Goal: Task Accomplishment & Management: Manage account settings

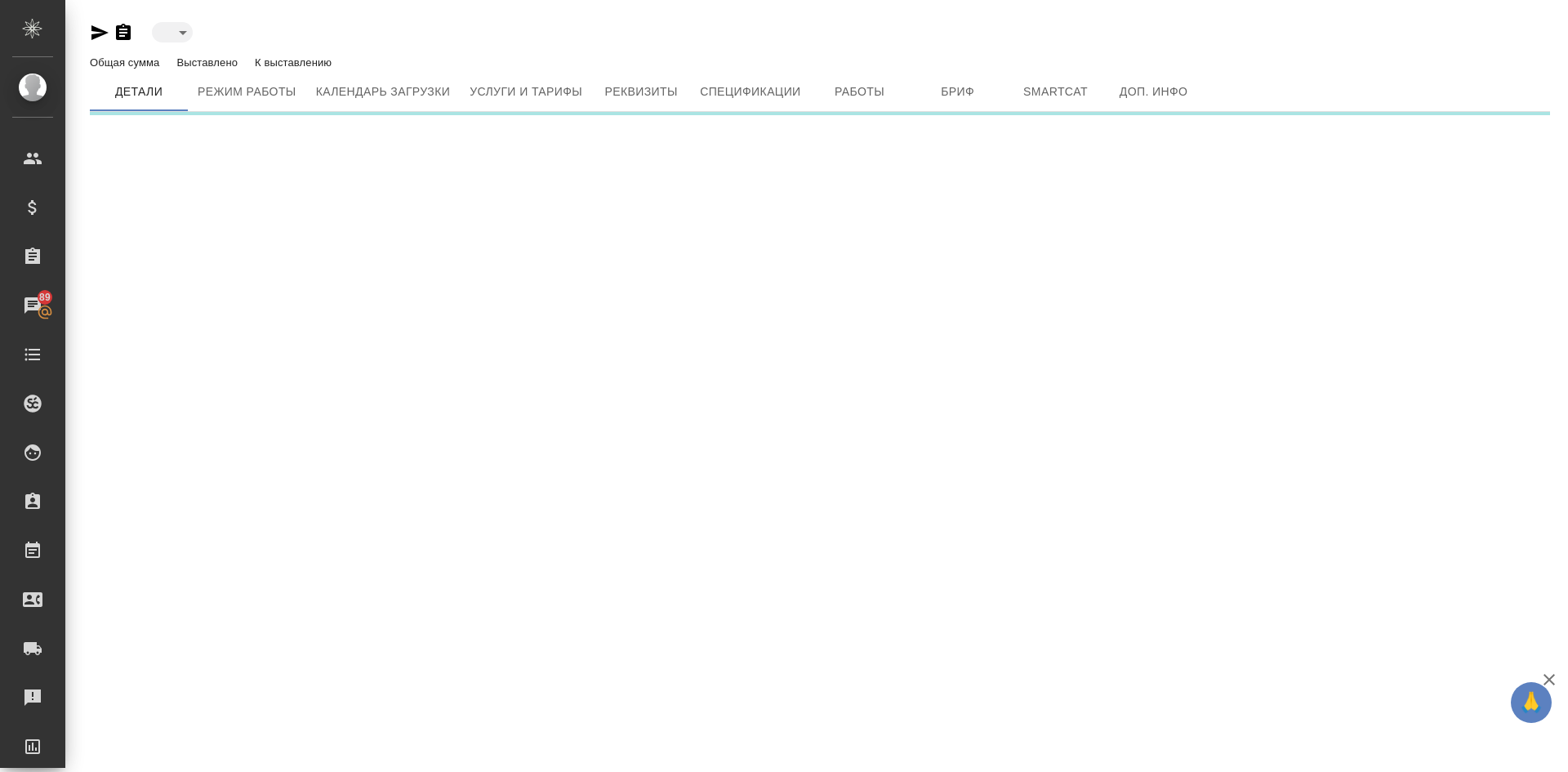
type input "toBeImplemented"
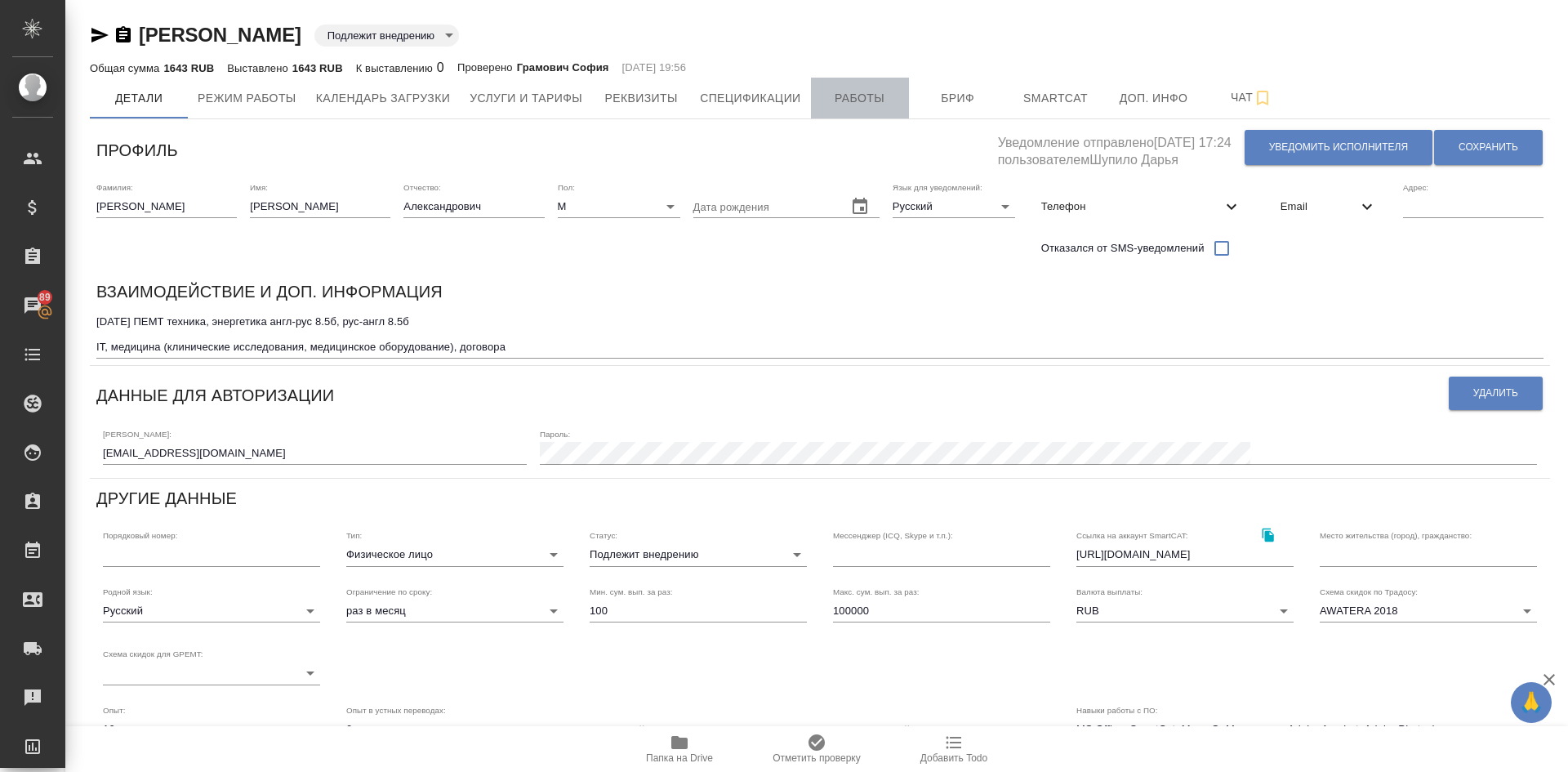
click at [858, 99] on span "Работы" at bounding box center [859, 99] width 78 height 21
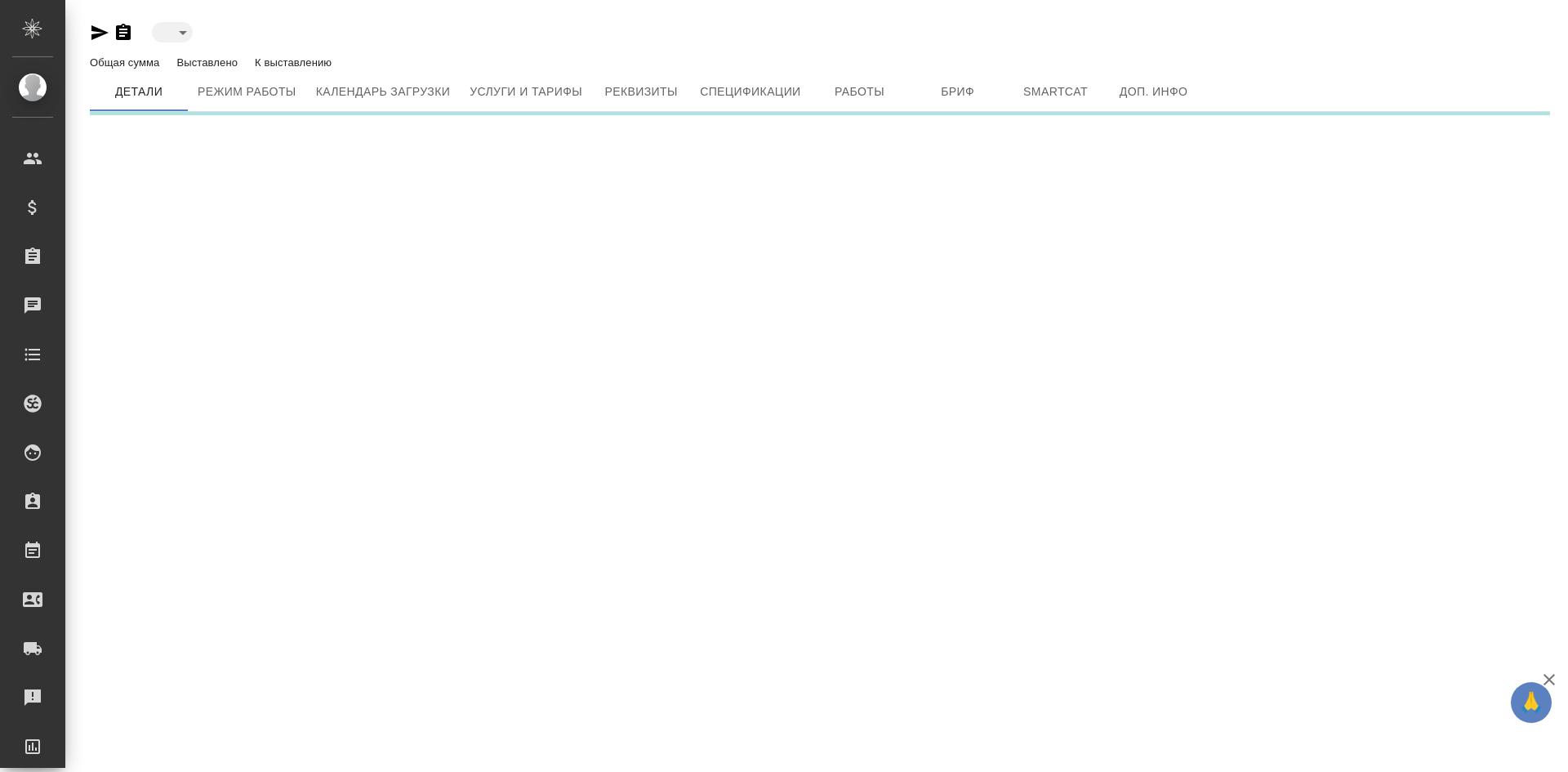
type input "toBeImplemented"
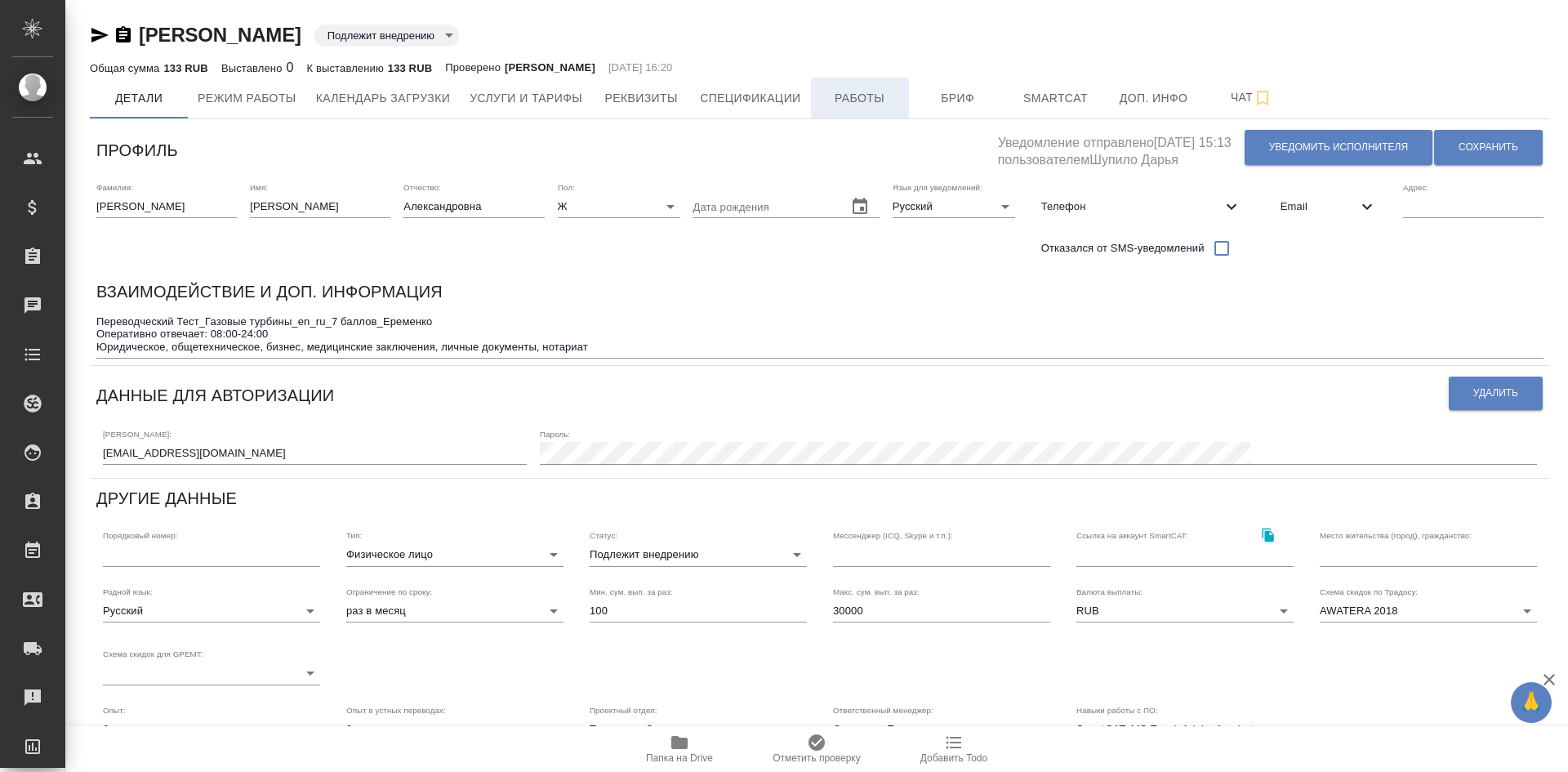
click at [867, 103] on span "Работы" at bounding box center [859, 99] width 78 height 21
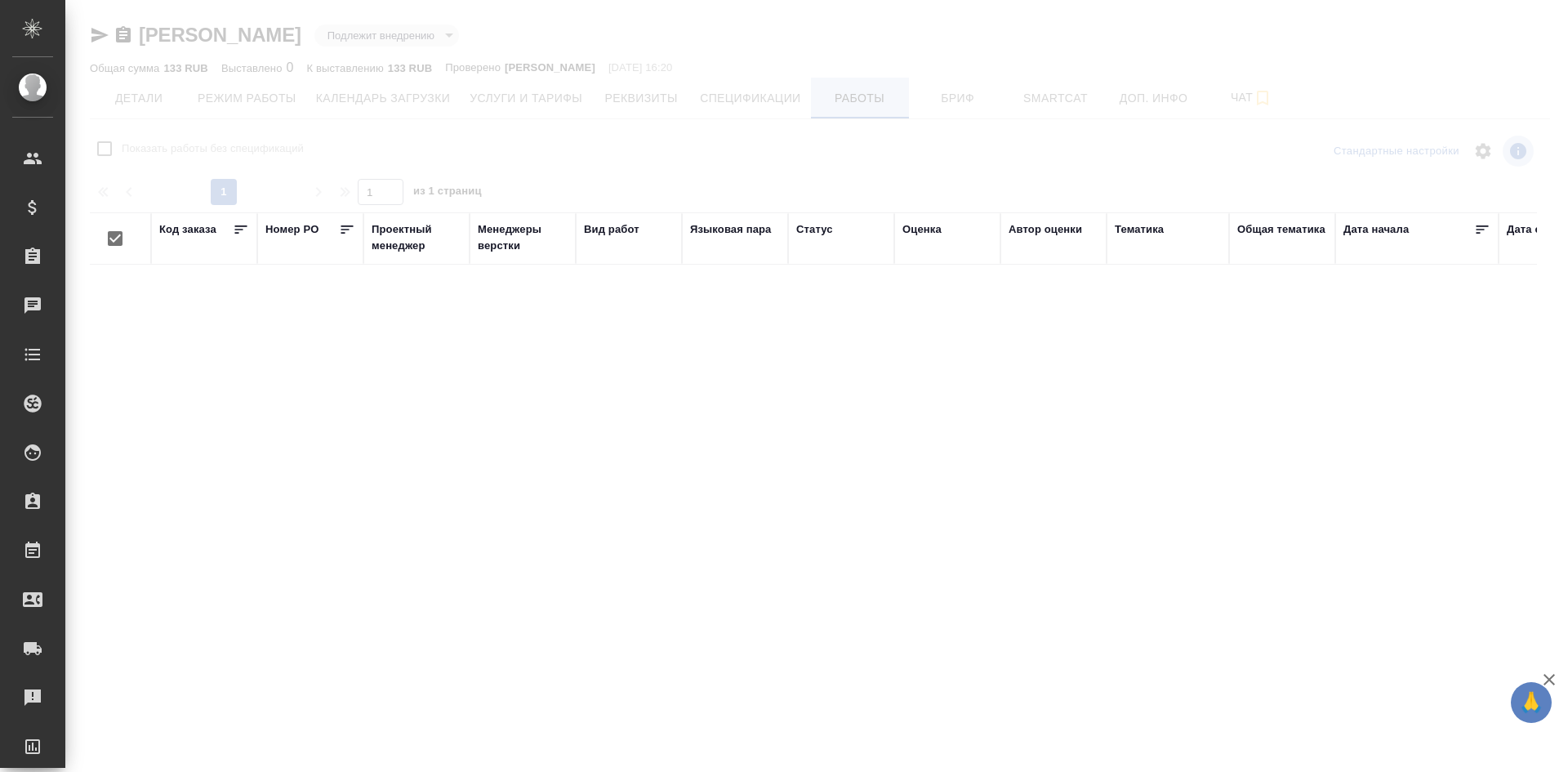
checkbox input "false"
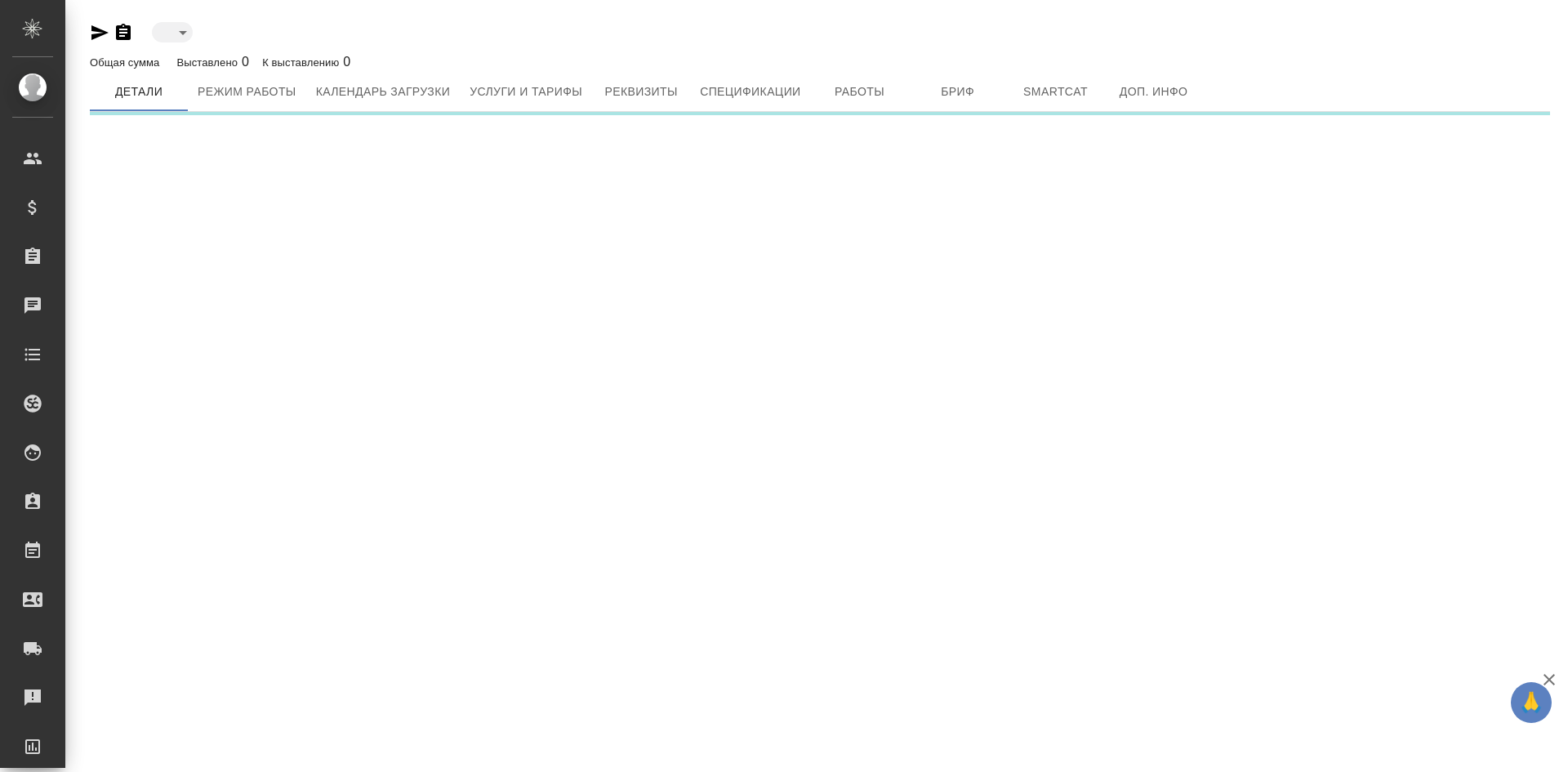
type input "toBeImplemented"
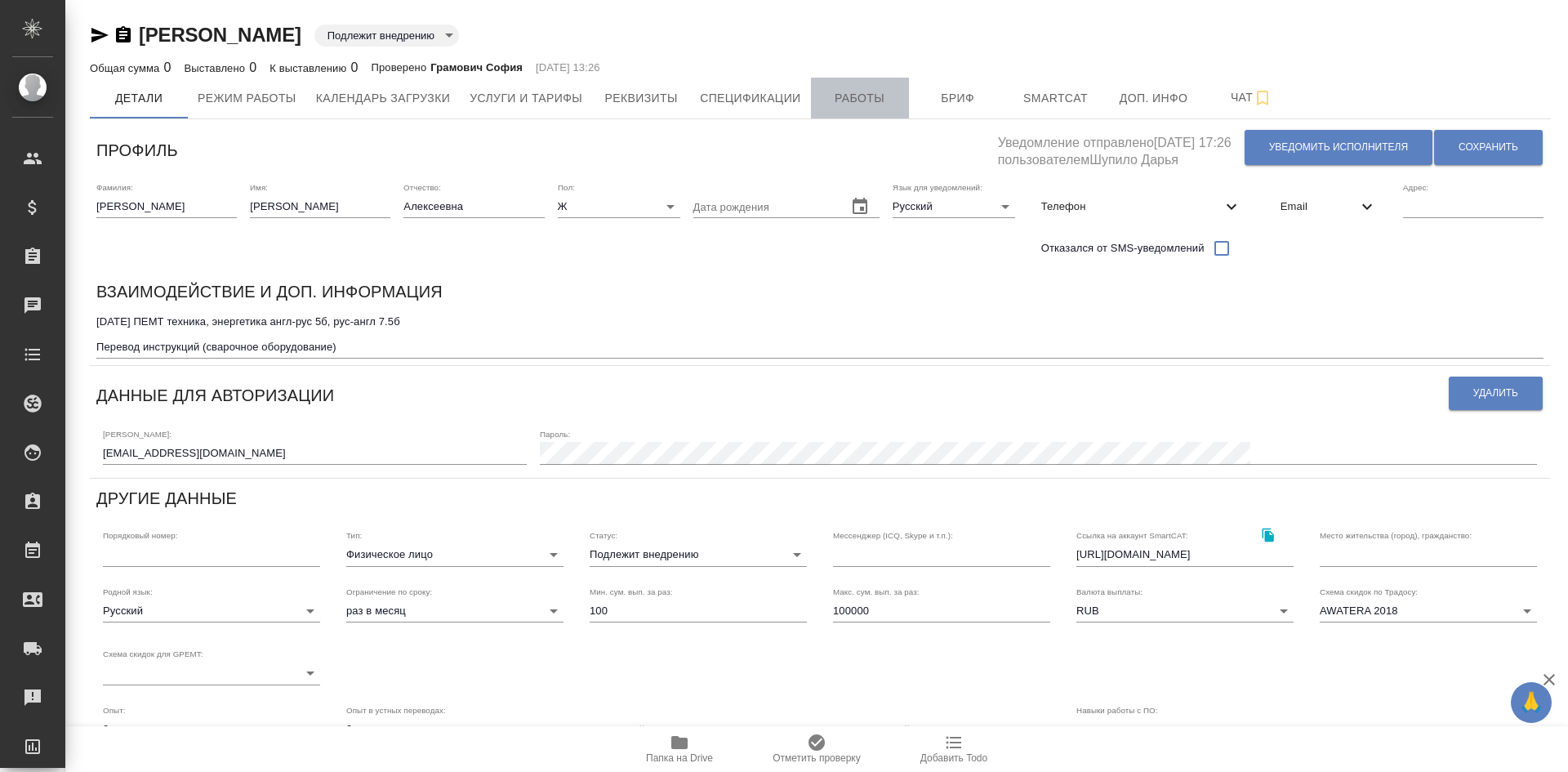
click at [867, 99] on span "Работы" at bounding box center [859, 99] width 78 height 21
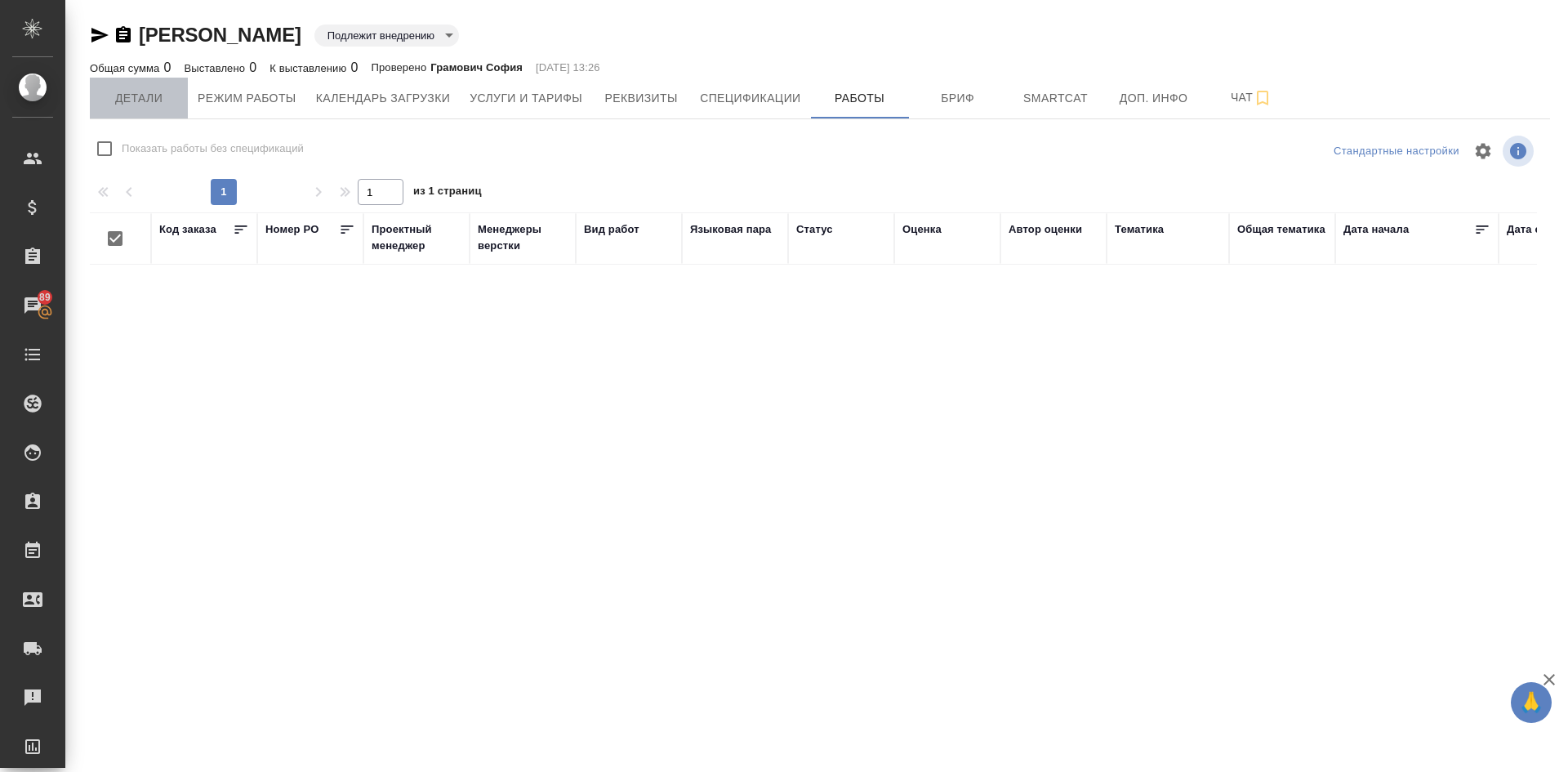
click at [142, 100] on span "Детали" at bounding box center [138, 99] width 78 height 21
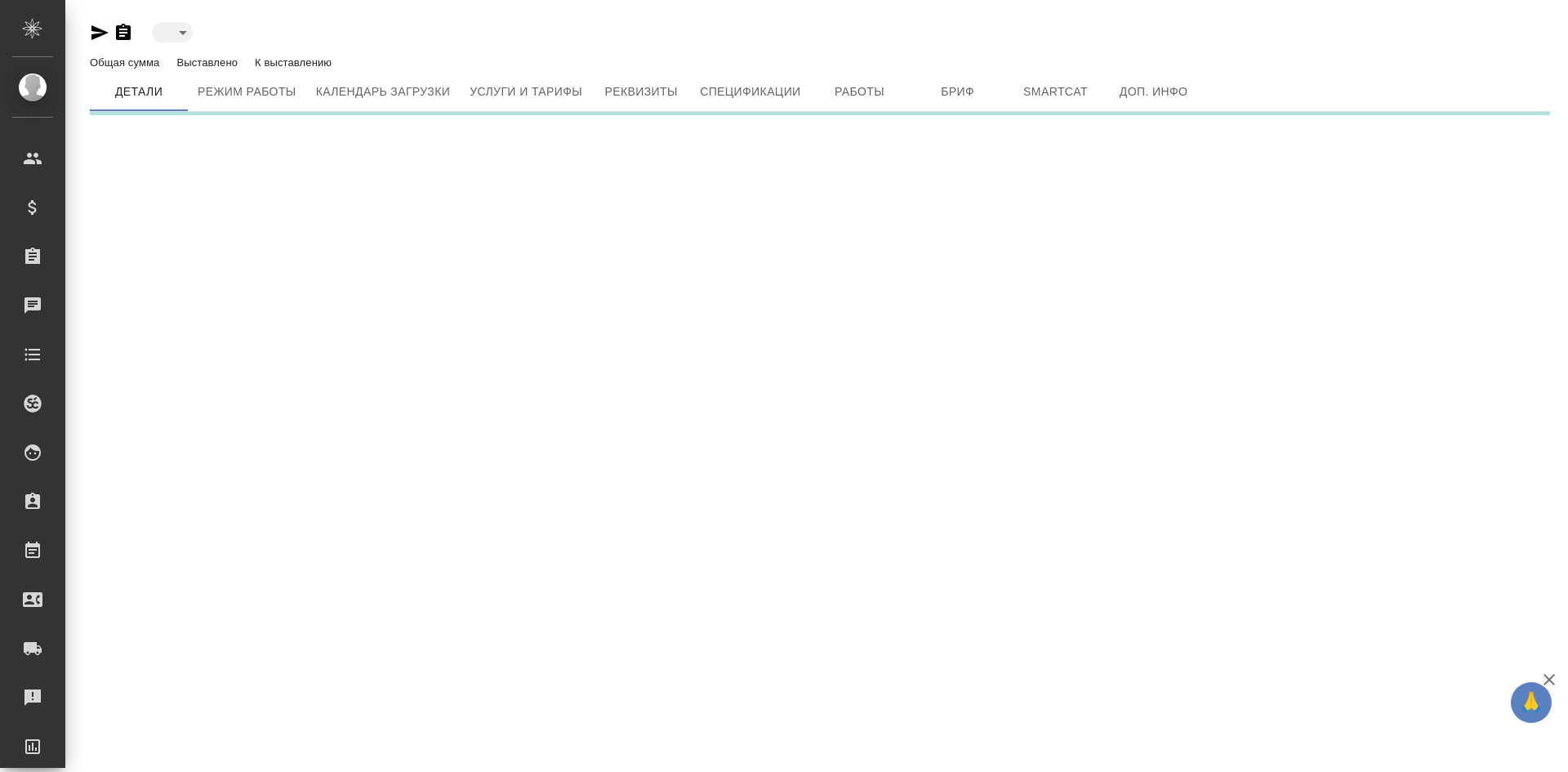
type input "toBeImplemented"
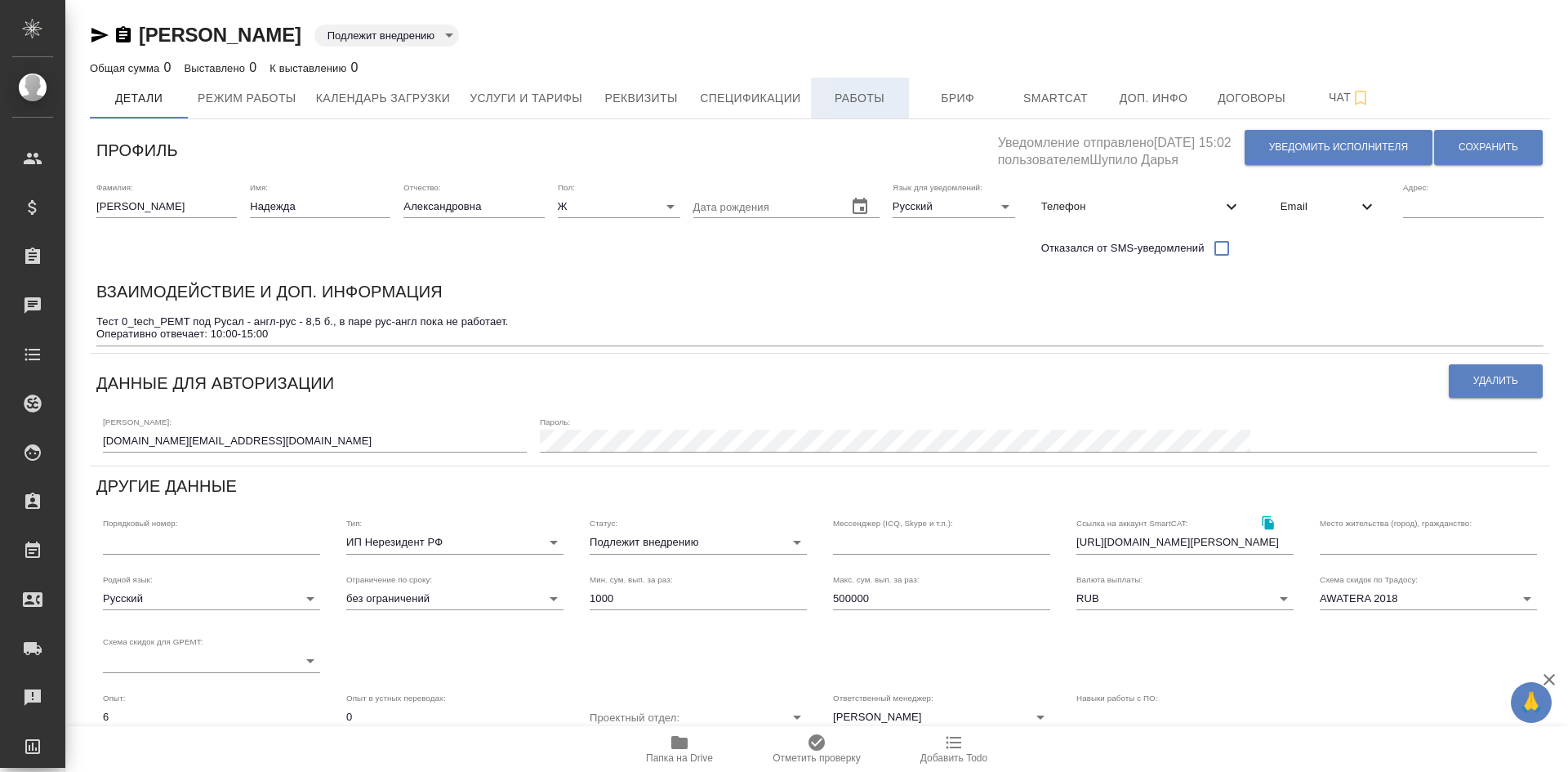
click at [866, 105] on span "Работы" at bounding box center [859, 99] width 78 height 21
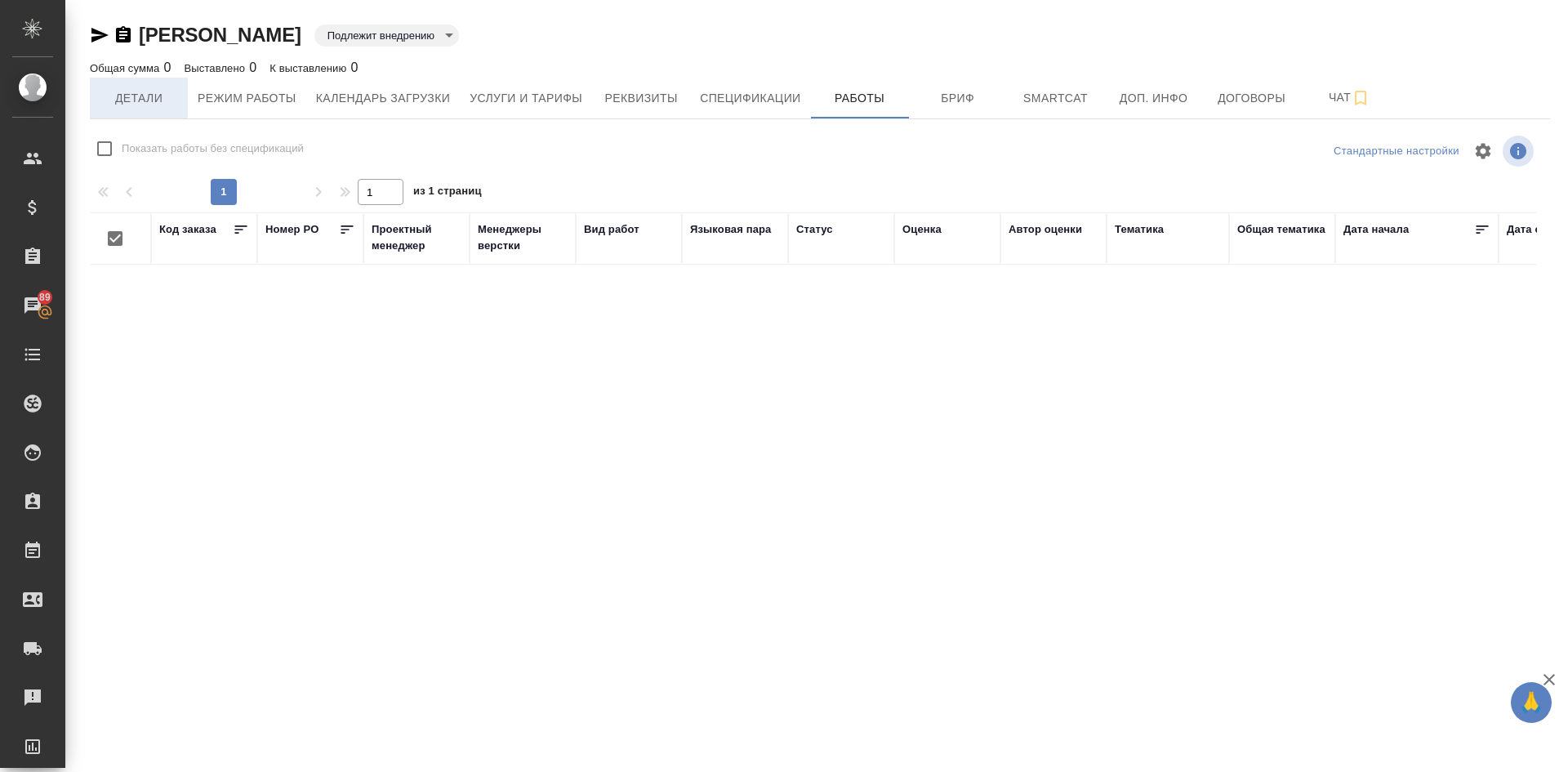
click at [120, 95] on span "Детали" at bounding box center [138, 99] width 78 height 21
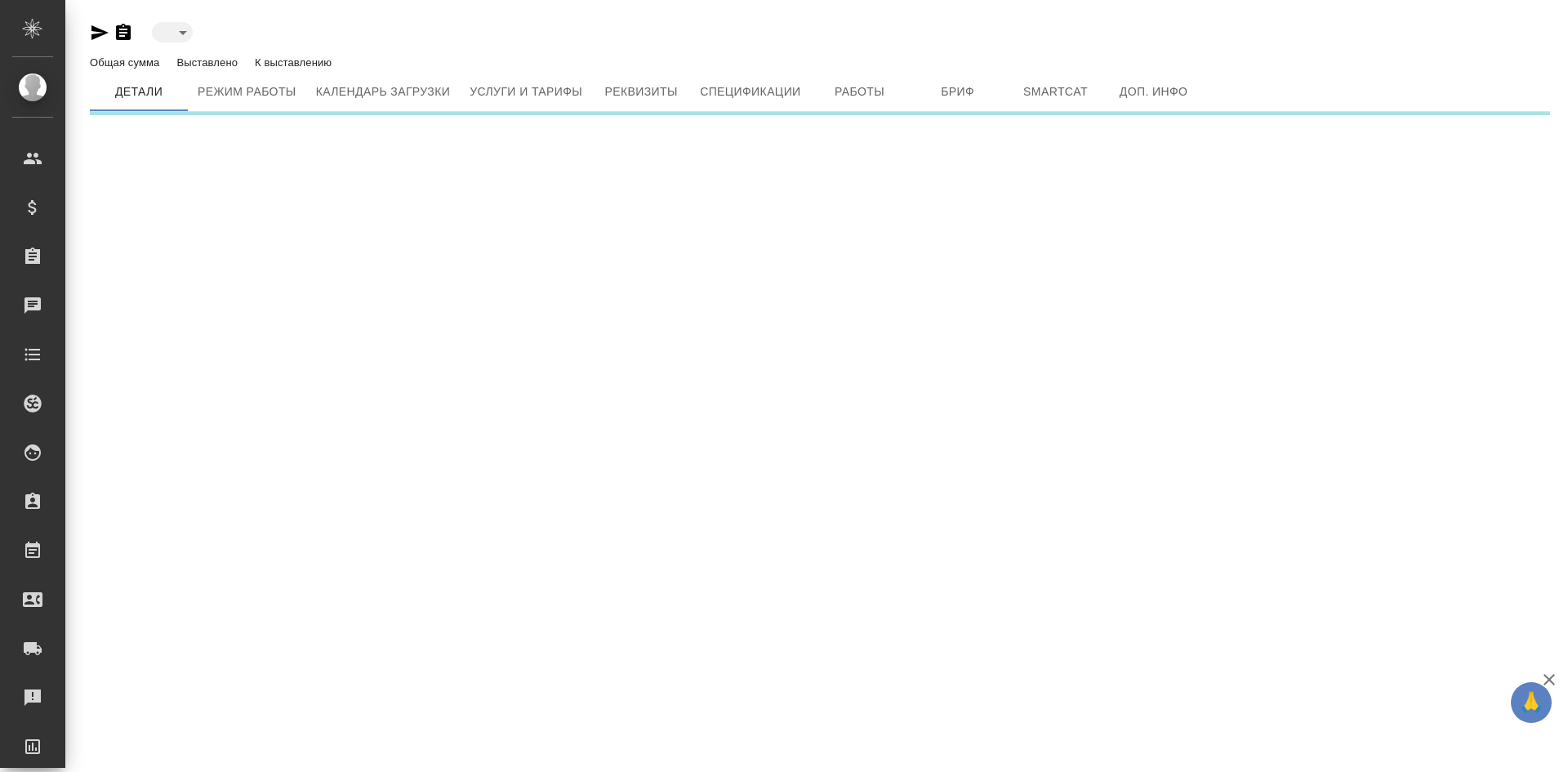
type input "toBeImplemented"
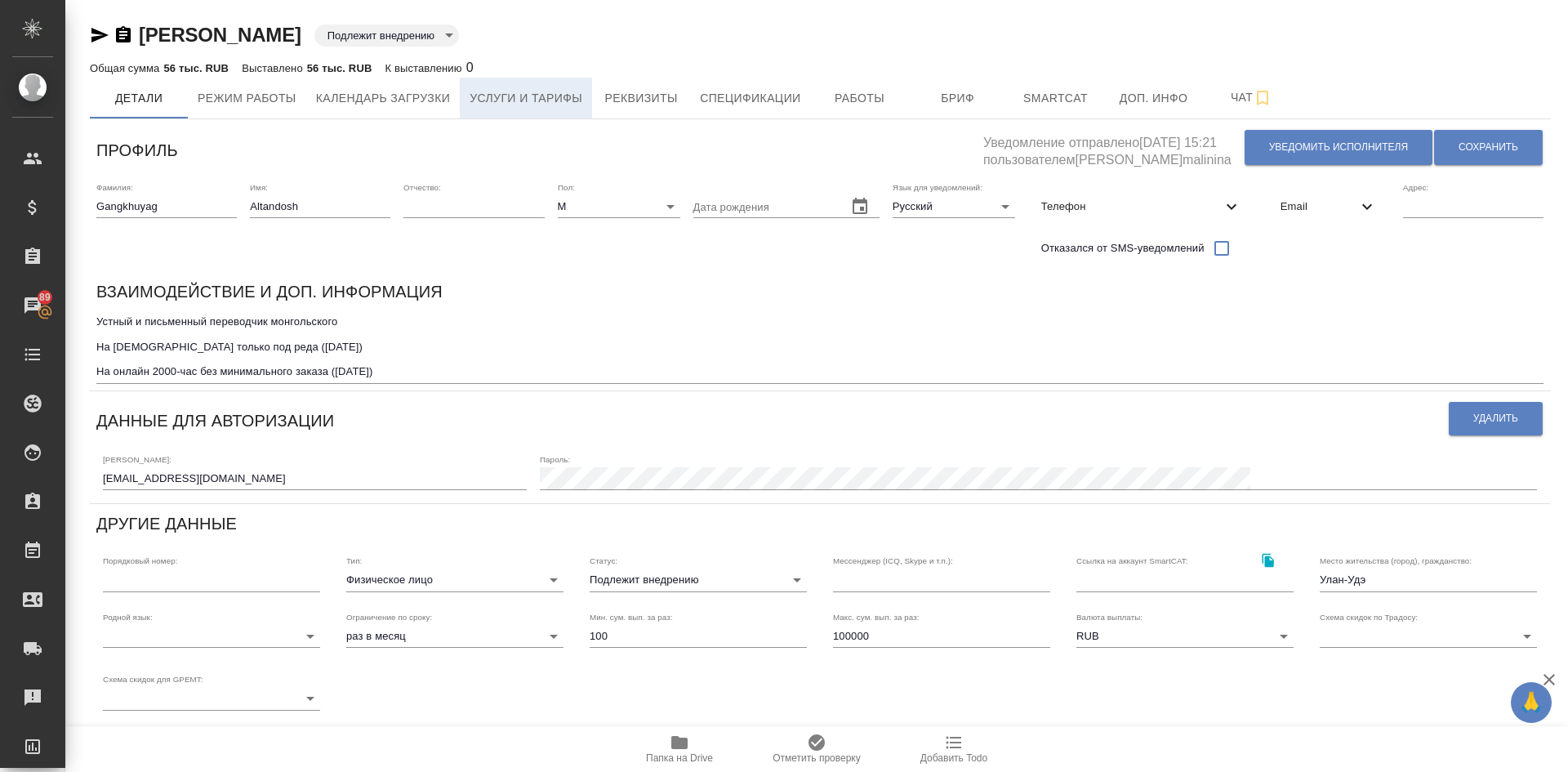
click at [492, 90] on span "Услуги и тарифы" at bounding box center [526, 99] width 113 height 21
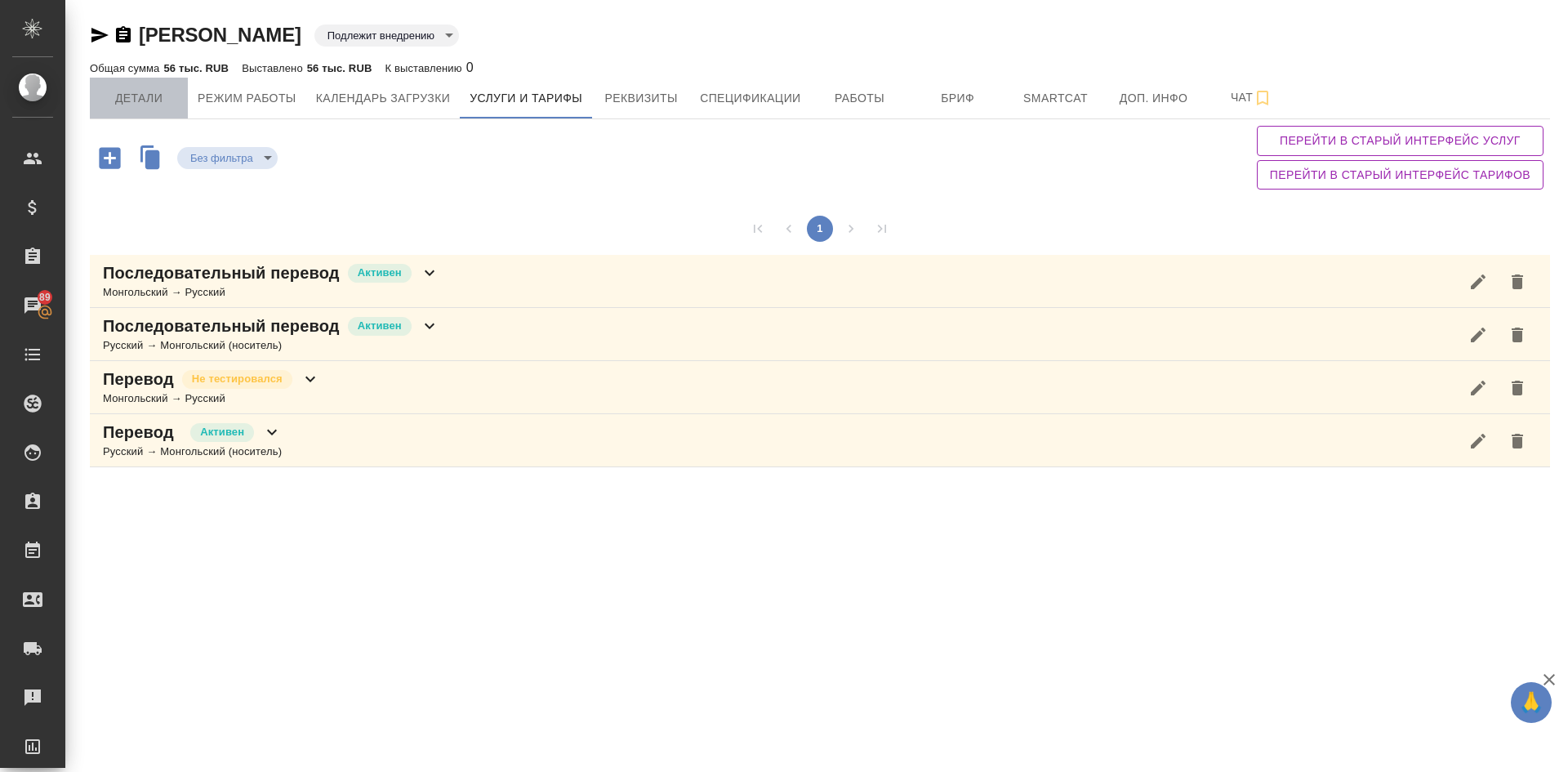
click at [124, 104] on span "Детали" at bounding box center [138, 99] width 78 height 21
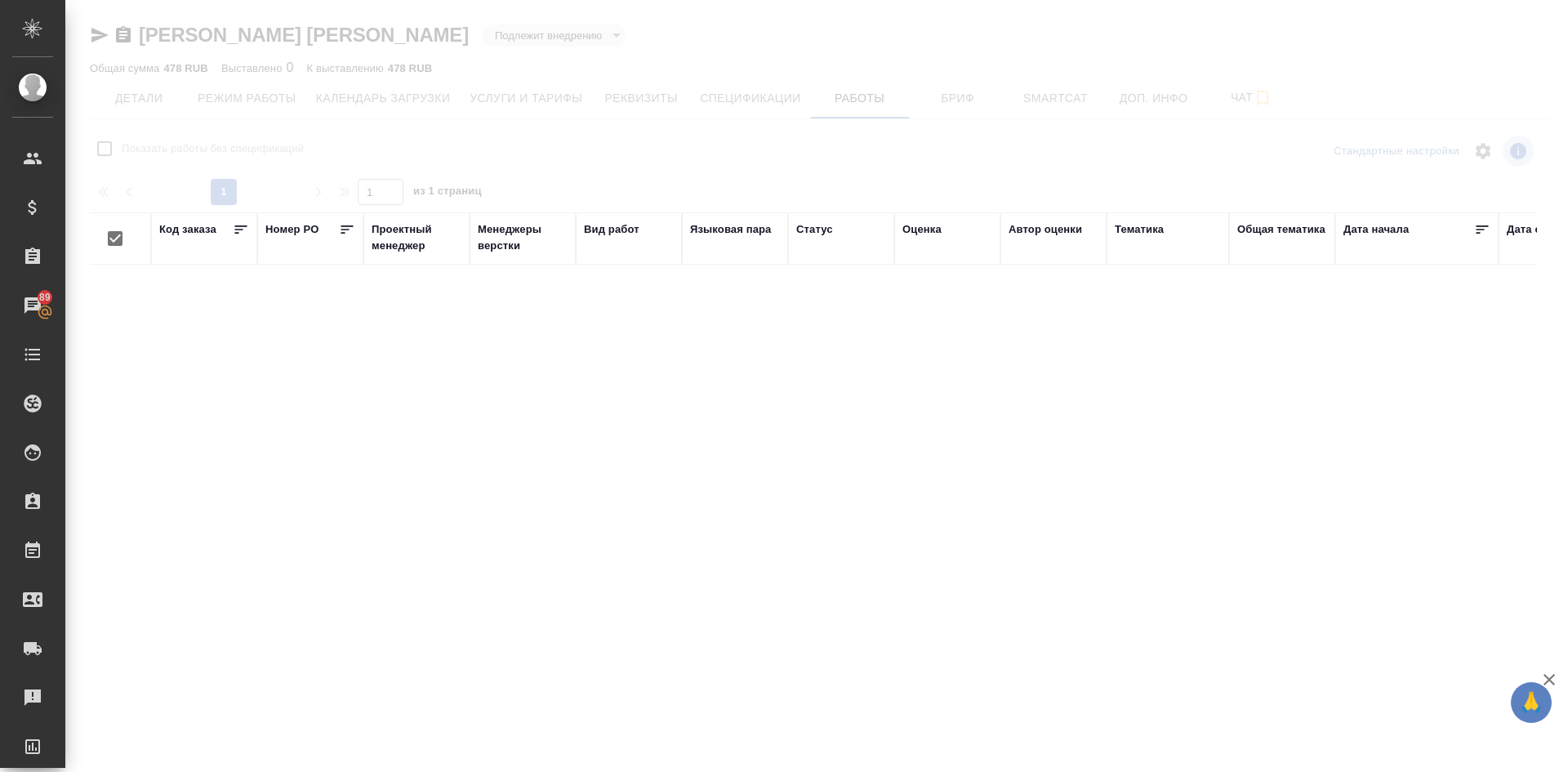
checkbox input "false"
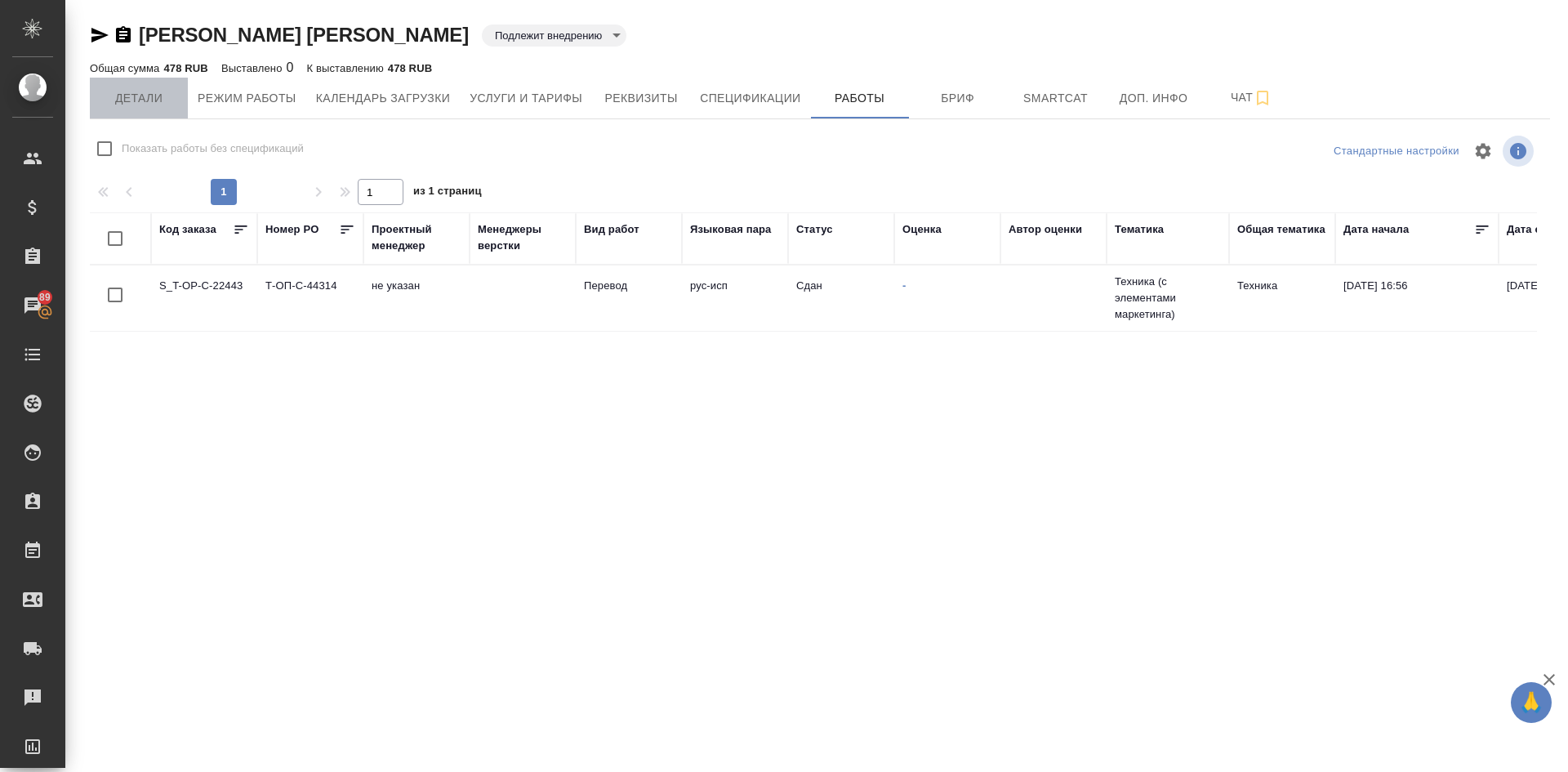
click at [127, 103] on span "Детали" at bounding box center [138, 99] width 78 height 21
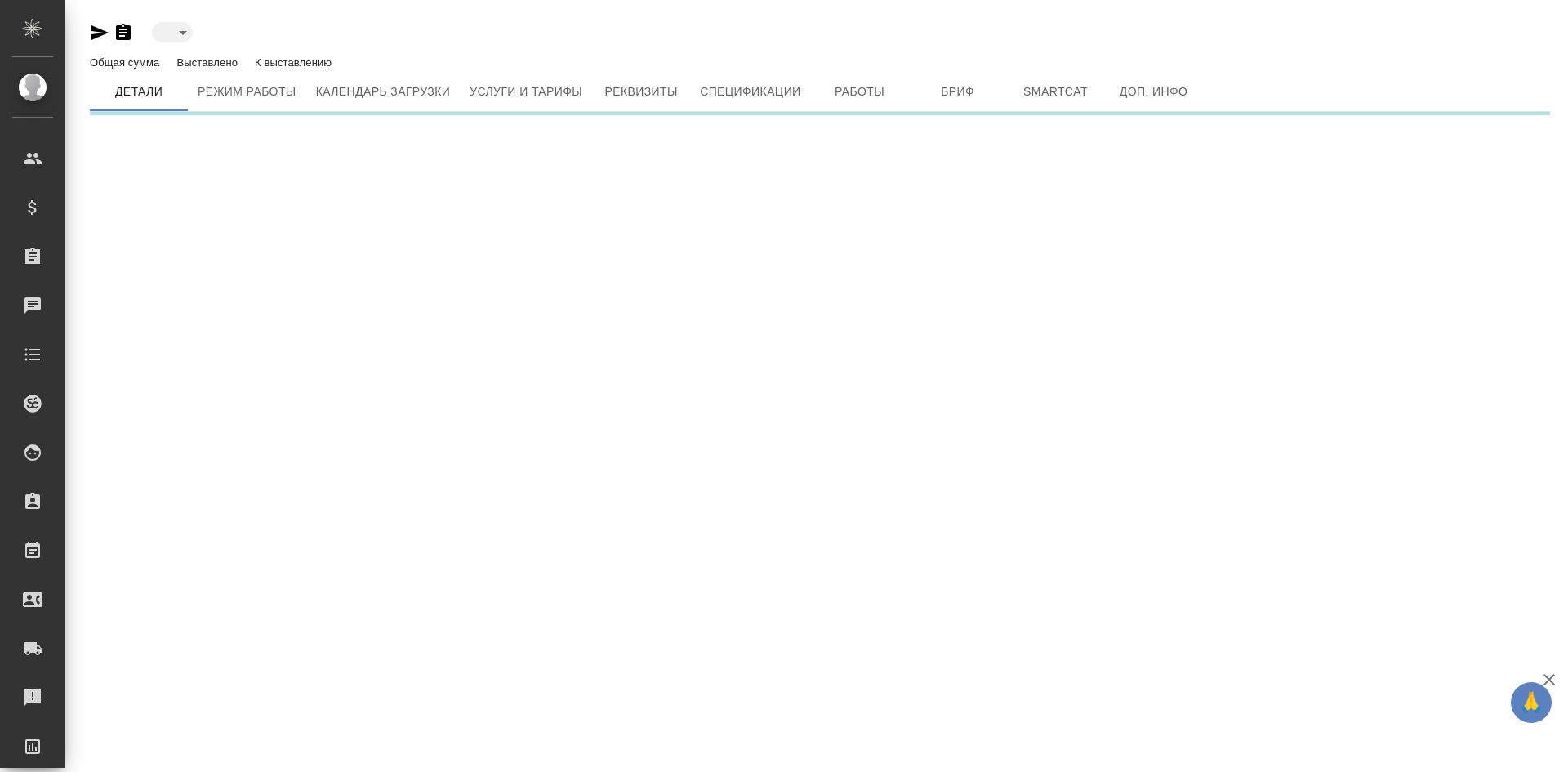
type input "toBeImplemented"
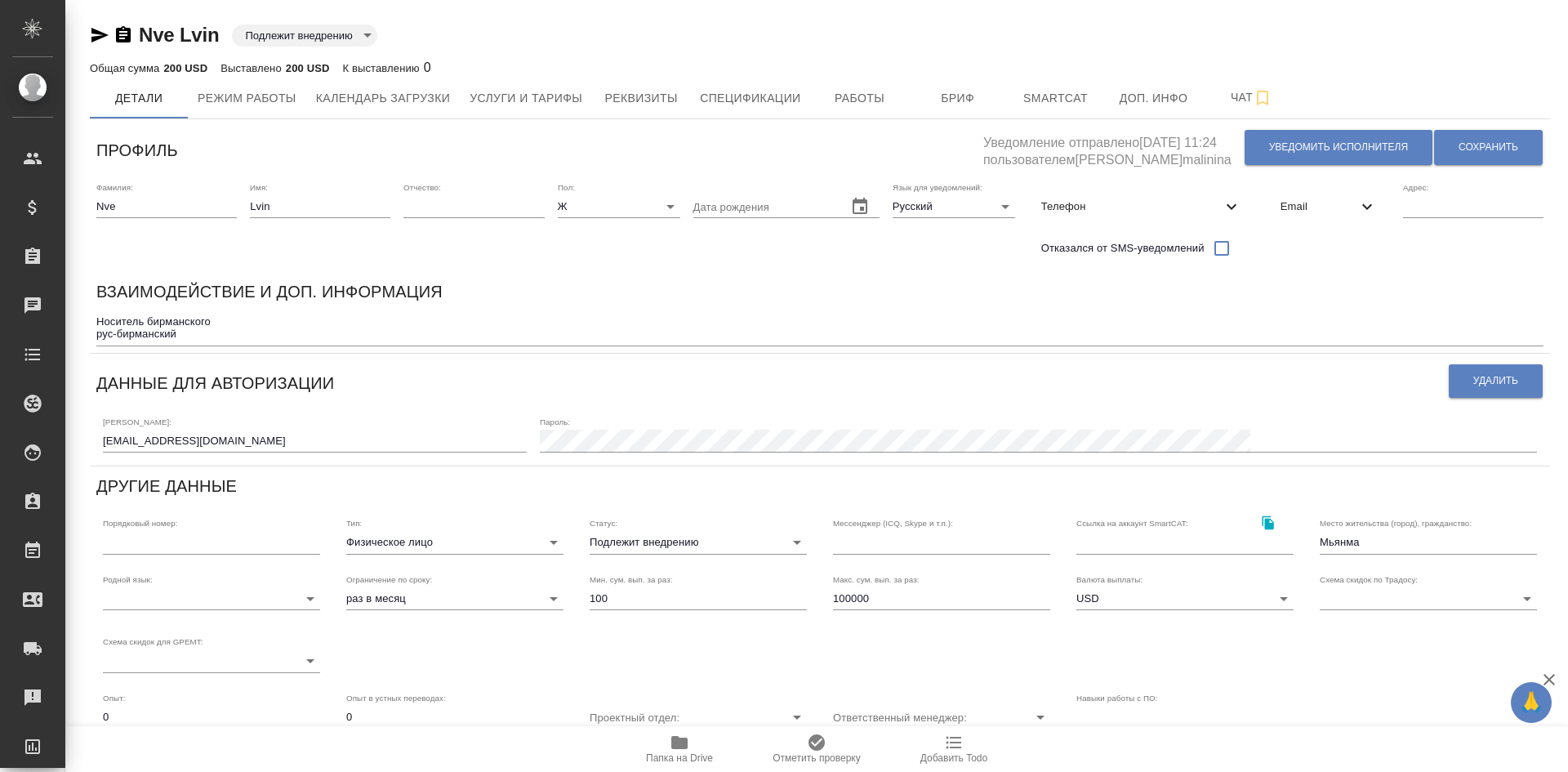
click at [221, 339] on textarea "Носитель бирманского рус-бирманский" at bounding box center [820, 328] width 1448 height 25
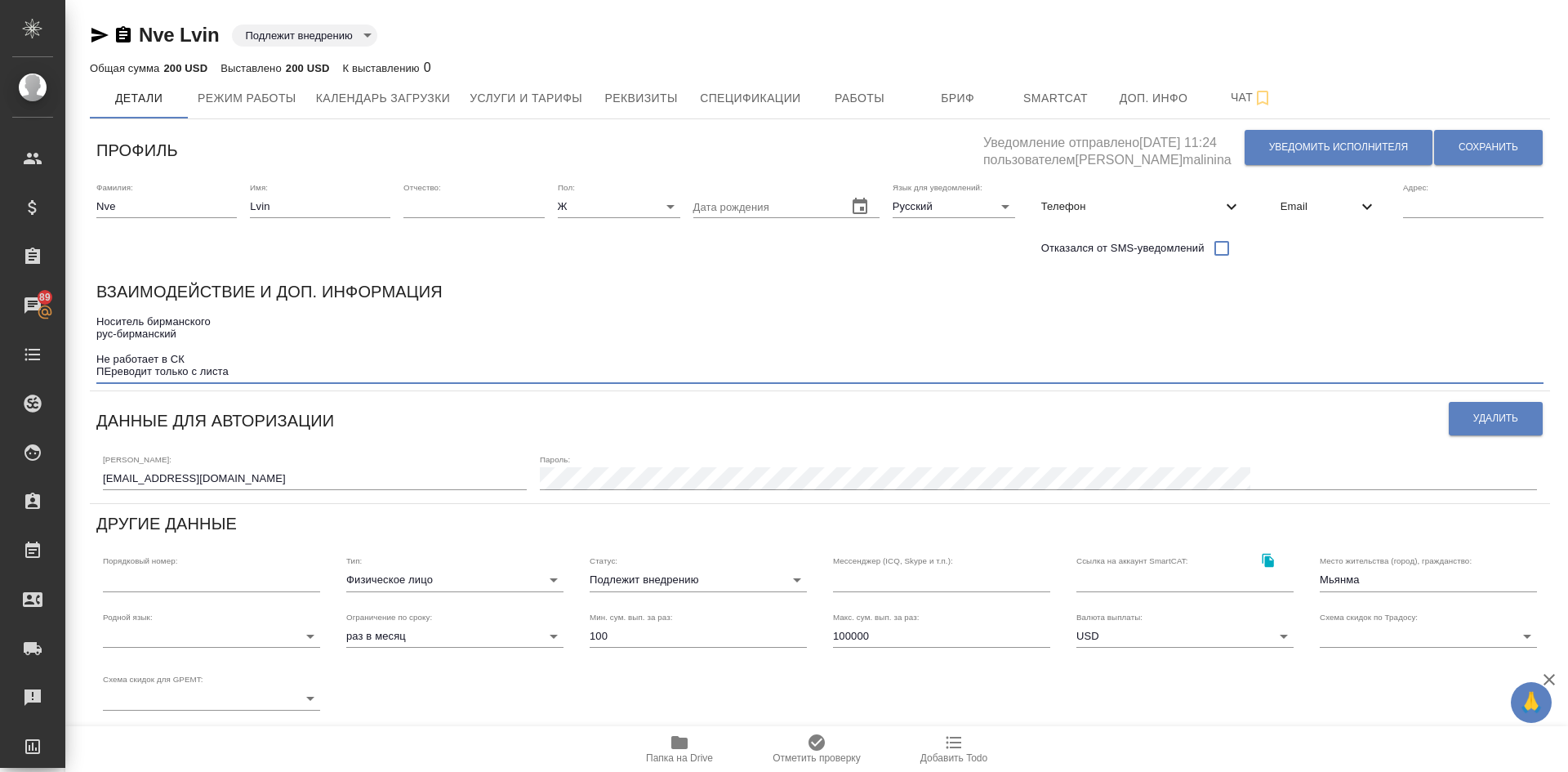
type textarea "Носитель бирманского рус-бирманский Не работает в СК ПЕреводит только с листа"
click at [648, 579] on body "🙏 .cls-1 fill:#fff; AWATERA Demidova Tatyana Клиенты Спецификации Заказы 89 Чат…" at bounding box center [784, 386] width 1568 height 772
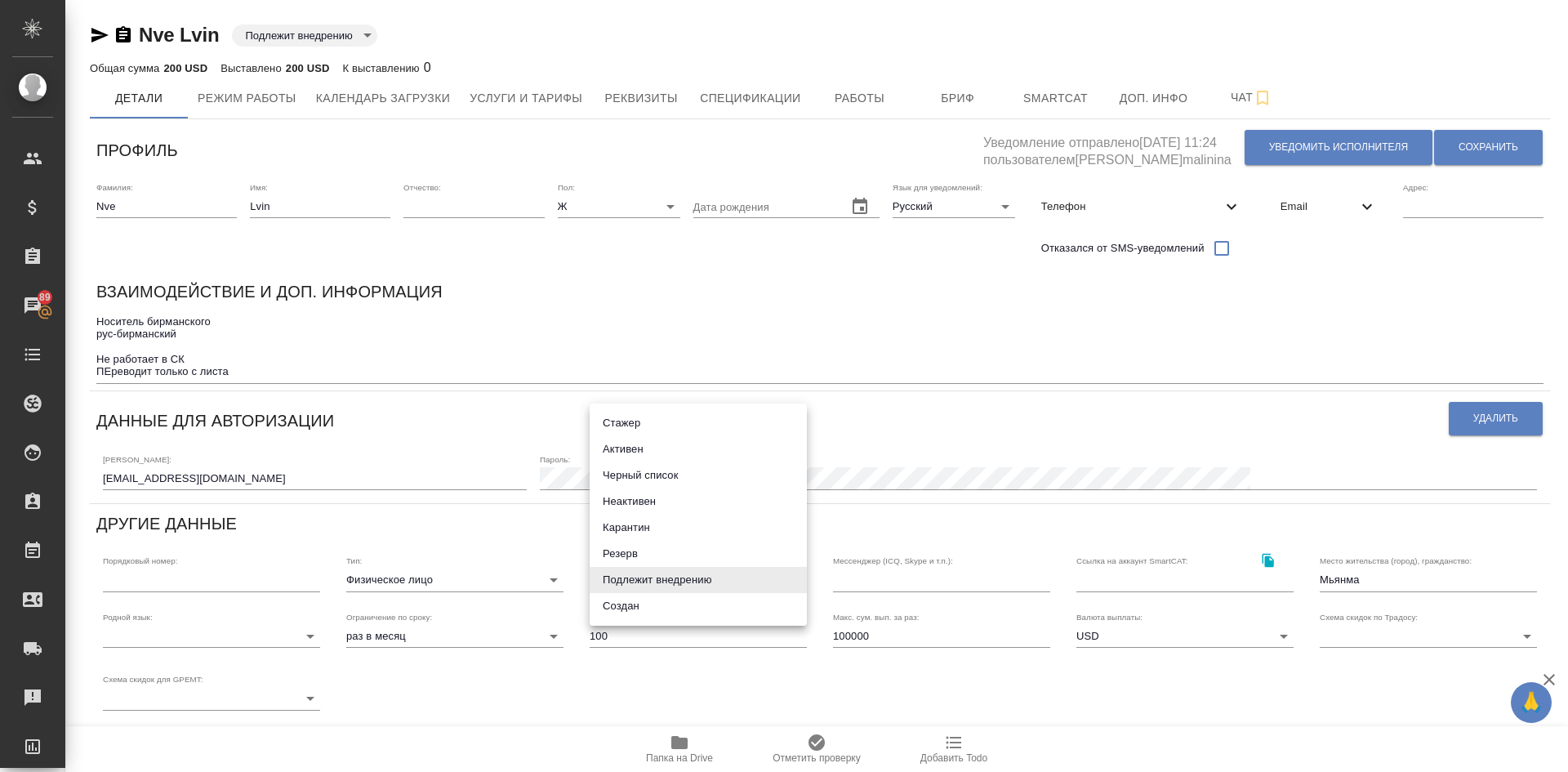
click at [616, 552] on li "Резерв" at bounding box center [698, 555] width 217 height 26
type input "reserved"
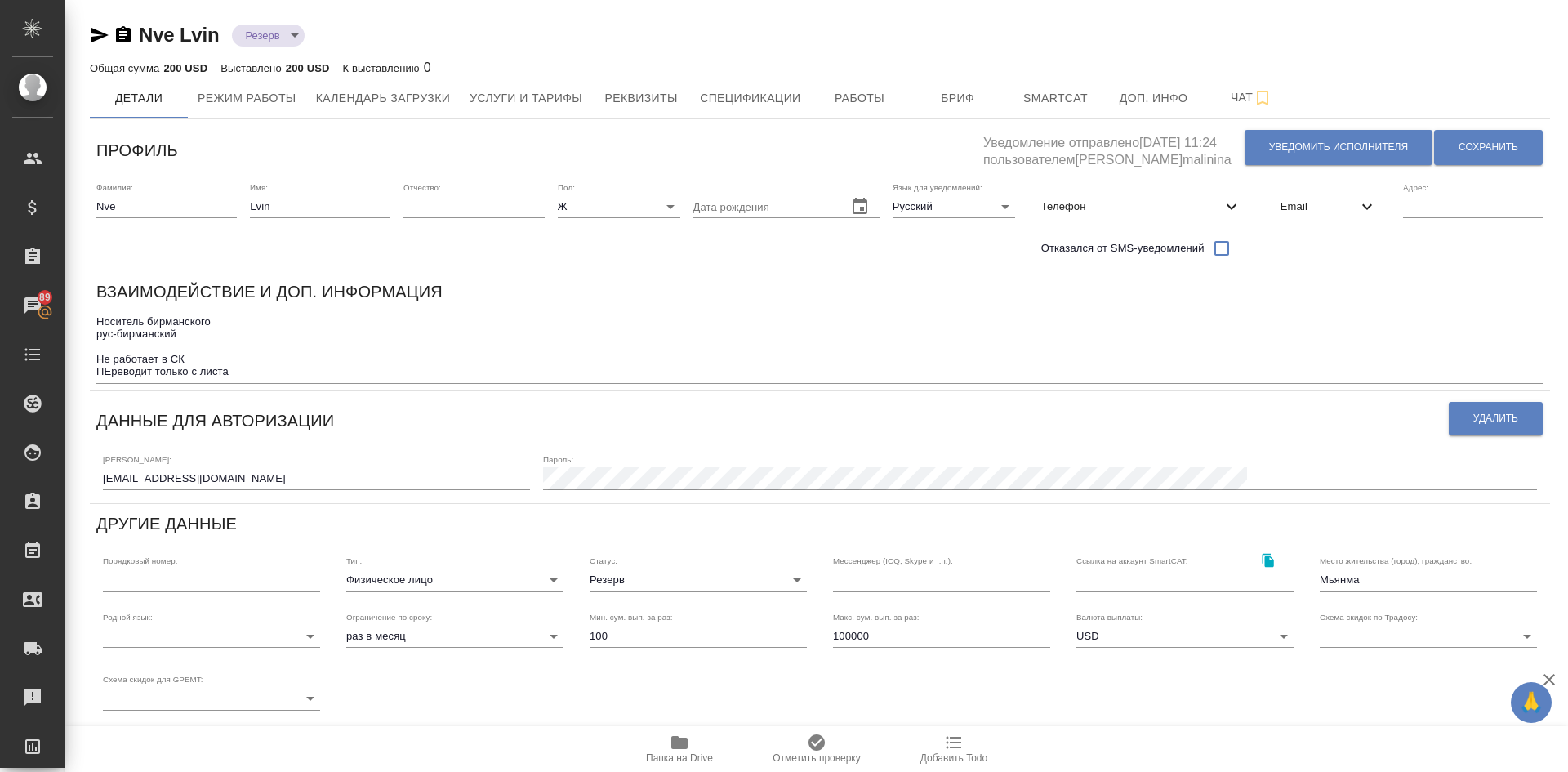
click at [256, 379] on div "Носитель бирманского рус-бирманский Не работает в СК ПЕреводит только с листа x" at bounding box center [820, 347] width 1448 height 73
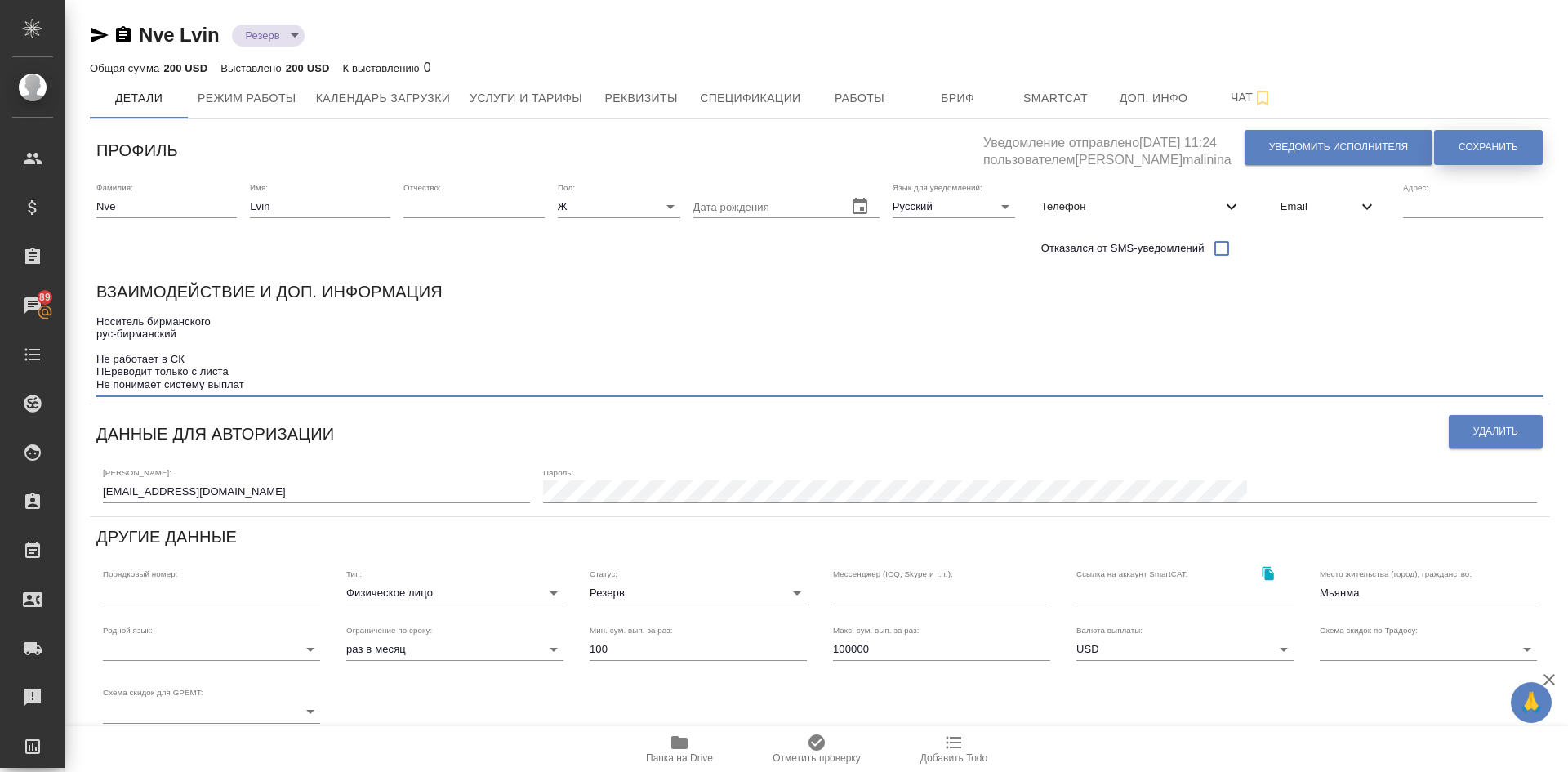
type textarea "Носитель бирманского рус-бирманский Не работает в СК ПЕреводит только с листа Н…"
drag, startPoint x: 1444, startPoint y: 145, endPoint x: 1436, endPoint y: 144, distance: 8.1
click at [1443, 145] on button "Сохранить" at bounding box center [1488, 147] width 108 height 35
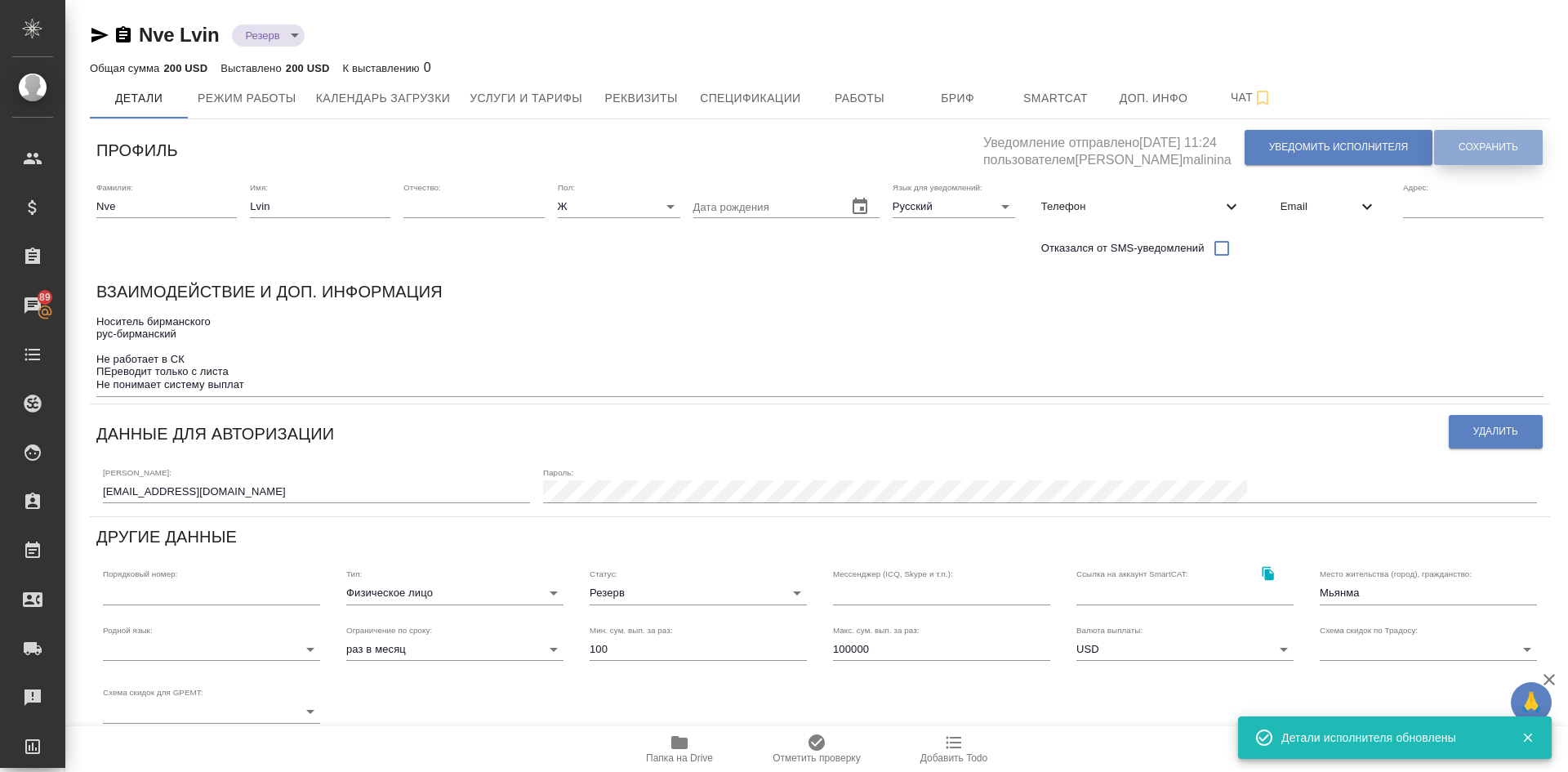
click at [1489, 140] on span "Сохранить" at bounding box center [1488, 147] width 59 height 14
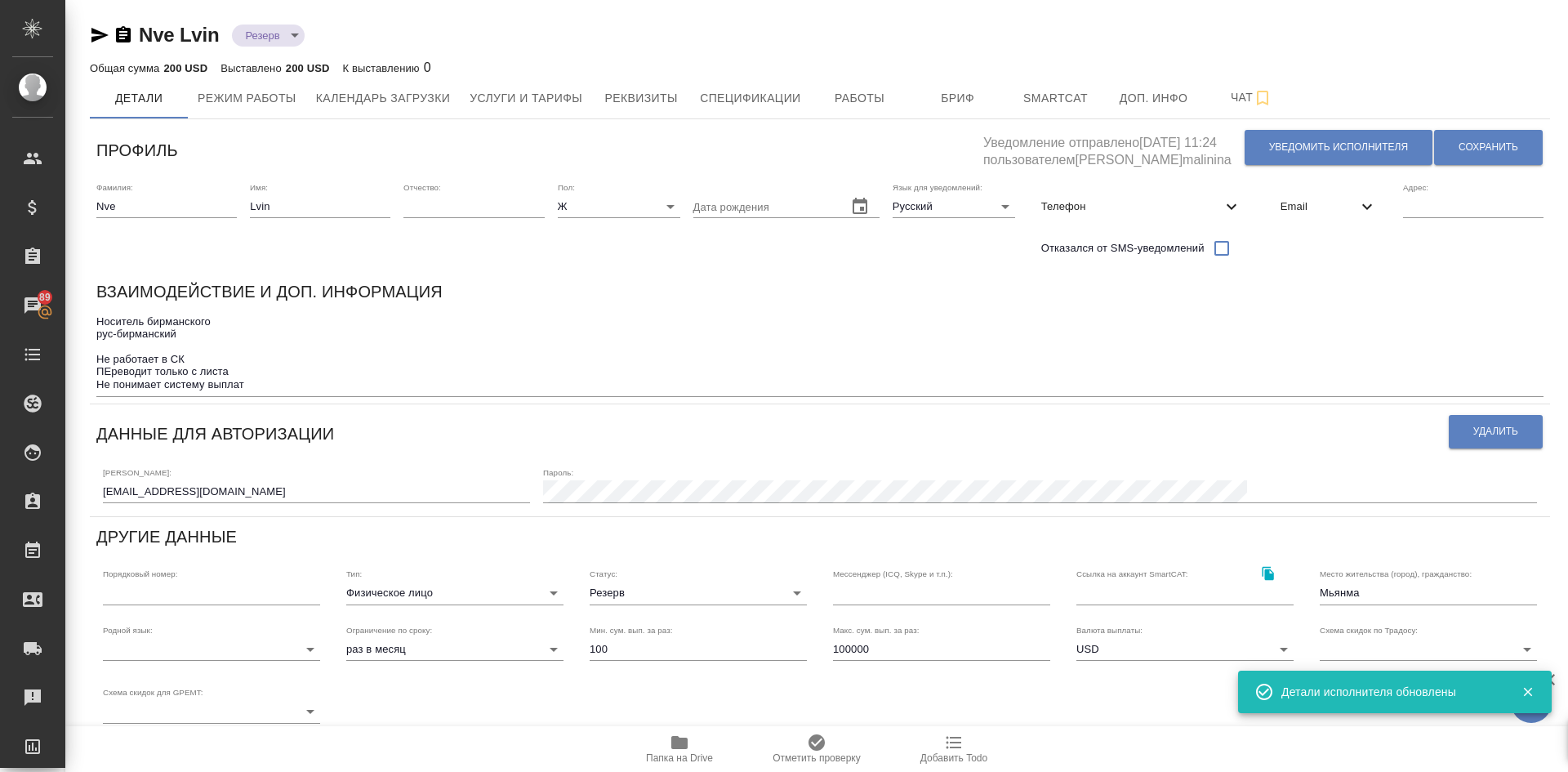
click at [256, 378] on textarea "Носитель бирманского рус-бирманский Не работает в СК ПЕреводит только с листа Н…" at bounding box center [820, 353] width 1448 height 76
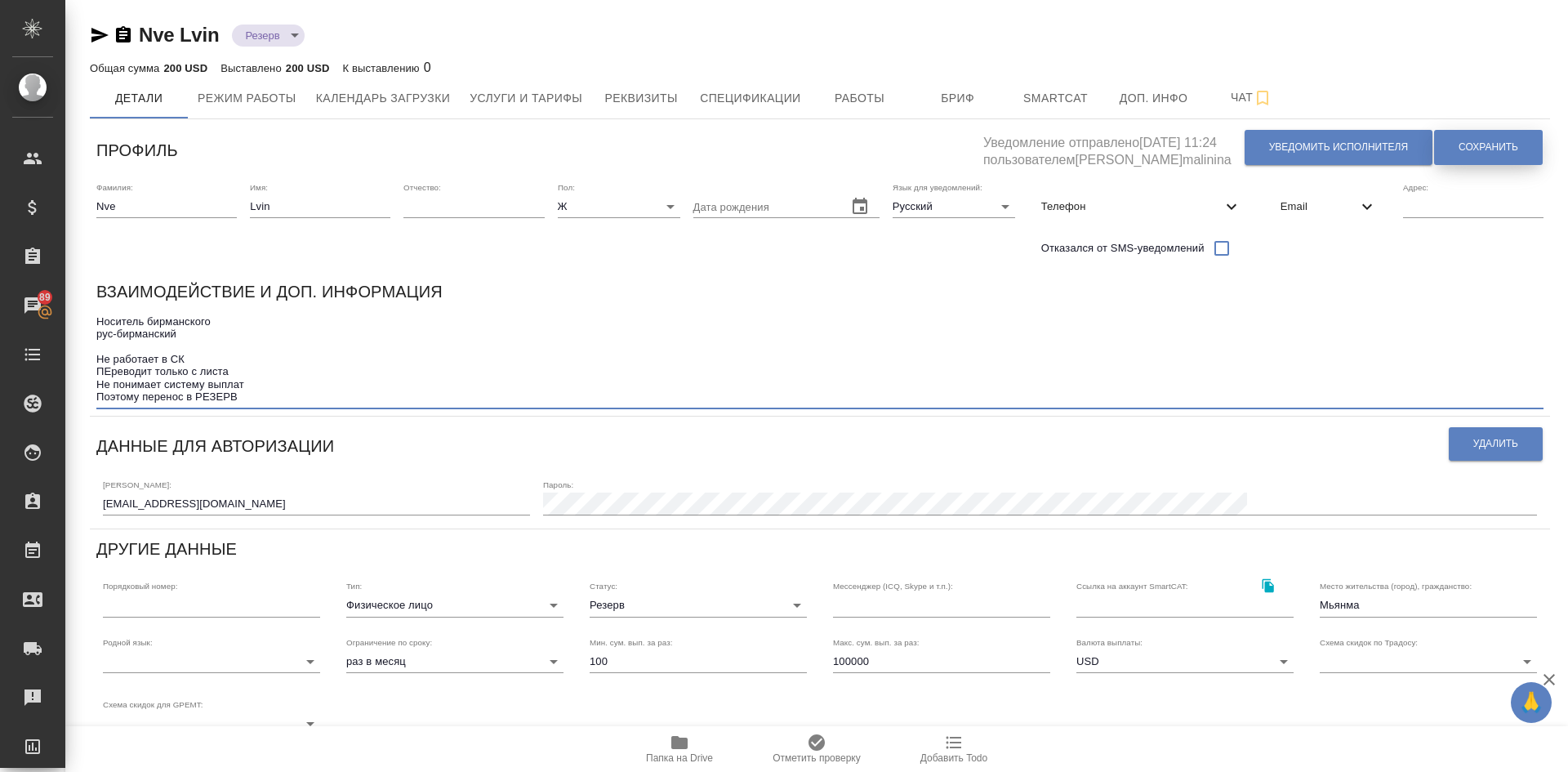
type textarea "Носитель бирманского рус-бирманский Не работает в СК ПЕреводит только с листа Н…"
click at [1449, 155] on button "Сохранить" at bounding box center [1488, 147] width 108 height 35
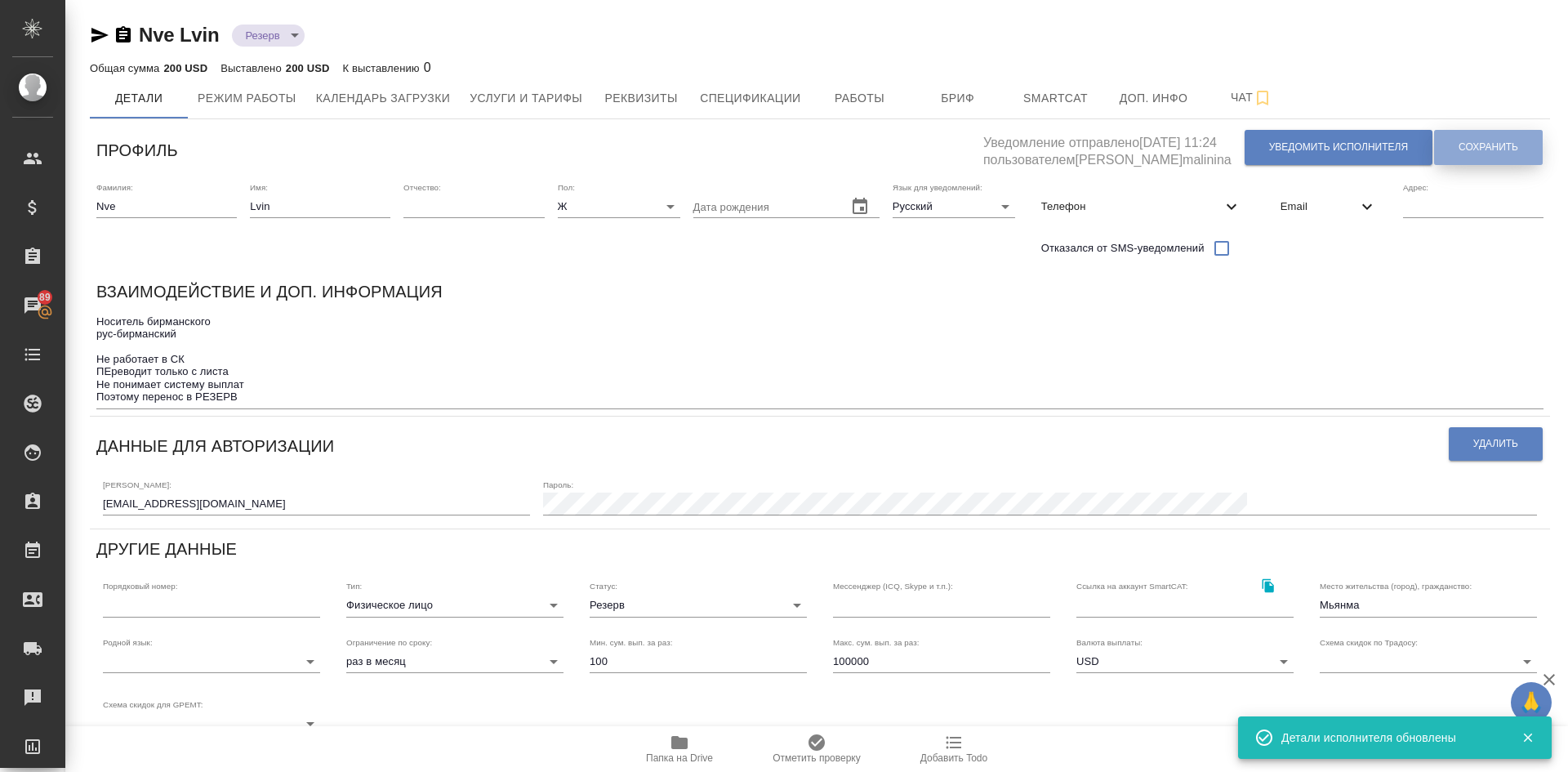
click at [1443, 146] on button "Сохранить" at bounding box center [1488, 147] width 108 height 35
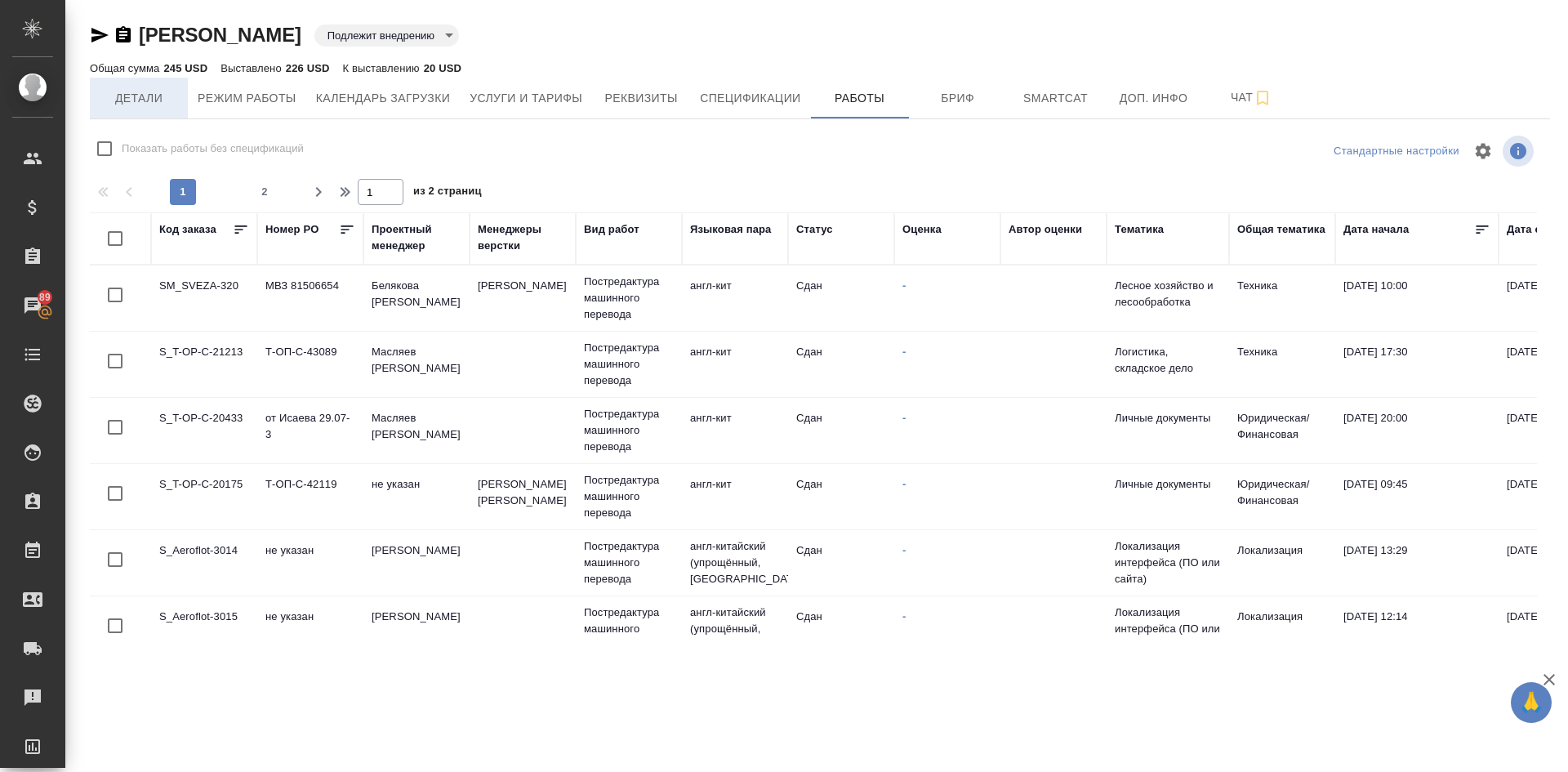
click at [123, 103] on span "Детали" at bounding box center [138, 99] width 78 height 21
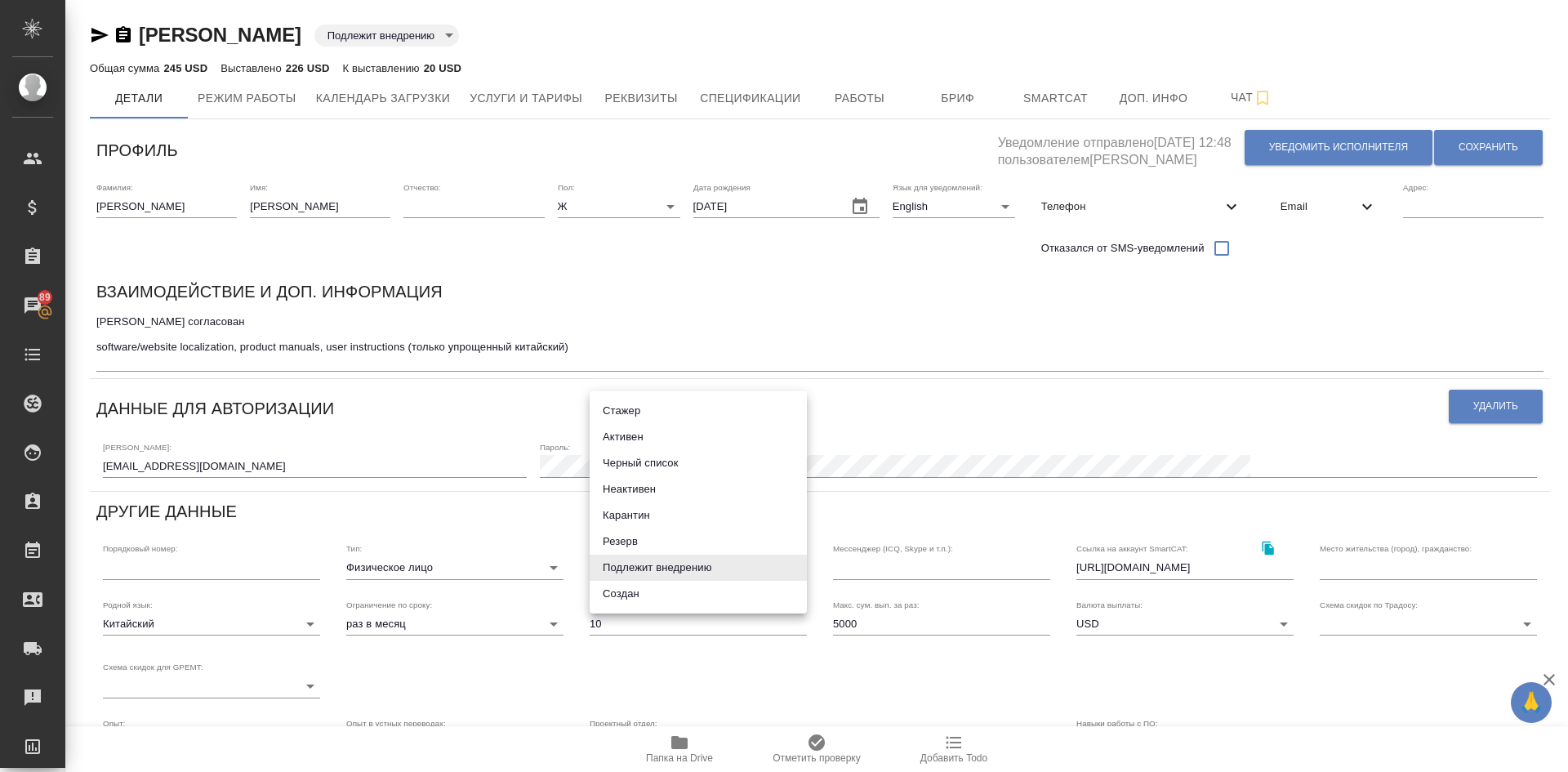
click at [648, 572] on body "🙏 .cls-1 fill:#fff; AWATERA Demidova Tatyana Клиенты Спецификации Заказы 89 Чат…" at bounding box center [784, 386] width 1568 height 772
click at [616, 438] on li "Активен" at bounding box center [698, 437] width 217 height 26
type input "active"
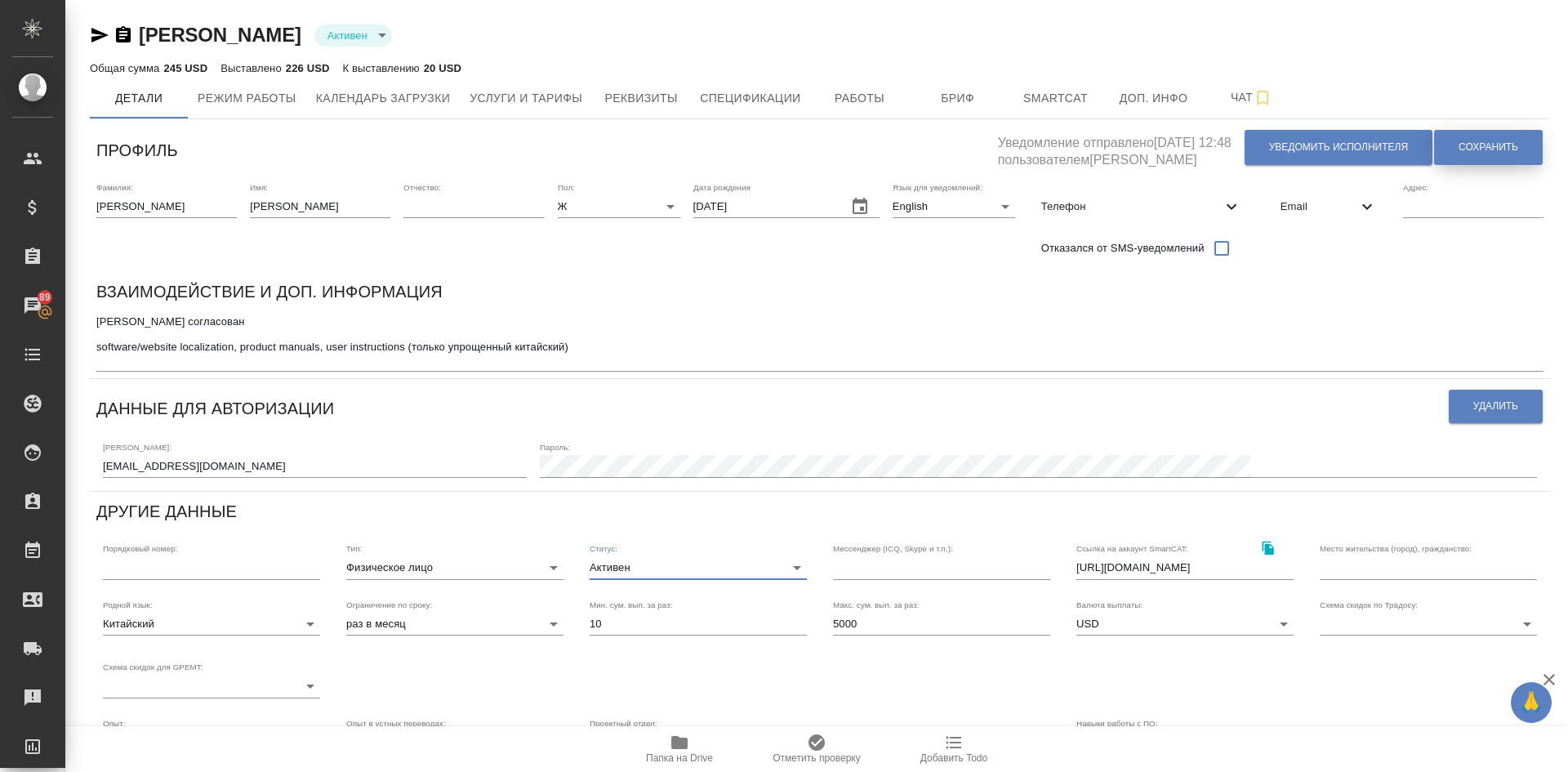
click at [1473, 137] on button "Сохранить" at bounding box center [1488, 147] width 108 height 35
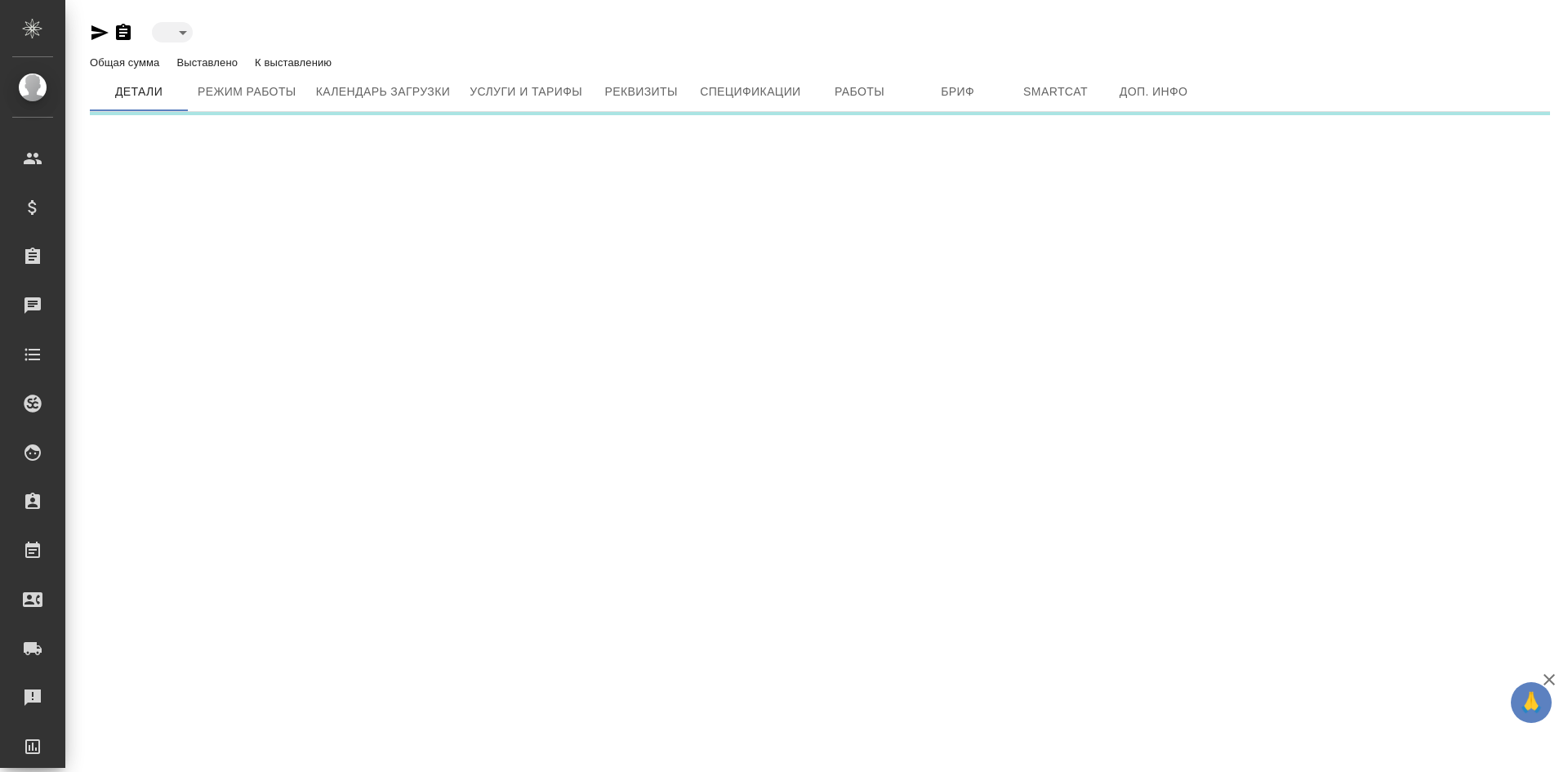
type input "toBeImplemented"
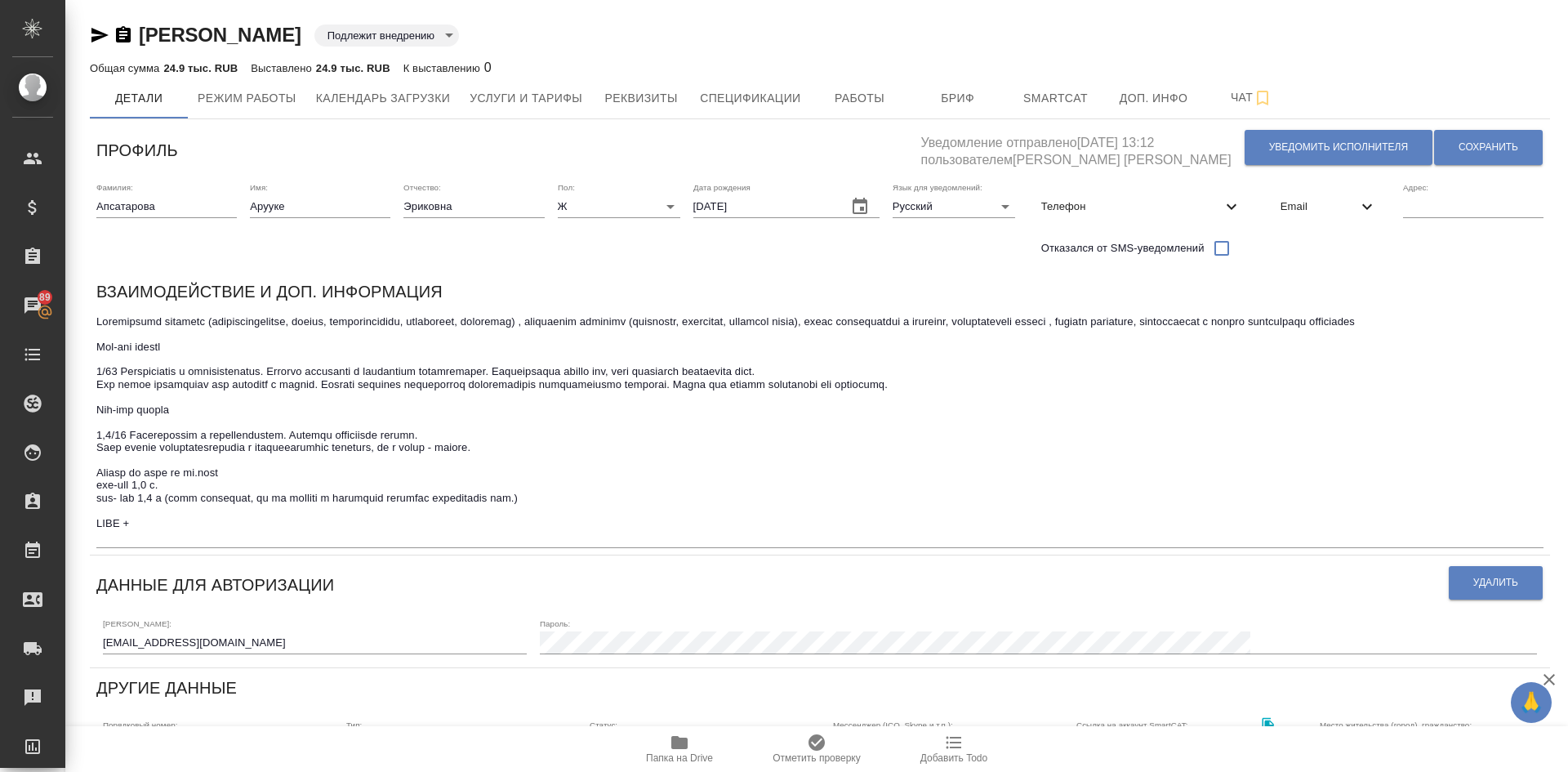
scroll to position [245, 0]
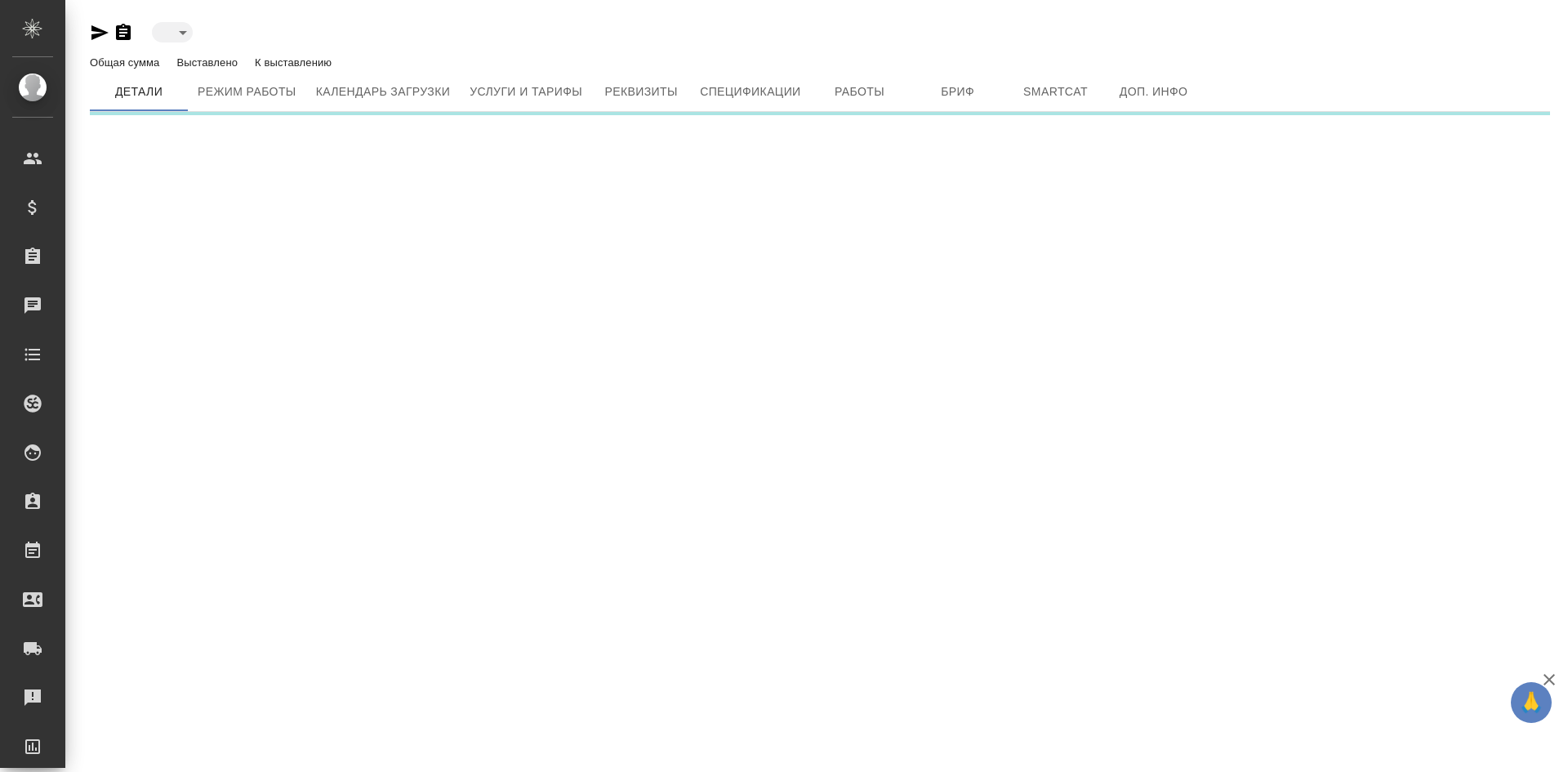
type input "toBeImplemented"
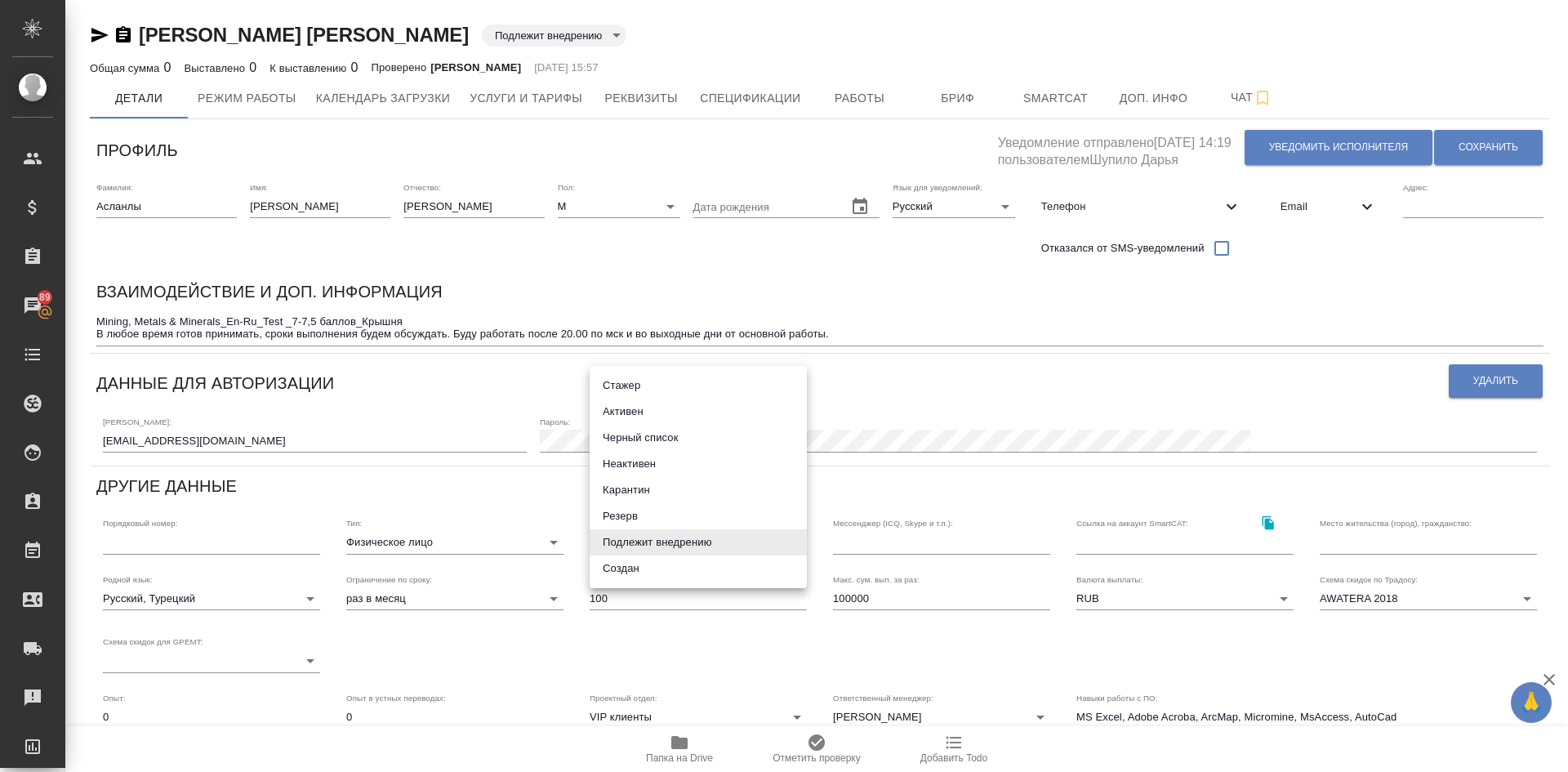
click at [652, 543] on body "🙏 .cls-1 fill:#fff; AWATERA [PERSON_NAME] Спецификации Заказы 89 Чаты Todo Прое…" at bounding box center [784, 386] width 1568 height 772
click at [638, 464] on li "Неактивен" at bounding box center [698, 464] width 217 height 26
type input "inactive"
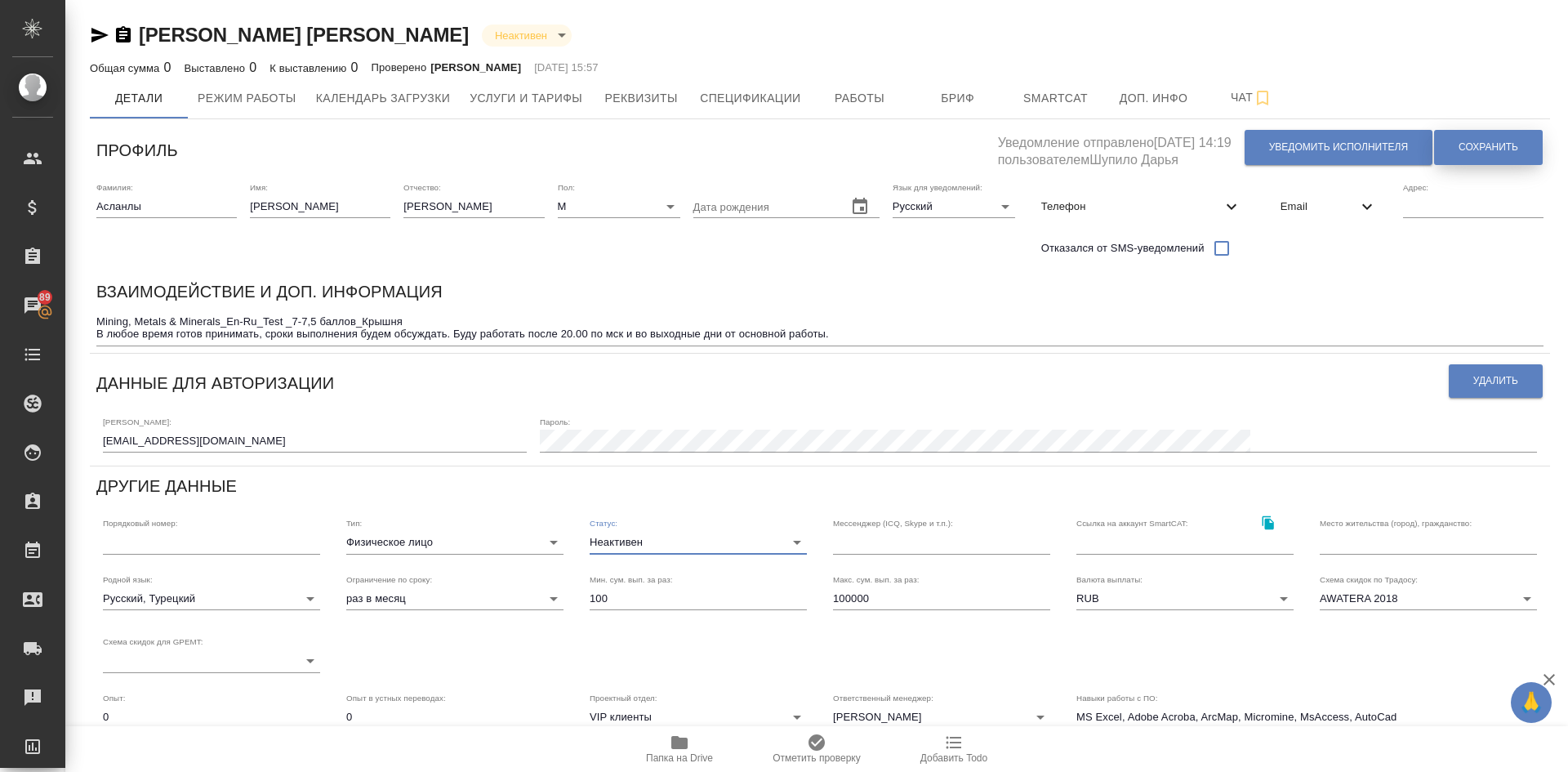
click at [1497, 144] on span "Сохранить" at bounding box center [1488, 147] width 59 height 14
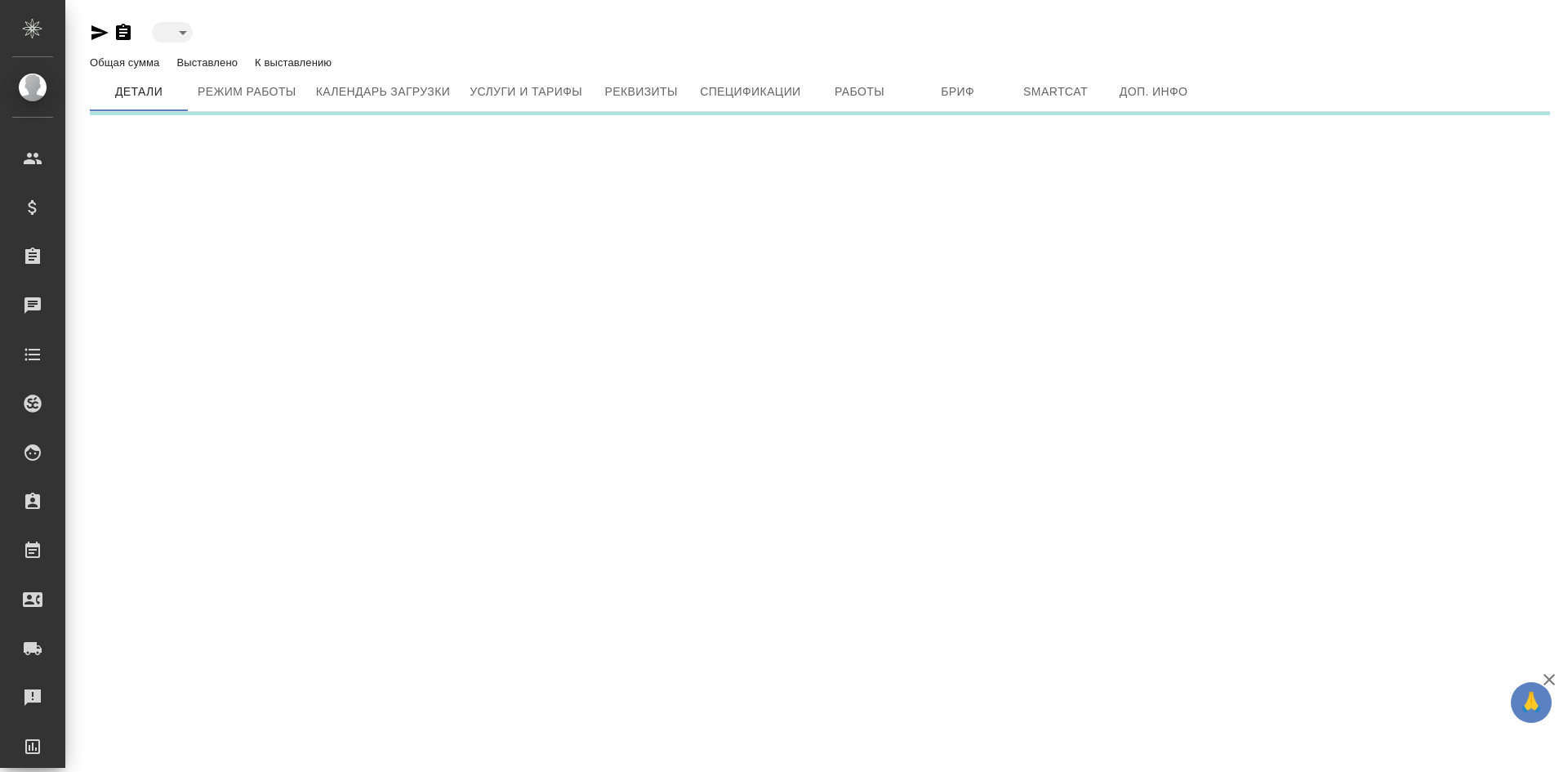
type input "toBeImplemented"
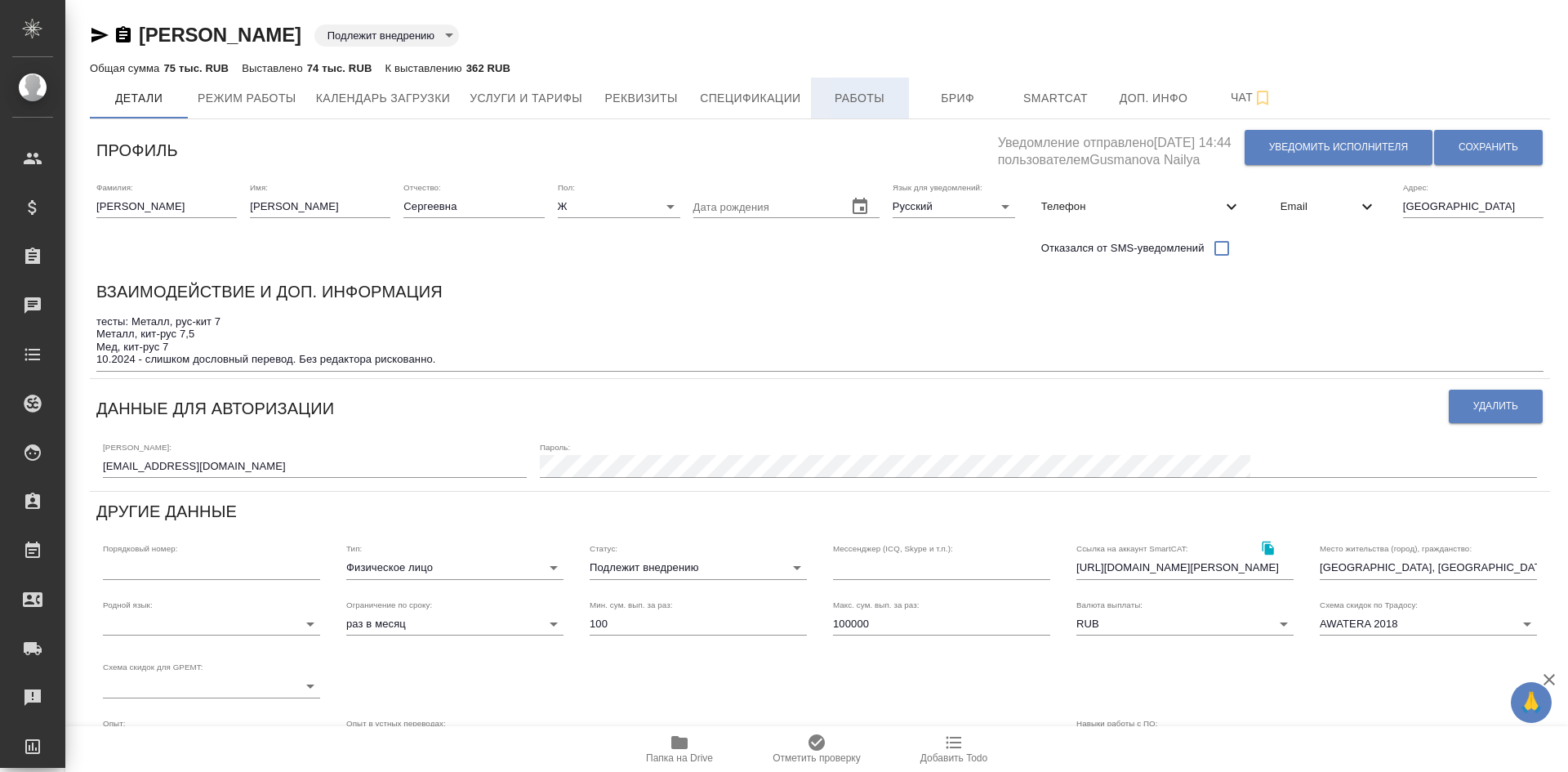
click at [881, 97] on span "Работы" at bounding box center [859, 99] width 78 height 21
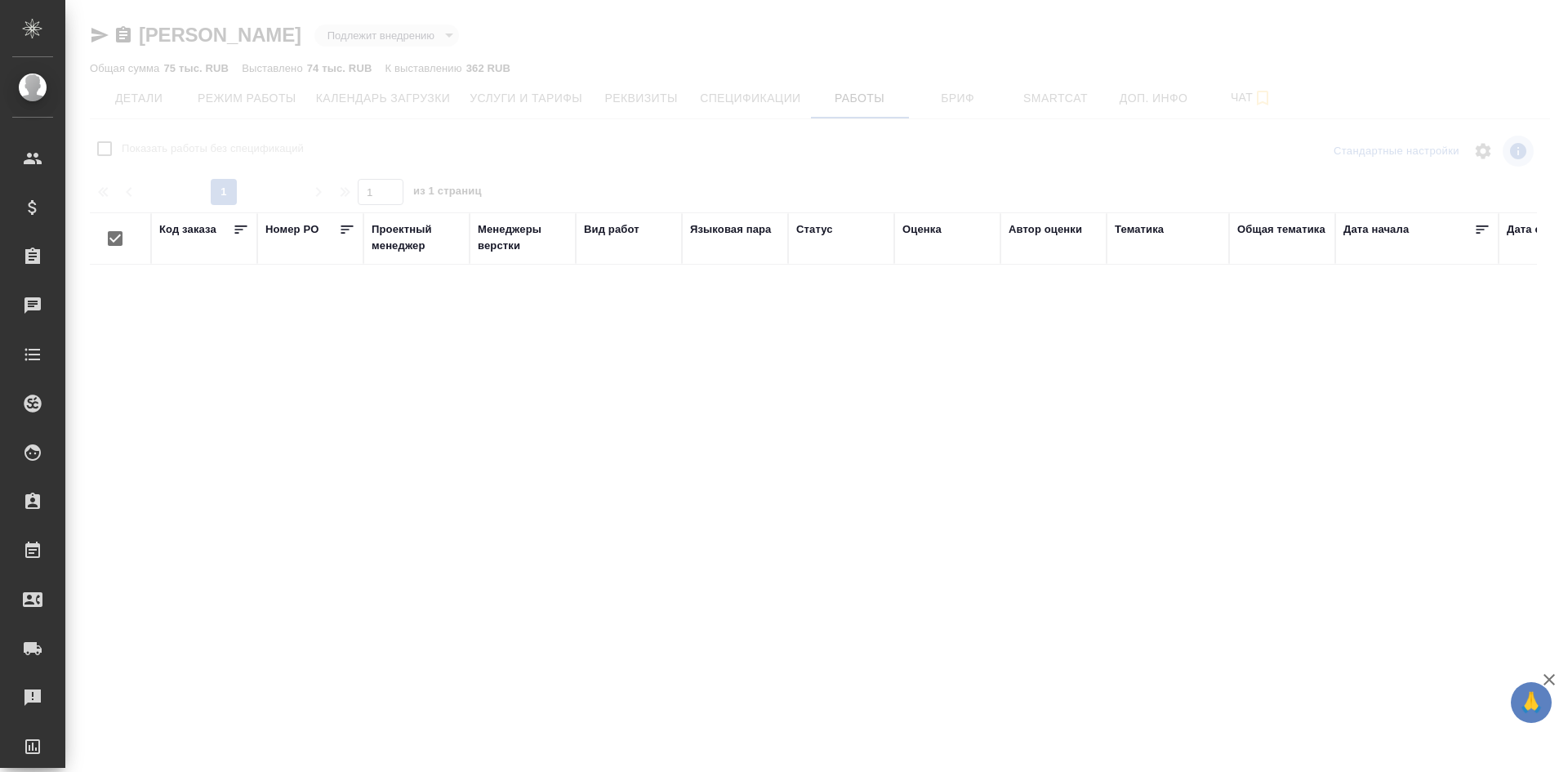
checkbox input "false"
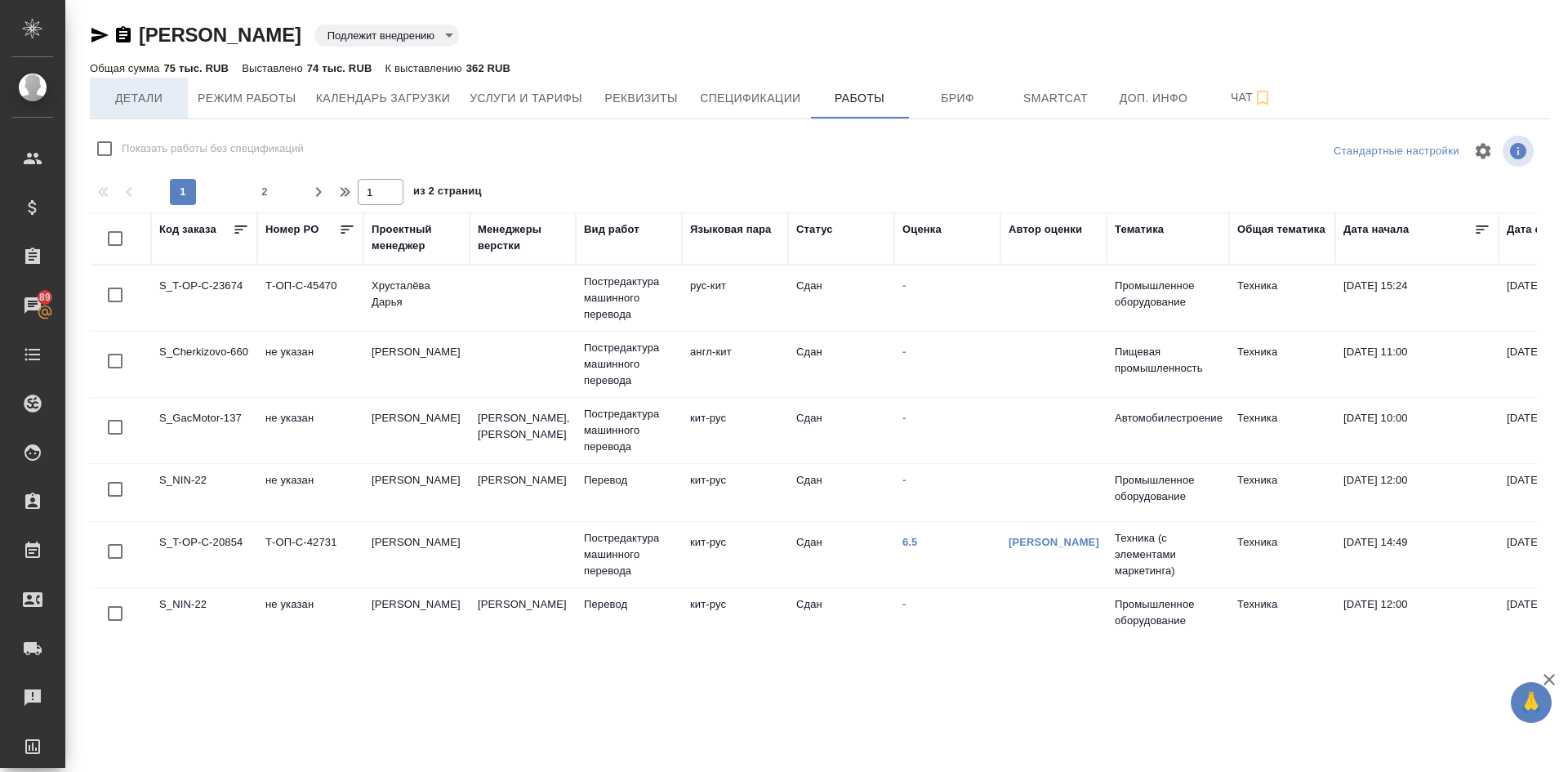
click at [133, 94] on span "Детали" at bounding box center [138, 99] width 78 height 21
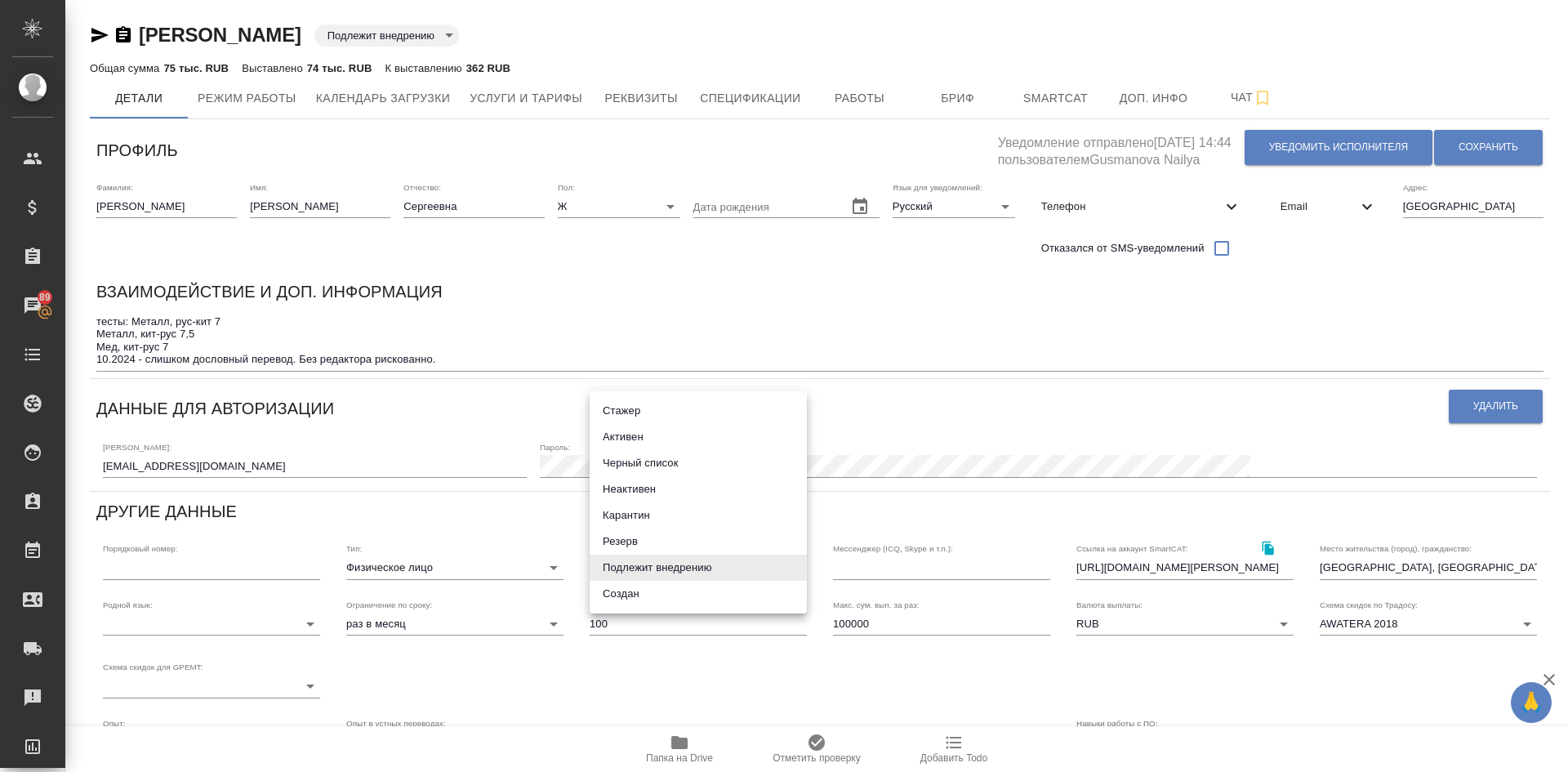
click at [652, 571] on body "🙏 .cls-1 fill:#fff; AWATERA Demidova Tatyana Клиенты Спецификации Заказы 89 Чат…" at bounding box center [784, 386] width 1568 height 772
click at [636, 441] on li "Активен" at bounding box center [698, 437] width 217 height 26
type input "active"
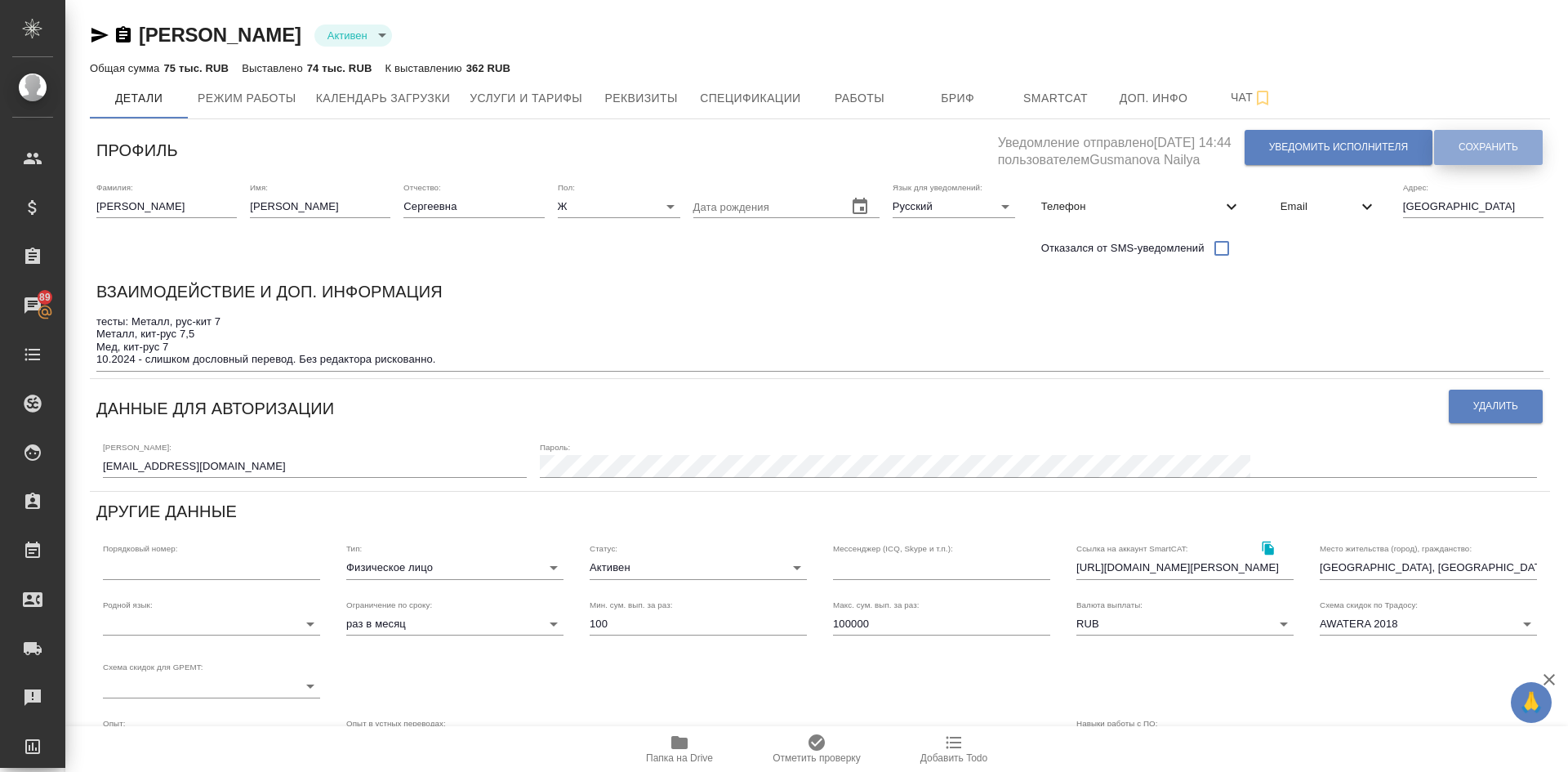
click at [1499, 142] on span "Сохранить" at bounding box center [1488, 147] width 59 height 14
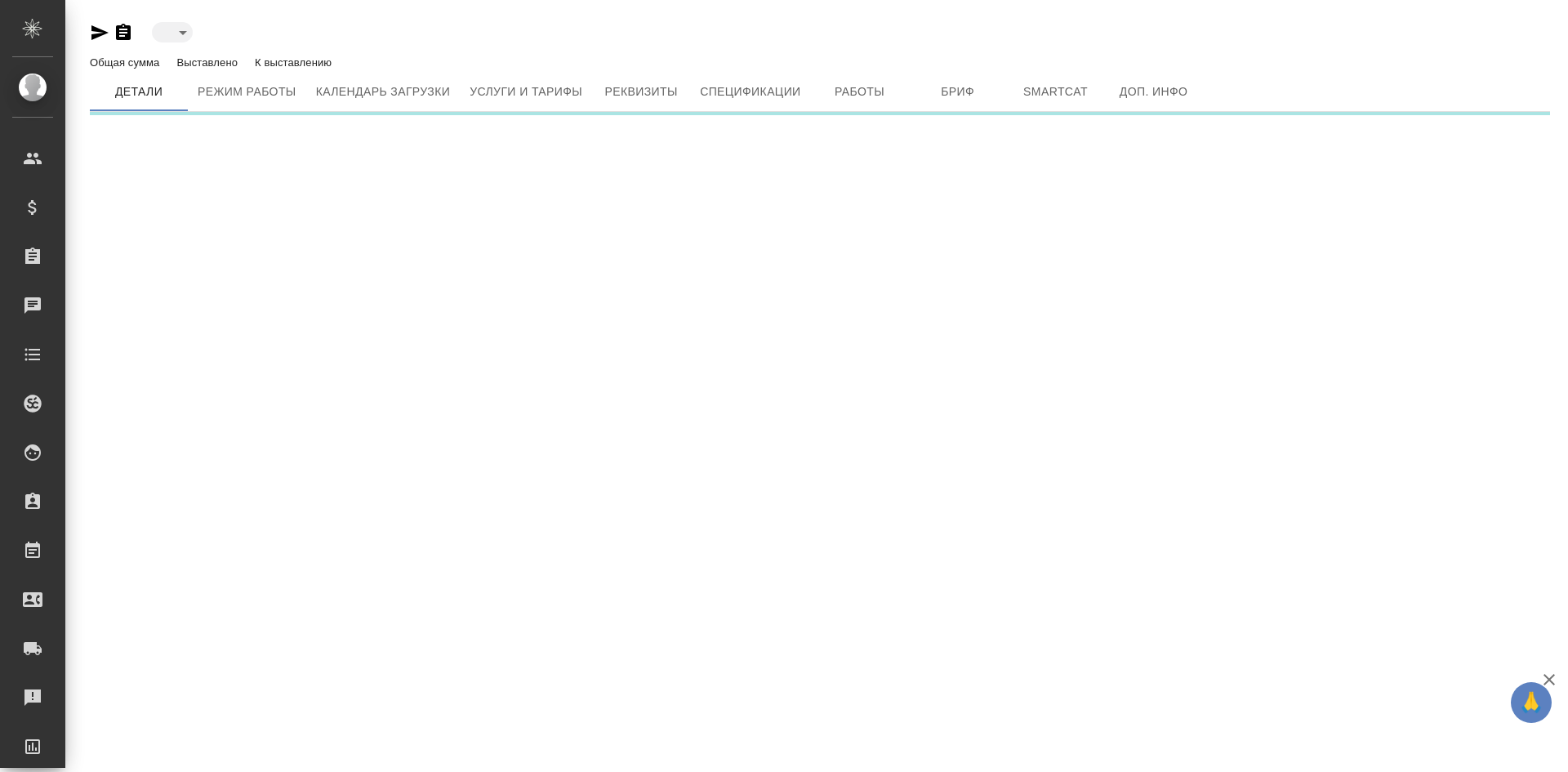
type input "toBeImplemented"
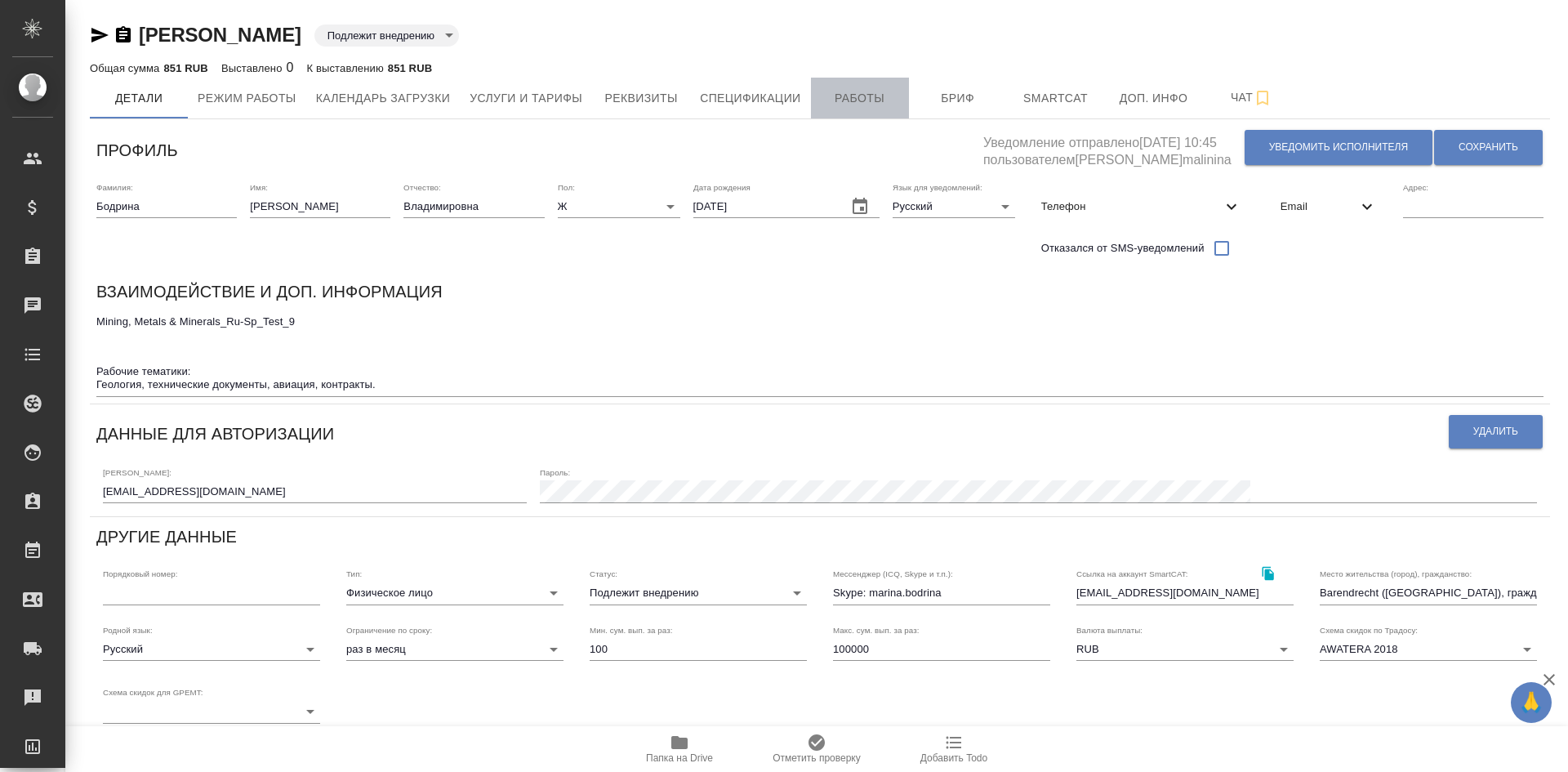
click at [853, 104] on span "Работы" at bounding box center [859, 99] width 78 height 21
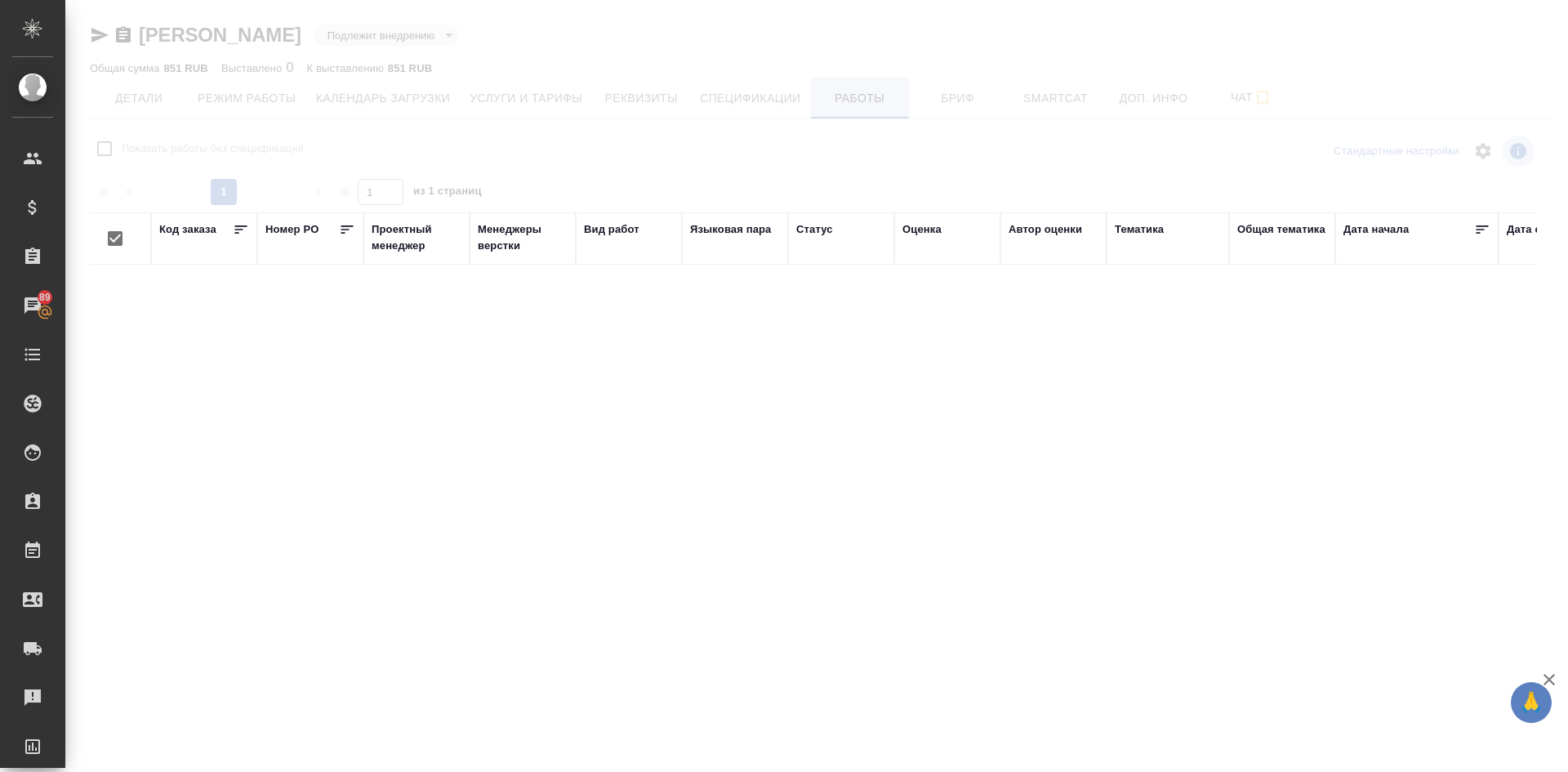
checkbox input "false"
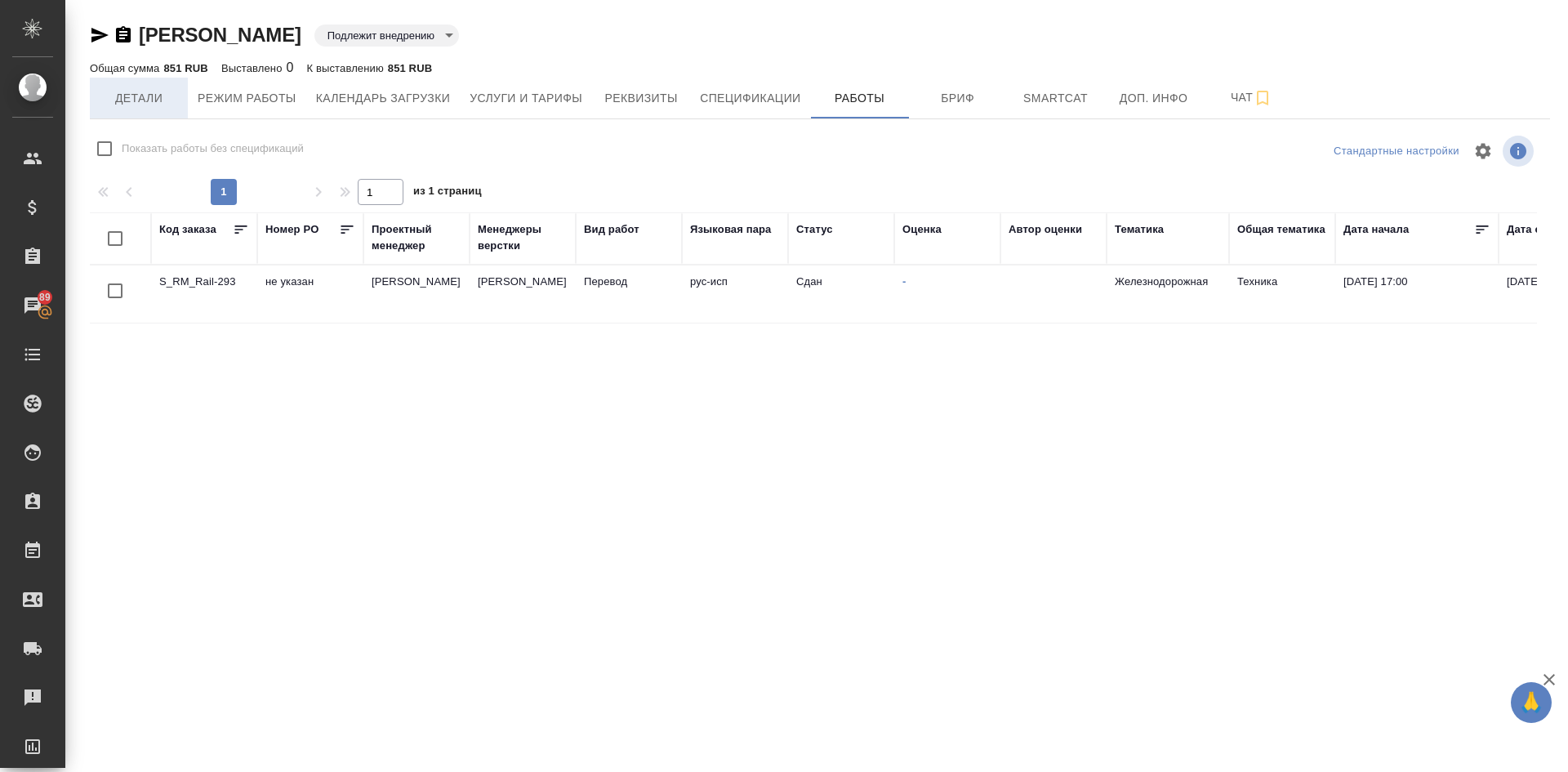
click at [143, 94] on span "Детали" at bounding box center [138, 99] width 78 height 21
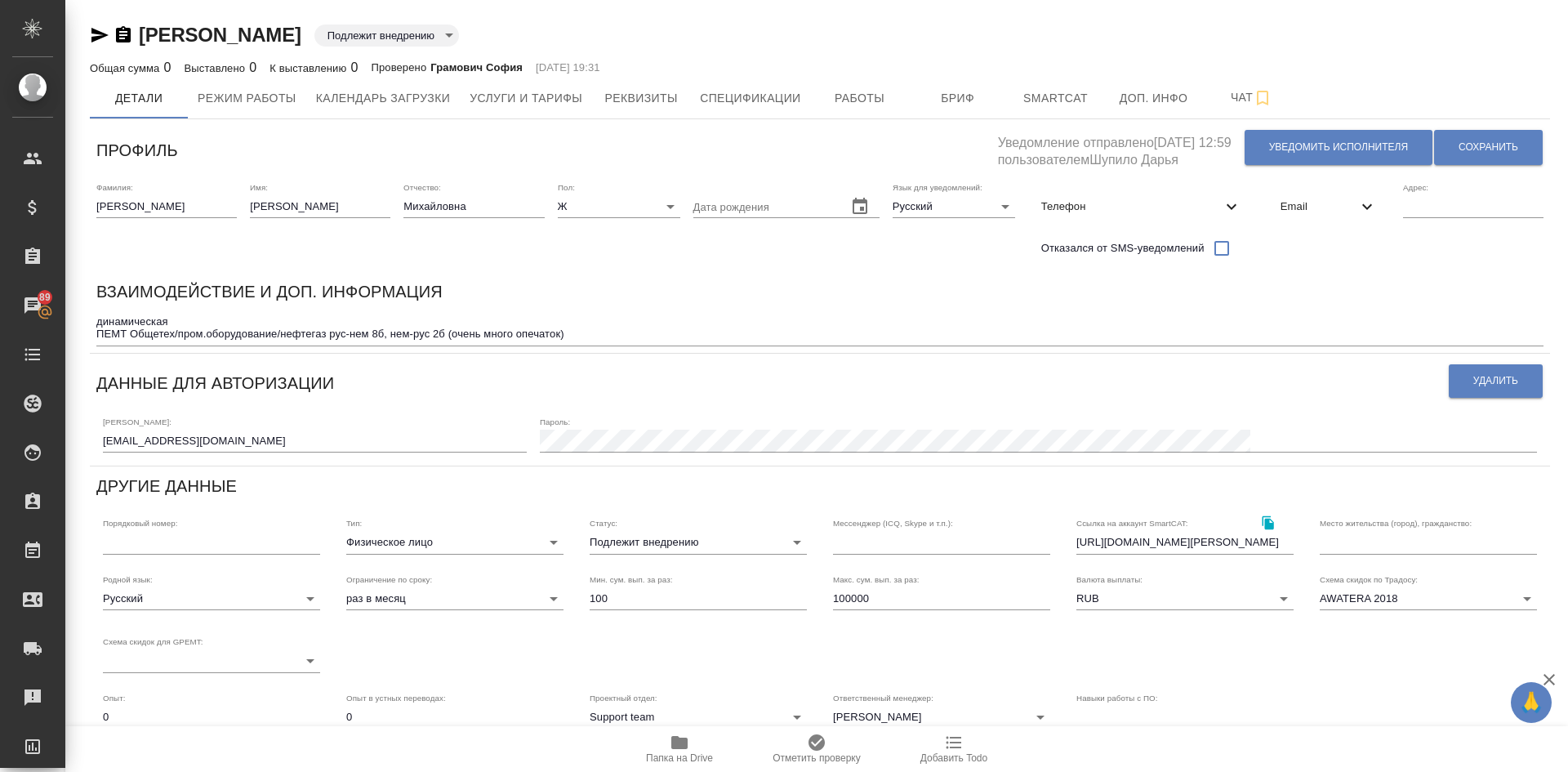
click at [643, 536] on body "🙏 .cls-1 fill:#fff; AWATERA [PERSON_NAME] Спецификации Заказы 89 Чаты Todo Прое…" at bounding box center [784, 386] width 1568 height 772
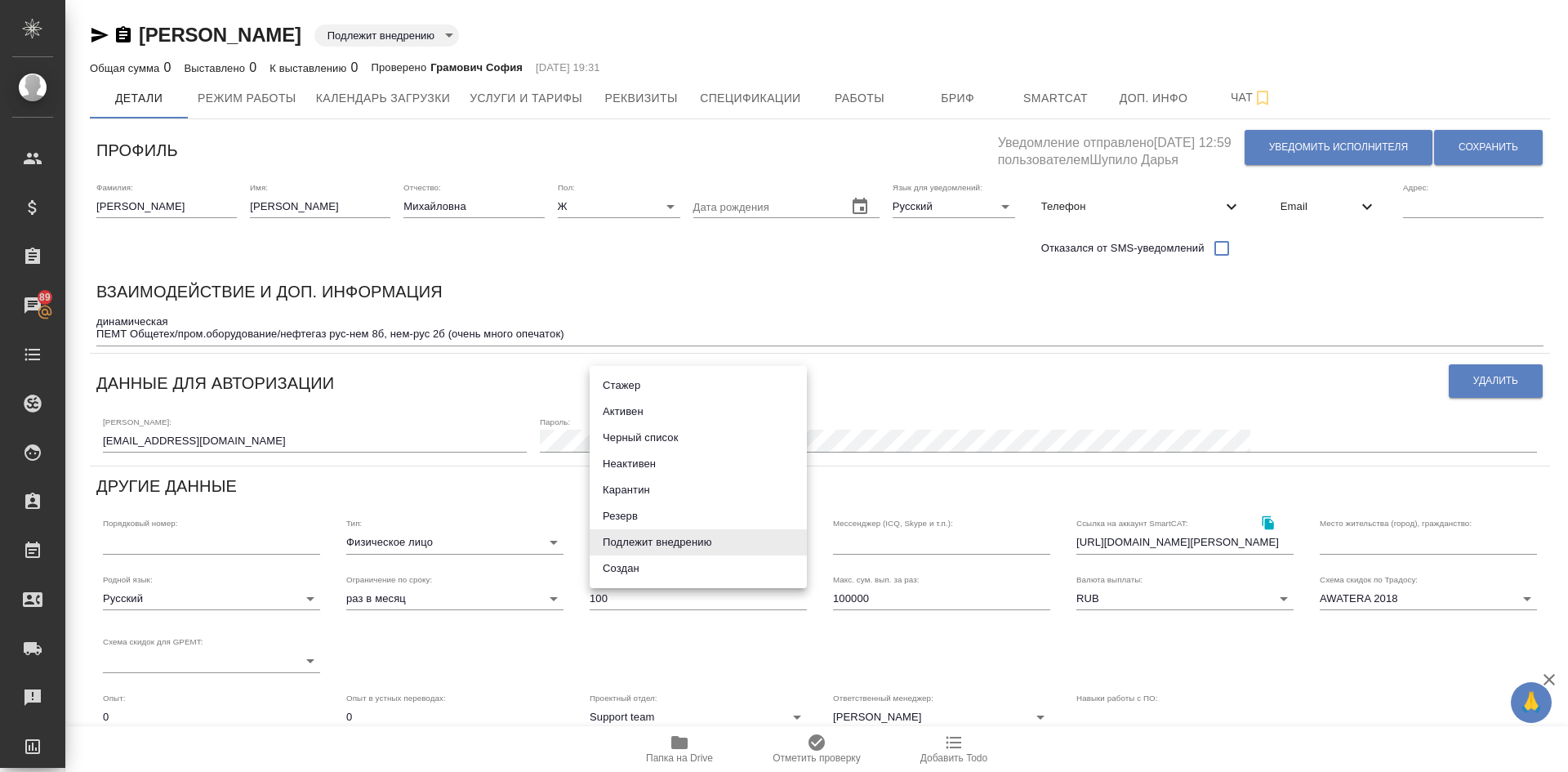
click at [638, 462] on li "Неактивен" at bounding box center [698, 464] width 217 height 26
type input "inactive"
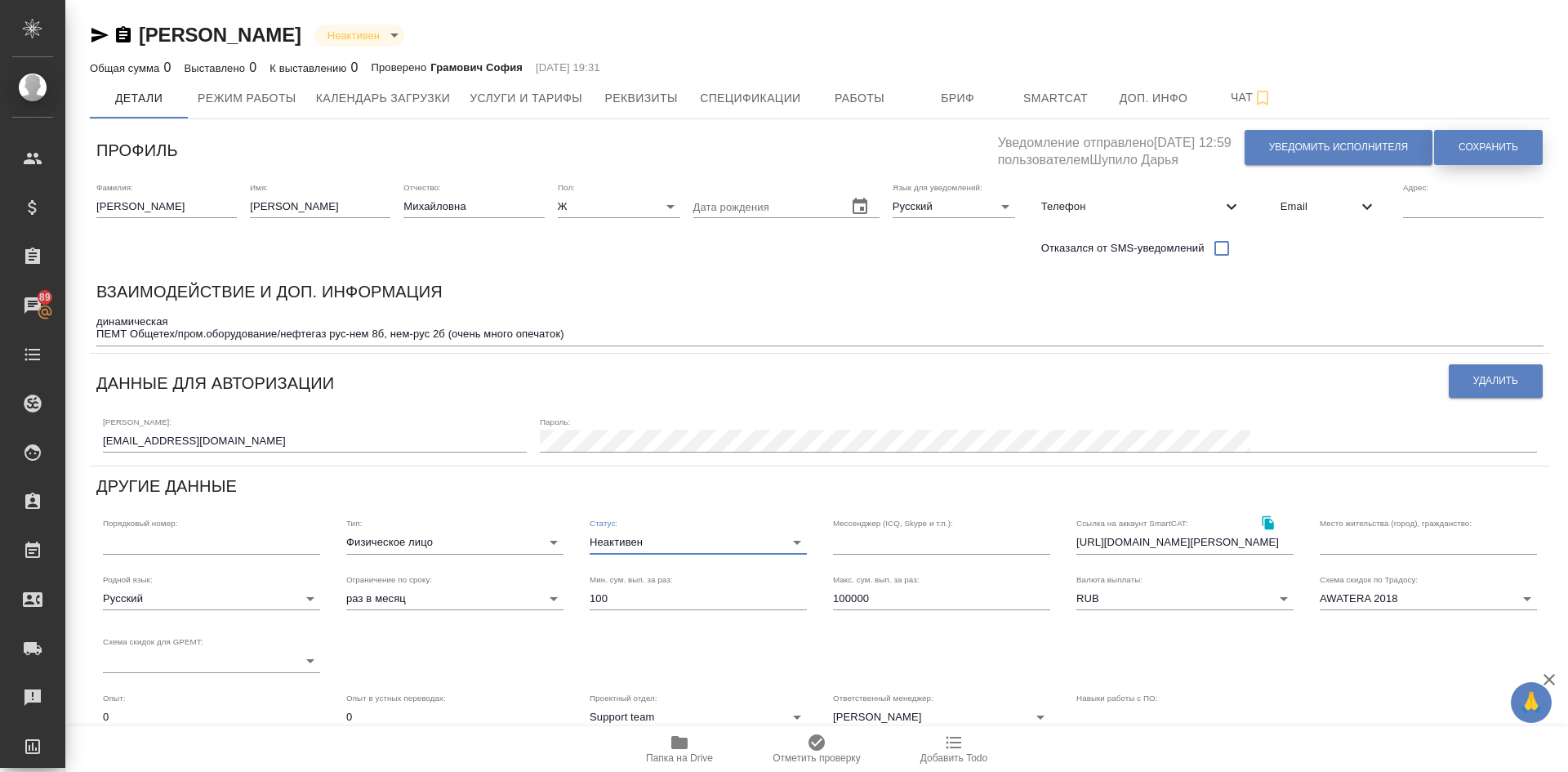
click at [1465, 145] on span "Сохранить" at bounding box center [1488, 147] width 59 height 14
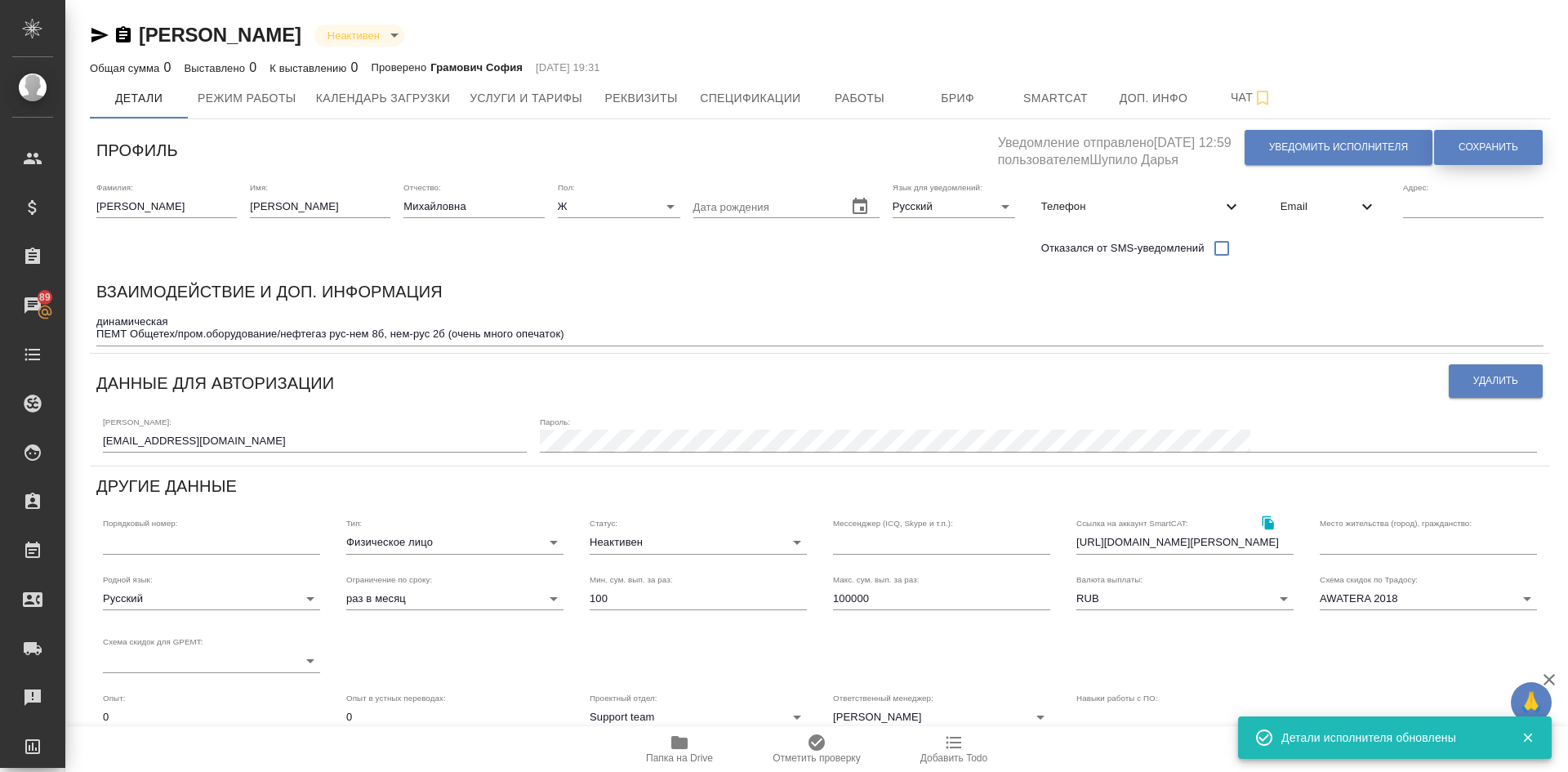
click at [1472, 142] on span "Сохранить" at bounding box center [1488, 147] width 59 height 14
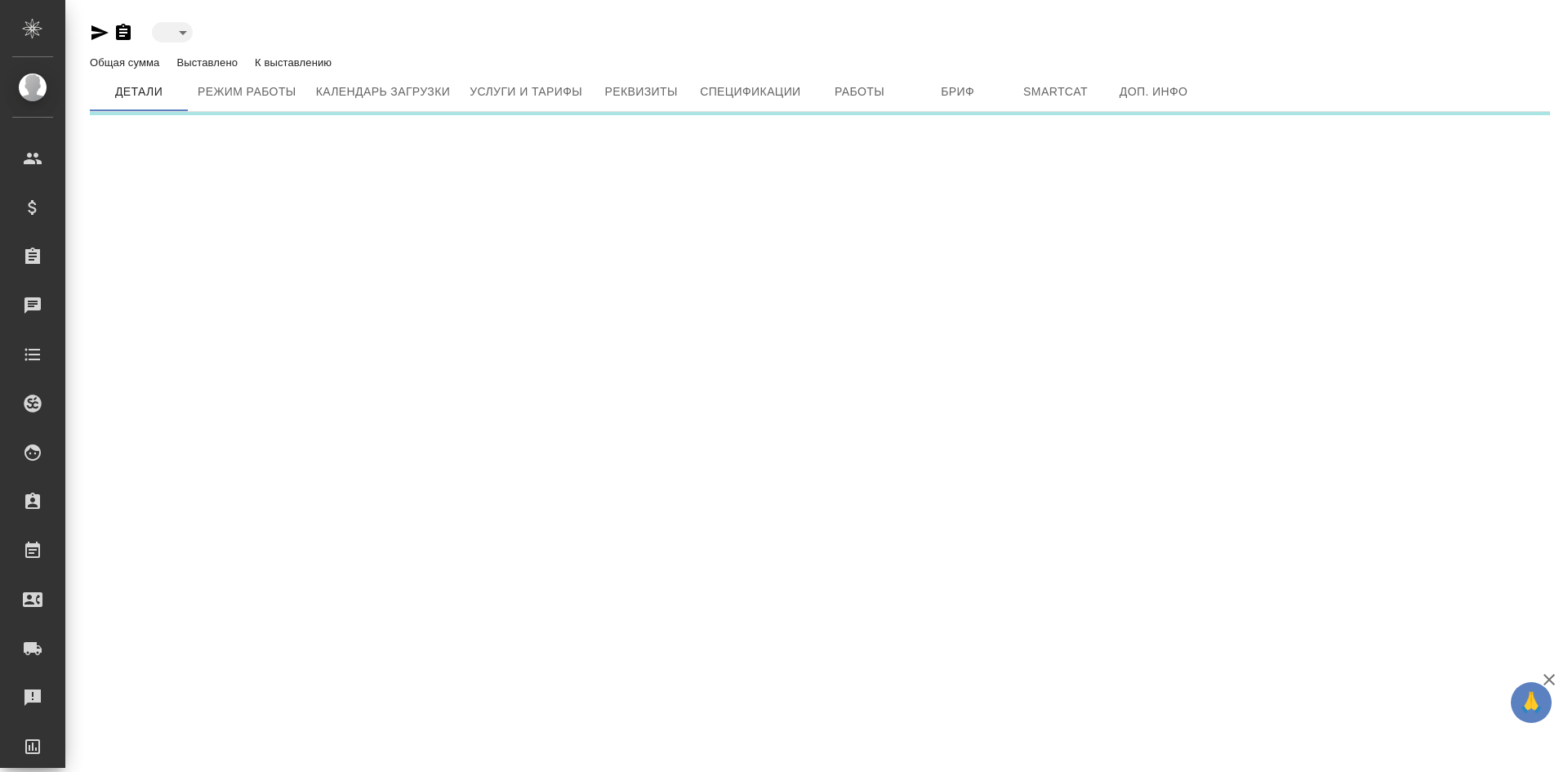
type input "toBeImplemented"
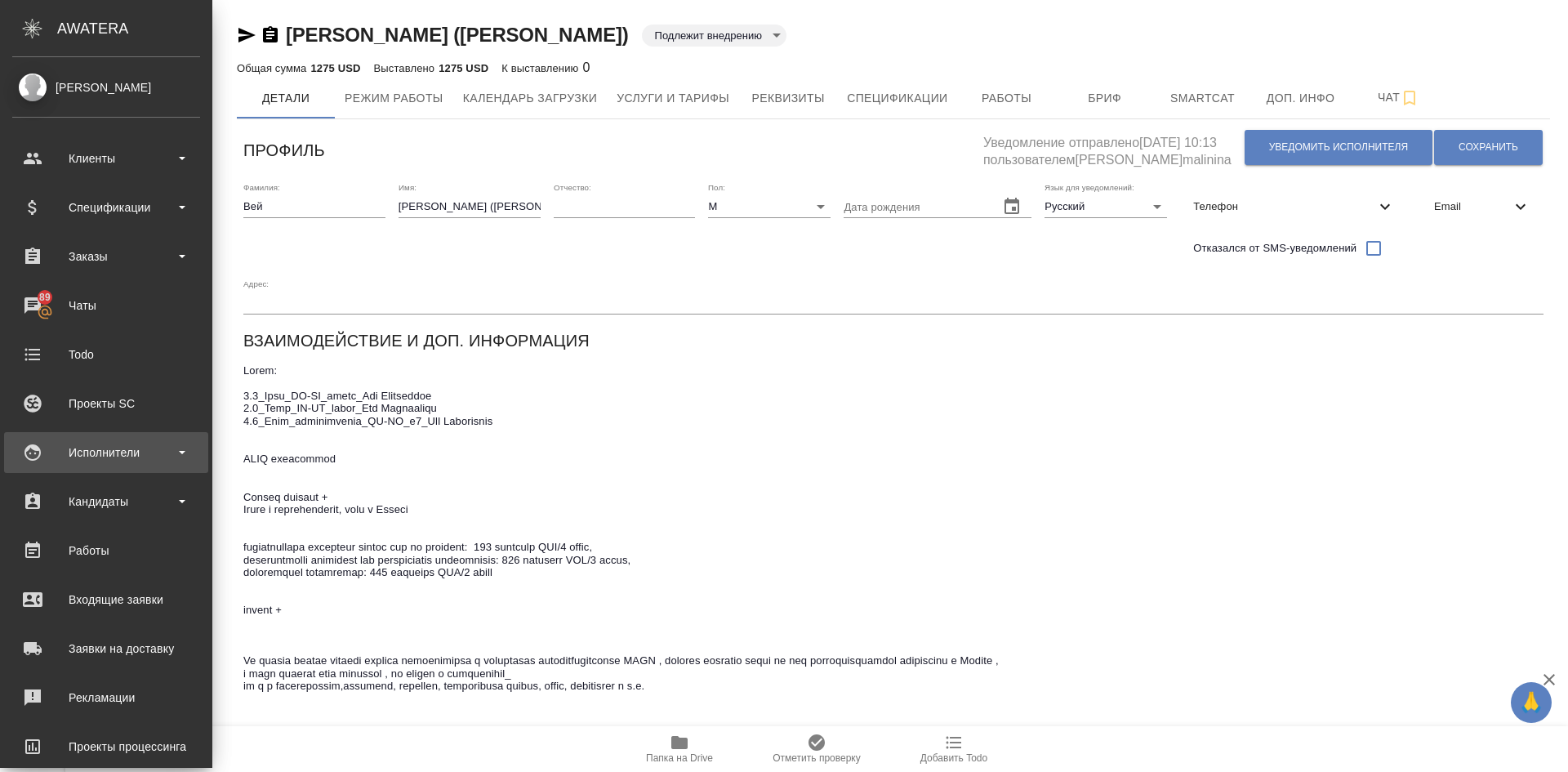
click at [79, 444] on div "Исполнители" at bounding box center [106, 453] width 188 height 24
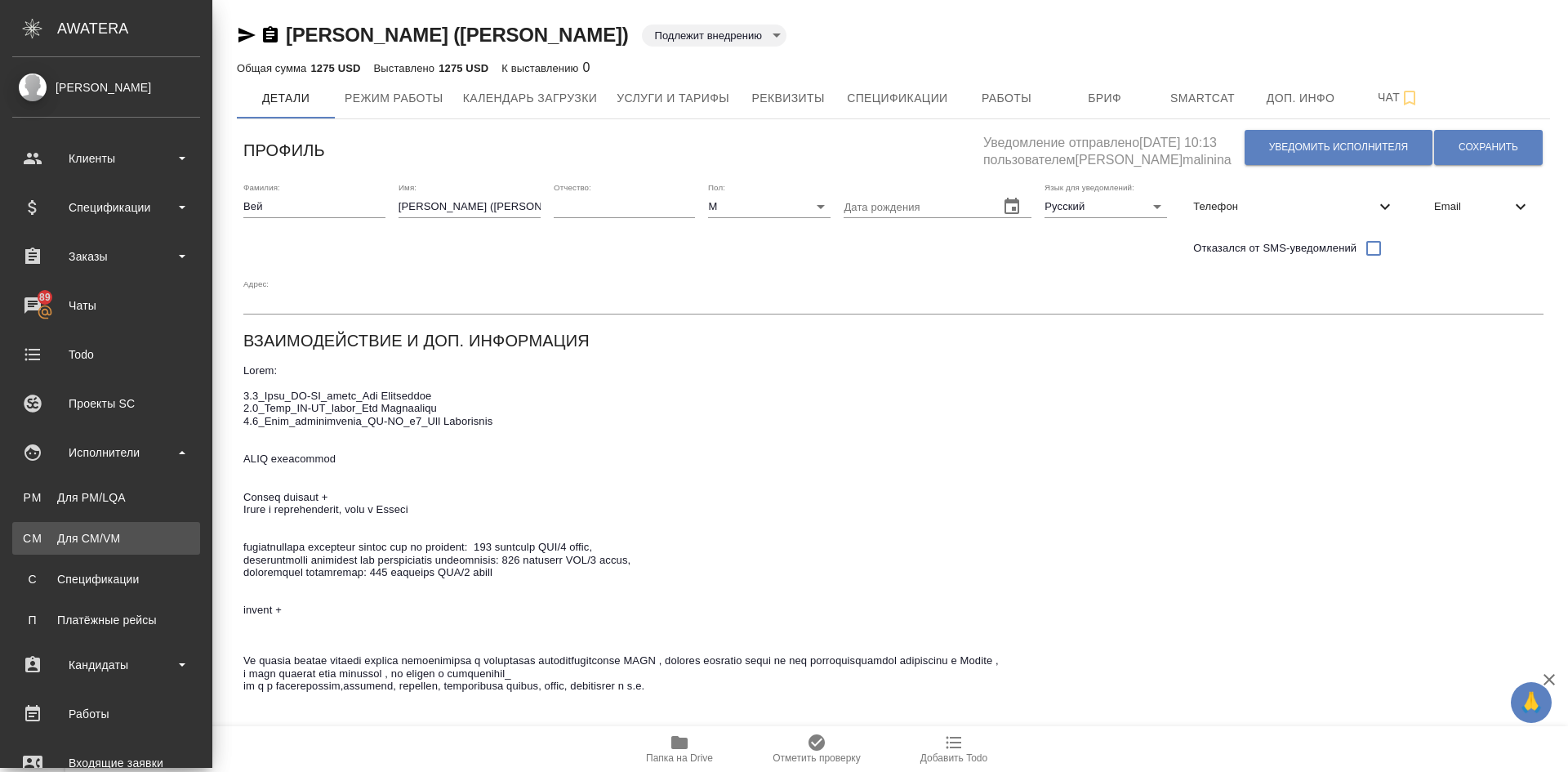
click at [99, 545] on div "Для CM/VM" at bounding box center [106, 538] width 171 height 16
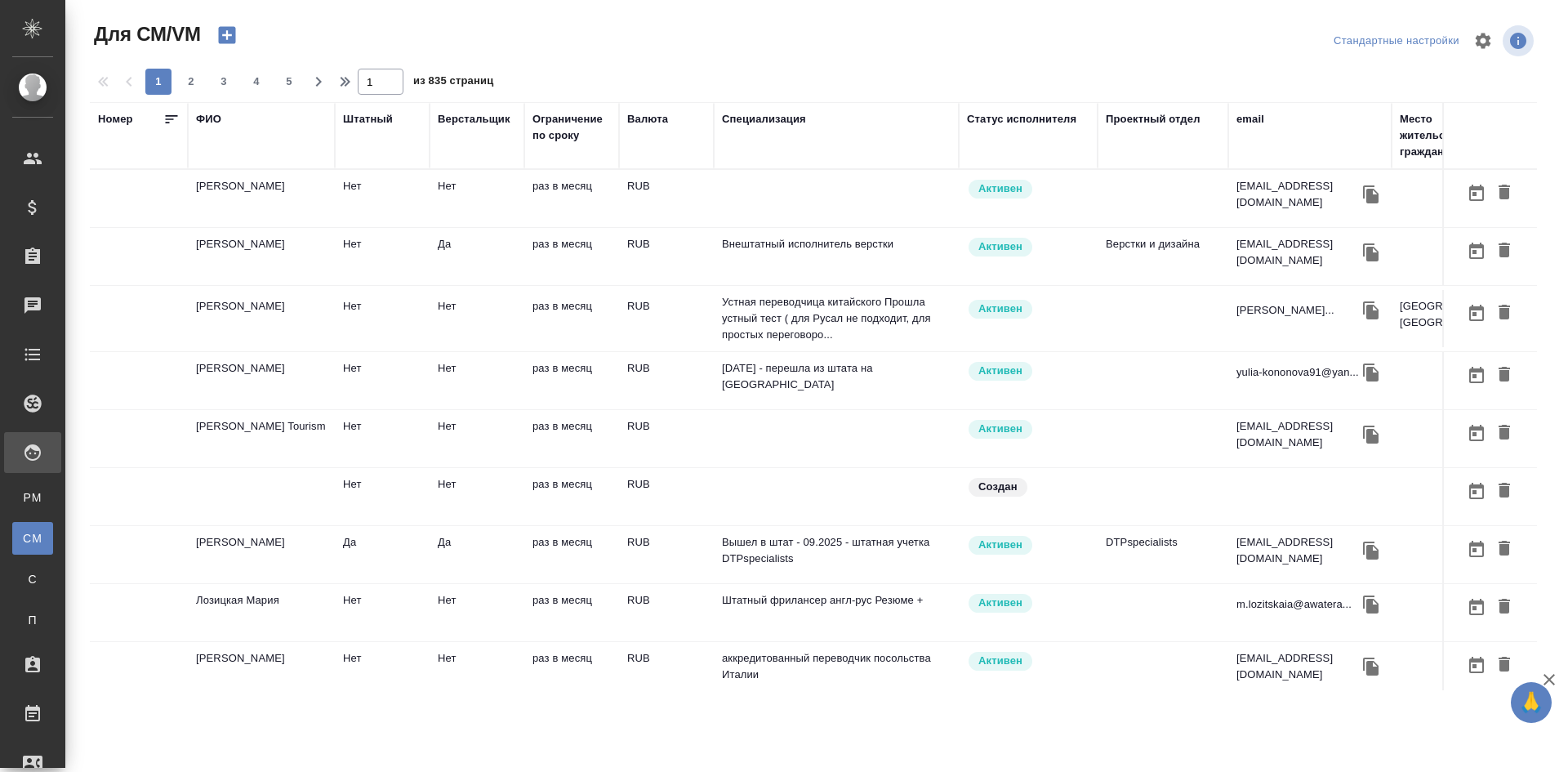
click at [205, 118] on div "ФИО" at bounding box center [208, 119] width 25 height 16
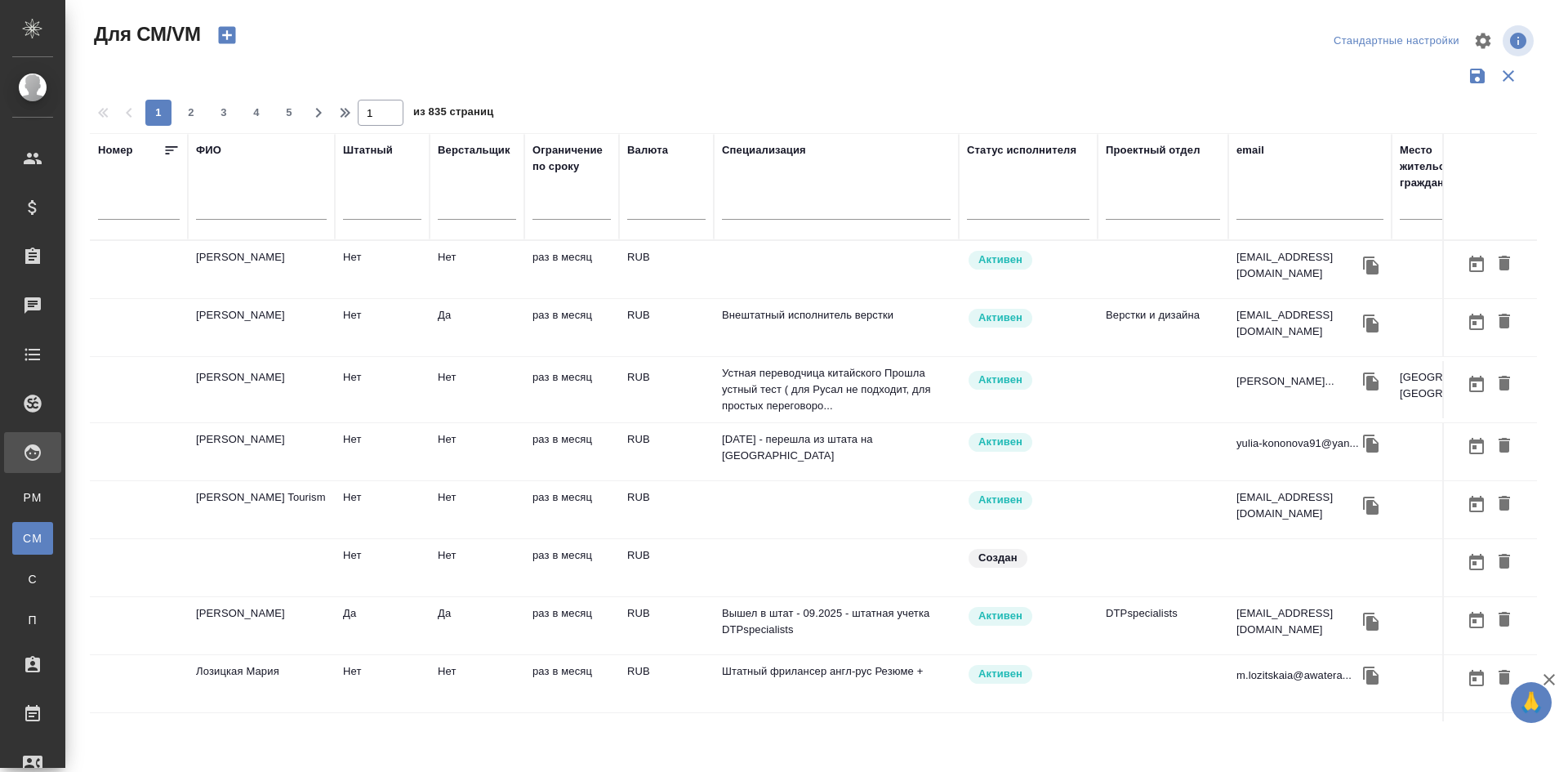
click at [225, 208] on input "text" at bounding box center [261, 210] width 131 height 21
paste input "Волков Даниил"
type input "Волков Даниил"
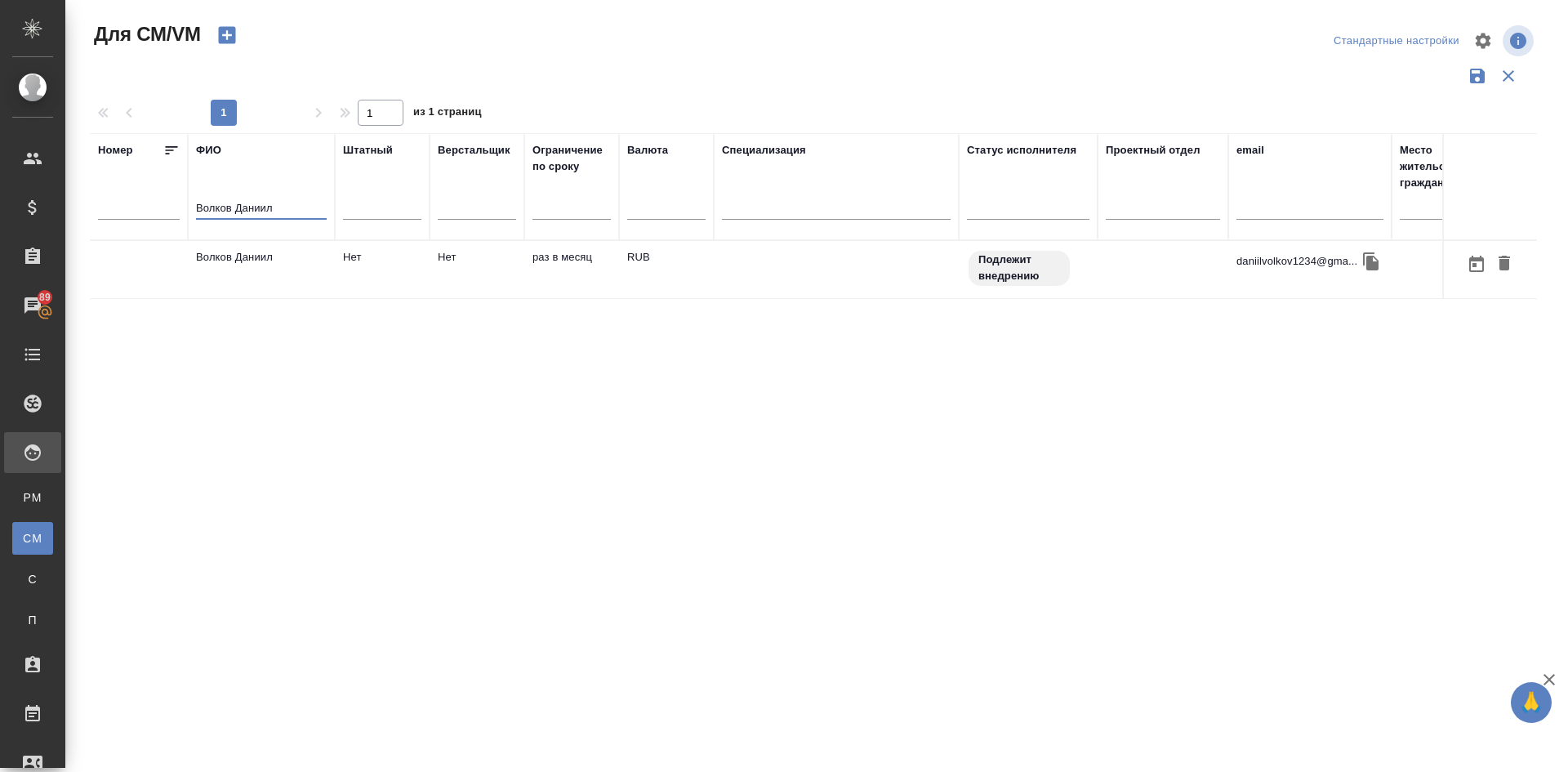
click at [223, 256] on td "Волков Даниил" at bounding box center [262, 269] width 147 height 57
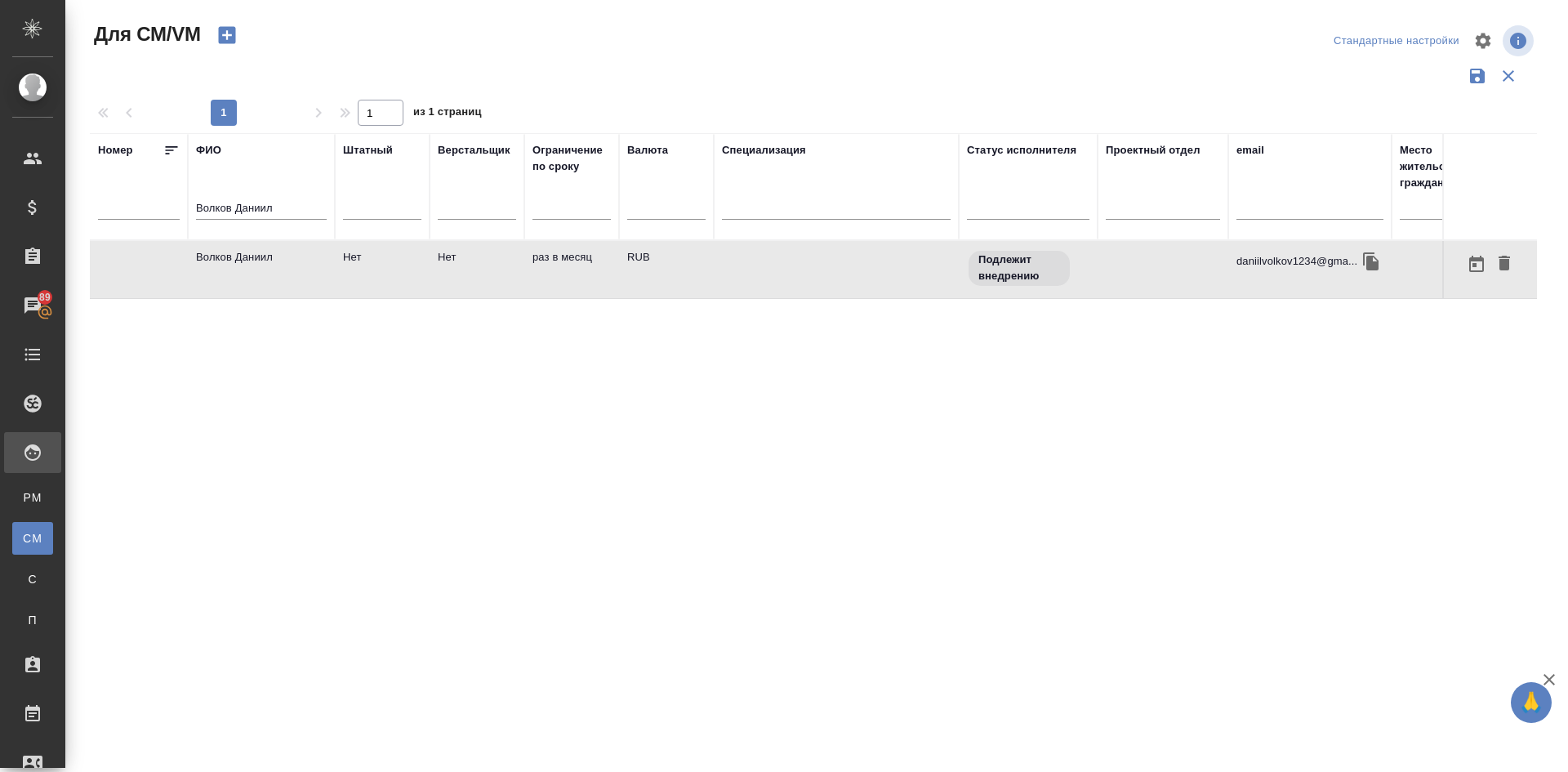
click at [223, 256] on td "Волков Даниил" at bounding box center [262, 269] width 147 height 57
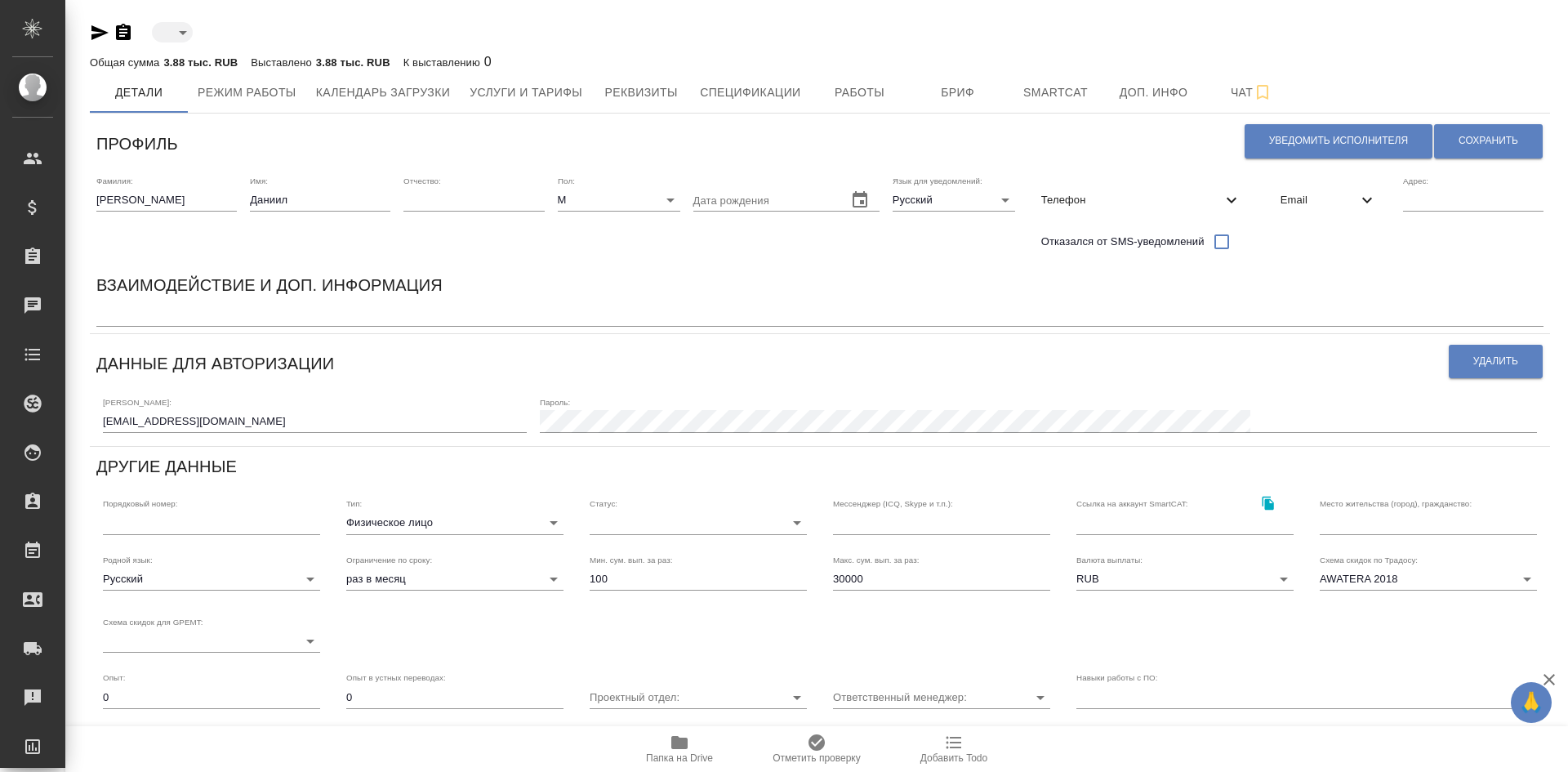
type input "toBeImplemented"
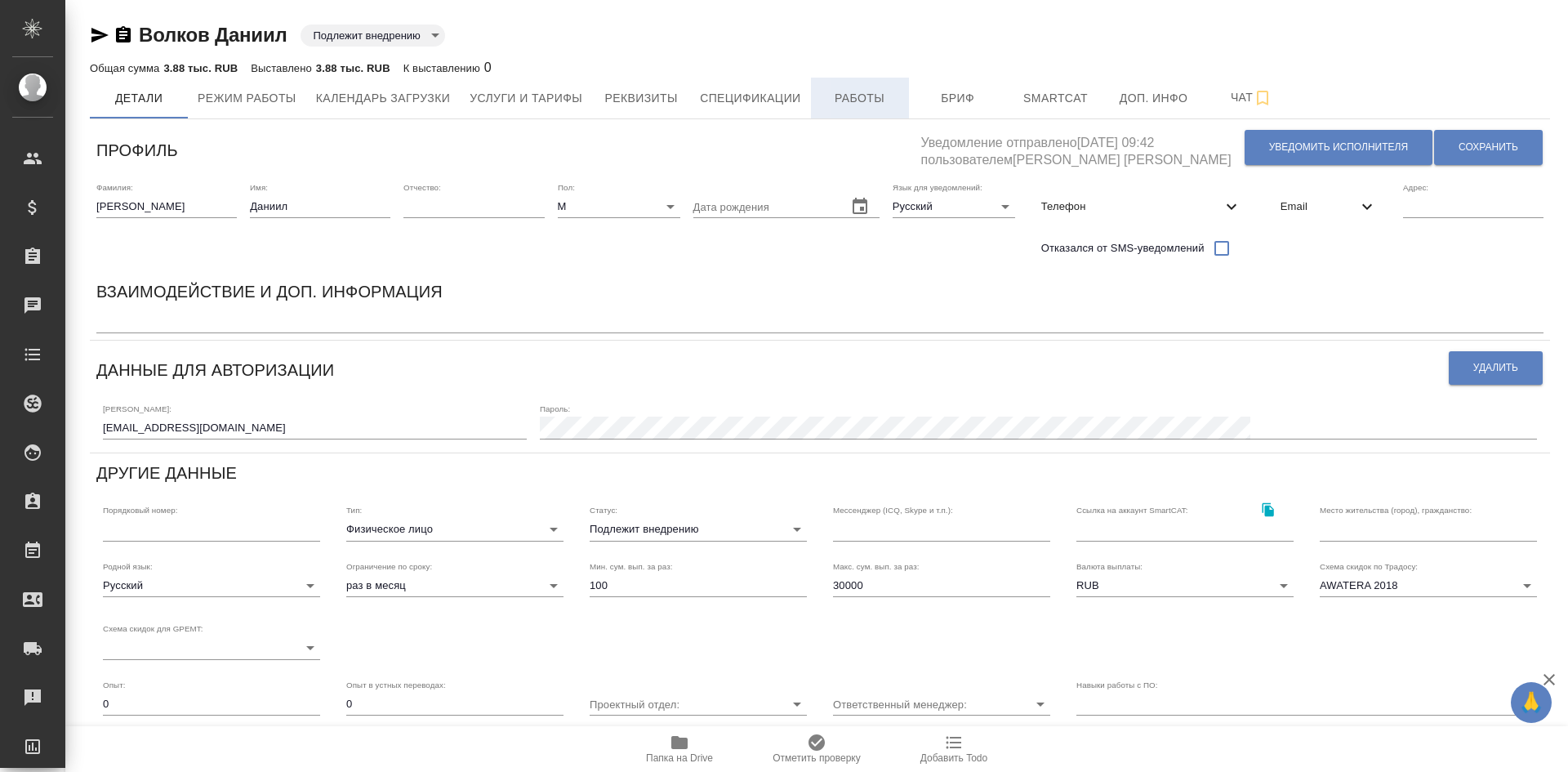
click at [869, 102] on span "Работы" at bounding box center [859, 99] width 78 height 21
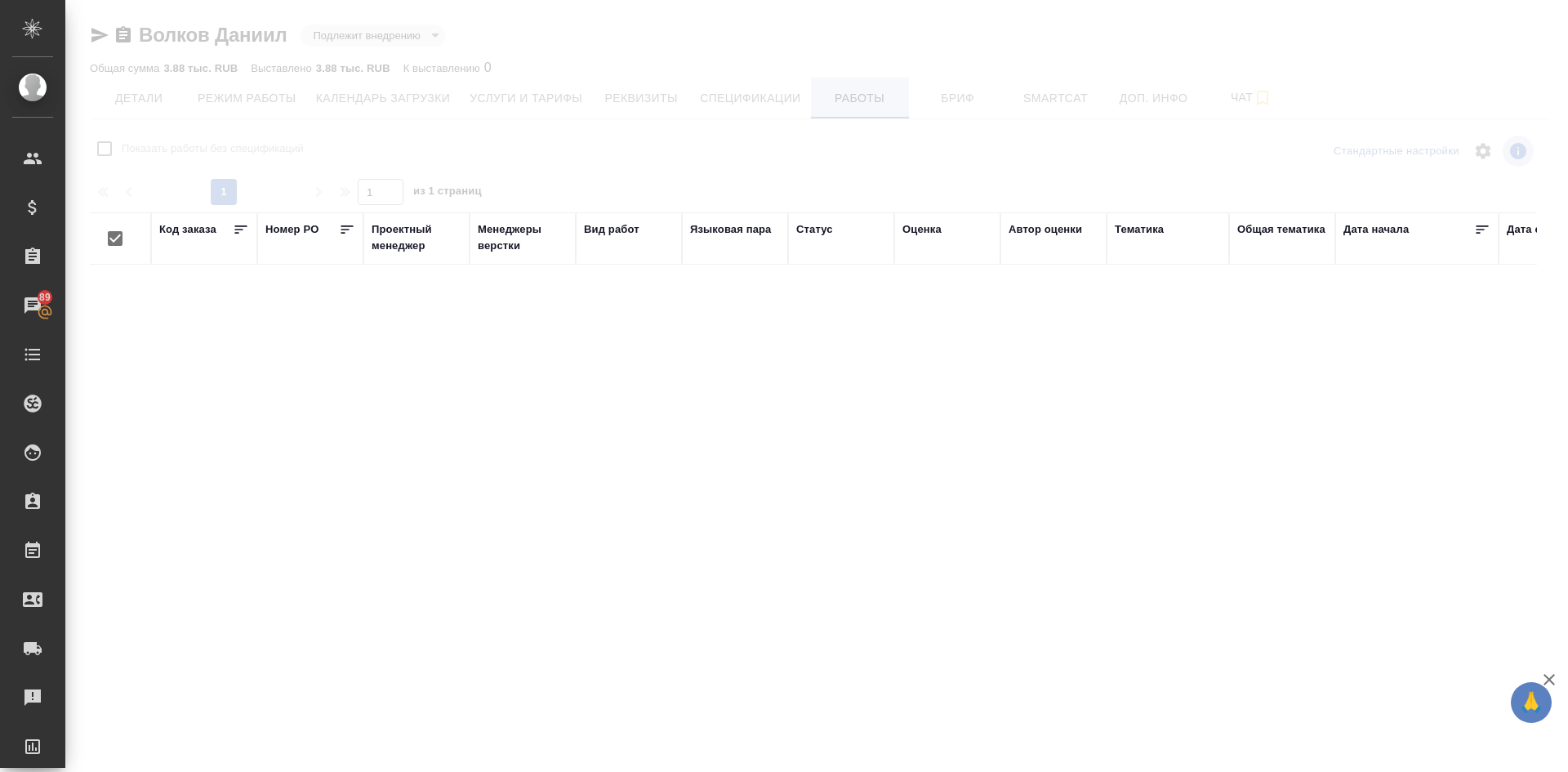
checkbox input "false"
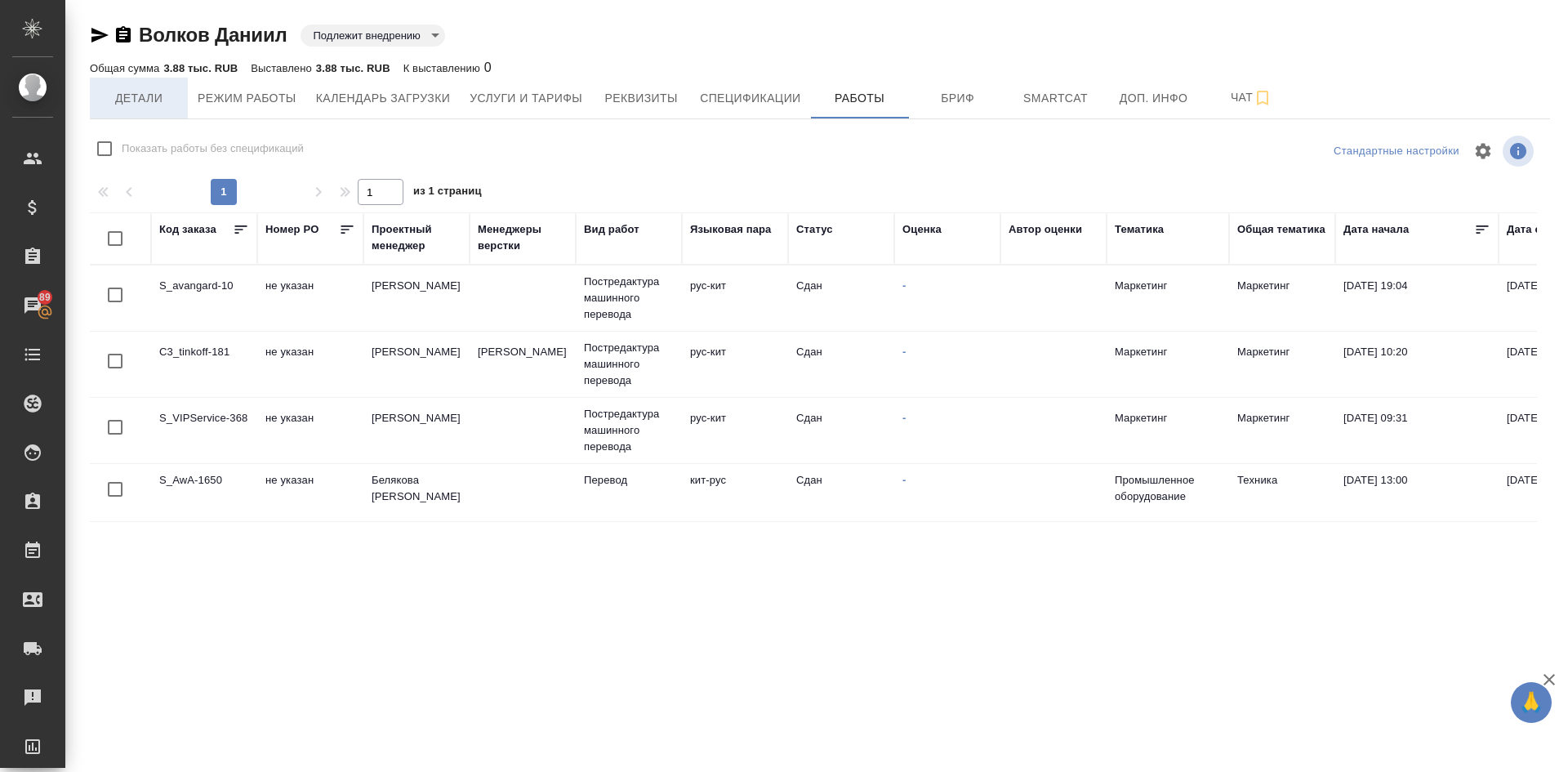
click at [161, 89] on span "Детали" at bounding box center [138, 99] width 78 height 21
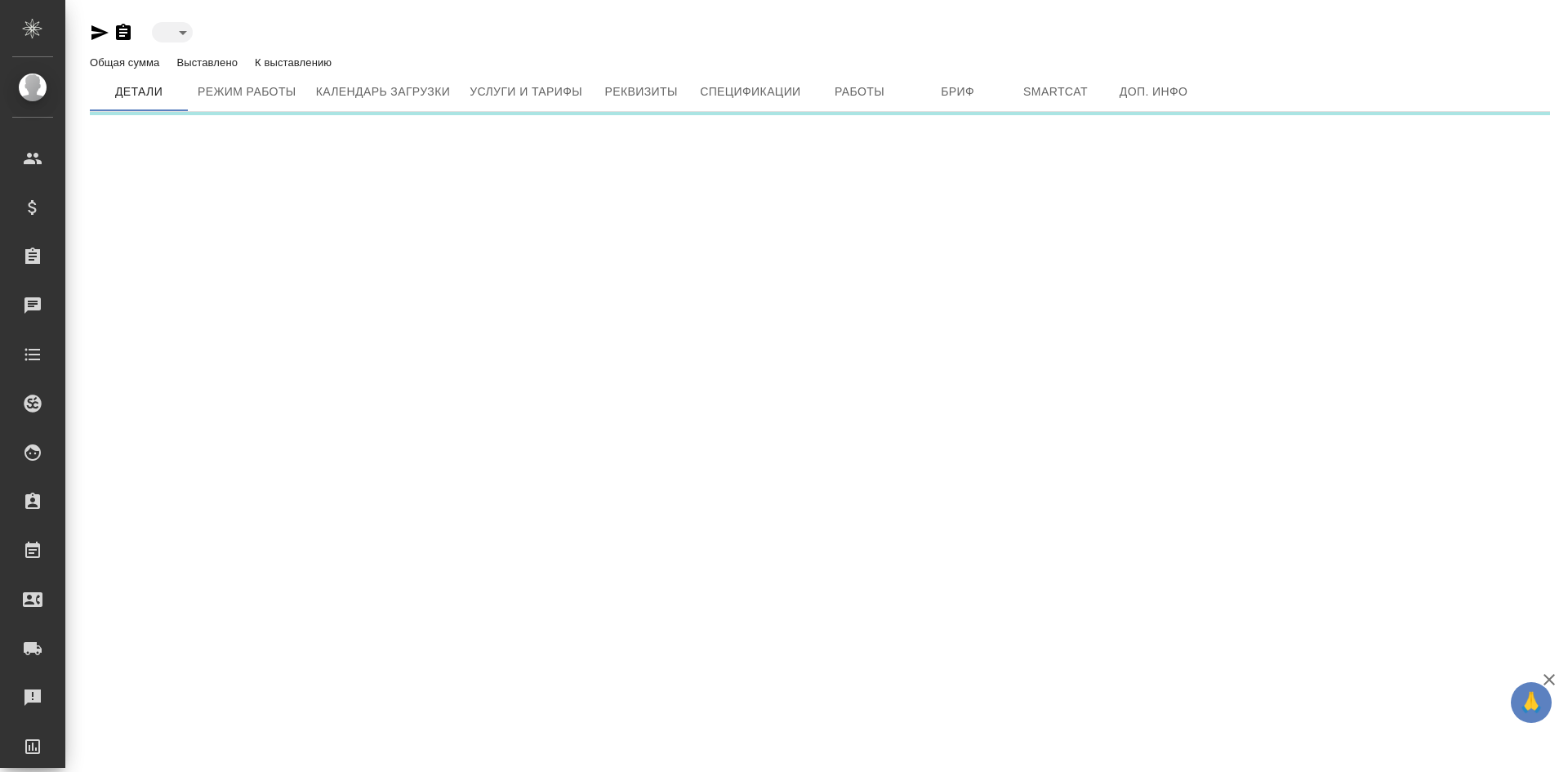
type input "toBeImplemented"
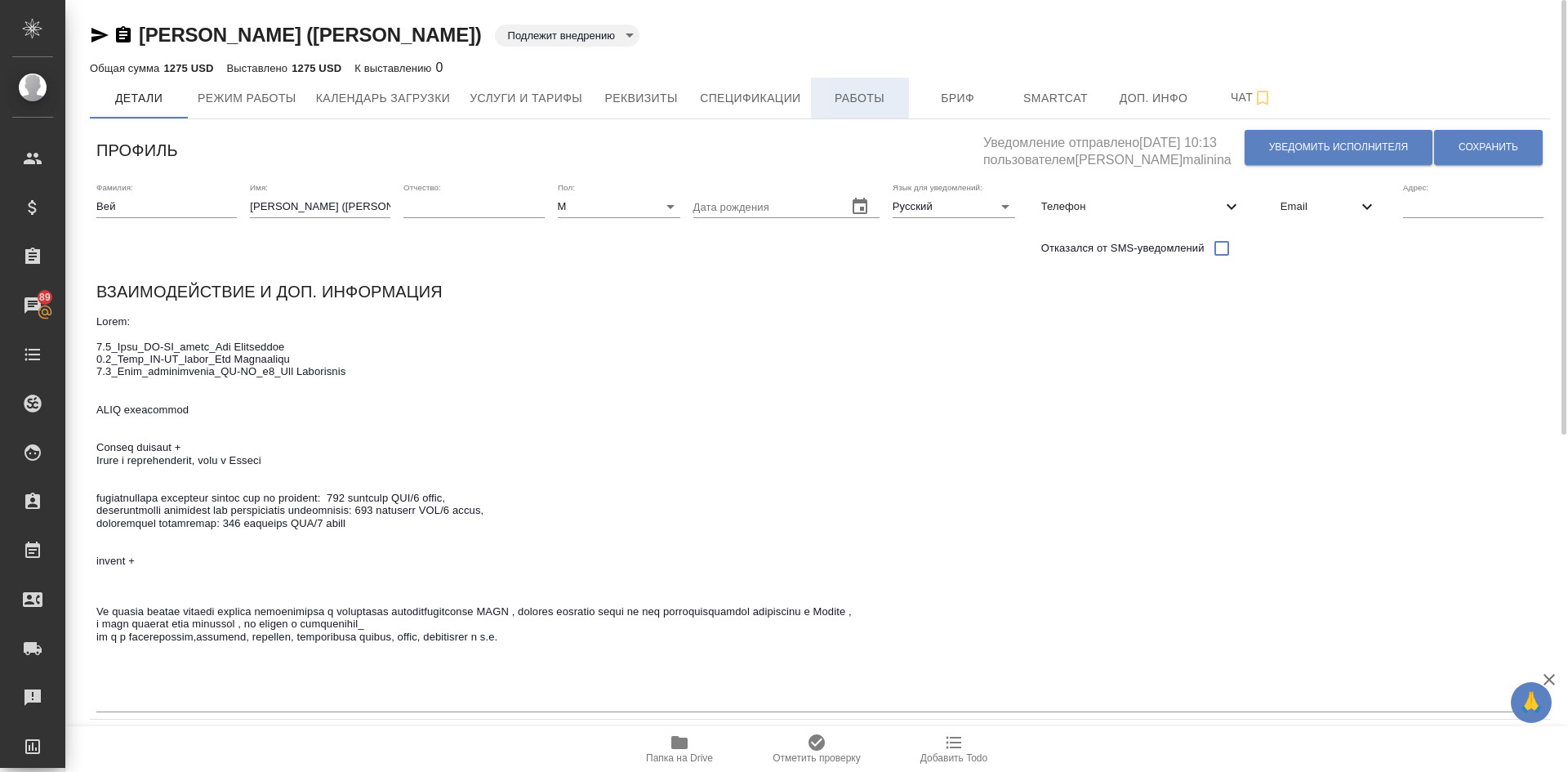
click at [888, 109] on button "Работы" at bounding box center [860, 97] width 98 height 40
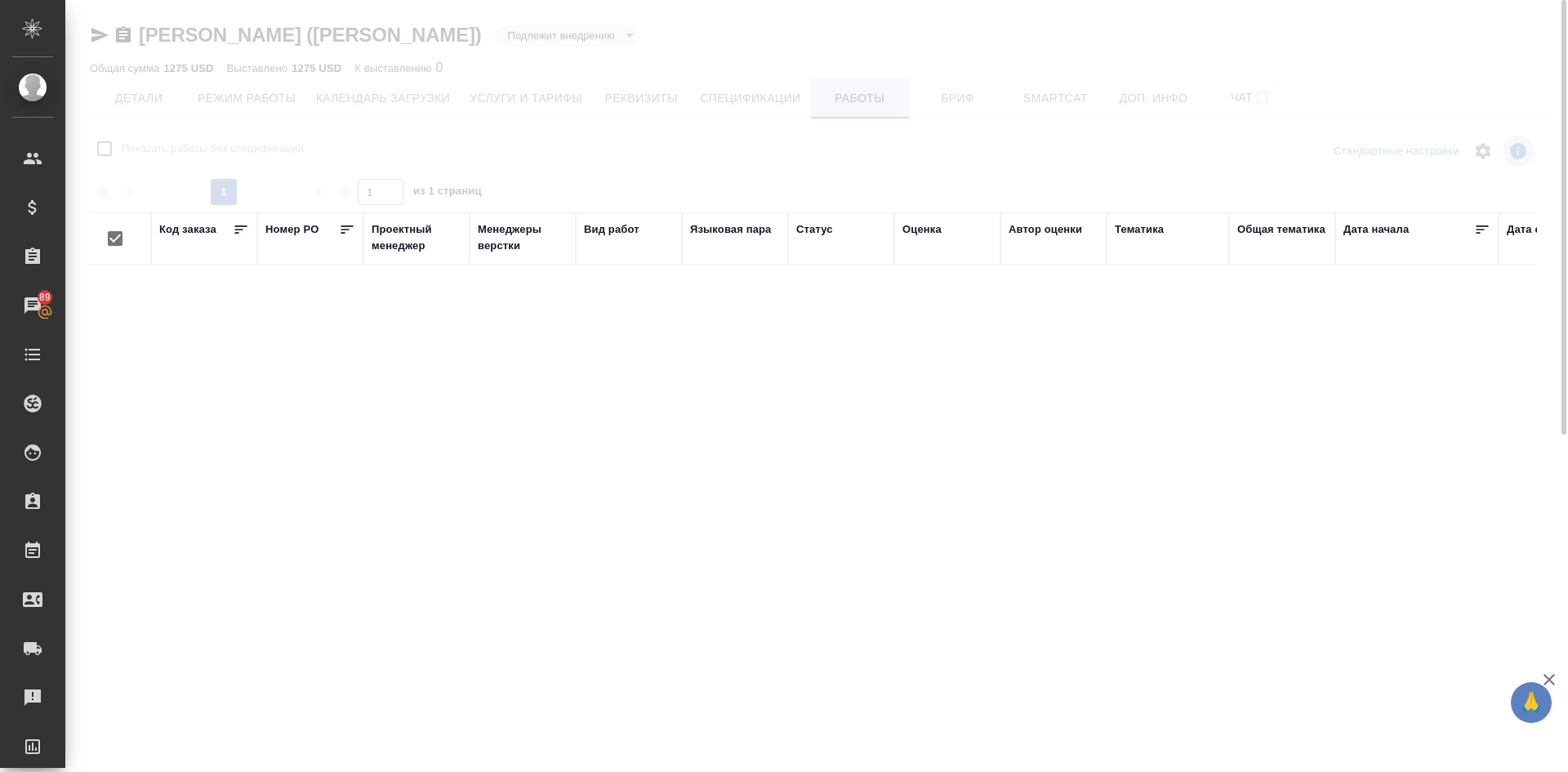
checkbox input "false"
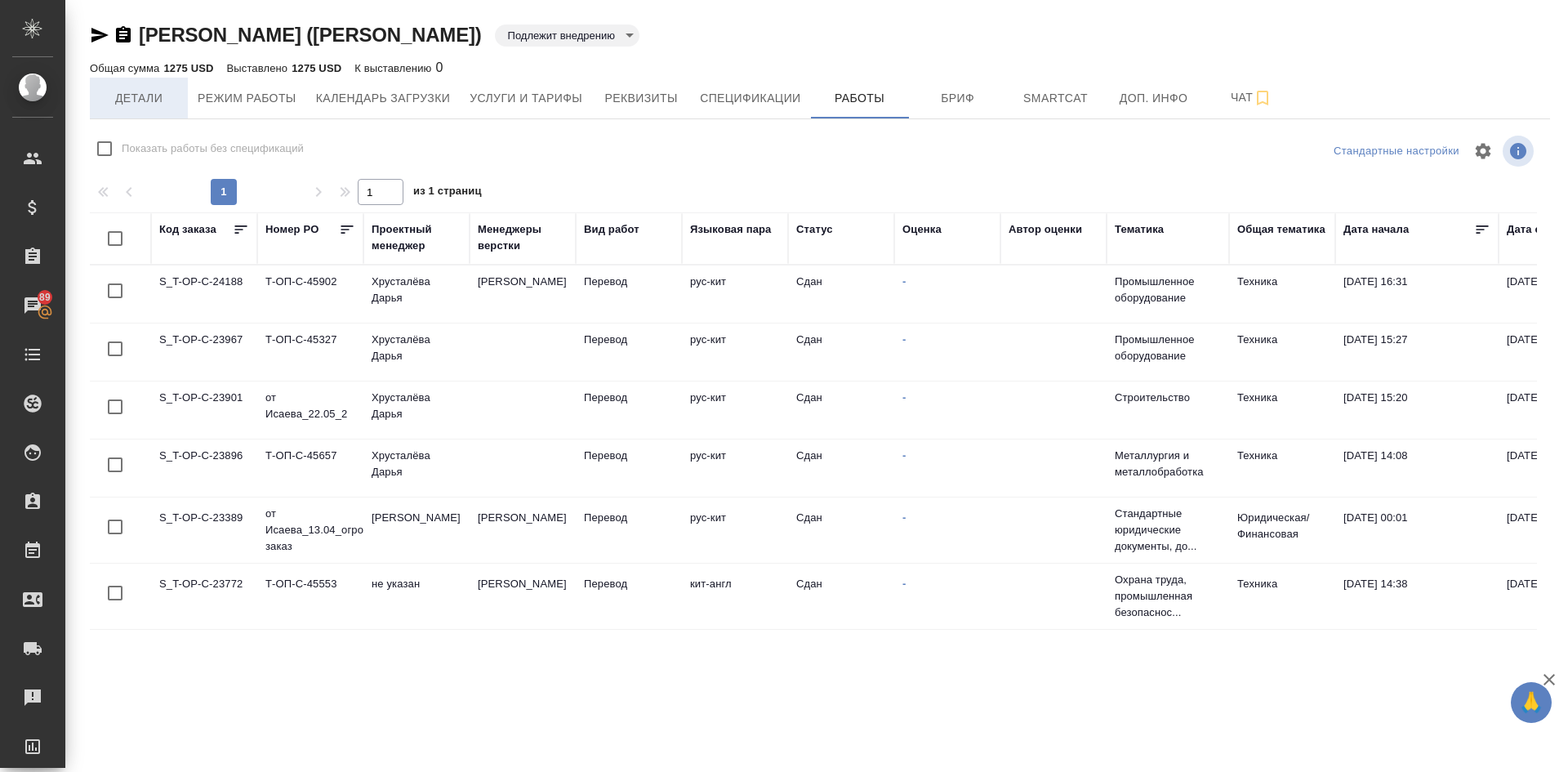
click at [136, 95] on span "Детали" at bounding box center [138, 99] width 78 height 21
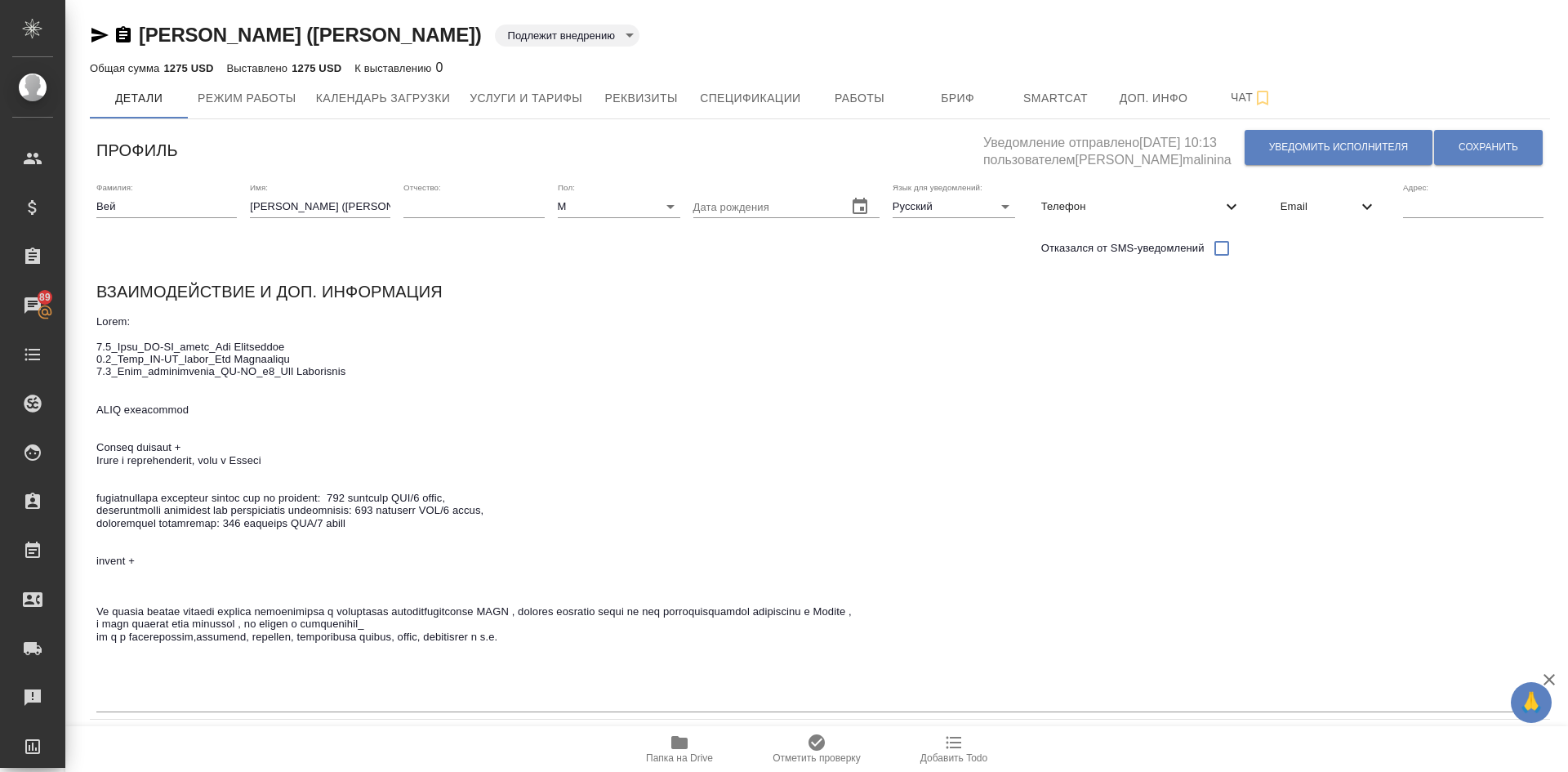
scroll to position [245, 0]
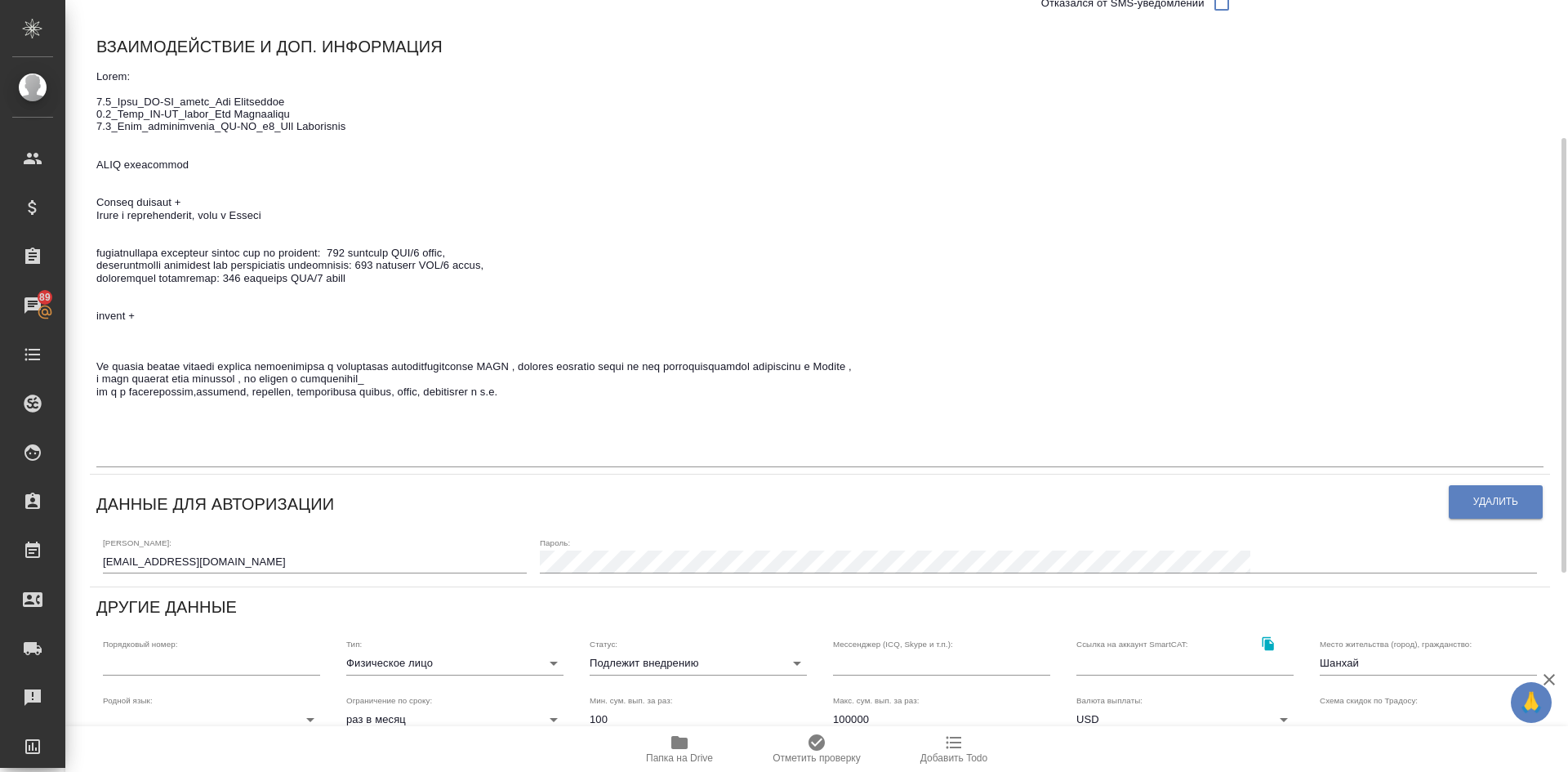
click at [627, 659] on body "🙏 .cls-1 fill:#fff; AWATERA Demidova Tatyana Клиенты Спецификации Заказы 89 Чат…" at bounding box center [784, 386] width 1568 height 772
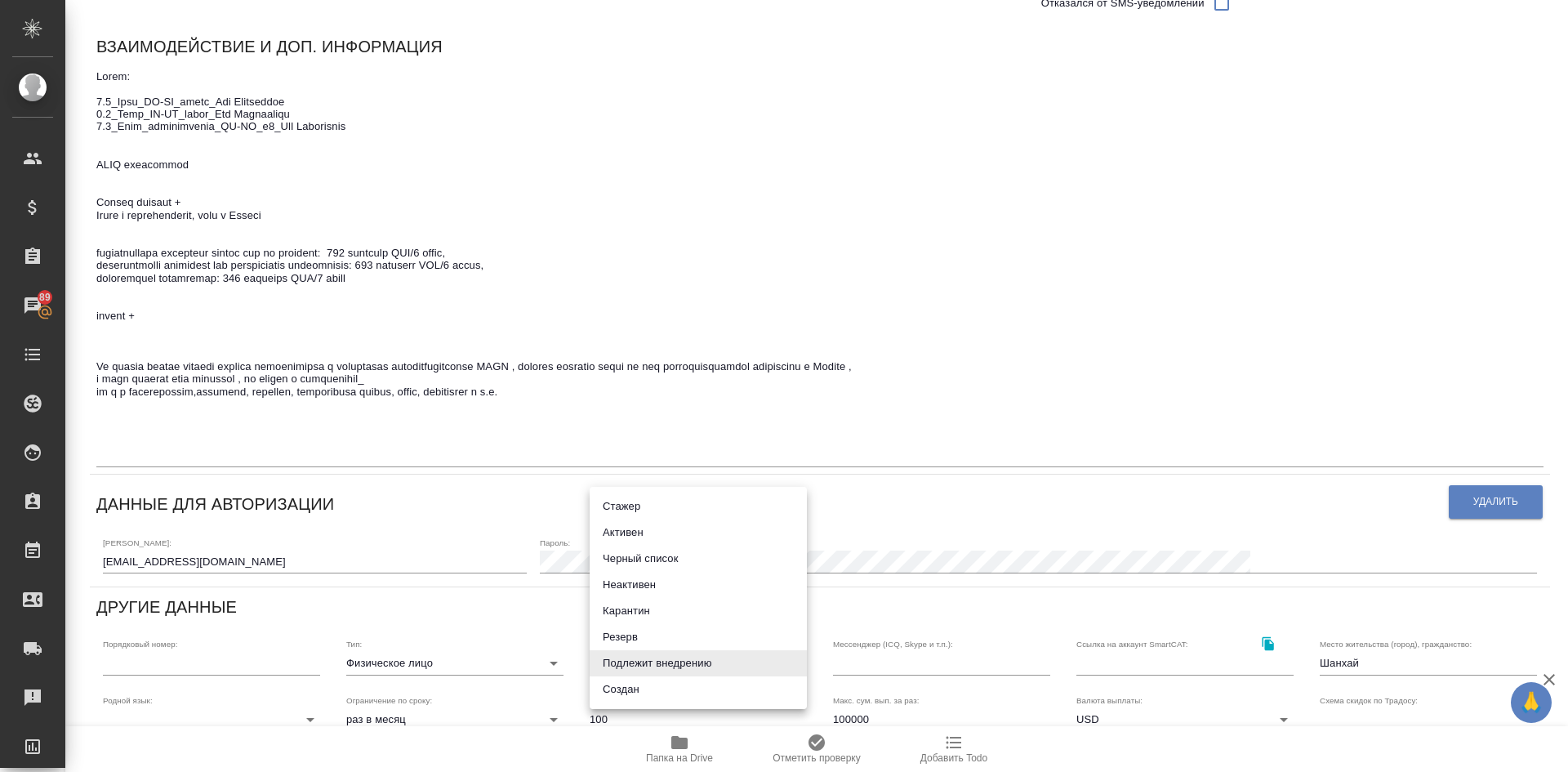
click at [621, 531] on li "Активен" at bounding box center [698, 533] width 217 height 26
type input "active"
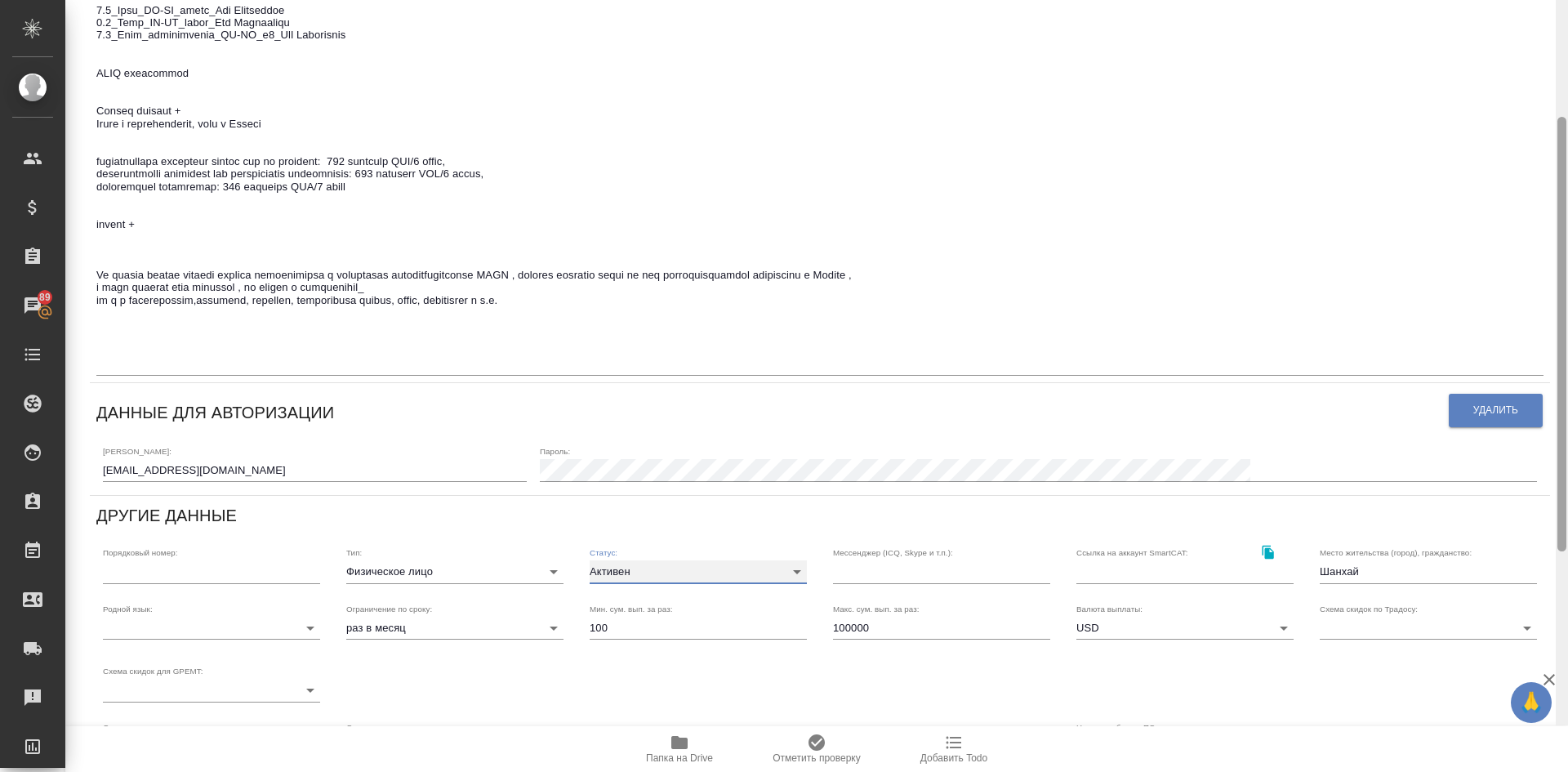
drag, startPoint x: 1566, startPoint y: 211, endPoint x: 1567, endPoint y: 277, distance: 66.0
click at [1567, 275] on div at bounding box center [1561, 340] width 12 height 772
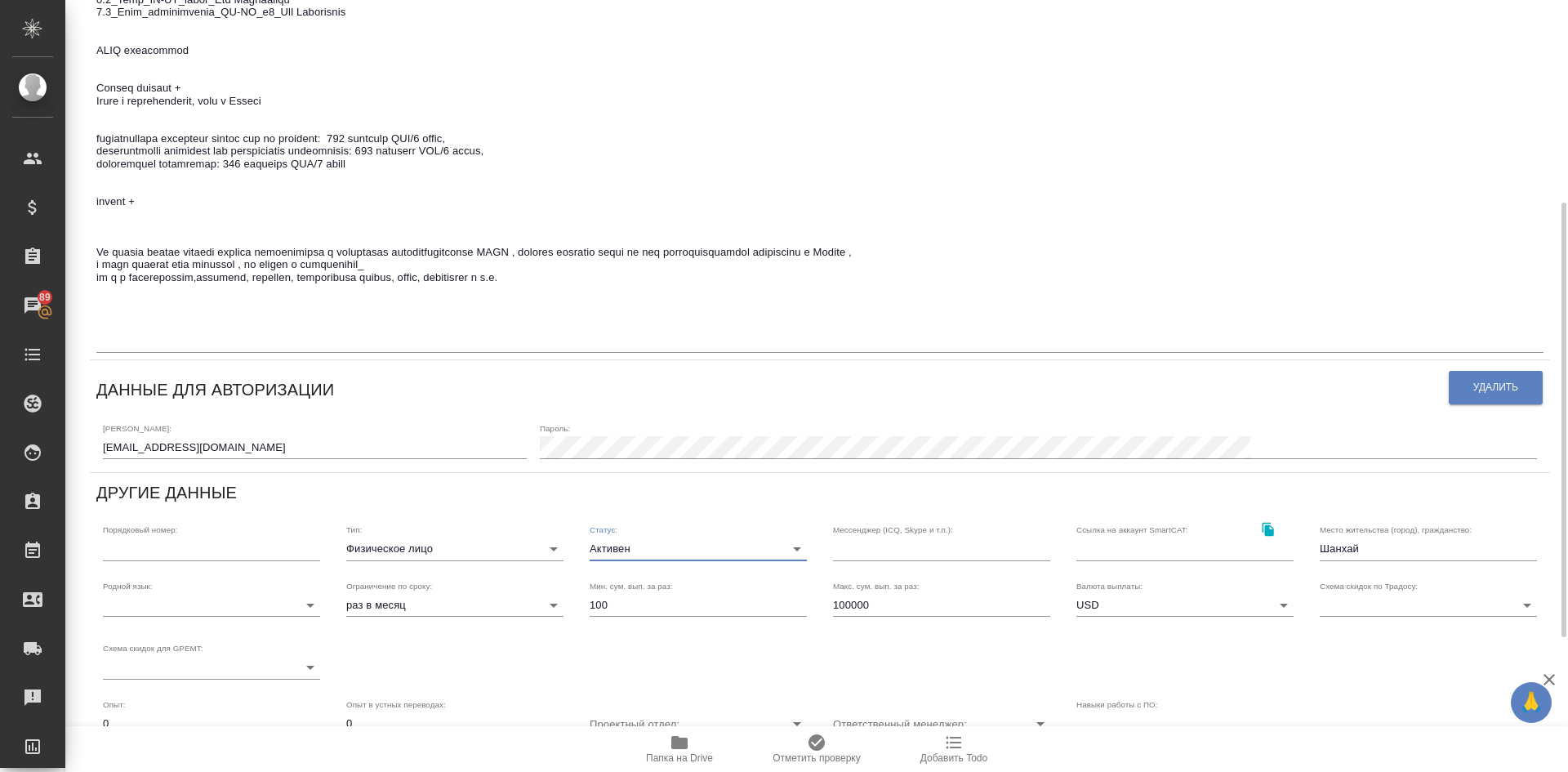
click at [632, 553] on body "🙏 .cls-1 fill:#fff; AWATERA Demidova Tatyana Клиенты Спецификации Заказы 89 Чат…" at bounding box center [784, 386] width 1568 height 772
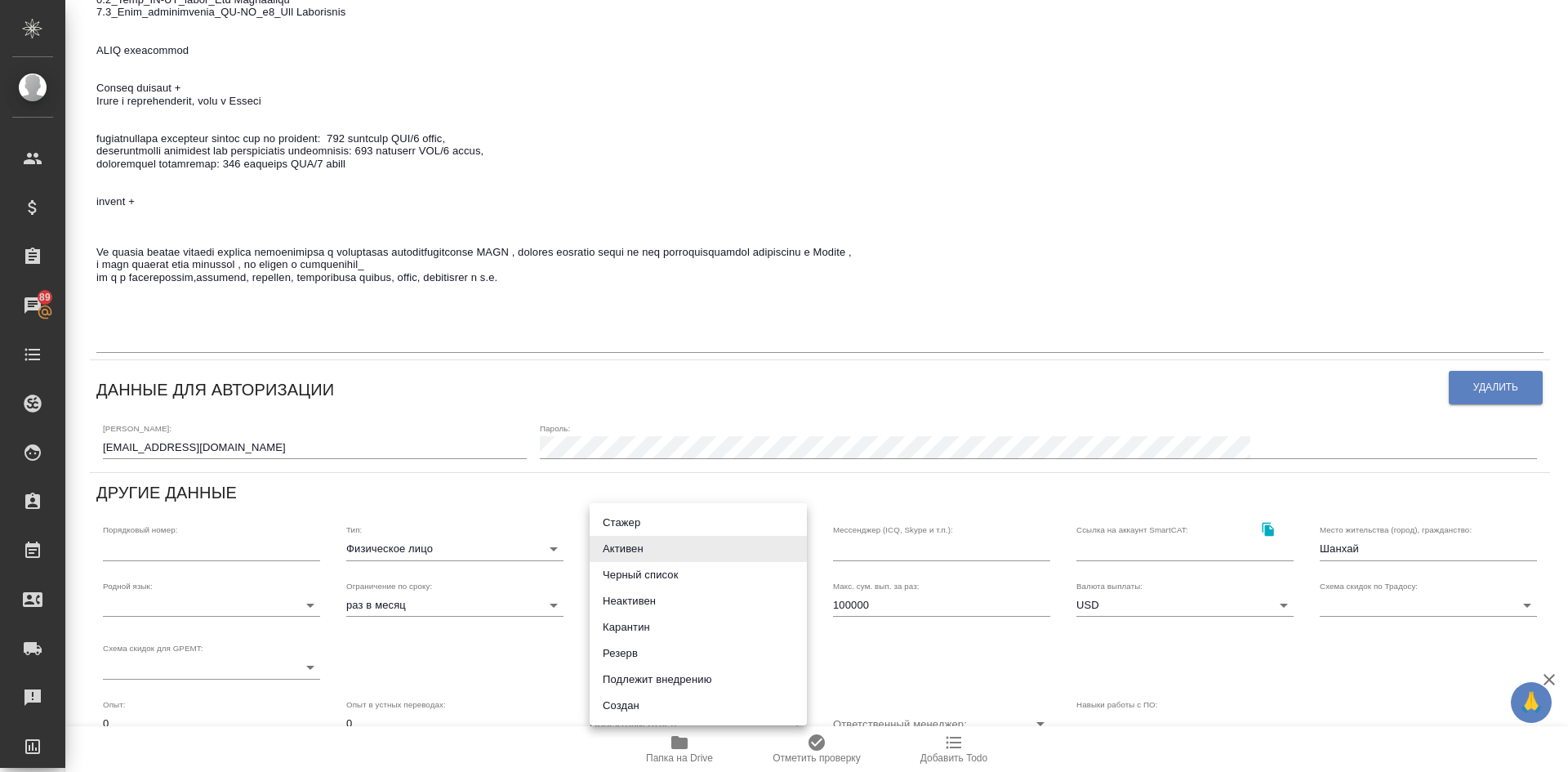
click at [624, 652] on li "Резерв" at bounding box center [698, 653] width 217 height 26
type input "reserved"
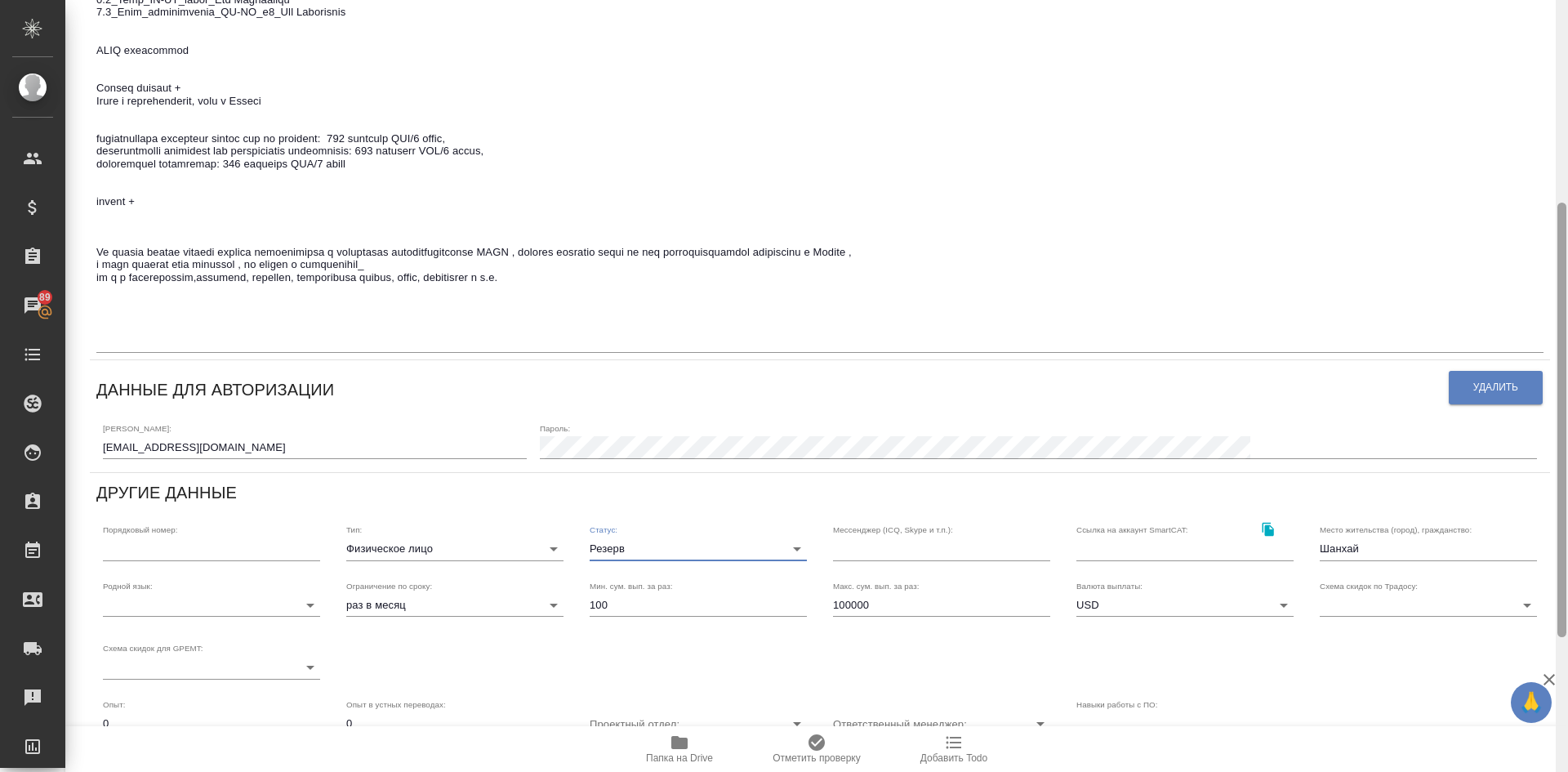
scroll to position [597, 0]
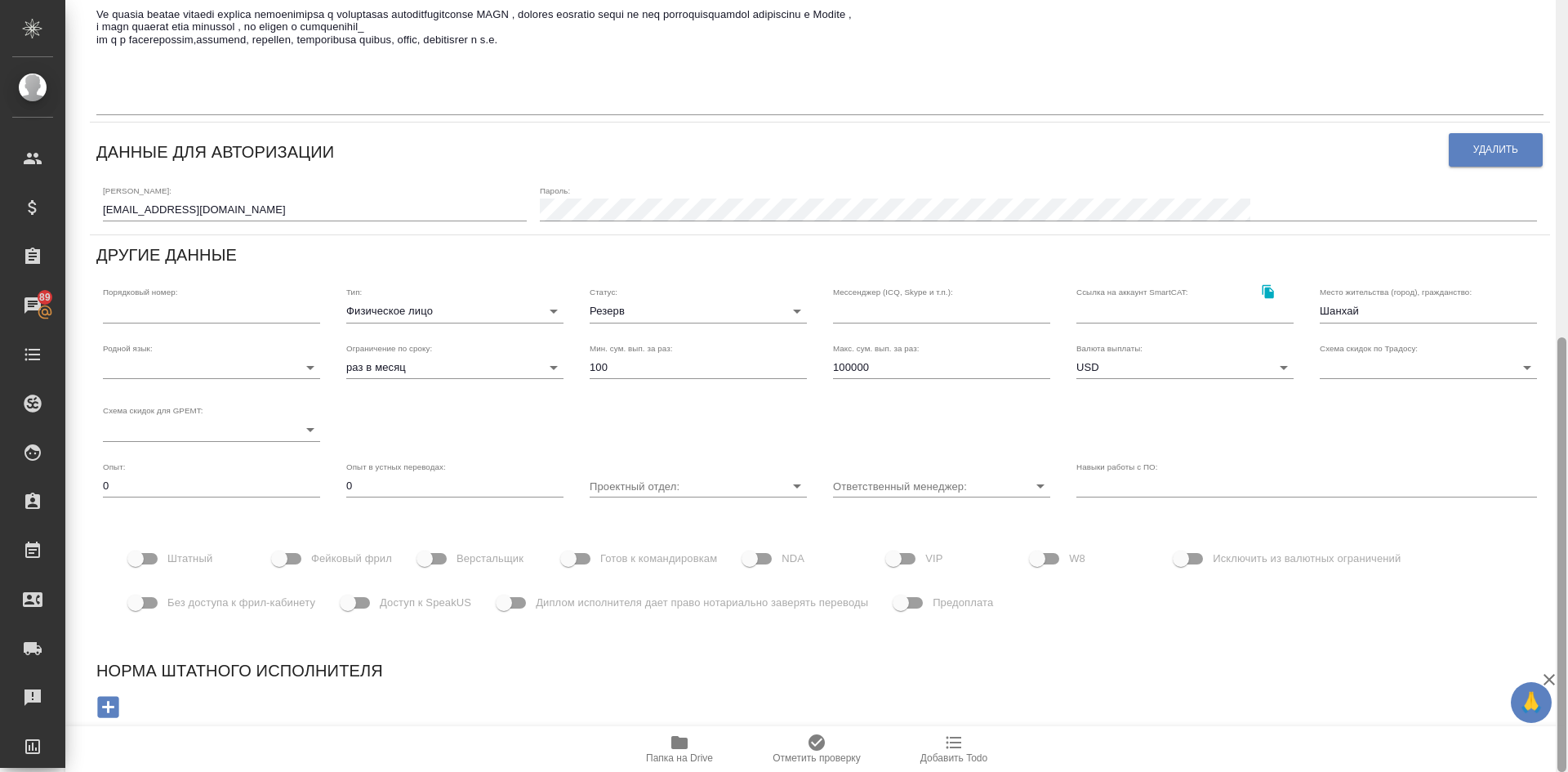
drag, startPoint x: 1567, startPoint y: 343, endPoint x: 1567, endPoint y: 155, distance: 188.0
click at [1567, 155] on div at bounding box center [1561, 386] width 12 height 772
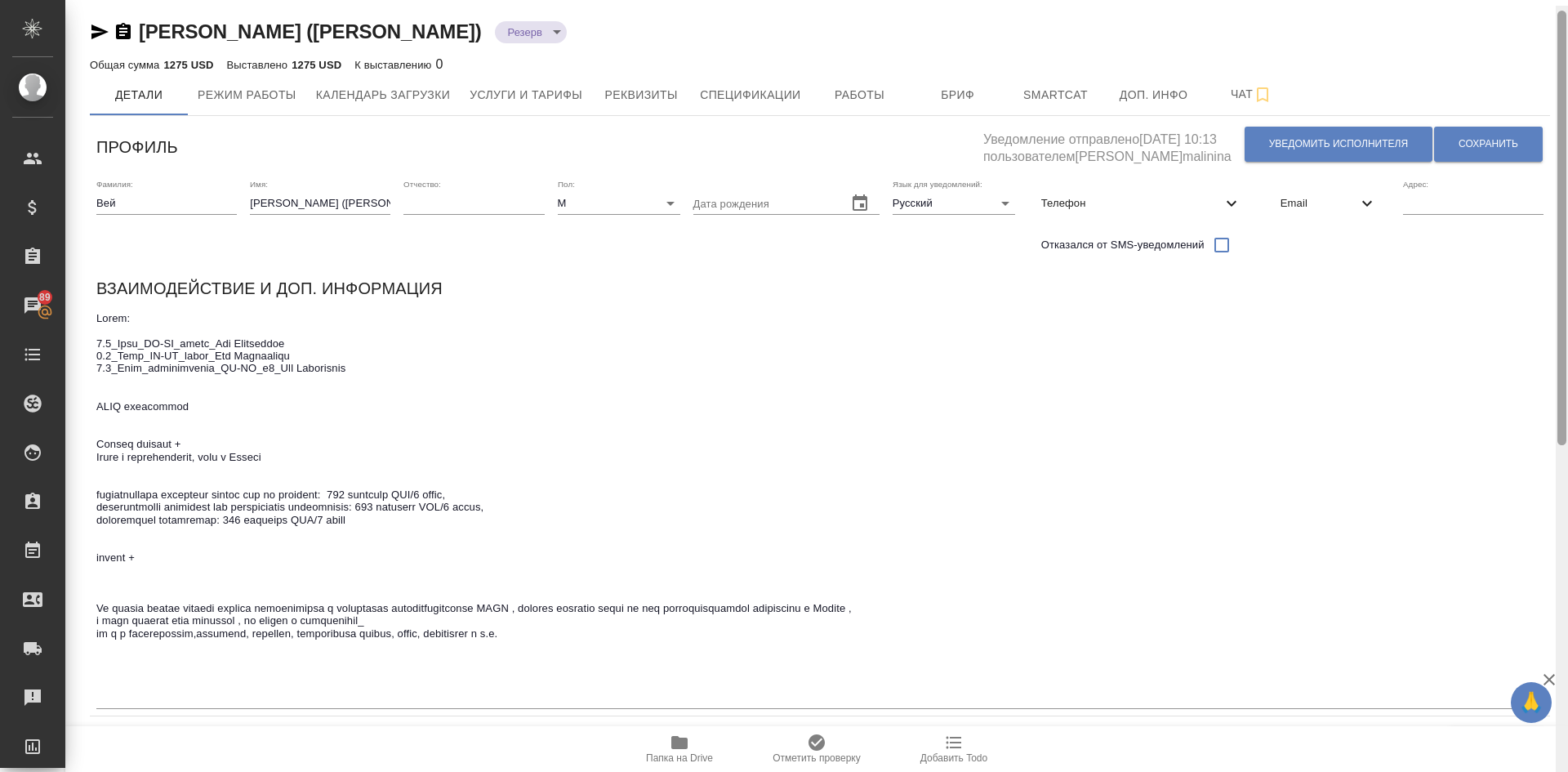
scroll to position [0, 0]
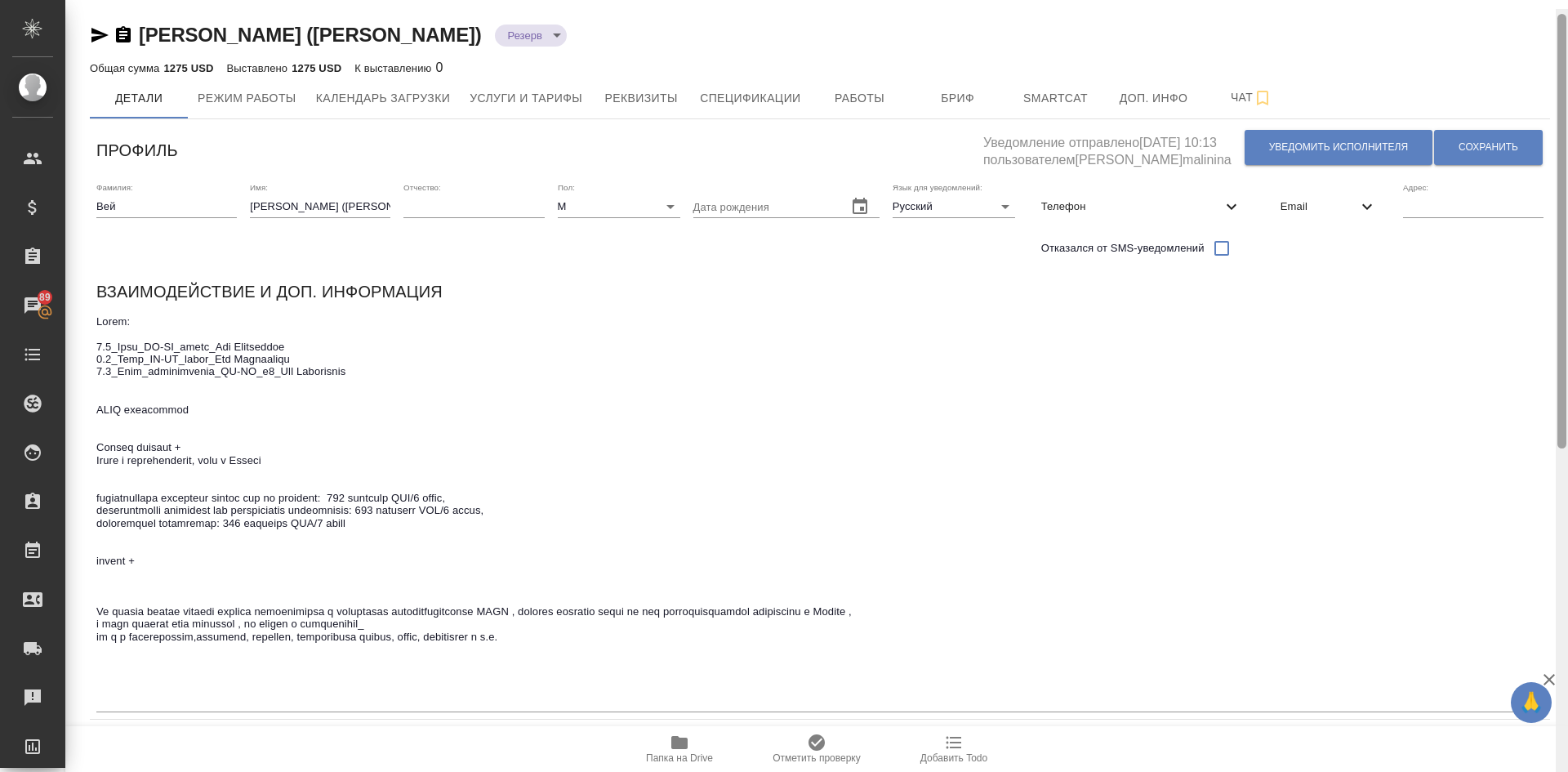
drag, startPoint x: 1563, startPoint y: 357, endPoint x: 1567, endPoint y: 15, distance: 342.0
click at [1567, 15] on div at bounding box center [1561, 395] width 12 height 772
click at [1479, 139] on button "Сохранить" at bounding box center [1488, 147] width 108 height 35
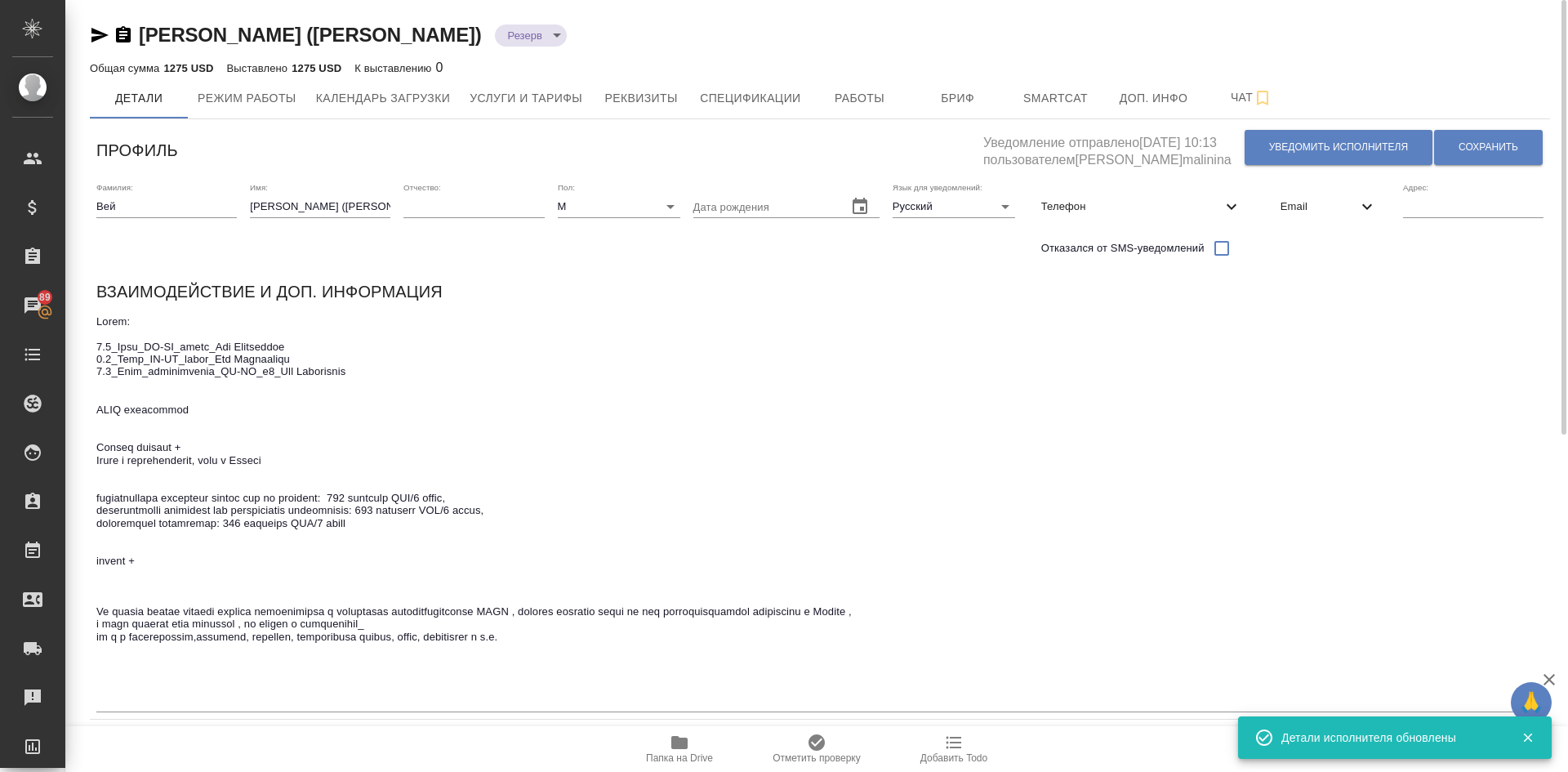
click at [597, 665] on textarea at bounding box center [820, 511] width 1448 height 392
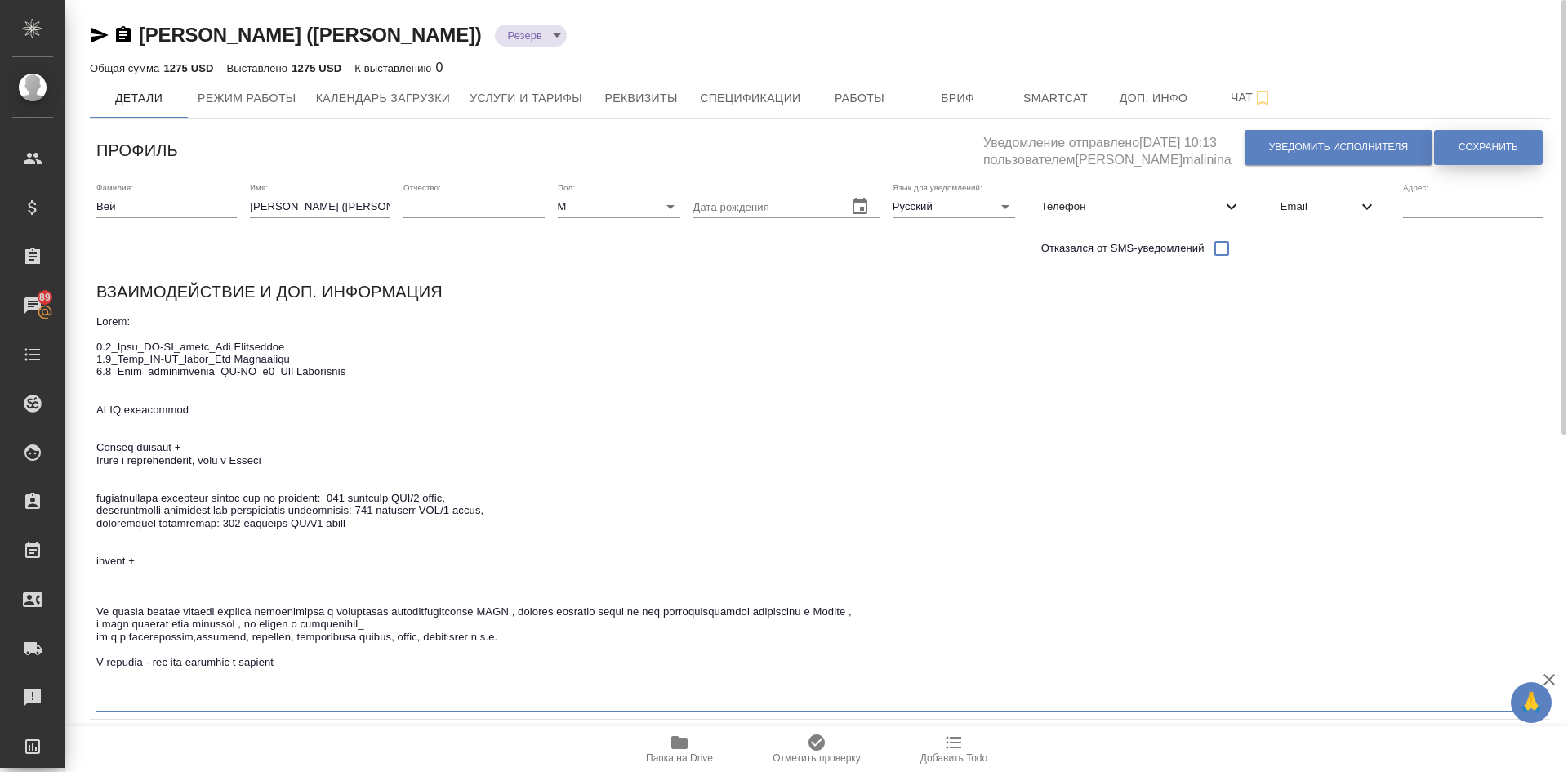
type textarea "Тесты: 9.5_Test_RU-CN_metal_Wei Xiongsheng 9.5_Test_RU-CN_metal_Wei Xiongsheng …"
click at [1497, 144] on span "Сохранить" at bounding box center [1488, 147] width 59 height 14
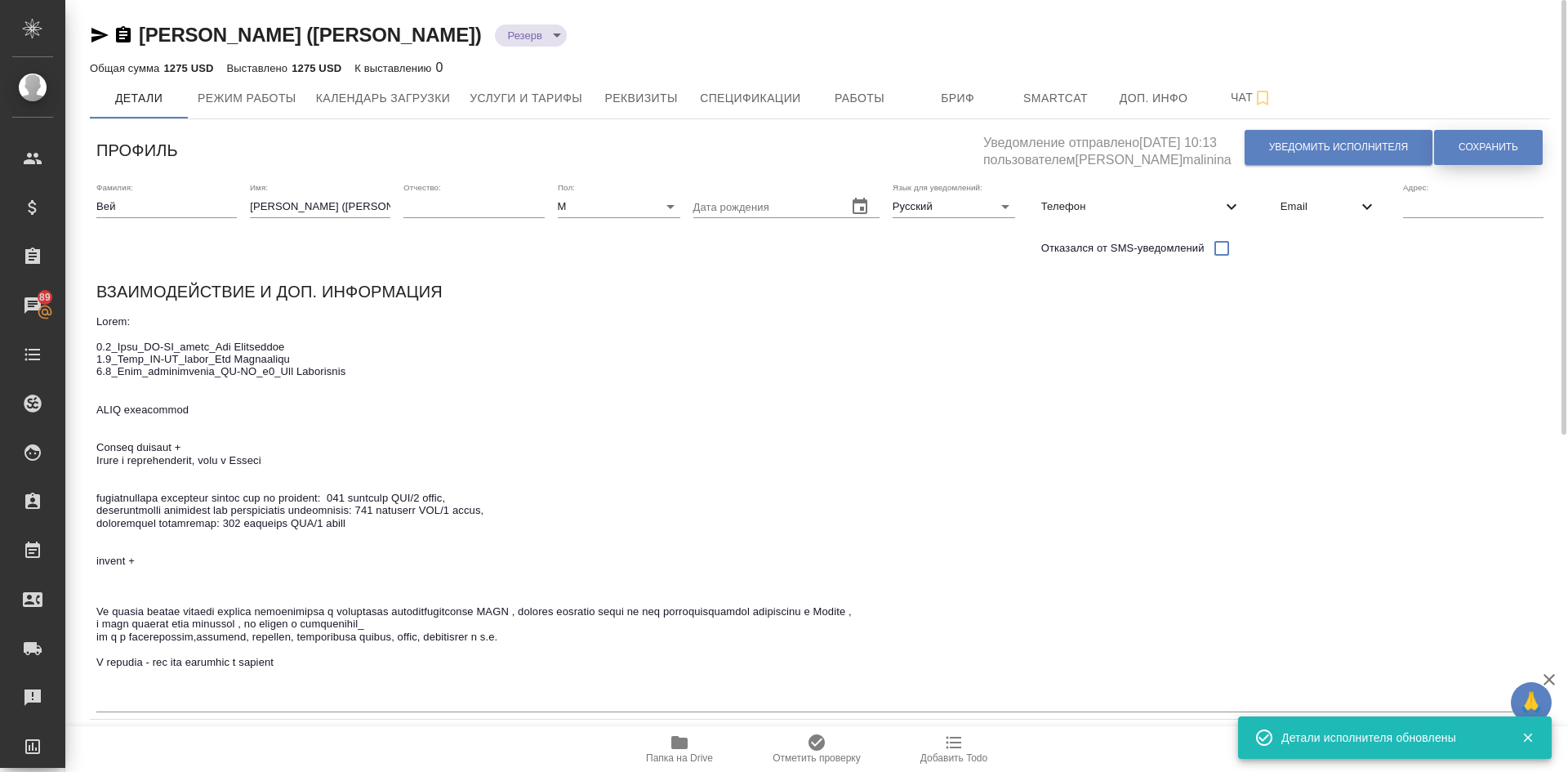
click at [1481, 139] on button "Сохранить" at bounding box center [1488, 147] width 108 height 35
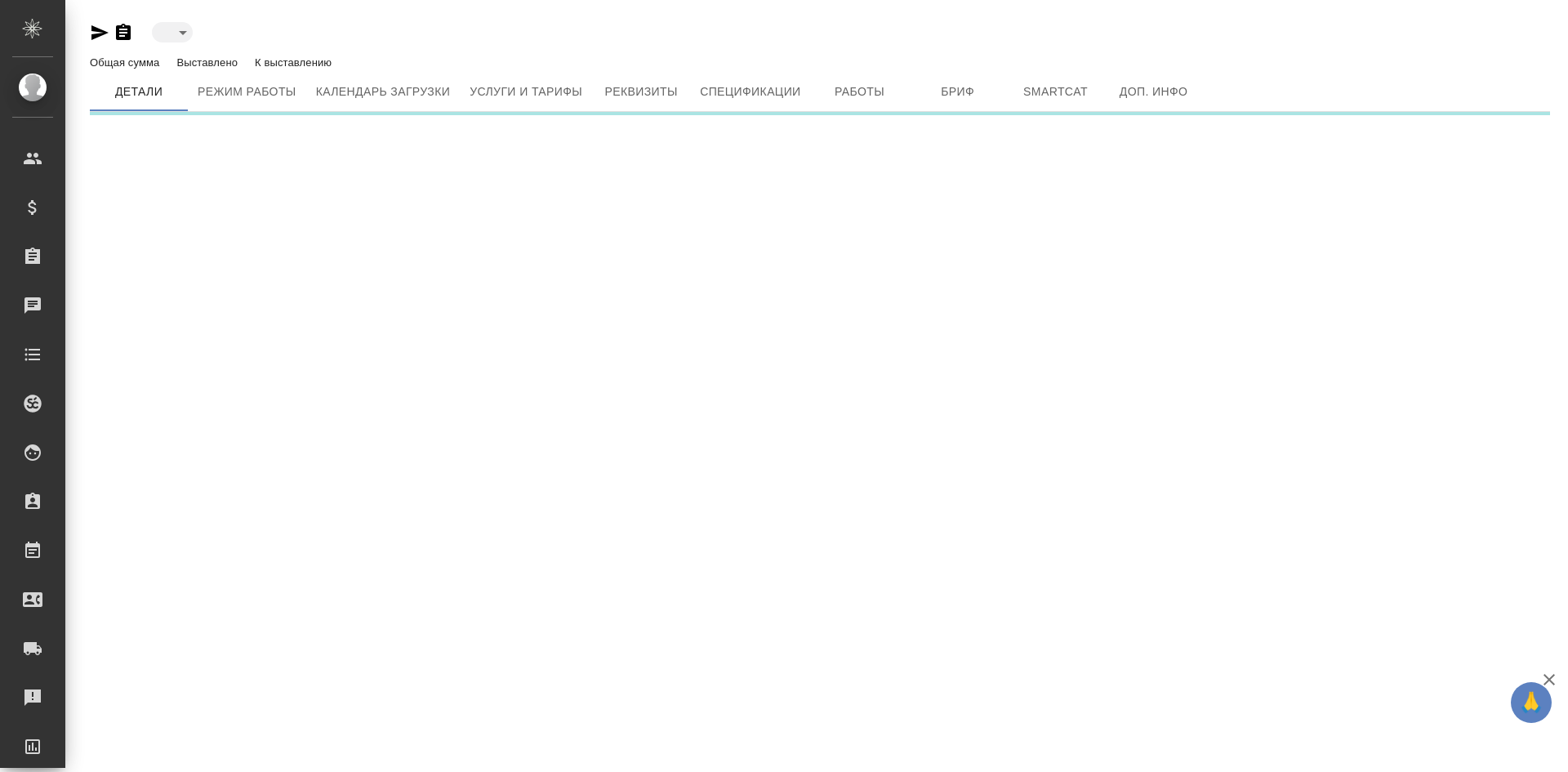
type input "toBeImplemented"
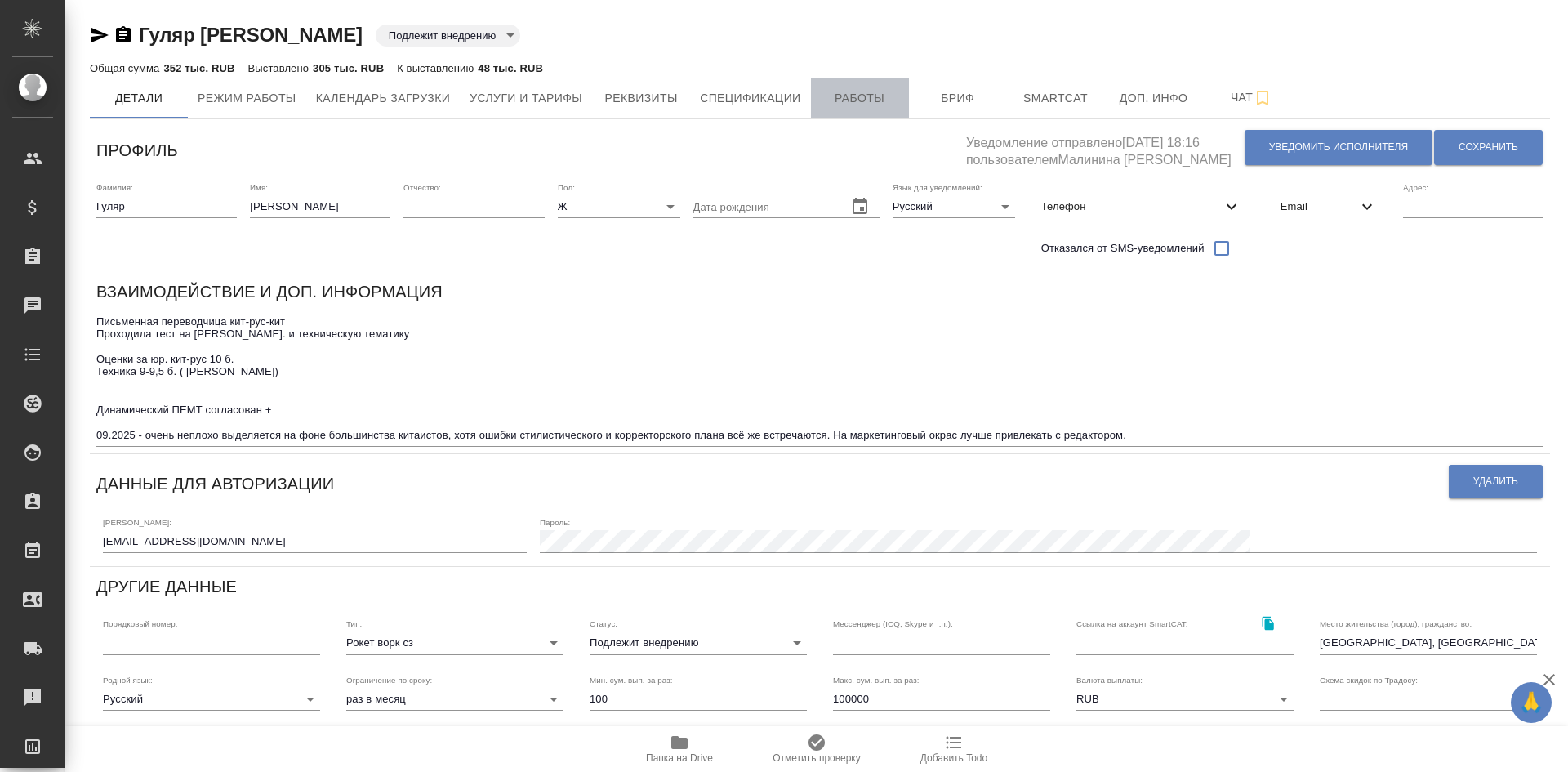
click at [872, 98] on span "Работы" at bounding box center [859, 99] width 78 height 21
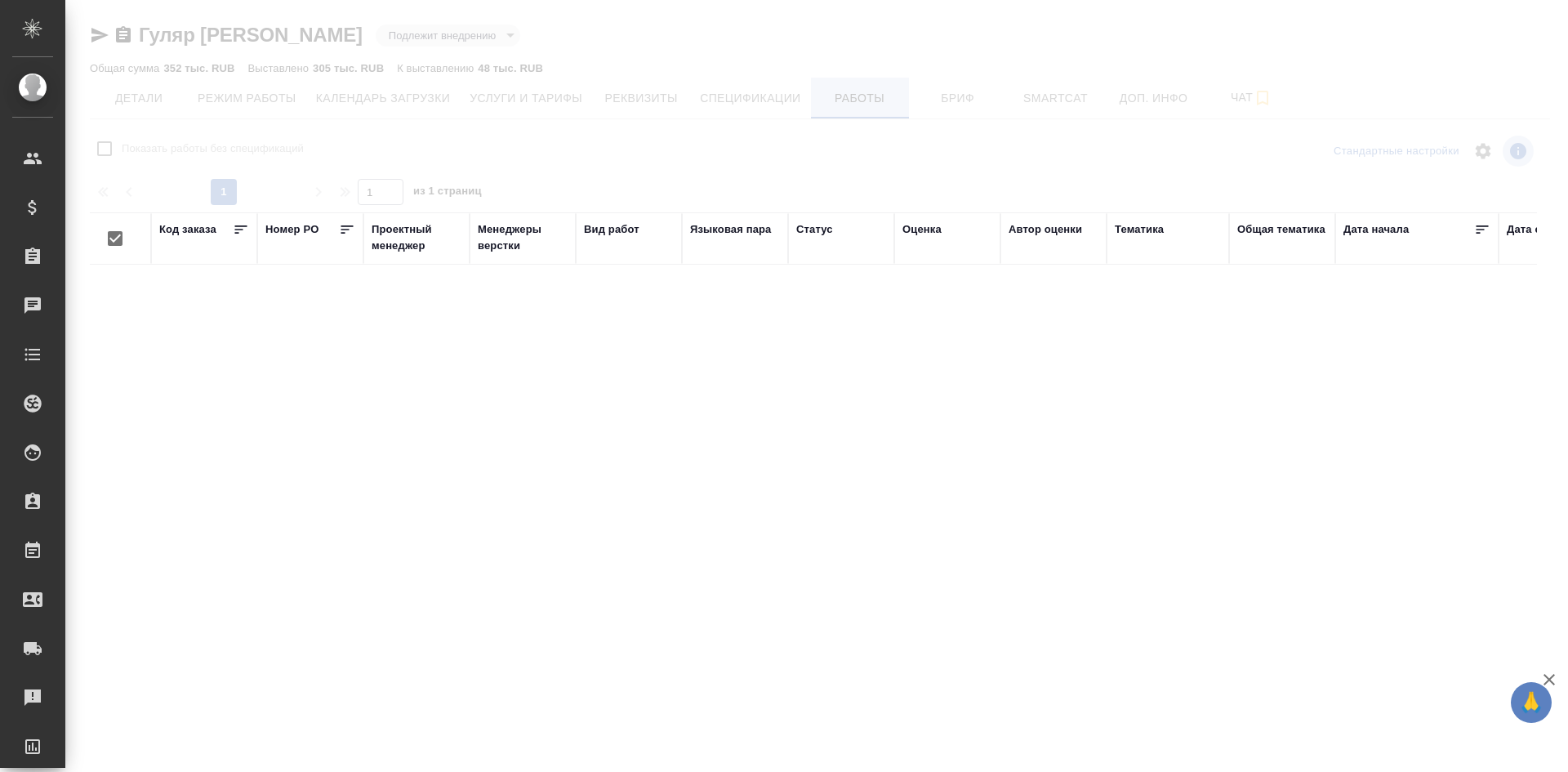
checkbox input "false"
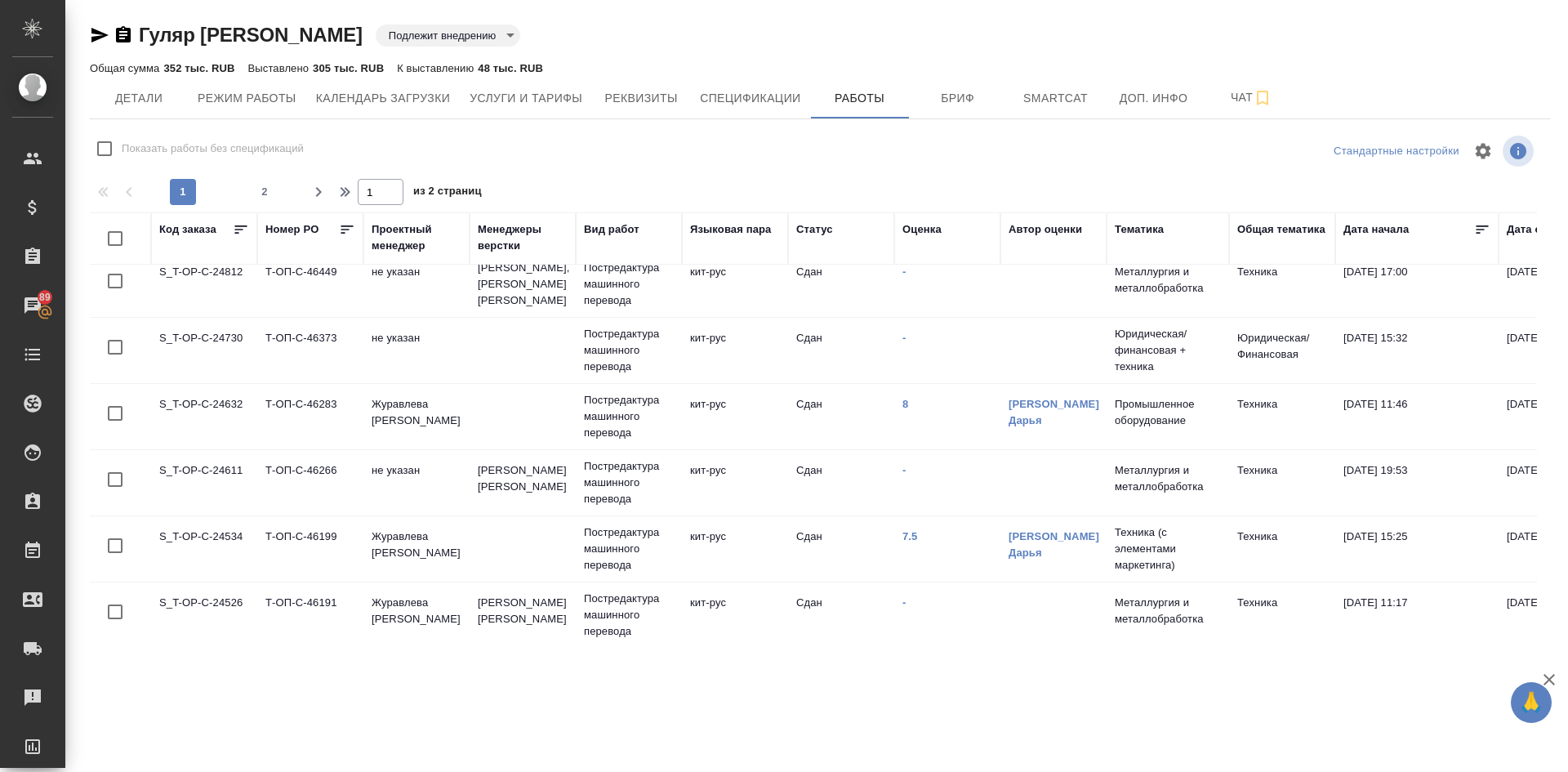
scroll to position [735, 0]
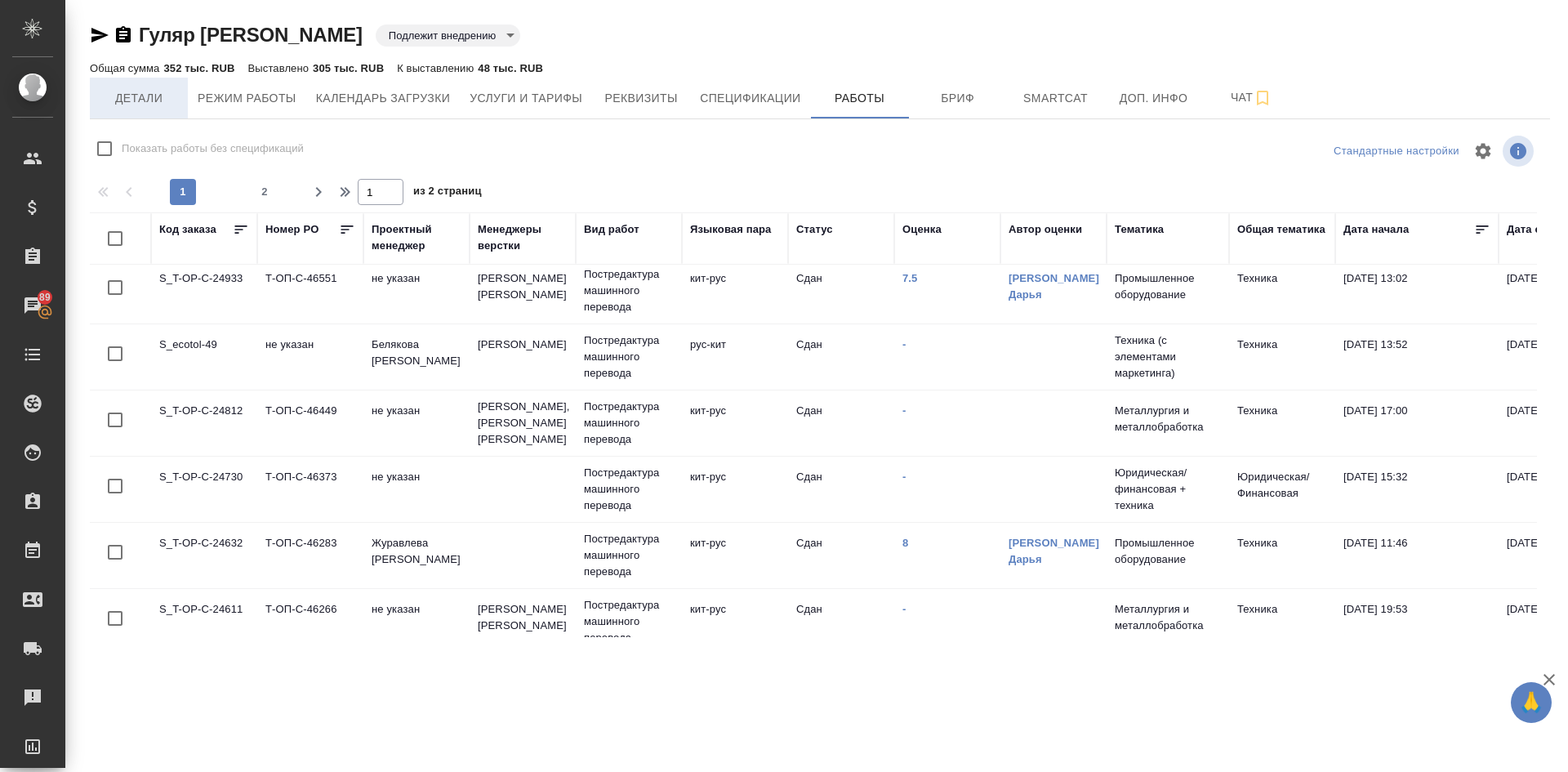
click at [134, 94] on span "Детали" at bounding box center [138, 99] width 78 height 21
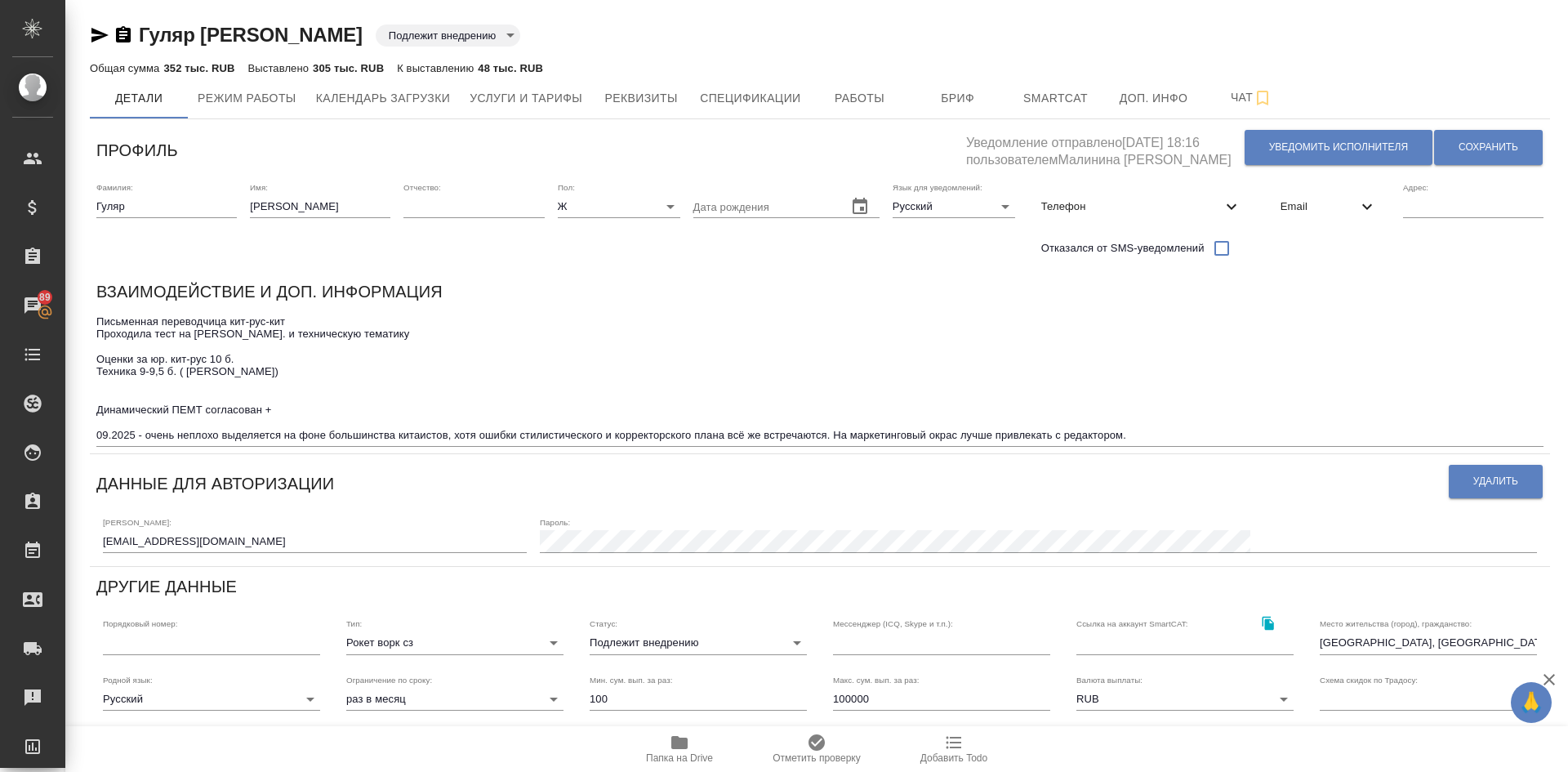
click at [603, 640] on body "🙏 .cls-1 fill:#fff; AWATERA Demidova Tatyana Клиенты Спецификации Заказы 89 Чат…" at bounding box center [784, 386] width 1568 height 772
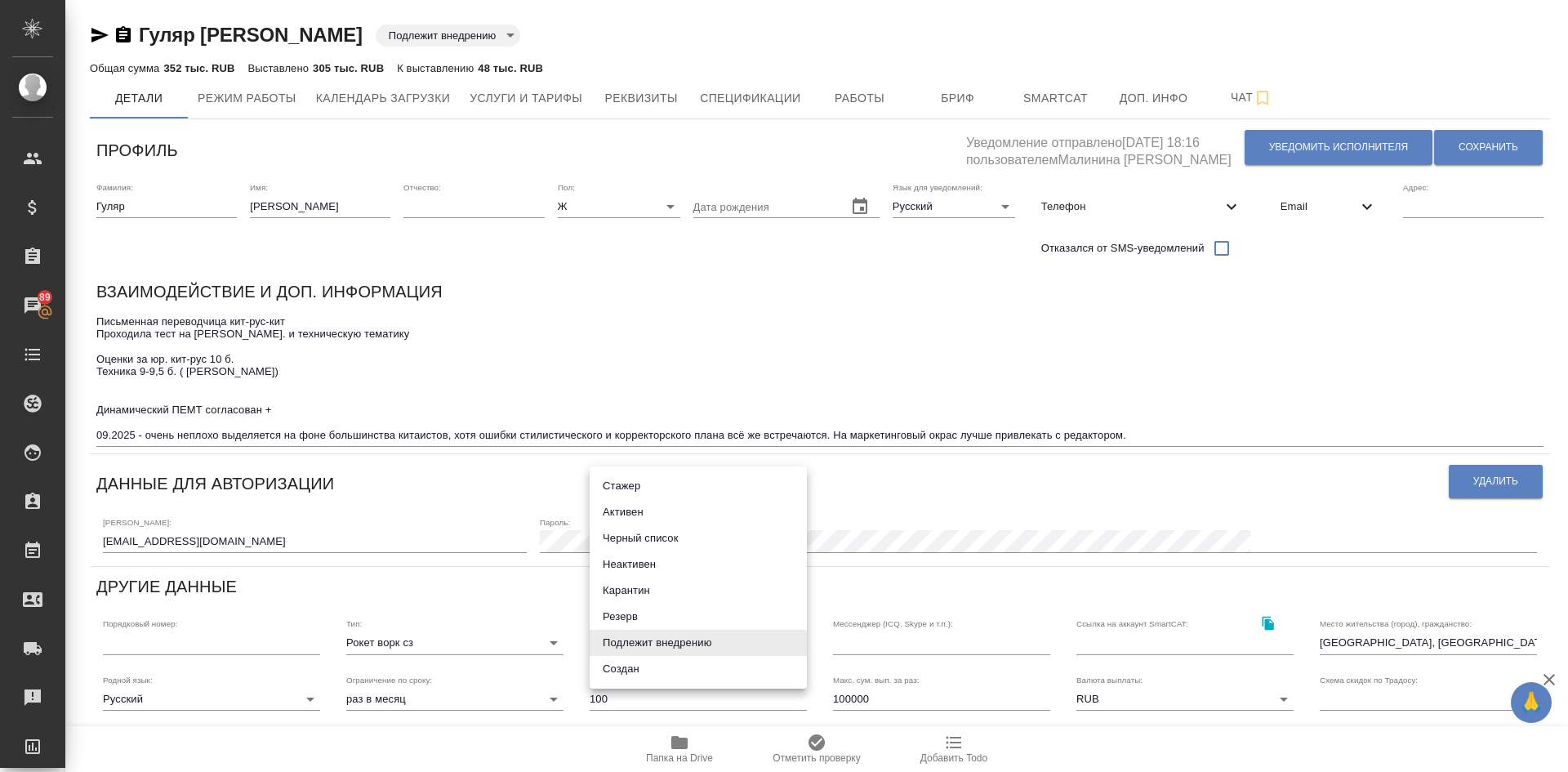
click at [621, 513] on li "Активен" at bounding box center [698, 512] width 217 height 26
type input "active"
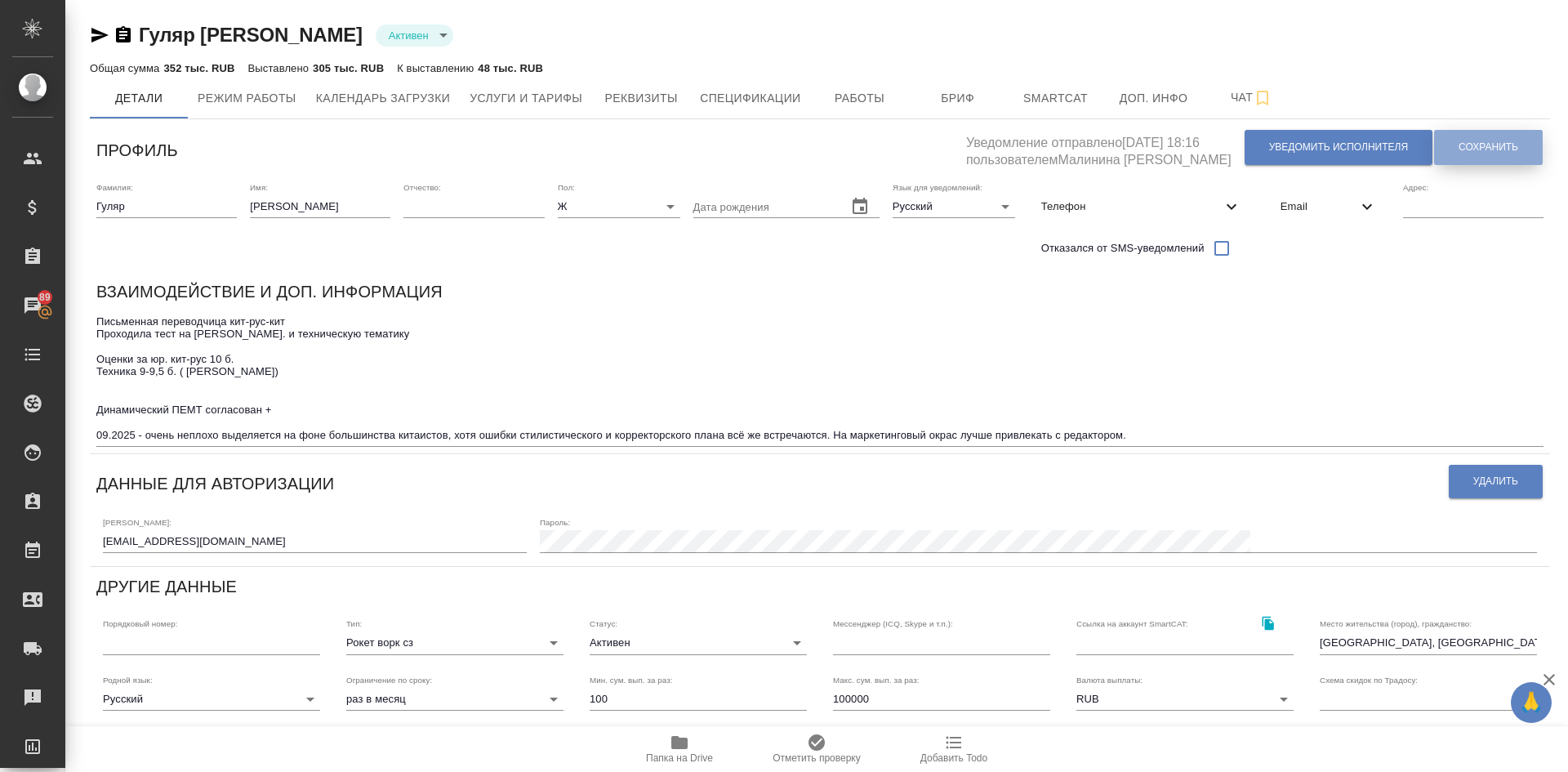
click at [1508, 143] on span "Сохранить" at bounding box center [1488, 147] width 59 height 14
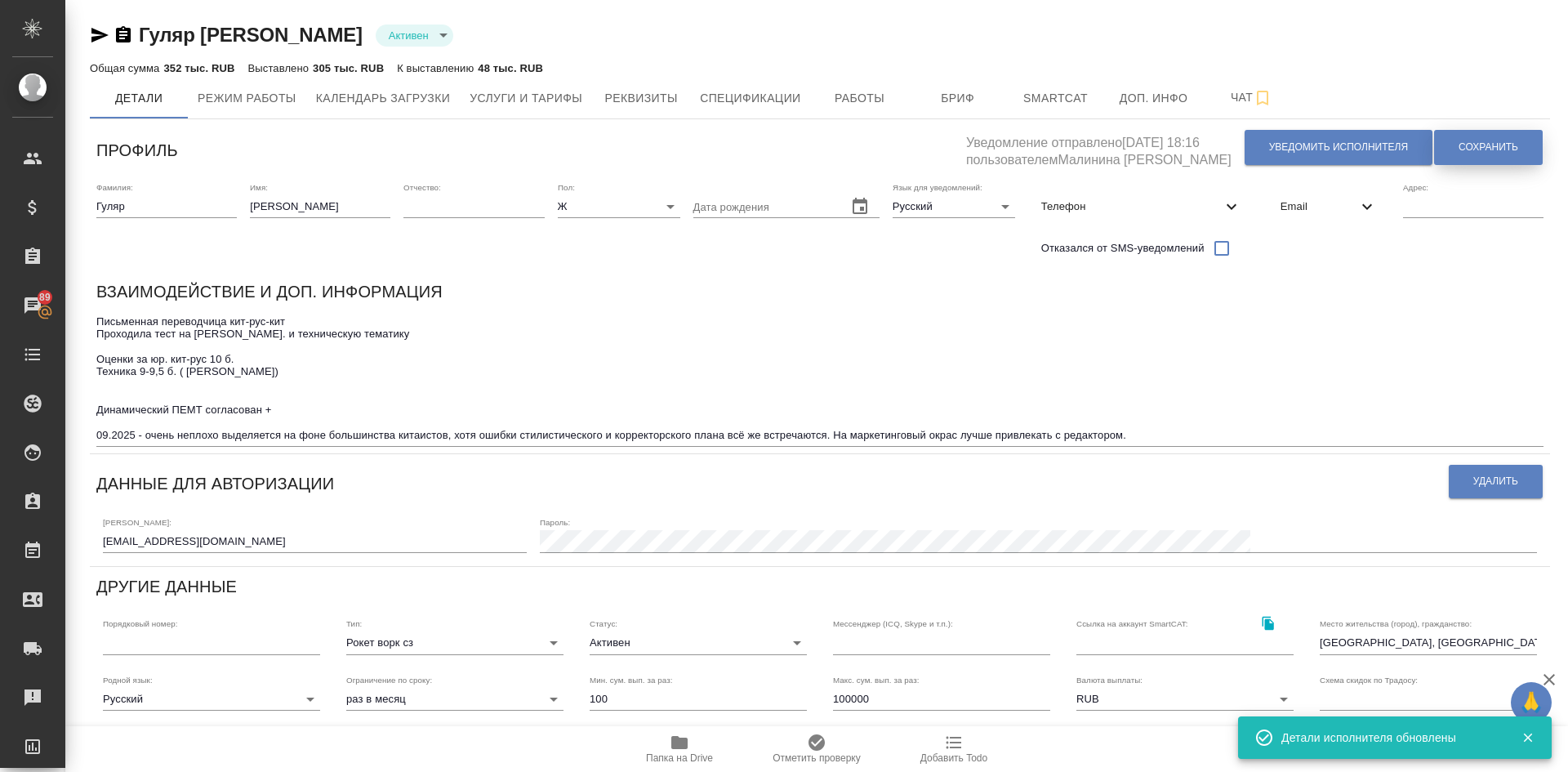
click at [1469, 147] on span "Сохранить" at bounding box center [1488, 147] width 59 height 14
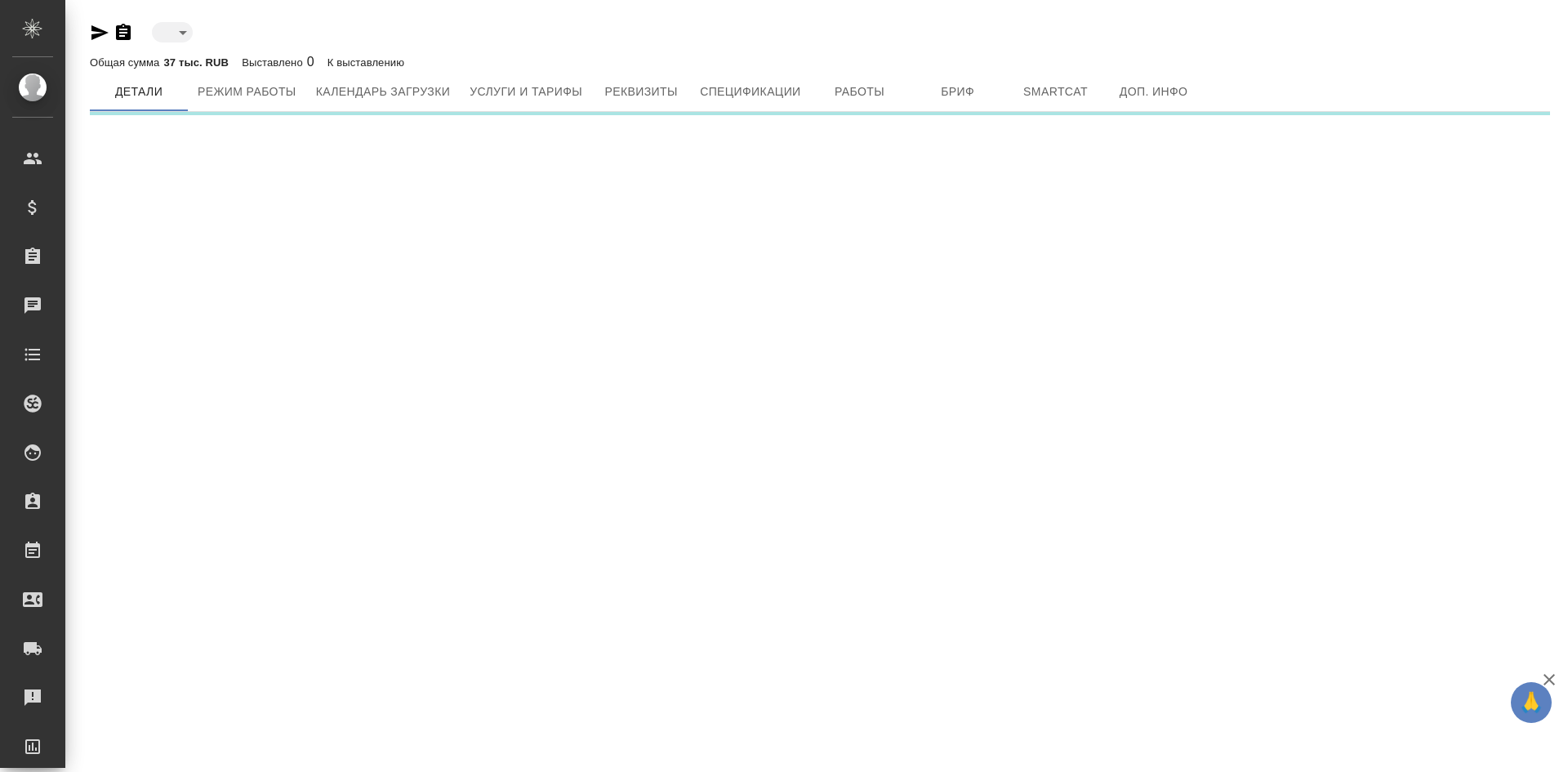
type input "toBeImplemented"
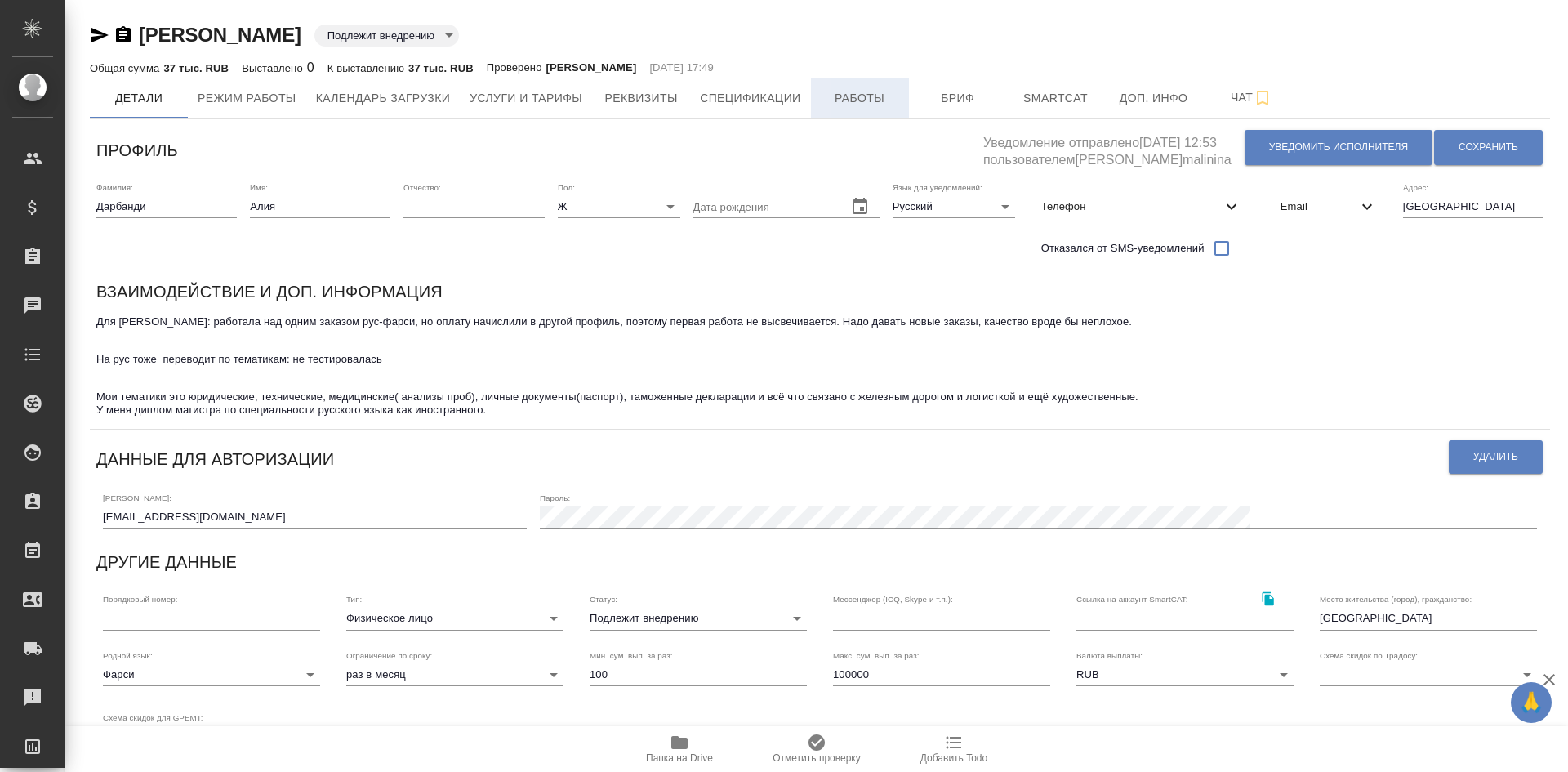
click at [867, 97] on span "Работы" at bounding box center [859, 99] width 78 height 21
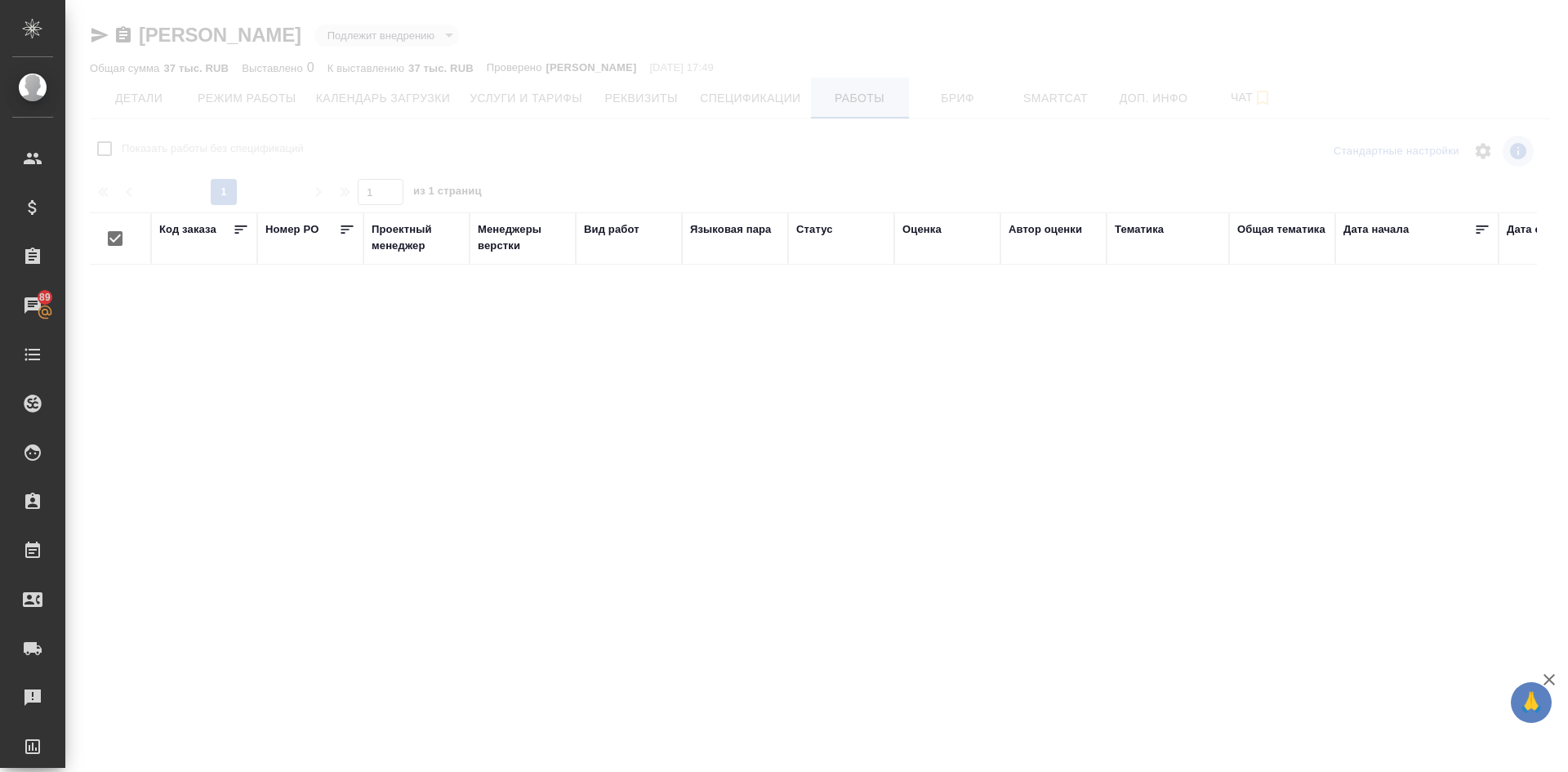
checkbox input "false"
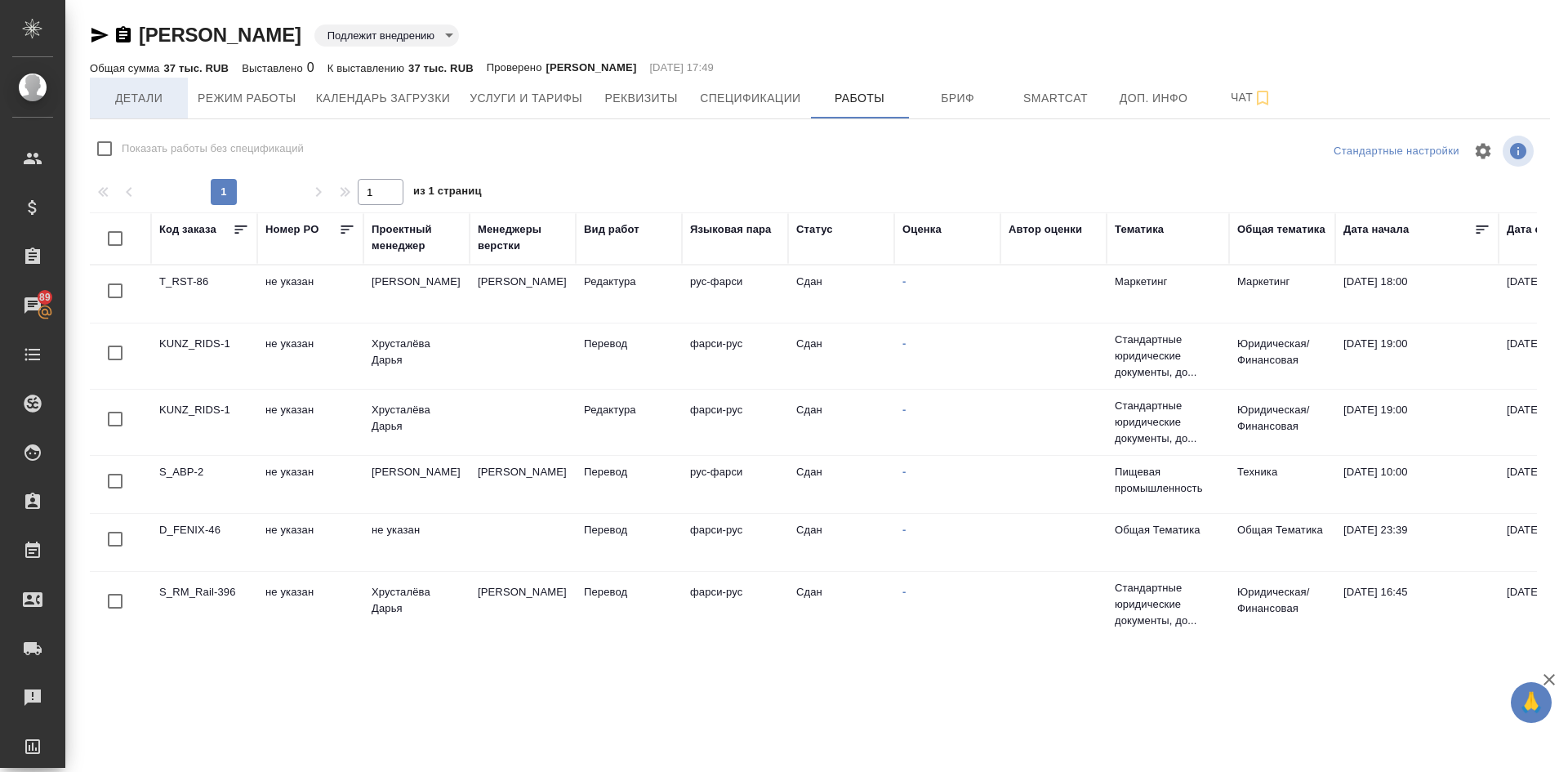
click at [132, 96] on span "Детали" at bounding box center [138, 99] width 78 height 21
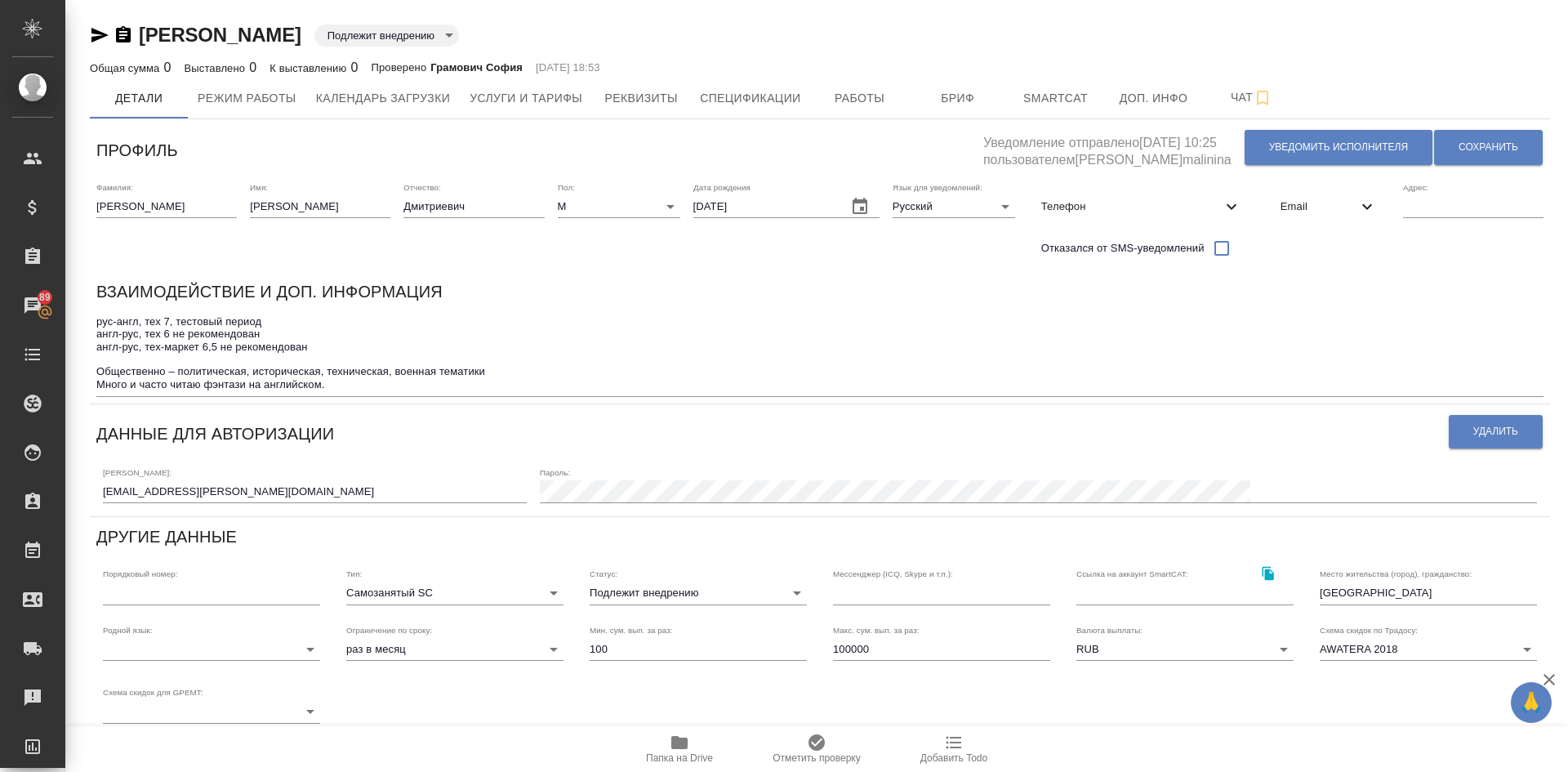
click at [616, 587] on body "🙏 .cls-1 fill:#fff; AWATERA [PERSON_NAME] Спецификации Заказы 89 Чаты Todo Прое…" at bounding box center [784, 386] width 1568 height 772
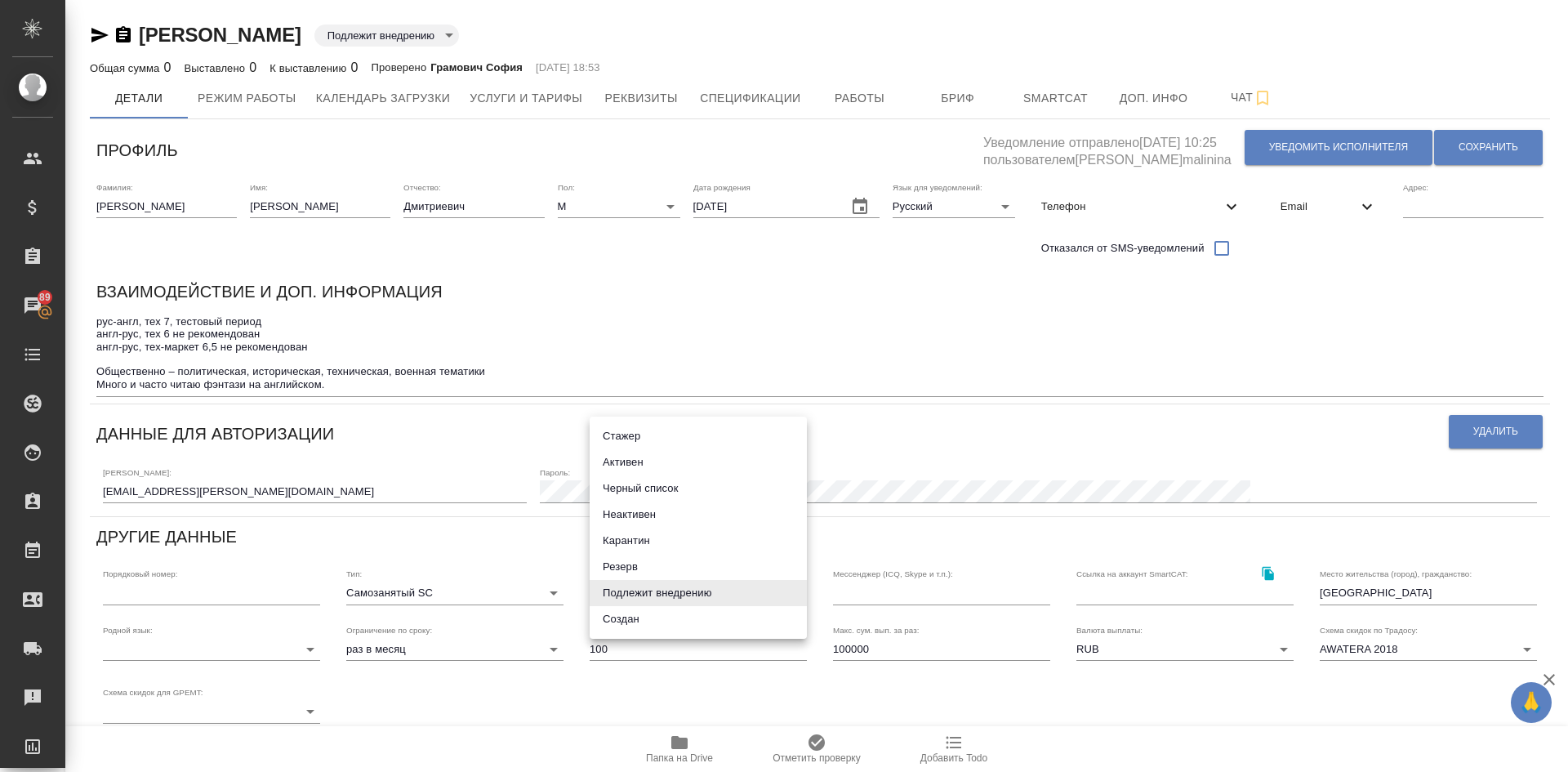
click at [630, 515] on li "Неактивен" at bounding box center [698, 515] width 217 height 26
type input "inactive"
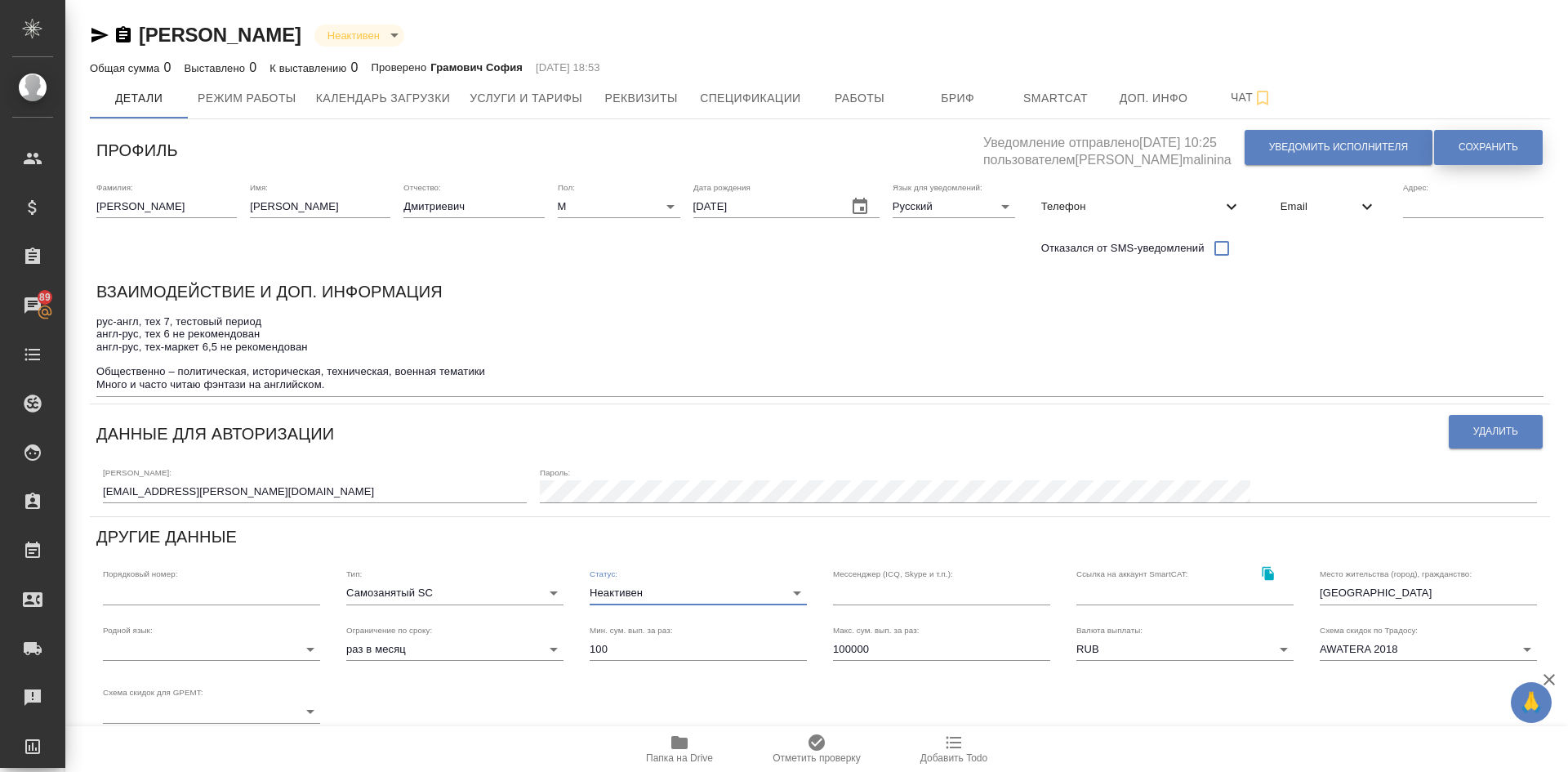
click at [1500, 143] on span "Сохранить" at bounding box center [1488, 147] width 59 height 14
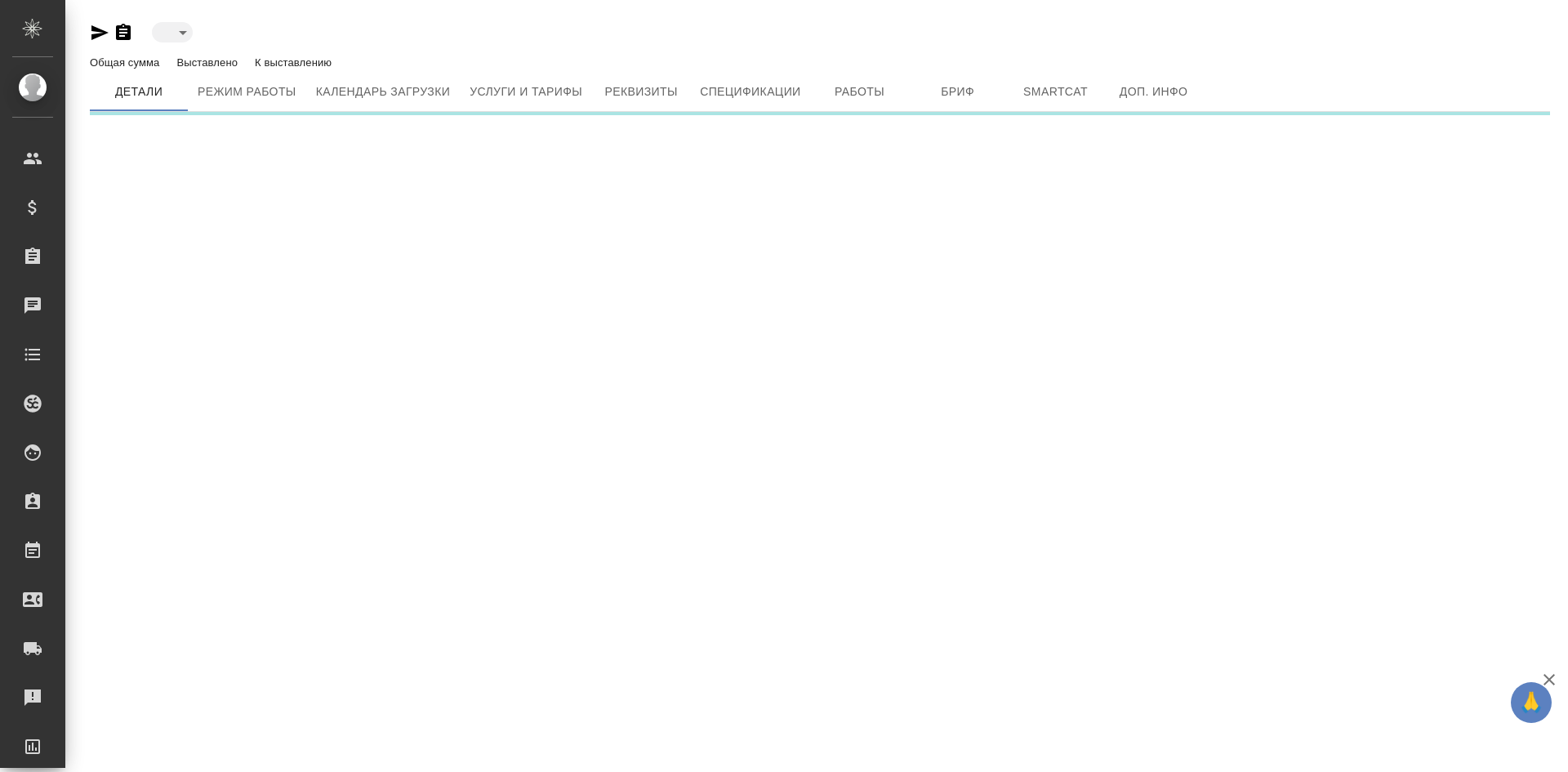
type input "toBeImplemented"
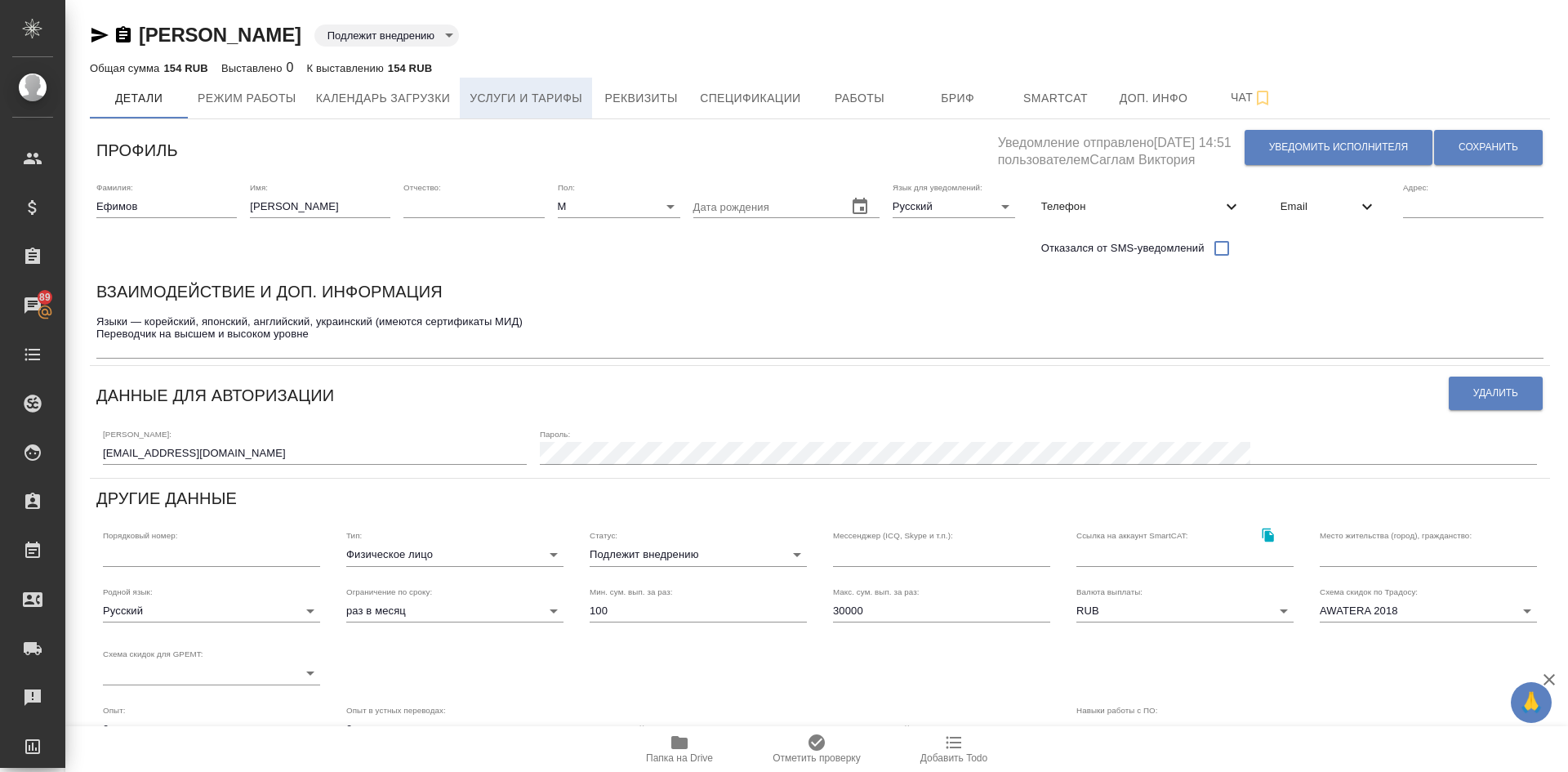
click at [522, 89] on span "Услуги и тарифы" at bounding box center [526, 99] width 113 height 21
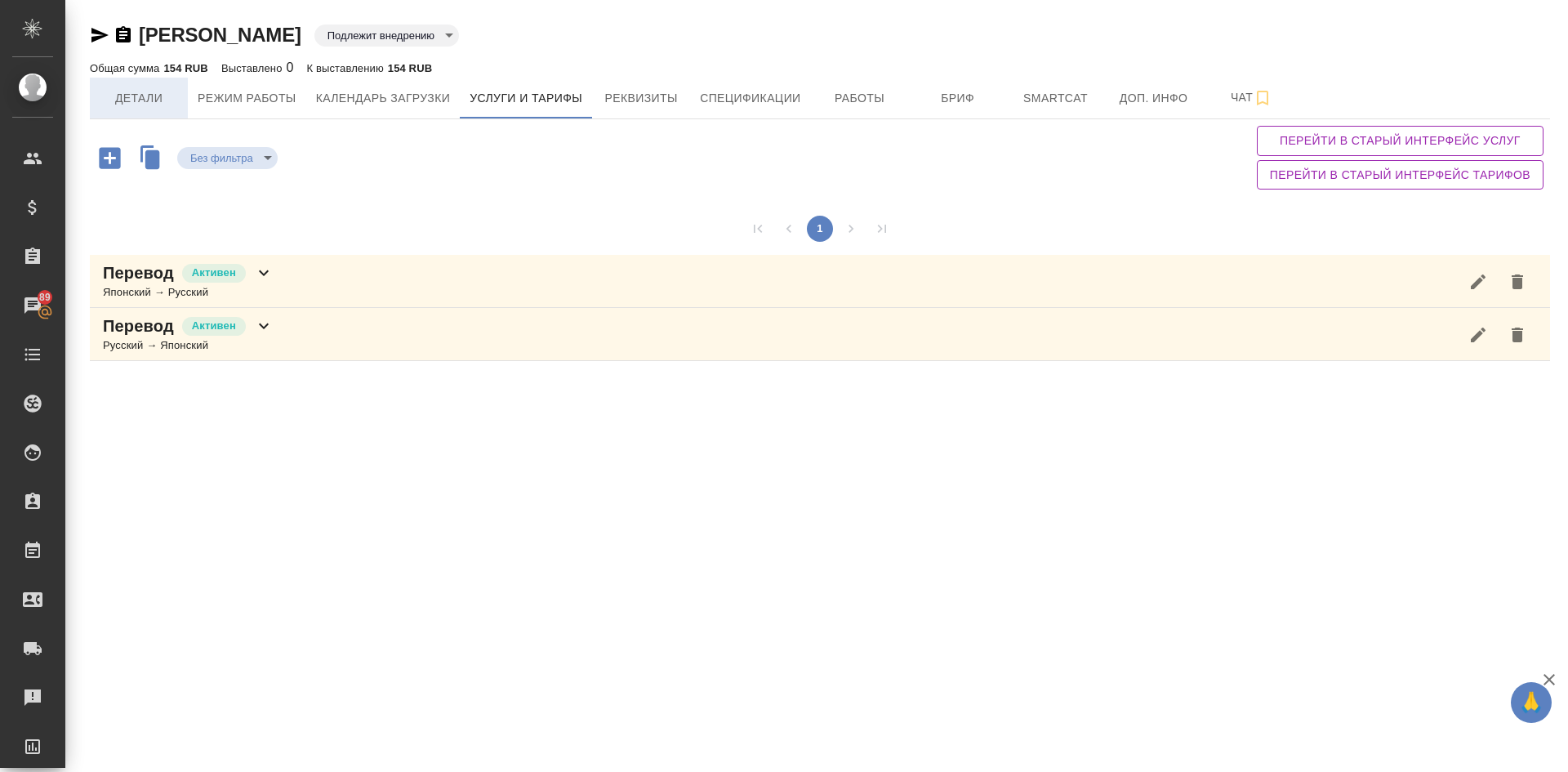
click at [127, 97] on span "Детали" at bounding box center [138, 99] width 78 height 21
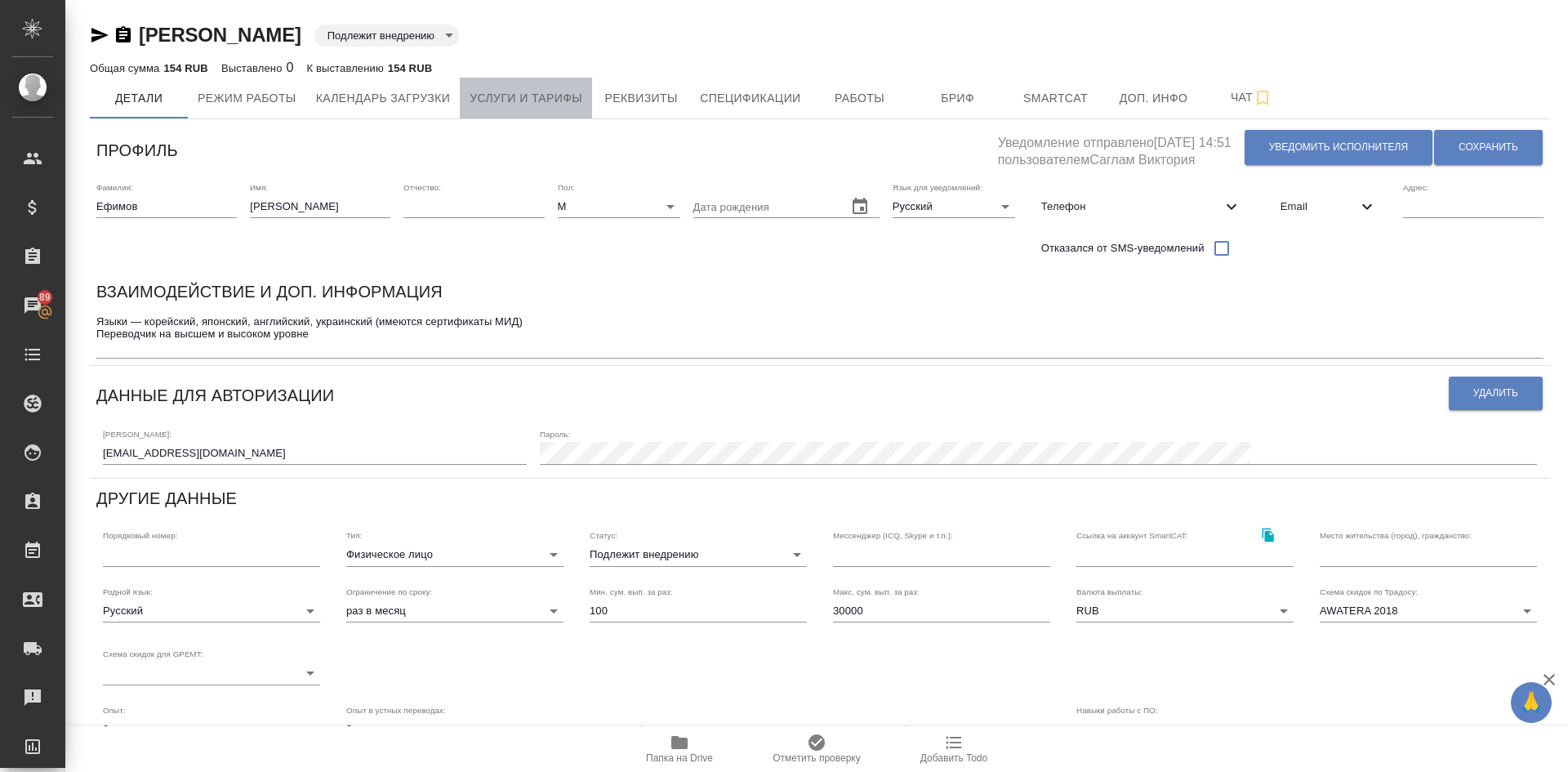
click at [511, 104] on span "Услуги и тарифы" at bounding box center [526, 99] width 113 height 21
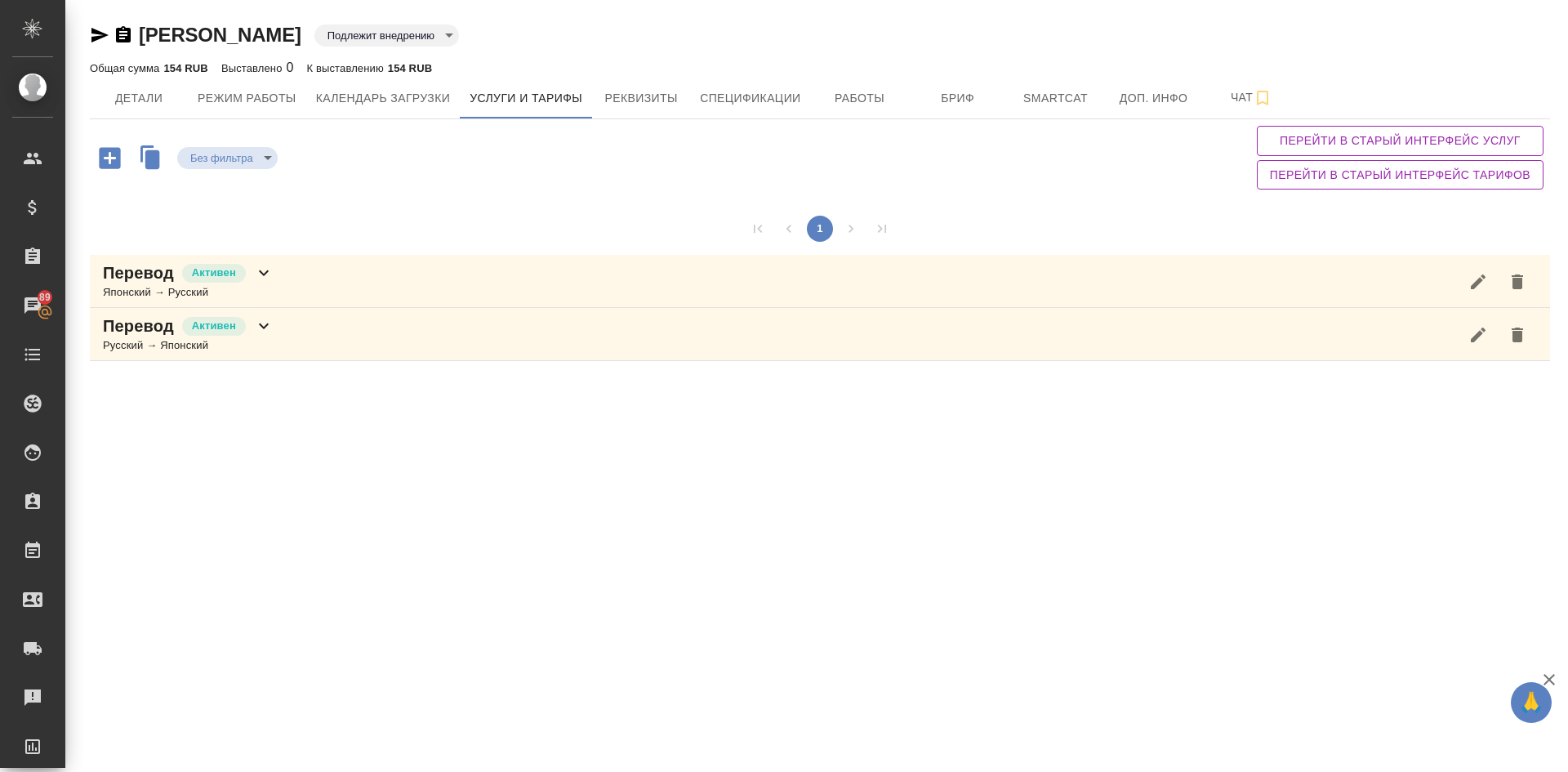
click at [144, 281] on p "Перевод" at bounding box center [138, 273] width 72 height 23
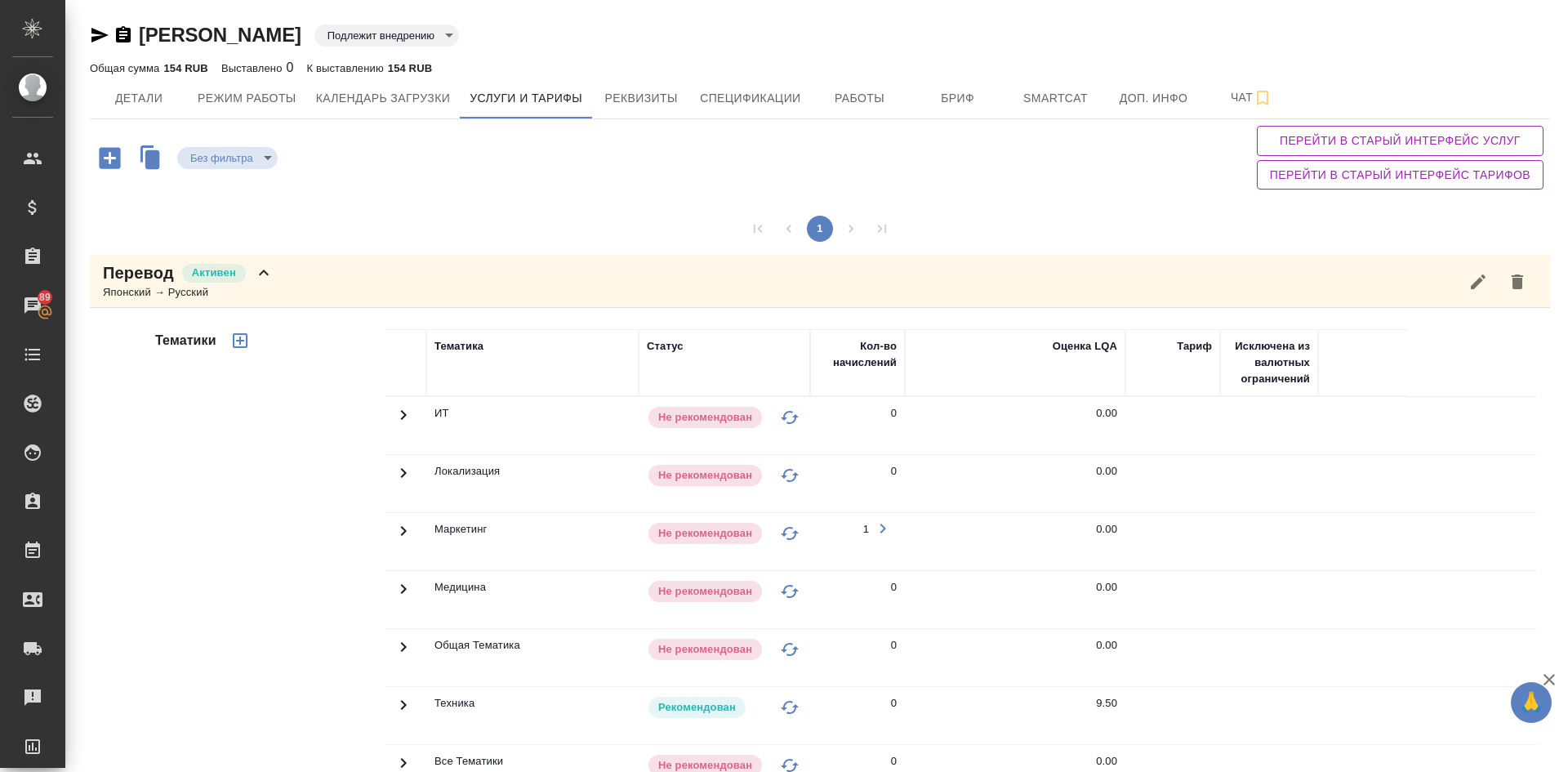
scroll to position [279, 0]
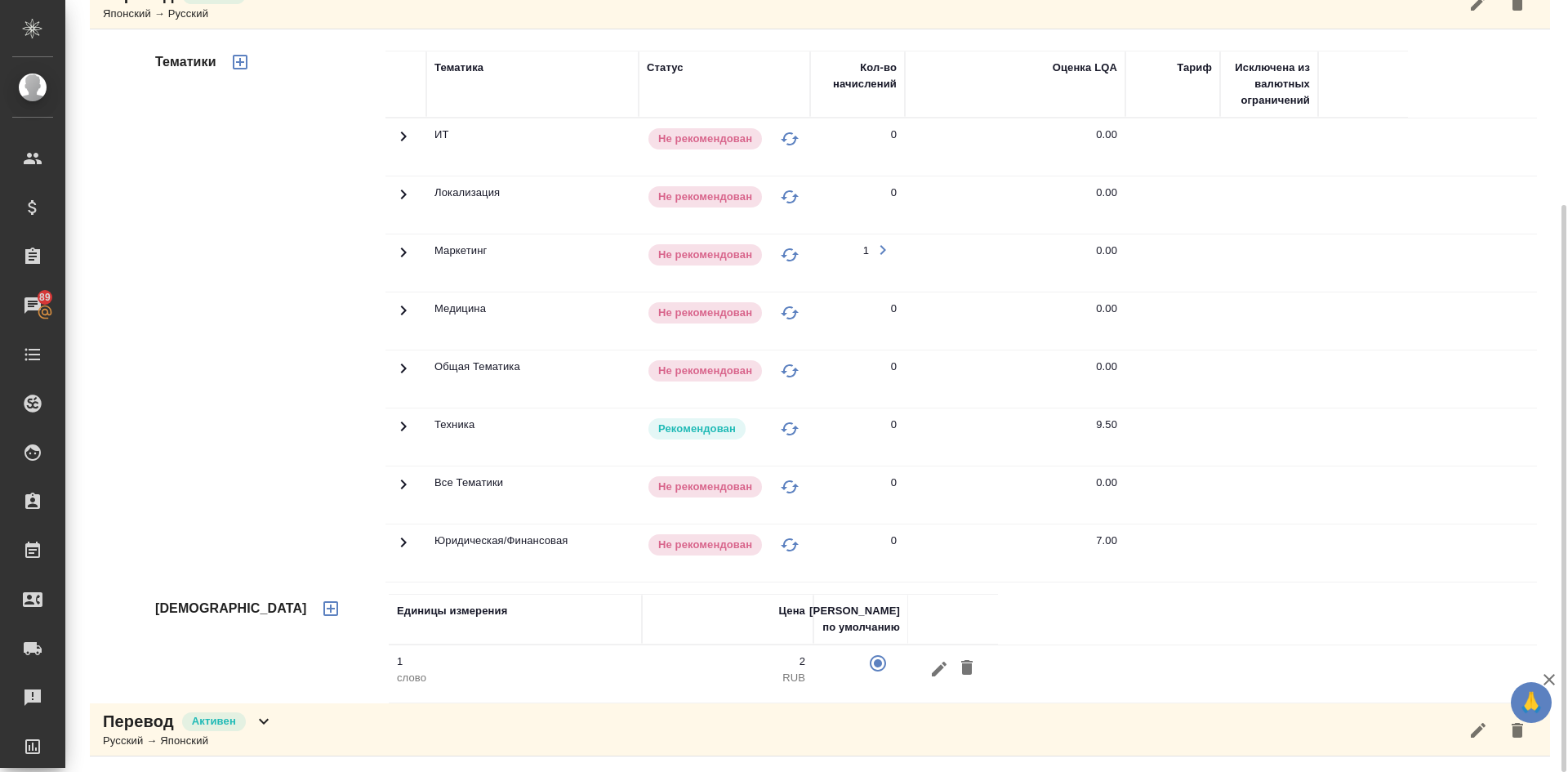
click at [407, 427] on icon at bounding box center [403, 426] width 20 height 20
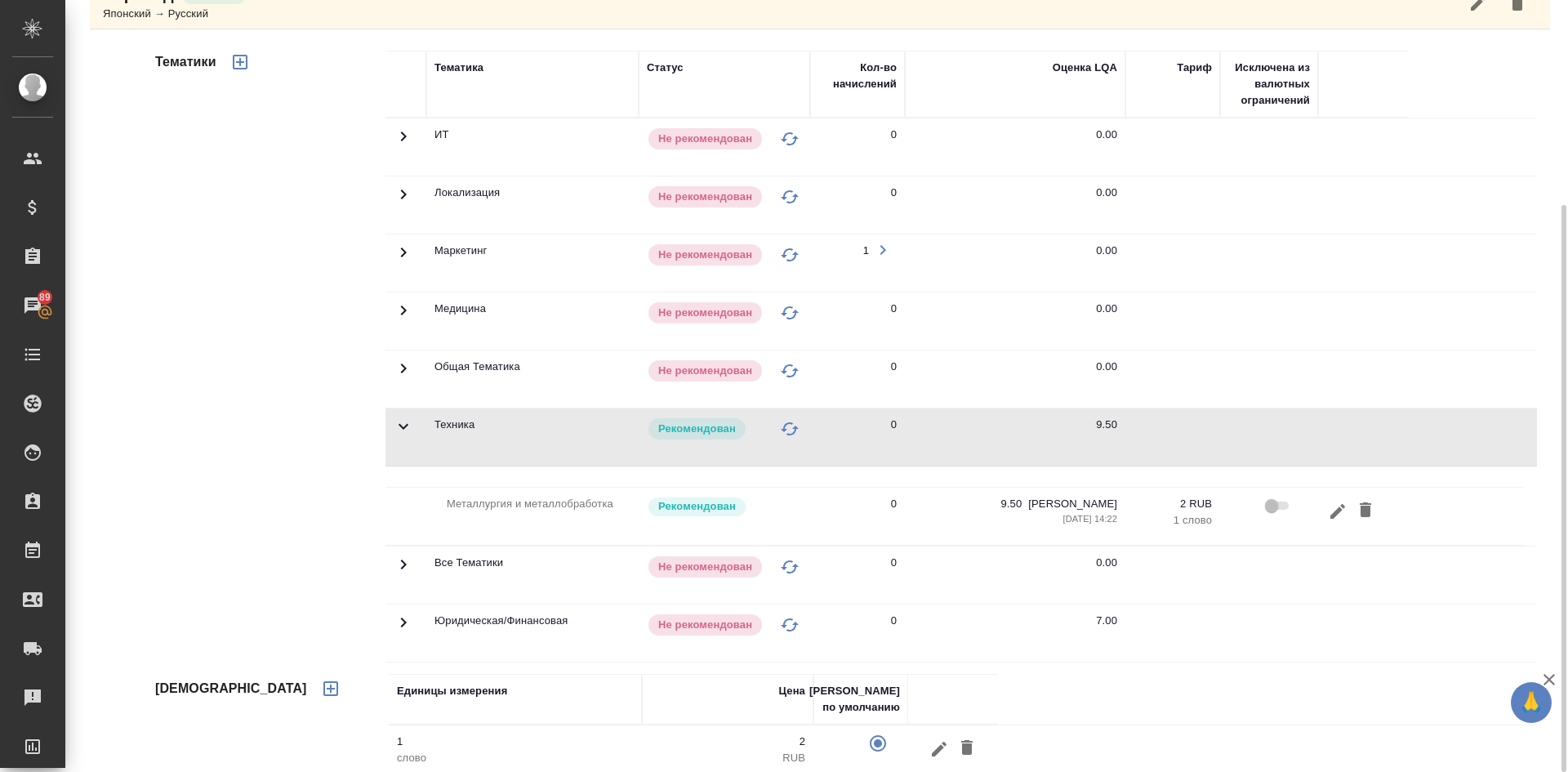
click at [407, 426] on icon at bounding box center [404, 426] width 9 height 6
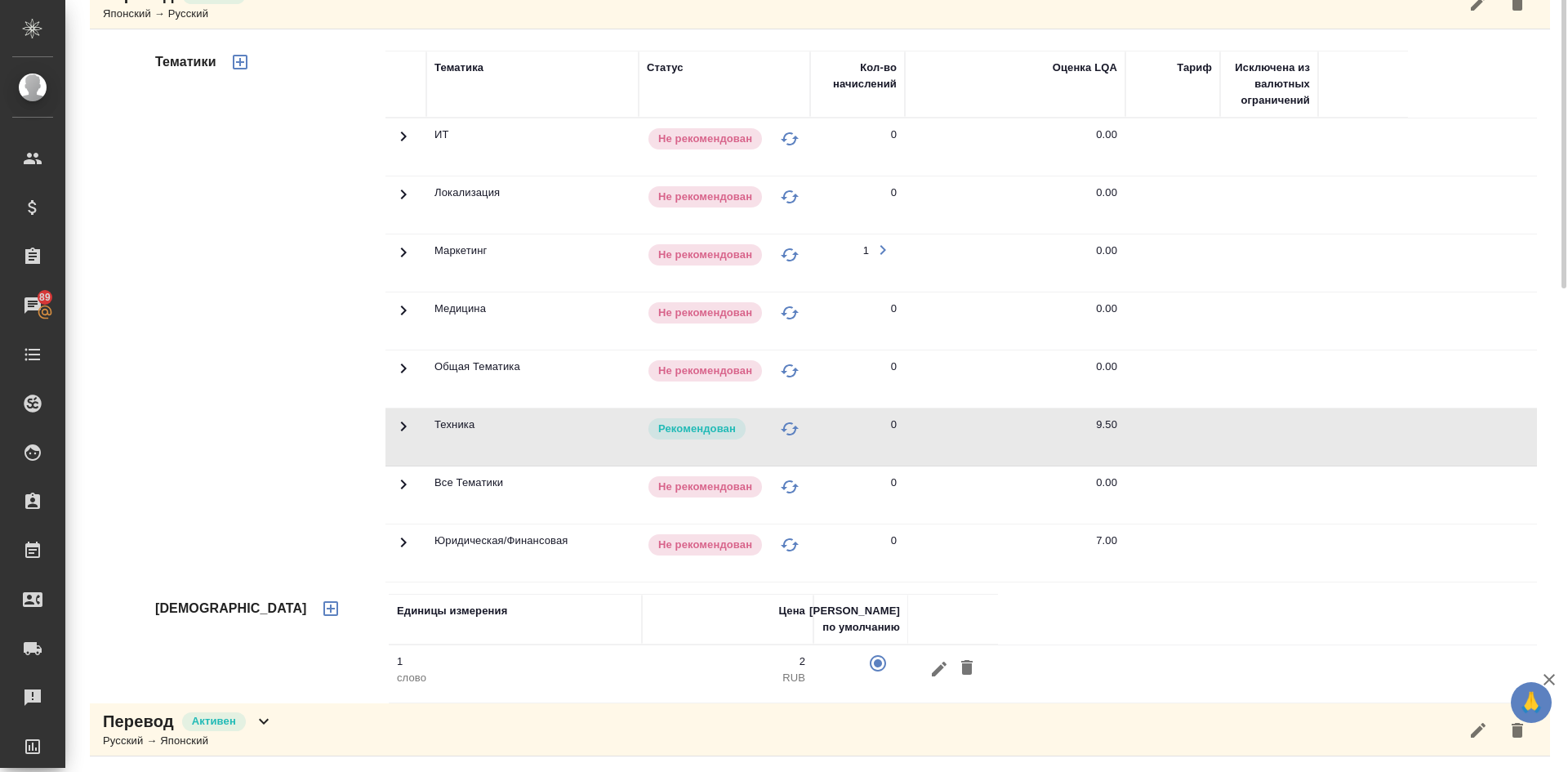
scroll to position [0, 0]
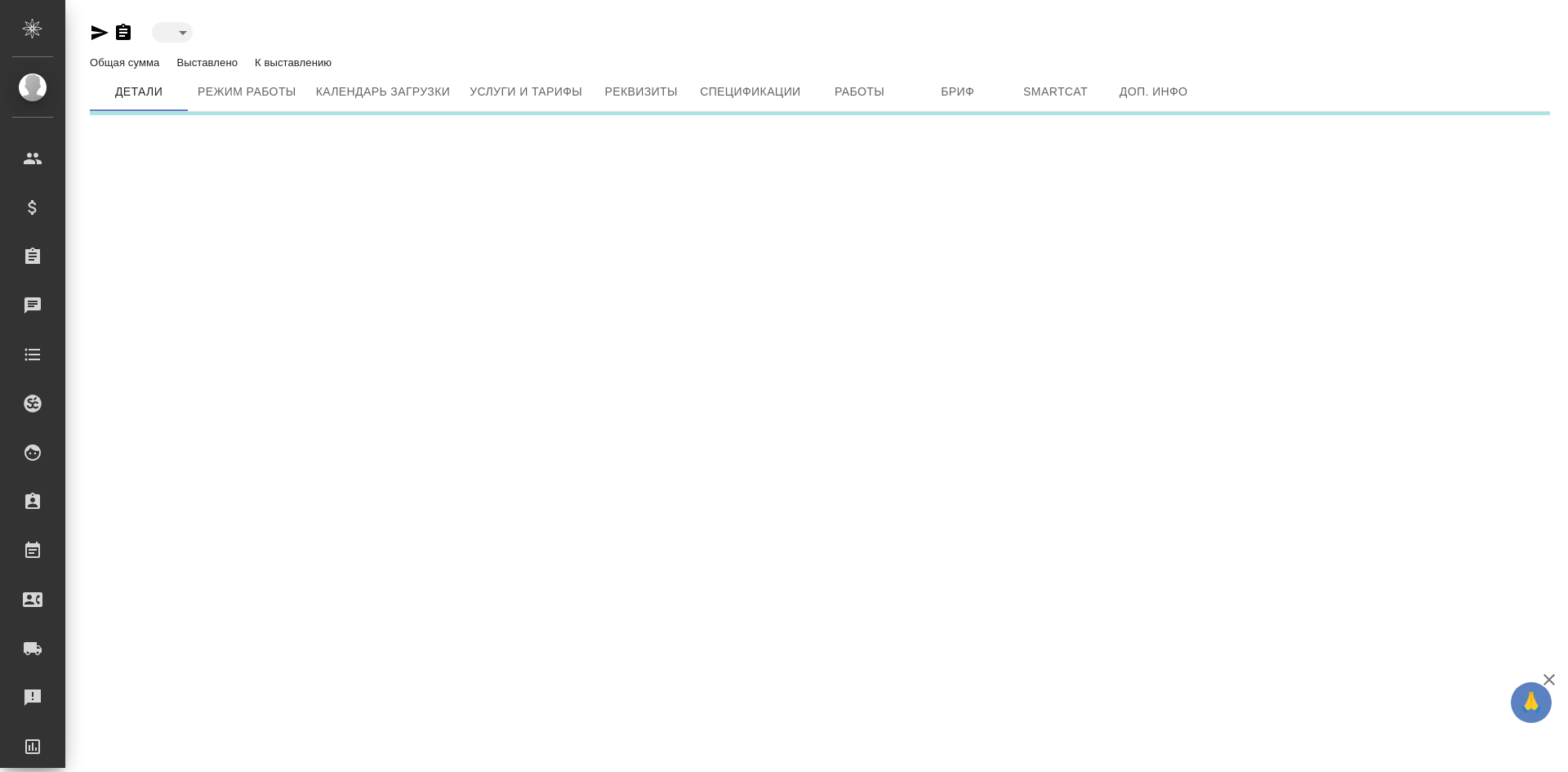
type input "toBeImplemented"
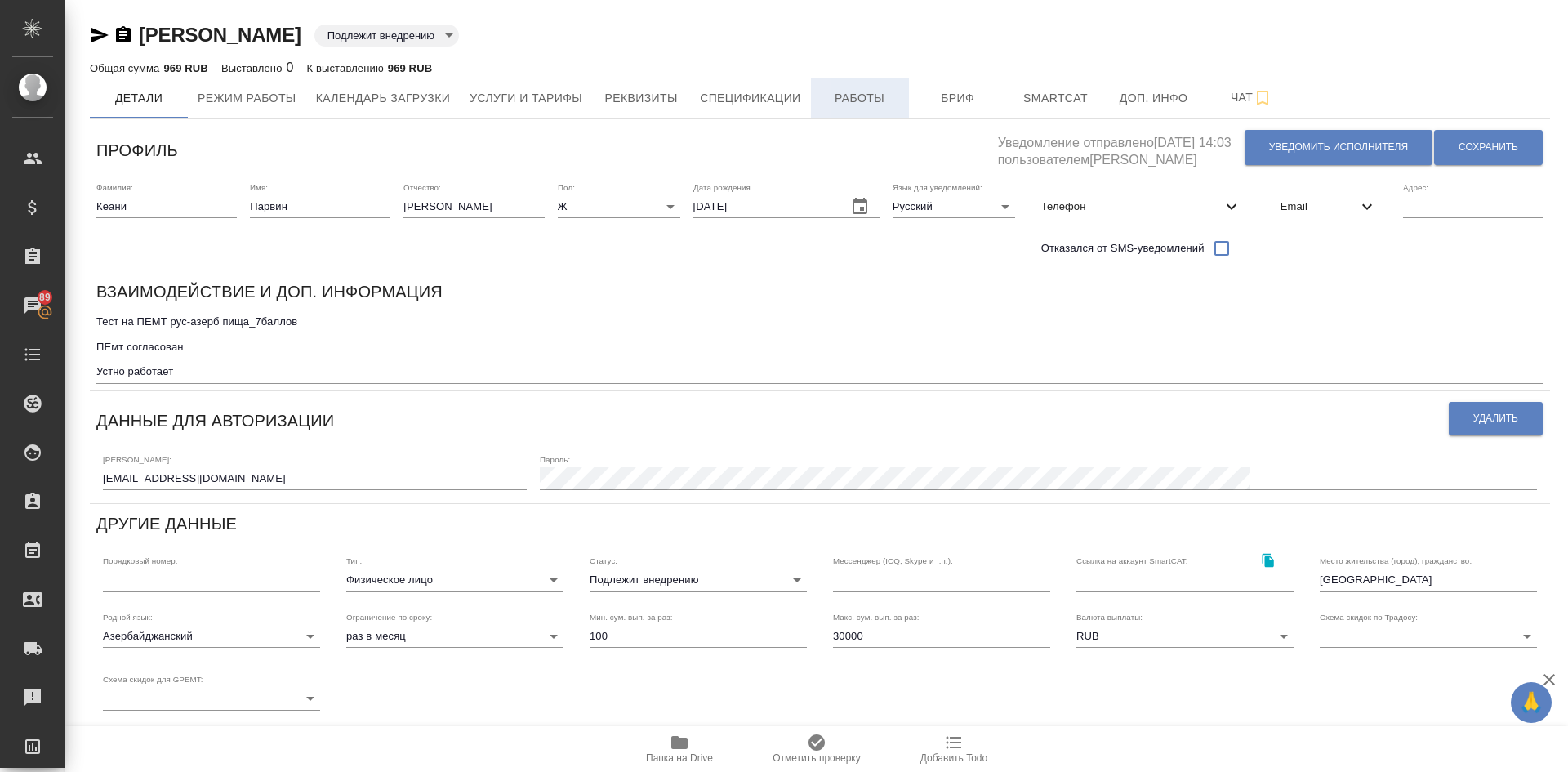
click at [826, 96] on span "Работы" at bounding box center [859, 99] width 78 height 21
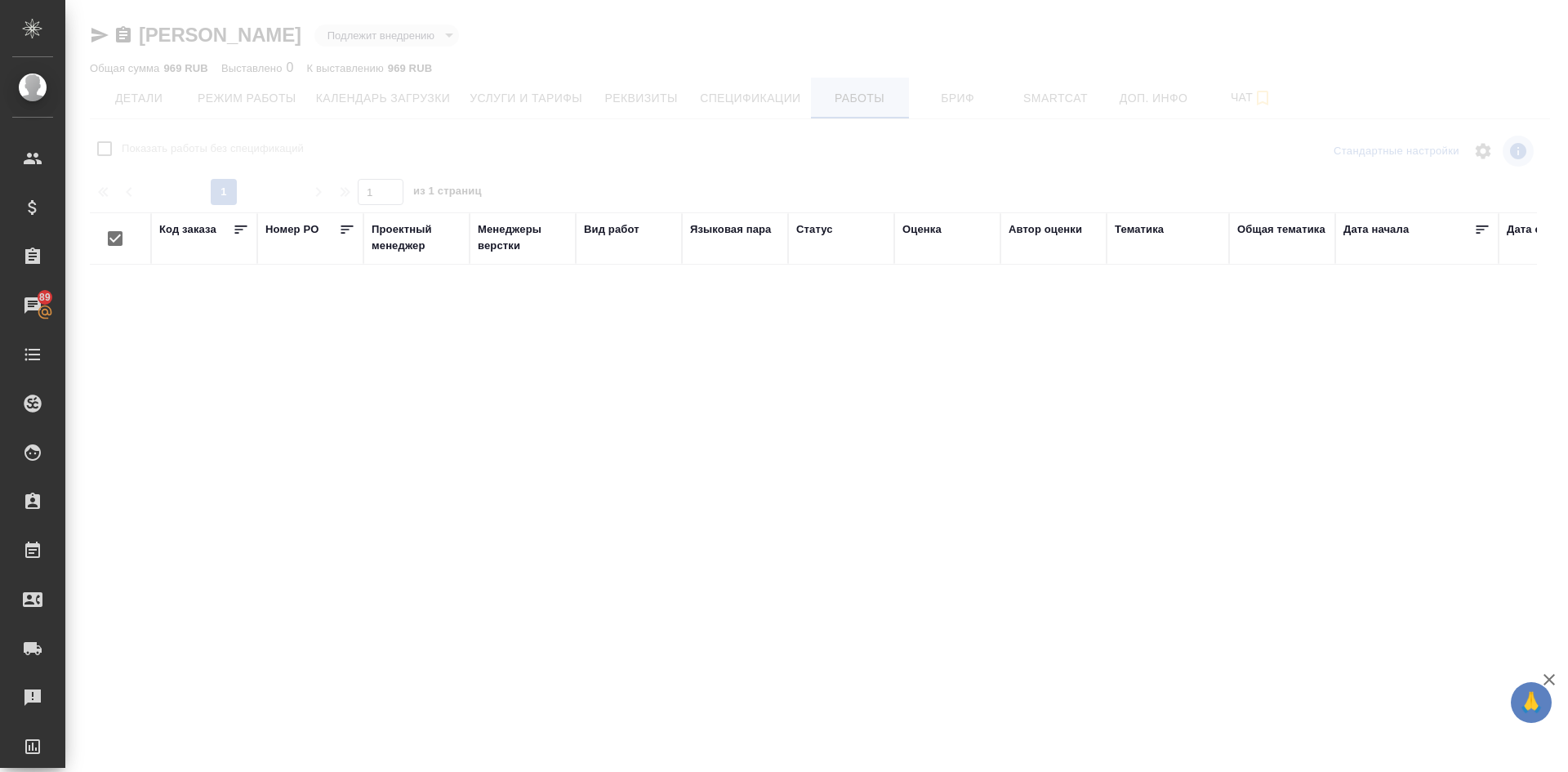
checkbox input "false"
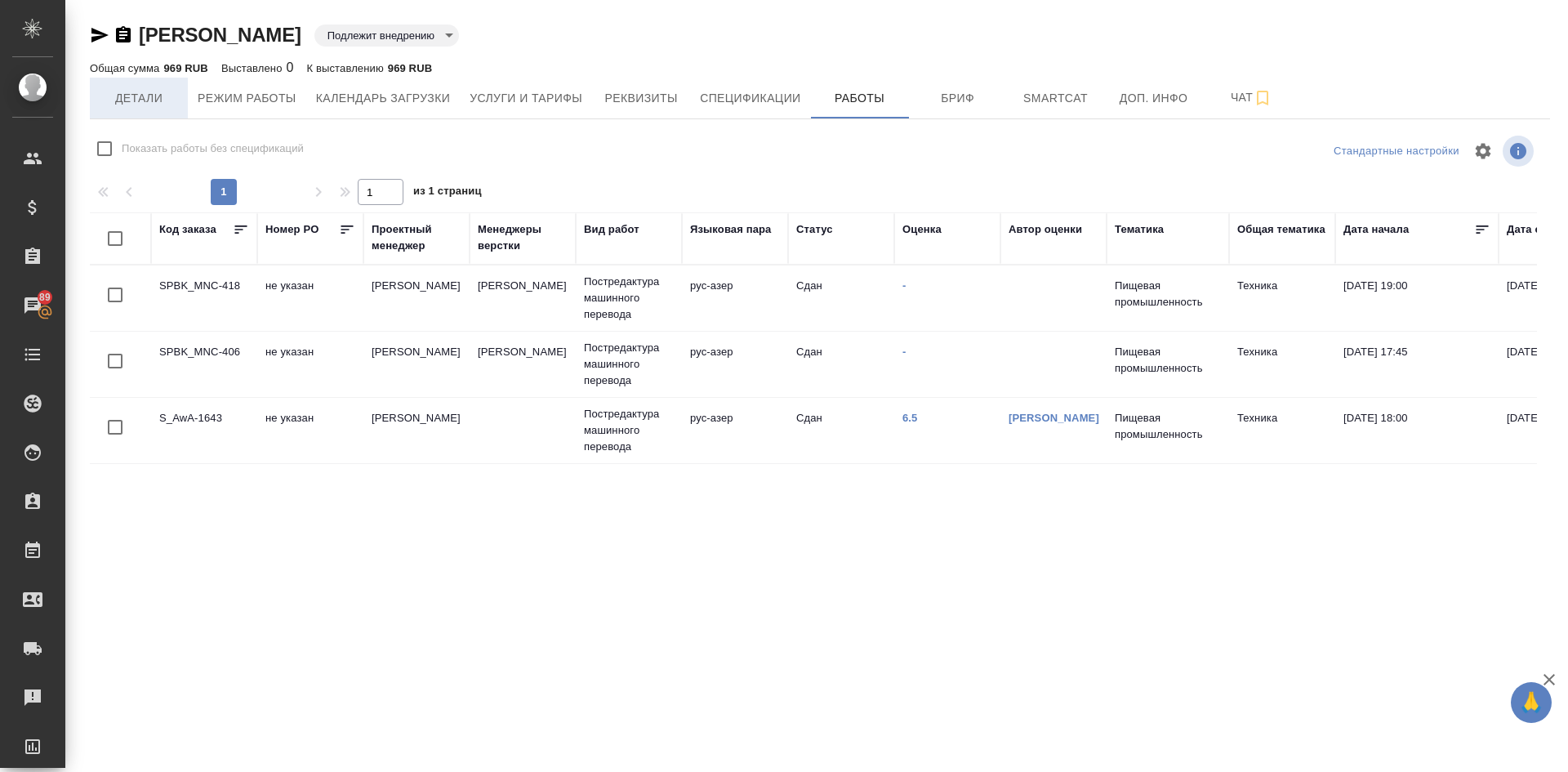
click at [135, 101] on span "Детали" at bounding box center [138, 99] width 78 height 21
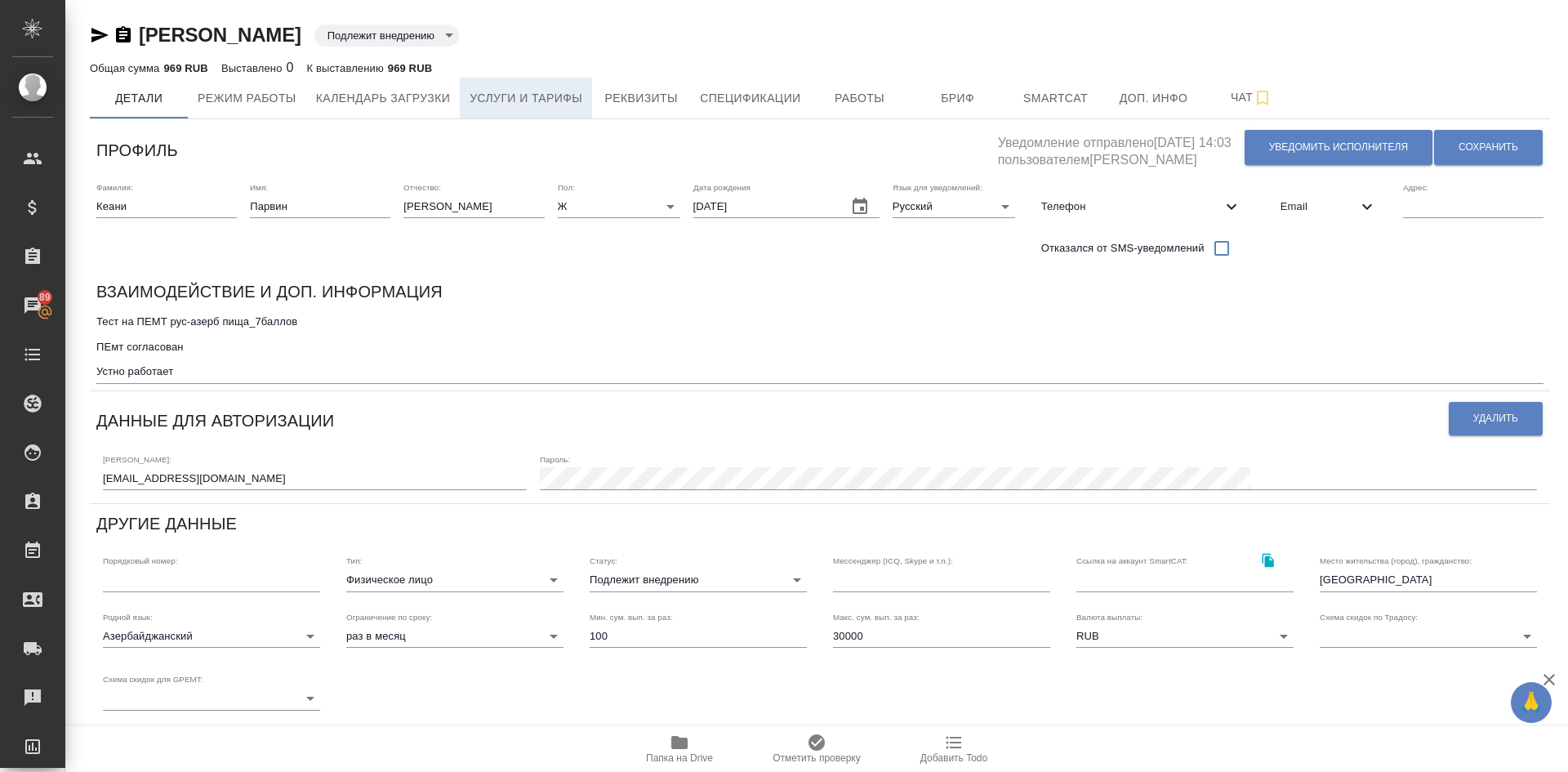
click at [528, 106] on span "Услуги и тарифы" at bounding box center [526, 99] width 113 height 21
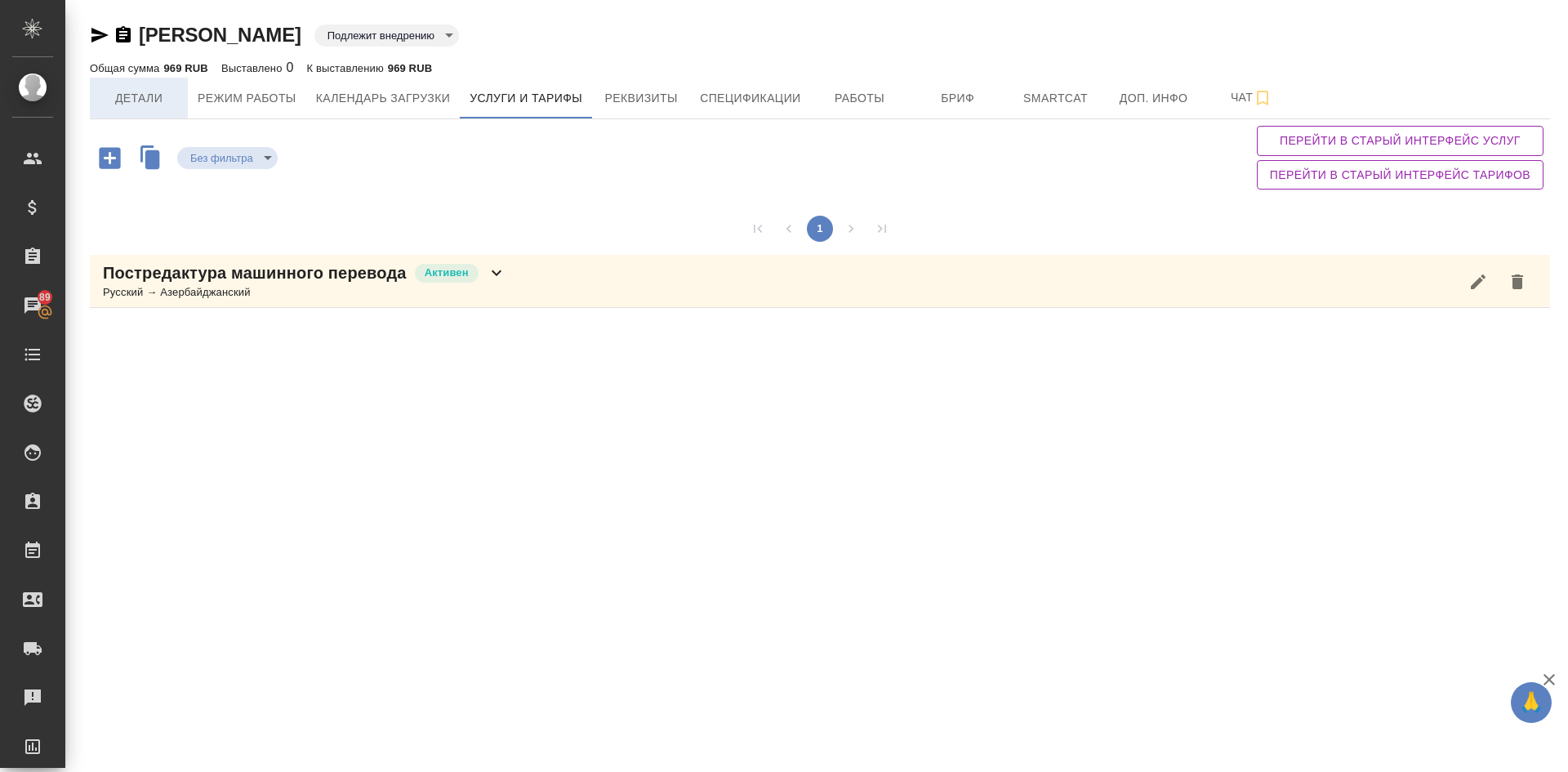
click at [145, 93] on span "Детали" at bounding box center [138, 99] width 78 height 21
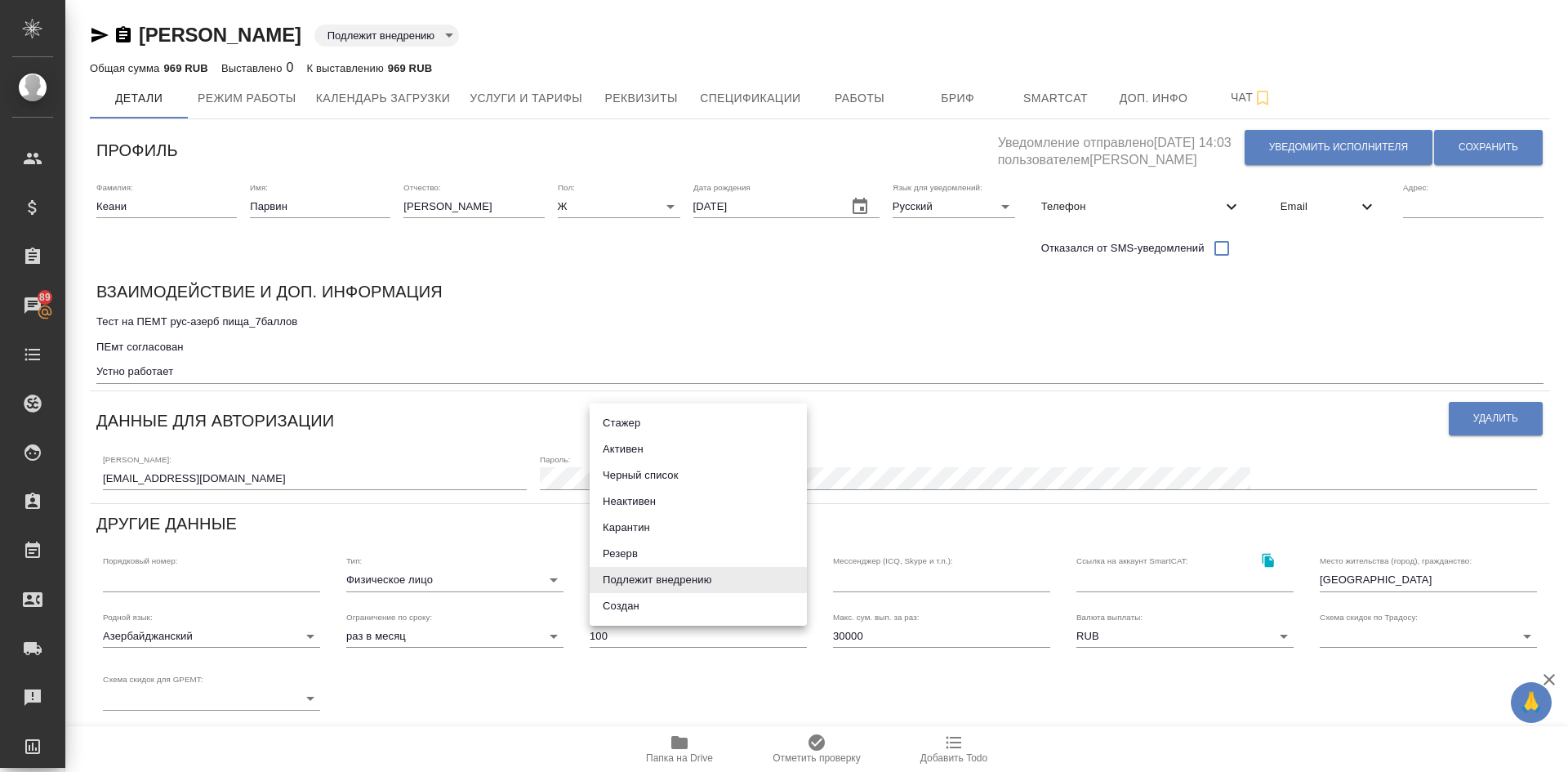
click at [642, 577] on body "🙏 .cls-1 fill:#fff; AWATERA Demidova Tatyana Клиенты Спецификации Заказы 89 Чат…" at bounding box center [784, 386] width 1568 height 772
click at [631, 501] on li "Неактивен" at bounding box center [698, 502] width 217 height 26
type input "inactive"
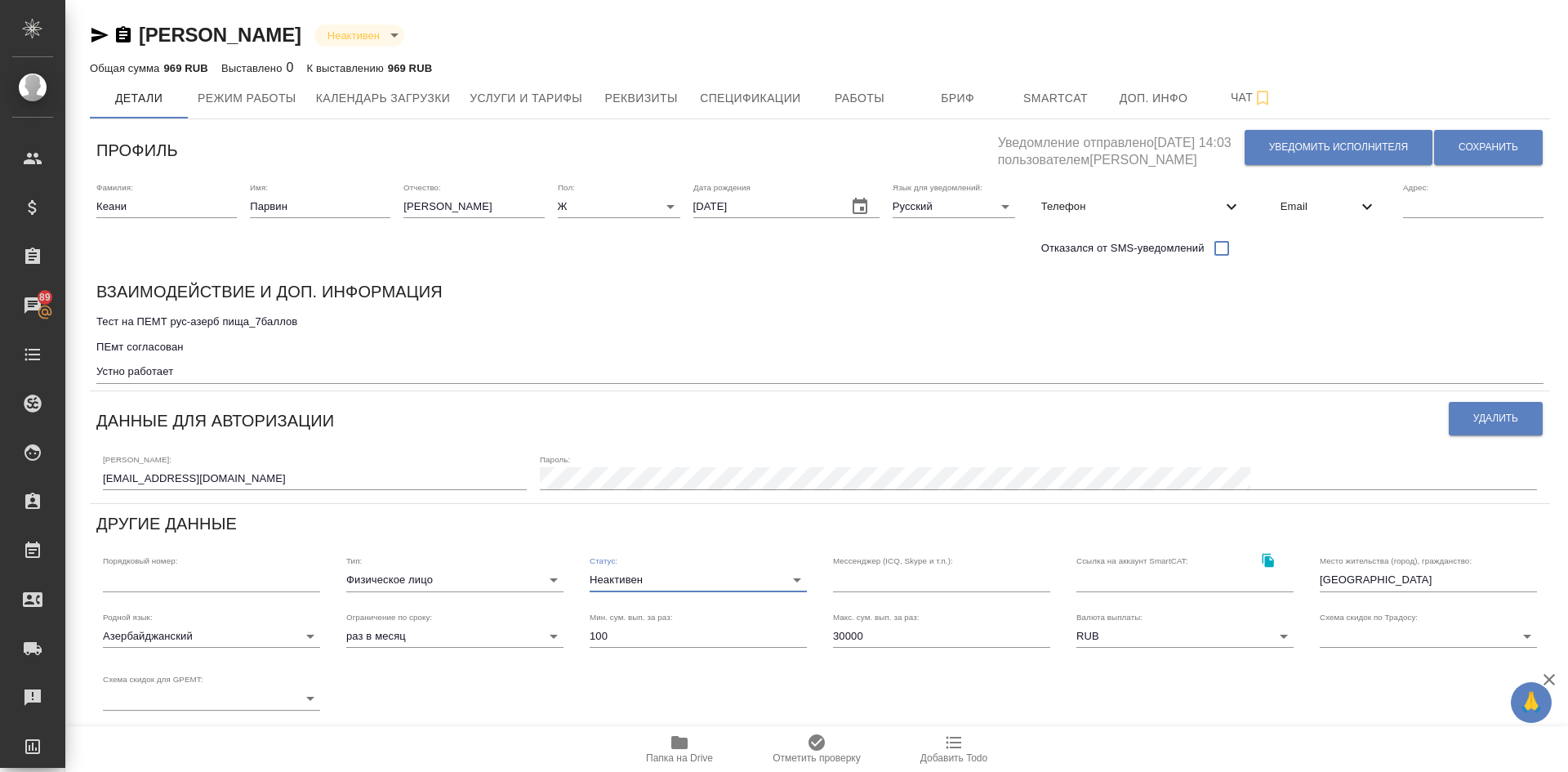
click at [195, 372] on textarea "Тест на ПЕМТ рус-азерб пища_7баллов ПЕмт согласован Устно работает" at bounding box center [820, 346] width 1448 height 63
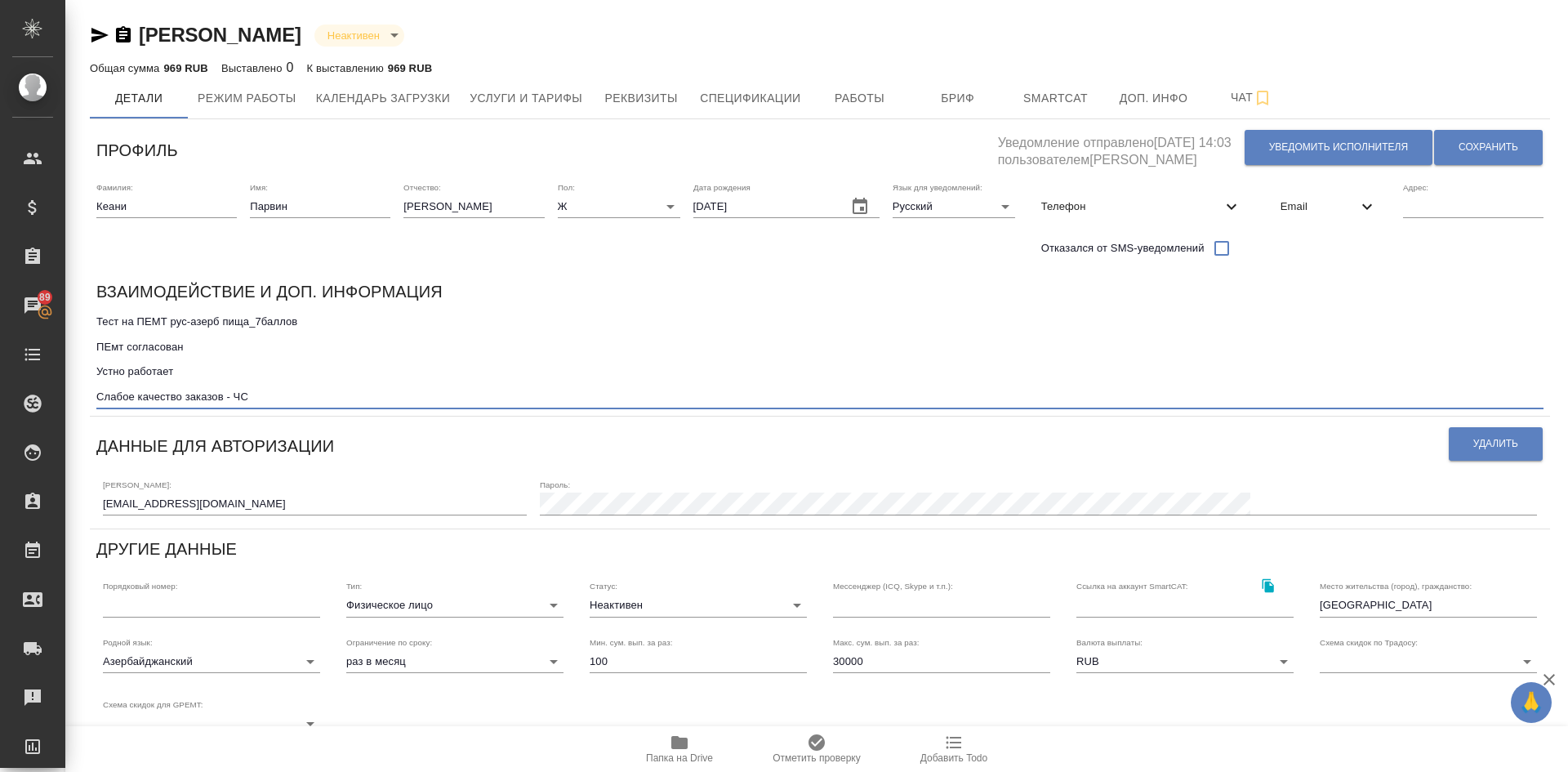
type textarea "Тест на ПЕМТ рус-азерб пища_7баллов ПЕмт согласован Устно работает Слабое качес…"
click at [628, 606] on body "🙏 .cls-1 fill:#fff; AWATERA Demidova Tatyana Клиенты Спецификации Заказы 89 Чат…" at bounding box center [784, 386] width 1568 height 772
click at [628, 583] on li "Черный список" at bounding box center [698, 579] width 217 height 26
type input "blackList"
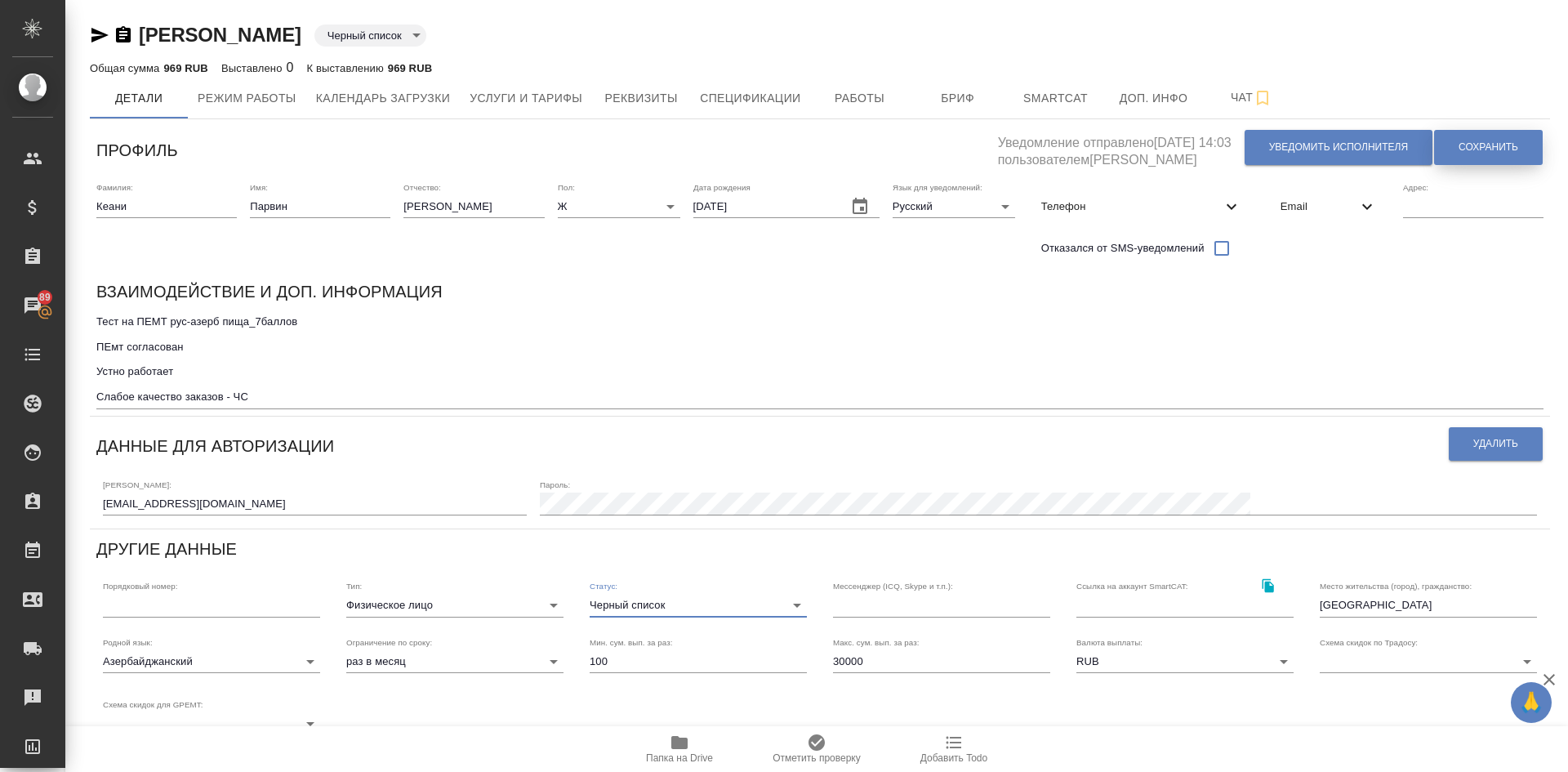
drag, startPoint x: 1482, startPoint y: 150, endPoint x: 1472, endPoint y: 152, distance: 10.2
click at [1482, 149] on span "Сохранить" at bounding box center [1488, 147] width 59 height 14
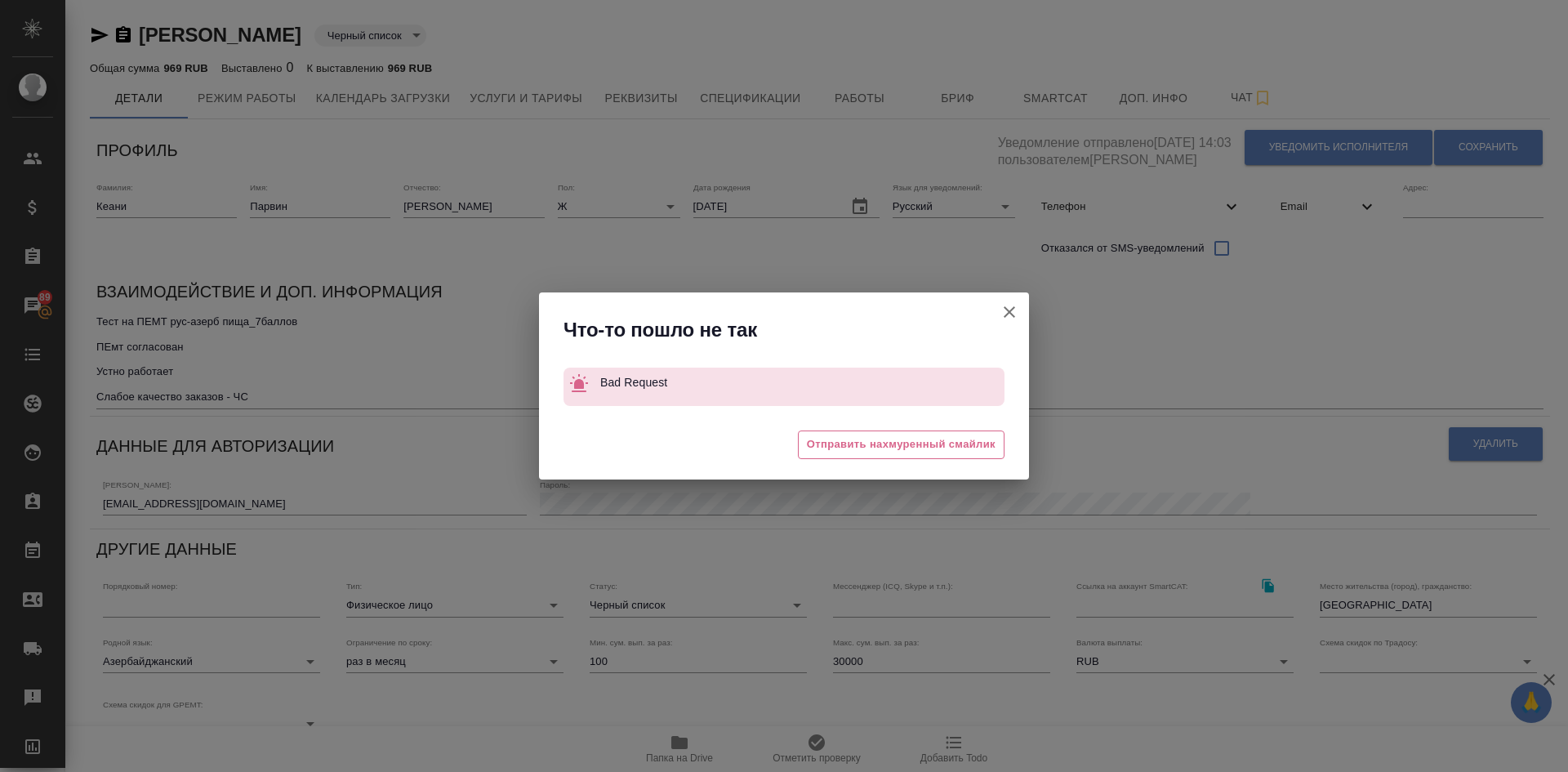
click at [1007, 312] on icon "button" at bounding box center [1009, 312] width 20 height 20
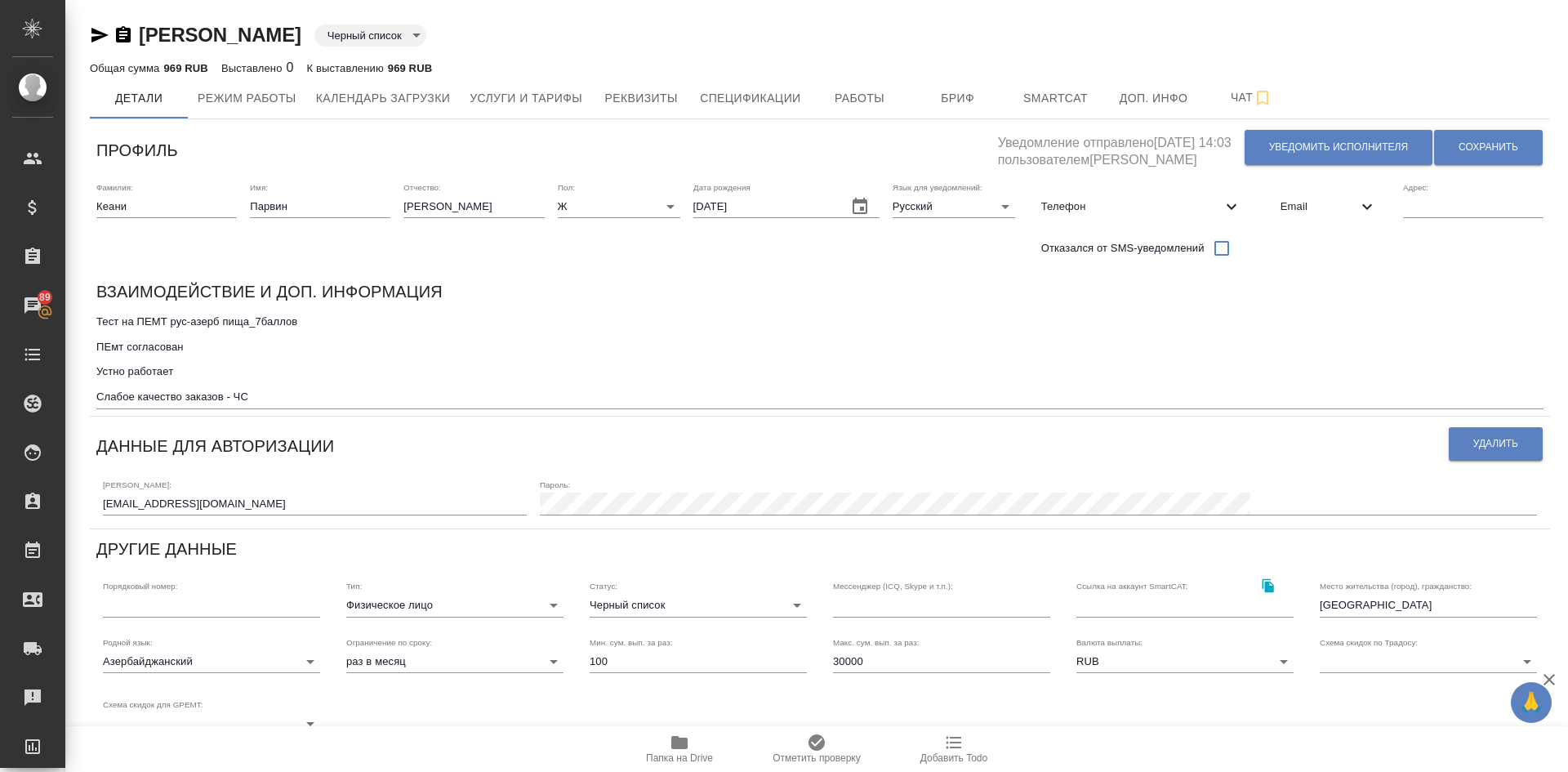
click at [643, 601] on body "🙏 .cls-1 fill:#fff; AWATERA Demidova Tatyana Клиенты Спецификации Заказы 89 Чат…" at bounding box center [784, 386] width 1568 height 772
click at [522, 477] on div at bounding box center [784, 386] width 1568 height 772
click at [1493, 149] on span "Сохранить" at bounding box center [1488, 147] width 59 height 14
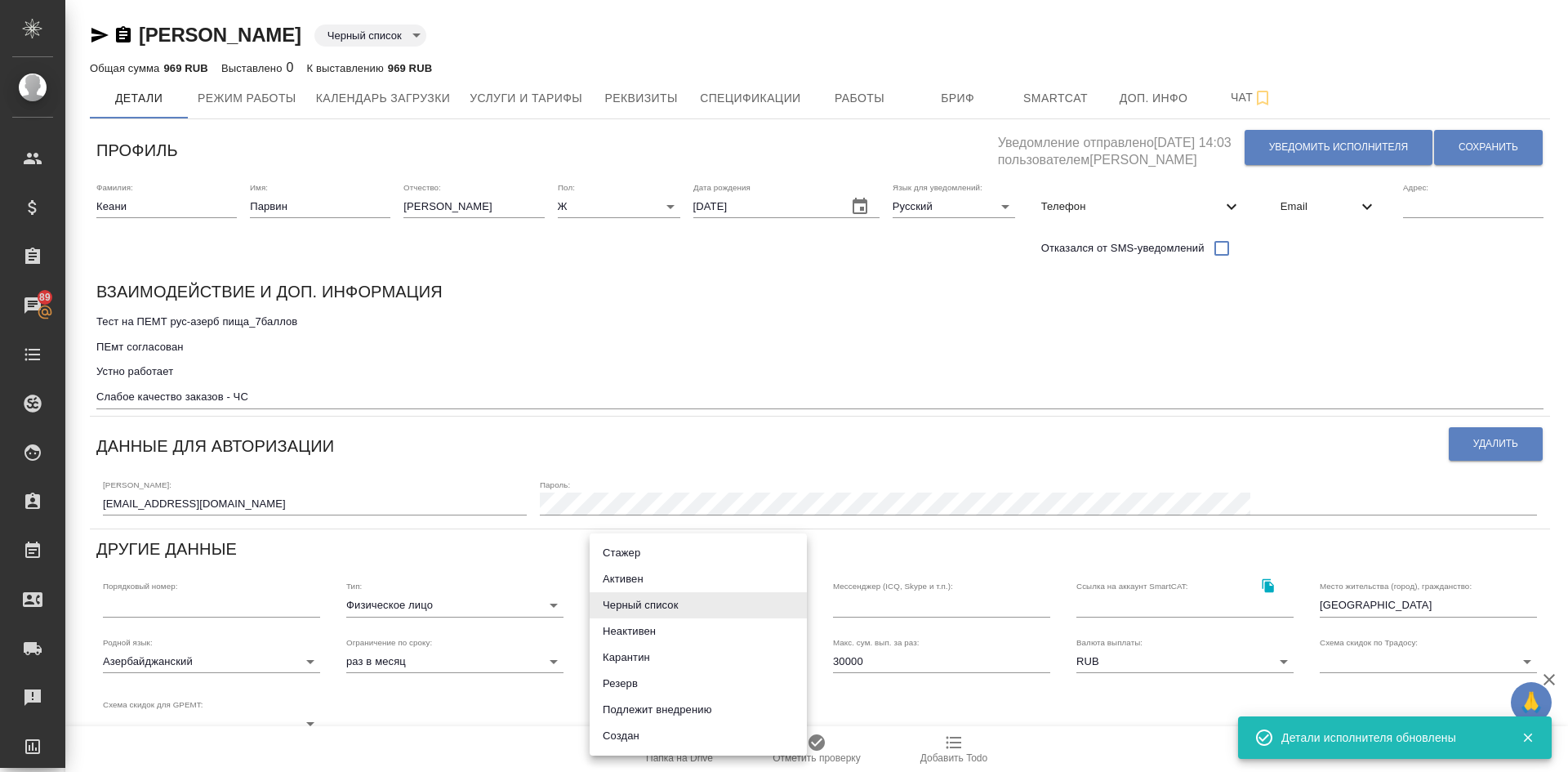
click at [655, 603] on body "🙏 .cls-1 fill:#fff; AWATERA Demidova Tatyana Клиенты Спецификации Заказы 89 Чат…" at bounding box center [784, 386] width 1568 height 772
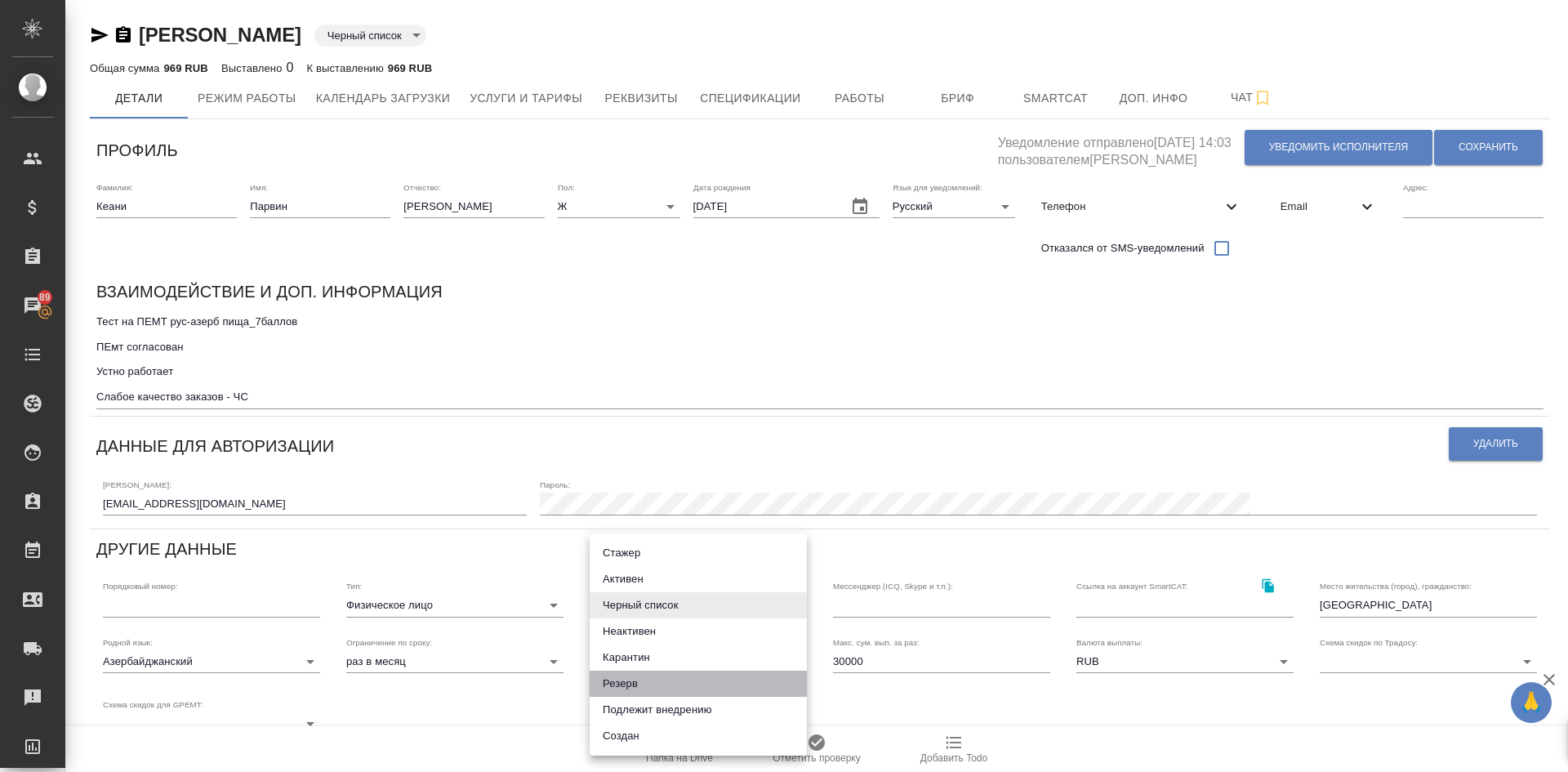
click at [621, 681] on li "Резерв" at bounding box center [698, 684] width 217 height 26
type input "reserved"
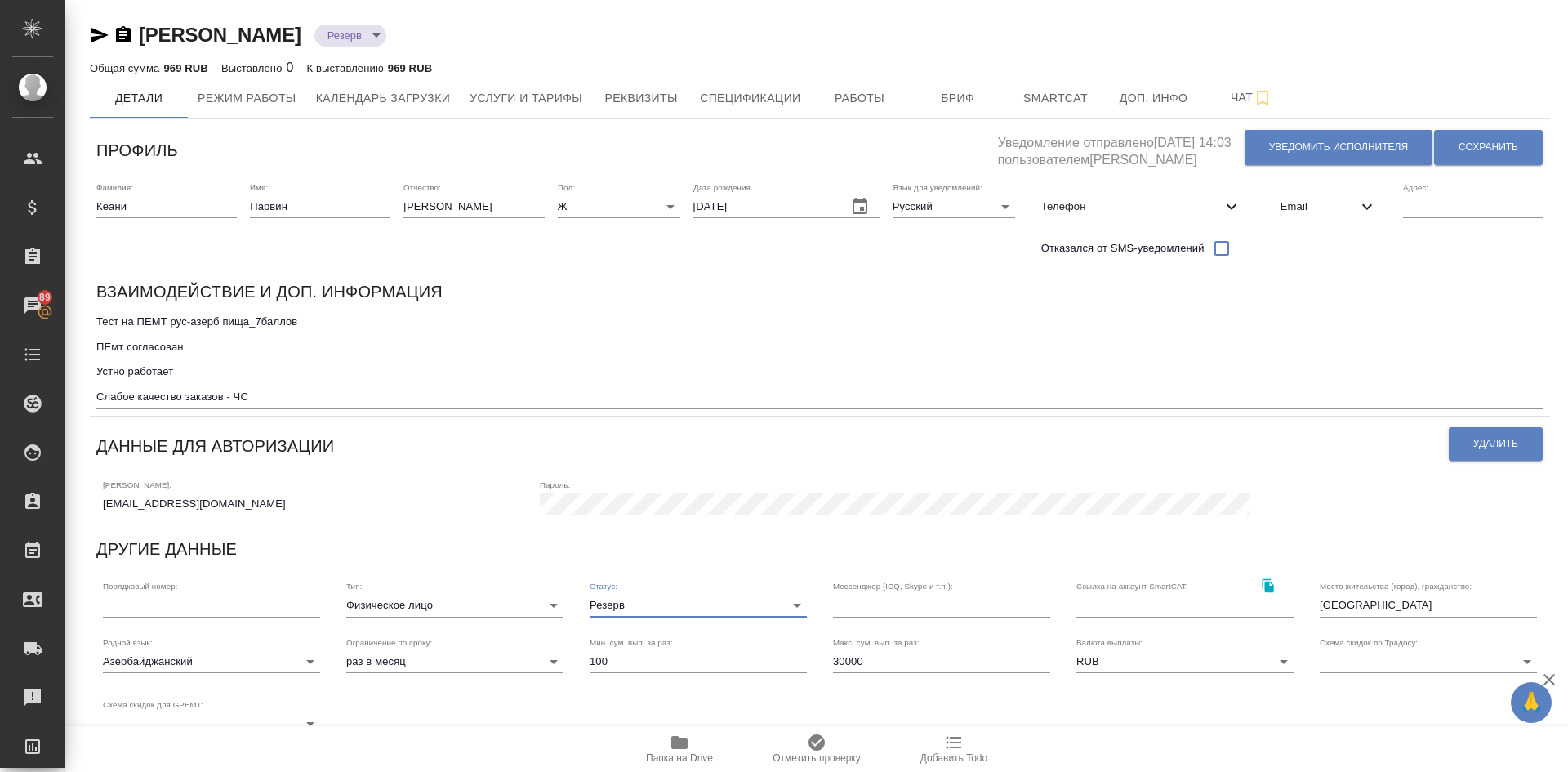
click at [269, 398] on textarea "Тест на ПЕМТ рус-азерб пища_7баллов ПЕмт согласован Устно работает Слабое качес…" at bounding box center [820, 360] width 1448 height 88
type textarea "Тест на ПЕМТ рус-азерб пища_7баллов ПЕмт согласован Устно работает Слабое качес…"
click at [1486, 142] on span "Сохранить" at bounding box center [1488, 147] width 59 height 14
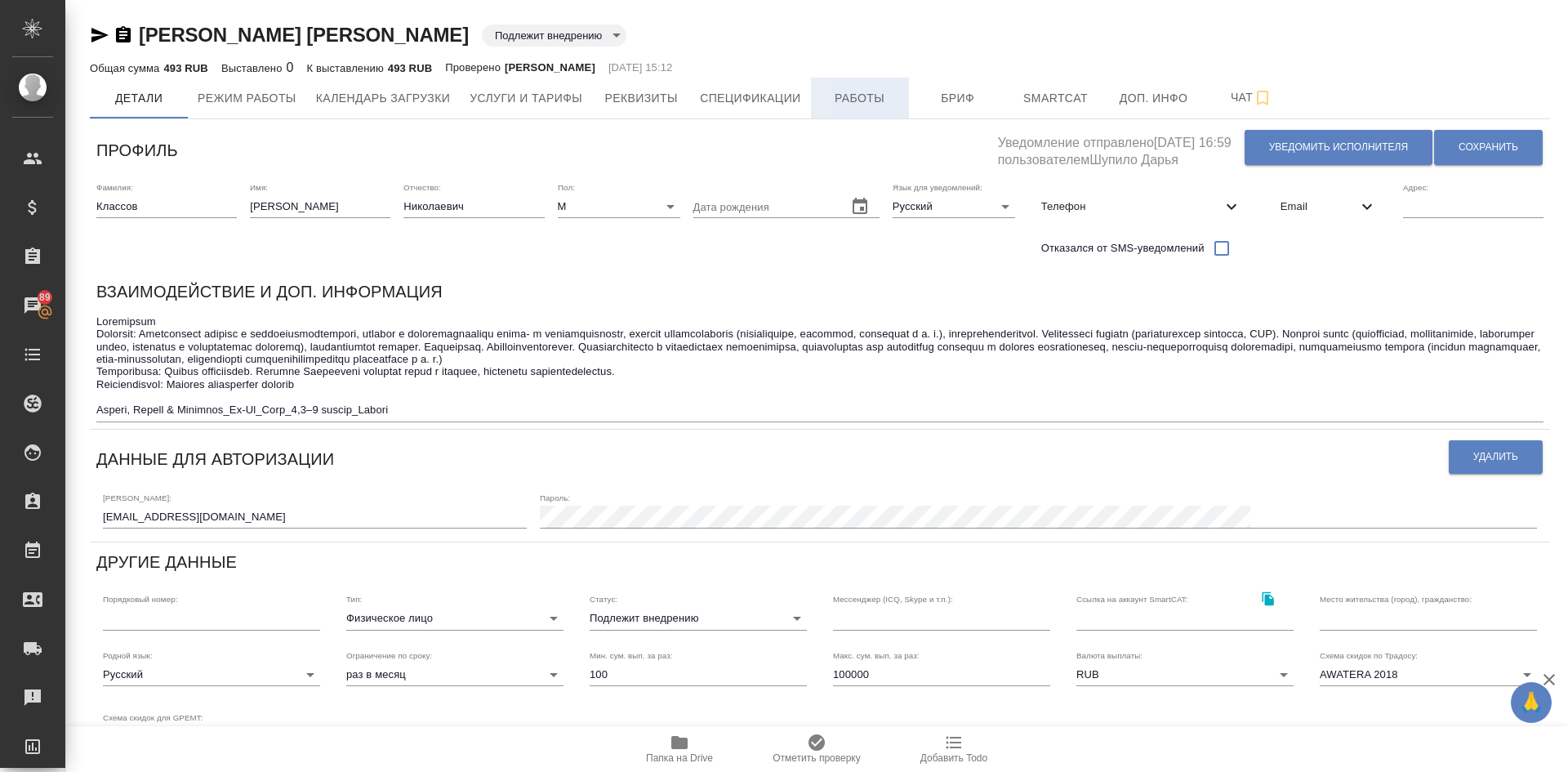
click at [835, 88] on span "Работы" at bounding box center [859, 99] width 78 height 21
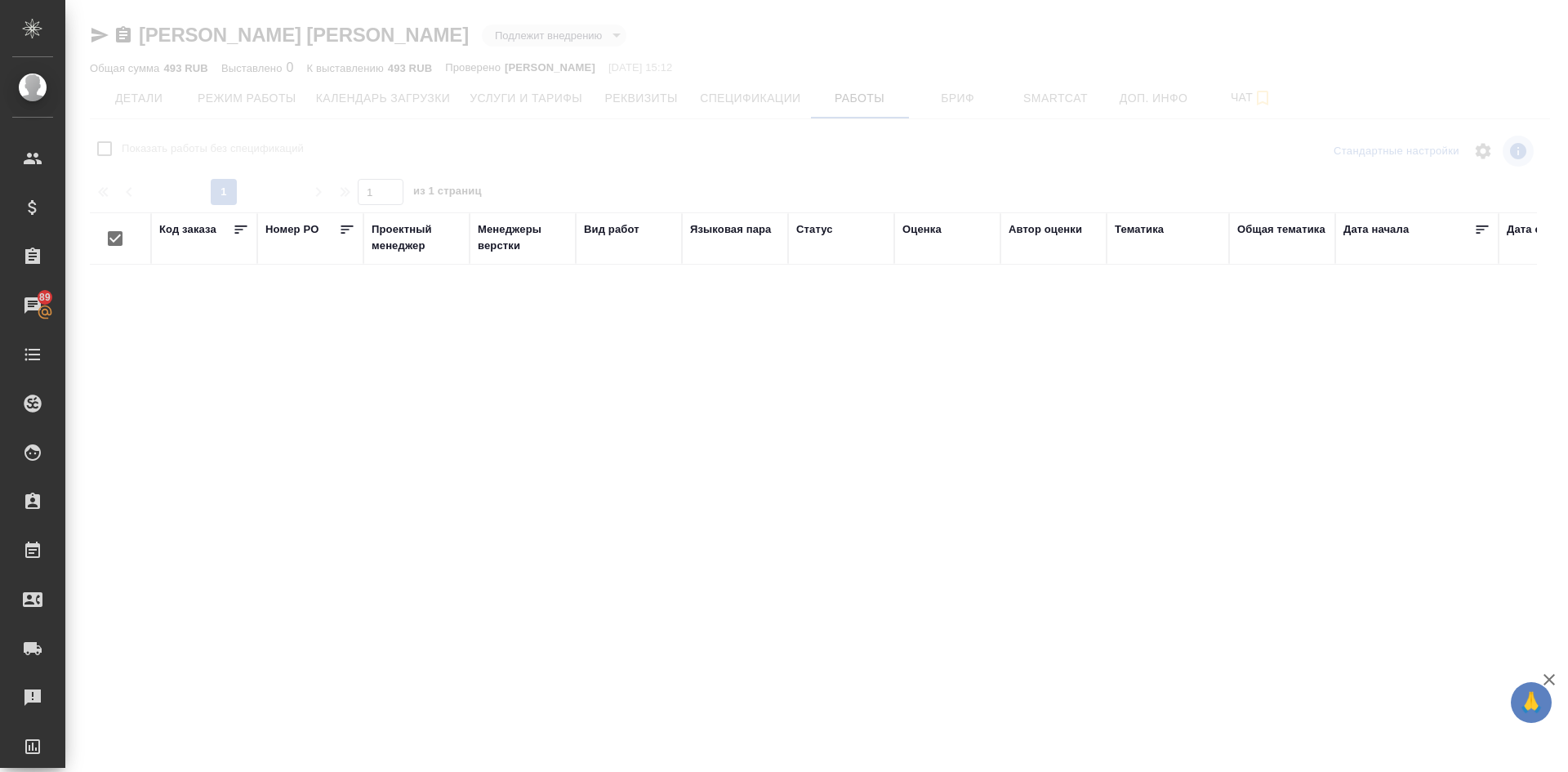
checkbox input "false"
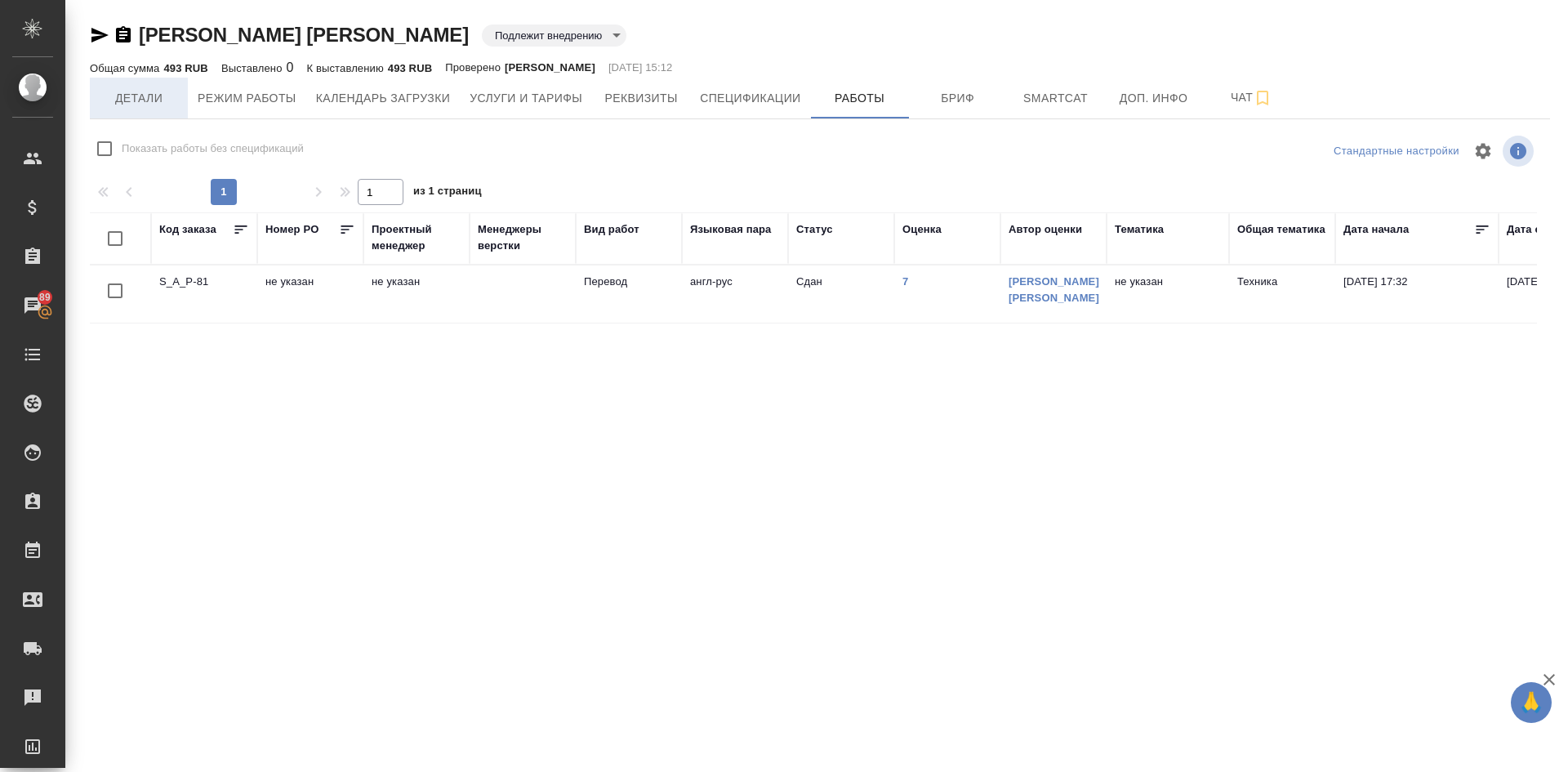
click at [145, 99] on span "Детали" at bounding box center [138, 99] width 78 height 21
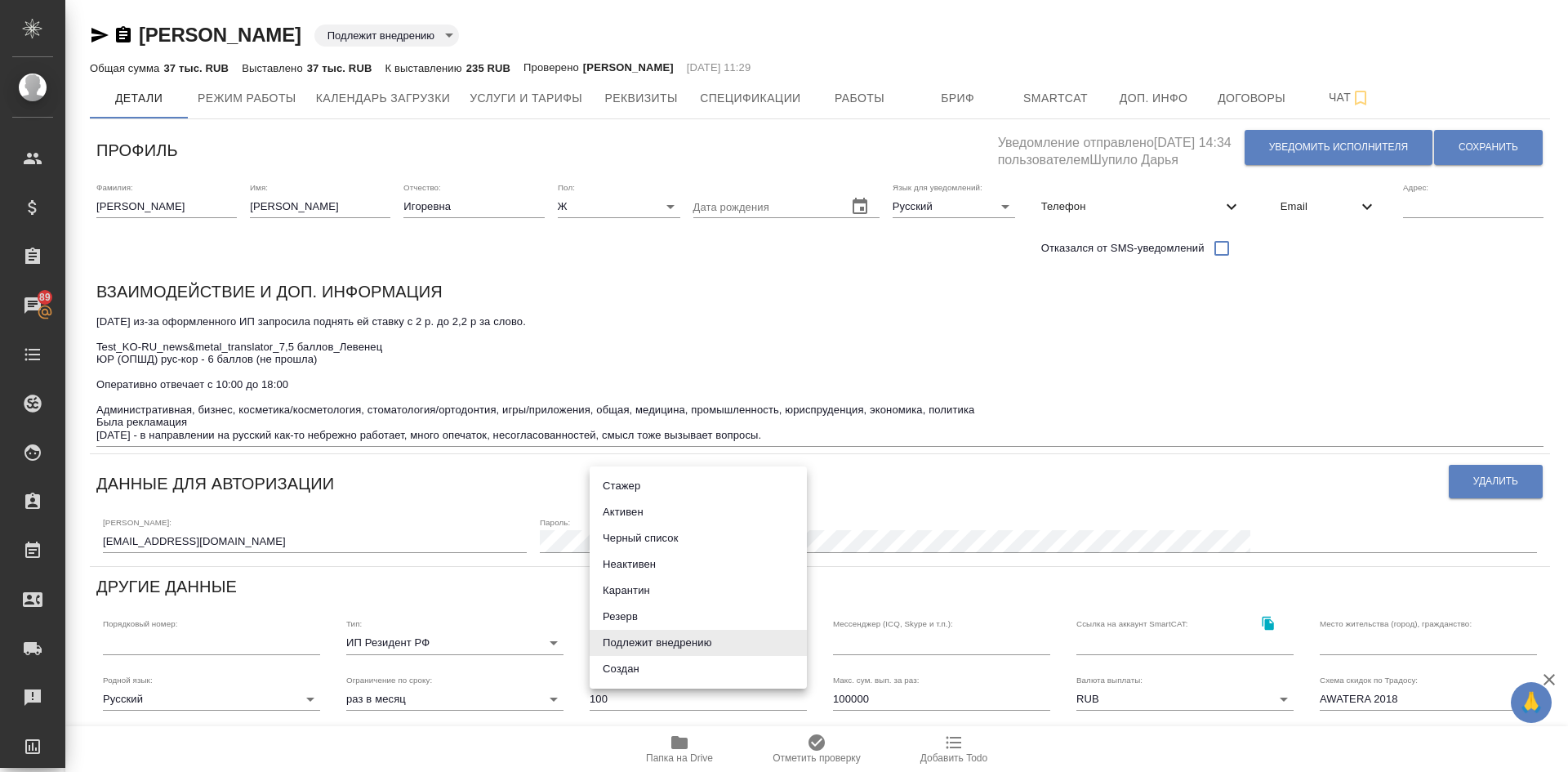
click at [643, 648] on body "🙏 .cls-1 fill:#fff; AWATERA [PERSON_NAME] Спецификации Заказы 89 Чаты Todo Прое…" at bounding box center [784, 386] width 1568 height 772
click at [635, 539] on li "Черный список" at bounding box center [698, 539] width 217 height 26
type input "blackList"
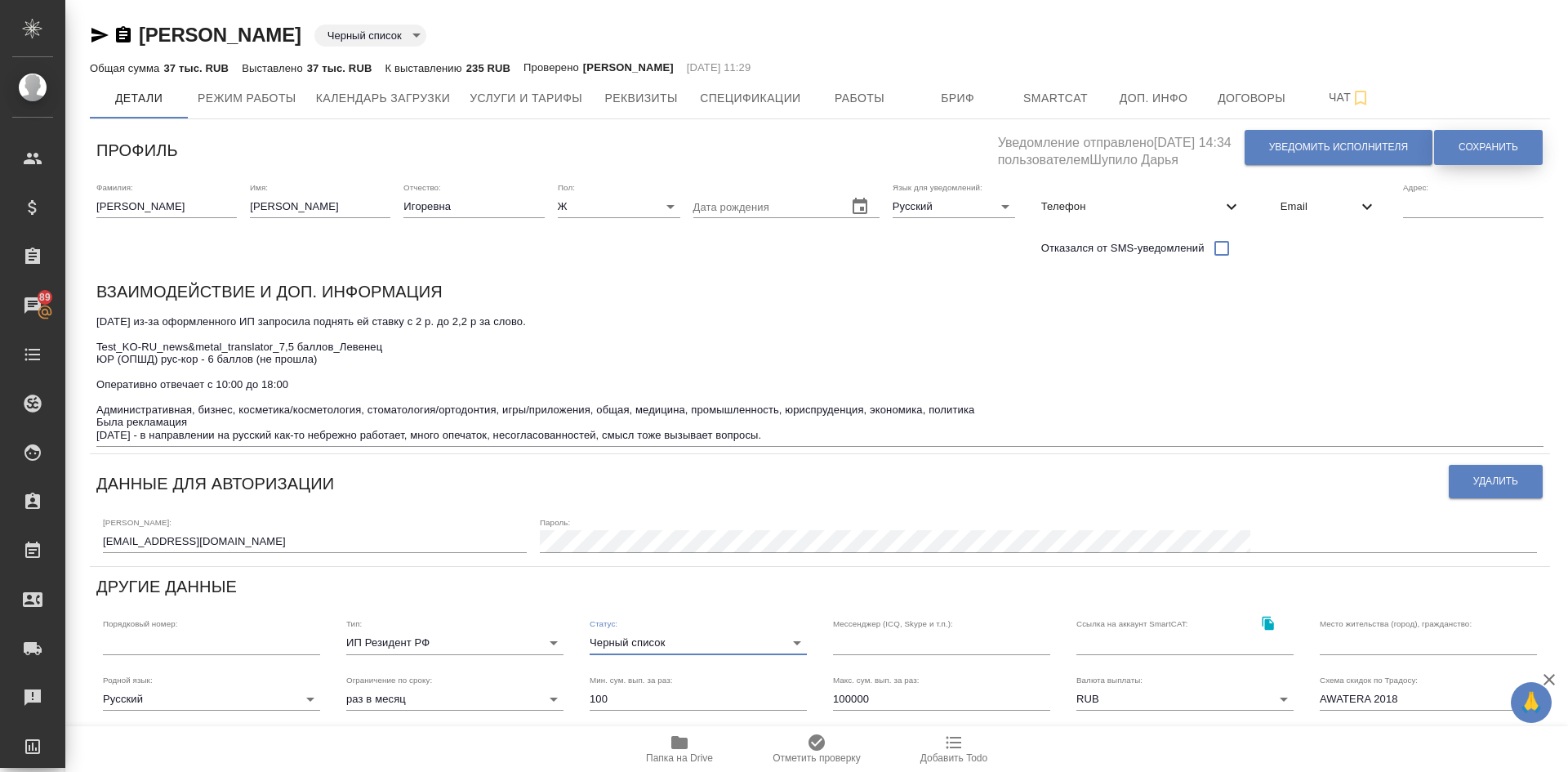
click at [1513, 145] on span "Сохранить" at bounding box center [1488, 147] width 59 height 14
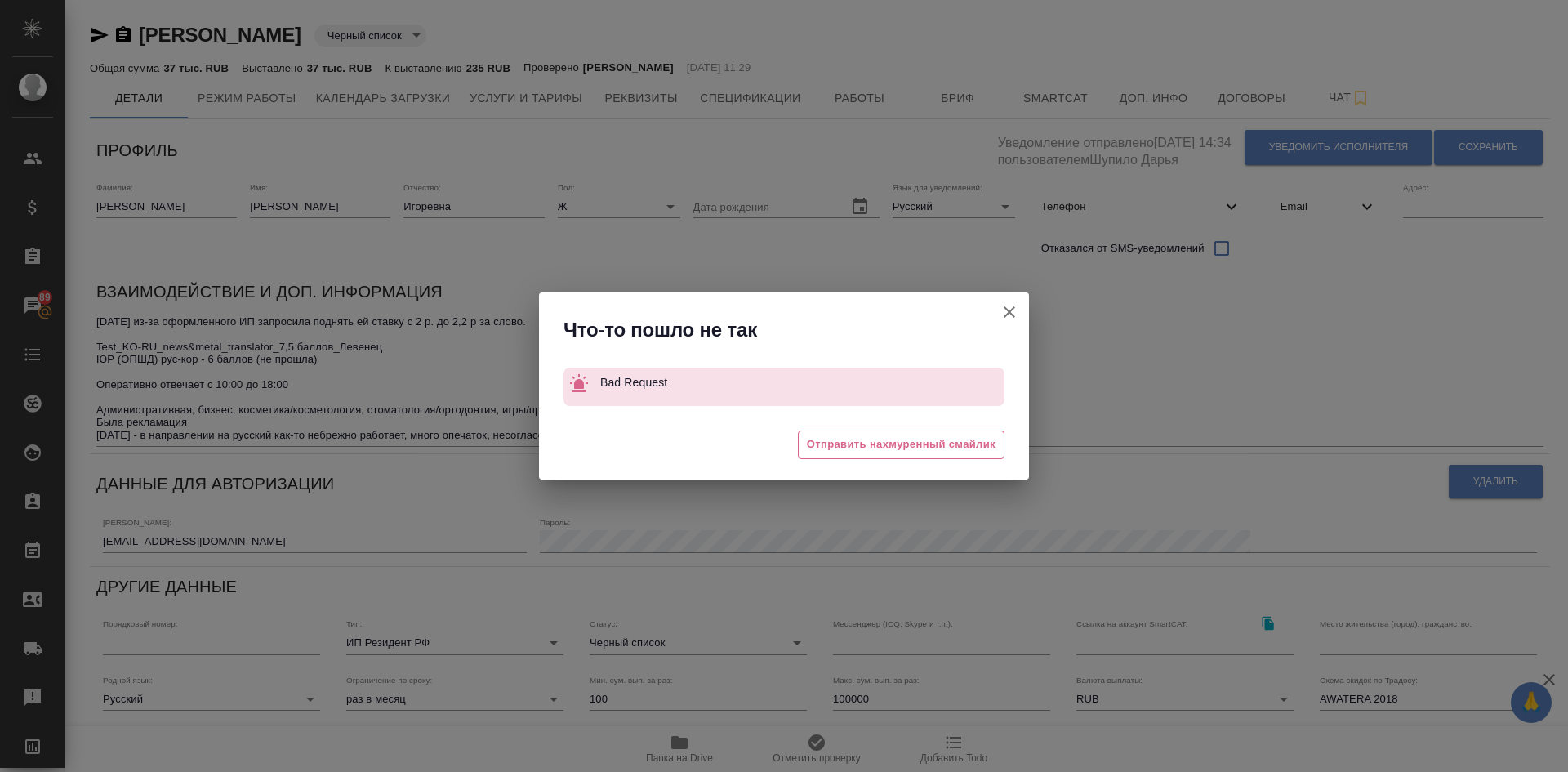
click at [1003, 313] on icon "button" at bounding box center [1009, 312] width 20 height 20
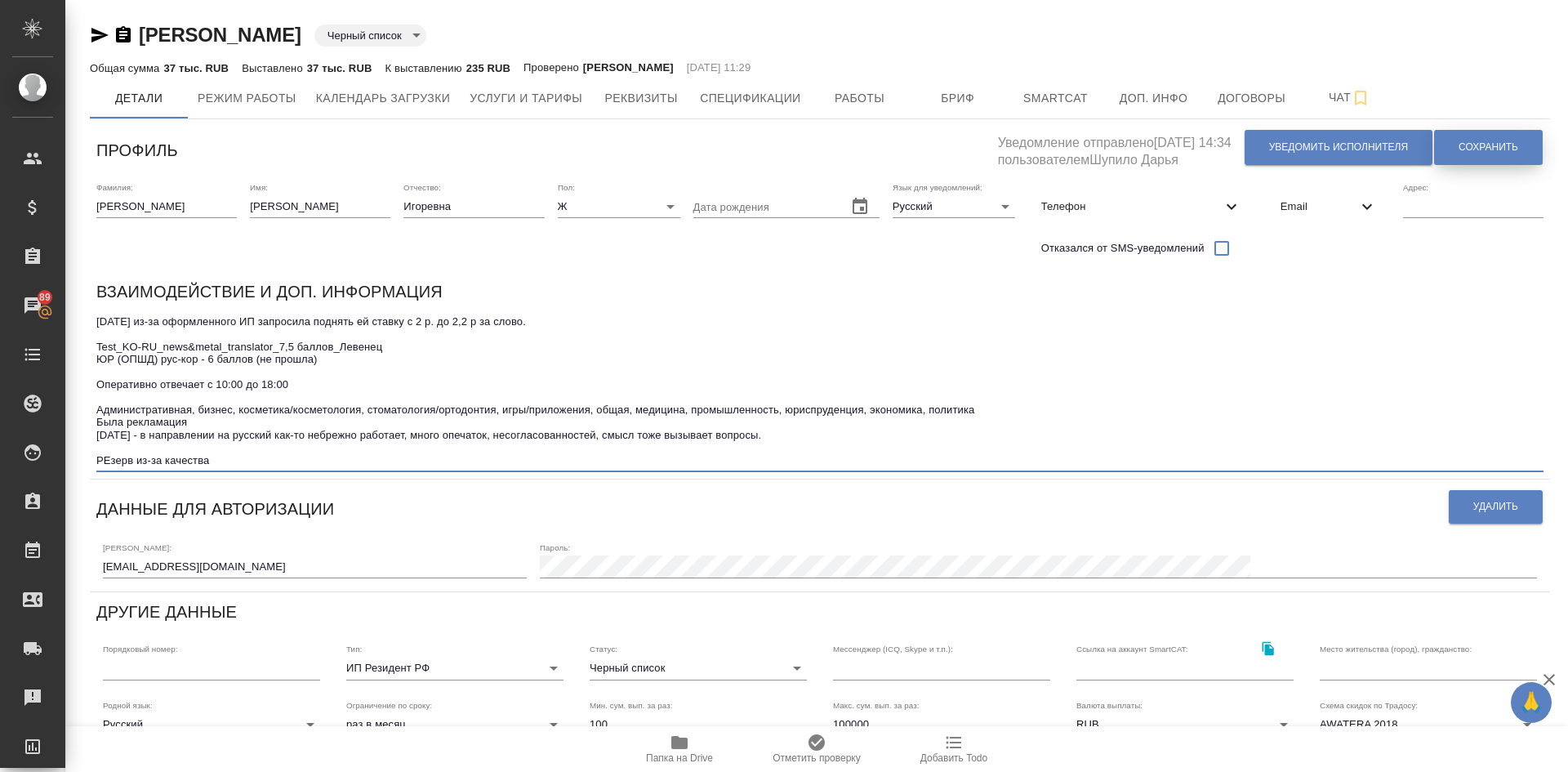
type textarea "11.07.2024 из-за оформленного ИП запросила поднять ей ставку с 2 р. до 2,2 р за…"
click at [1507, 148] on span "Сохранить" at bounding box center [1488, 147] width 59 height 14
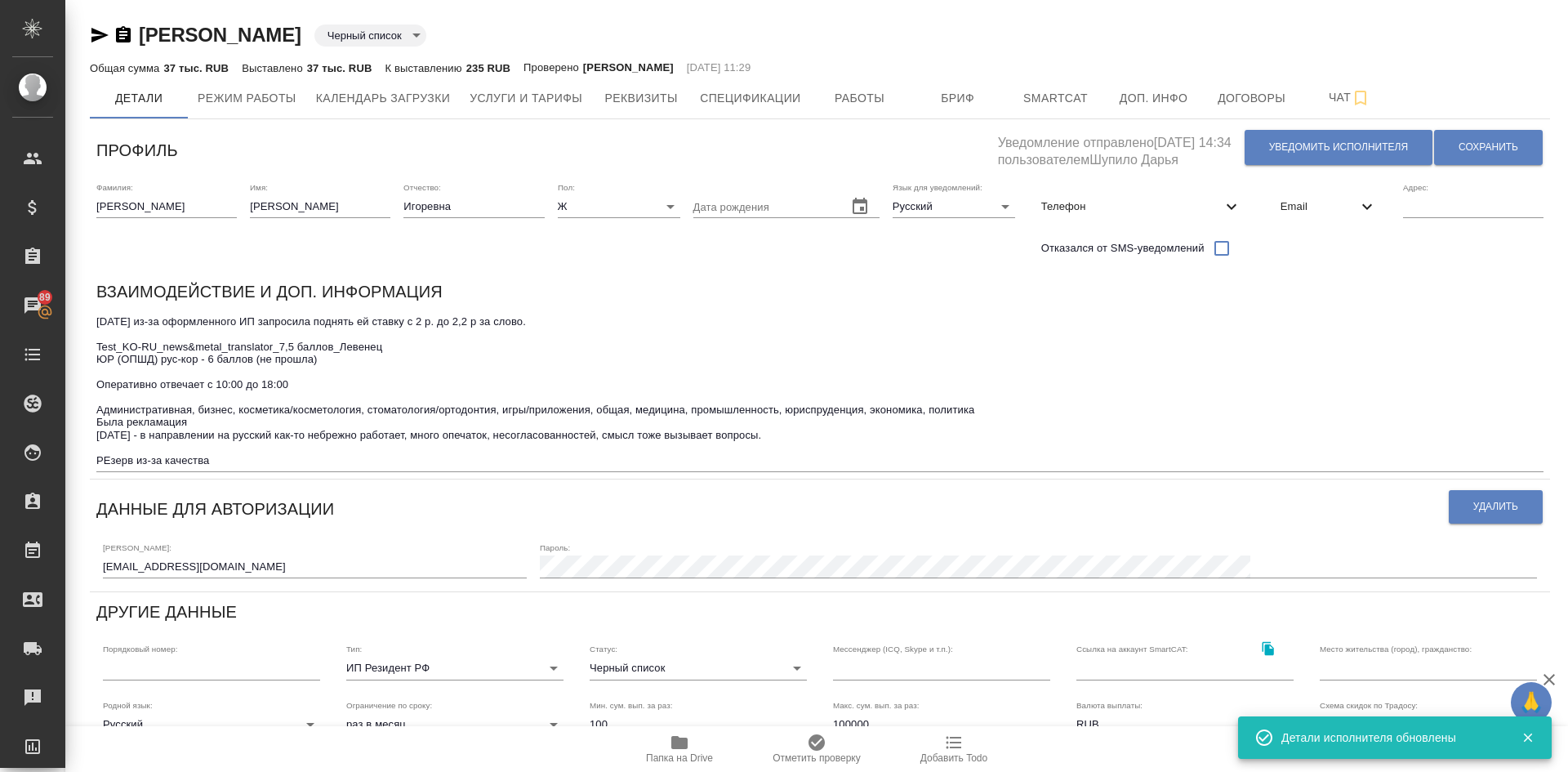
click at [625, 666] on body "🙏 .cls-1 fill:#fff; AWATERA Demidova Tatyana Клиенты Спецификации Заказы 89 Чат…" at bounding box center [784, 386] width 1568 height 772
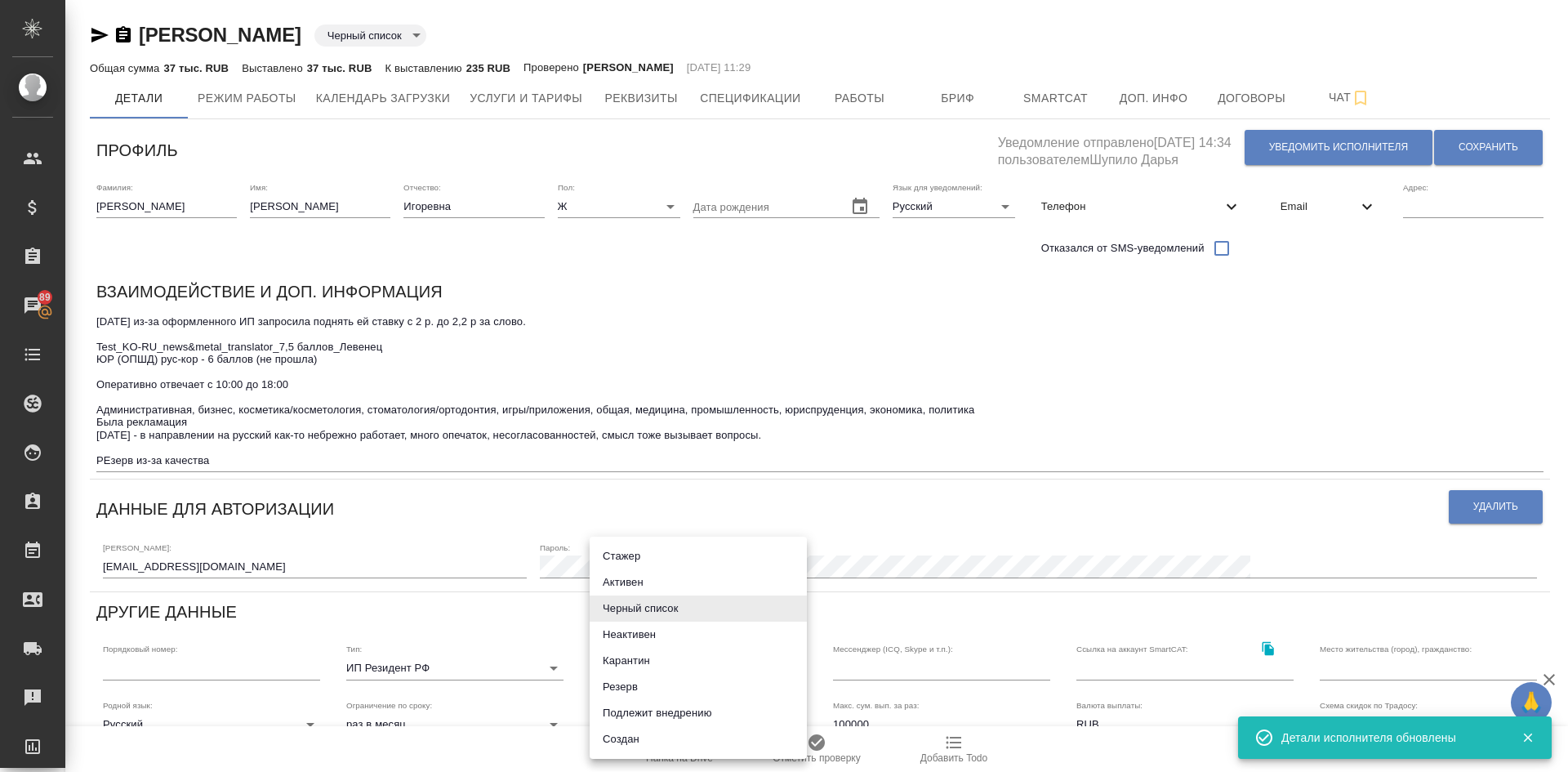
click at [617, 684] on li "Резерв" at bounding box center [698, 687] width 217 height 26
type input "reserved"
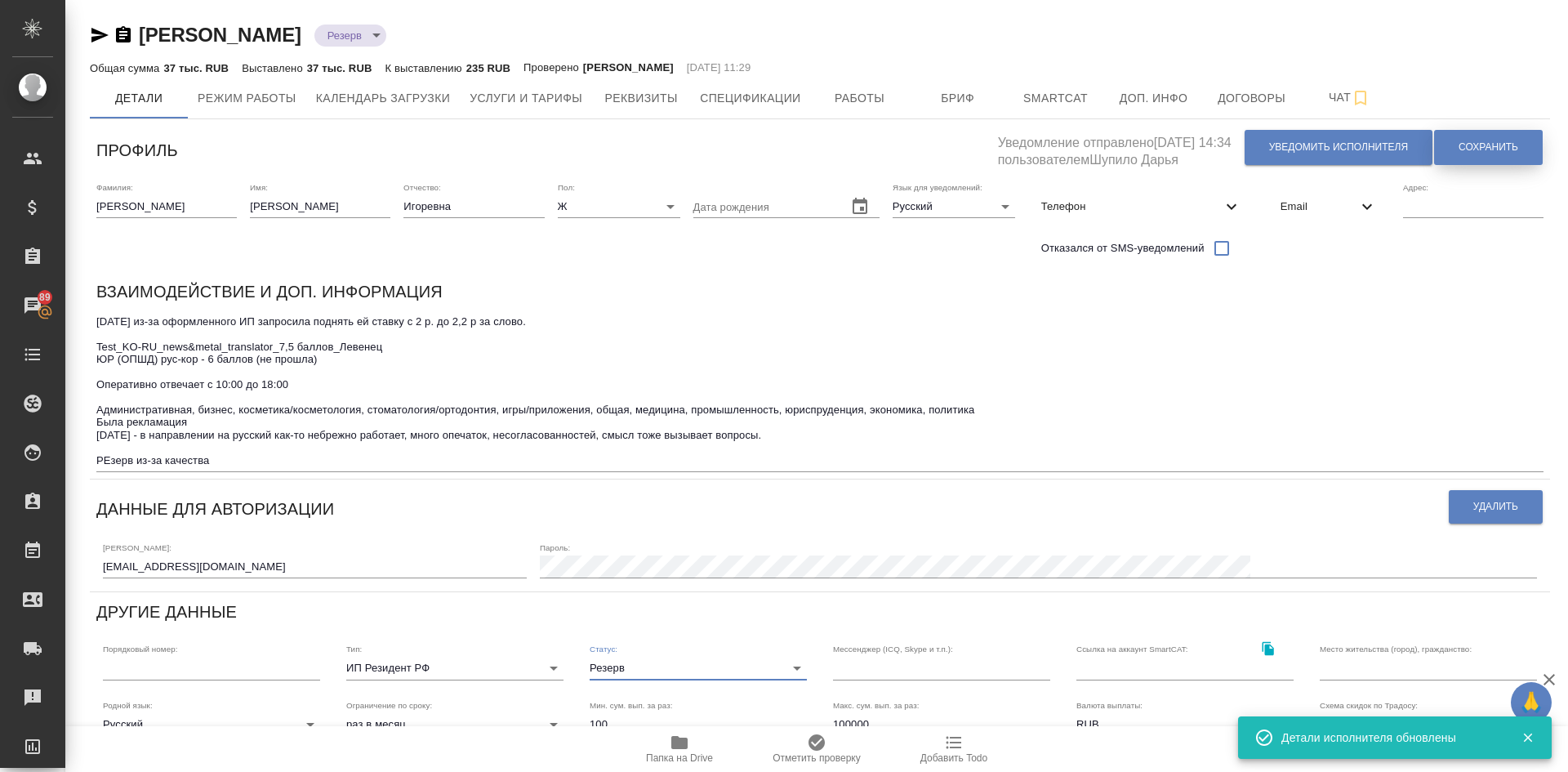
click at [1466, 145] on span "Сохранить" at bounding box center [1488, 147] width 59 height 14
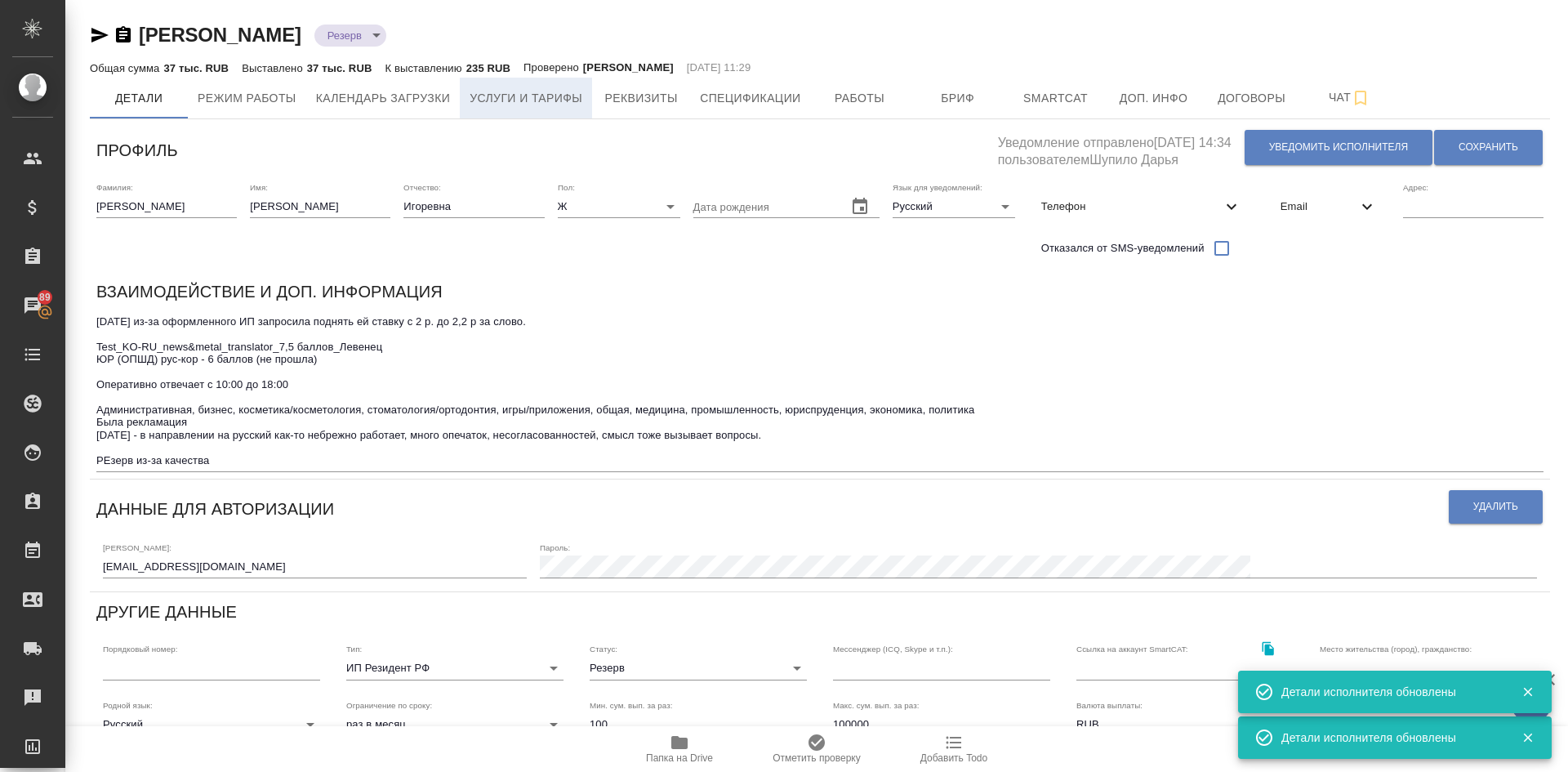
click at [522, 88] on span "Услуги и тарифы" at bounding box center [526, 99] width 113 height 21
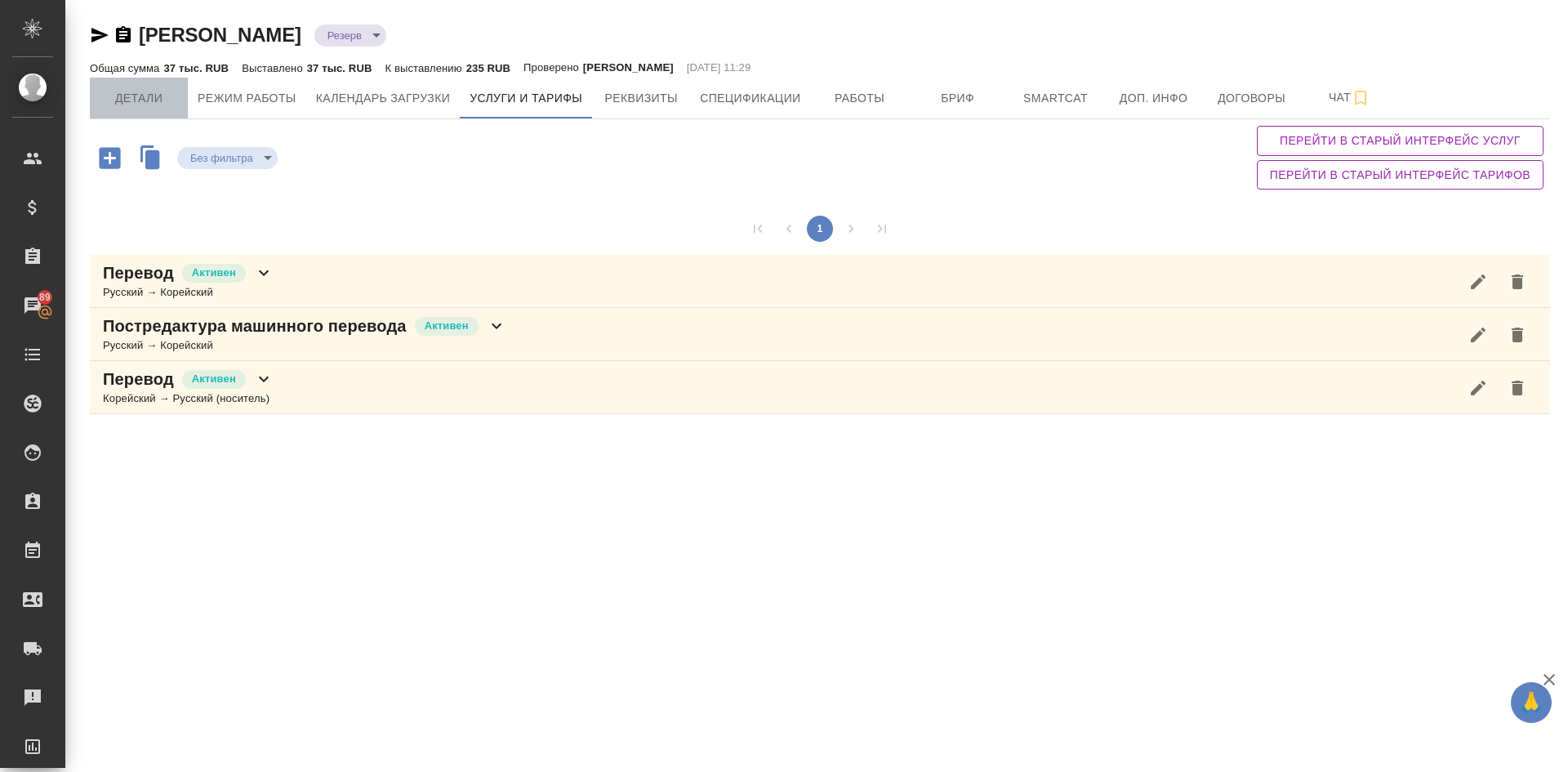
click at [120, 90] on span "Детали" at bounding box center [138, 99] width 78 height 21
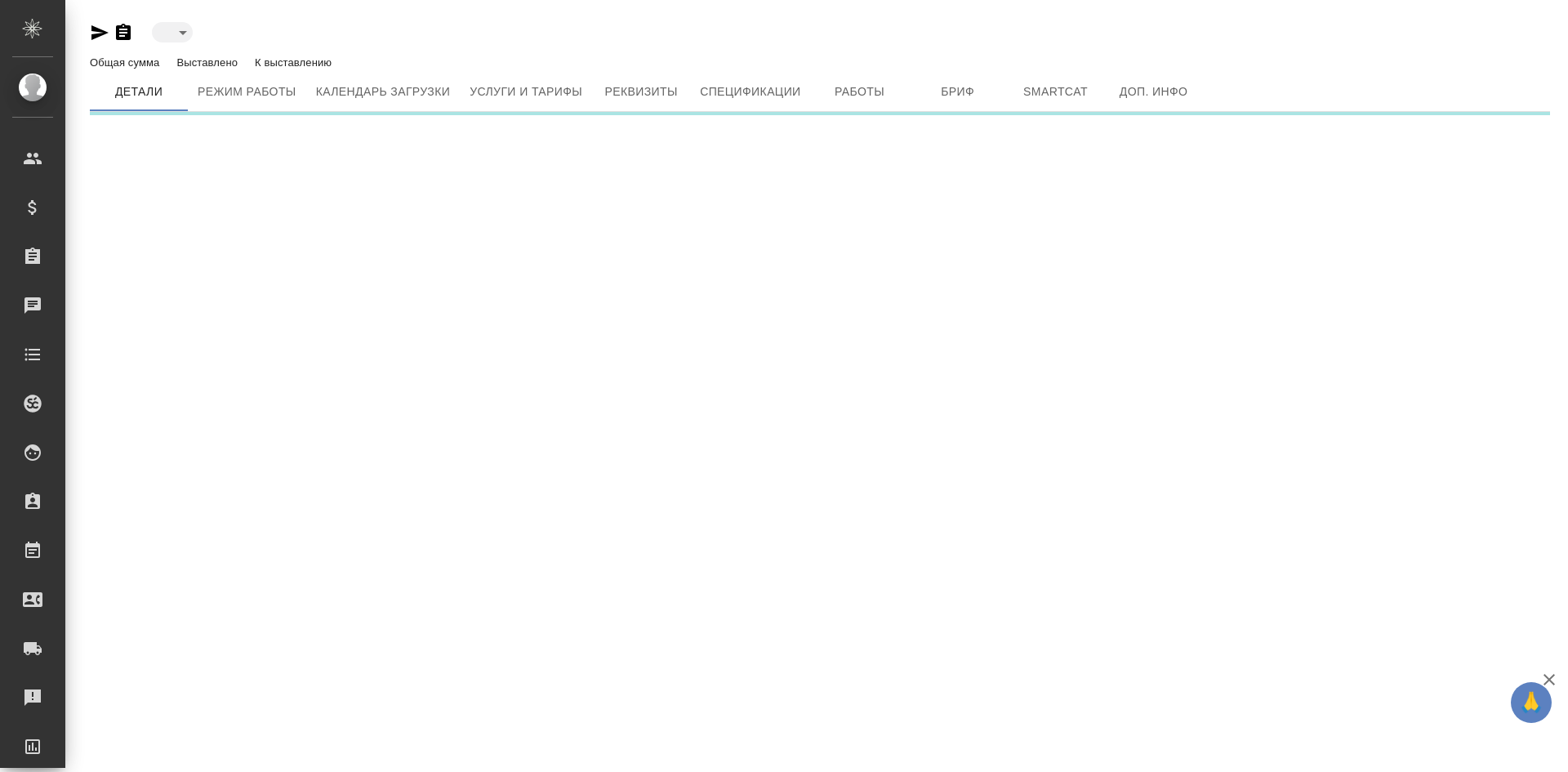
type input "toBeImplemented"
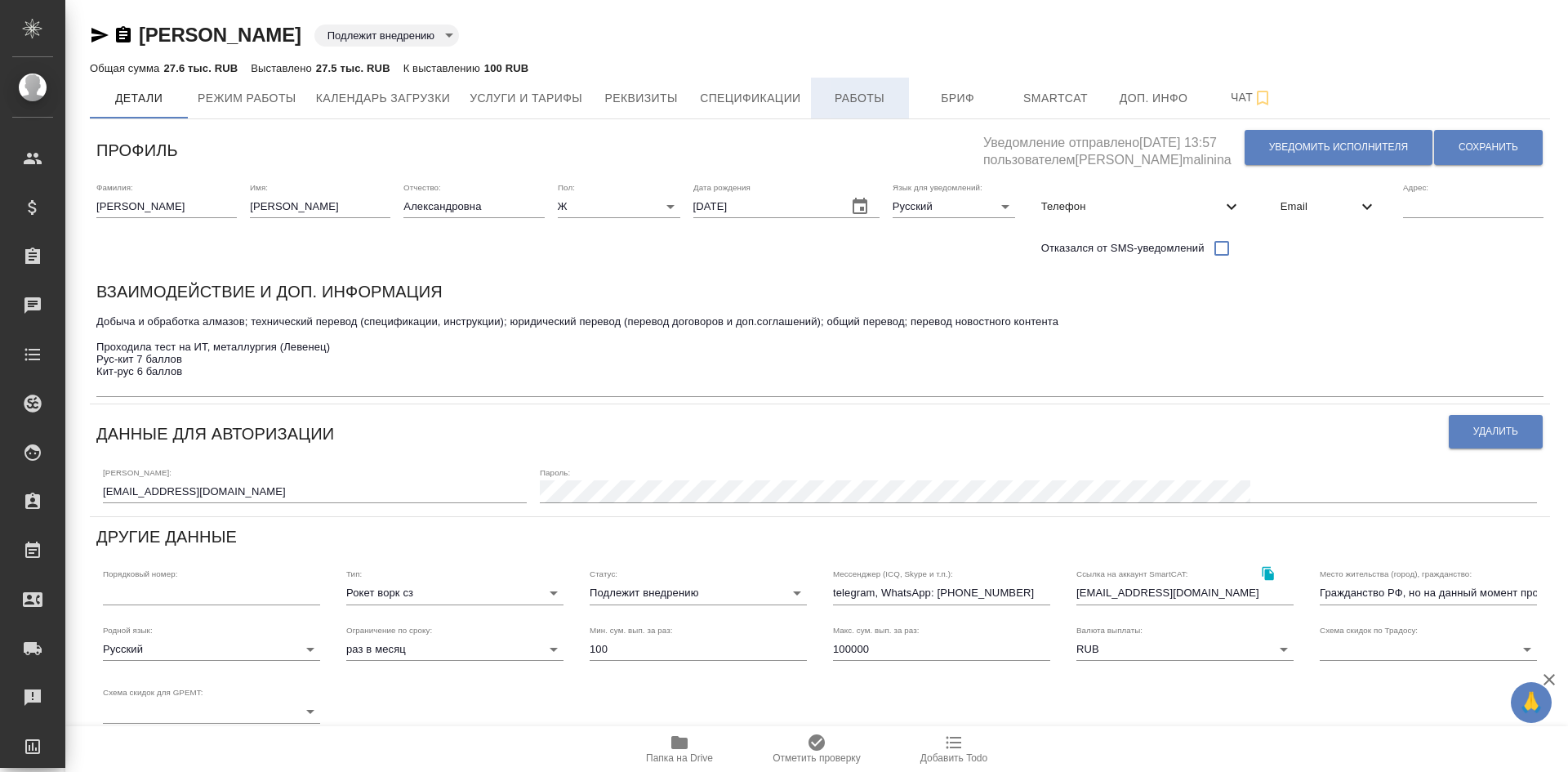
click at [863, 103] on span "Работы" at bounding box center [859, 99] width 78 height 21
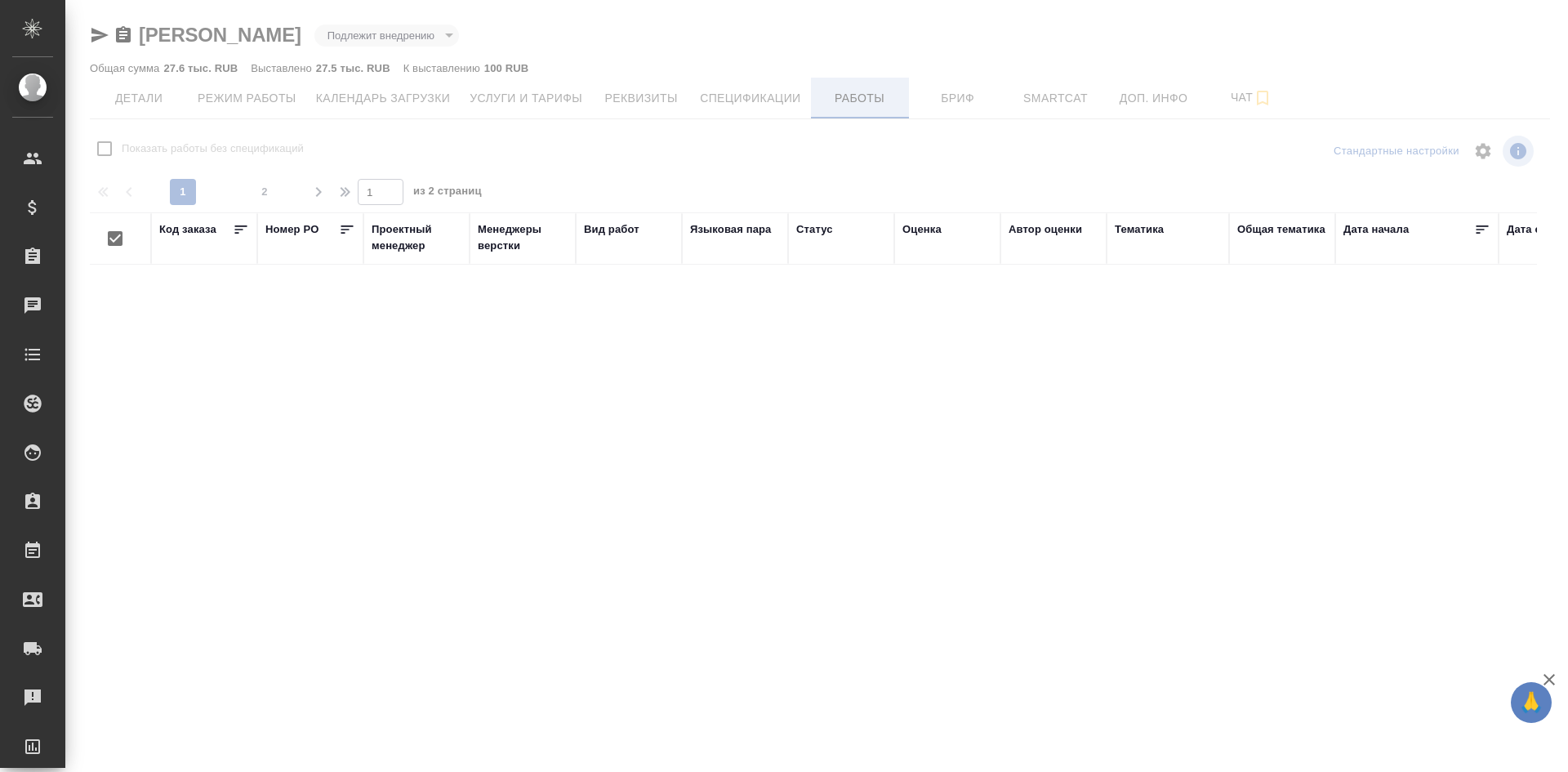
checkbox input "false"
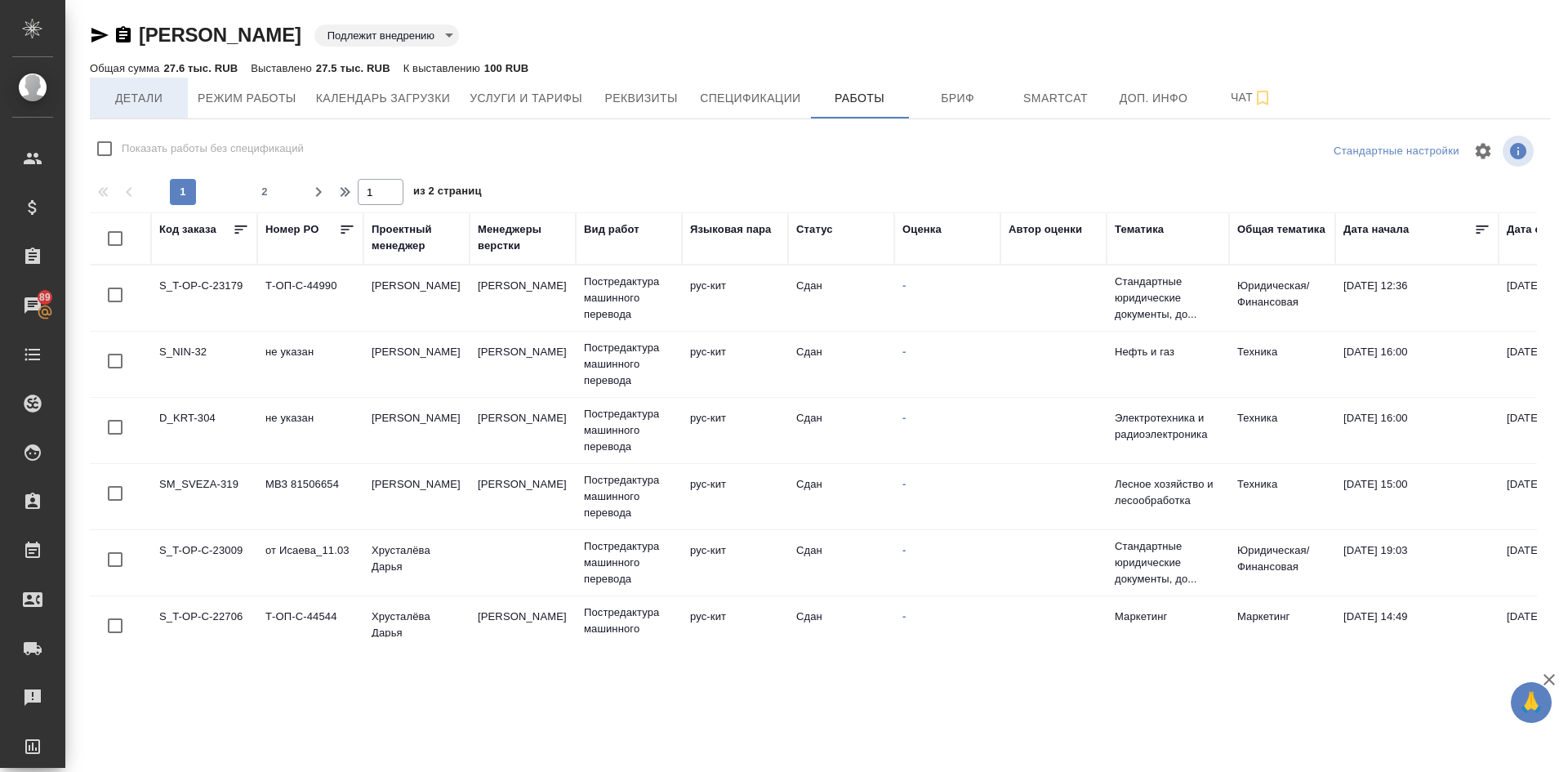
click at [131, 103] on span "Детали" at bounding box center [138, 99] width 78 height 21
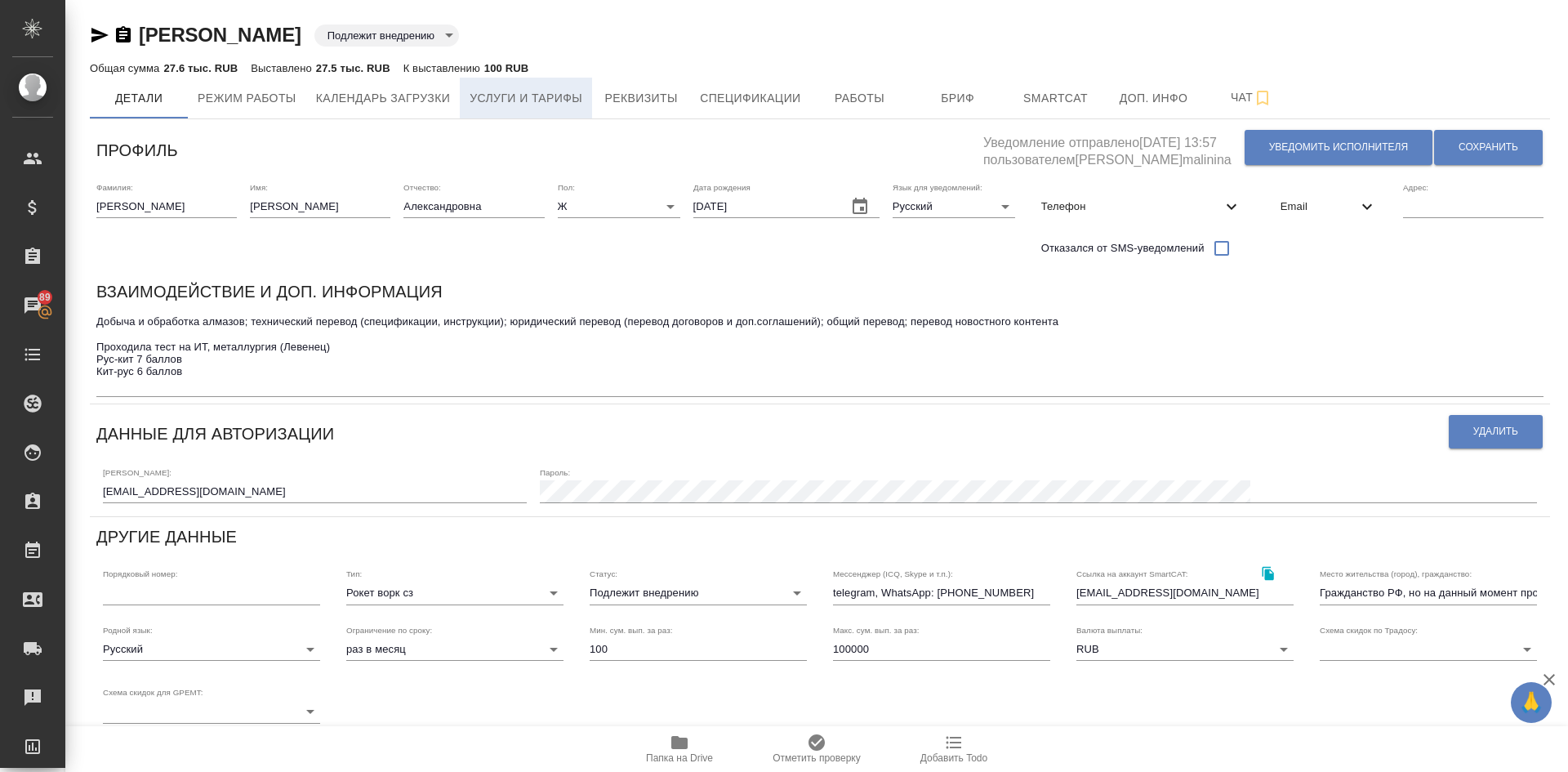
click at [528, 105] on span "Услуги и тарифы" at bounding box center [526, 99] width 113 height 21
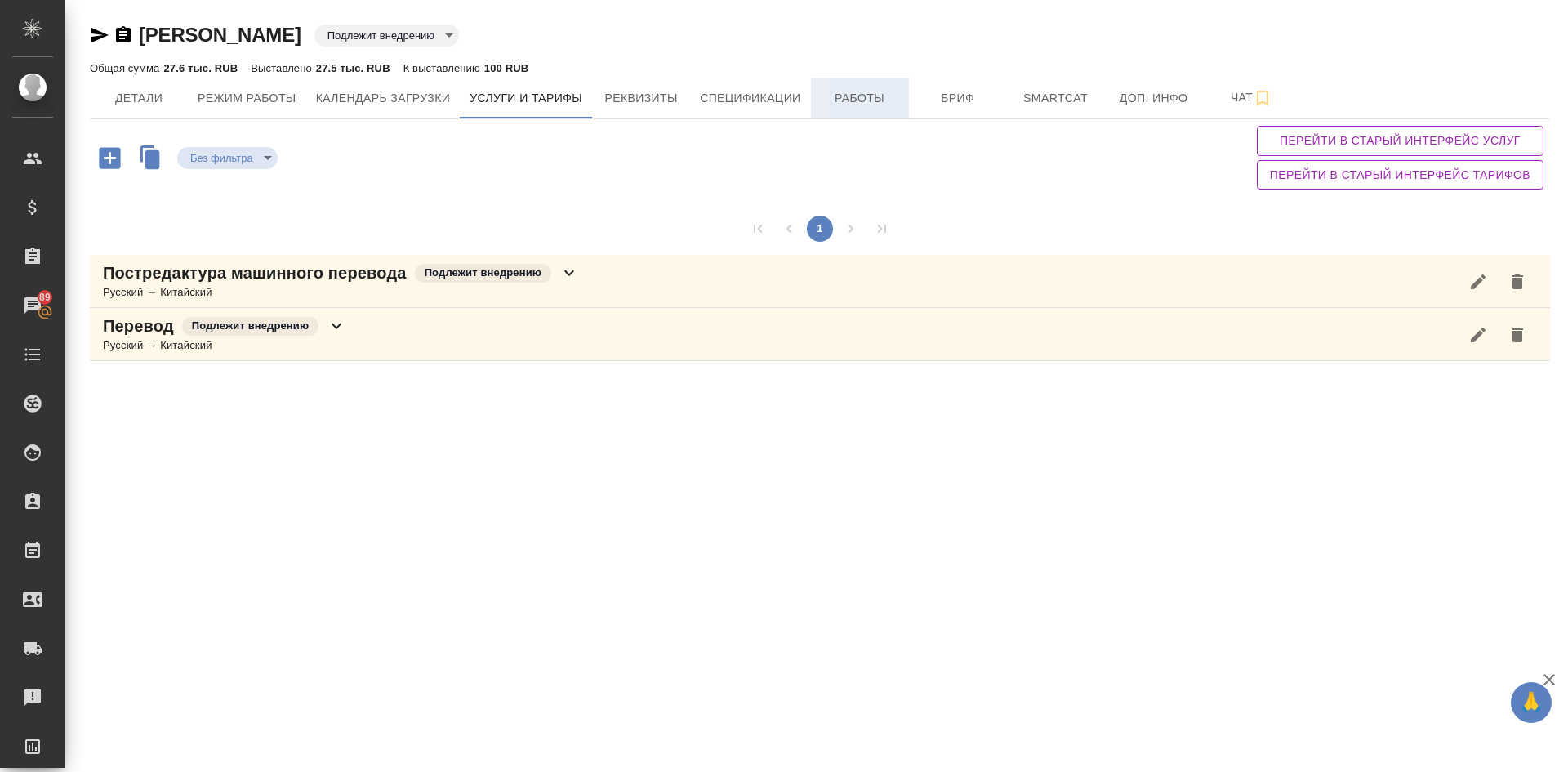
click at [883, 98] on span "Работы" at bounding box center [859, 99] width 78 height 21
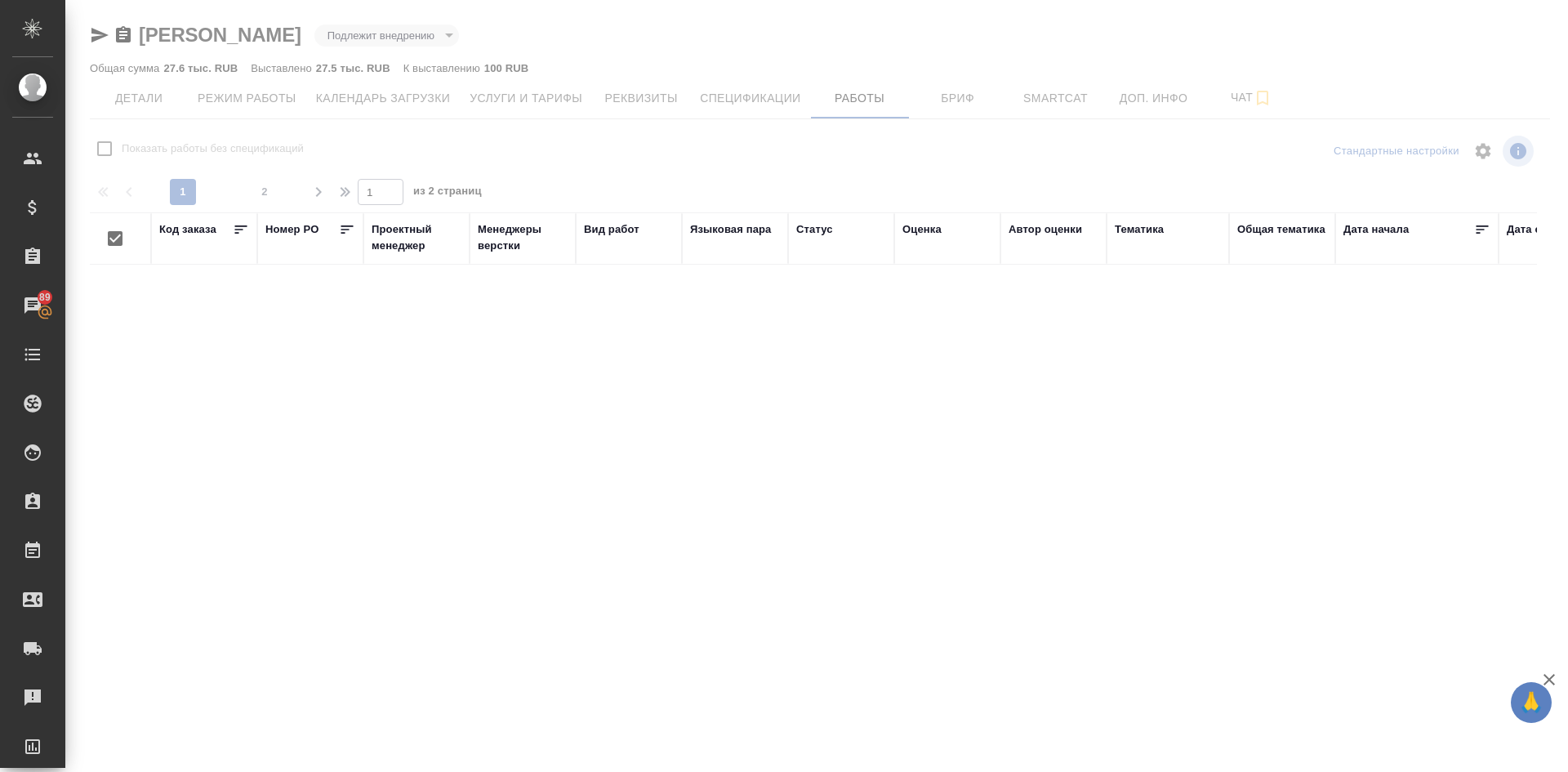
checkbox input "false"
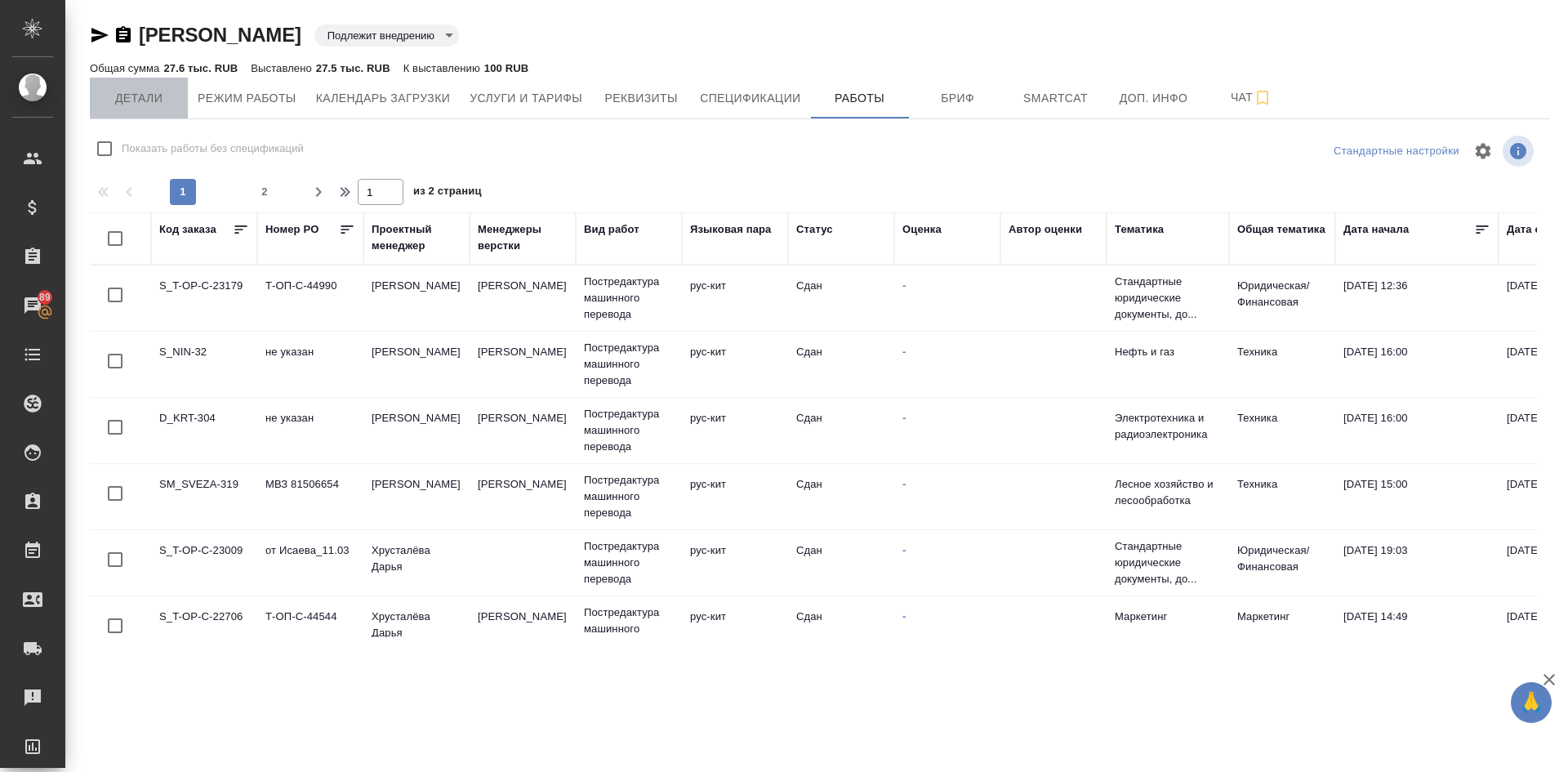
click at [147, 101] on span "Детали" at bounding box center [138, 99] width 78 height 21
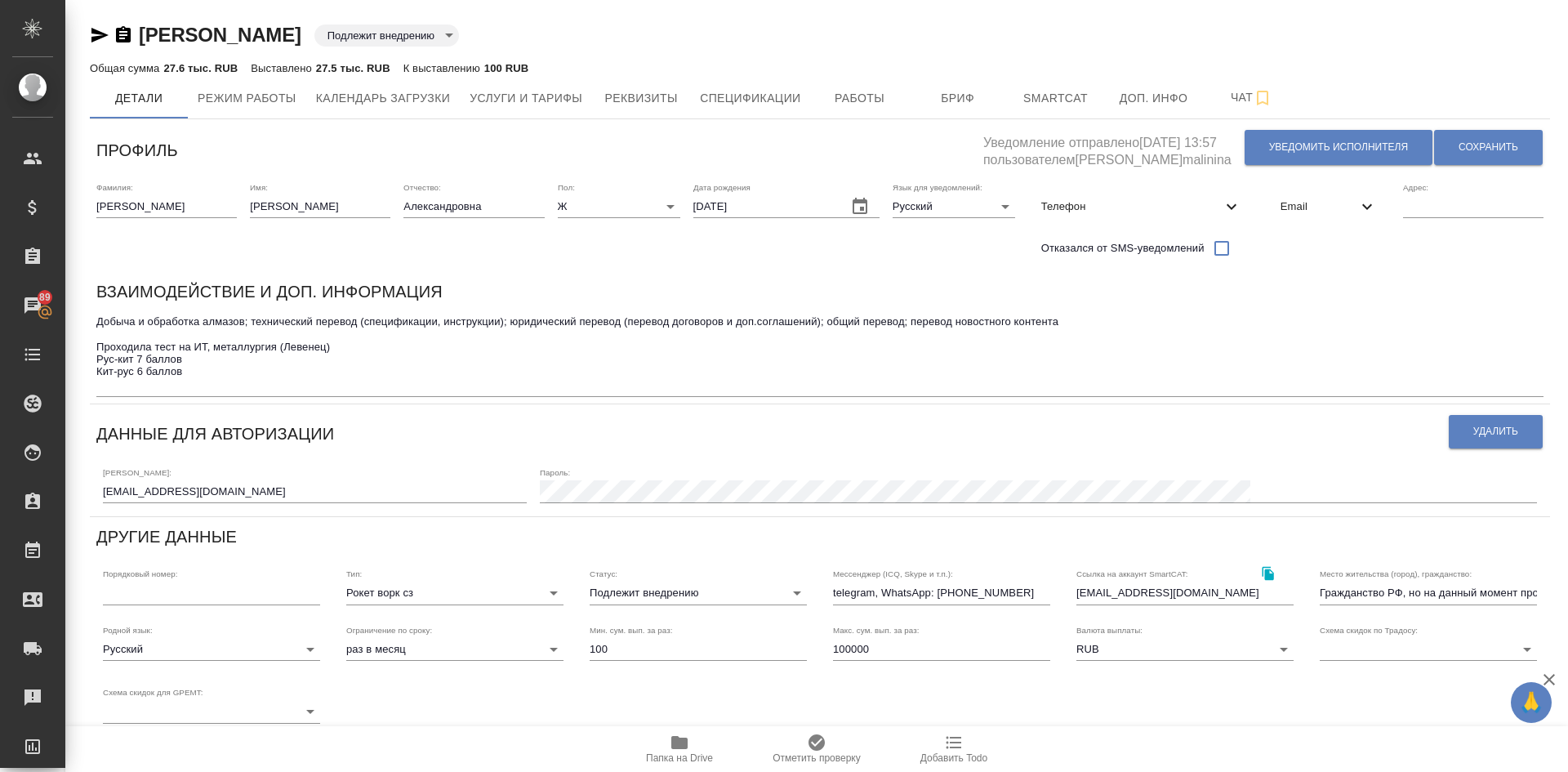
click at [631, 589] on body "🙏 .cls-1 fill:#fff; AWATERA Demidova Tatyana Клиенты Спецификации Заказы 89 Чат…" at bounding box center [784, 386] width 1568 height 772
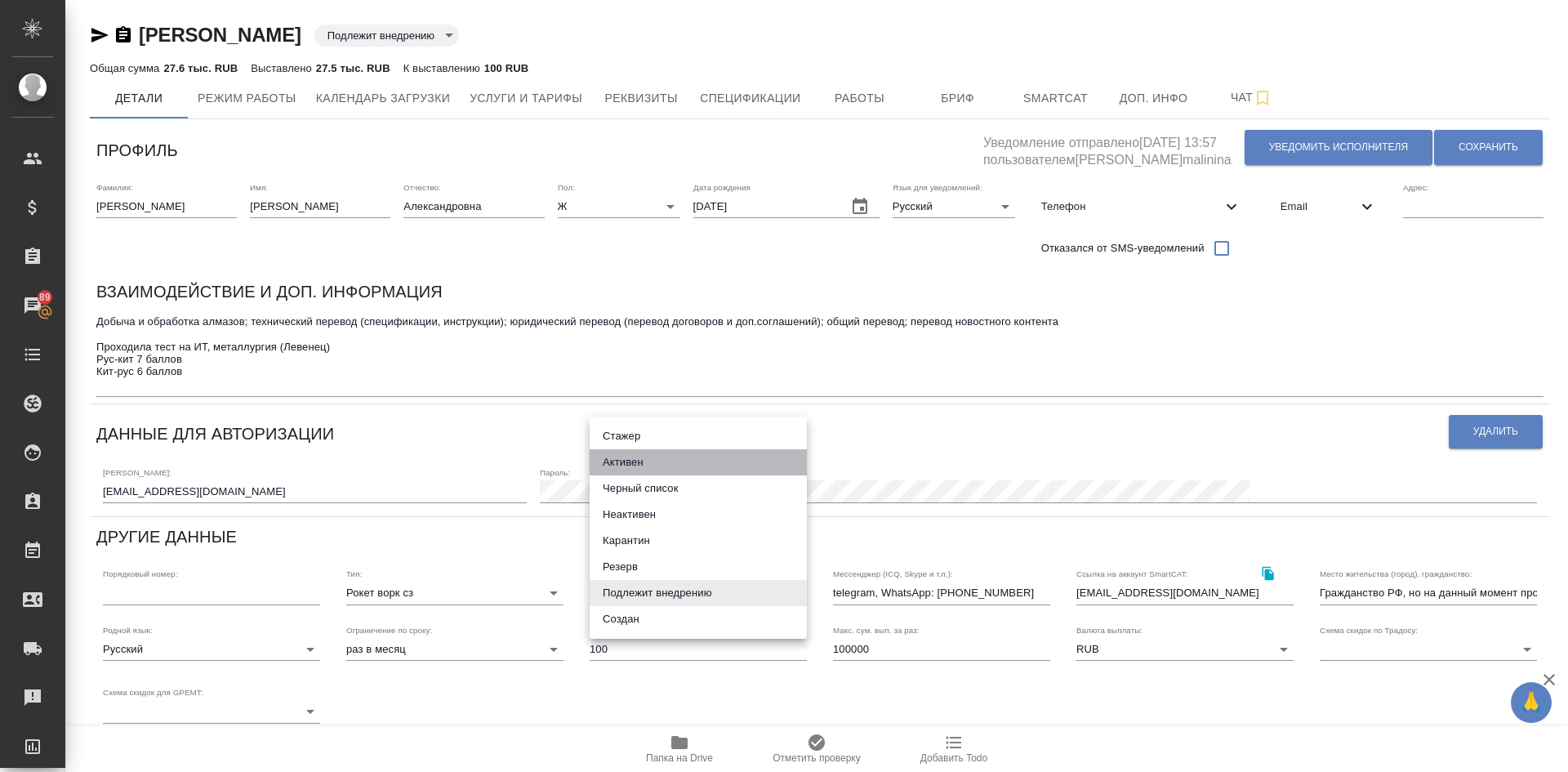
click at [626, 463] on li "Активен" at bounding box center [698, 462] width 217 height 26
type input "active"
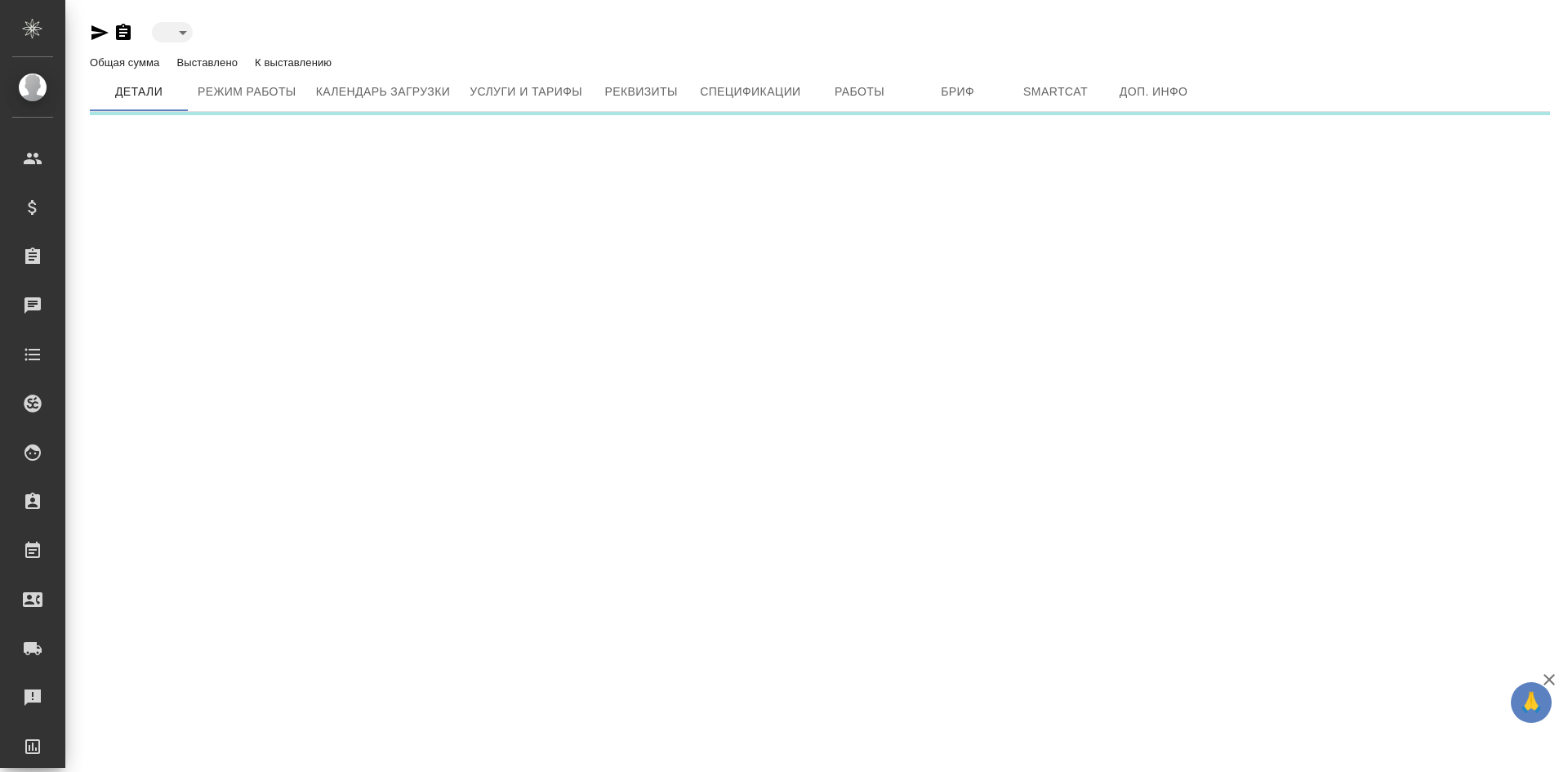
type input "toBeImplemented"
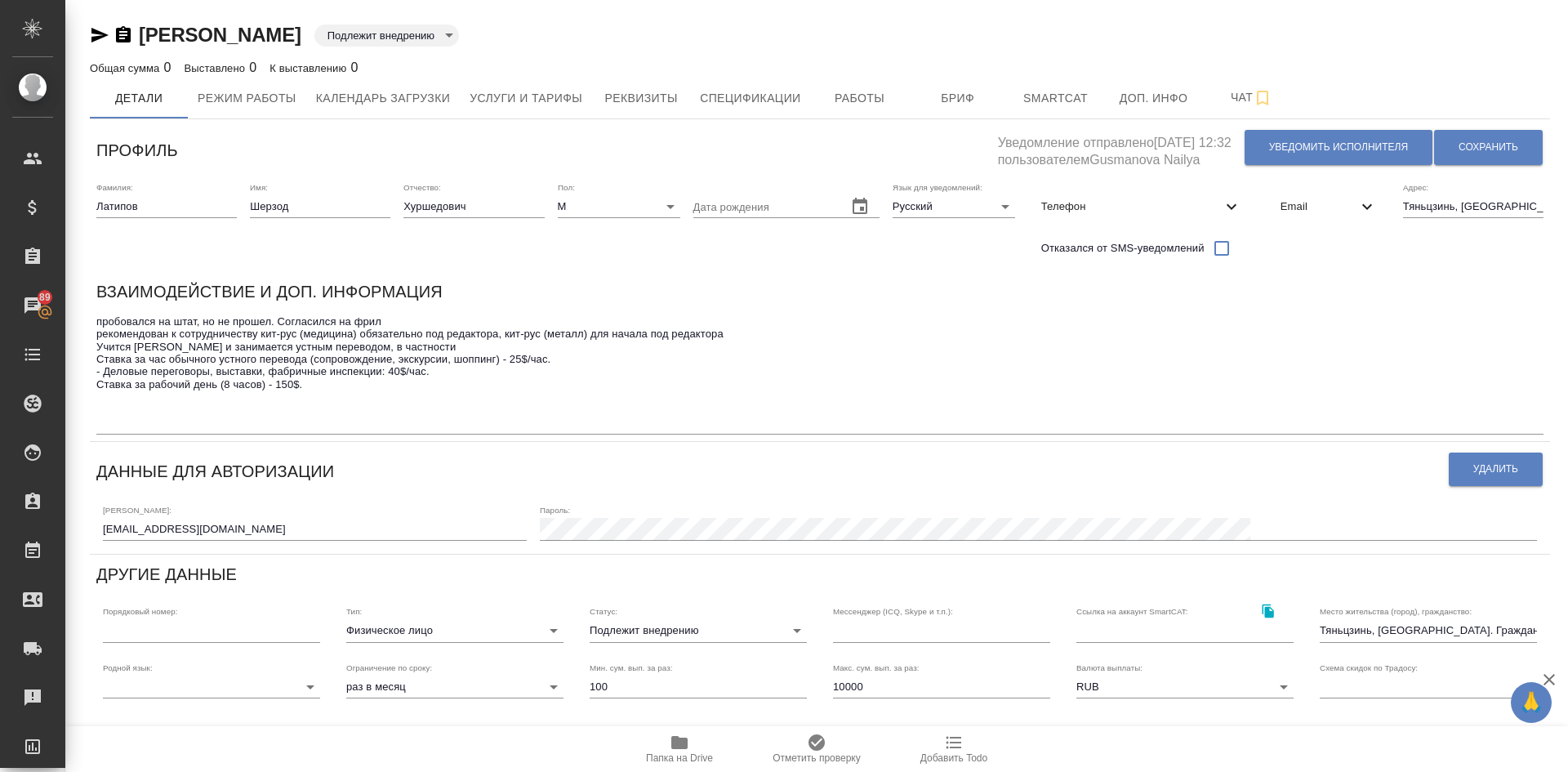
click at [96, 348] on div "Взаимодействие и доп. информация пробовался на штат, но не прошел. Согласился н…" at bounding box center [820, 357] width 1461 height 169
click at [100, 343] on textarea "пробовался на штат, но не прошел. Согласился на фрил рекомендован к сотрудничес…" at bounding box center [820, 372] width 1448 height 114
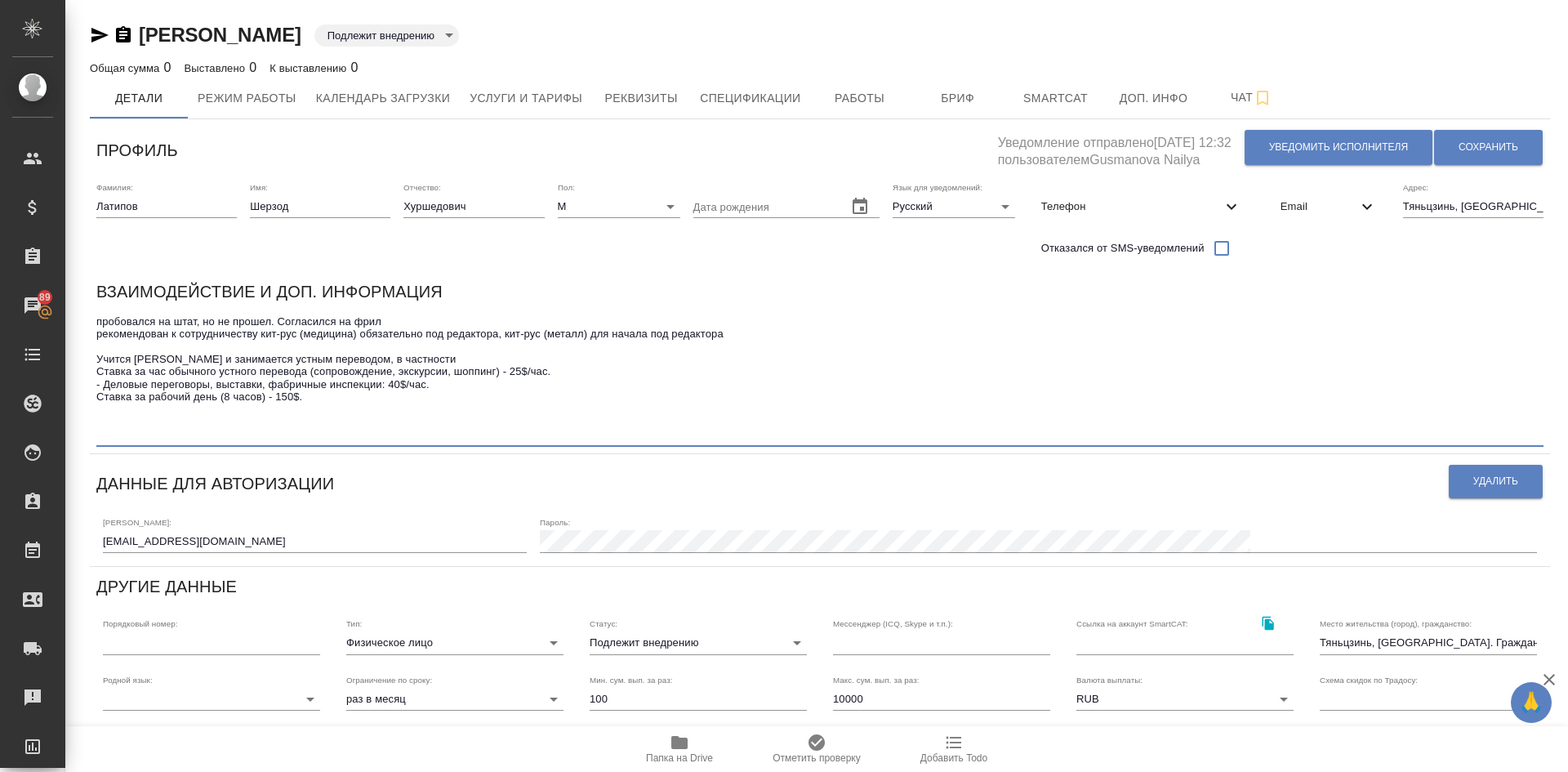
type textarea "пробовался на штат, но не прошел. Согласился на фрил рекомендован к сотрудничес…"
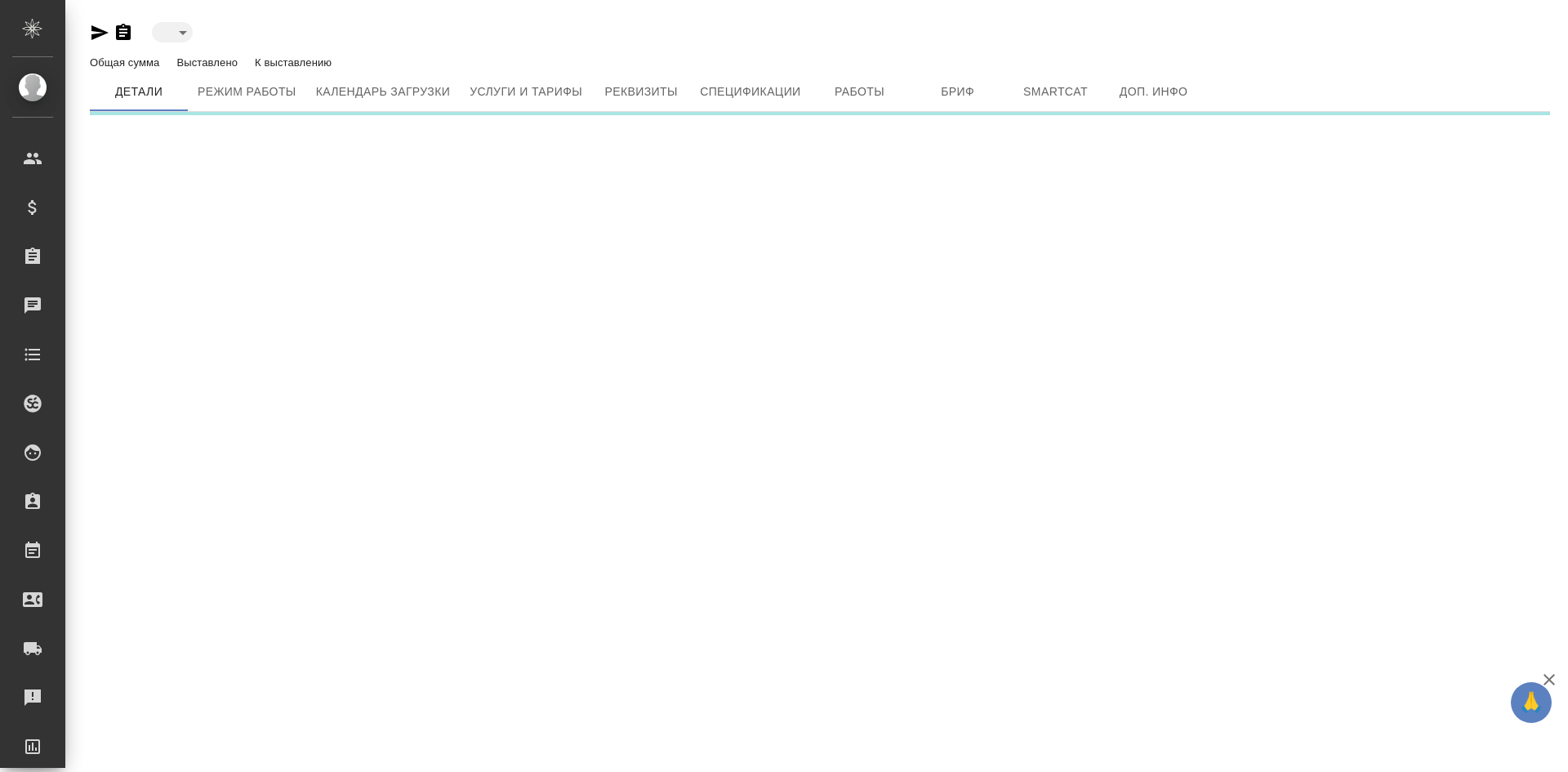
type input "toBeImplemented"
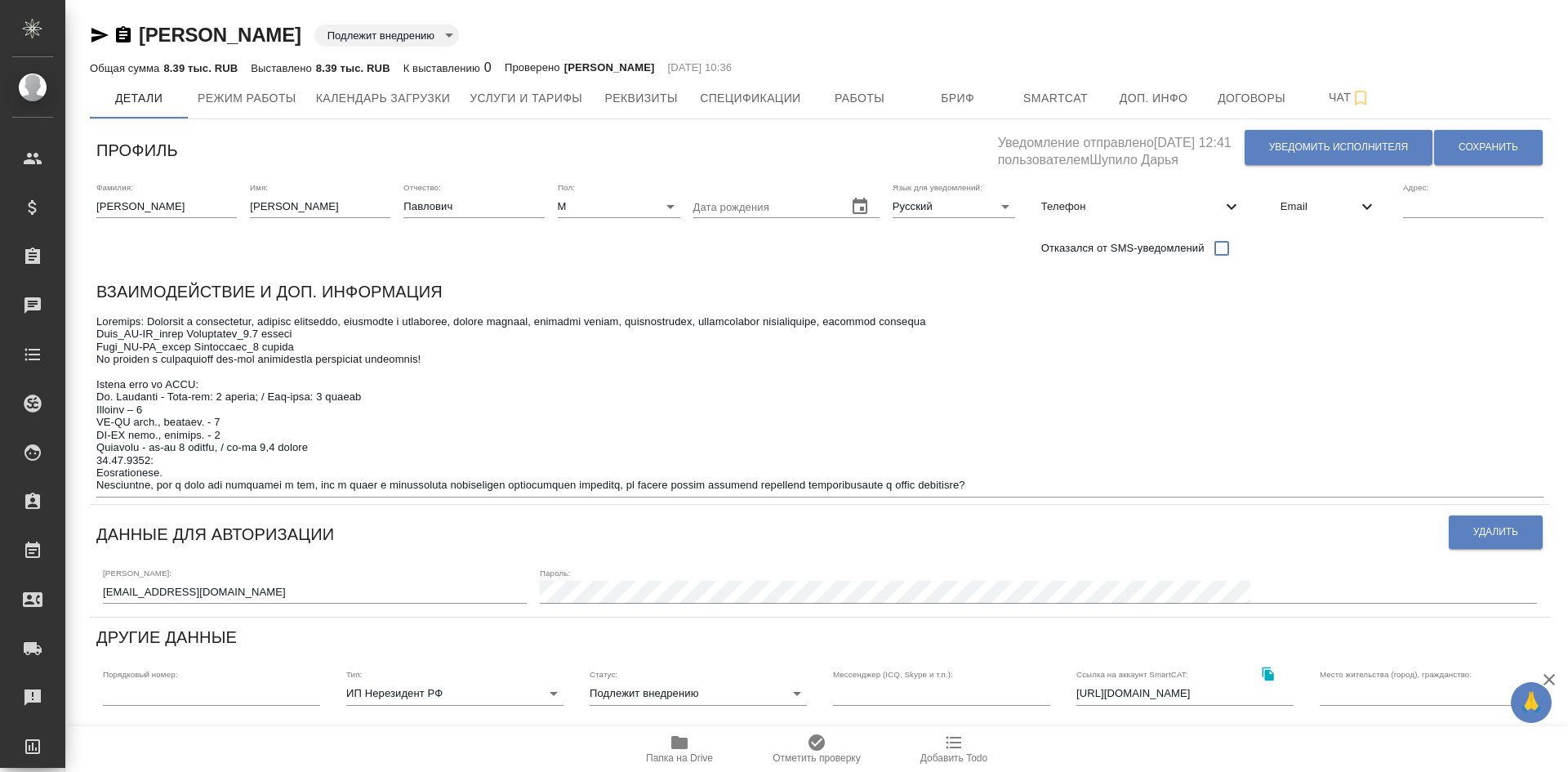
click at [98, 458] on textarea at bounding box center [820, 403] width 1448 height 176
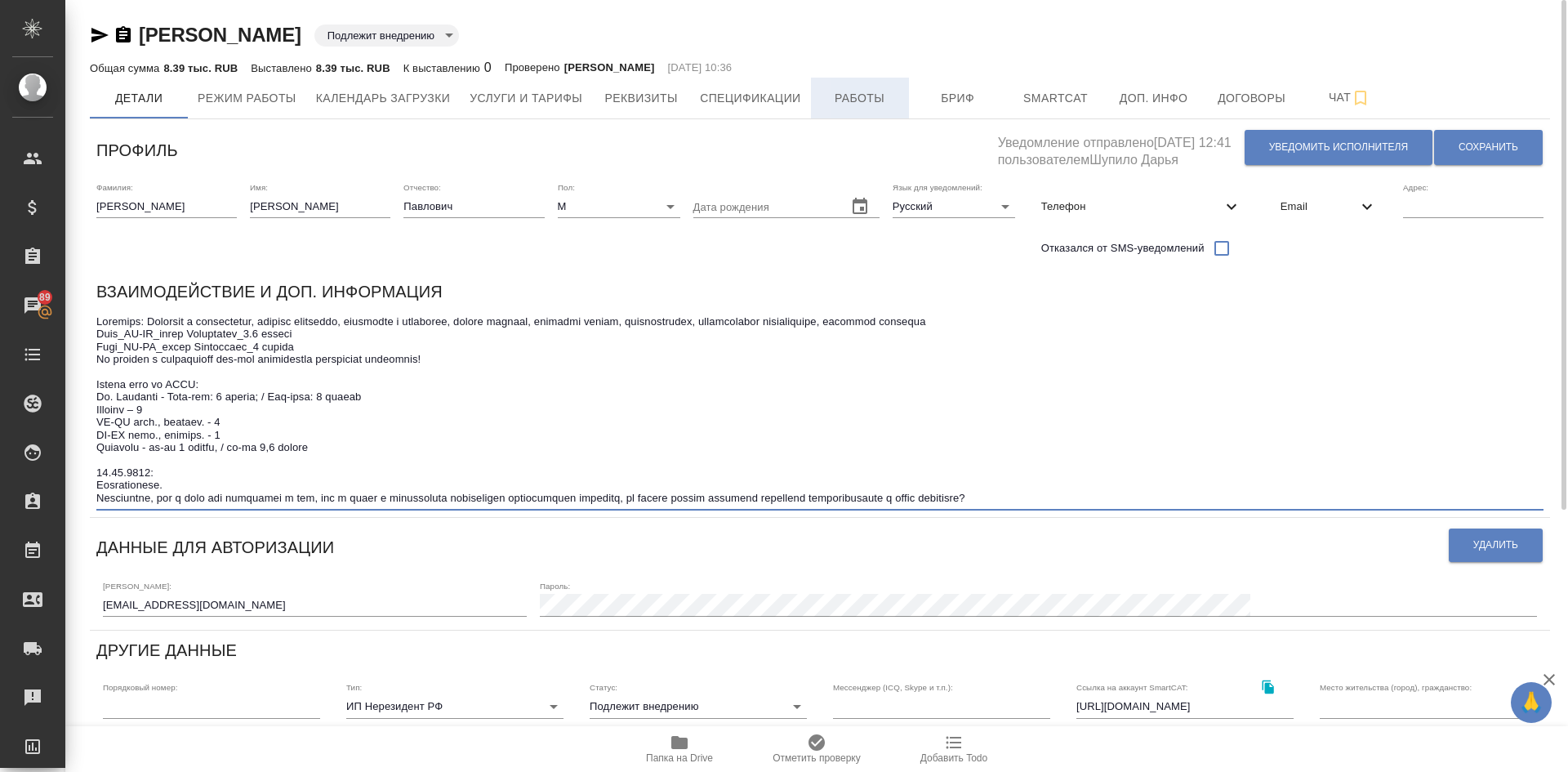
type textarea "Loremips: Dolorsit a consectetur, adipisc elitseddo, eiusmodte i utlaboree, dol…"
click at [861, 105] on span "Работы" at bounding box center [859, 99] width 78 height 21
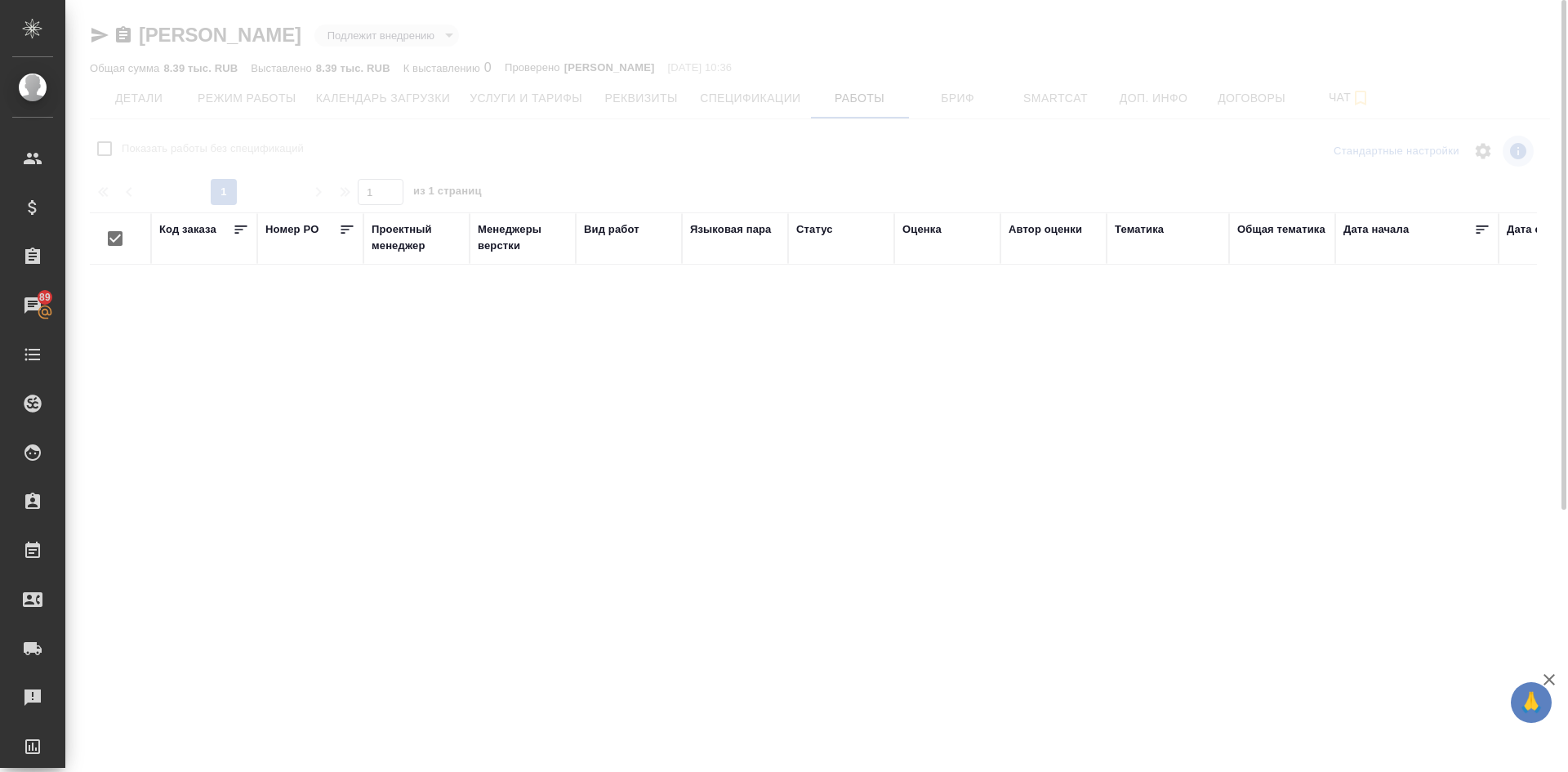
checkbox input "false"
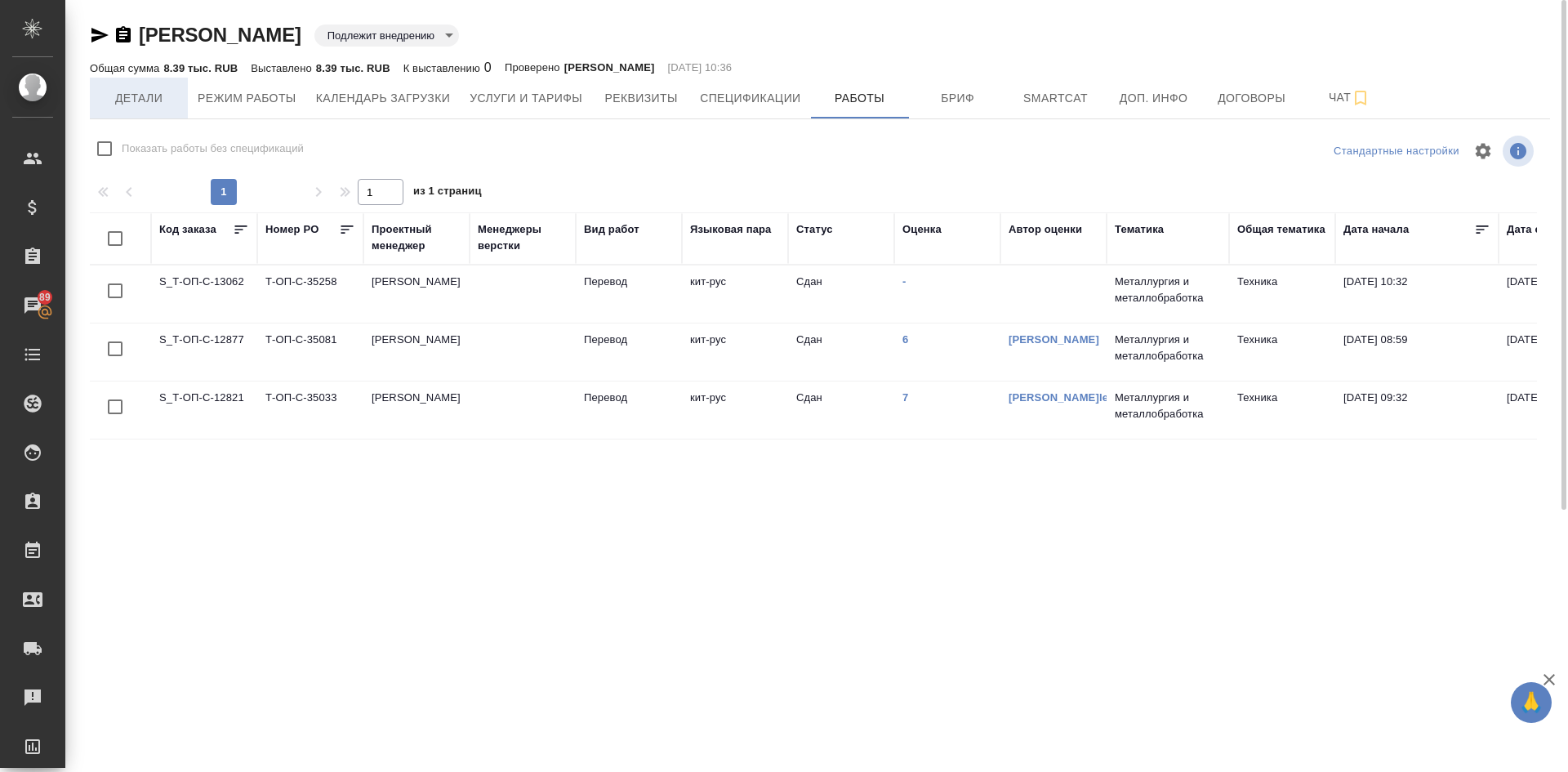
click at [124, 100] on span "Детали" at bounding box center [138, 99] width 78 height 21
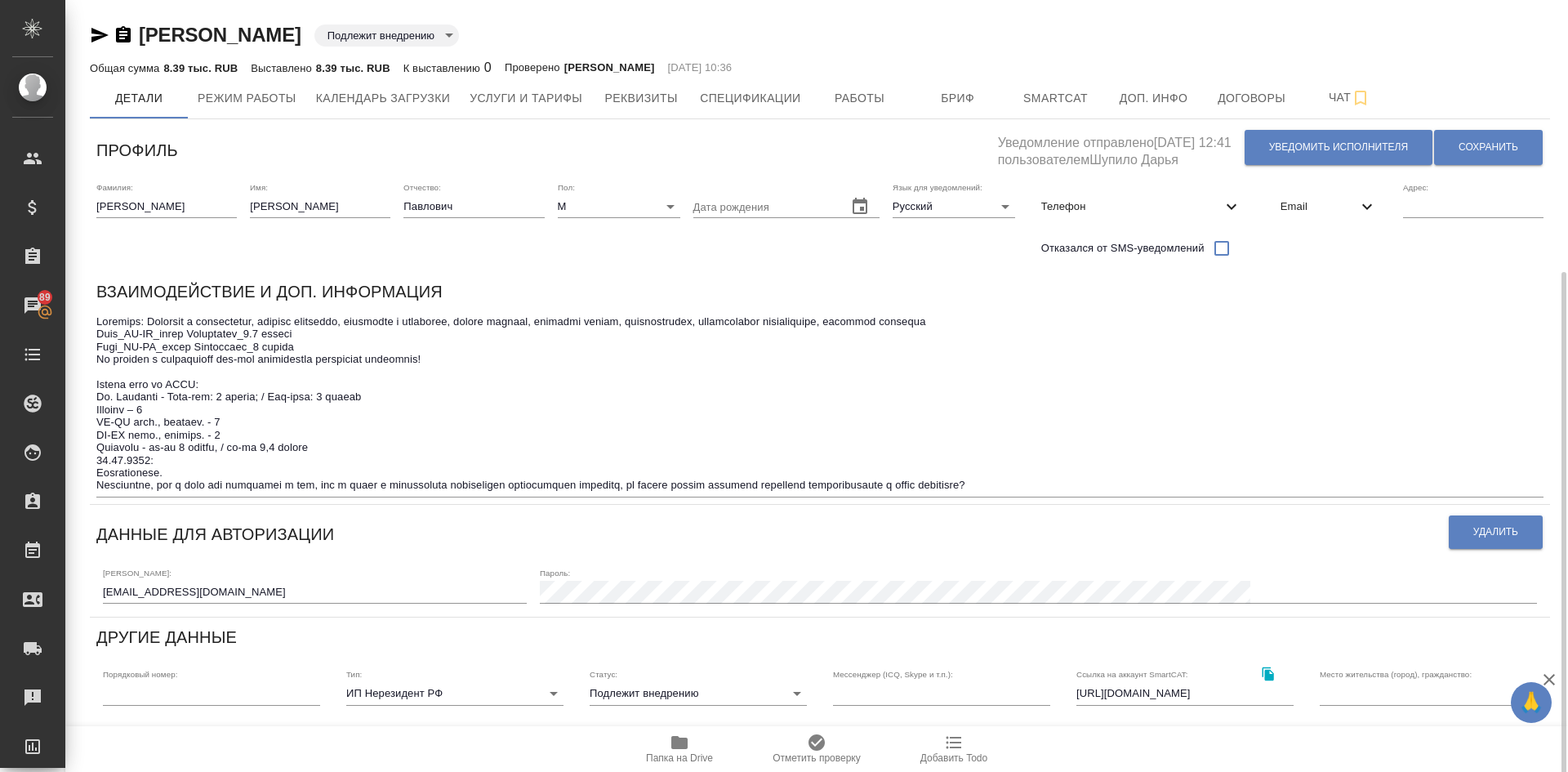
scroll to position [164, 0]
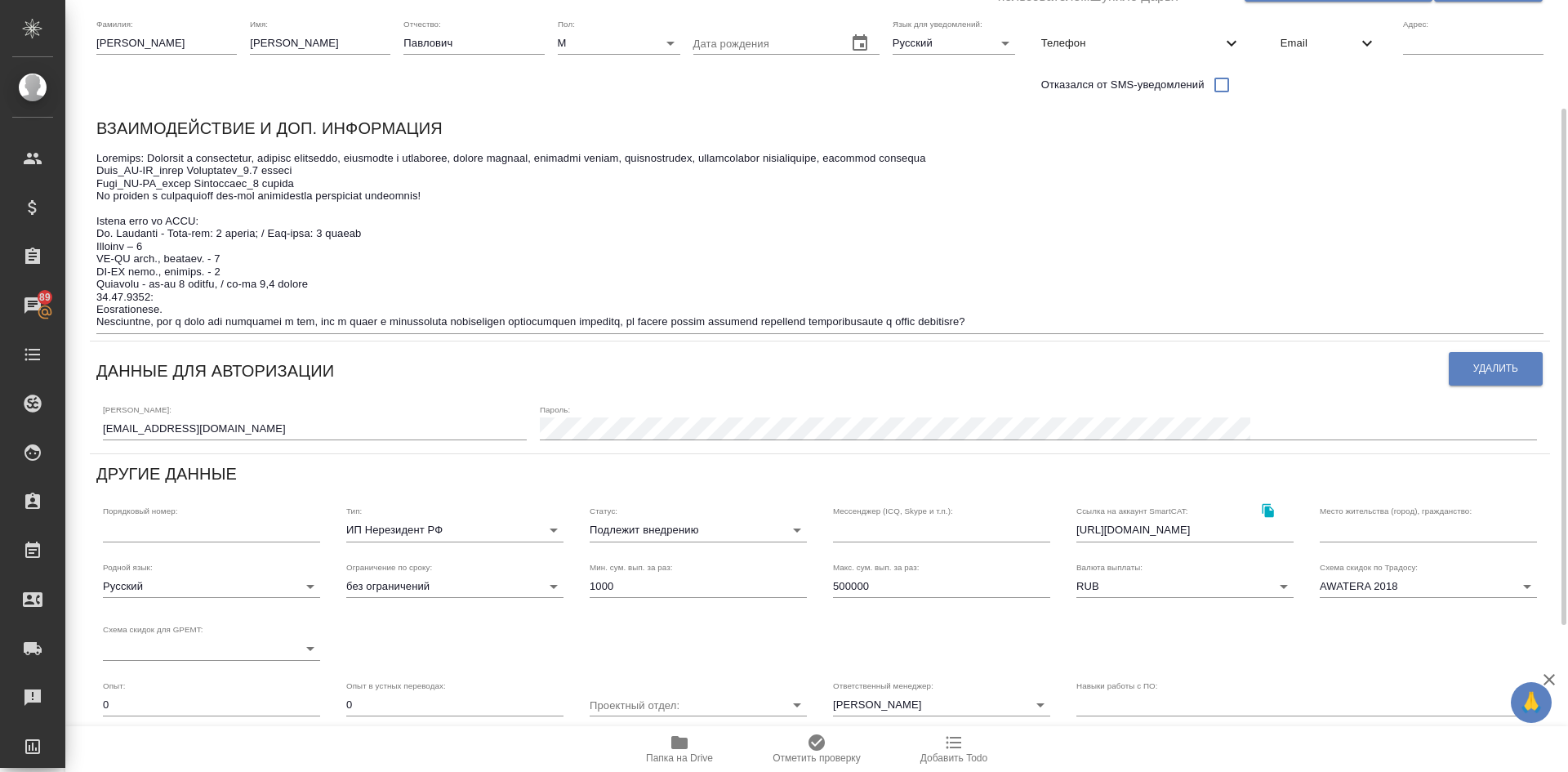
click at [628, 530] on body "🙏 .cls-1 fill:#fff; AWATERA [PERSON_NAME] Спецификации Заказы 89 Чаты Todo Прое…" at bounding box center [784, 386] width 1568 height 772
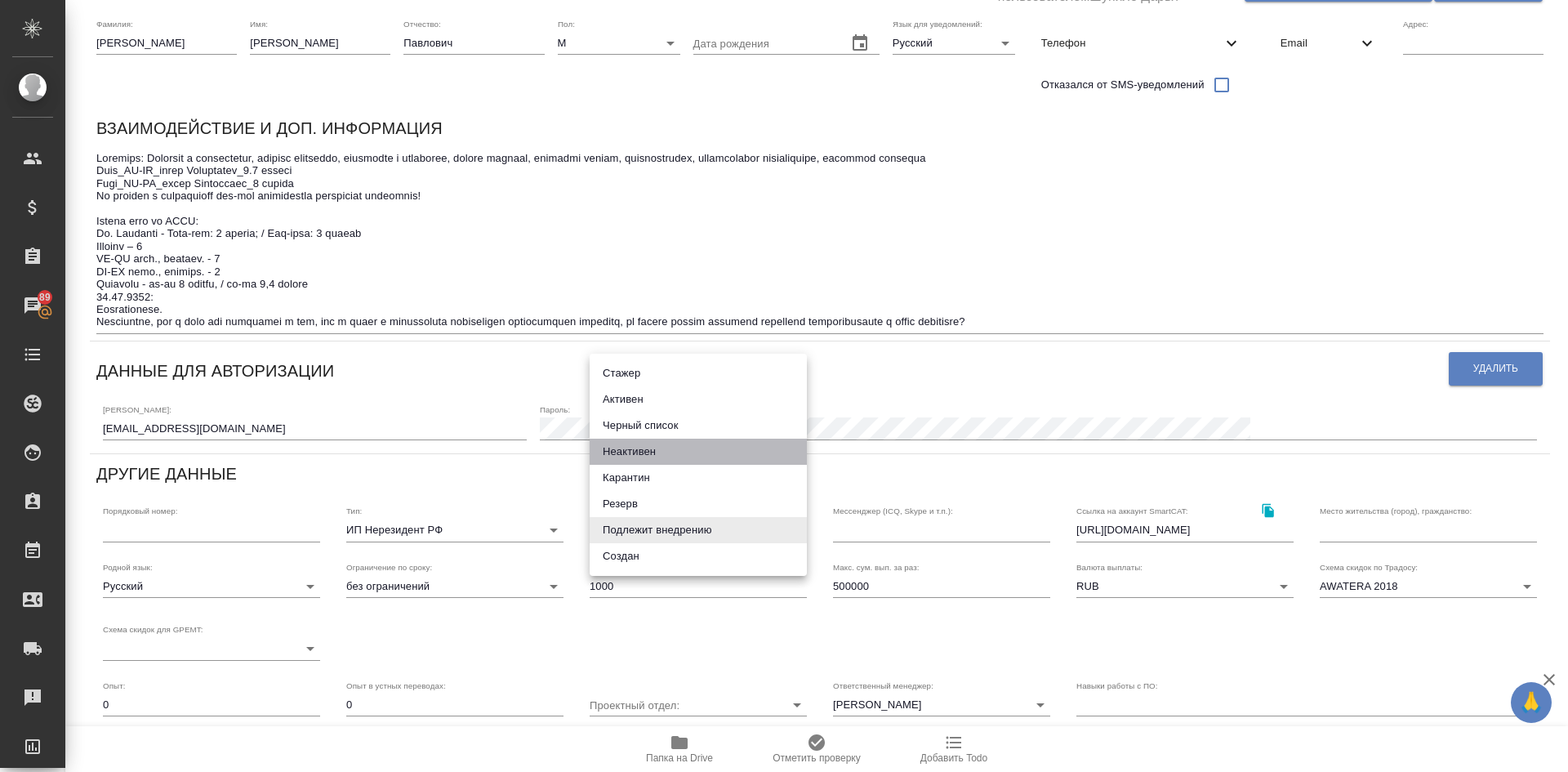
click at [637, 448] on li "Неактивен" at bounding box center [698, 452] width 217 height 26
type input "inactive"
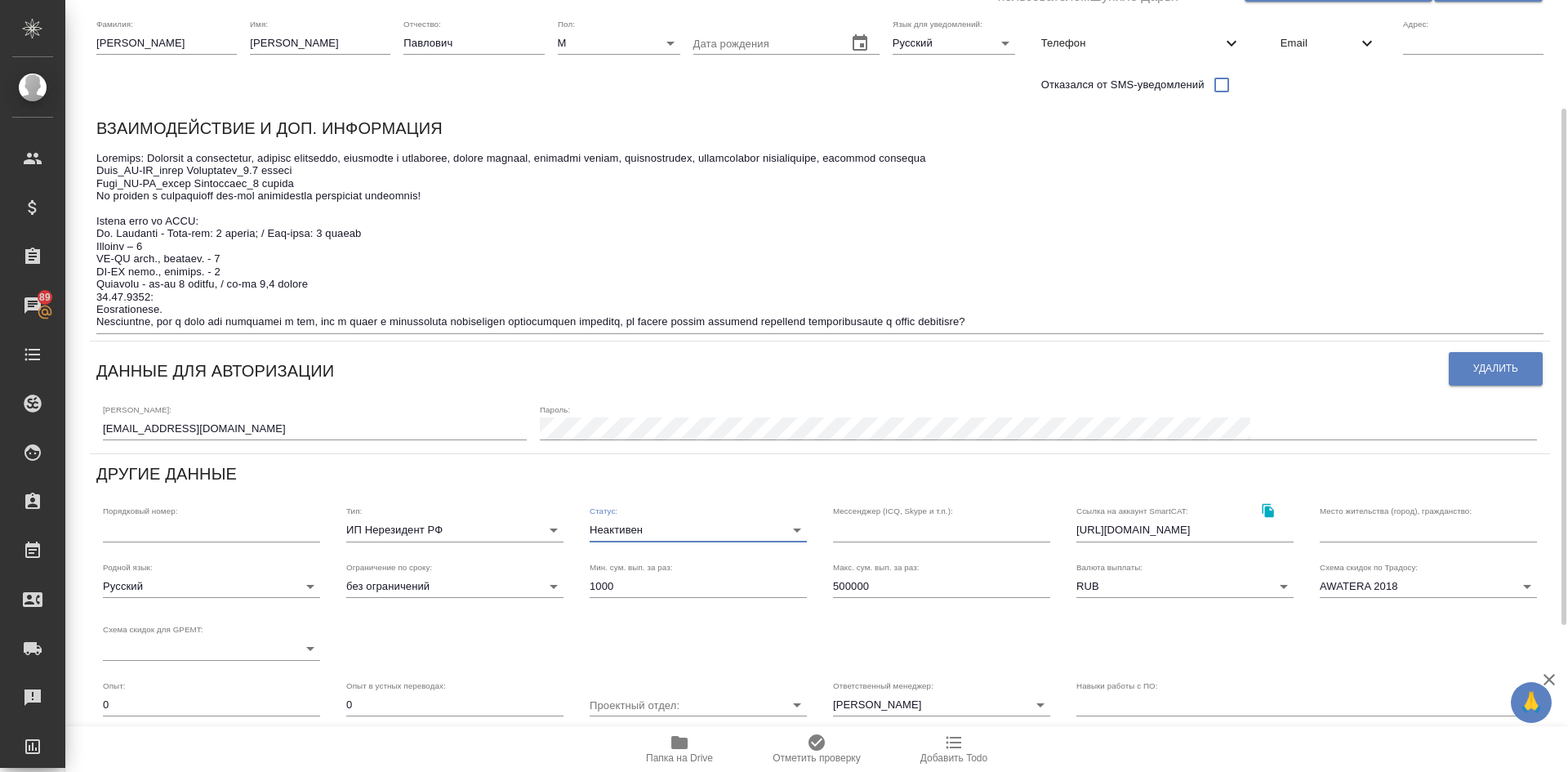
click at [1091, 321] on textarea at bounding box center [820, 239] width 1448 height 176
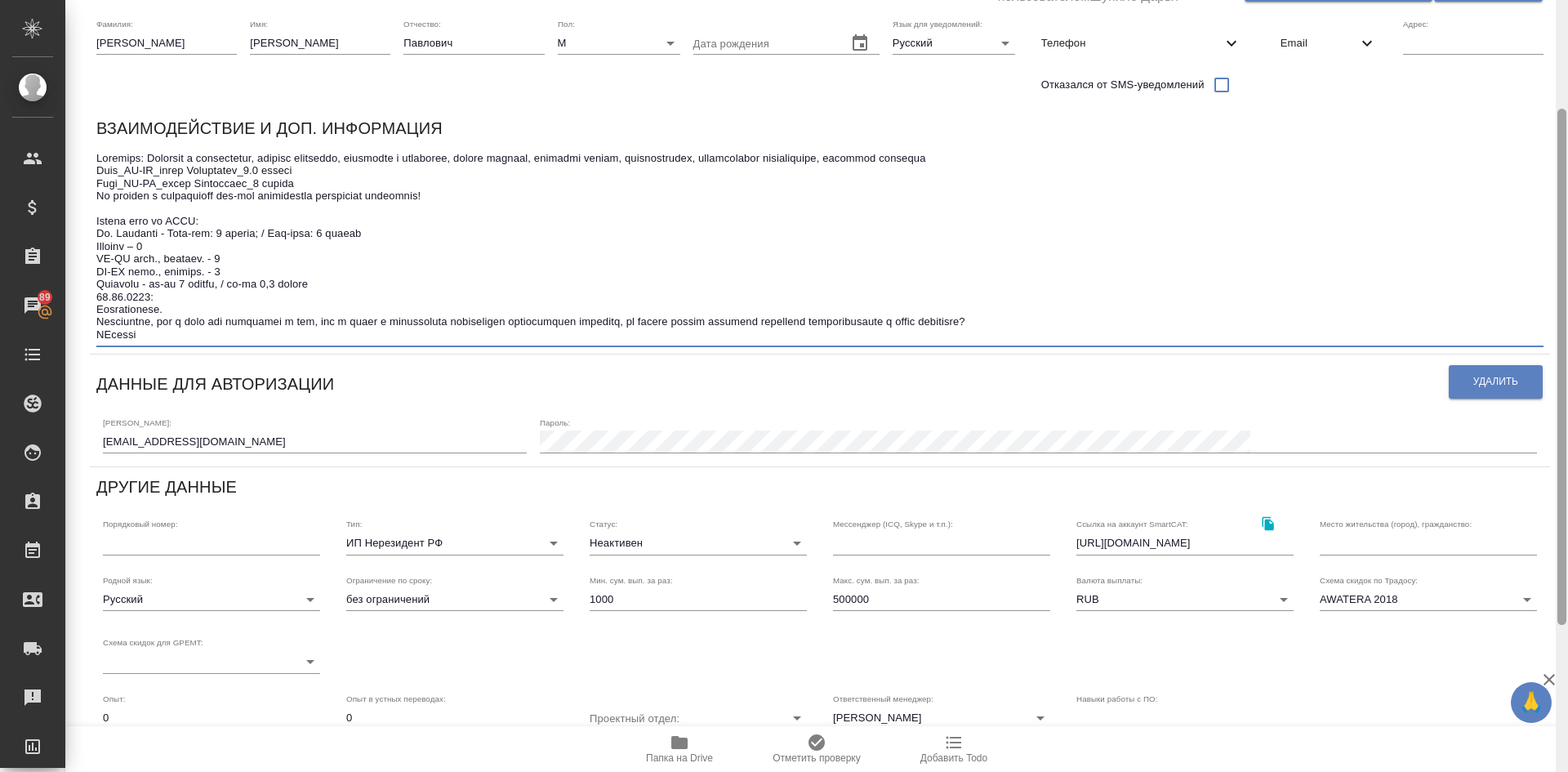
type textarea "Loremips: Dolorsit a consectetur, adipisc elitseddo, eiusmodte i utlaboree, dol…"
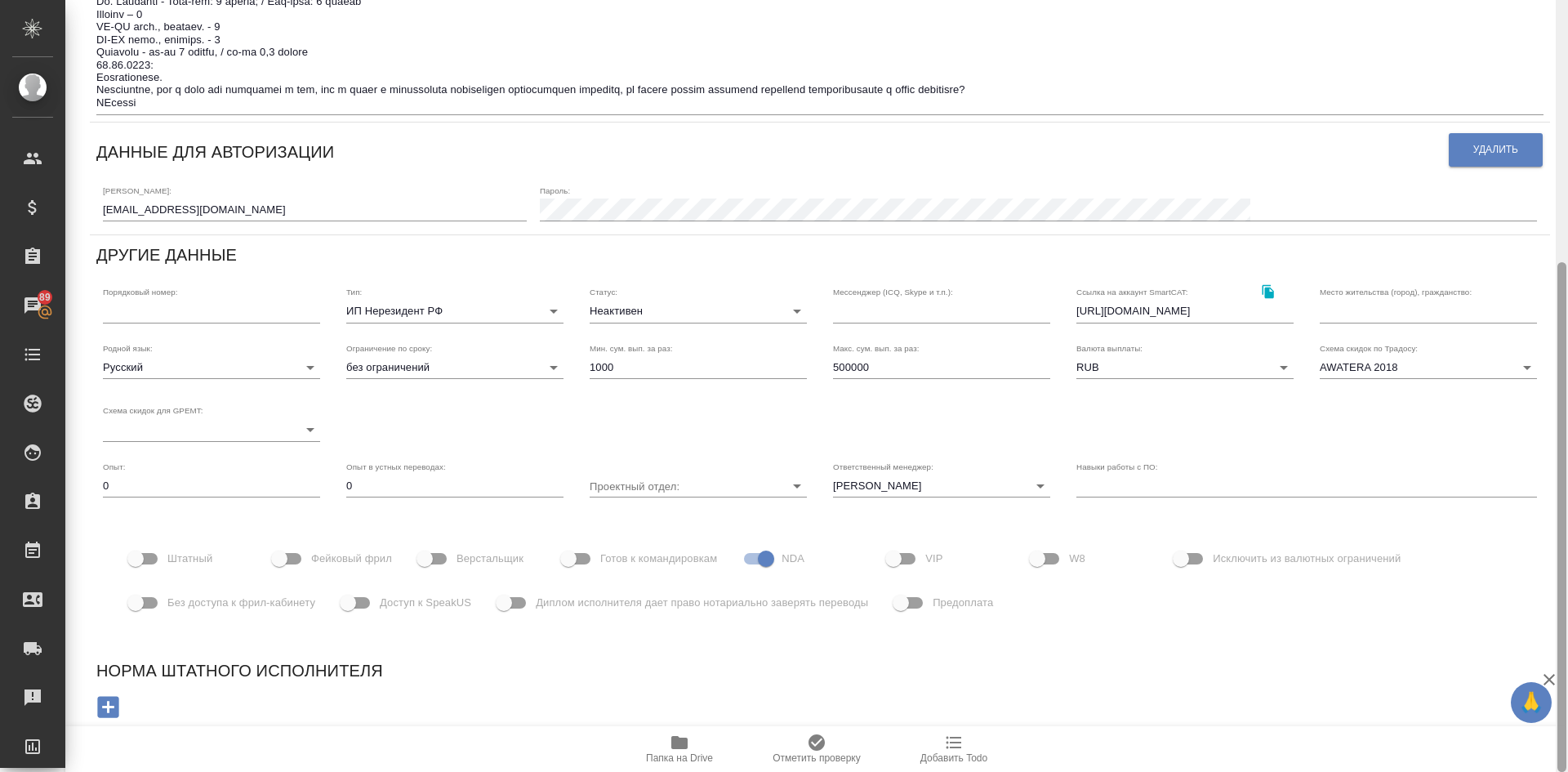
drag, startPoint x: 1567, startPoint y: 121, endPoint x: 1559, endPoint y: 21, distance: 100.3
click at [1559, 22] on div at bounding box center [1561, 386] width 12 height 772
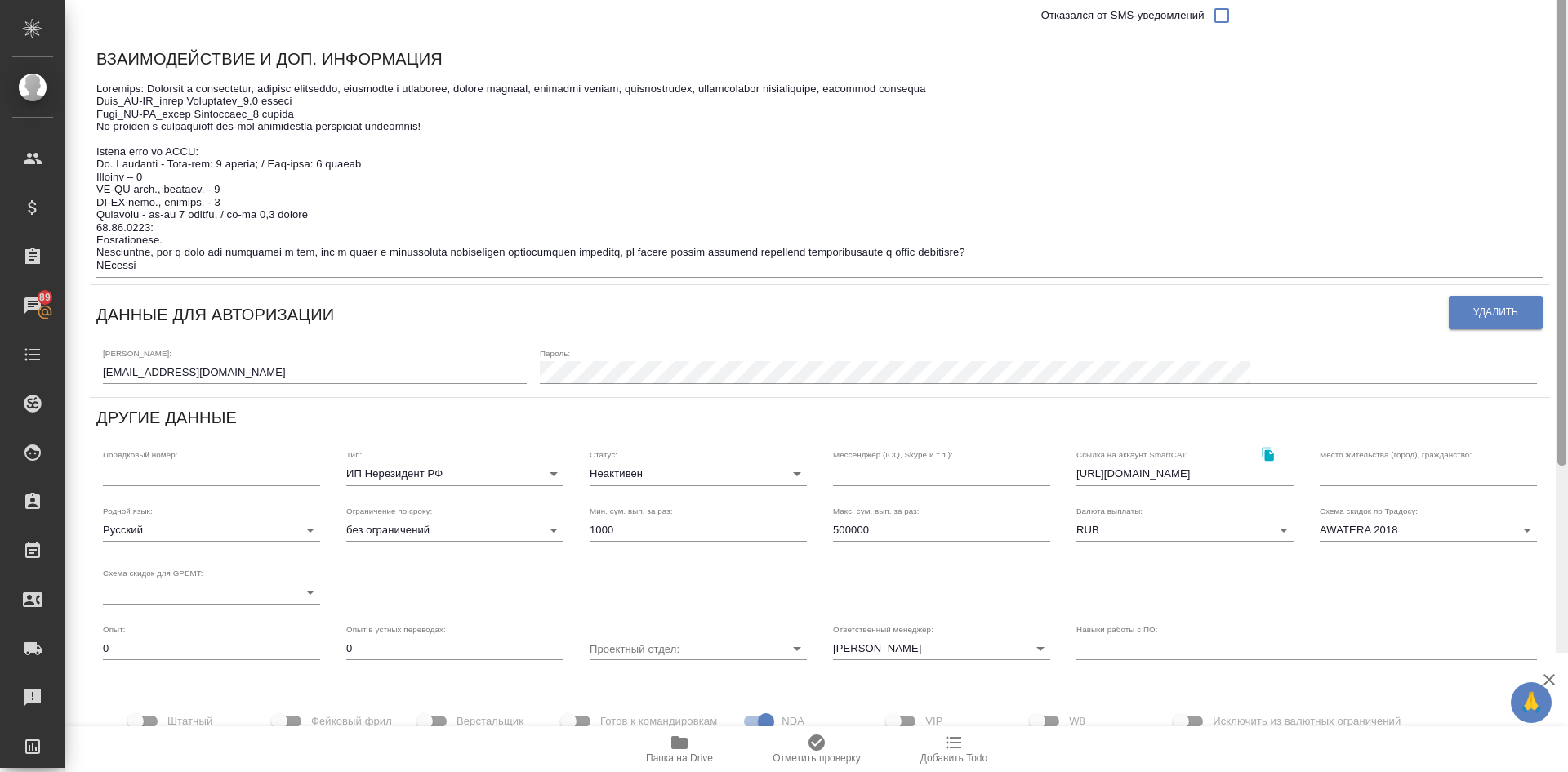
scroll to position [49, 0]
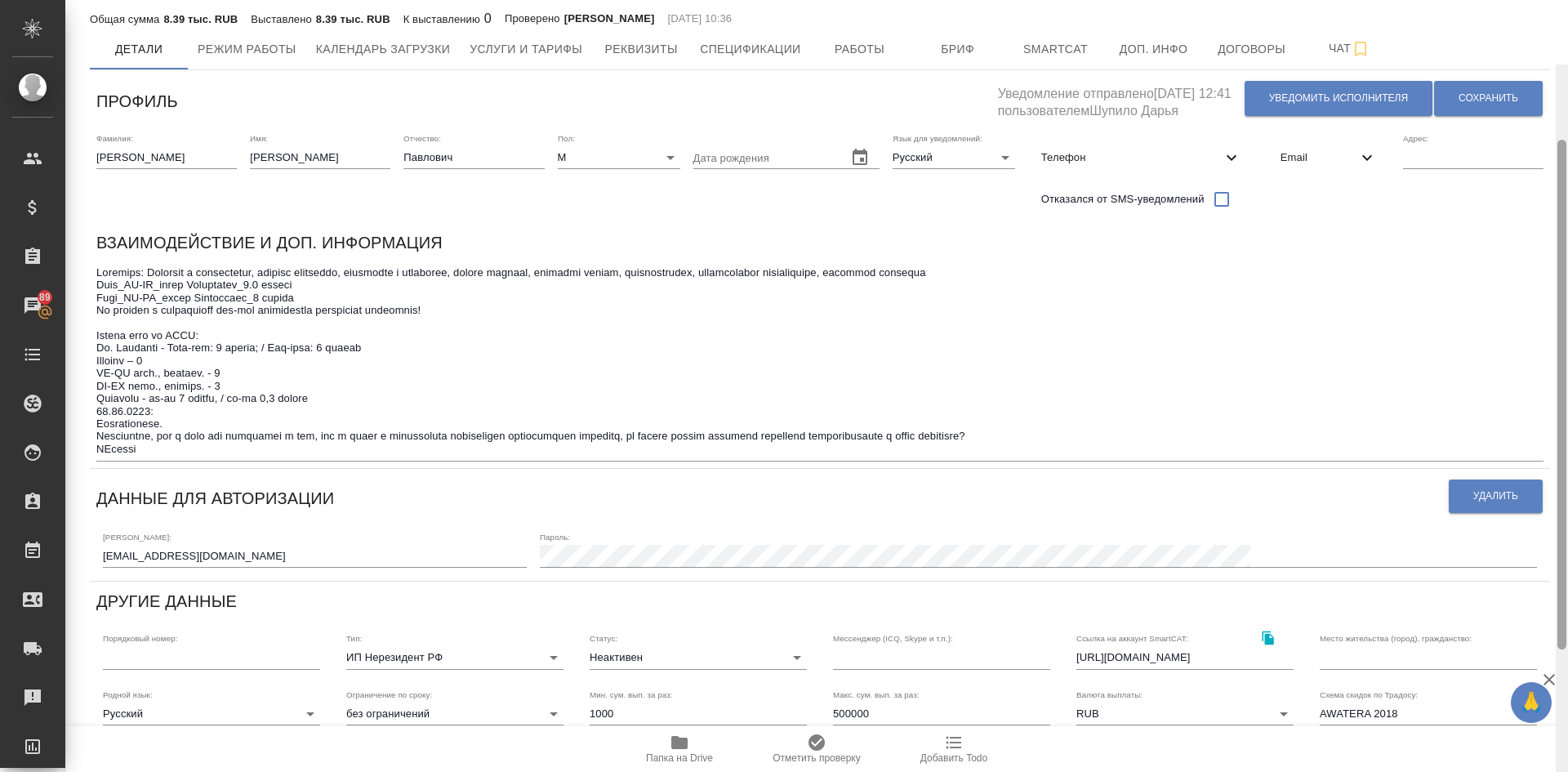
drag, startPoint x: 1560, startPoint y: 281, endPoint x: 1556, endPoint y: 52, distance: 229.0
click at [1556, 65] on div at bounding box center [1561, 451] width 12 height 772
click at [1462, 102] on span "Сохранить" at bounding box center [1488, 98] width 59 height 14
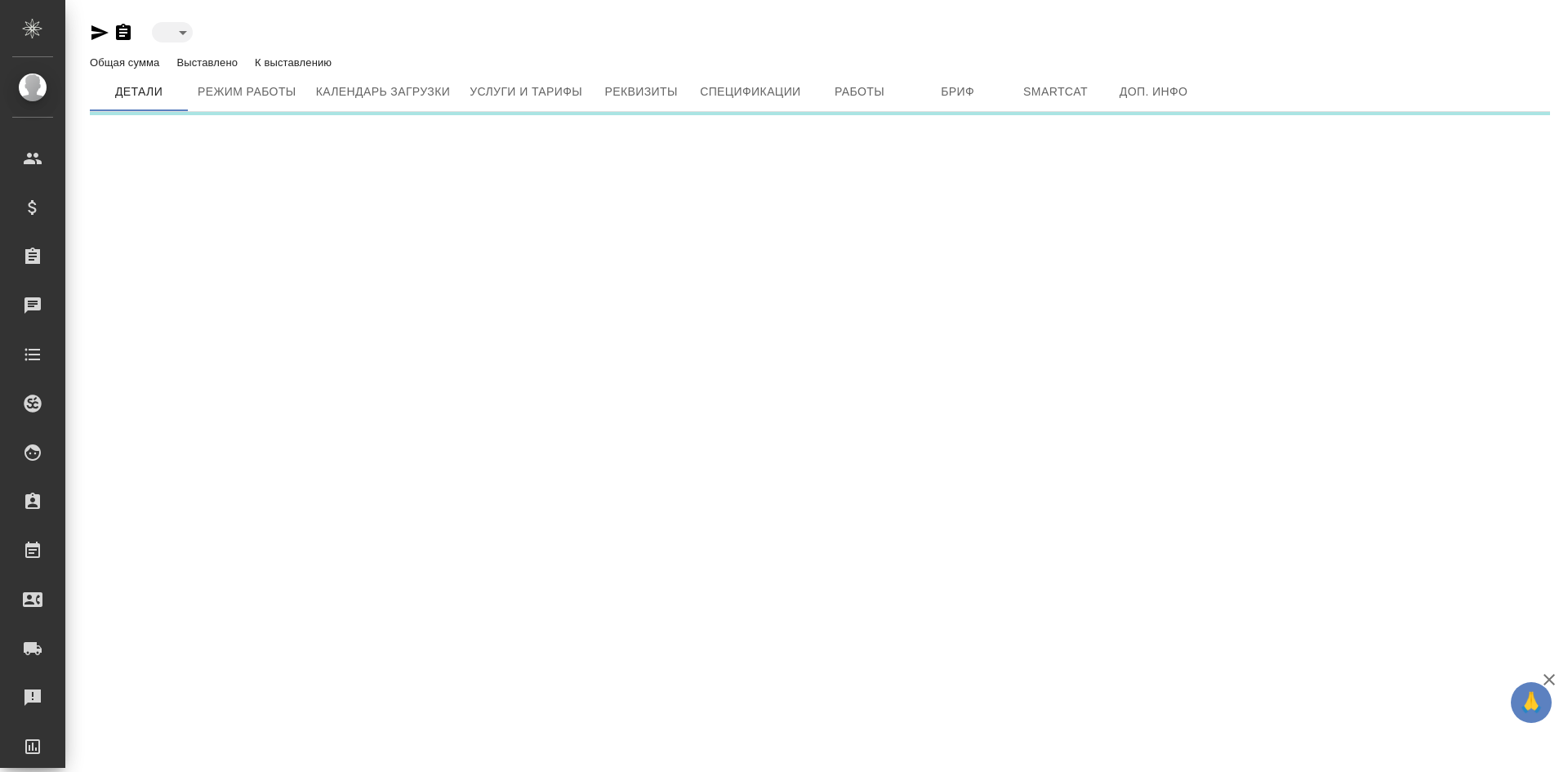
type input "toBeImplemented"
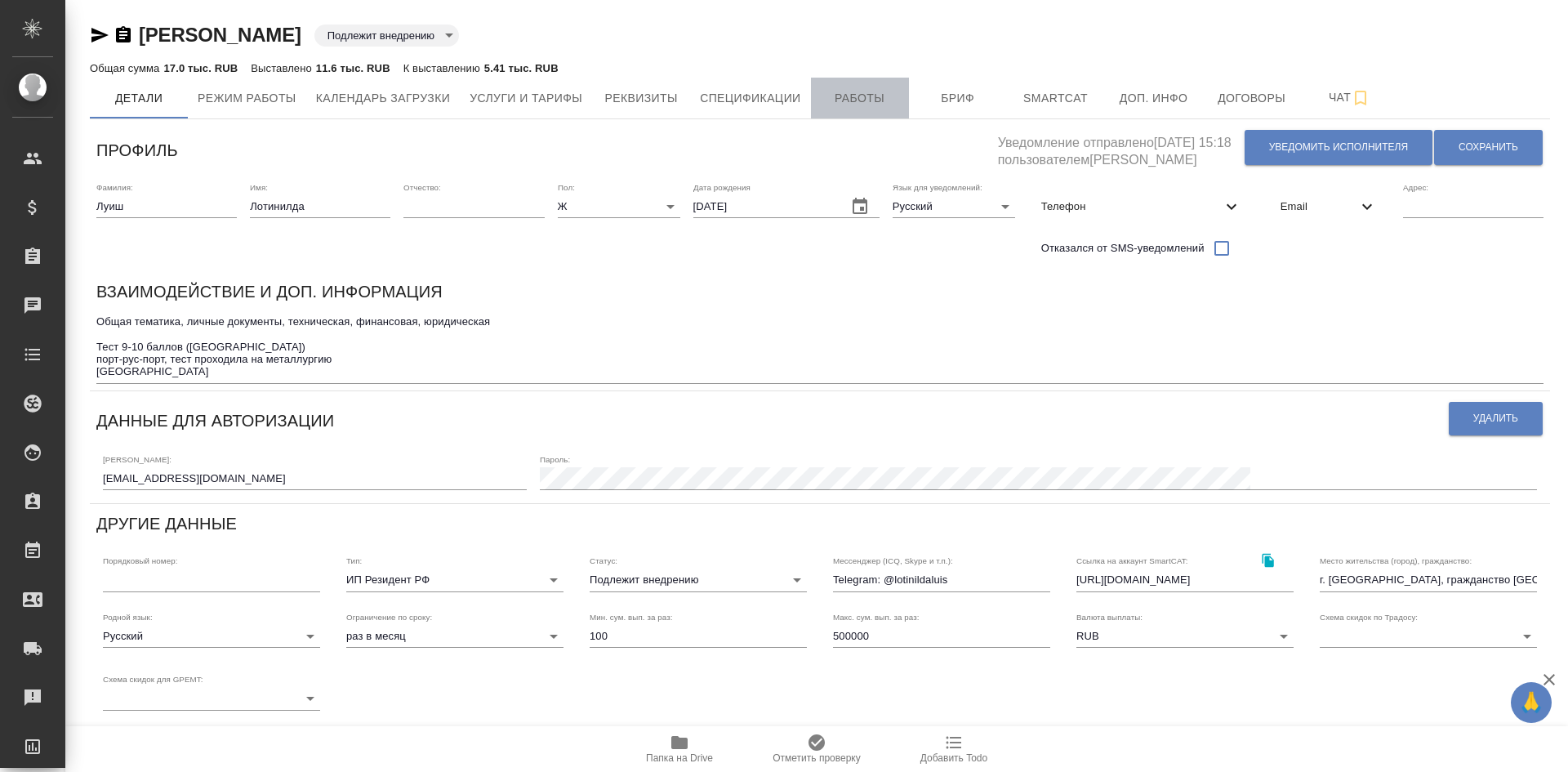
click at [843, 95] on span "Работы" at bounding box center [859, 99] width 78 height 21
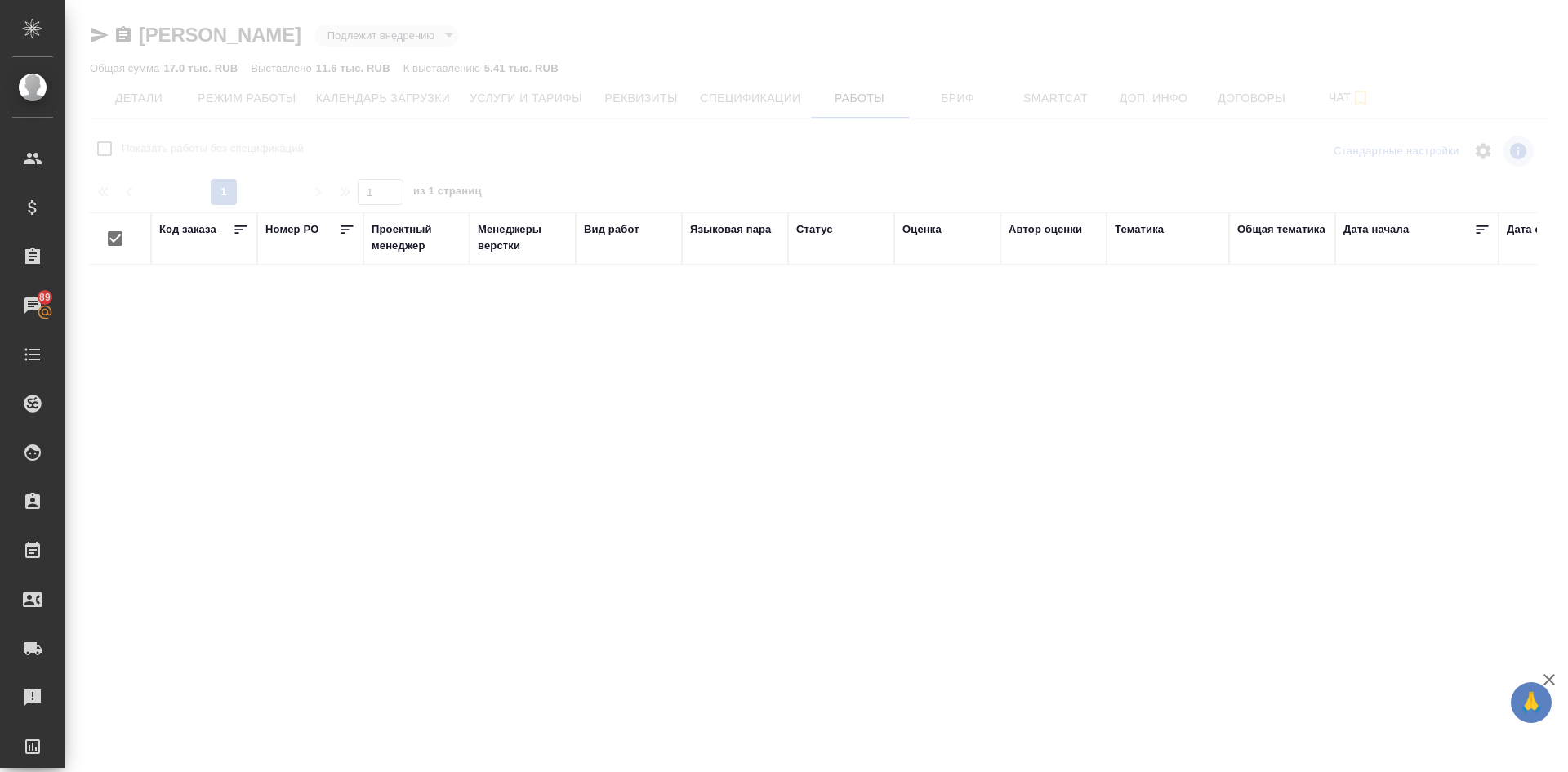
checkbox input "false"
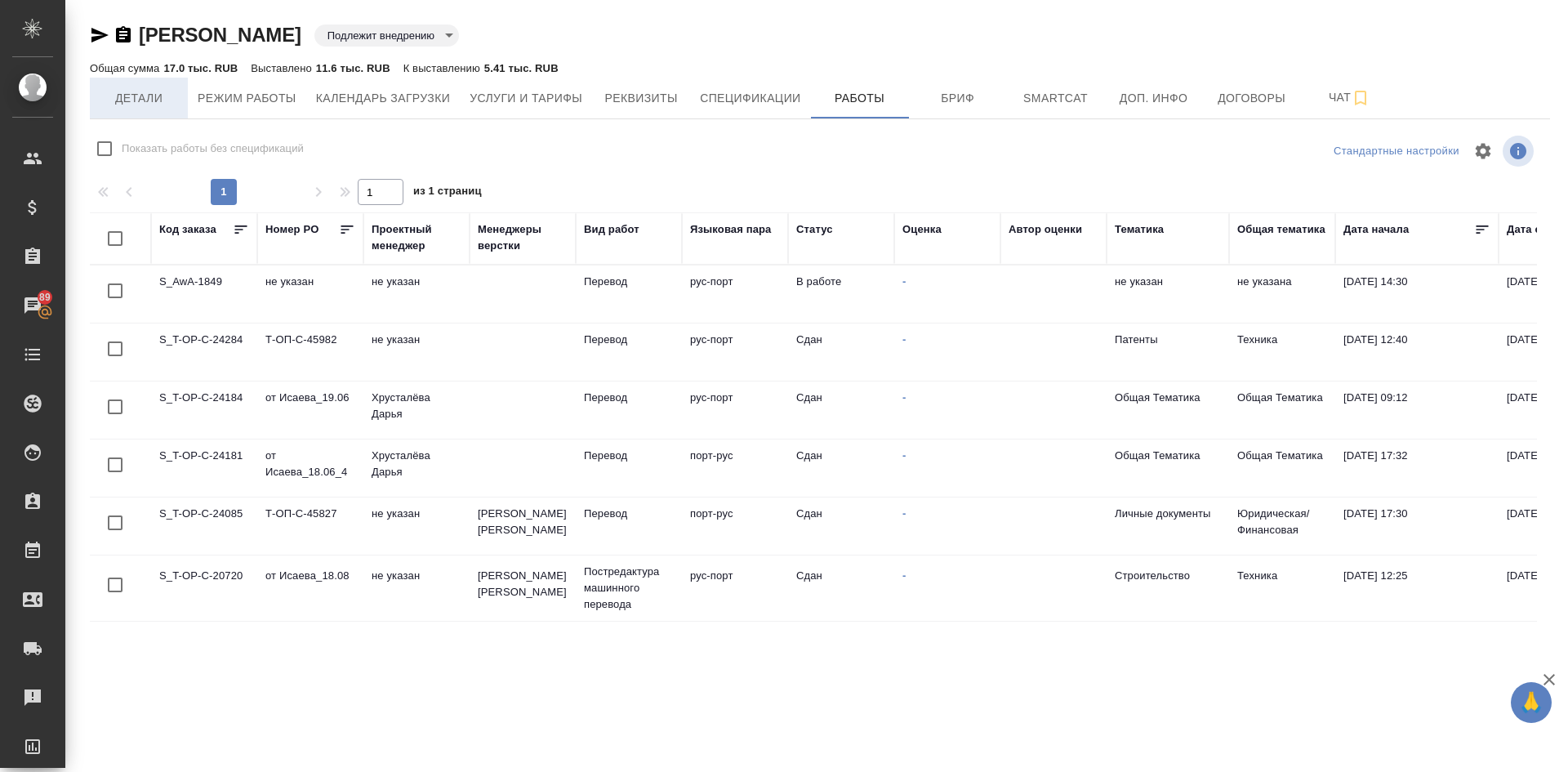
click at [152, 98] on span "Детали" at bounding box center [138, 99] width 78 height 21
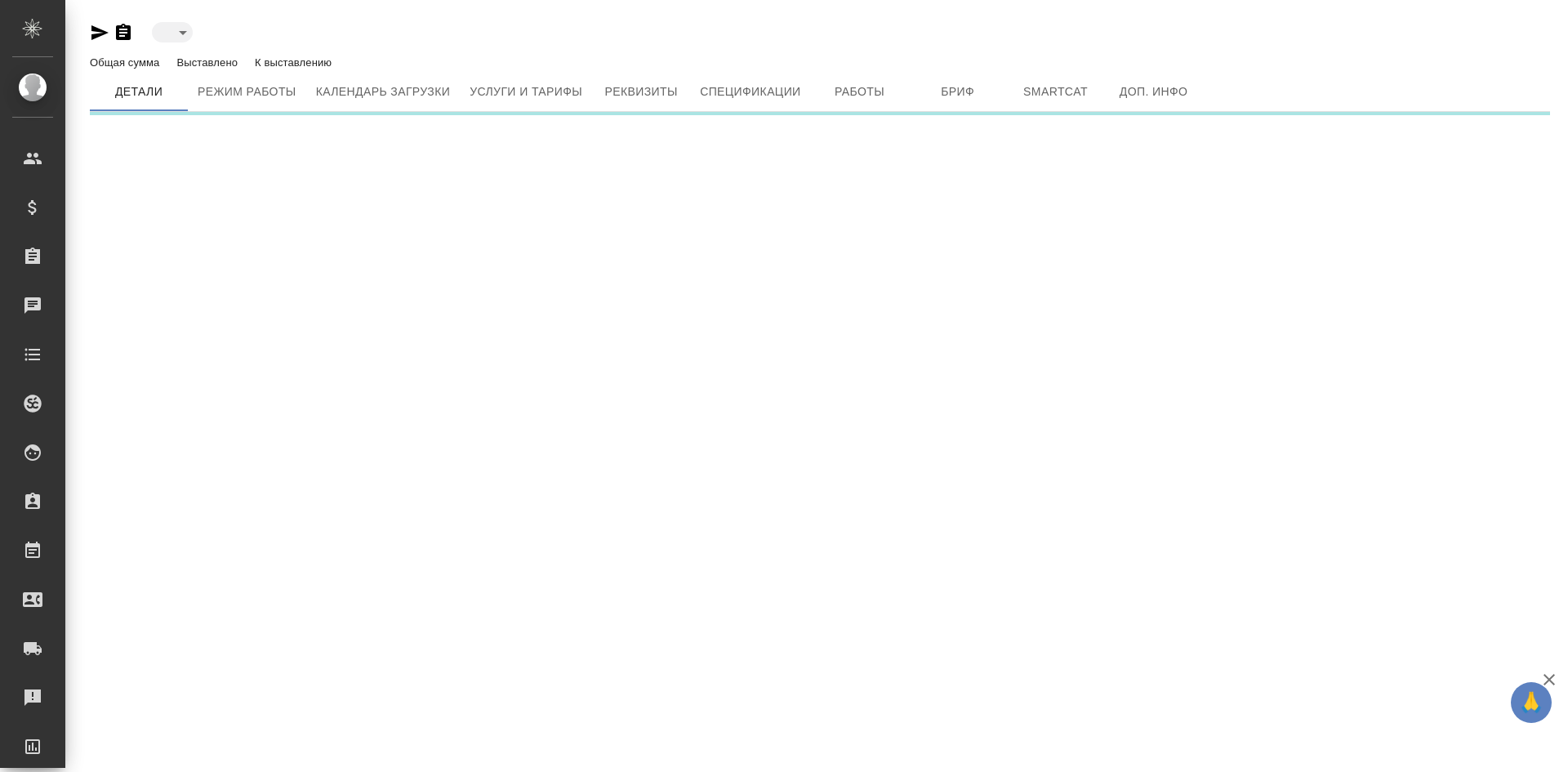
type input "toBeImplemented"
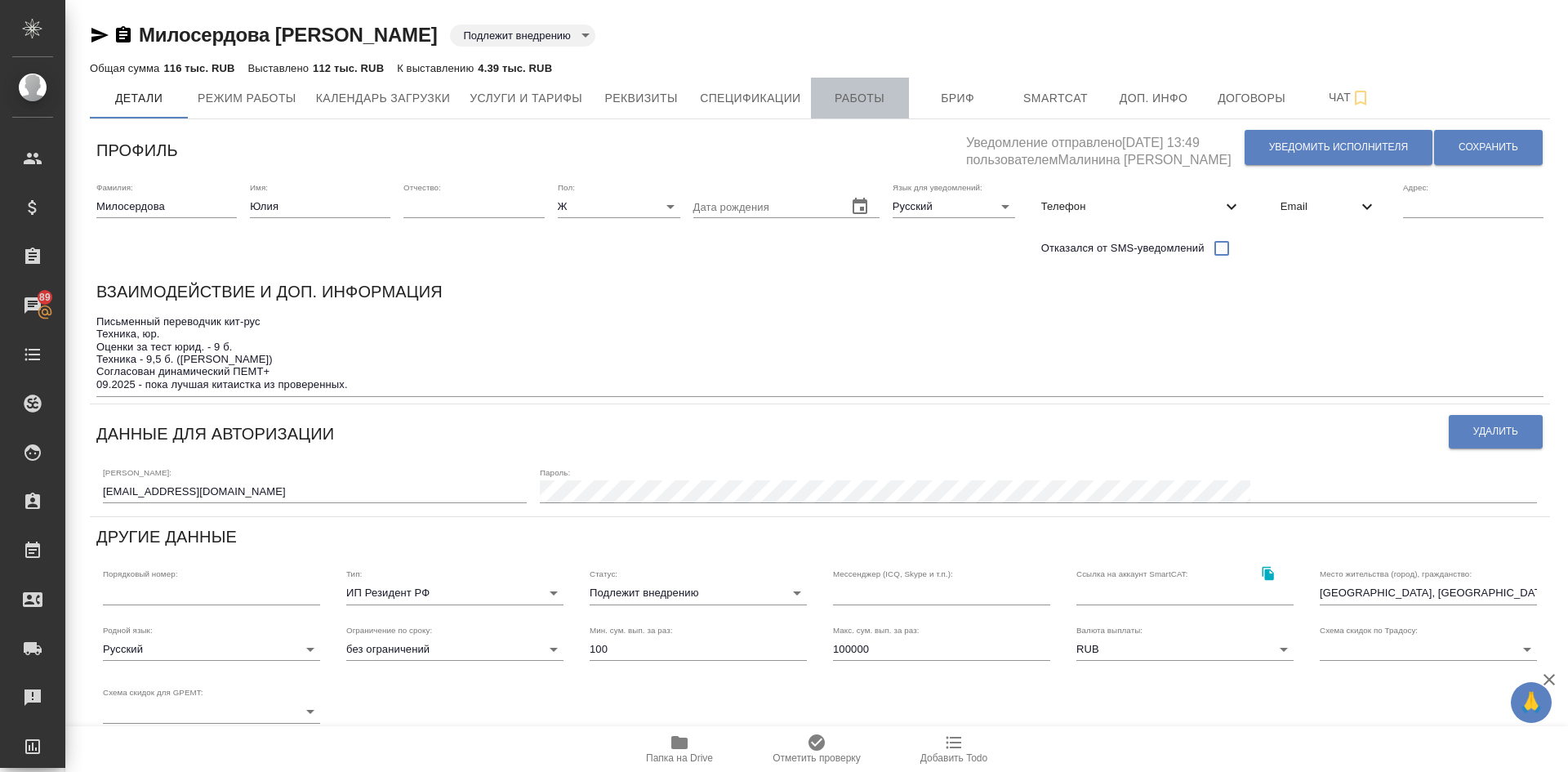
click at [855, 102] on span "Работы" at bounding box center [859, 99] width 78 height 21
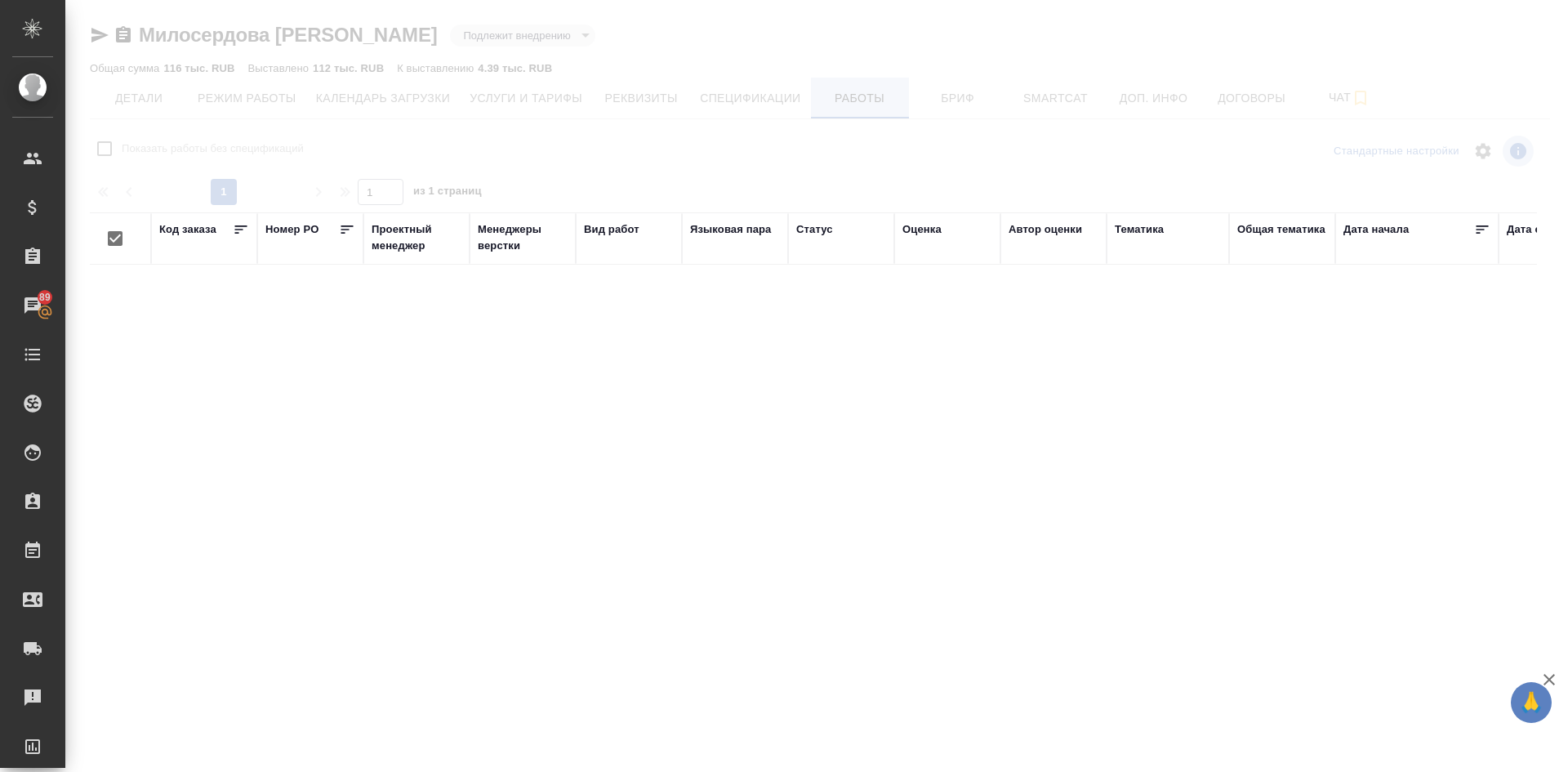
checkbox input "false"
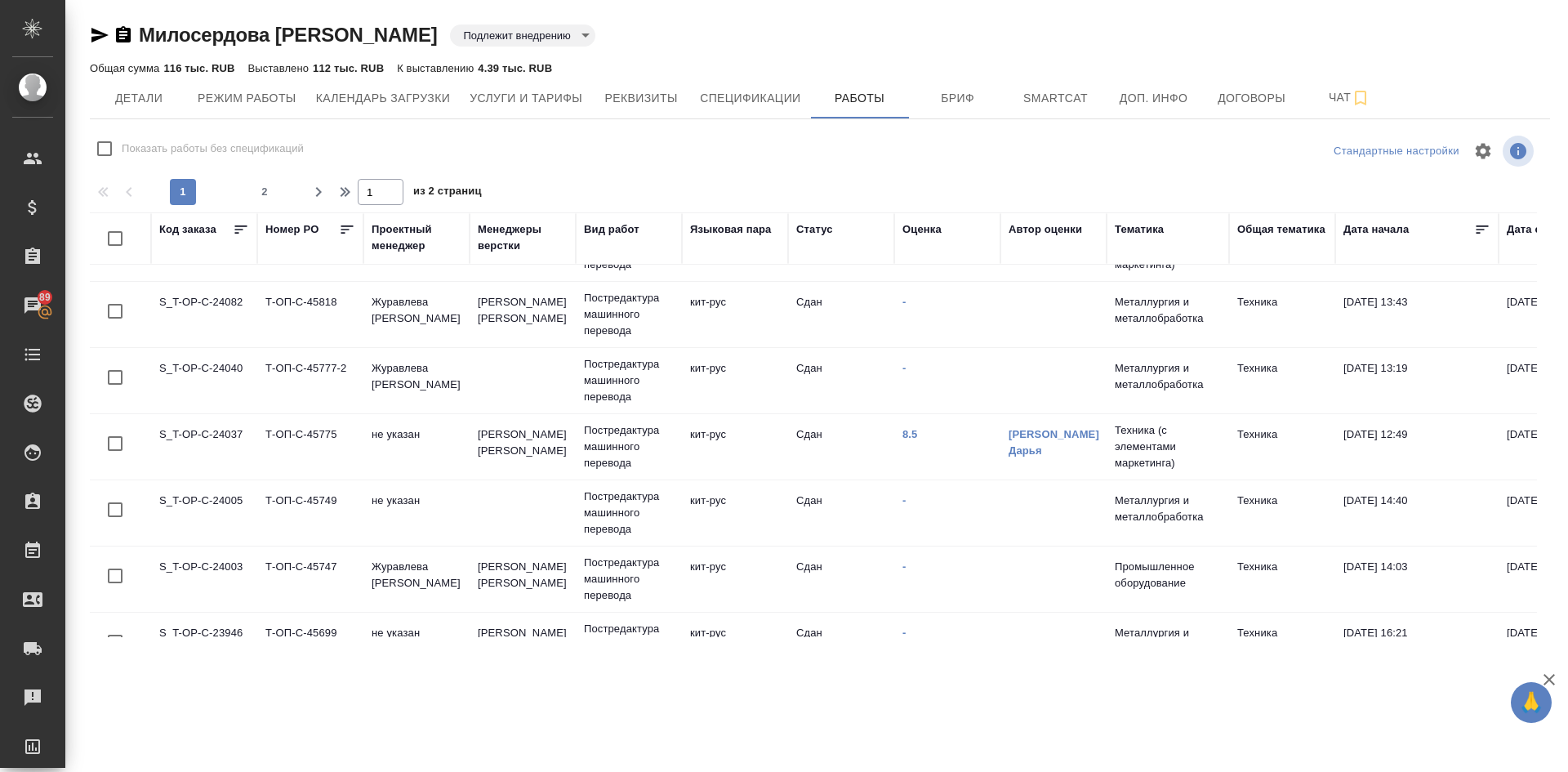
scroll to position [1144, 0]
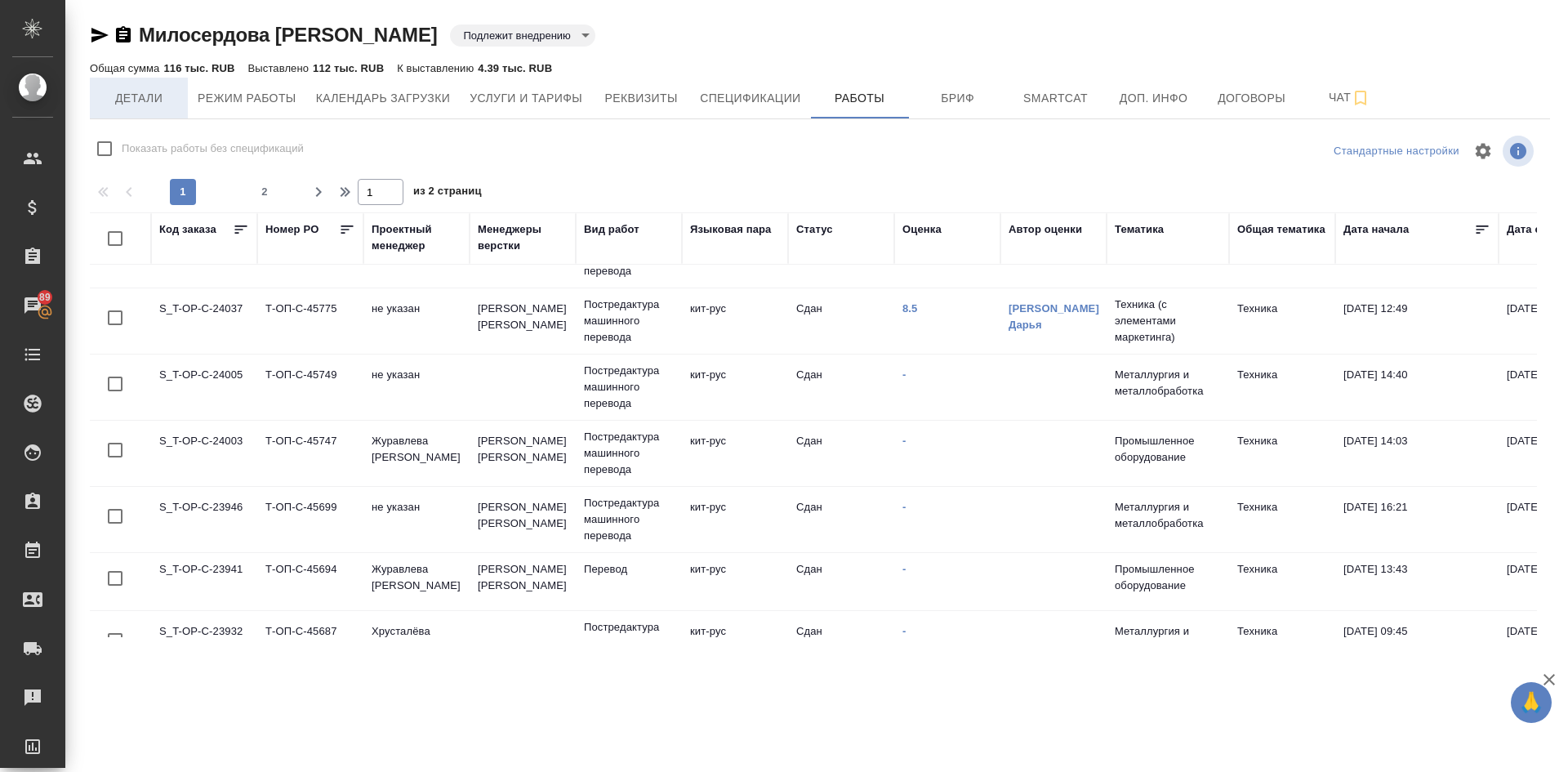
click at [138, 100] on span "Детали" at bounding box center [138, 99] width 78 height 21
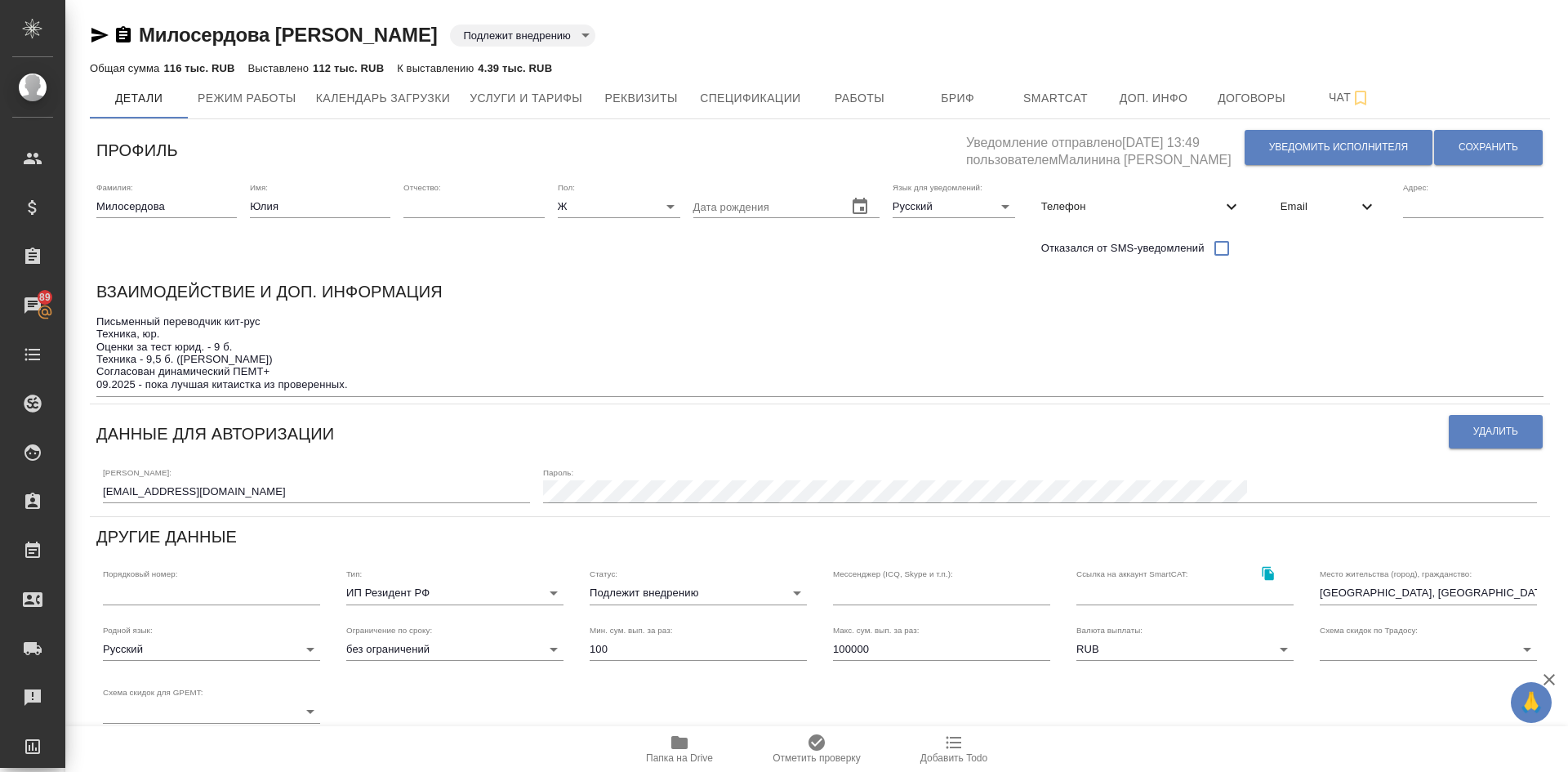
click at [668, 593] on body "🙏 .cls-1 fill:#fff; AWATERA Demidova Tatyana Клиенты Спецификации Заказы 89 Чат…" at bounding box center [784, 386] width 1568 height 772
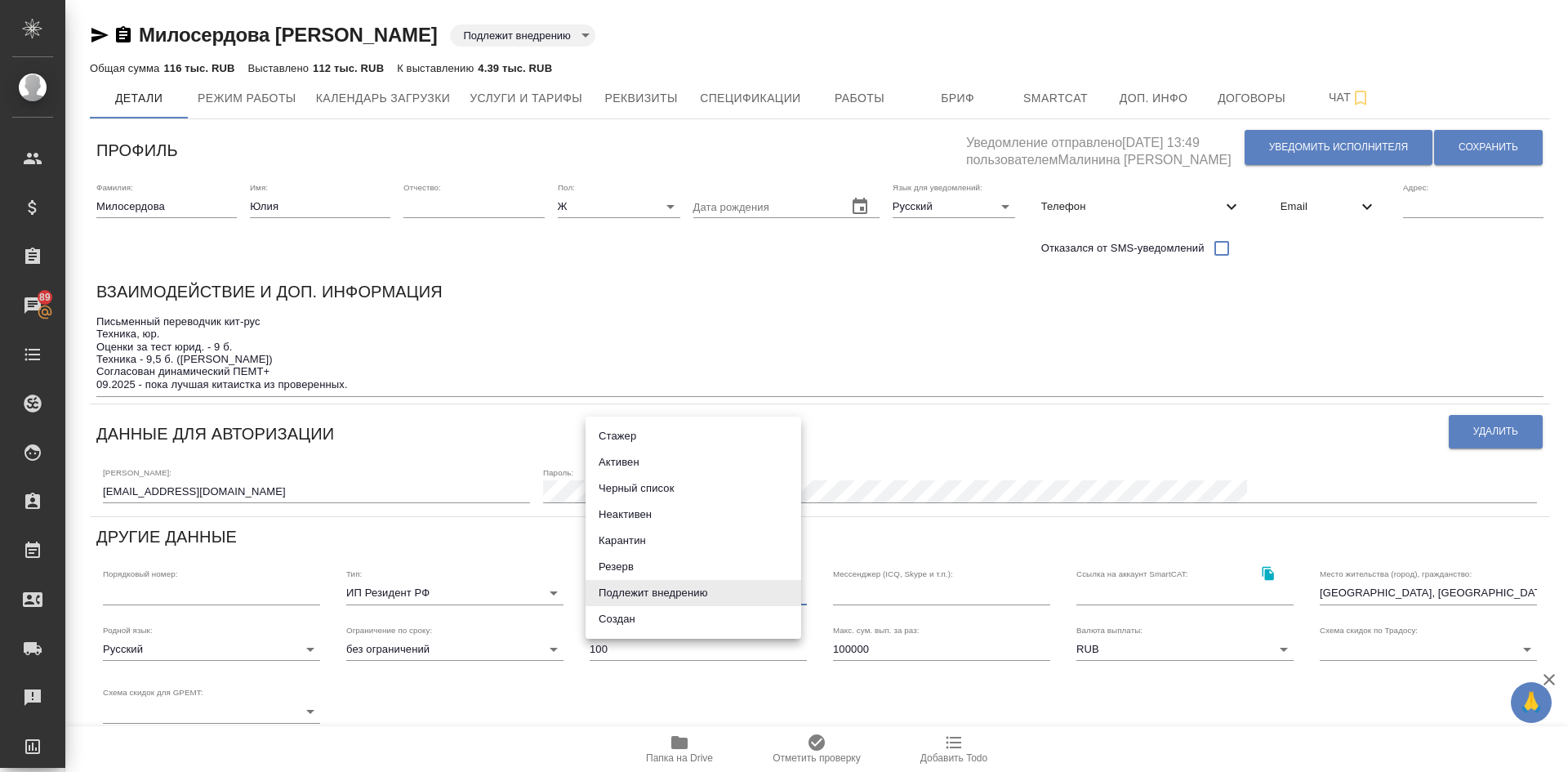
click at [639, 462] on li "Активен" at bounding box center [693, 462] width 216 height 26
type input "active"
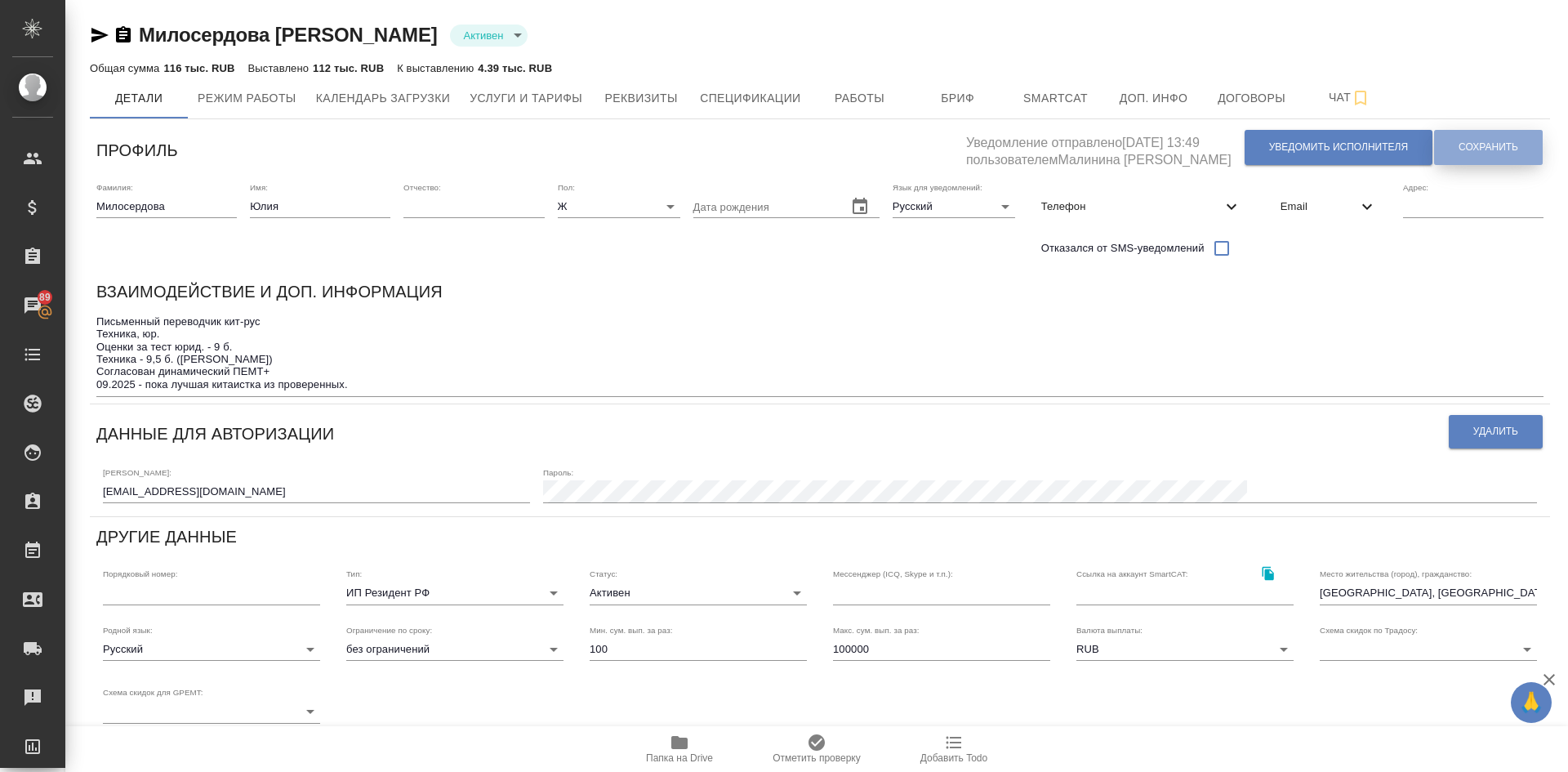
click at [1505, 151] on span "Сохранить" at bounding box center [1488, 147] width 59 height 14
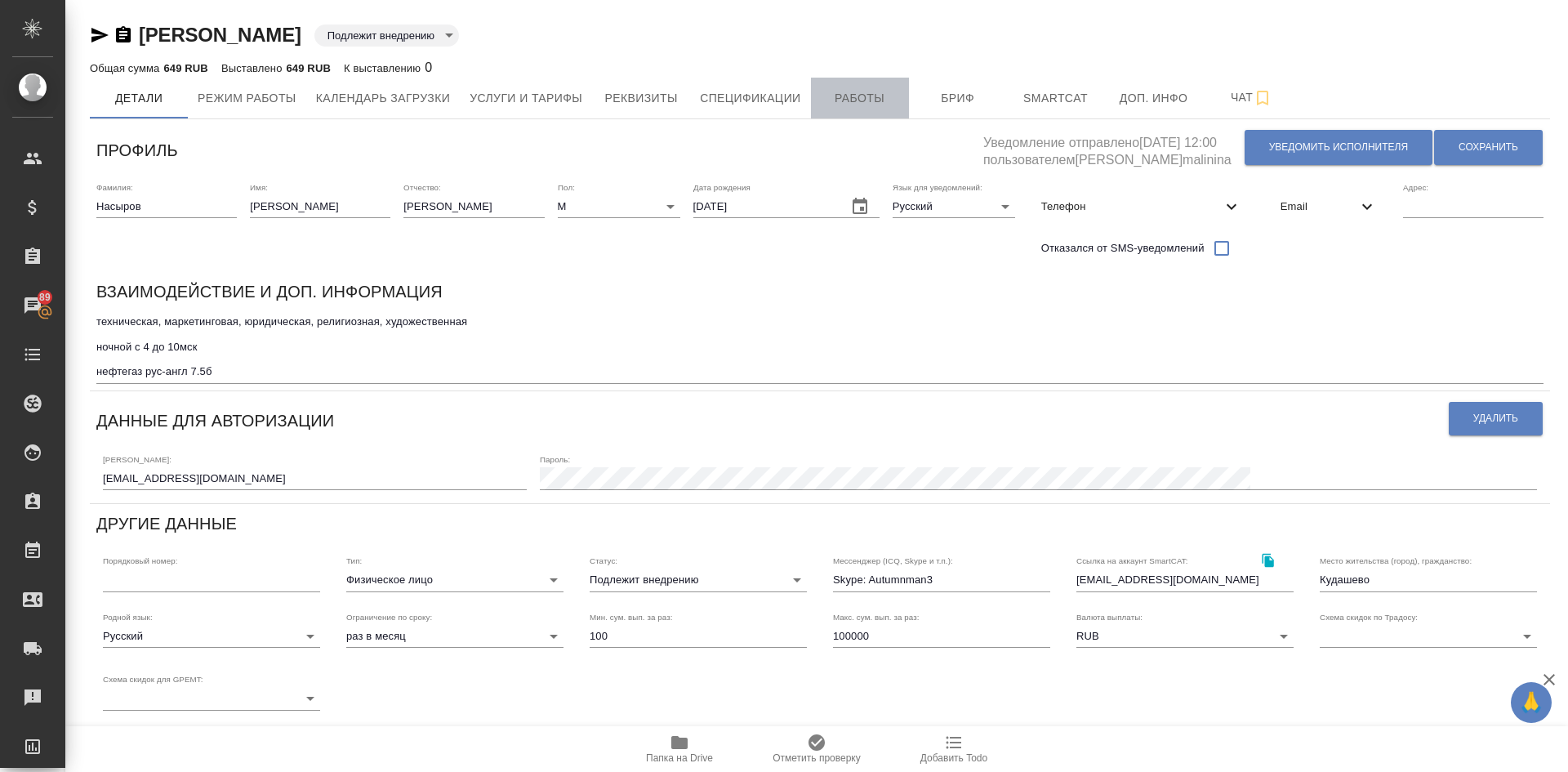
click at [845, 87] on button "Работы" at bounding box center [860, 97] width 98 height 40
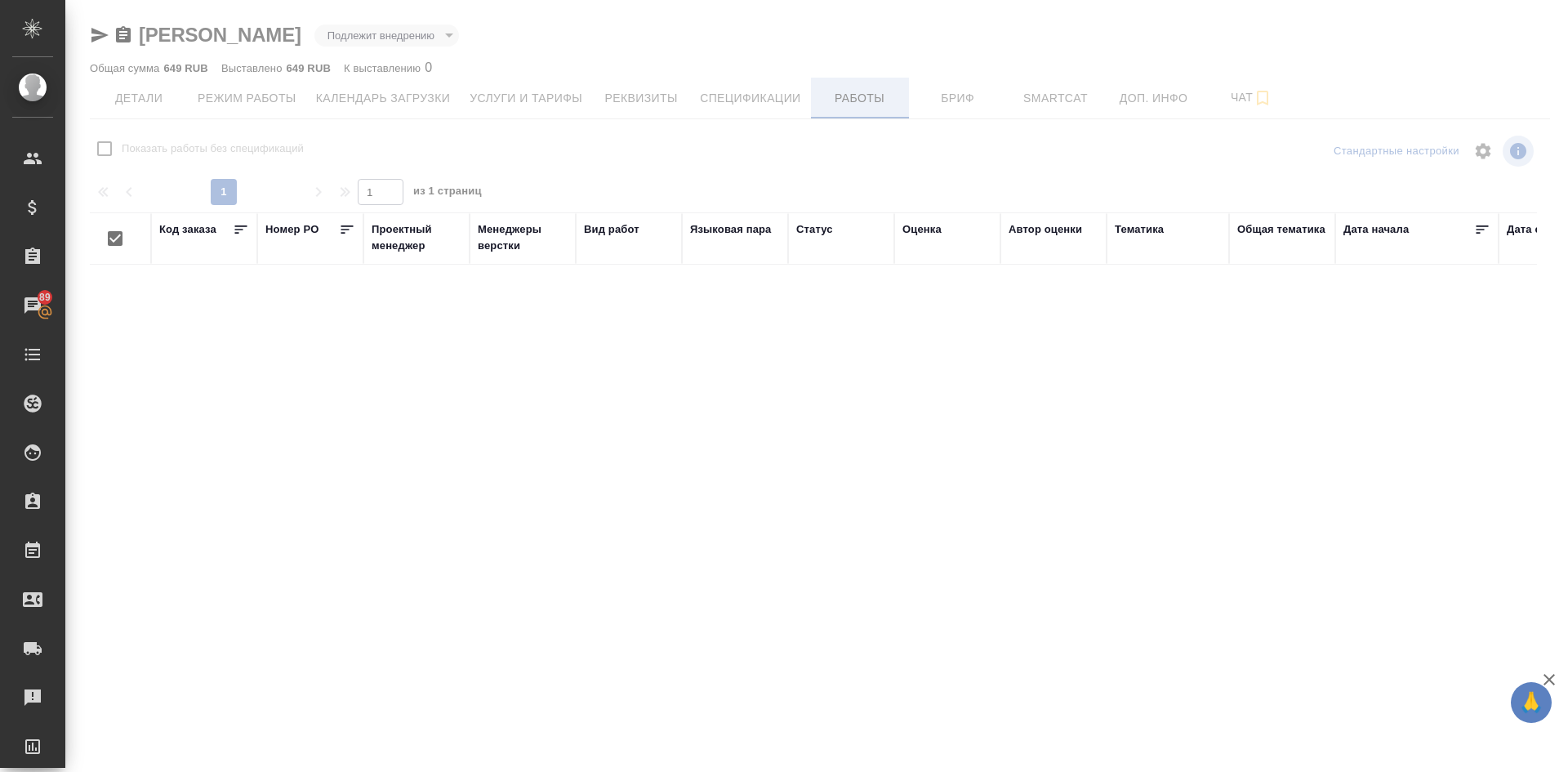
checkbox input "false"
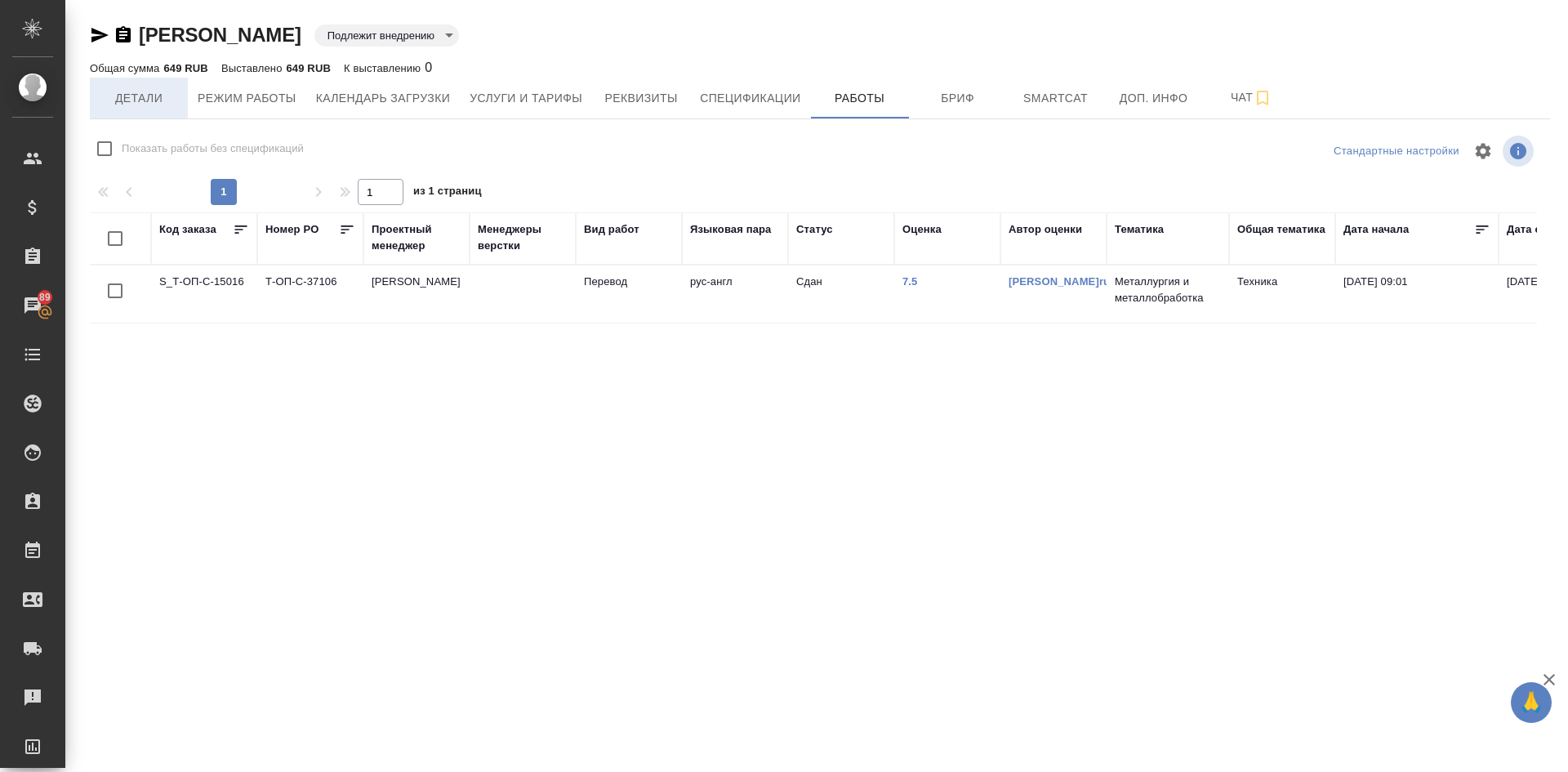
click at [136, 88] on span "Детали" at bounding box center [138, 99] width 78 height 21
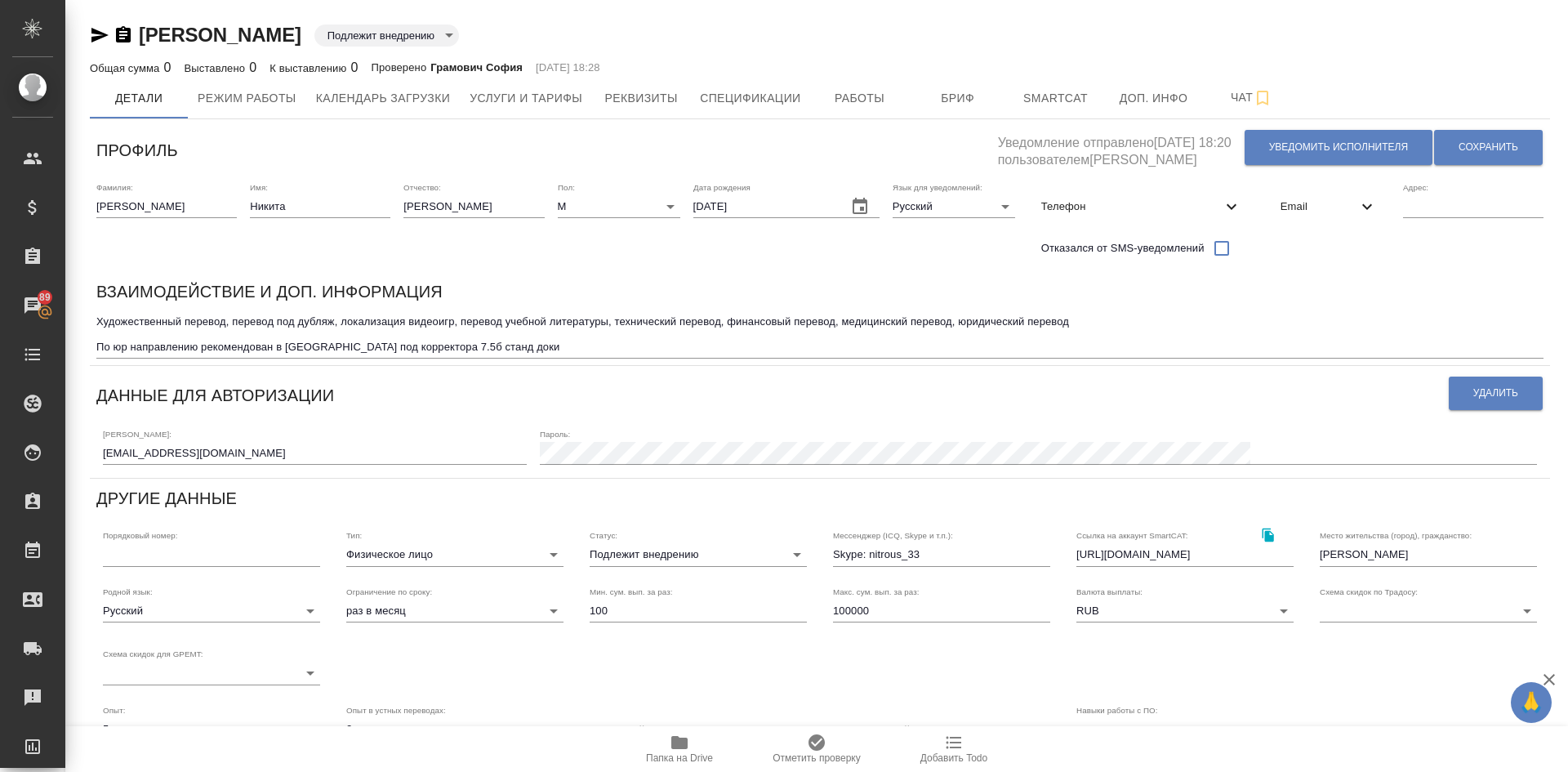
click at [662, 555] on body "🙏 .cls-1 fill:#fff; AWATERA Demidova Tatyana Клиенты Спецификации Заказы 89 Чат…" at bounding box center [784, 386] width 1568 height 772
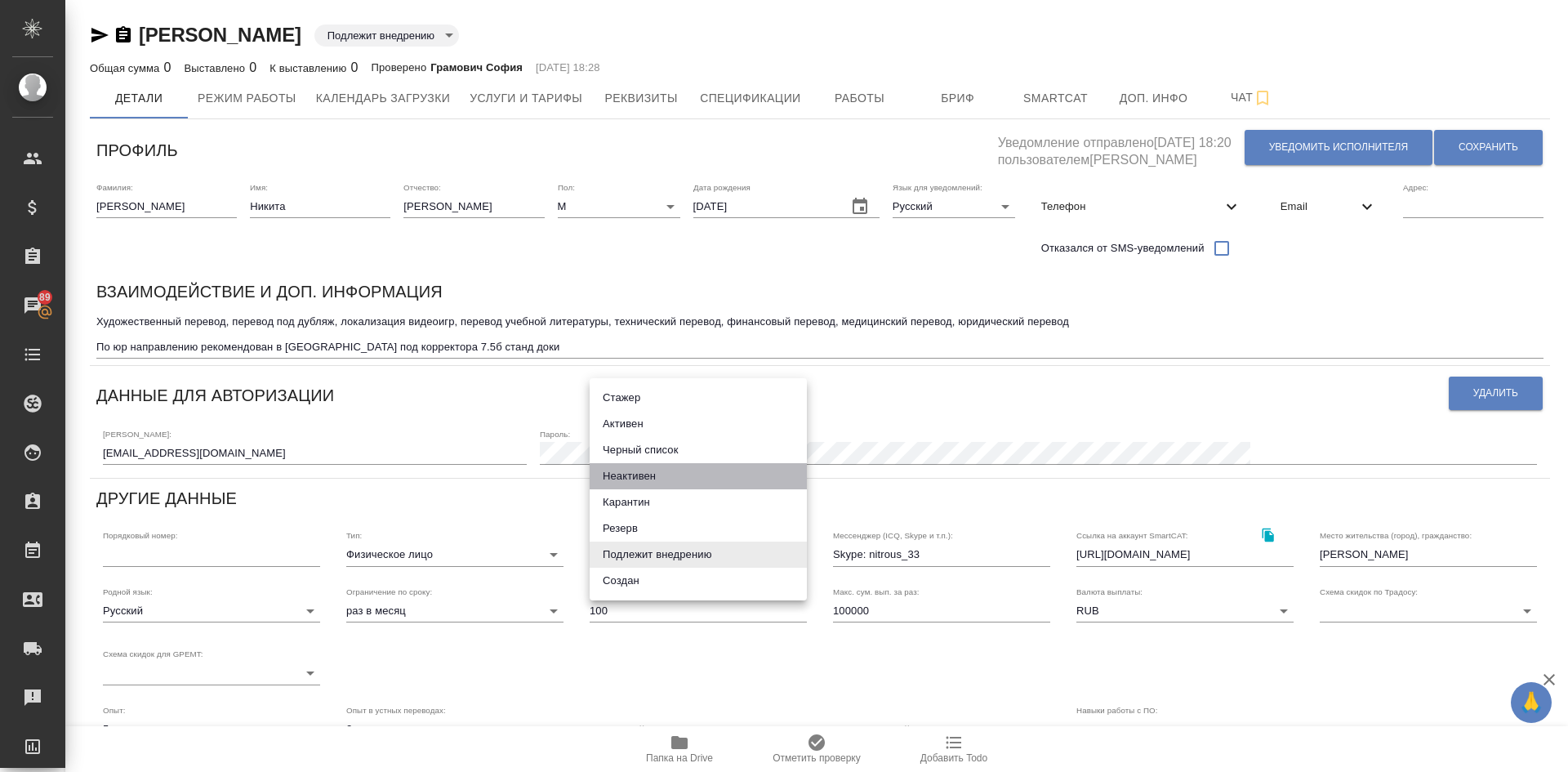
click at [631, 478] on li "Неактивен" at bounding box center [698, 476] width 217 height 26
type input "inactive"
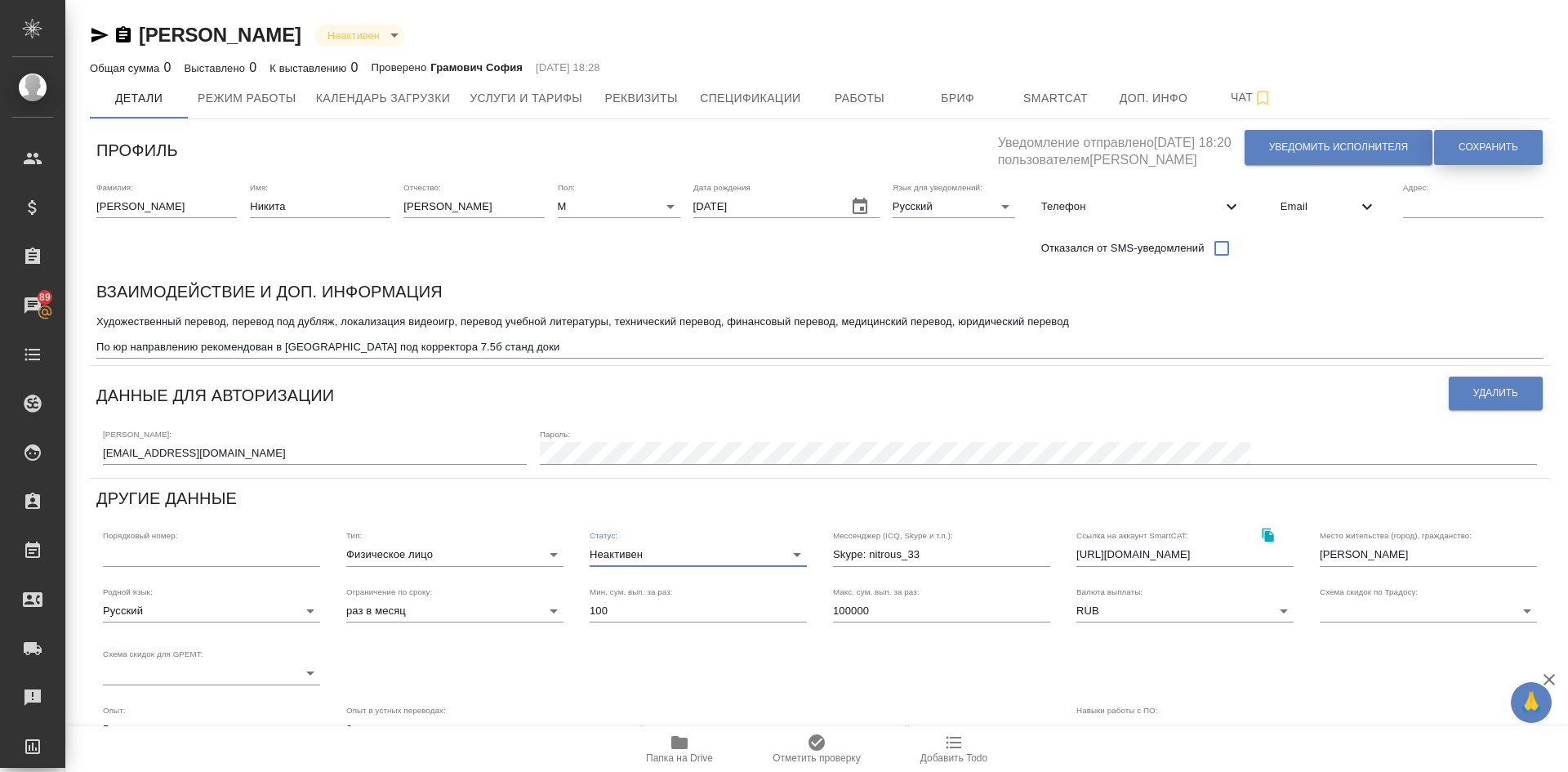
click at [1509, 137] on button "Сохранить" at bounding box center [1488, 147] width 108 height 35
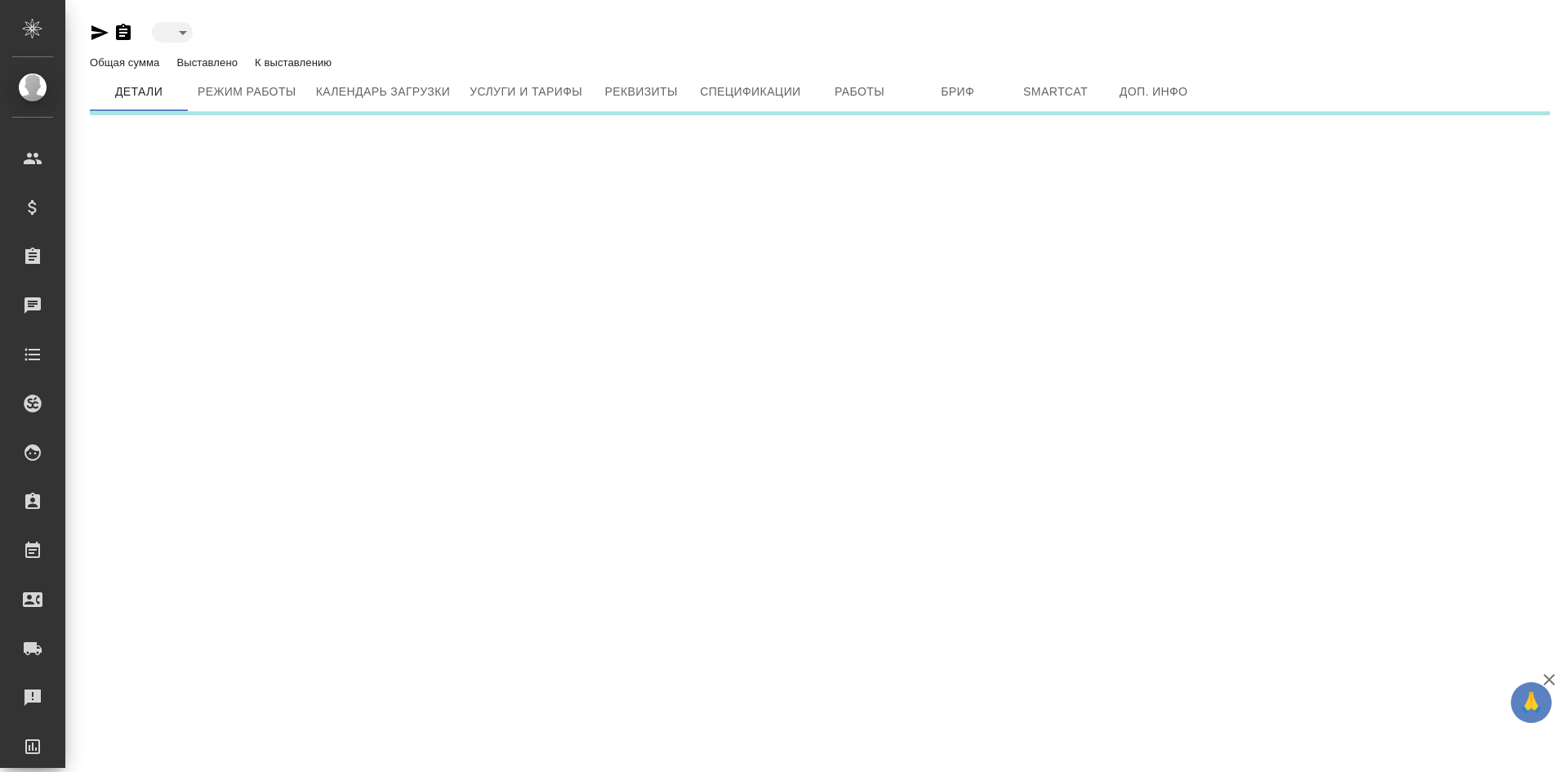
type input "toBeImplemented"
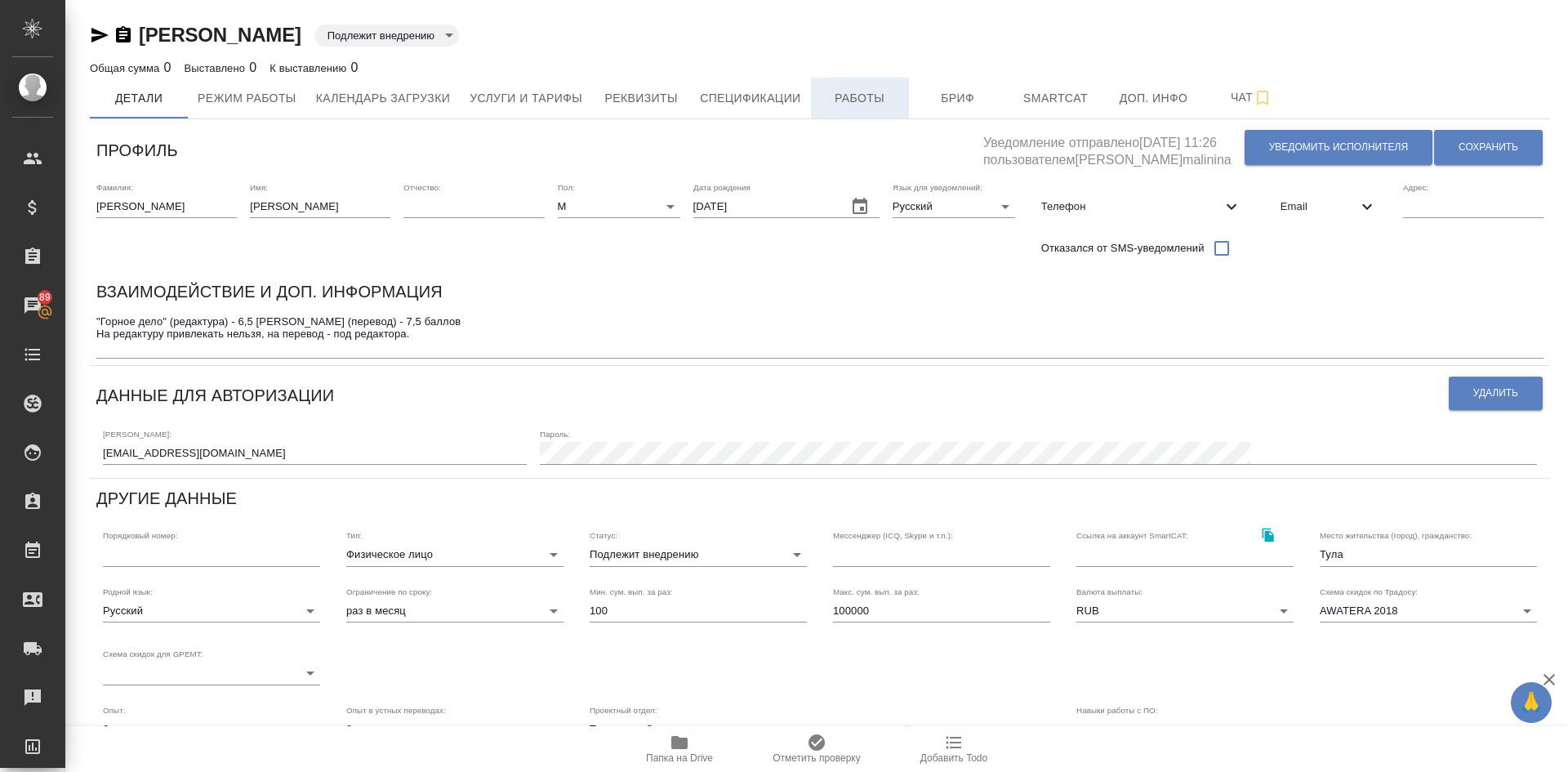
click at [872, 101] on span "Работы" at bounding box center [859, 99] width 78 height 21
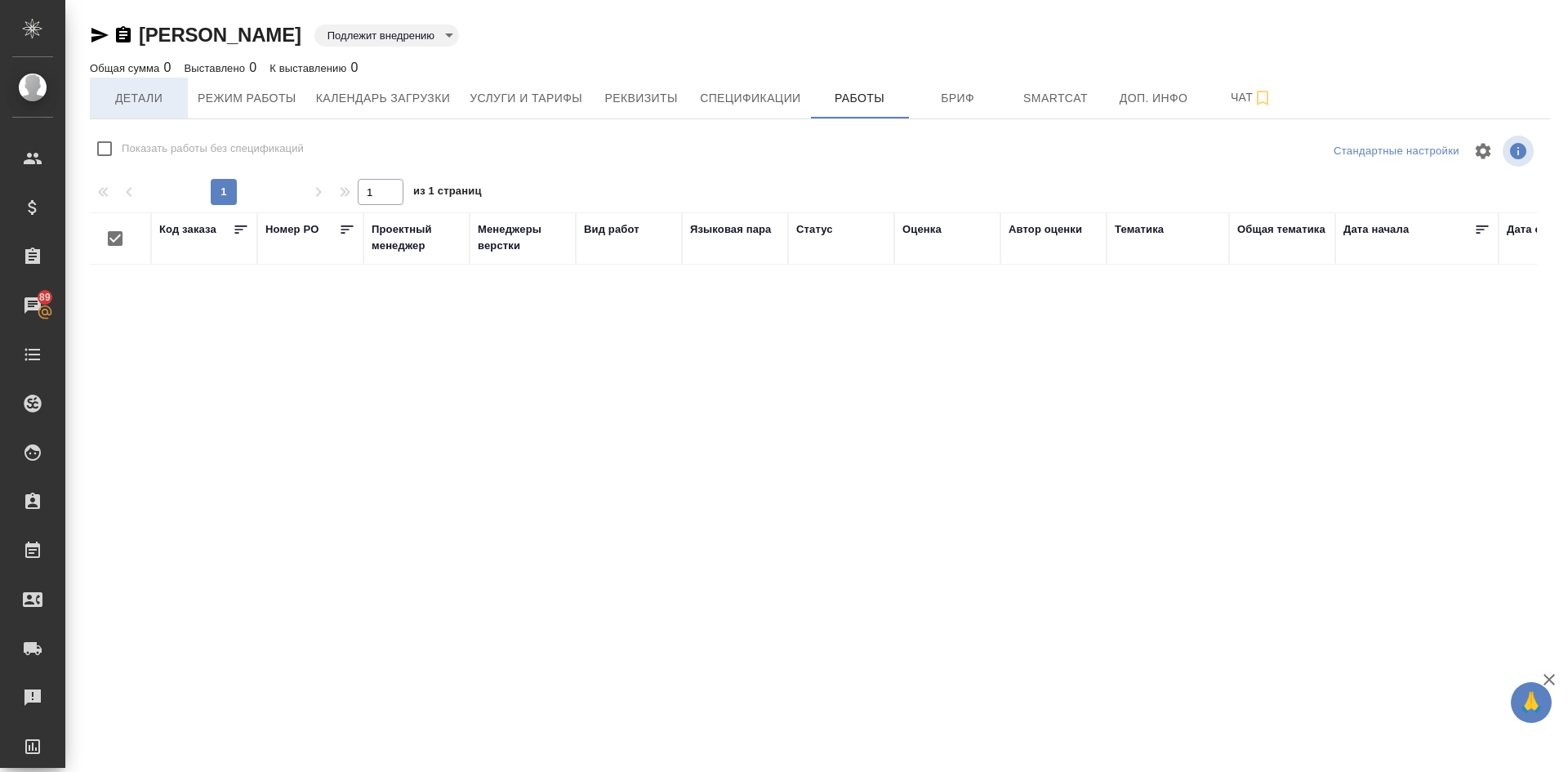
click at [142, 95] on span "Детали" at bounding box center [138, 99] width 78 height 21
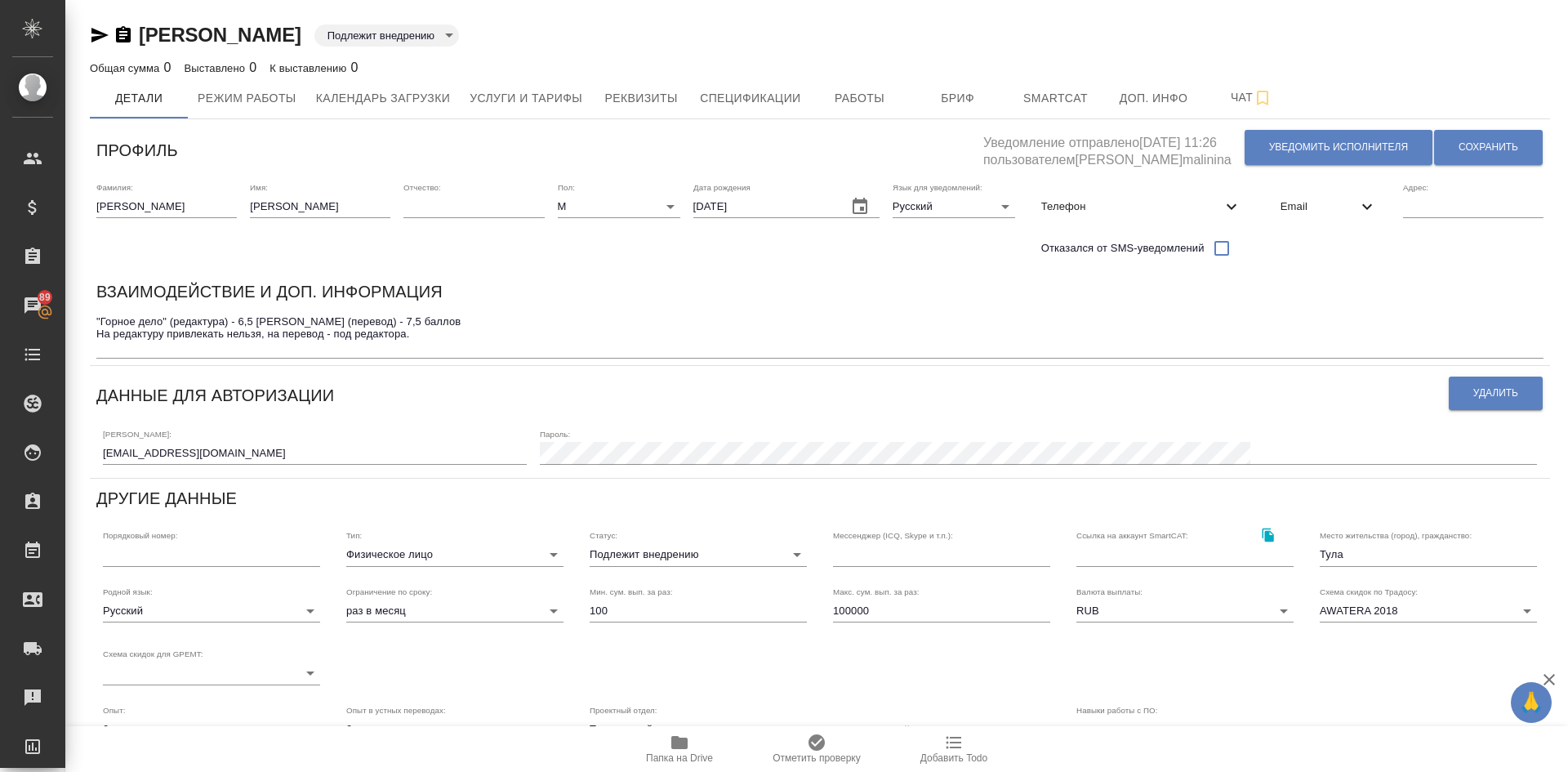
click at [616, 556] on body "🙏 .cls-1 fill:#fff; AWATERA Demidova Tatyana Клиенты Спецификации Заказы 89 Чат…" at bounding box center [784, 386] width 1568 height 772
click at [632, 478] on li "Неактивен" at bounding box center [698, 476] width 217 height 26
type input "inactive"
click at [1467, 145] on span "Сохранить" at bounding box center [1488, 147] width 59 height 14
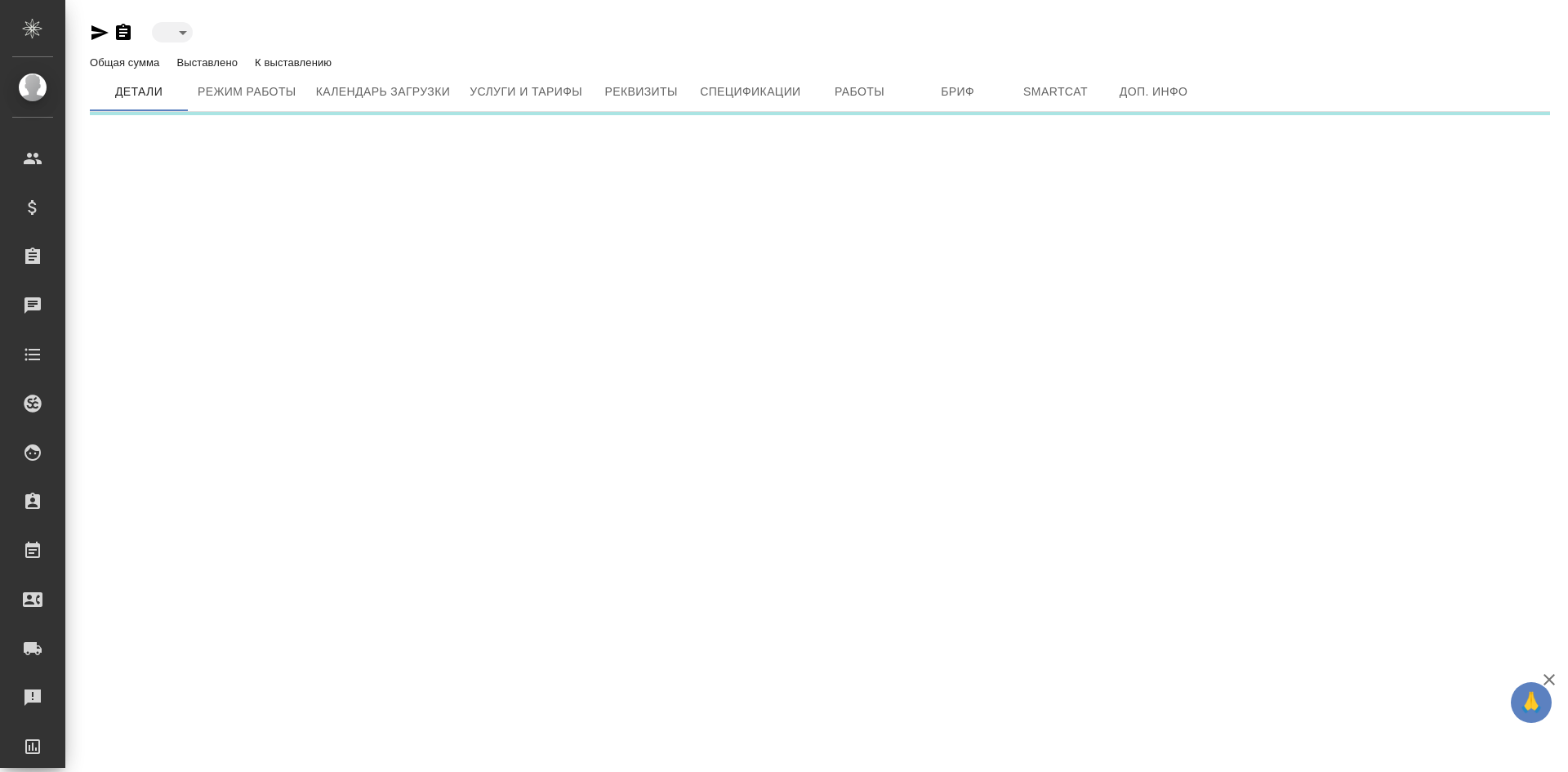
type input "toBeImplemented"
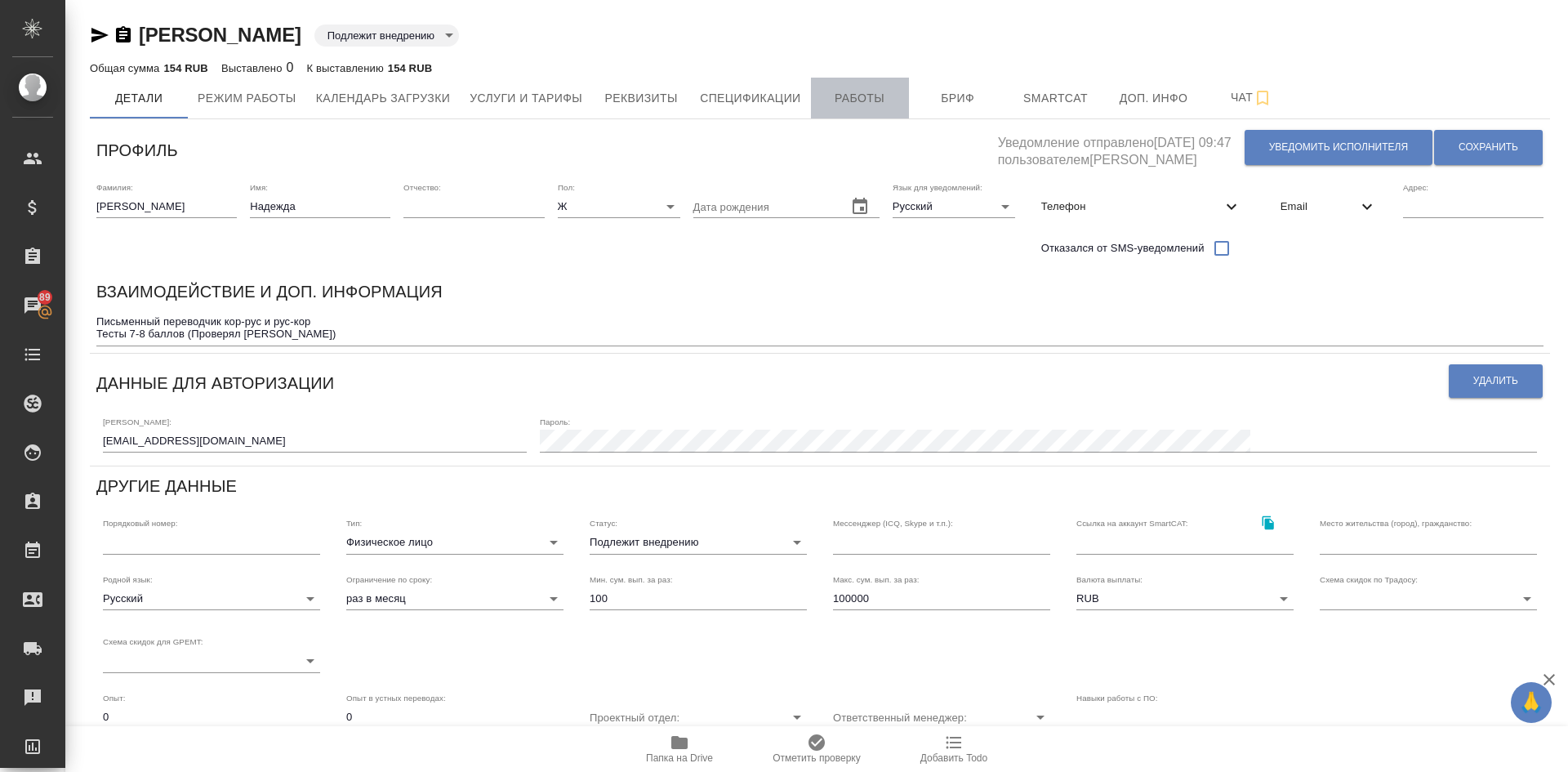
click at [851, 85] on button "Работы" at bounding box center [860, 97] width 98 height 40
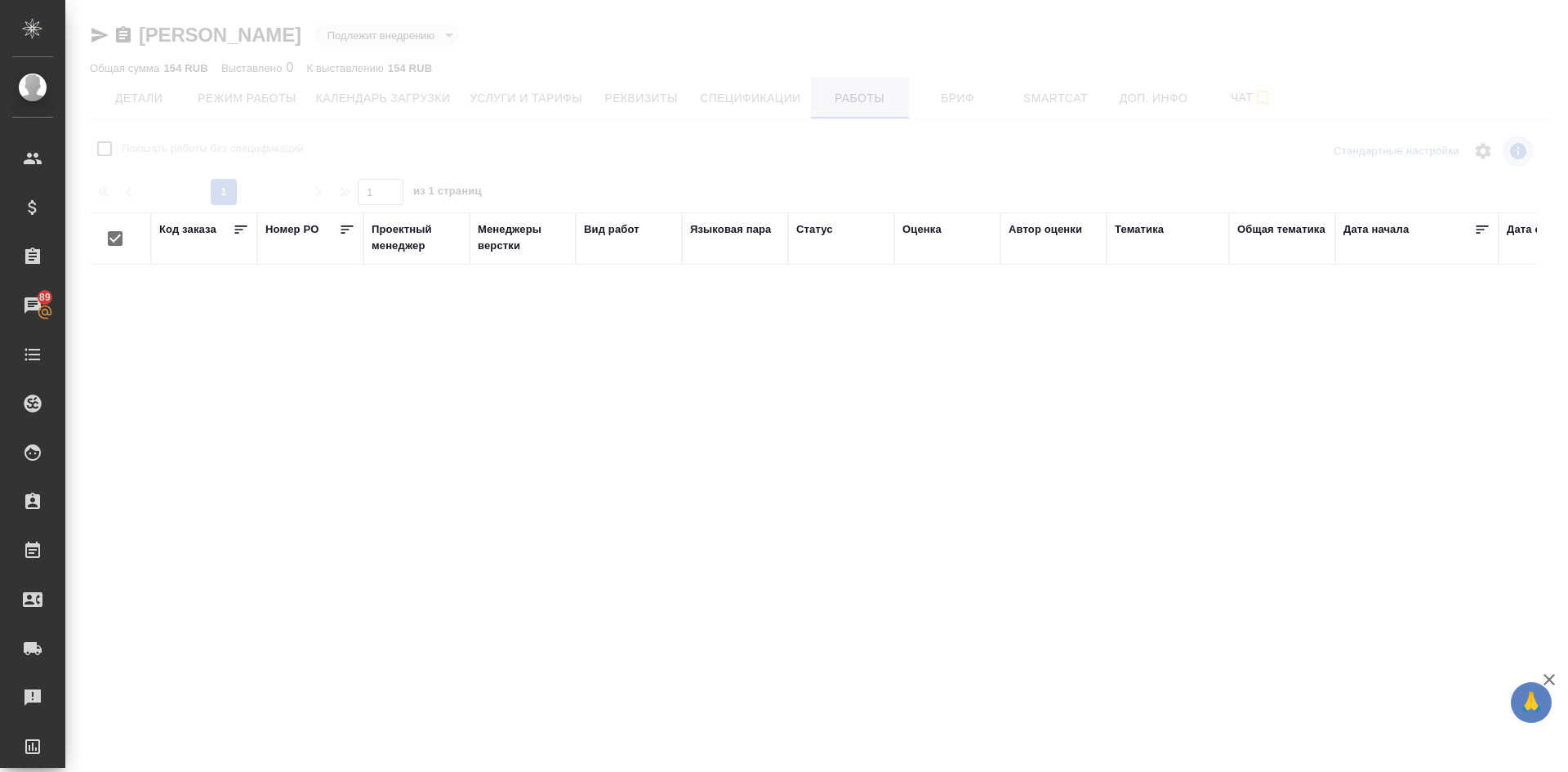
checkbox input "false"
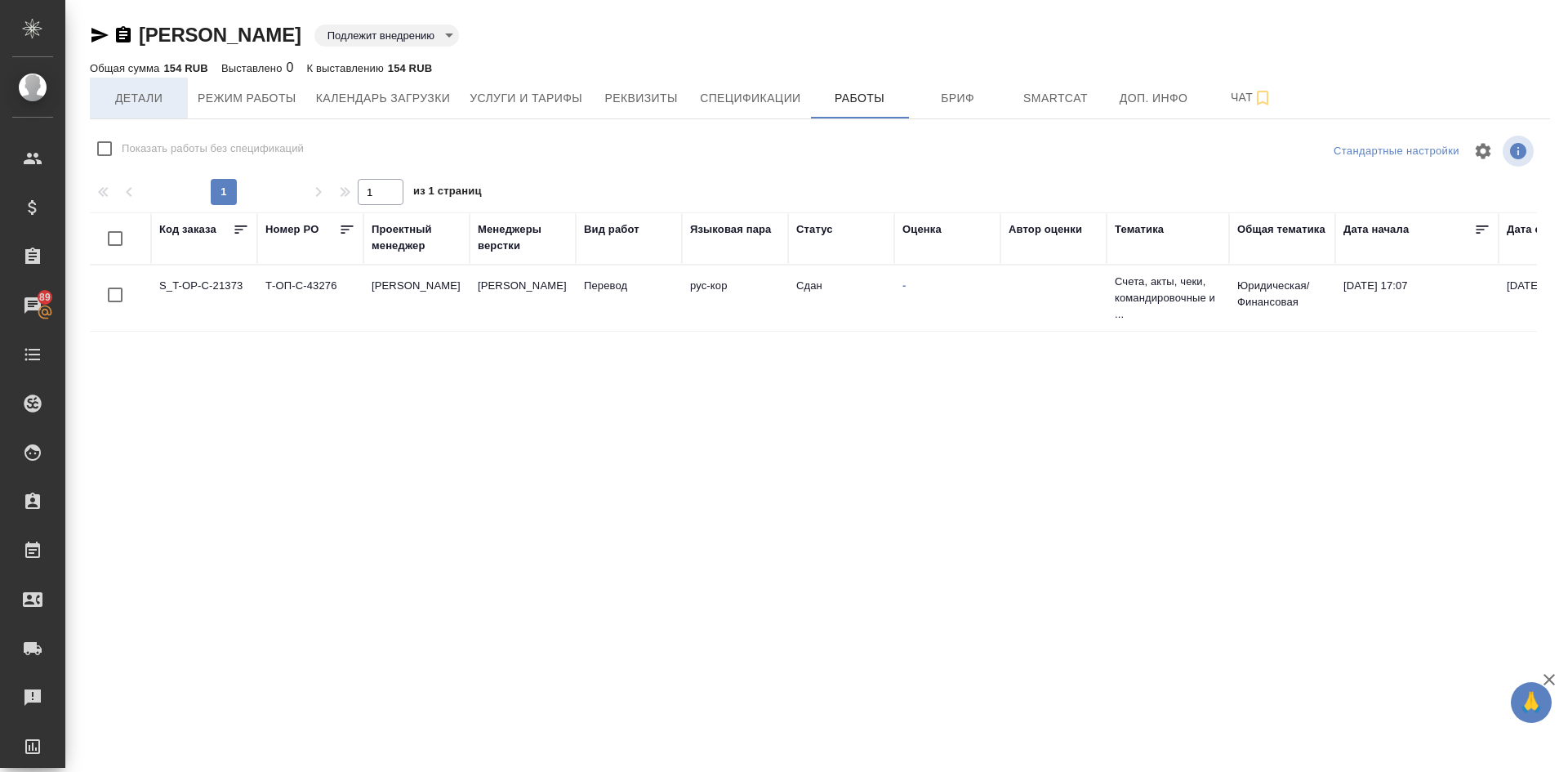
click at [120, 91] on span "Детали" at bounding box center [138, 99] width 78 height 21
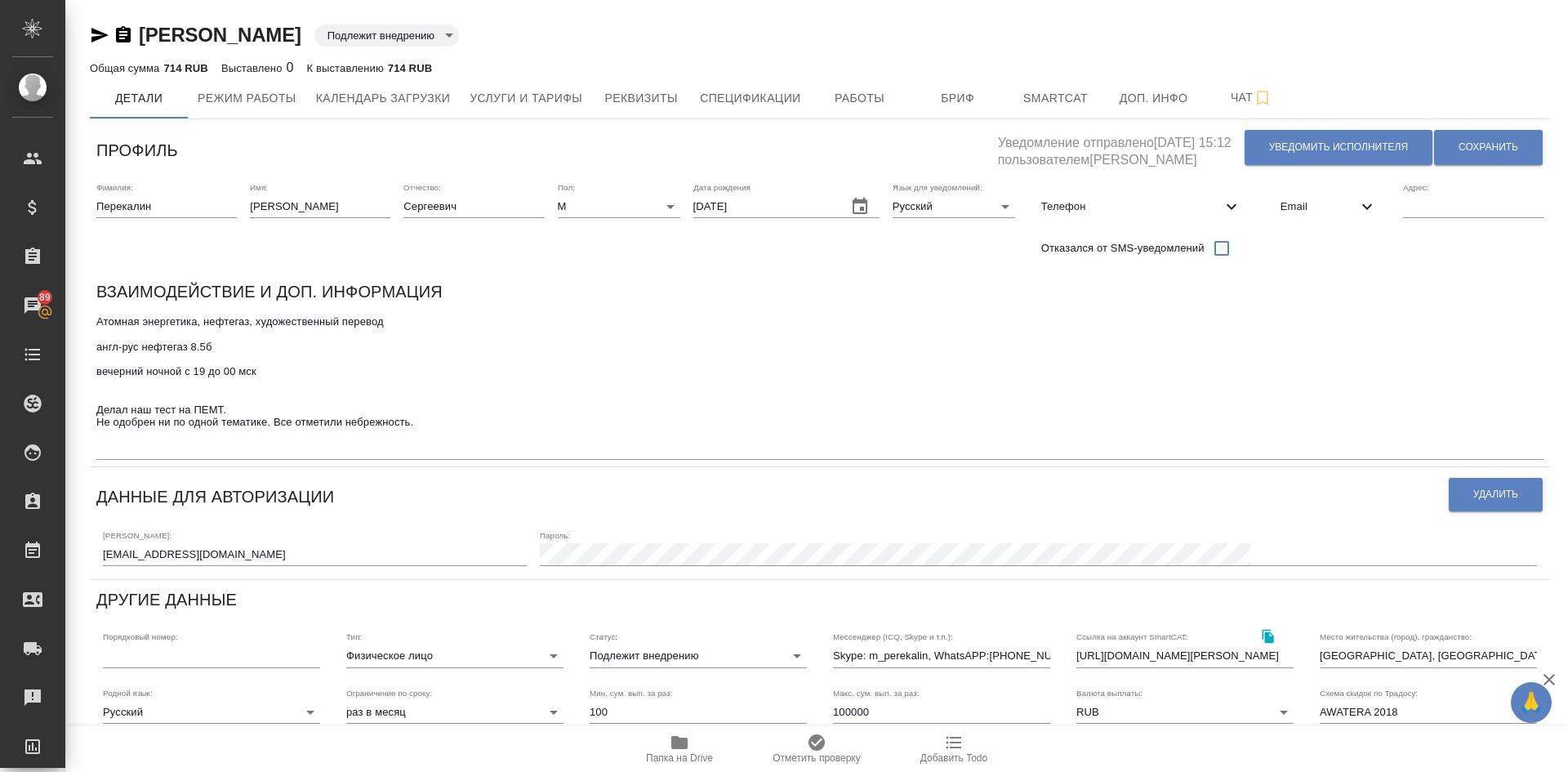
click at [625, 653] on body "🙏 .cls-1 fill:#fff; AWATERA [PERSON_NAME] Спецификации Заказы 89 Чаты Todo Прое…" at bounding box center [784, 386] width 1568 height 772
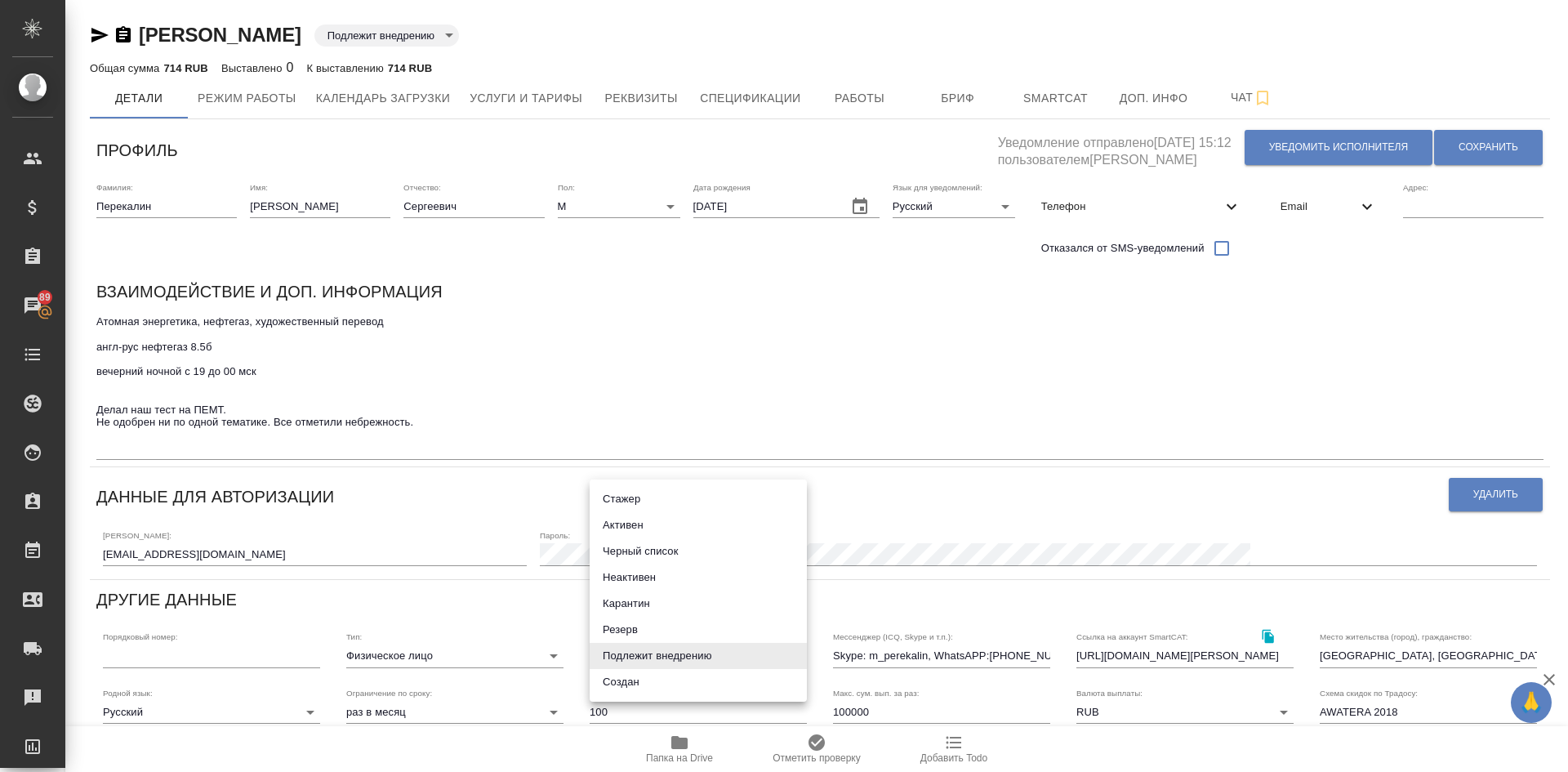
click at [631, 554] on li "Черный список" at bounding box center [698, 552] width 217 height 26
type input "blackList"
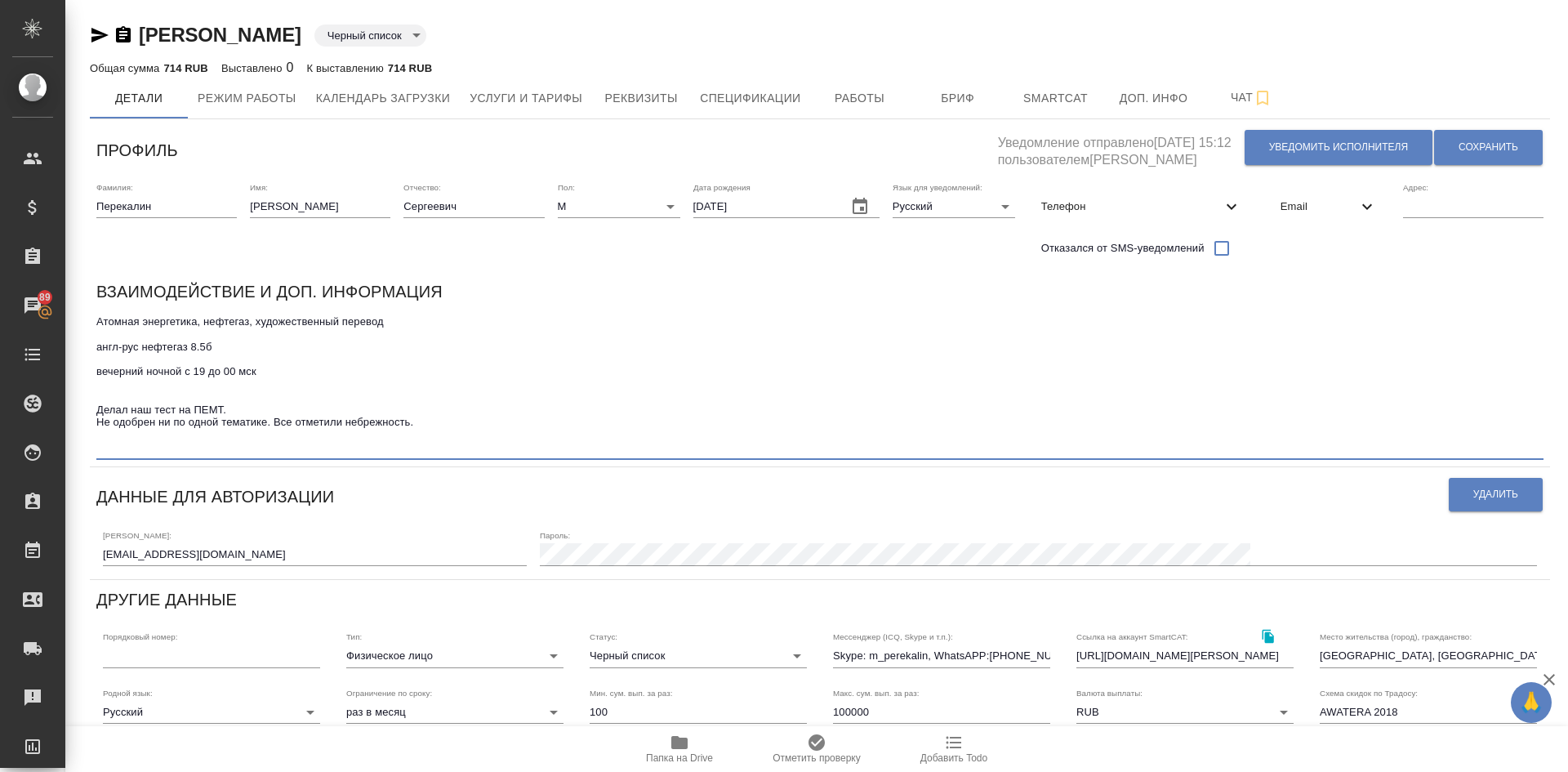
click at [476, 423] on textarea "Атомная энергетика, нефтегаз, художественный перевод англ-рус нефтегаз 8.5б веч…" at bounding box center [820, 385] width 1448 height 139
type textarea "Атомная энергетика, нефтегаз, художественный перевод англ-рус нефтегаз 8.5б веч…"
click at [1503, 147] on span "Сохранить" at bounding box center [1488, 147] width 59 height 14
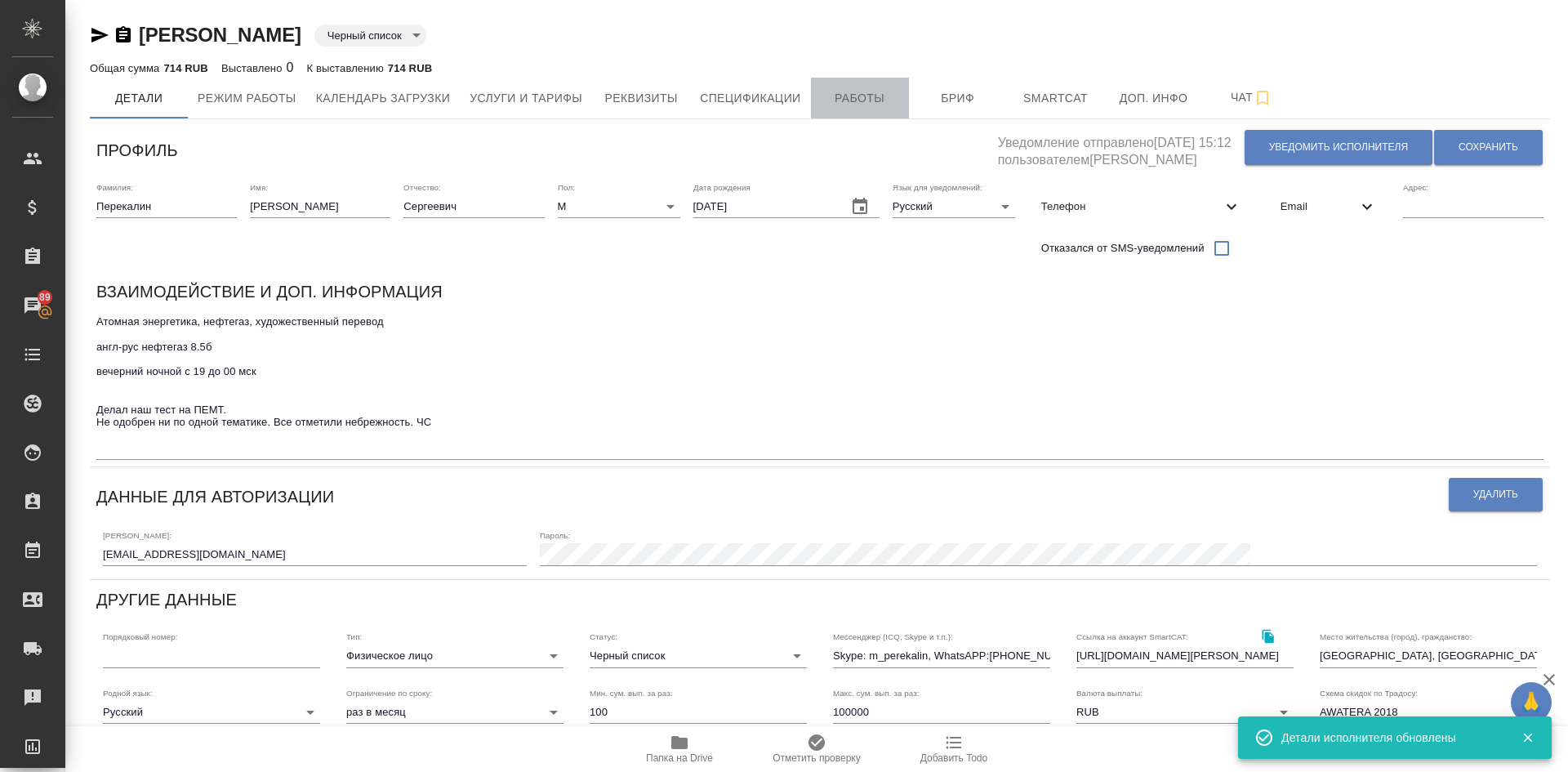
click at [850, 99] on span "Работы" at bounding box center [859, 99] width 78 height 21
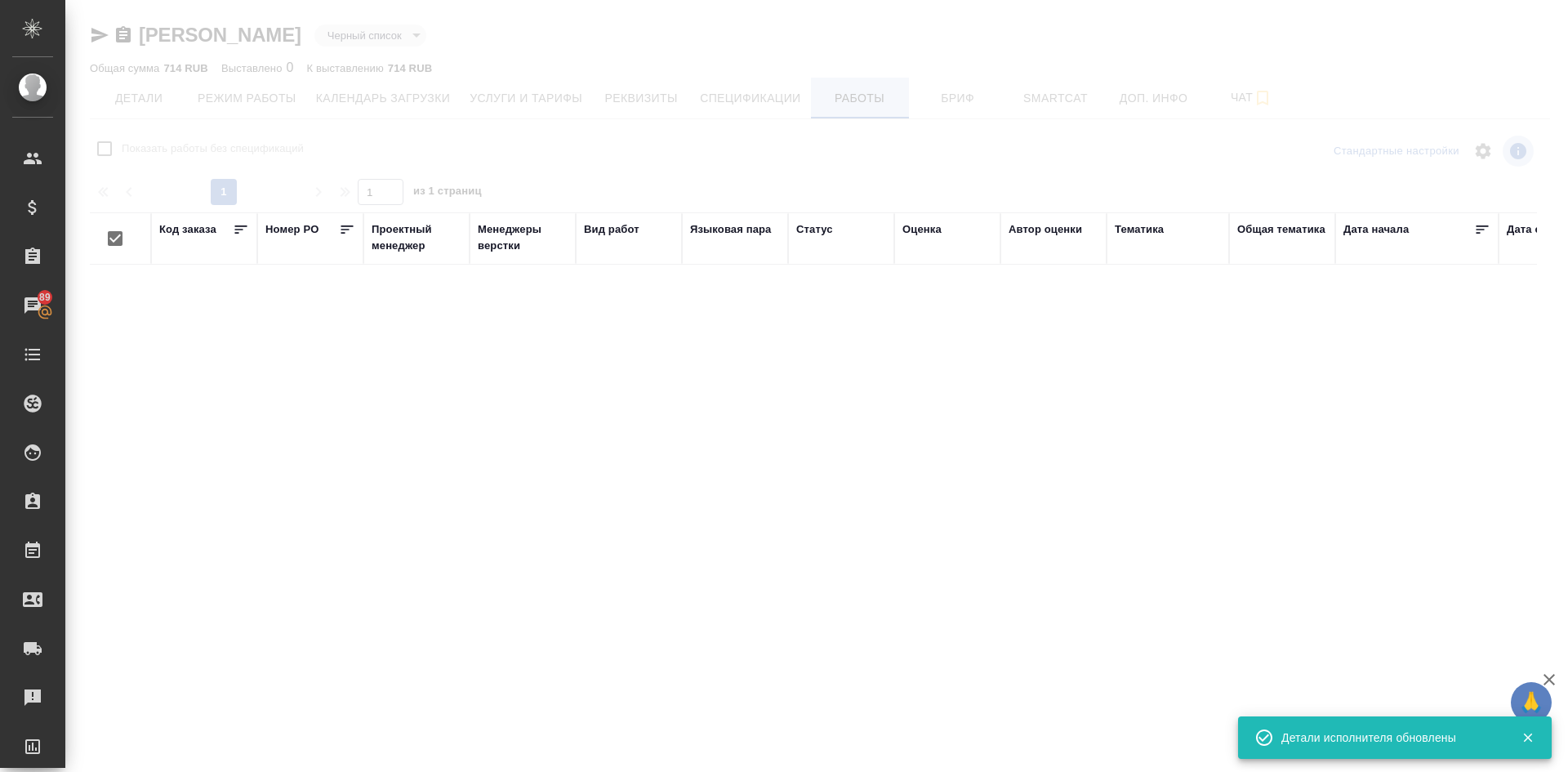
checkbox input "false"
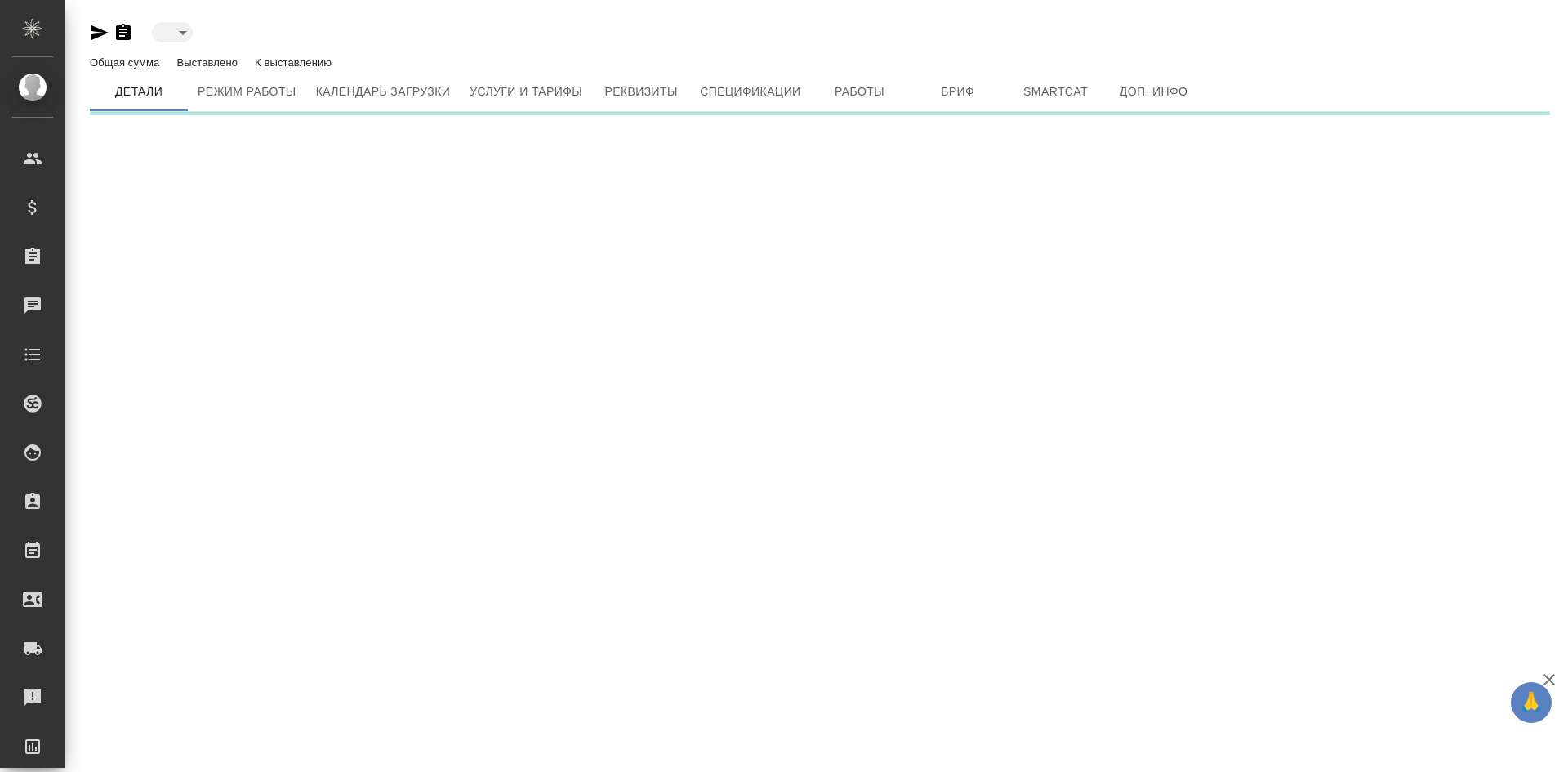
type input "toBeImplemented"
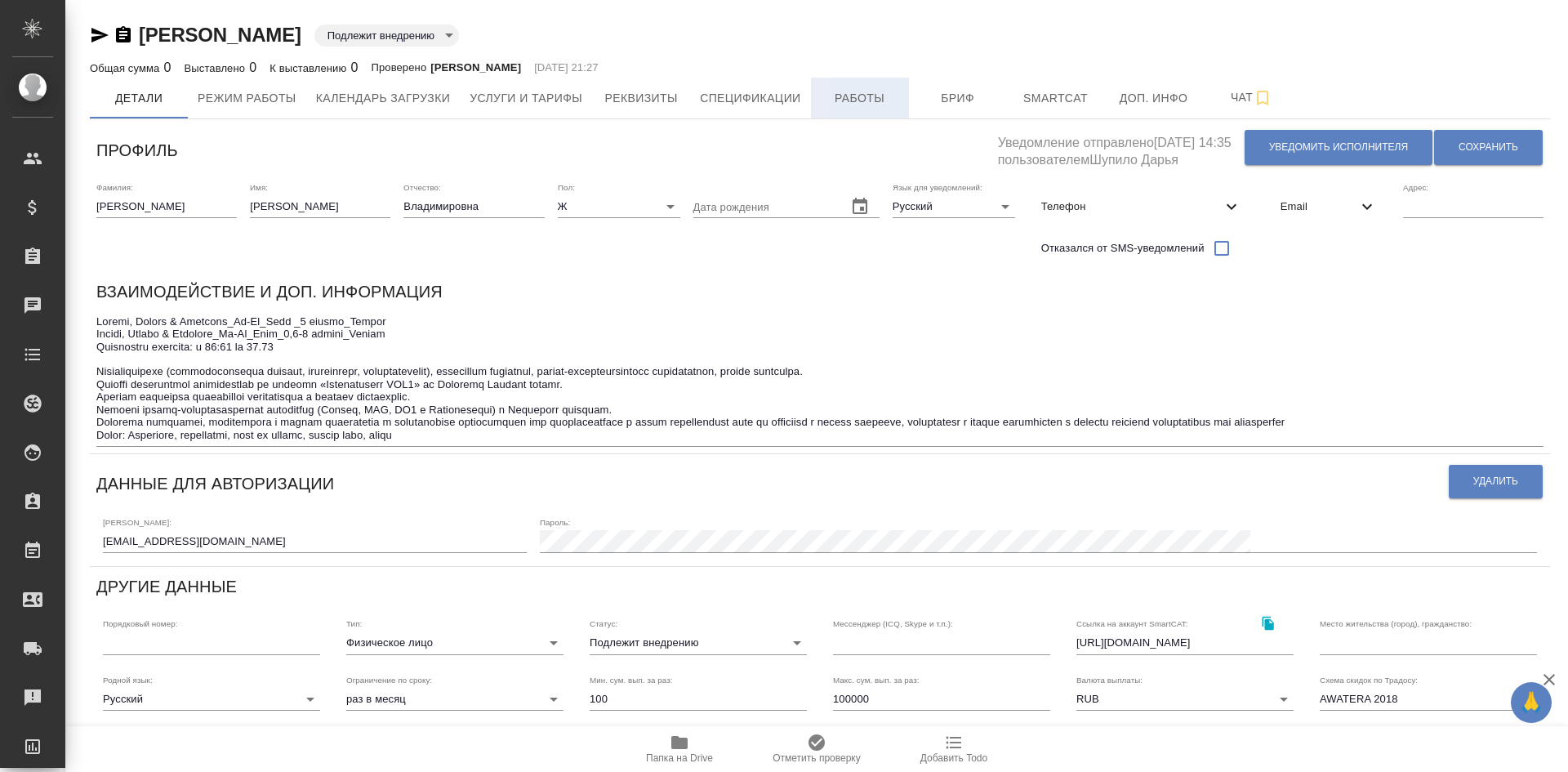
click at [843, 104] on span "Работы" at bounding box center [859, 99] width 78 height 21
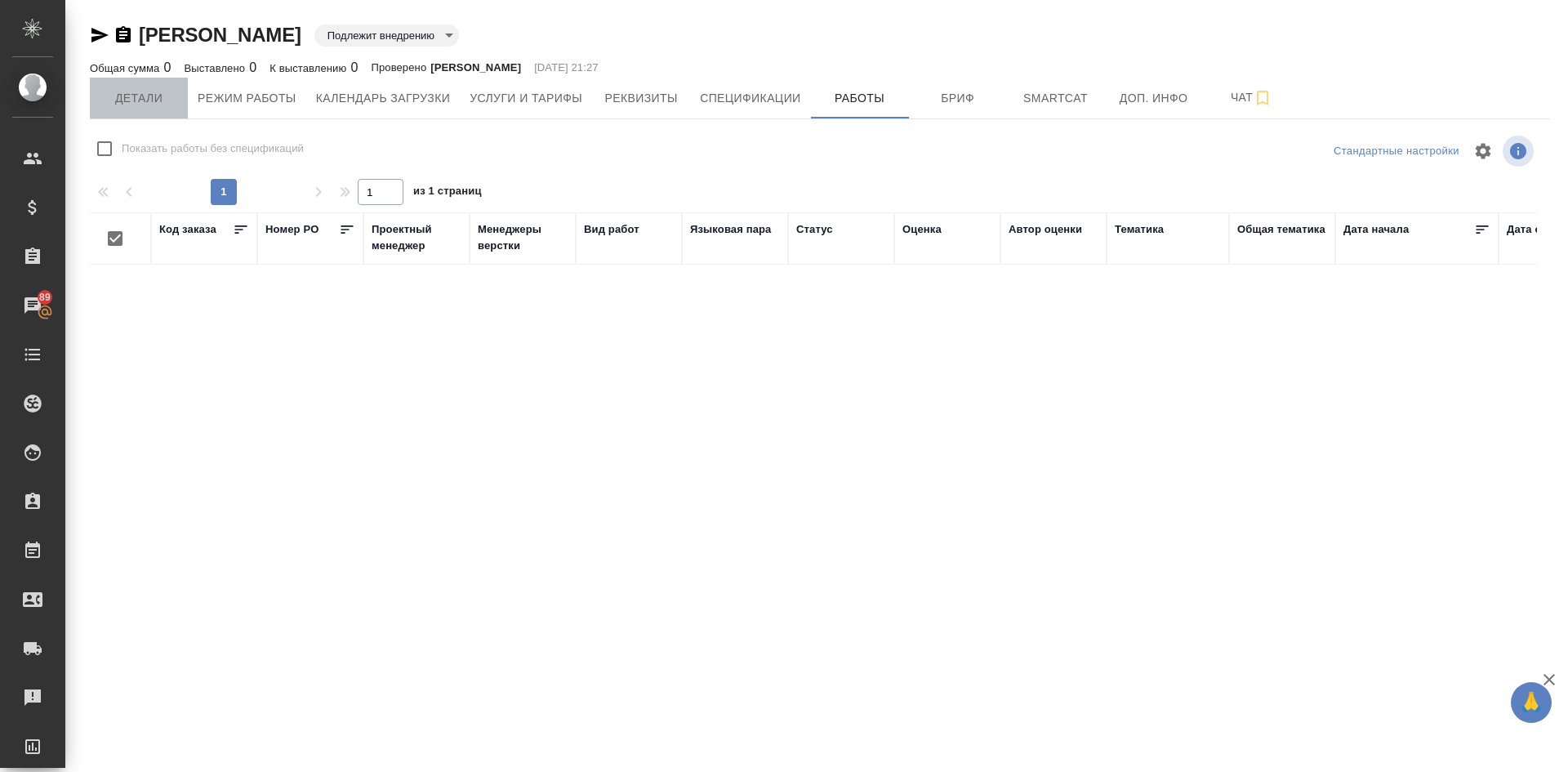
click at [133, 99] on span "Детали" at bounding box center [138, 99] width 78 height 21
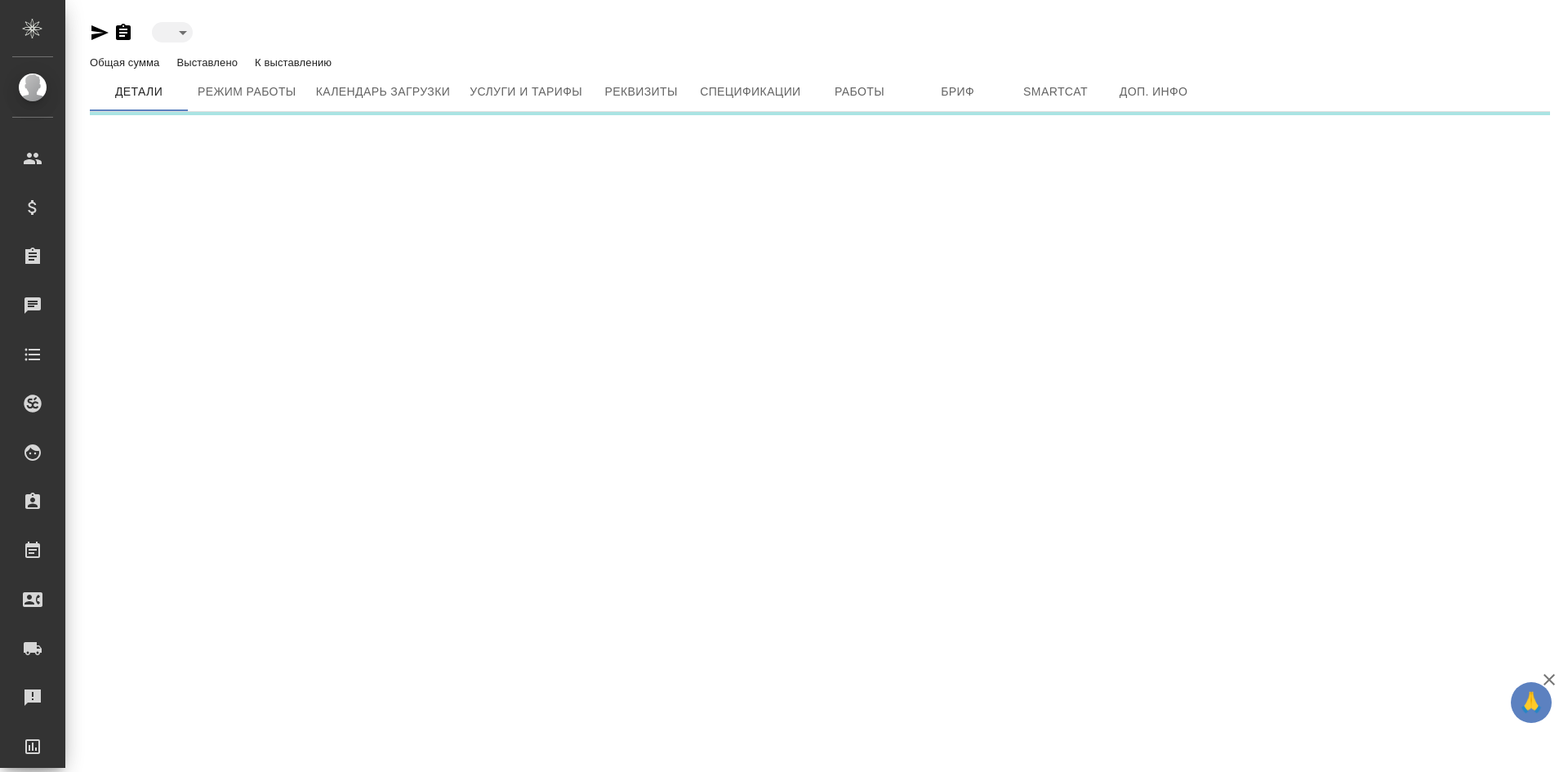
type input "toBeImplemented"
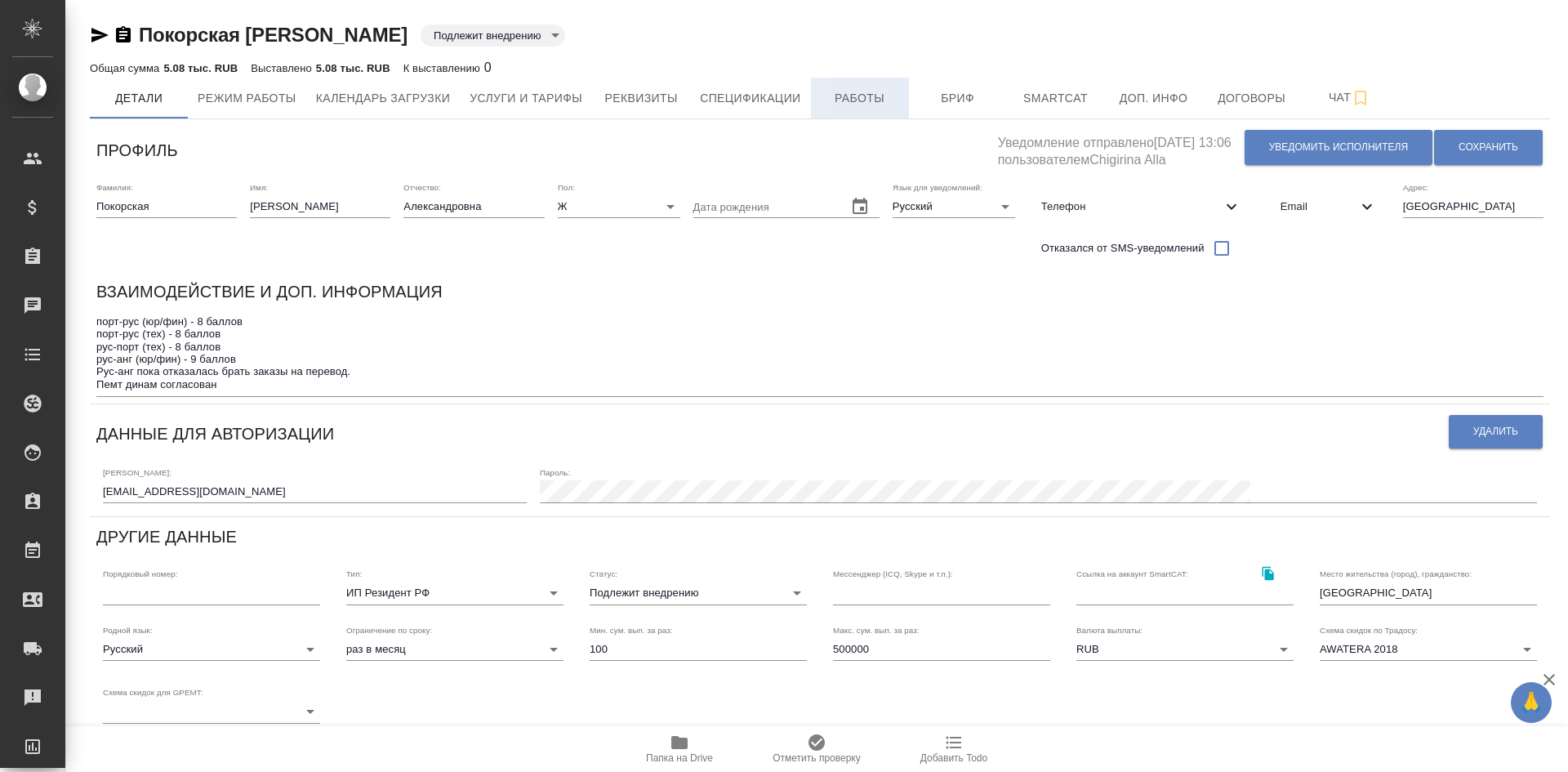
click at [857, 96] on span "Работы" at bounding box center [859, 99] width 78 height 21
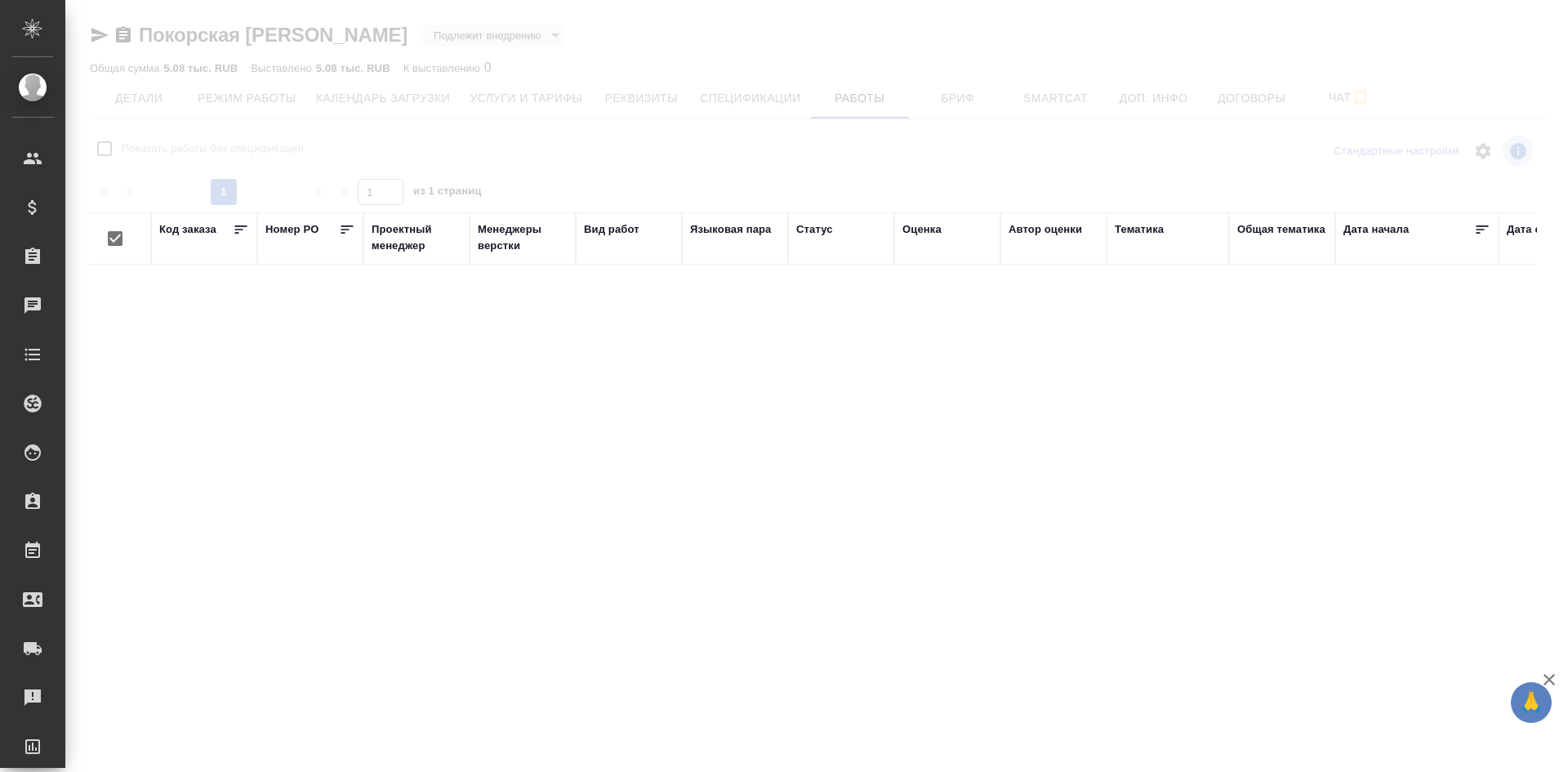
checkbox input "false"
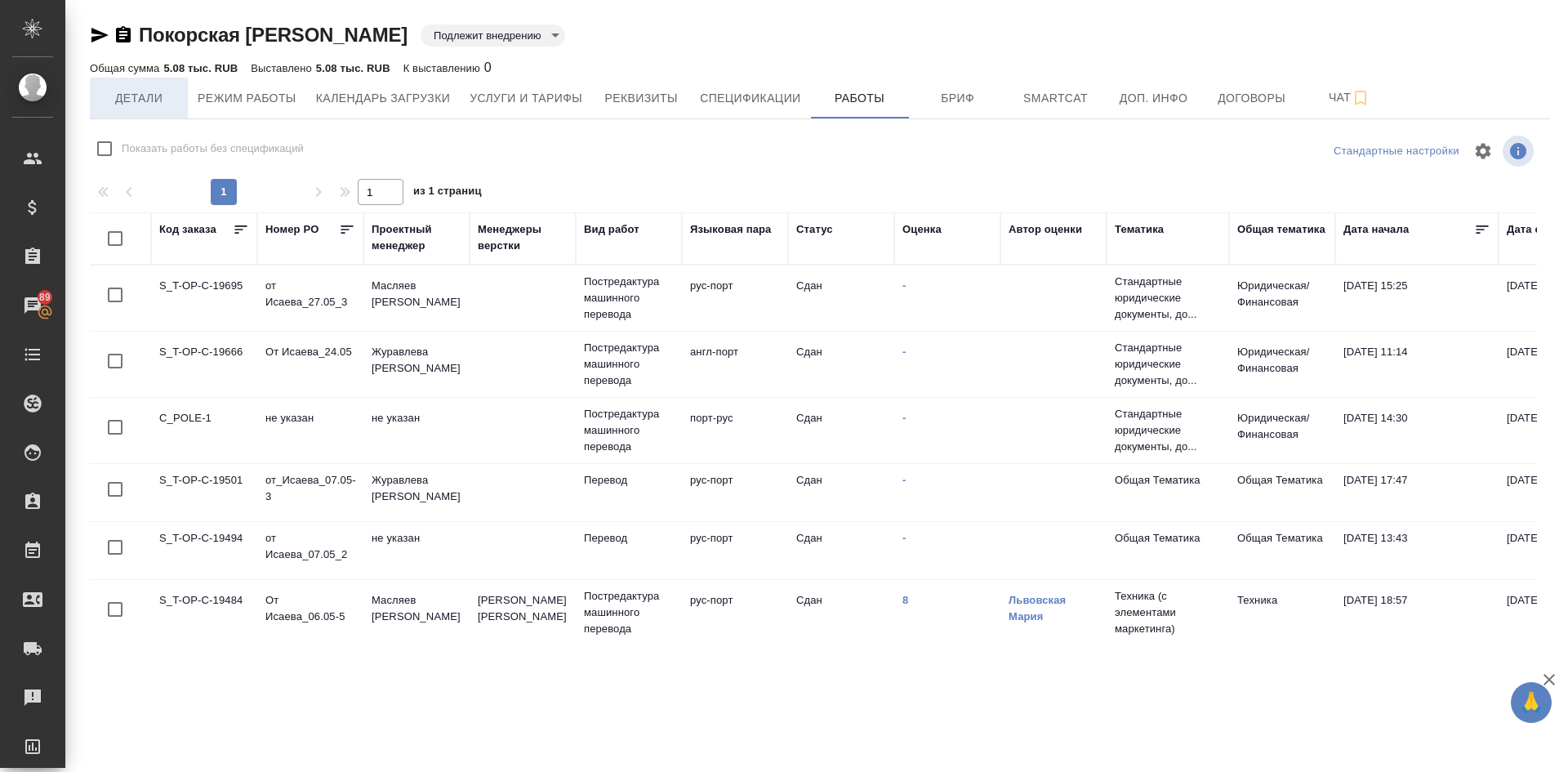
click at [144, 99] on span "Детали" at bounding box center [138, 99] width 78 height 21
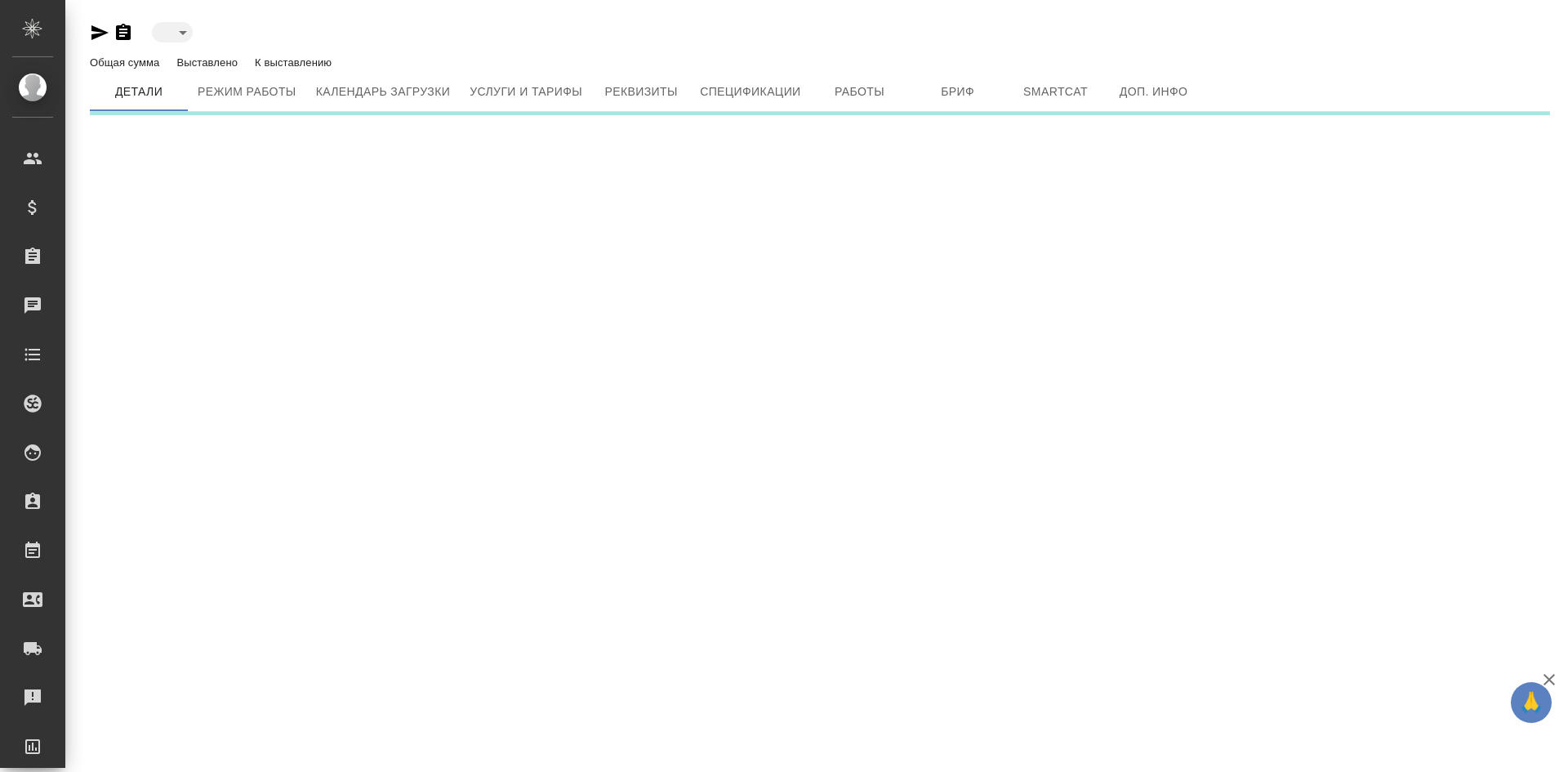
type input "toBeImplemented"
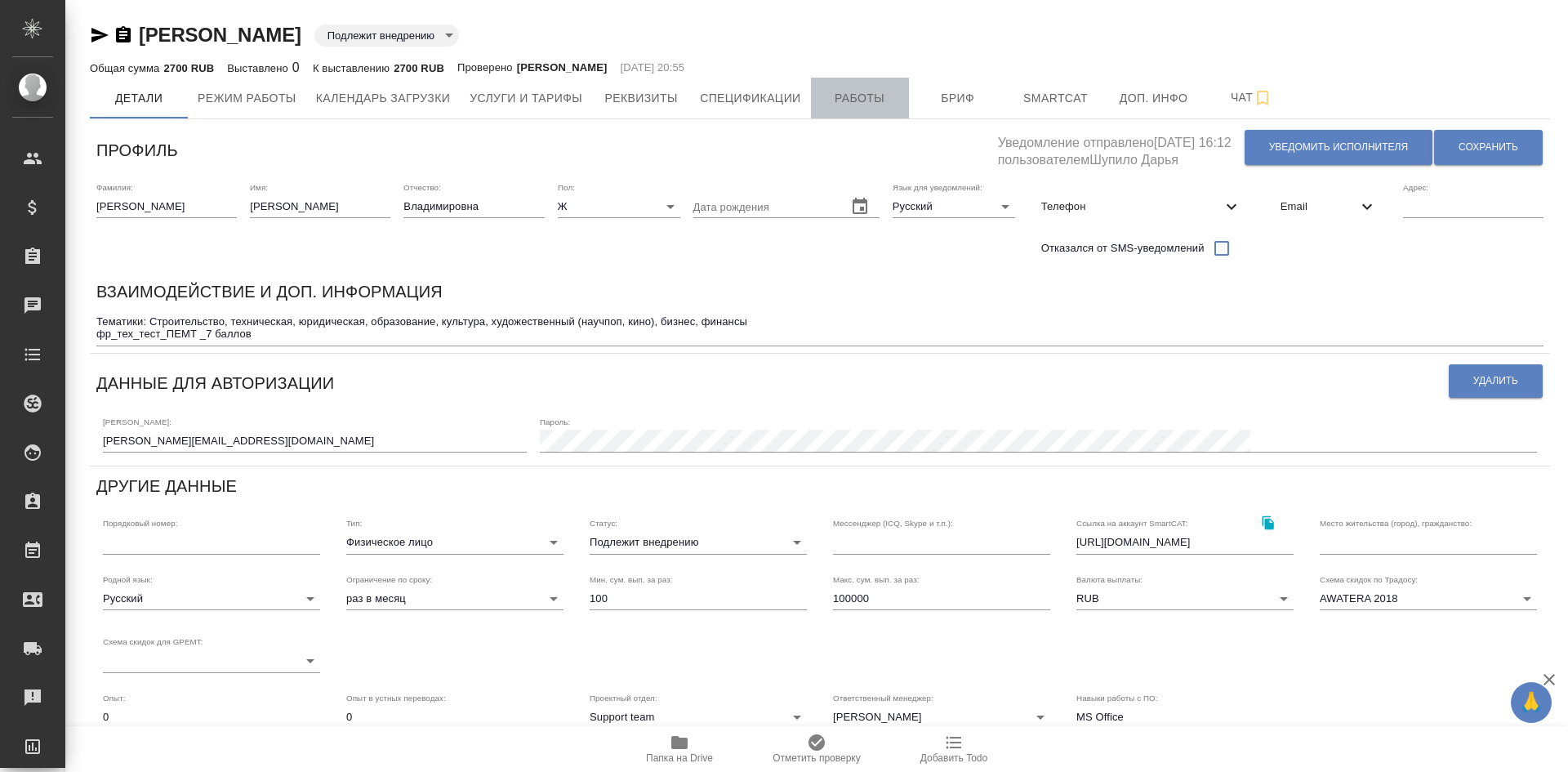
click at [844, 87] on button "Работы" at bounding box center [860, 97] width 98 height 40
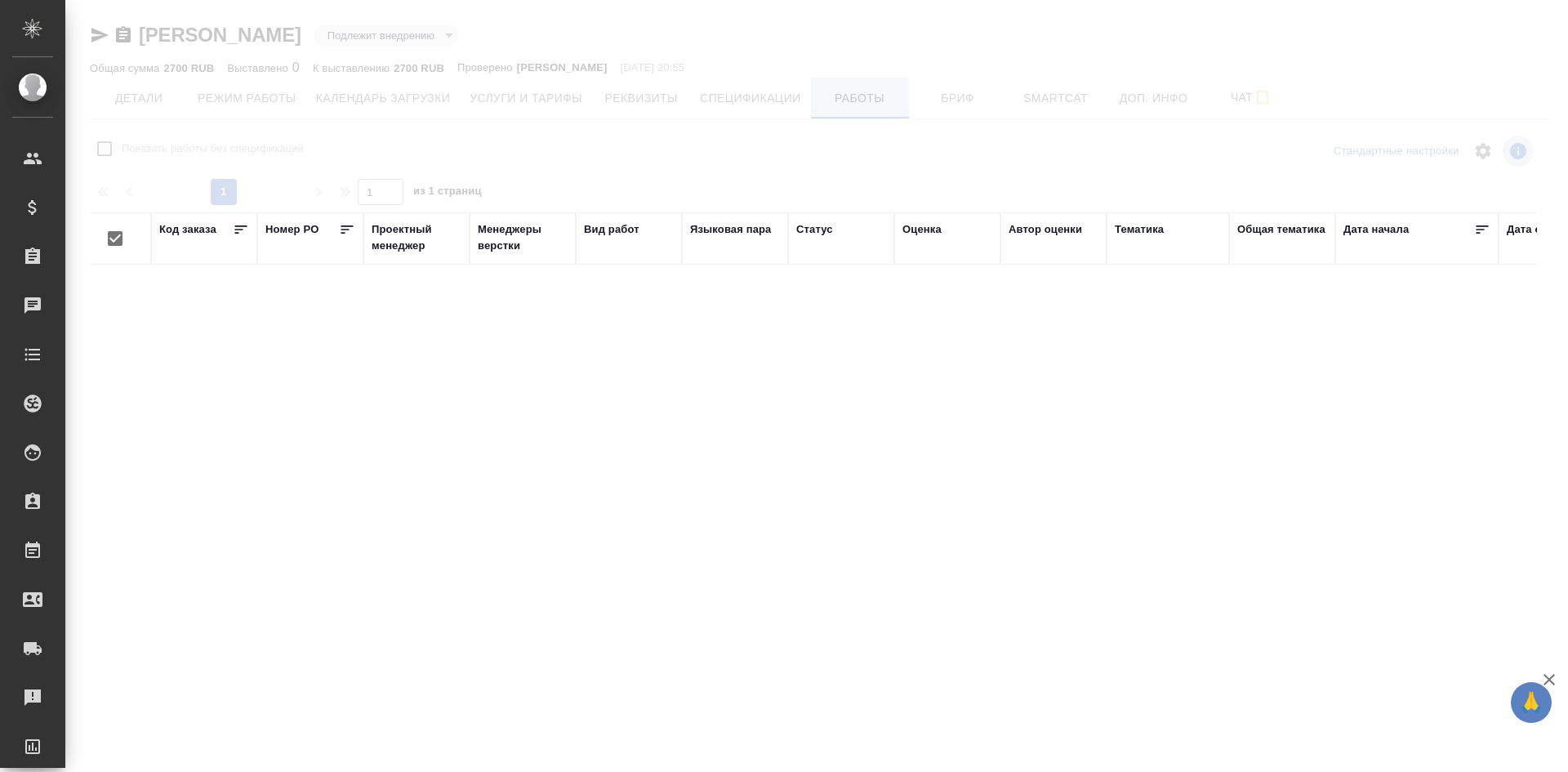
checkbox input "false"
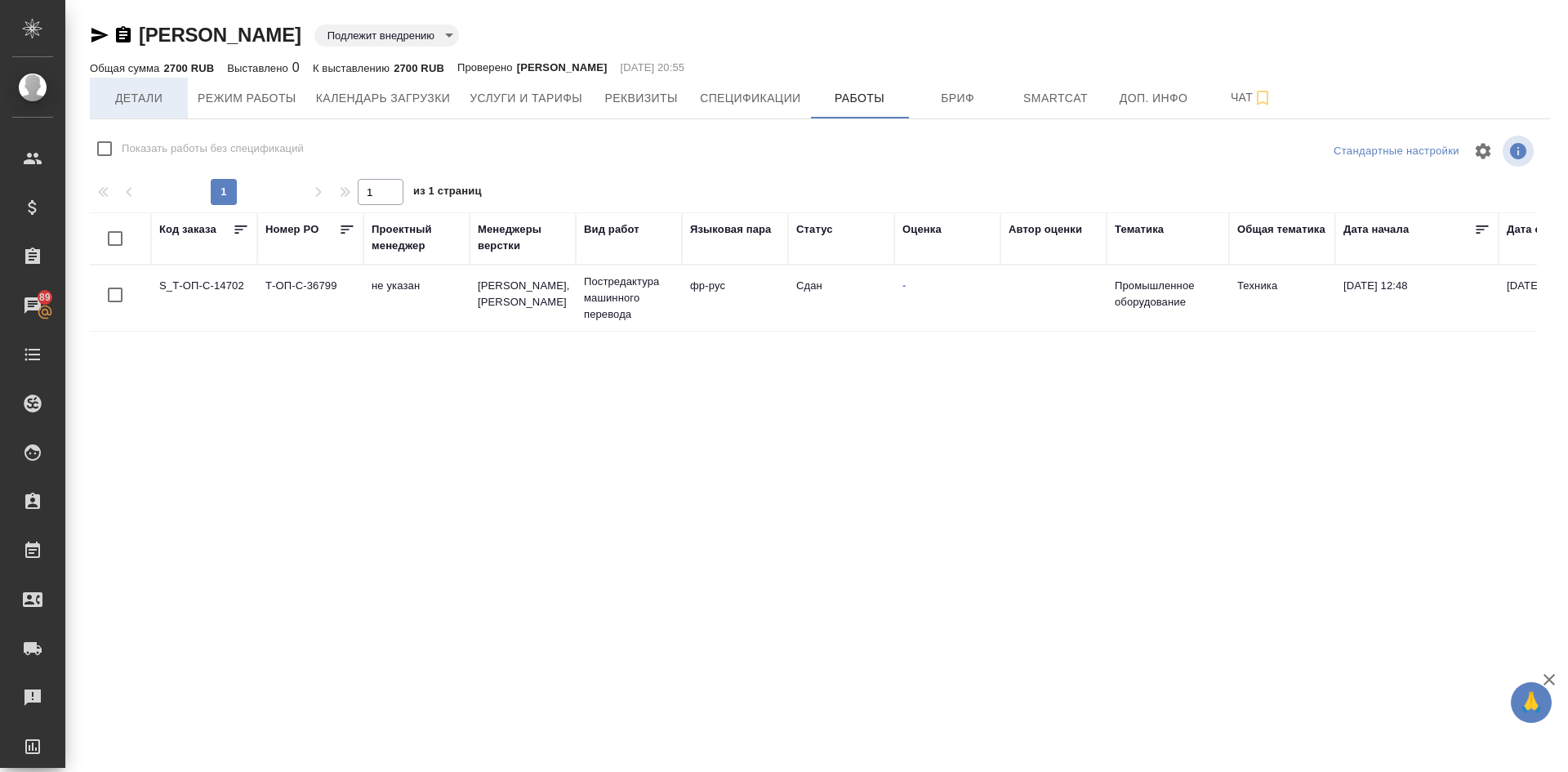
click at [125, 100] on span "Детали" at bounding box center [138, 99] width 78 height 21
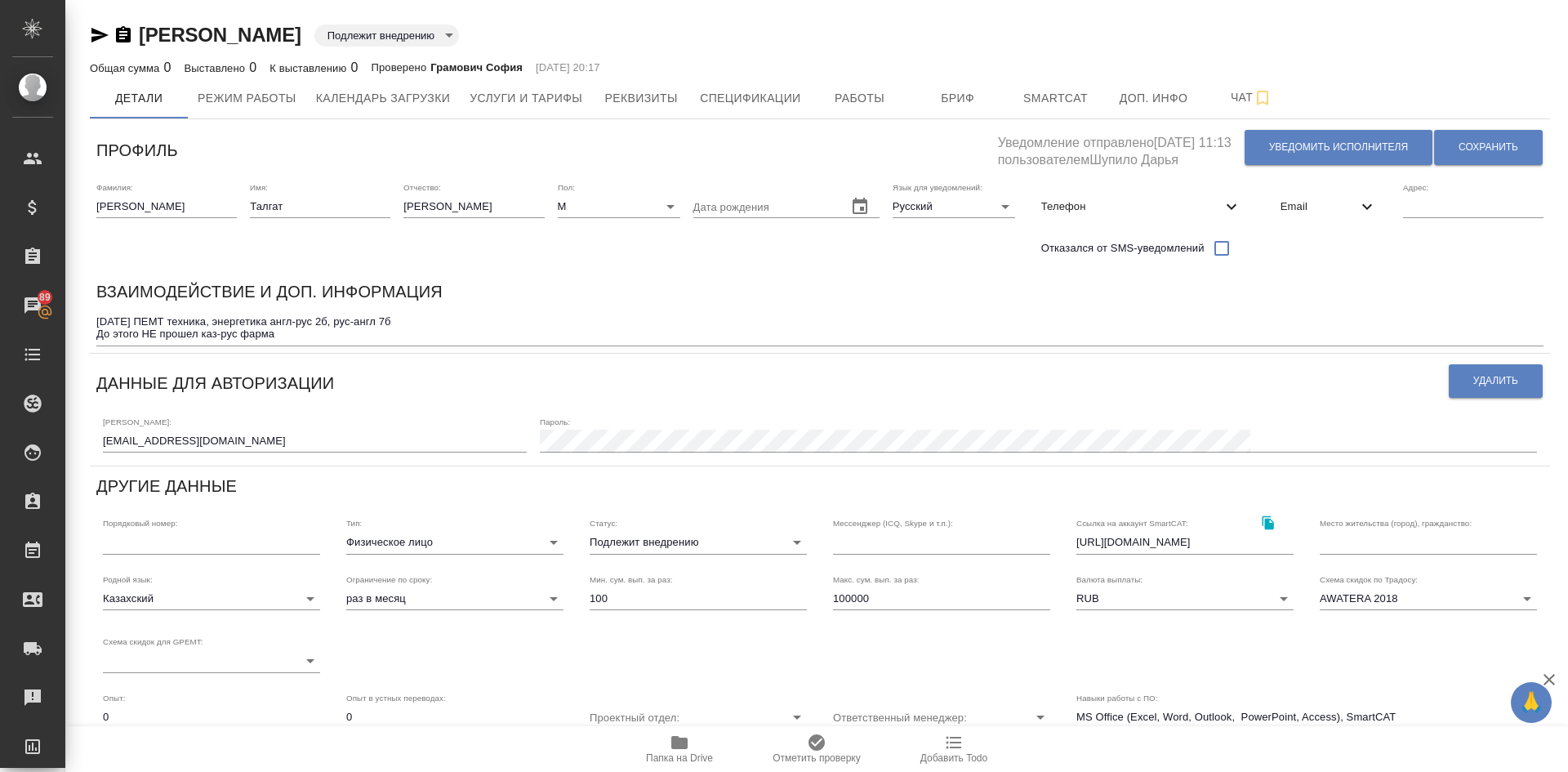
click at [644, 541] on body "🙏 .cls-1 fill:#fff; AWATERA [PERSON_NAME] Спецификации Заказы 89 Чаты Todo Прое…" at bounding box center [784, 386] width 1568 height 772
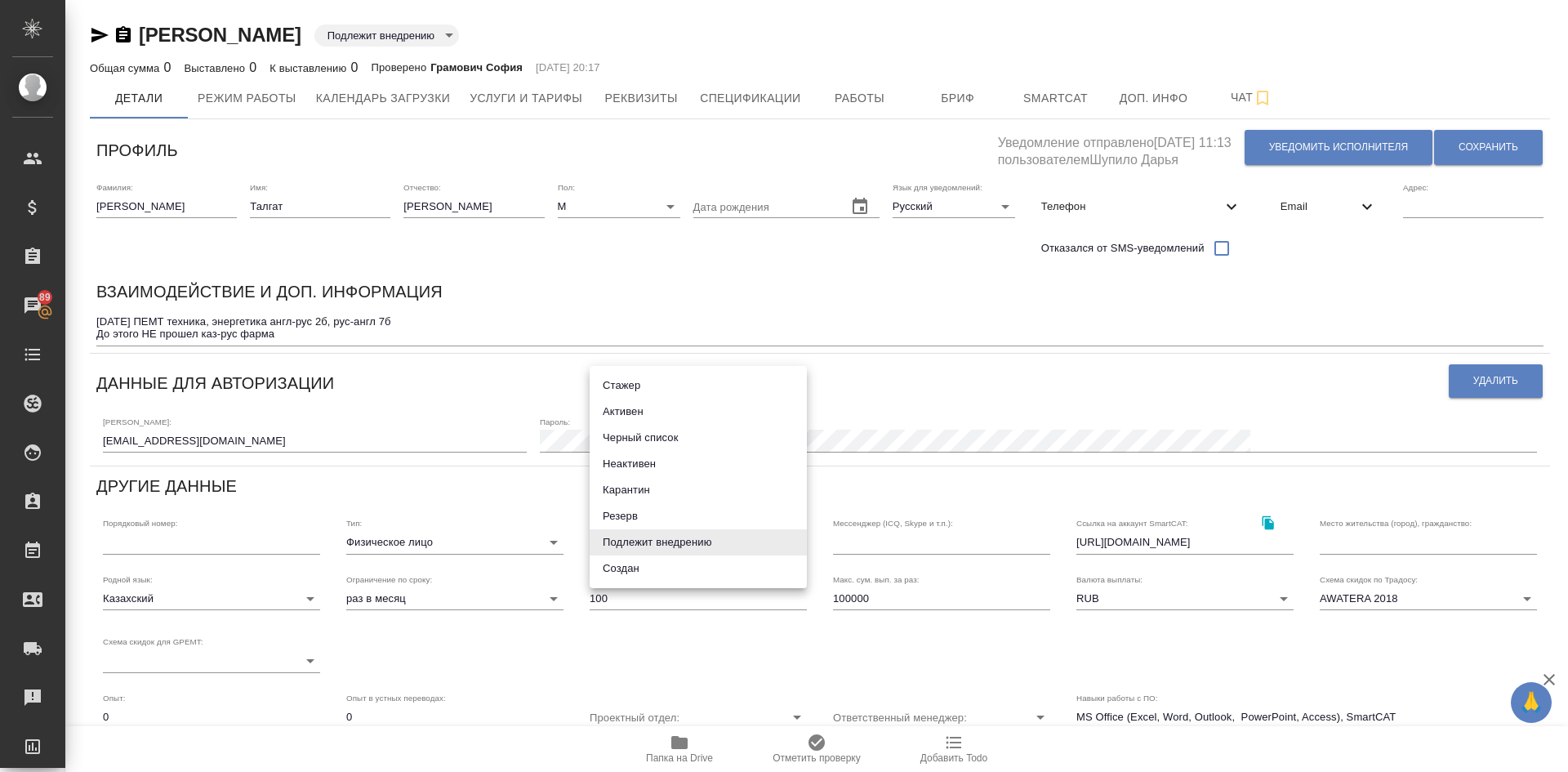
click at [625, 461] on li "Неактивен" at bounding box center [698, 464] width 217 height 26
type input "inactive"
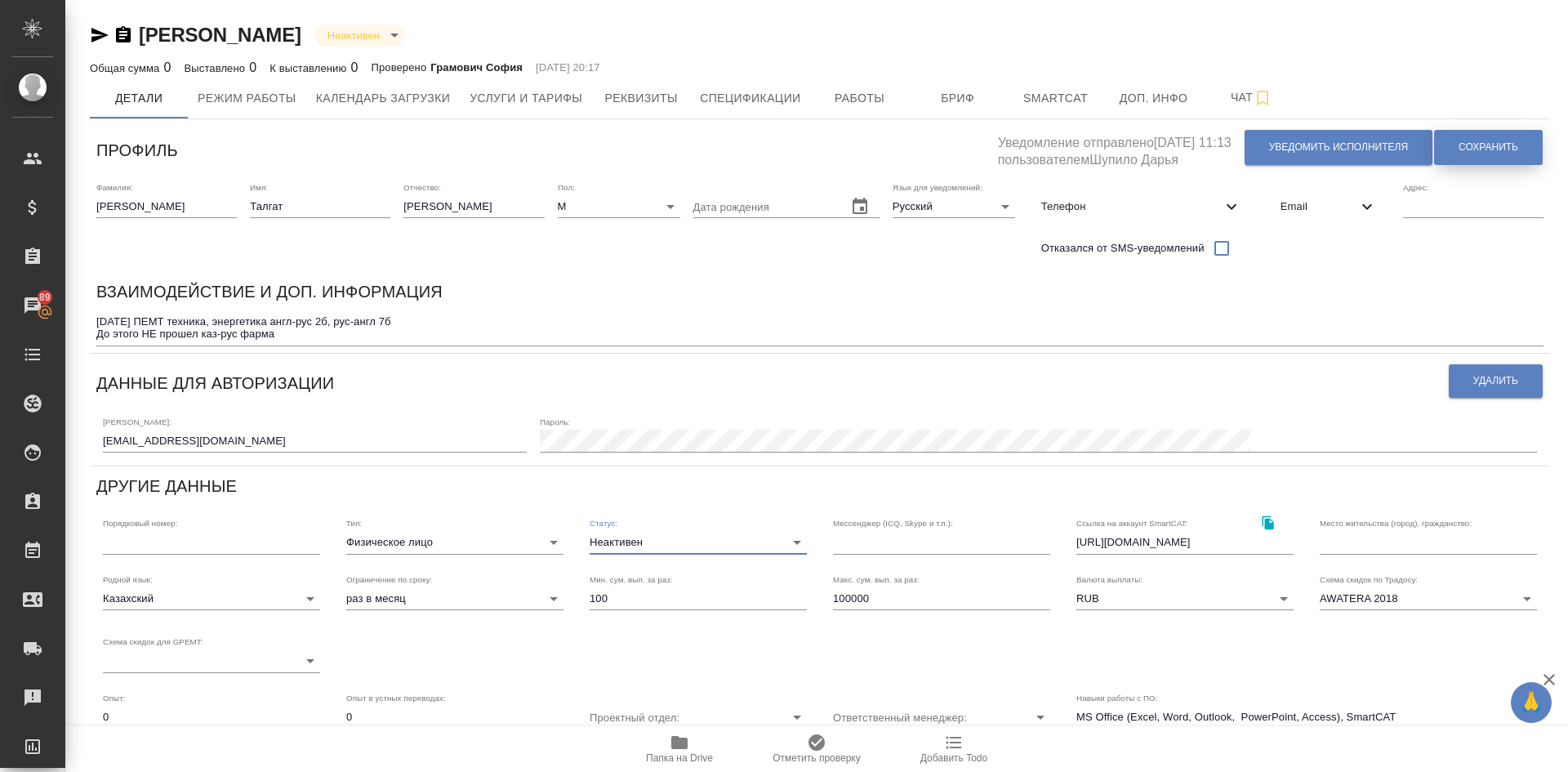
click at [1468, 140] on span "Сохранить" at bounding box center [1488, 147] width 59 height 14
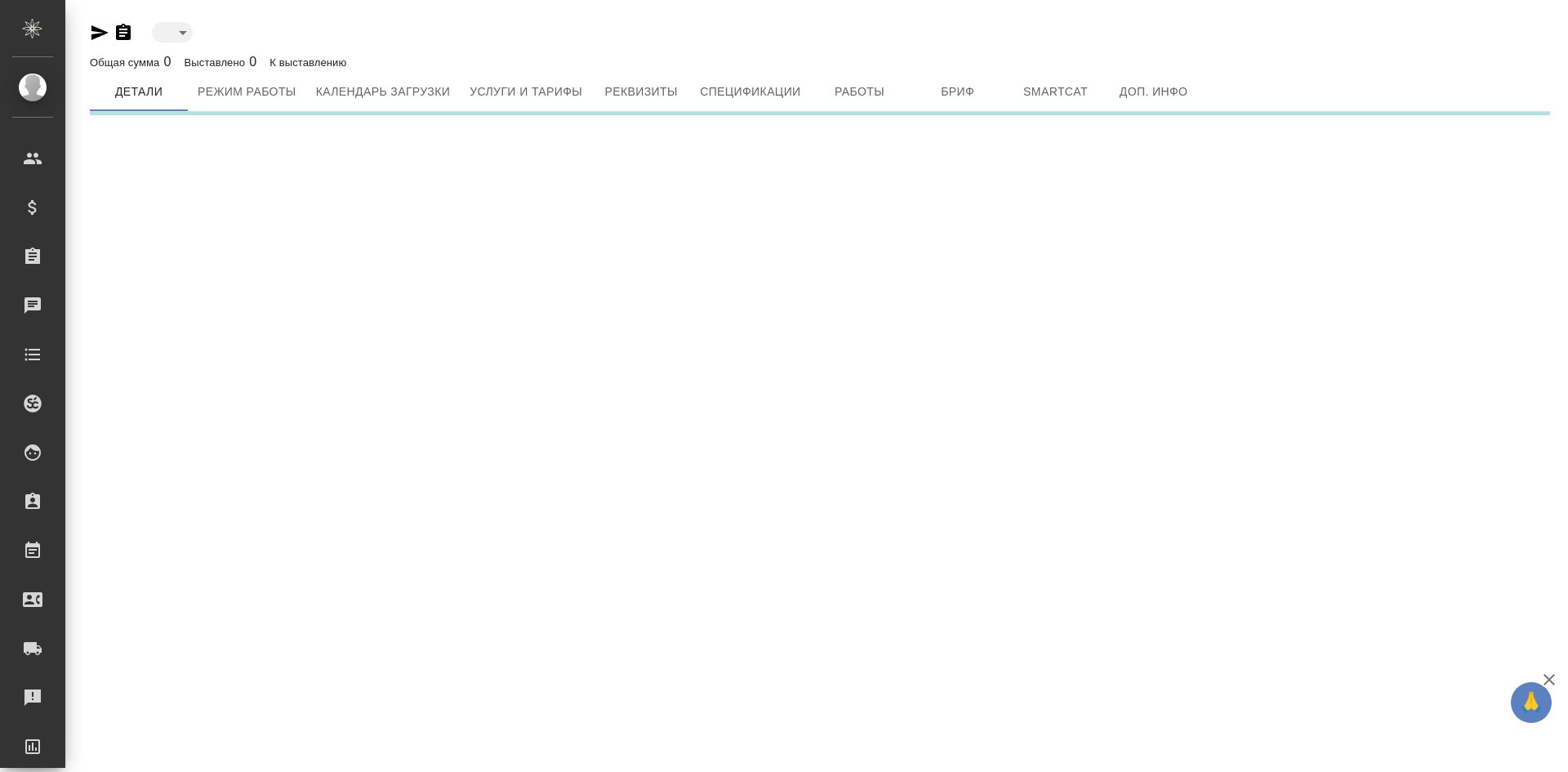
type input "toBeImplemented"
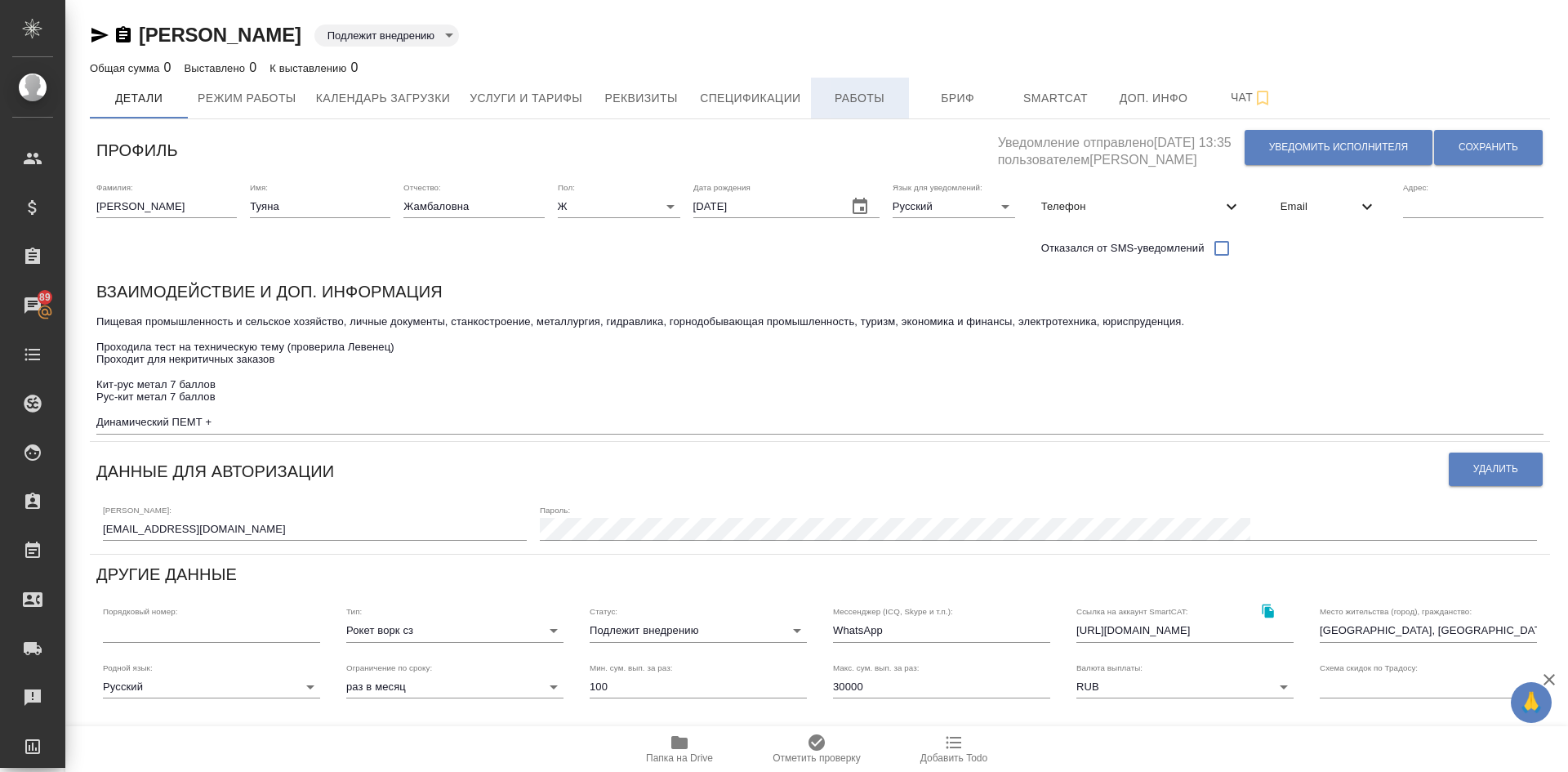
click at [854, 81] on button "Работы" at bounding box center [860, 97] width 98 height 40
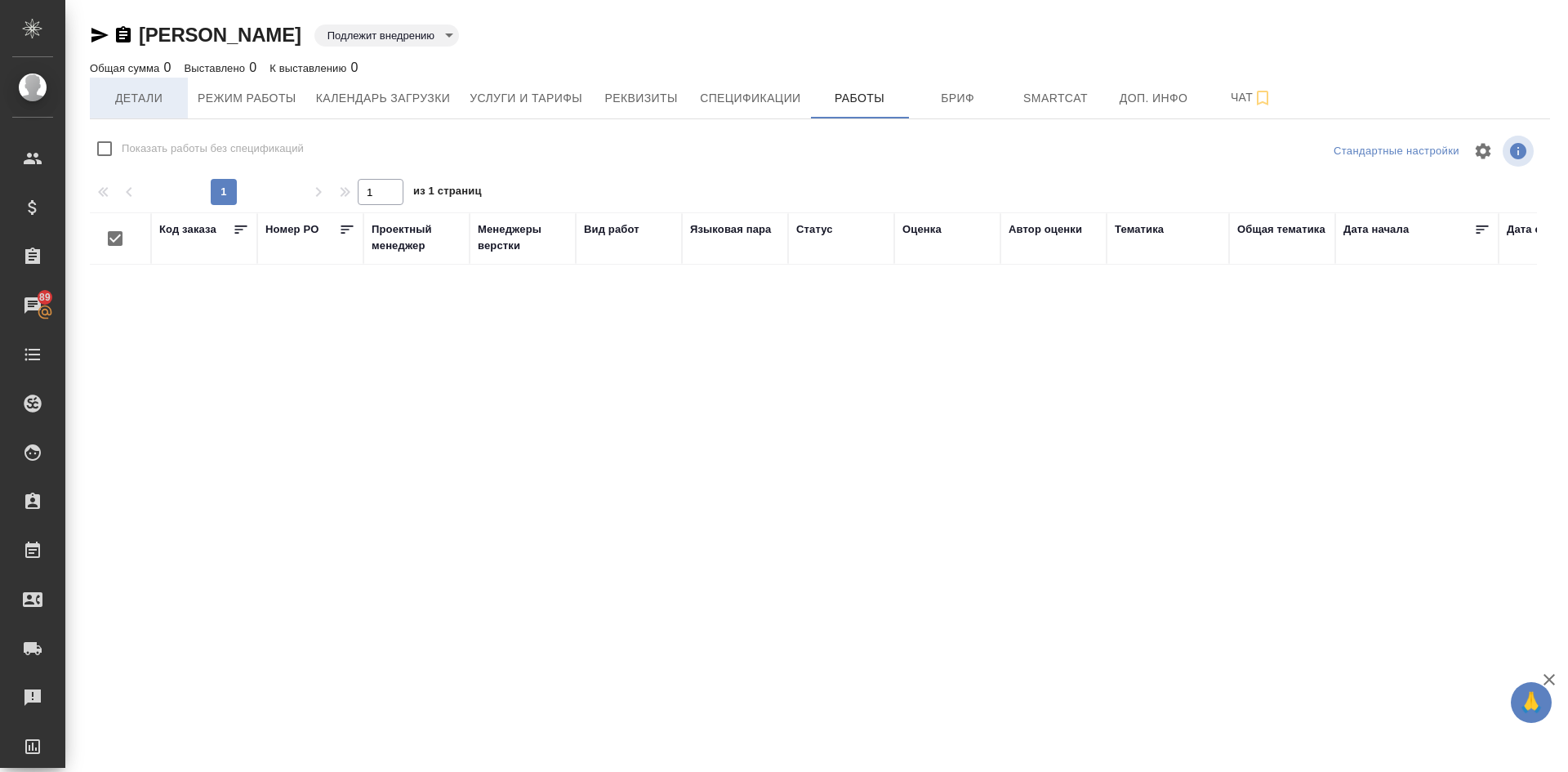
click at [130, 89] on span "Детали" at bounding box center [138, 99] width 78 height 21
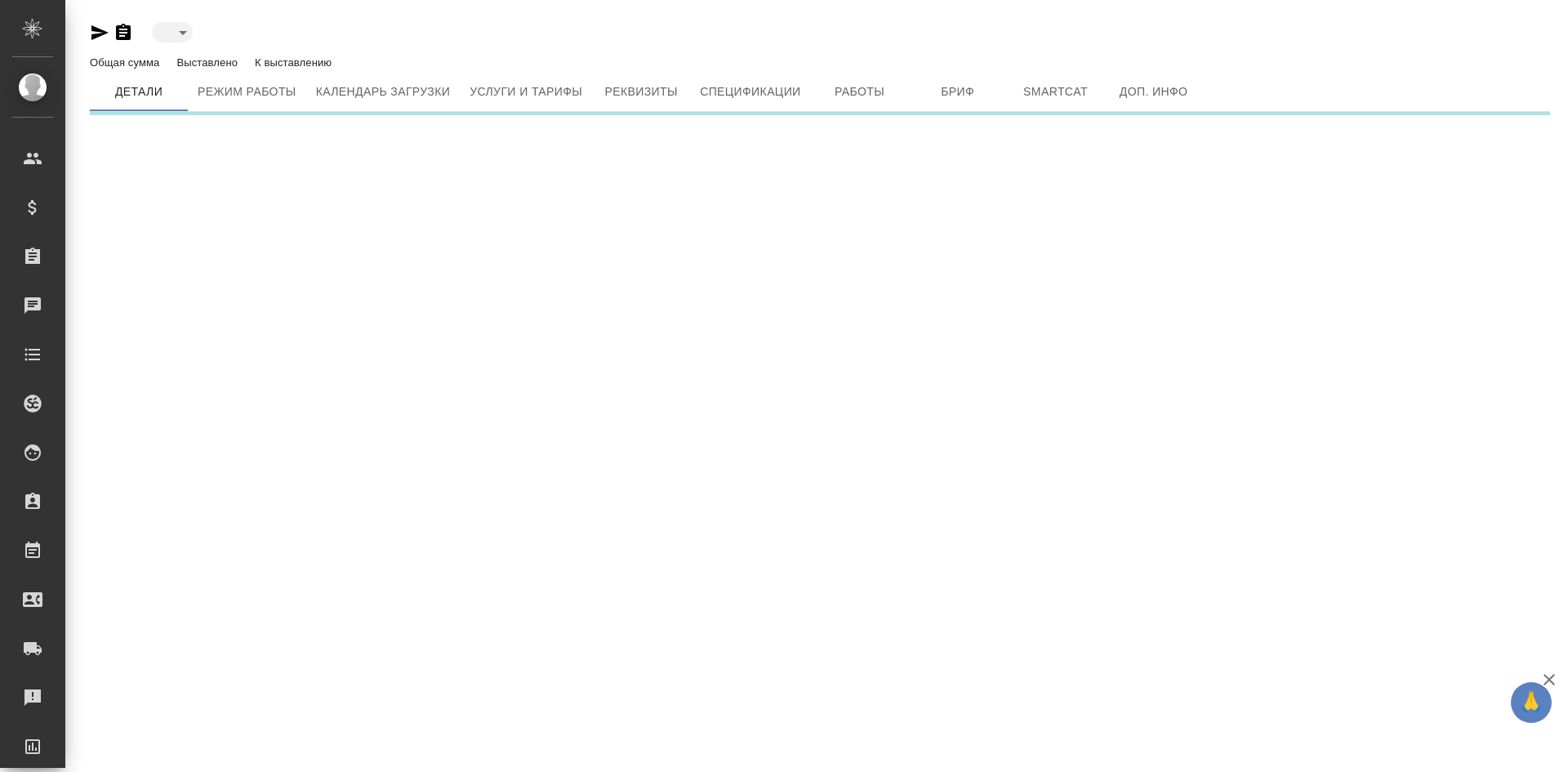
type input "toBeImplemented"
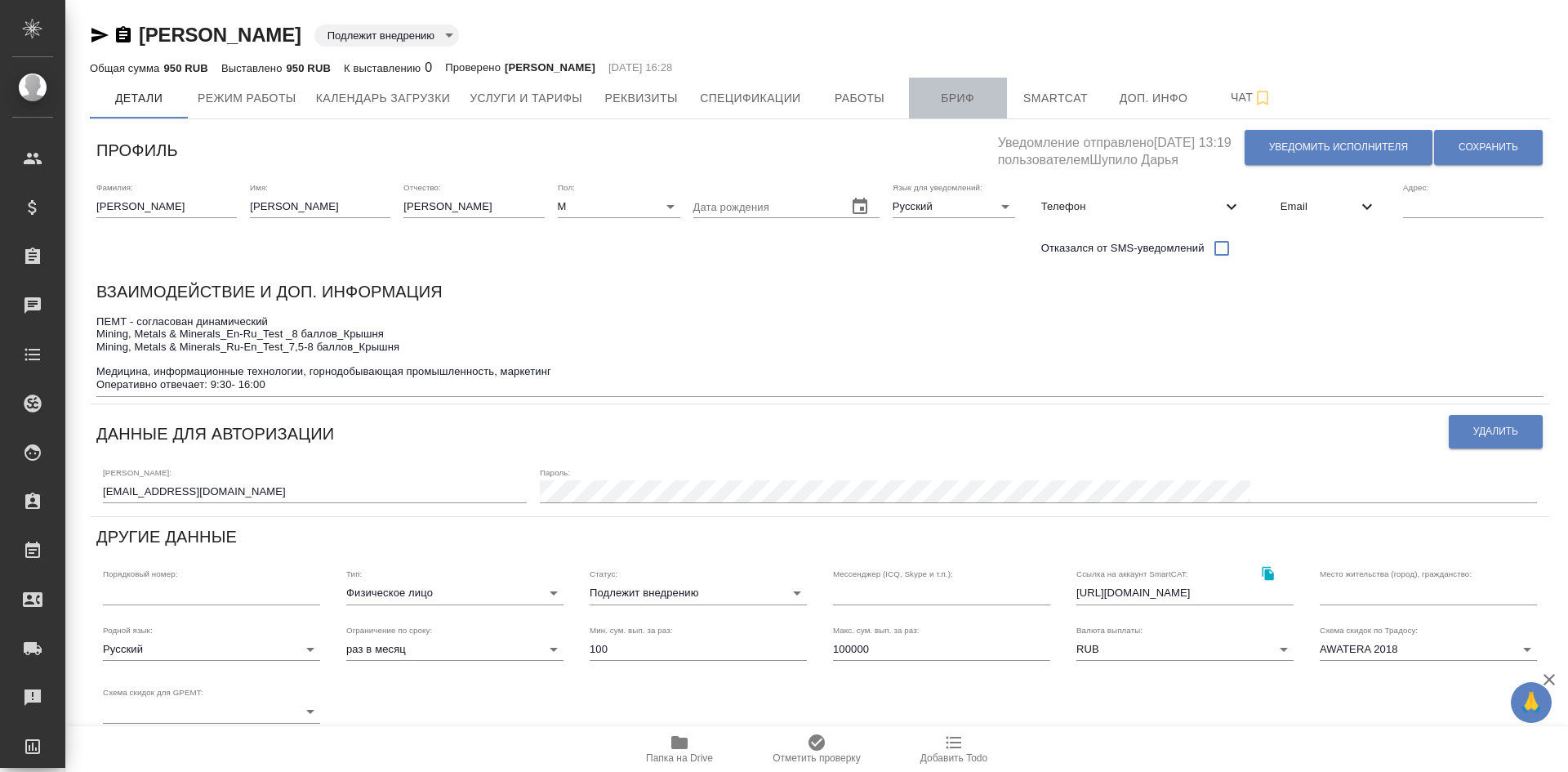
click at [968, 99] on span "Бриф" at bounding box center [957, 99] width 78 height 21
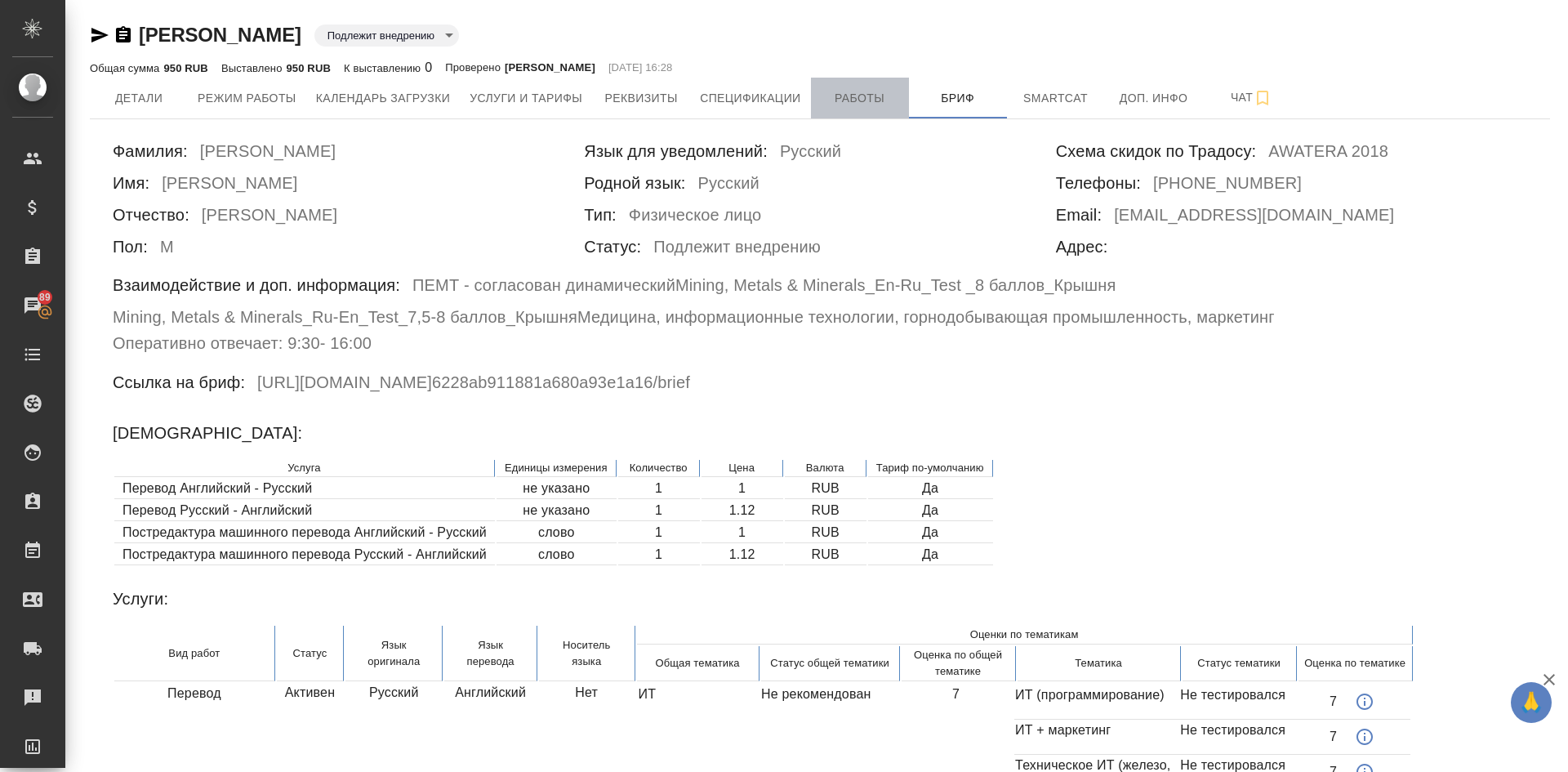
click at [863, 98] on span "Работы" at bounding box center [859, 99] width 78 height 21
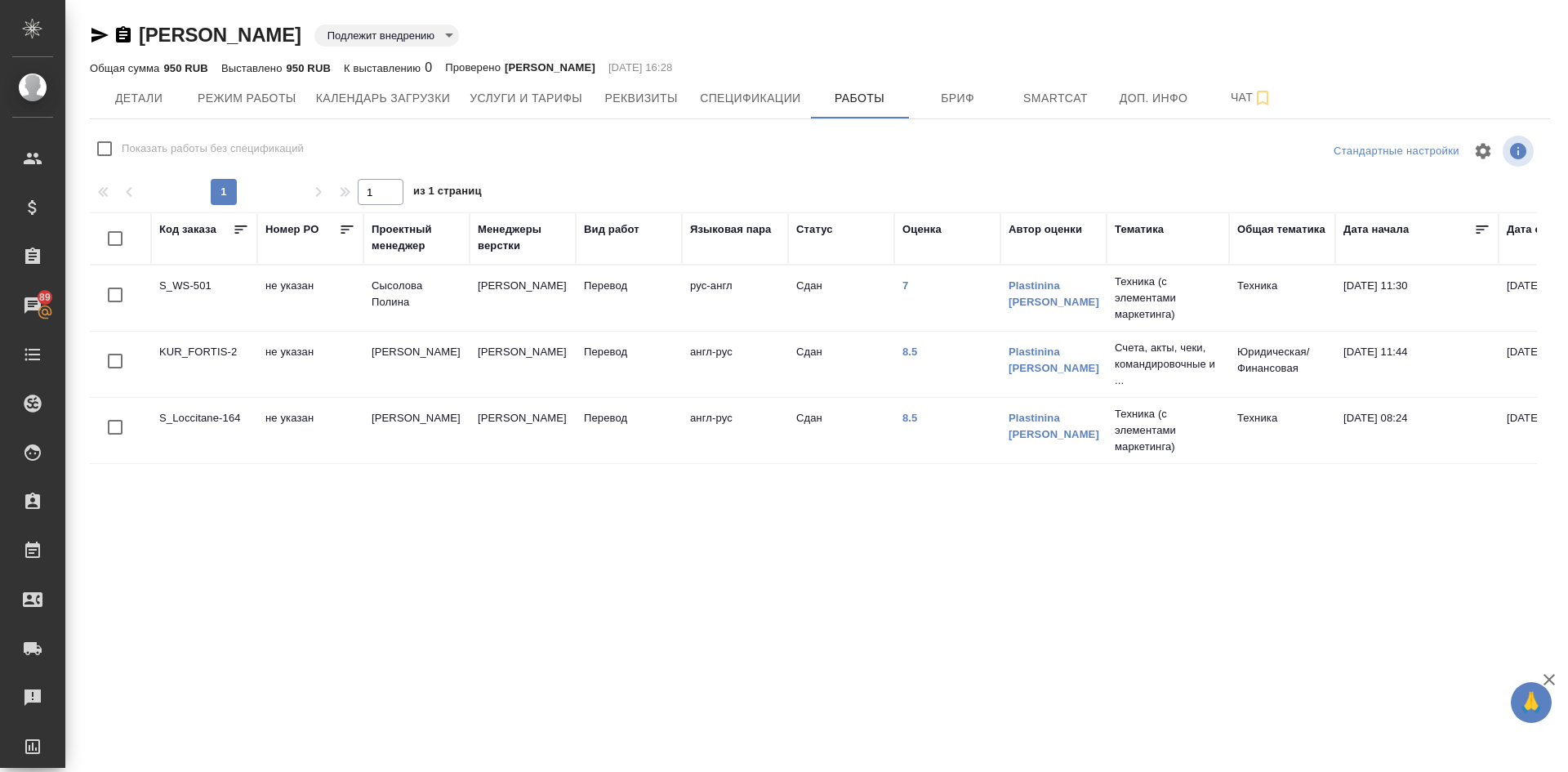
checkbox input "false"
click at [112, 90] on span "Детали" at bounding box center [138, 99] width 78 height 21
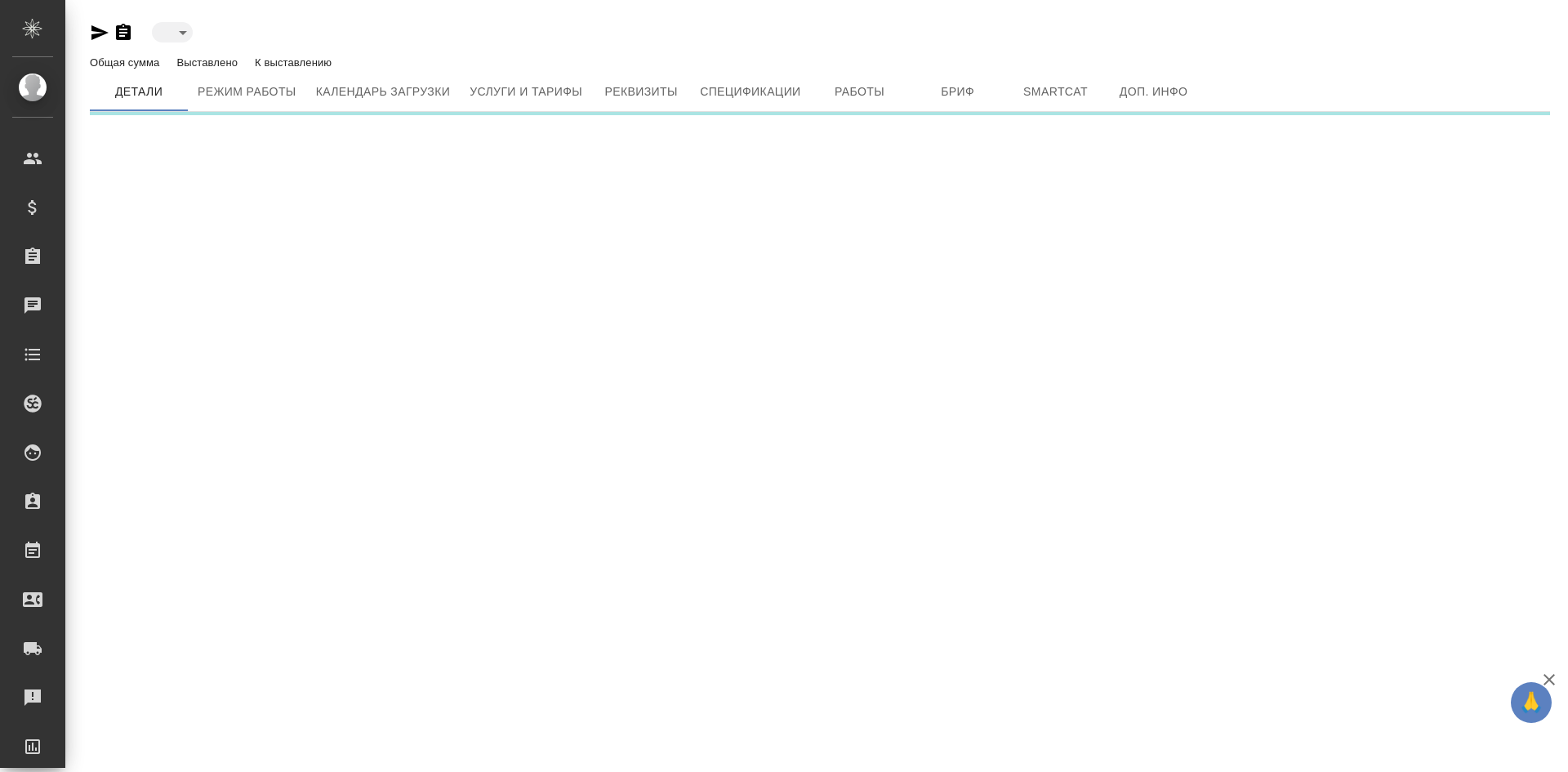
type input "toBeImplemented"
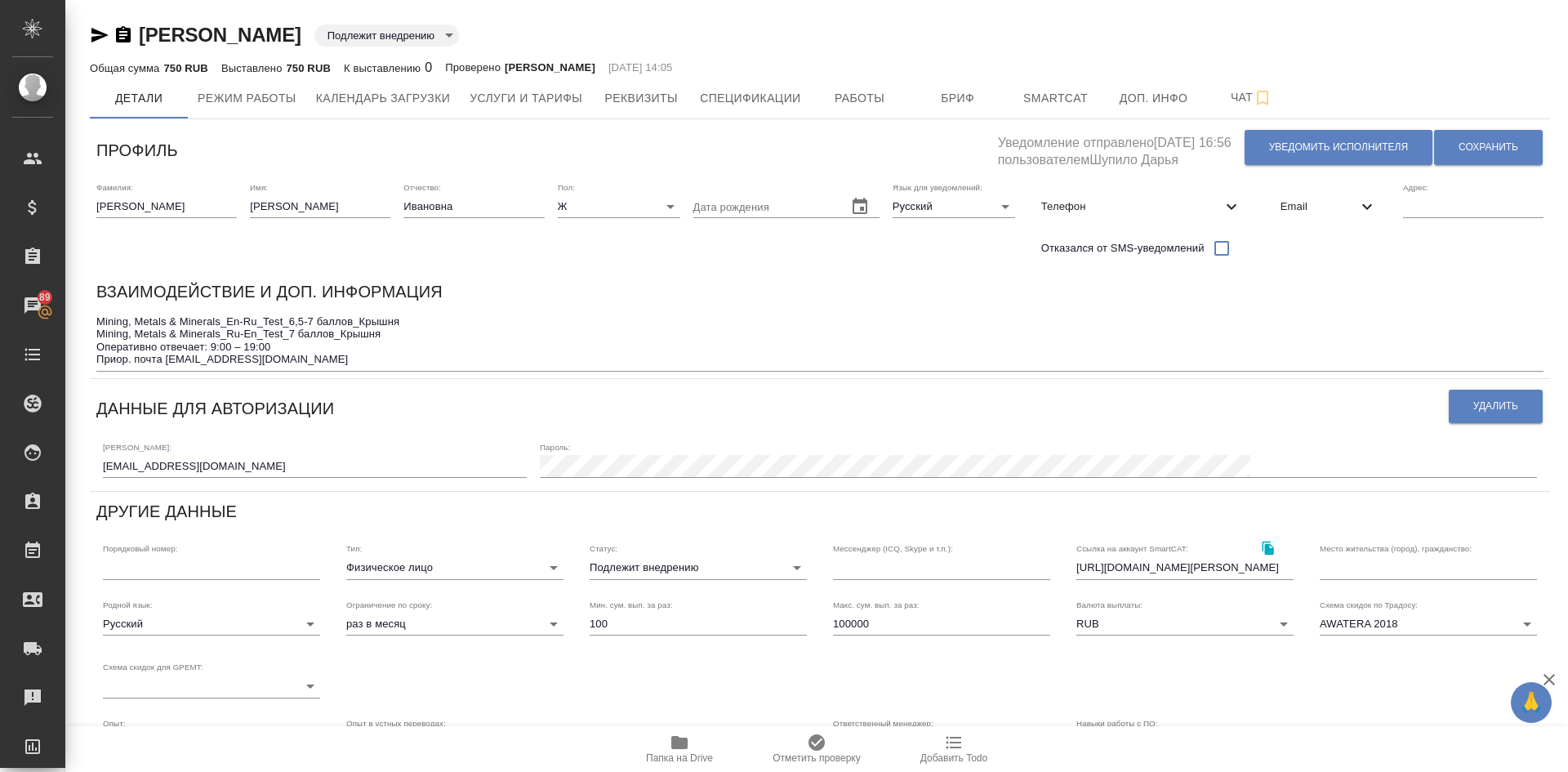
click at [621, 558] on body "🙏 .cls-1 fill:#fff; AWATERA [PERSON_NAME] Спецификации Заказы 89 Чаты Todo Прое…" at bounding box center [784, 386] width 1568 height 772
click at [634, 486] on li "Неактивен" at bounding box center [698, 490] width 217 height 26
type input "inactive"
click at [1475, 145] on span "Сохранить" at bounding box center [1488, 147] width 59 height 14
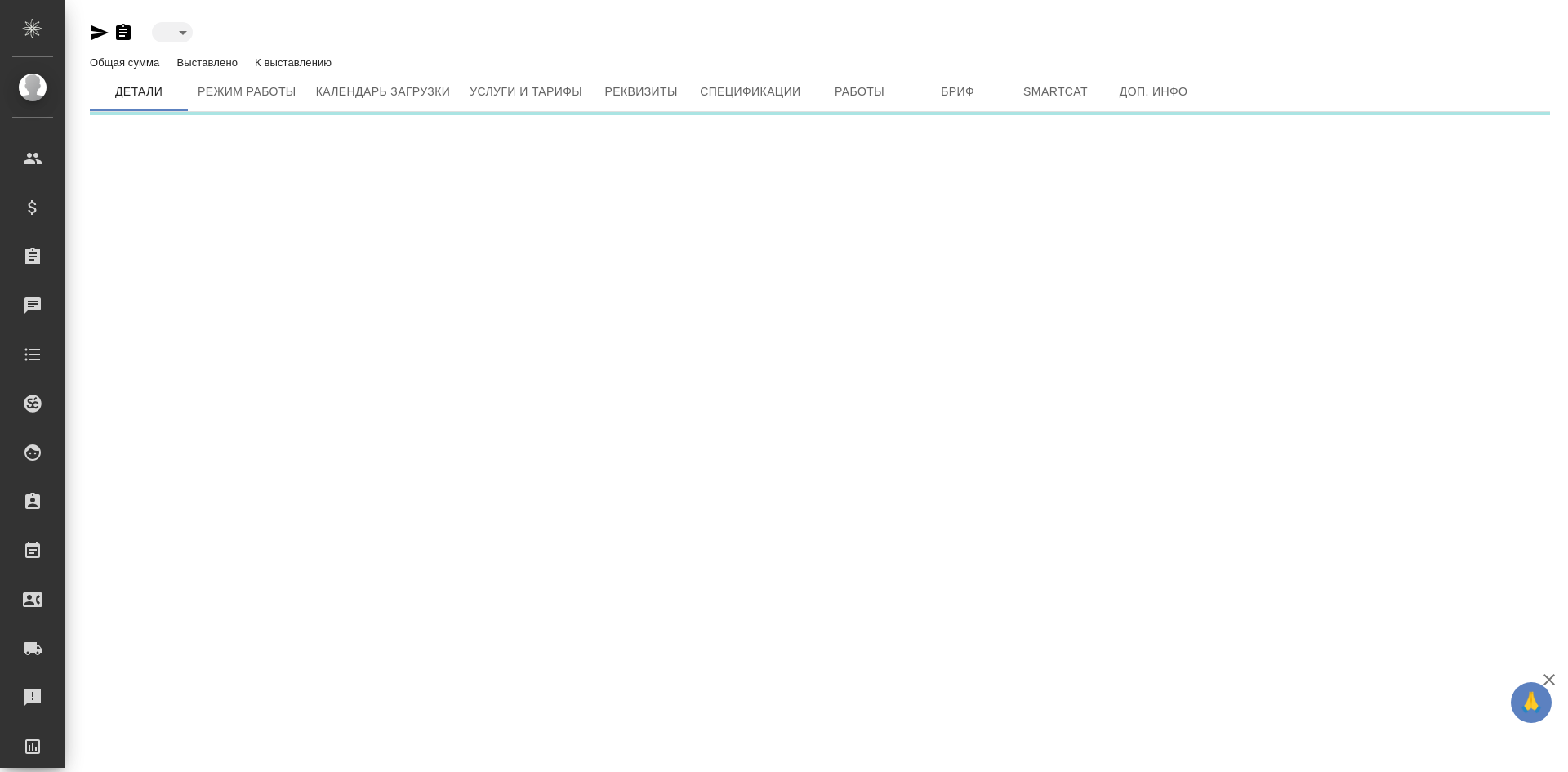
type input "toBeImplemented"
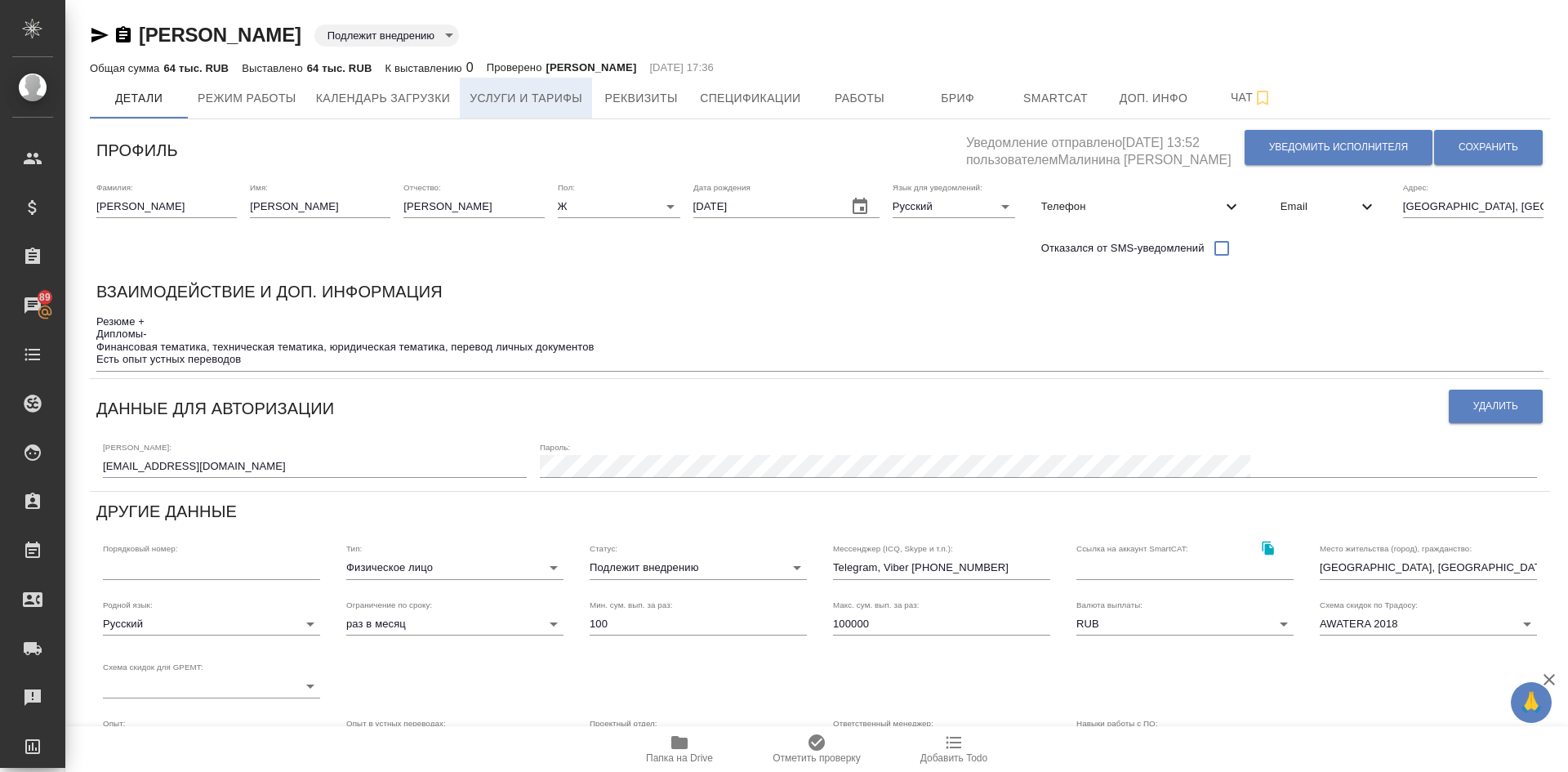
click at [520, 100] on span "Услуги и тарифы" at bounding box center [526, 99] width 113 height 21
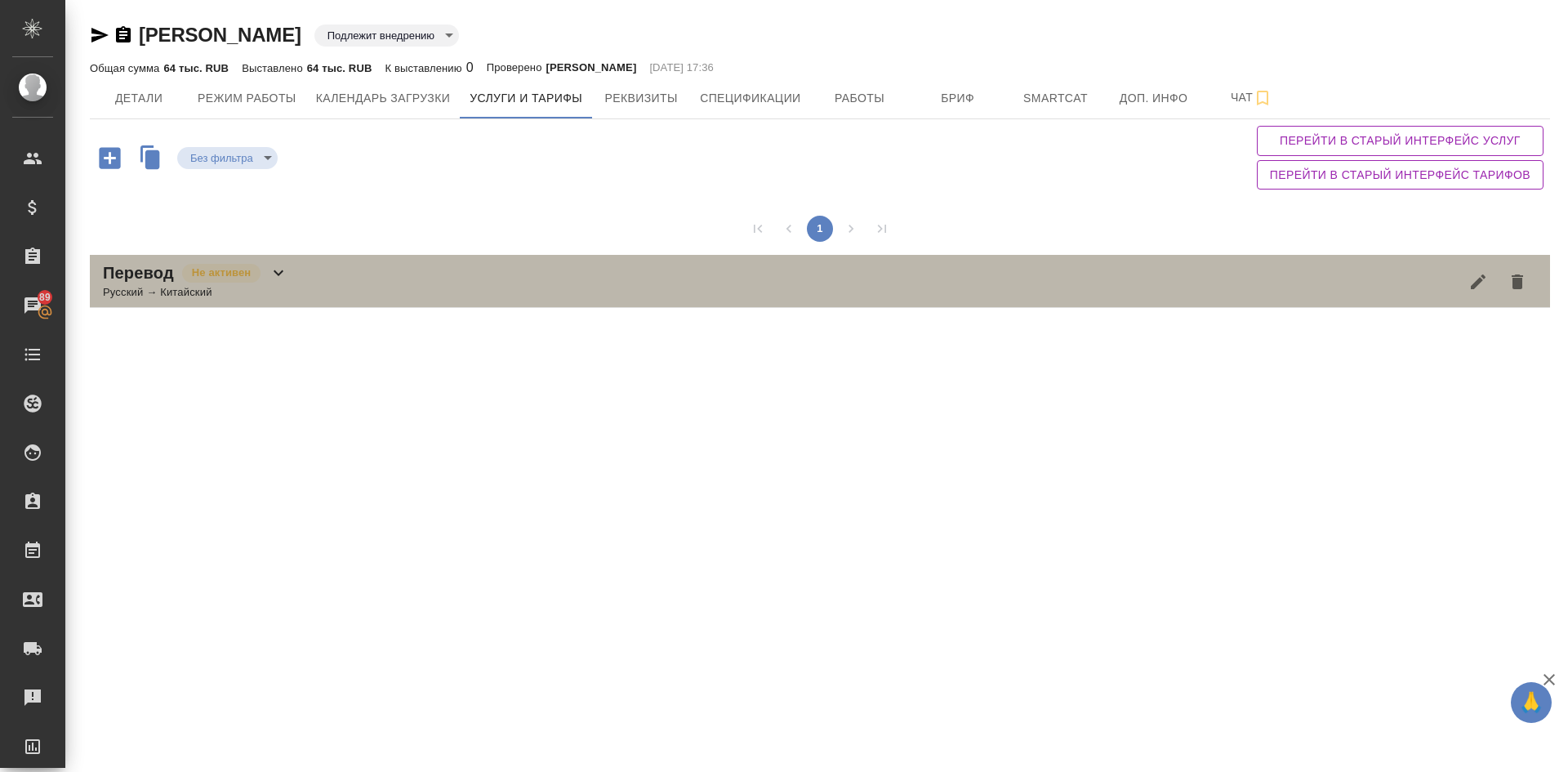
click at [245, 278] on p "Не активен" at bounding box center [221, 272] width 58 height 16
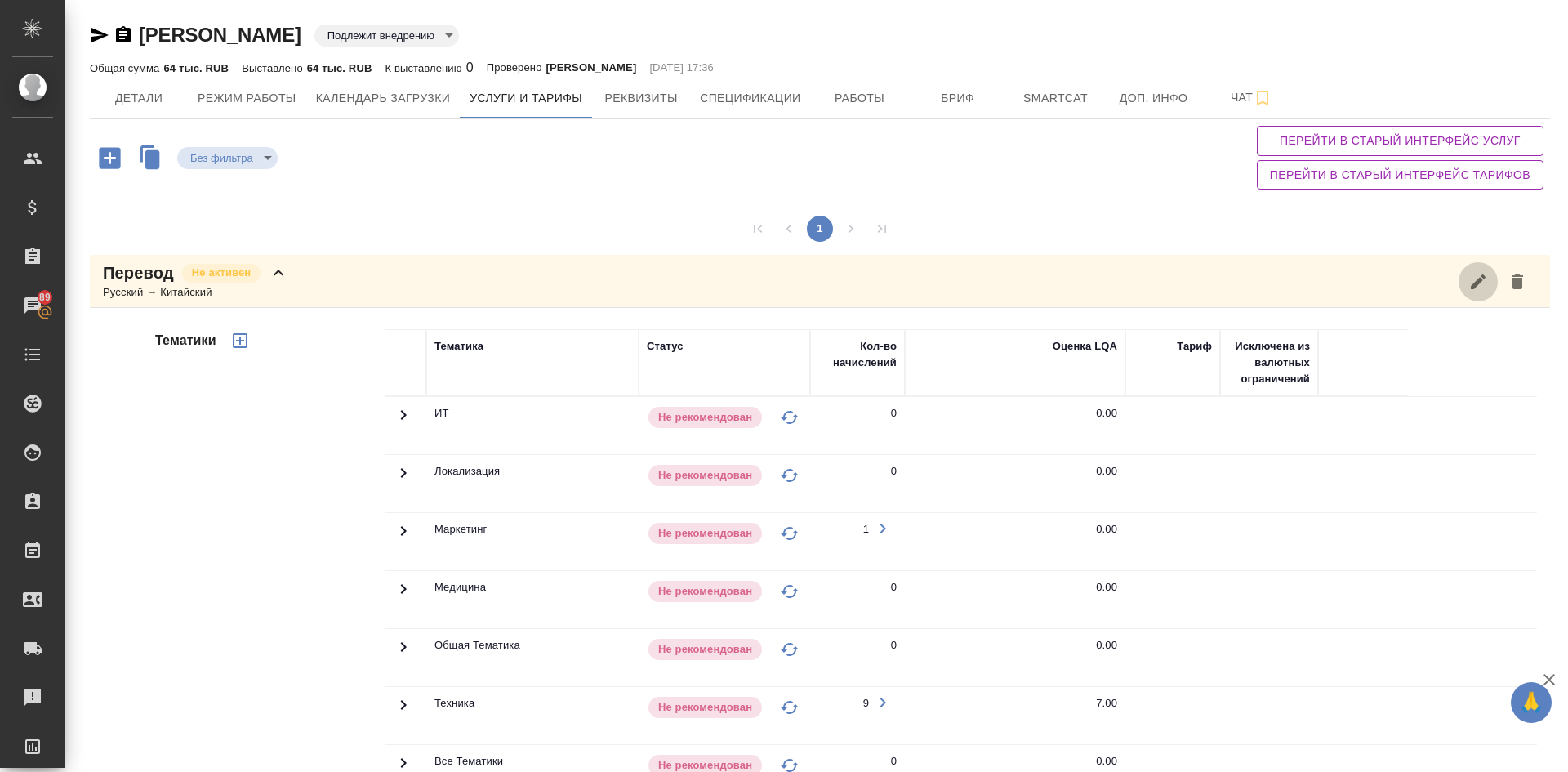
click at [1483, 281] on icon "button" at bounding box center [1478, 281] width 20 height 20
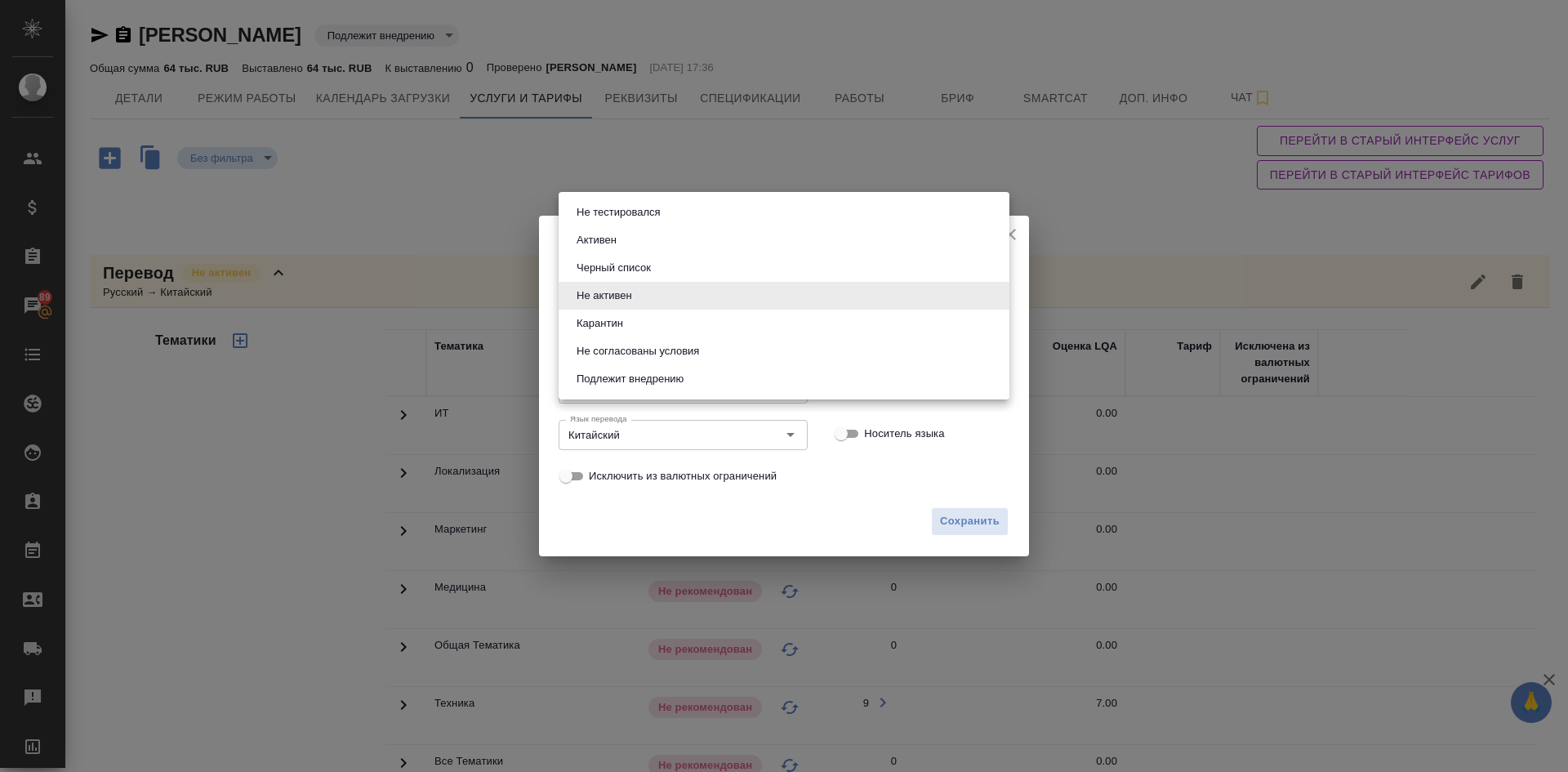
click at [633, 299] on body "🙏 .cls-1 fill:#fff; AWATERA Demidova Tatyana Клиенты Спецификации Заказы 89 Чат…" at bounding box center [784, 386] width 1568 height 772
drag, startPoint x: 601, startPoint y: 243, endPoint x: 626, endPoint y: 251, distance: 26.2
click at [601, 242] on button "Активен" at bounding box center [596, 240] width 50 height 18
type input "active"
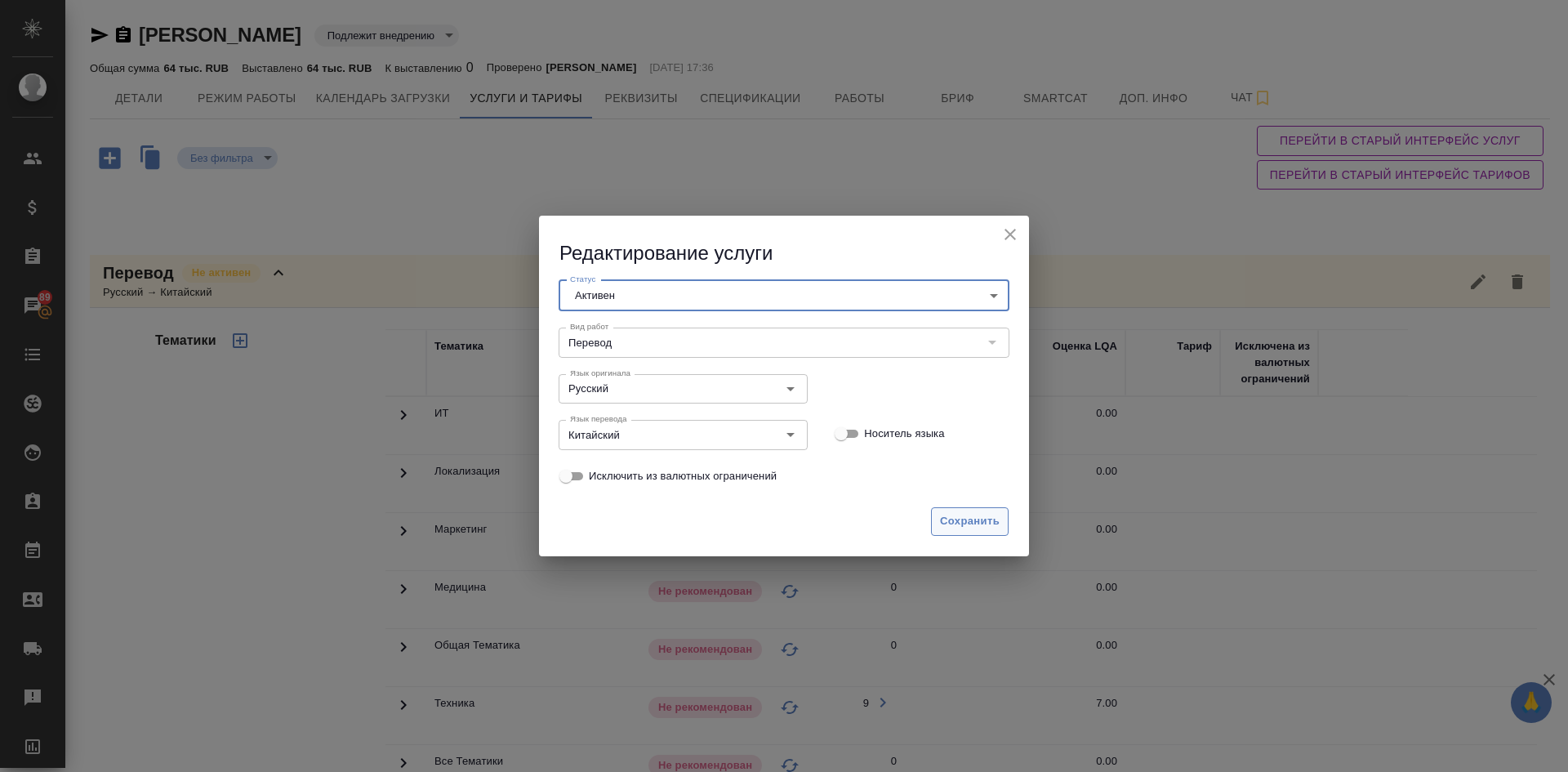
click at [955, 520] on span "Сохранить" at bounding box center [969, 522] width 59 height 19
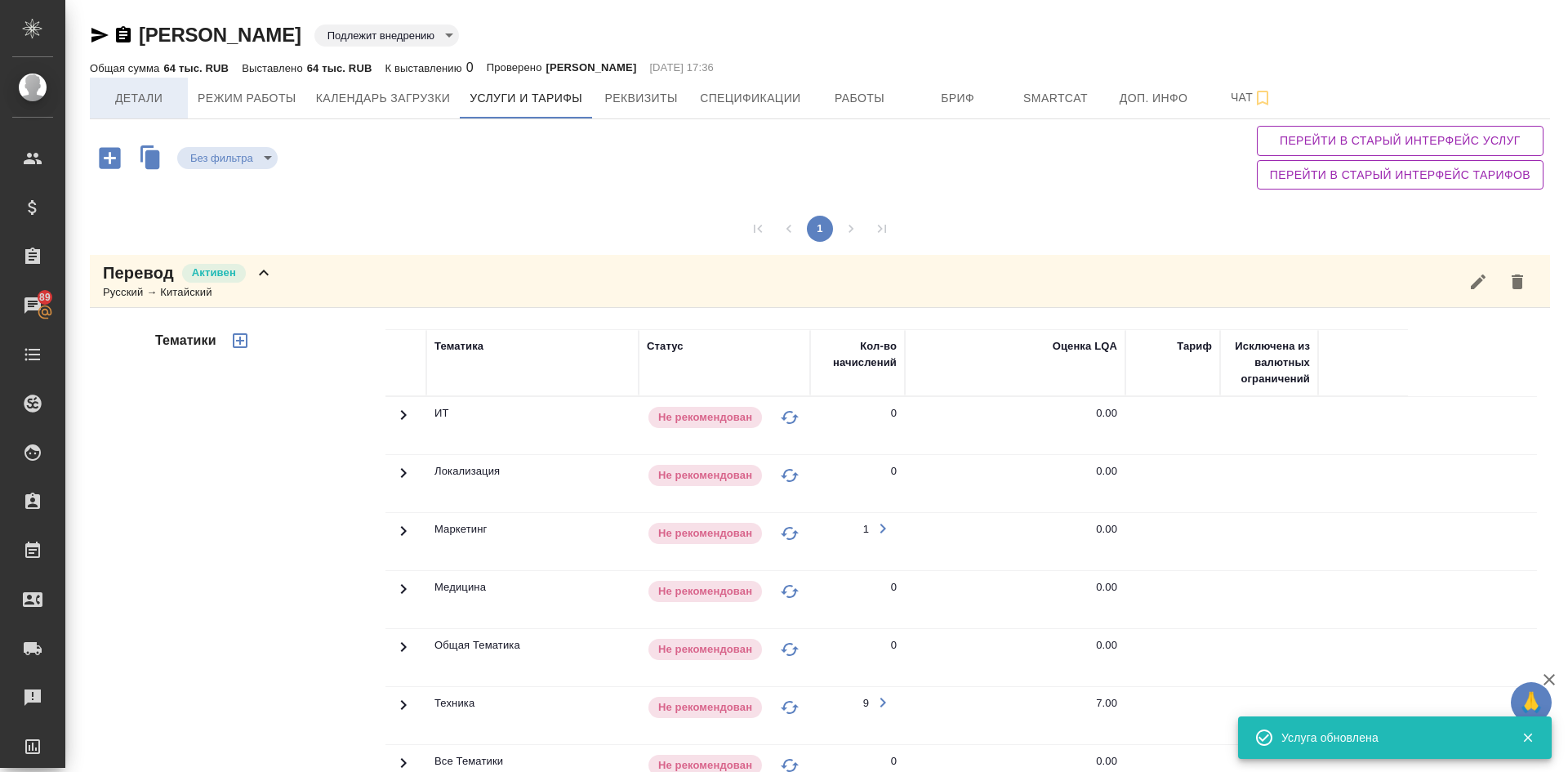
click at [129, 88] on span "Детали" at bounding box center [138, 99] width 78 height 21
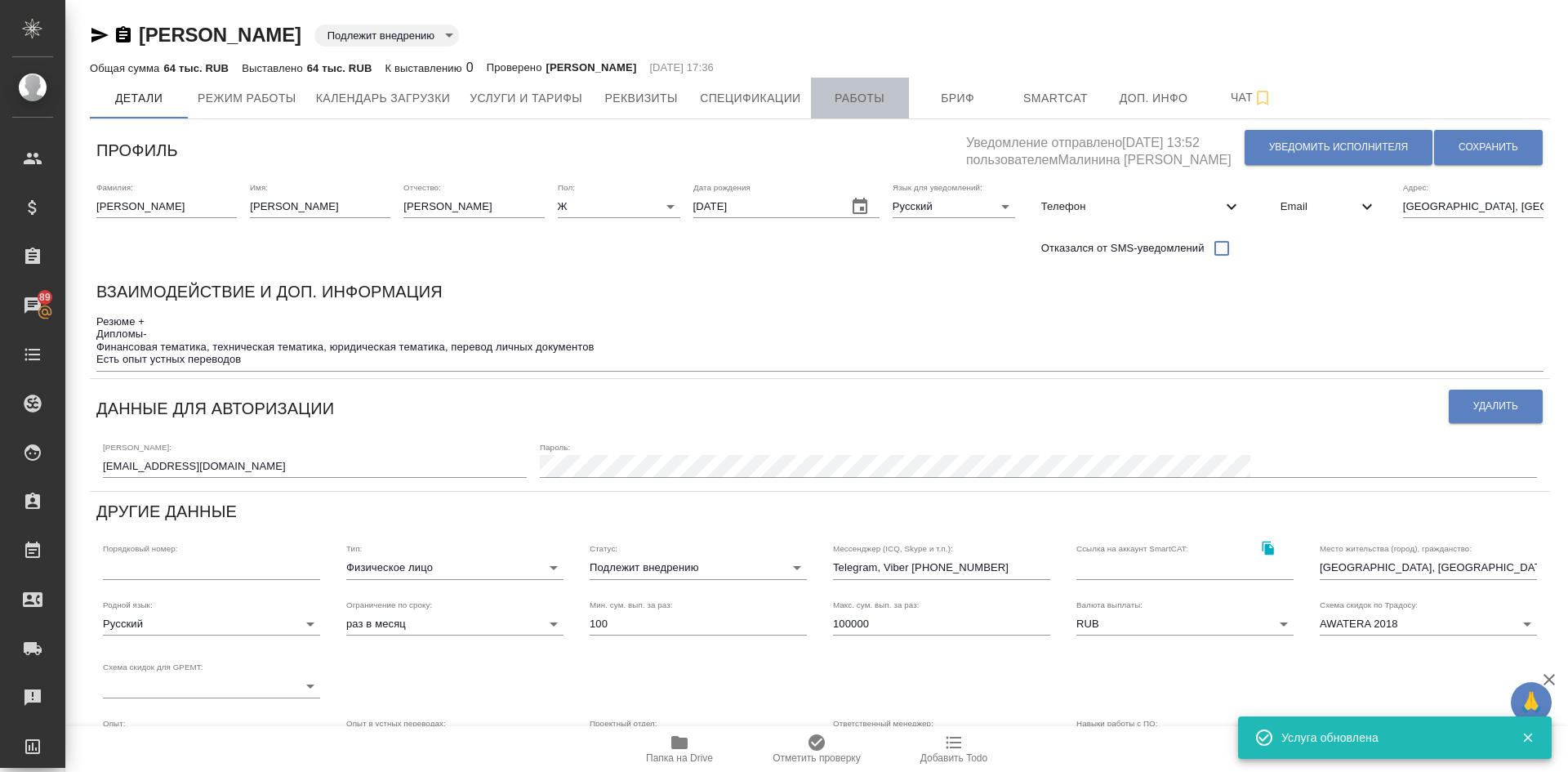
click at [866, 99] on span "Работы" at bounding box center [859, 99] width 78 height 21
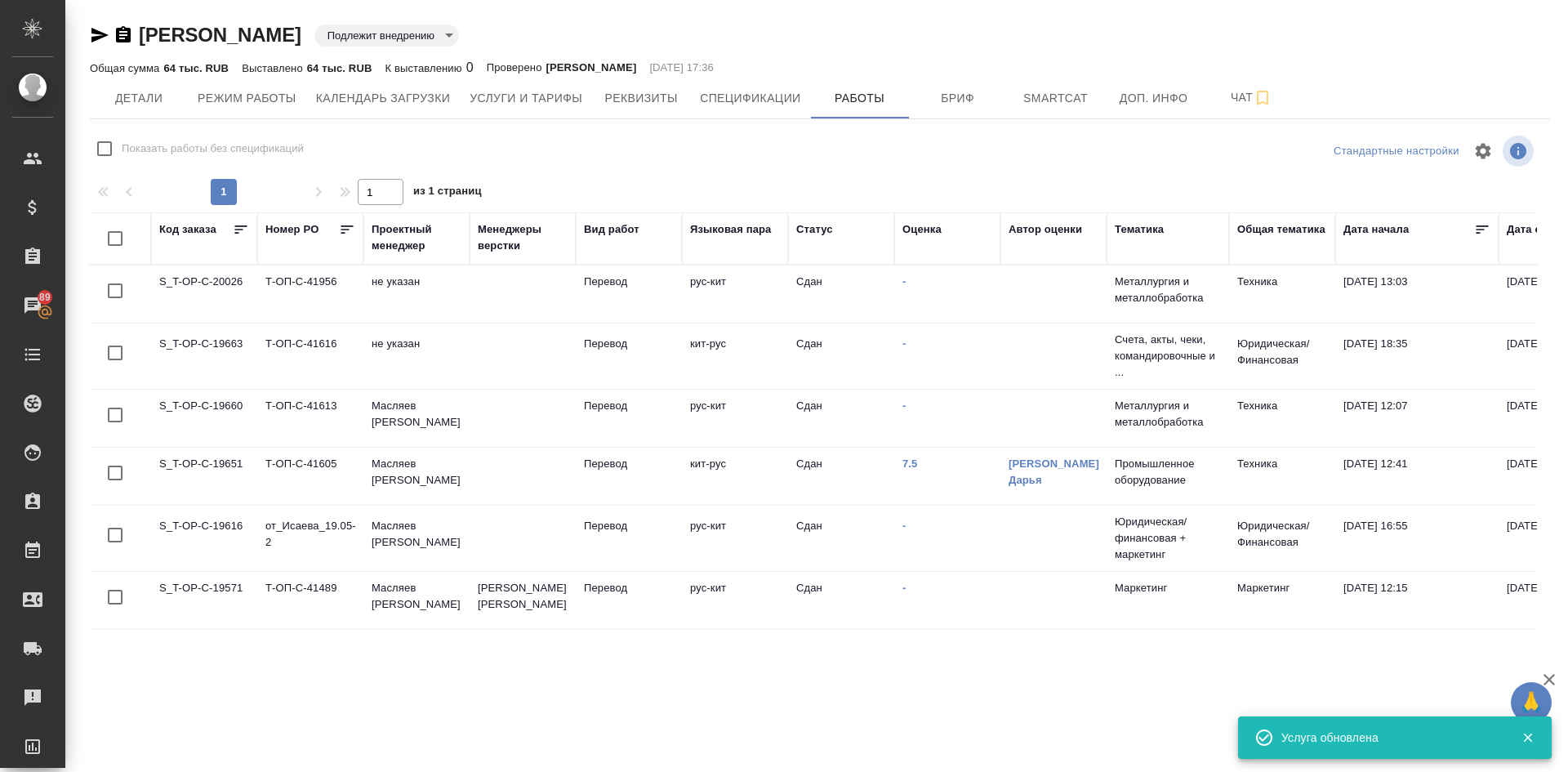
checkbox input "false"
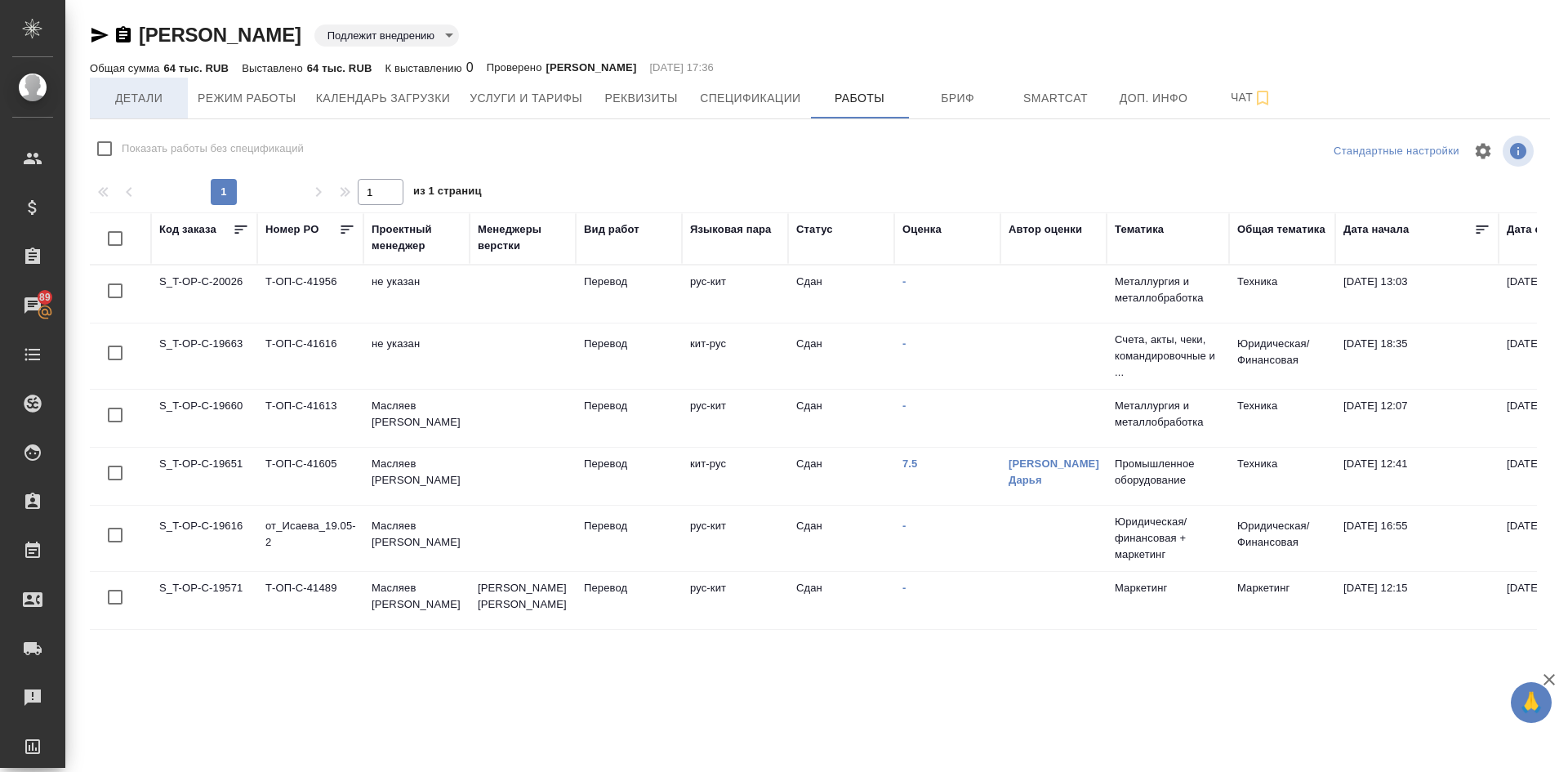
click at [136, 98] on span "Детали" at bounding box center [138, 99] width 78 height 21
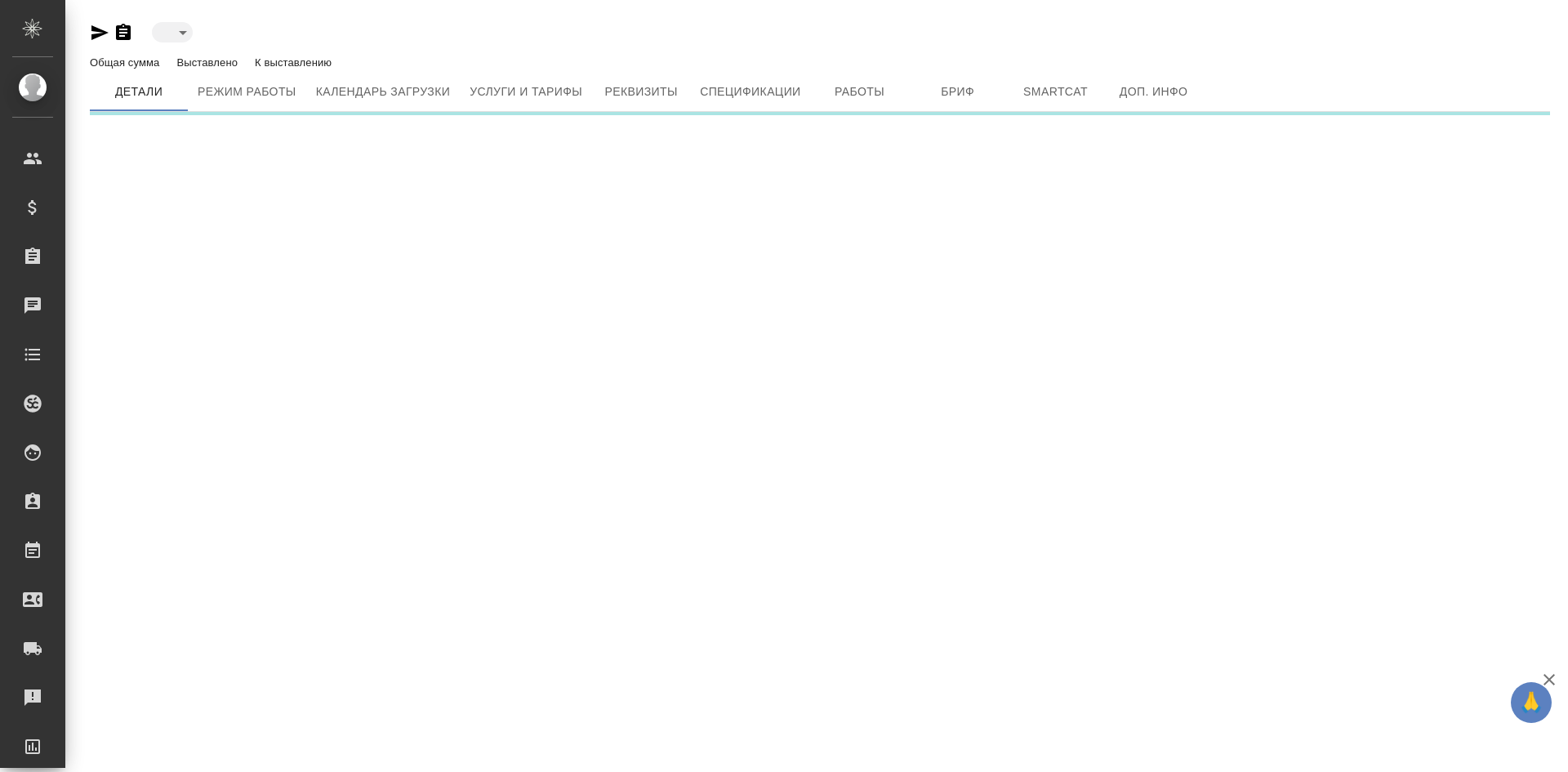
type input "toBeImplemented"
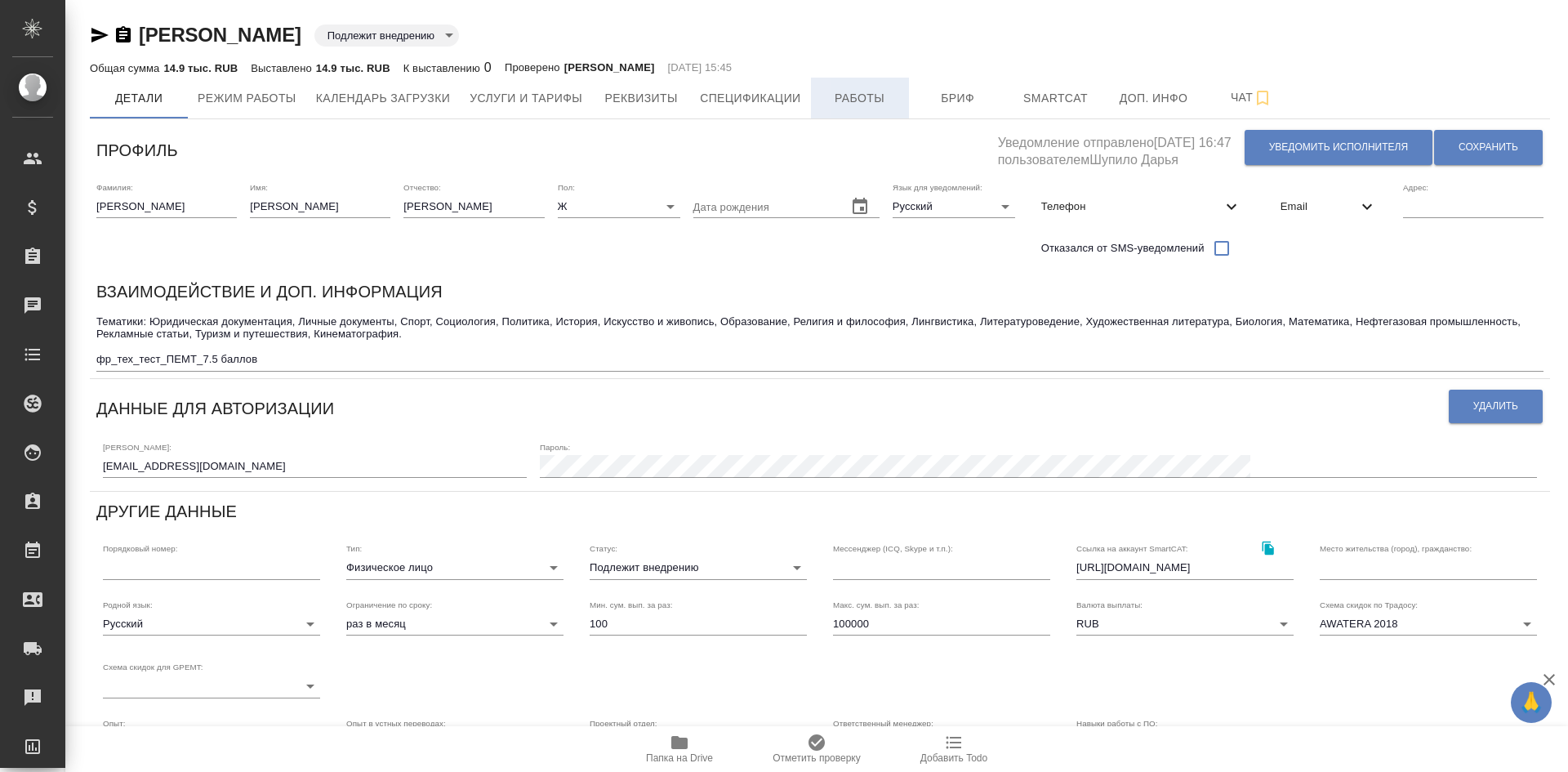
click at [825, 89] on span "Работы" at bounding box center [859, 99] width 78 height 21
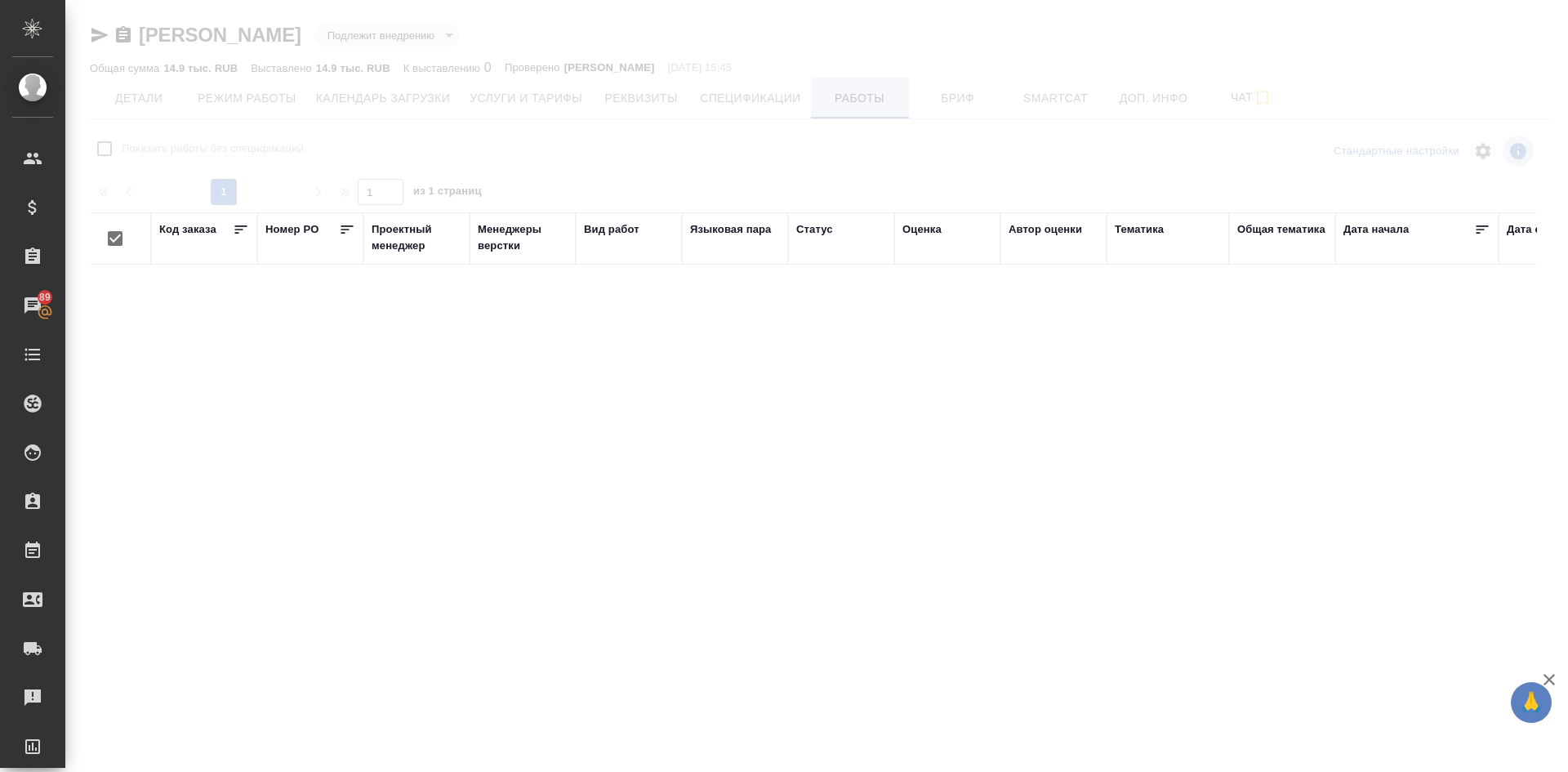
checkbox input "false"
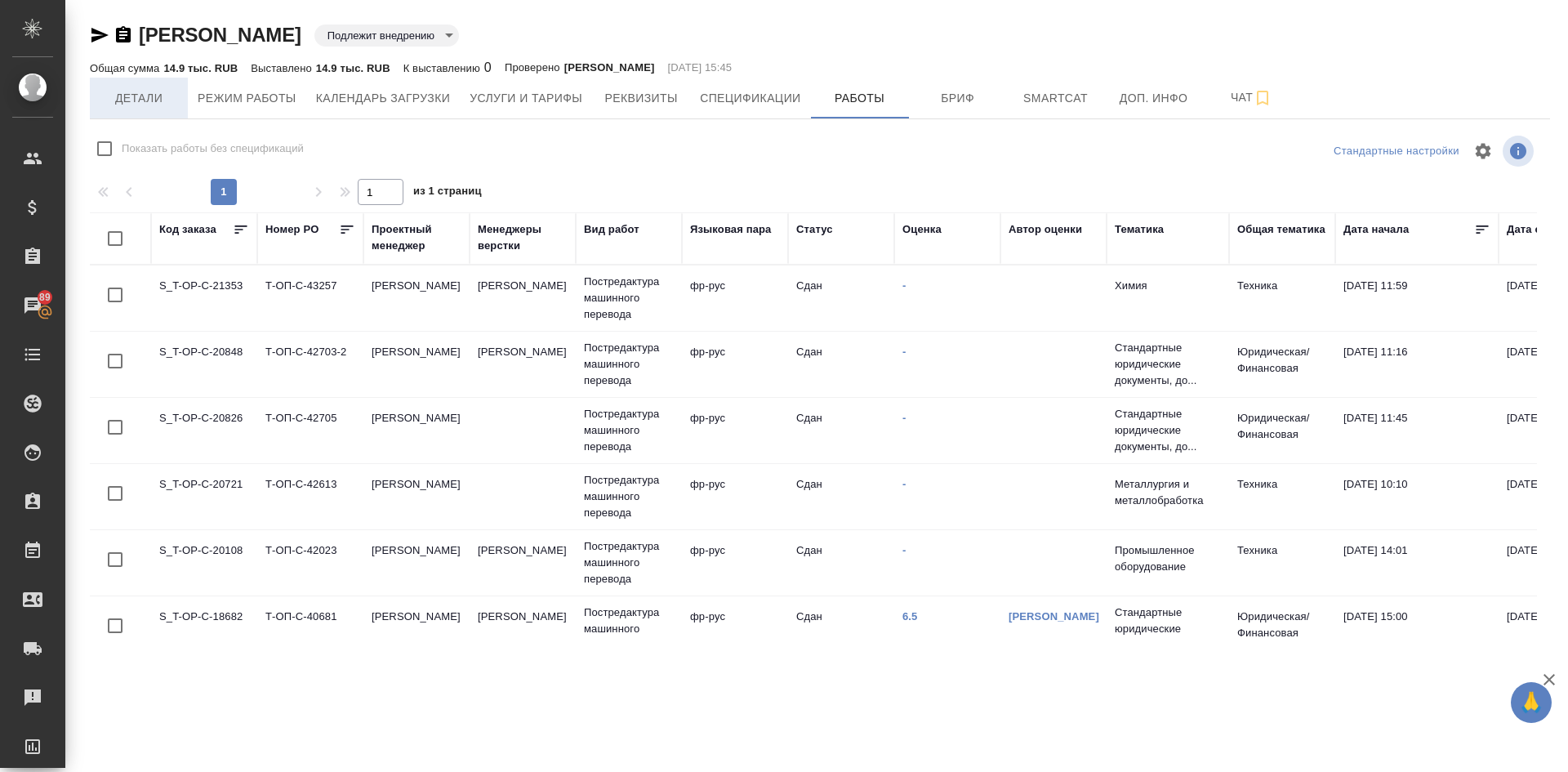
click at [138, 98] on span "Детали" at bounding box center [138, 99] width 78 height 21
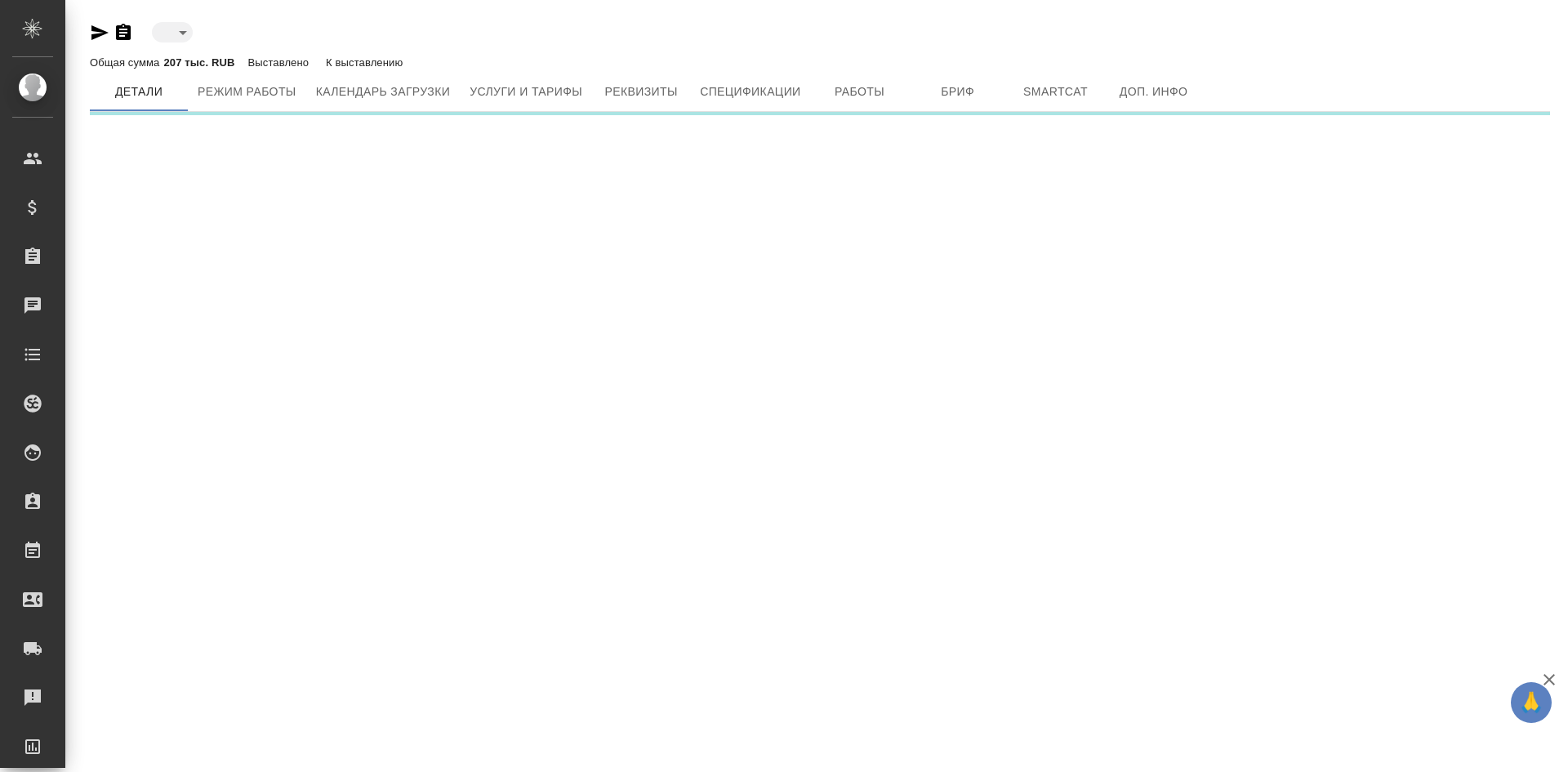
type input "toBeImplemented"
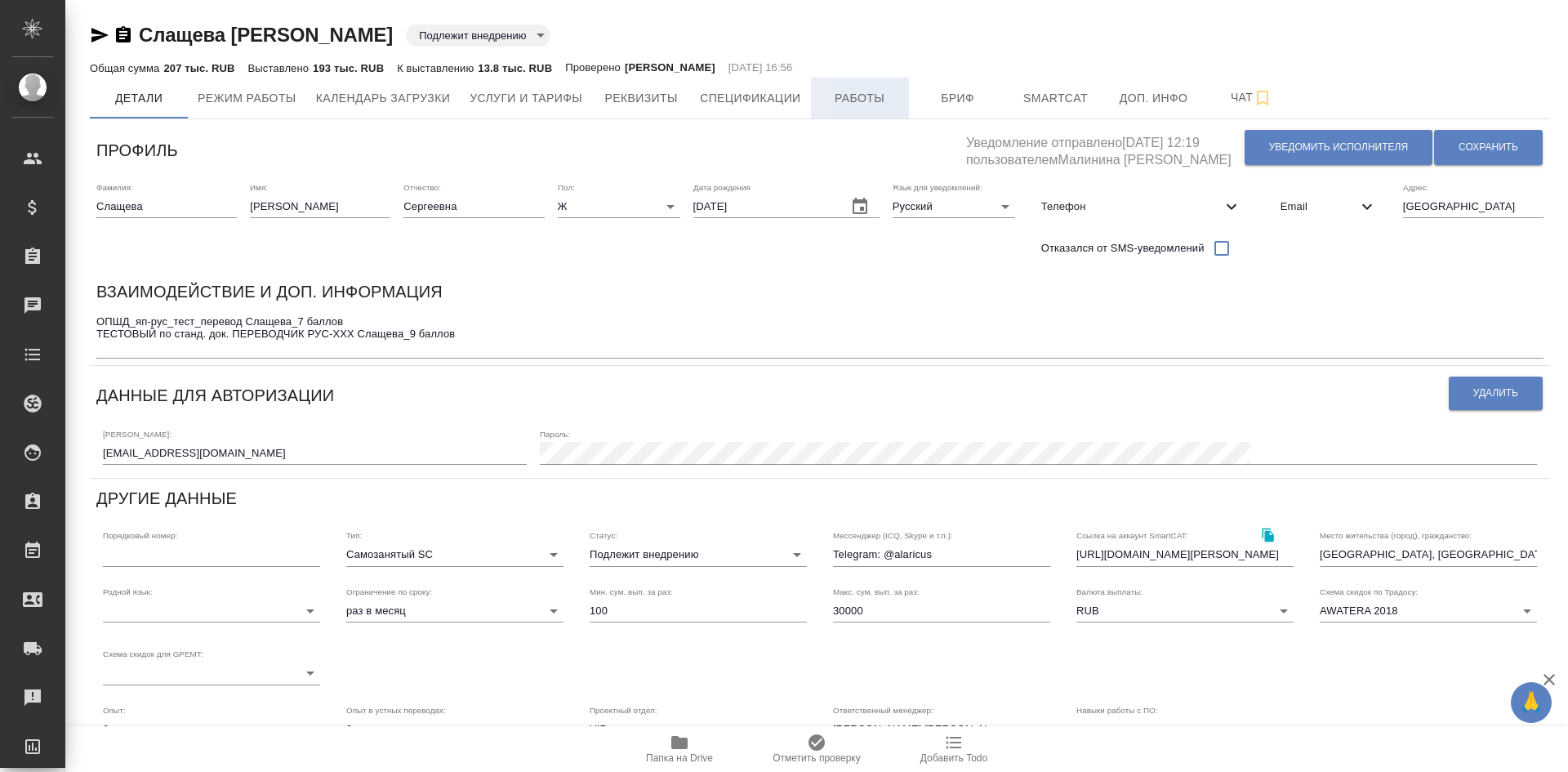
click at [849, 105] on span "Работы" at bounding box center [859, 99] width 78 height 21
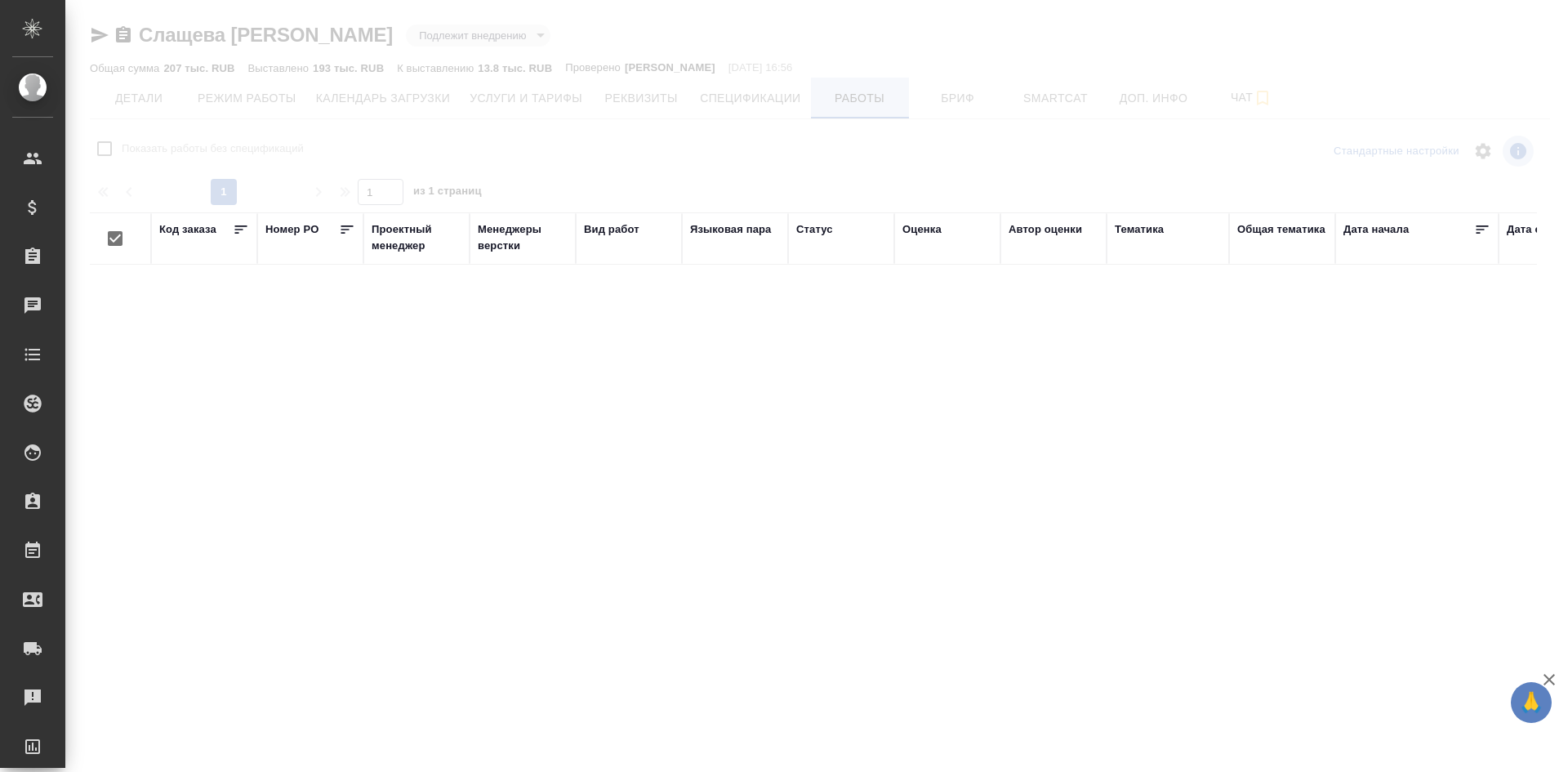
checkbox input "false"
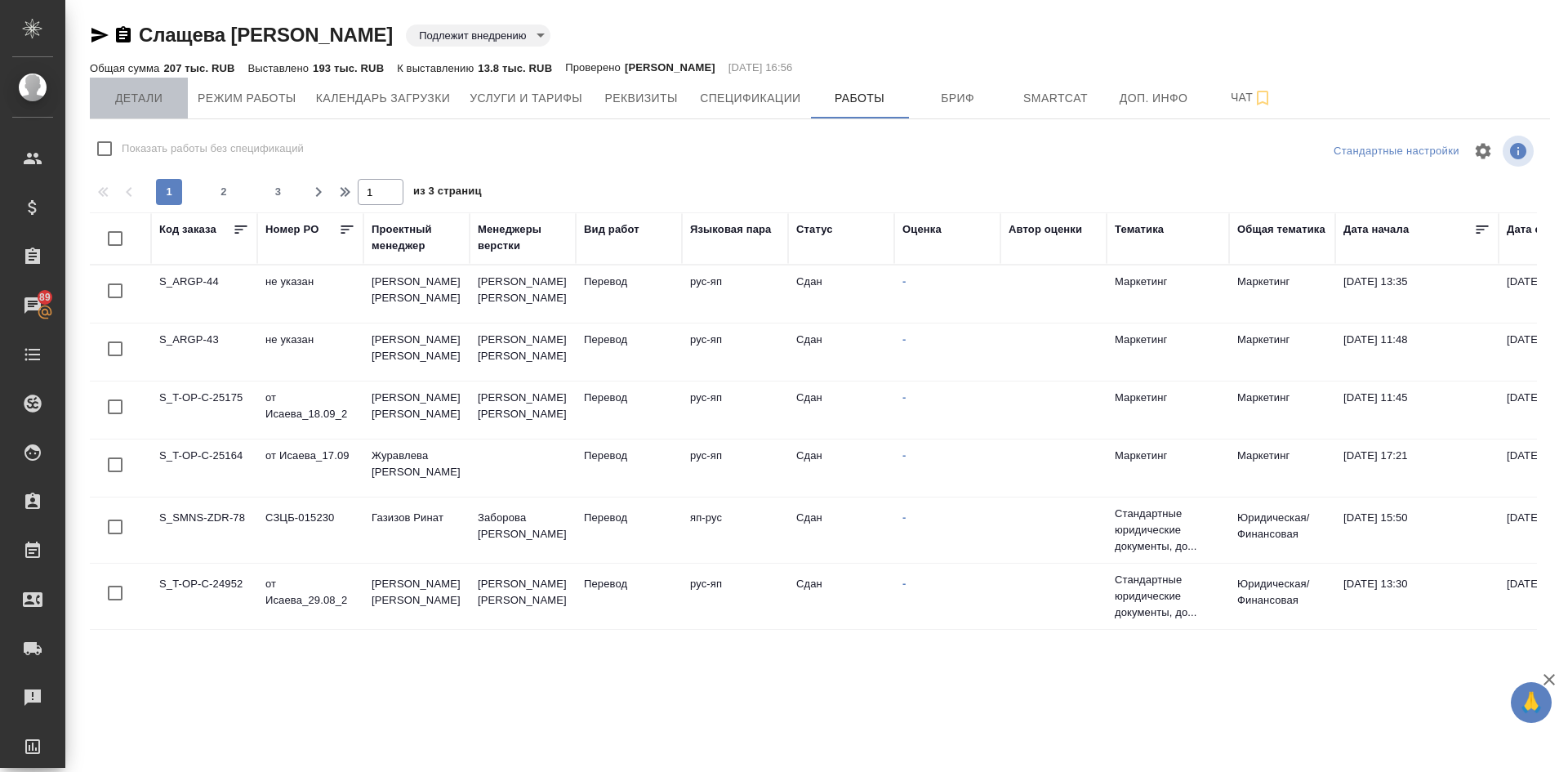
click at [140, 99] on span "Детали" at bounding box center [138, 99] width 78 height 21
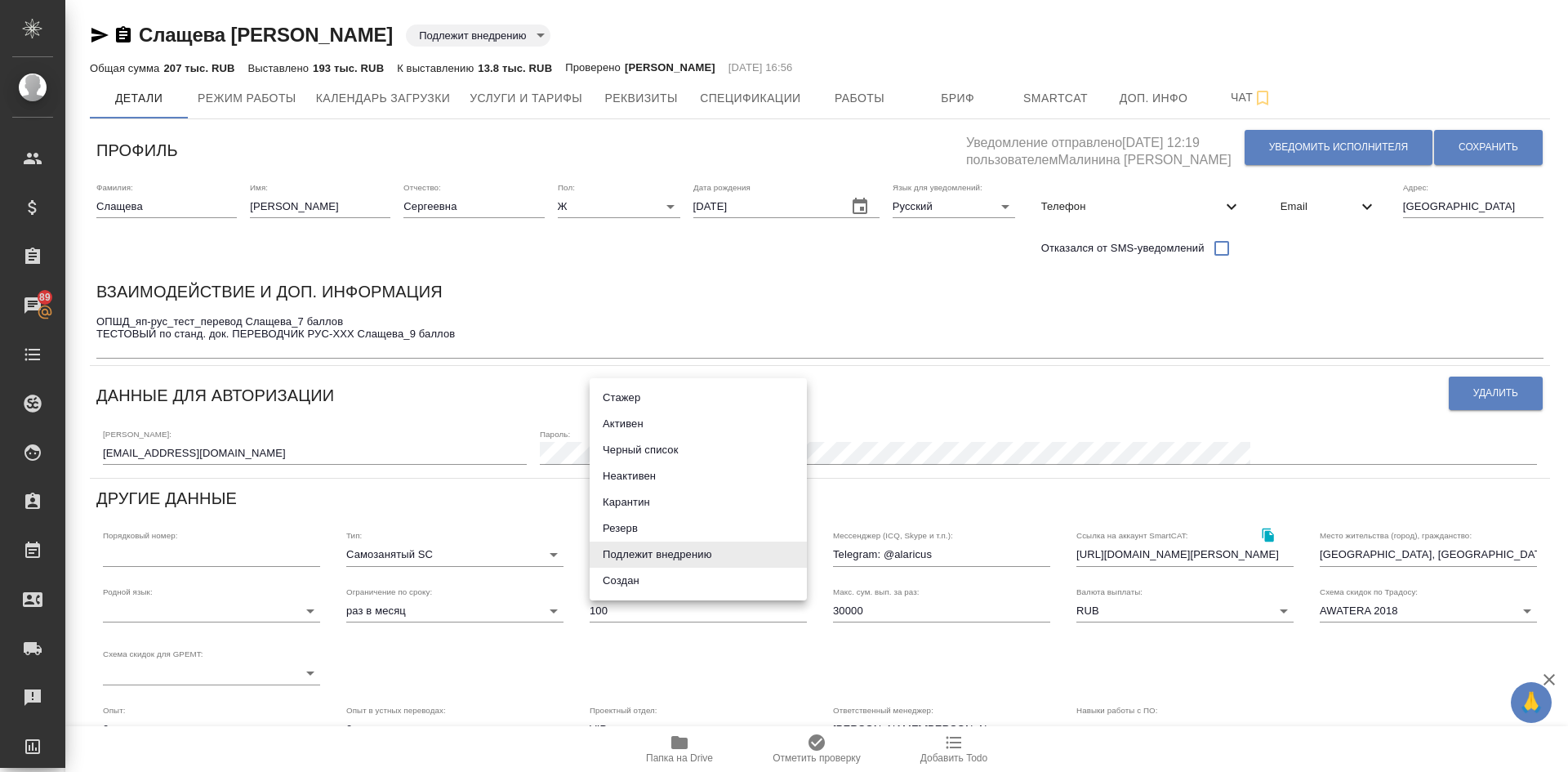
click at [647, 554] on body "🙏 .cls-1 fill:#fff; AWATERA Demidova Tatyana Клиенты Спецификации Заказы 89 Чат…" at bounding box center [784, 386] width 1568 height 772
click at [627, 424] on li "Активен" at bounding box center [698, 425] width 217 height 26
type input "active"
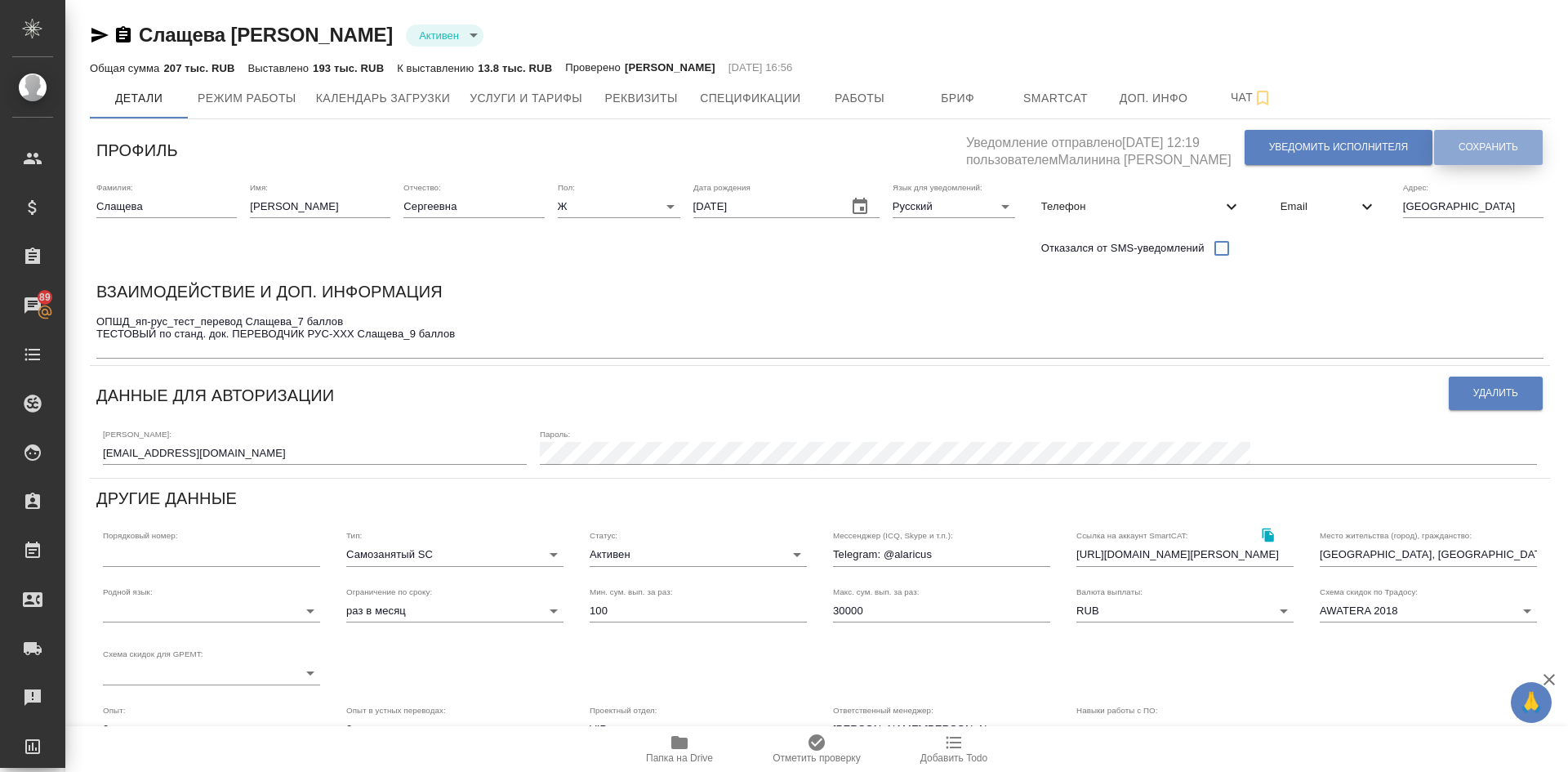
click at [1467, 143] on span "Сохранить" at bounding box center [1488, 147] width 59 height 14
click at [504, 104] on span "Услуги и тарифы" at bounding box center [526, 99] width 113 height 21
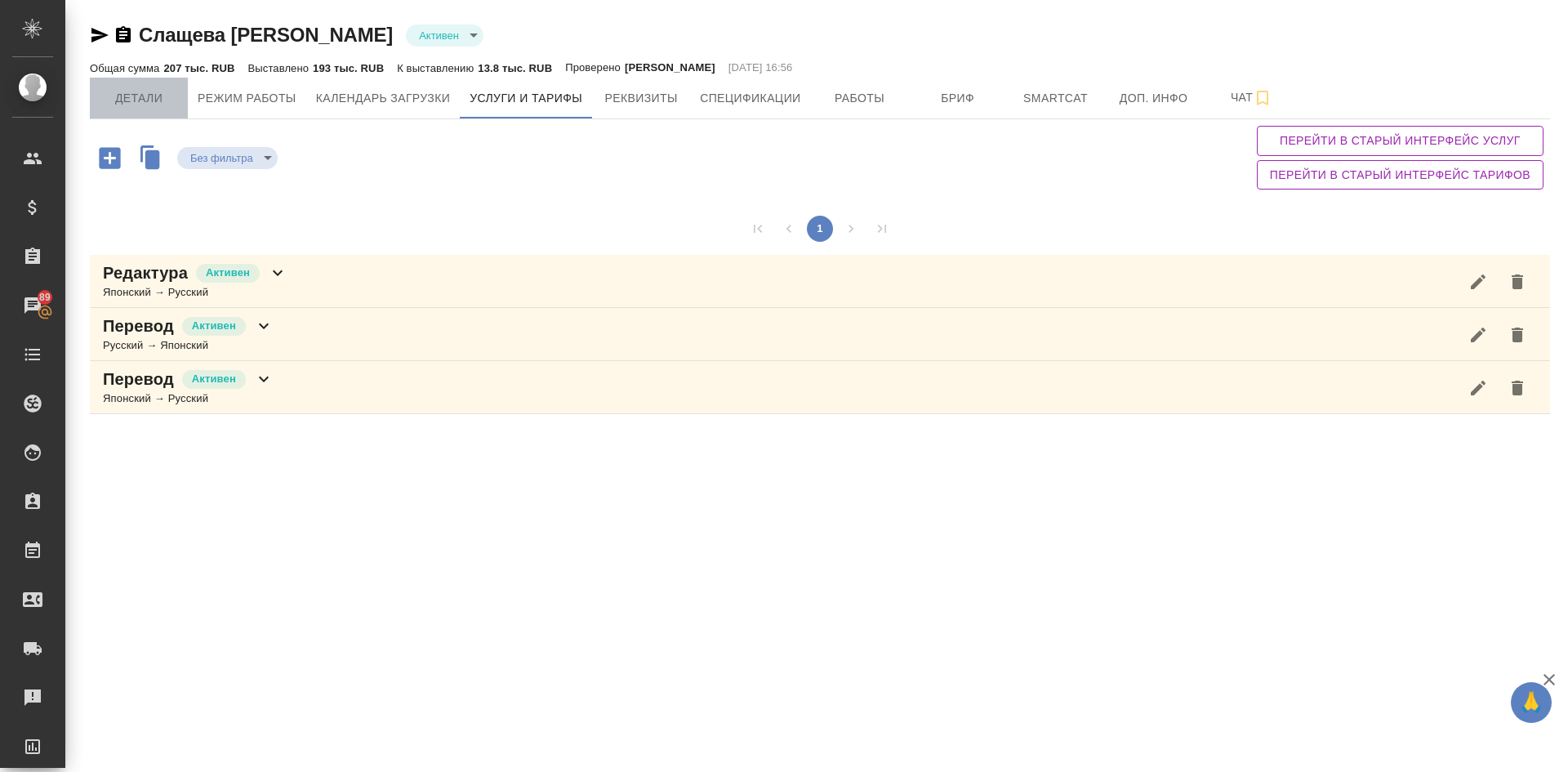
click at [154, 96] on span "Детали" at bounding box center [138, 99] width 78 height 21
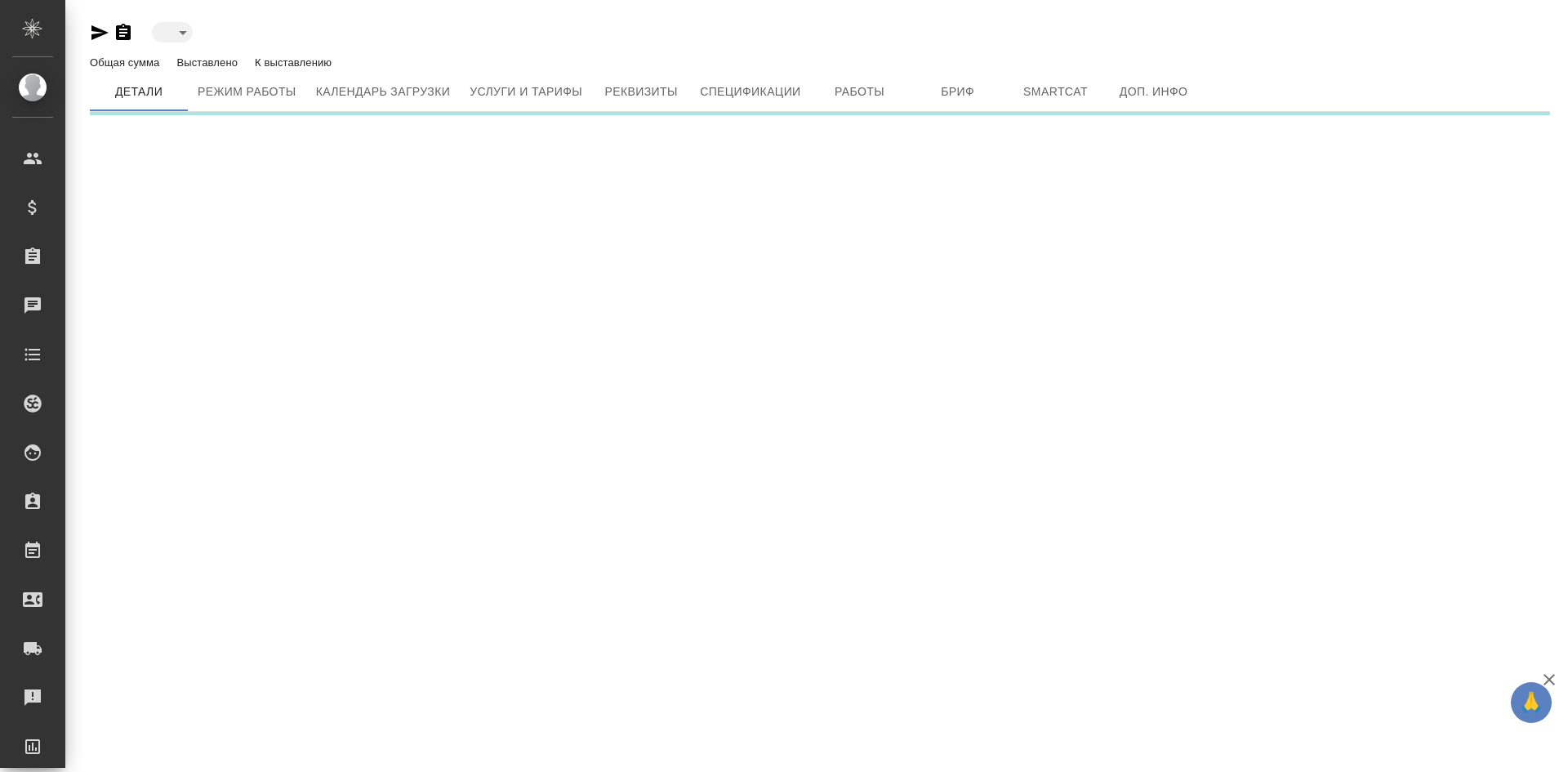
type input "toBeImplemented"
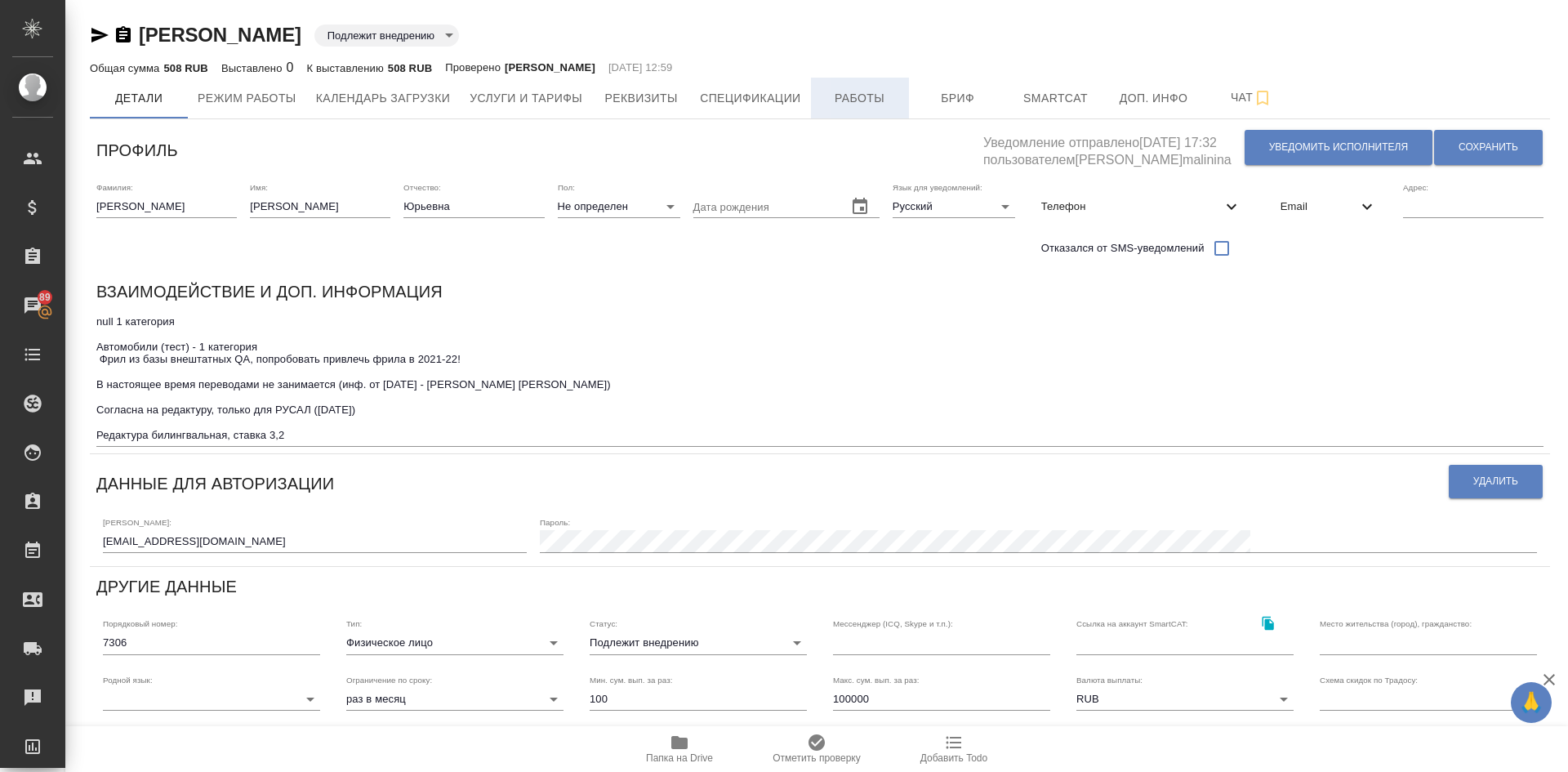
click at [882, 100] on span "Работы" at bounding box center [859, 99] width 78 height 21
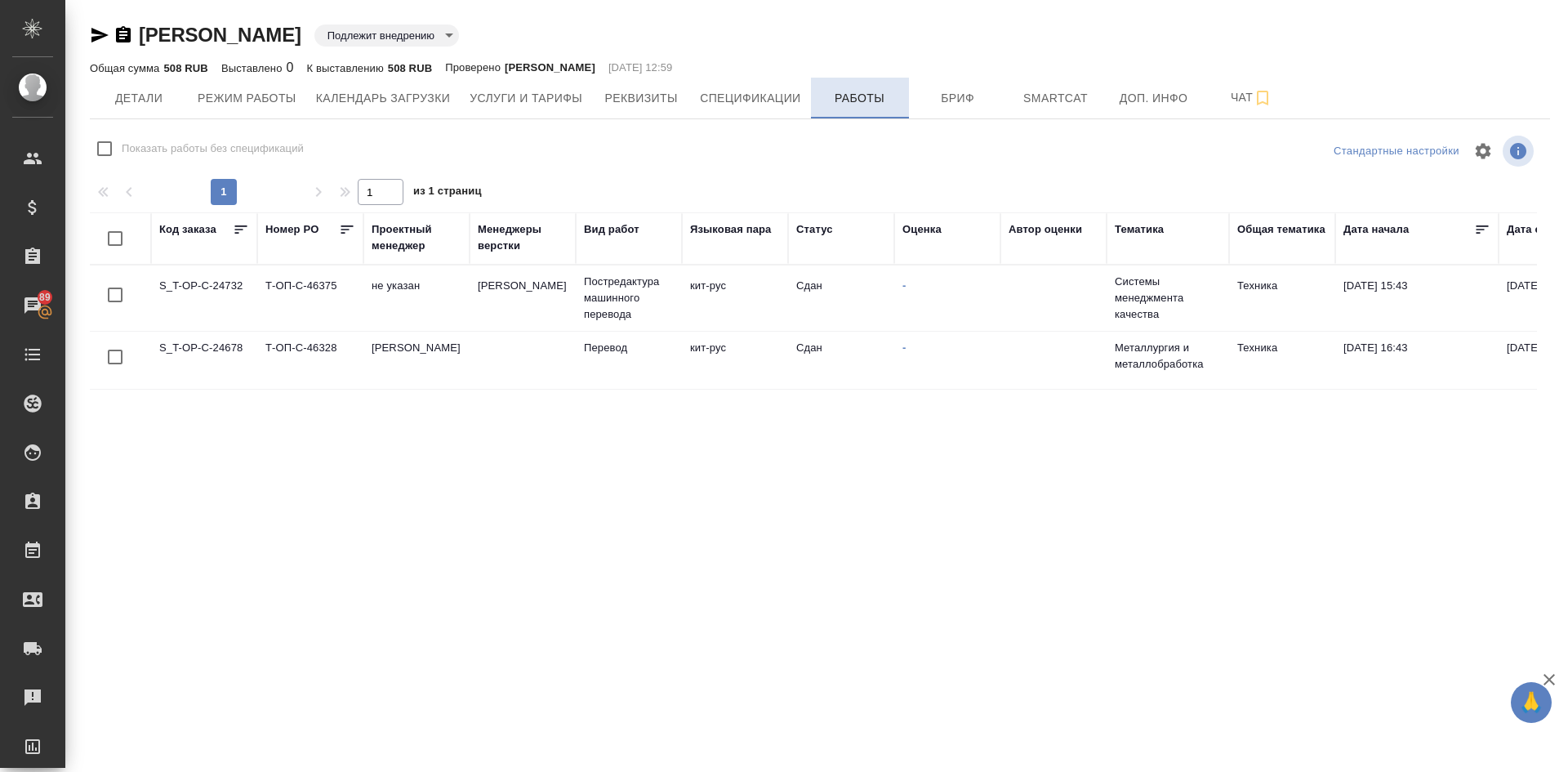
checkbox input "false"
click at [145, 98] on span "Детали" at bounding box center [138, 99] width 78 height 21
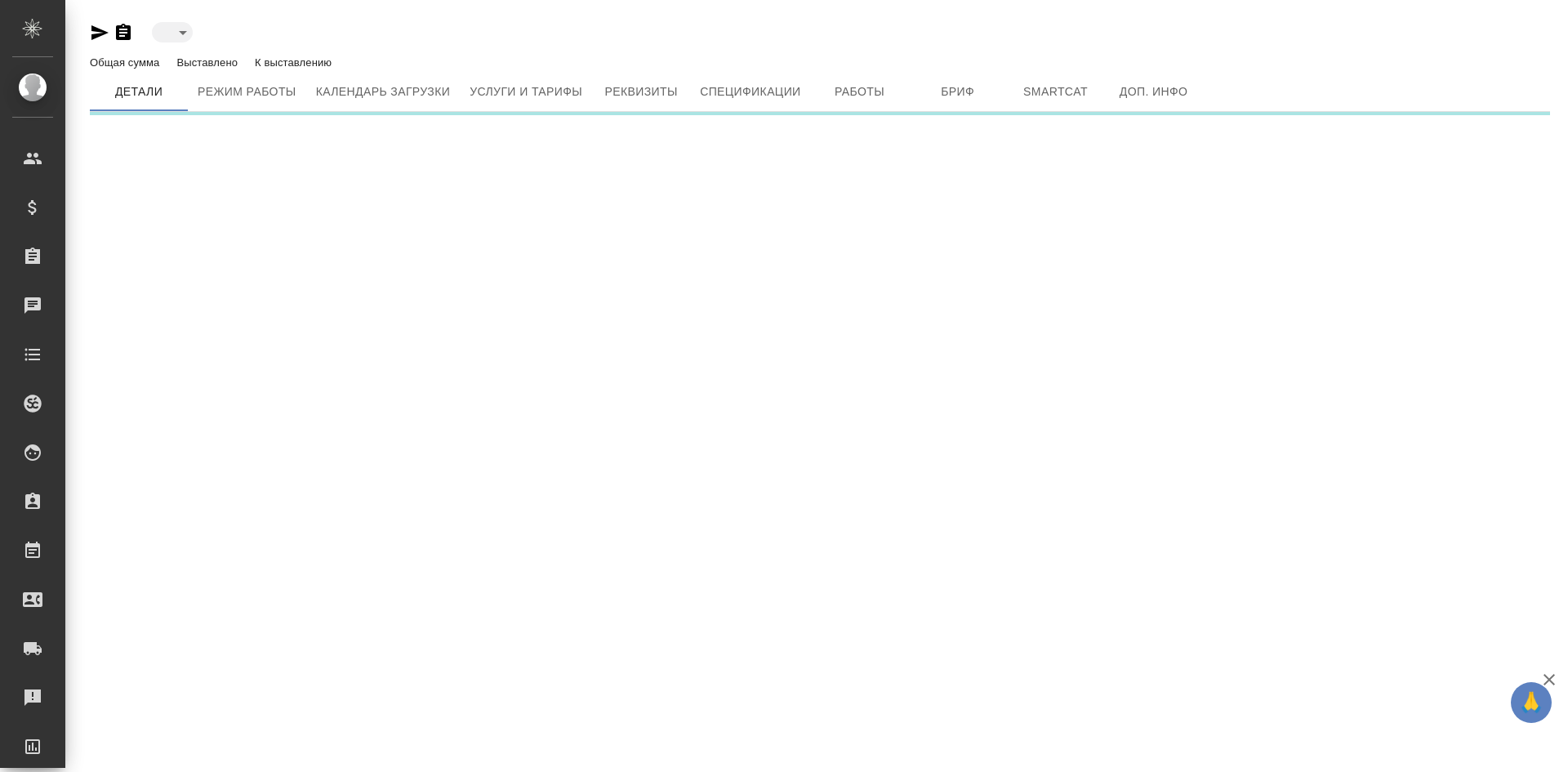
type input "toBeImplemented"
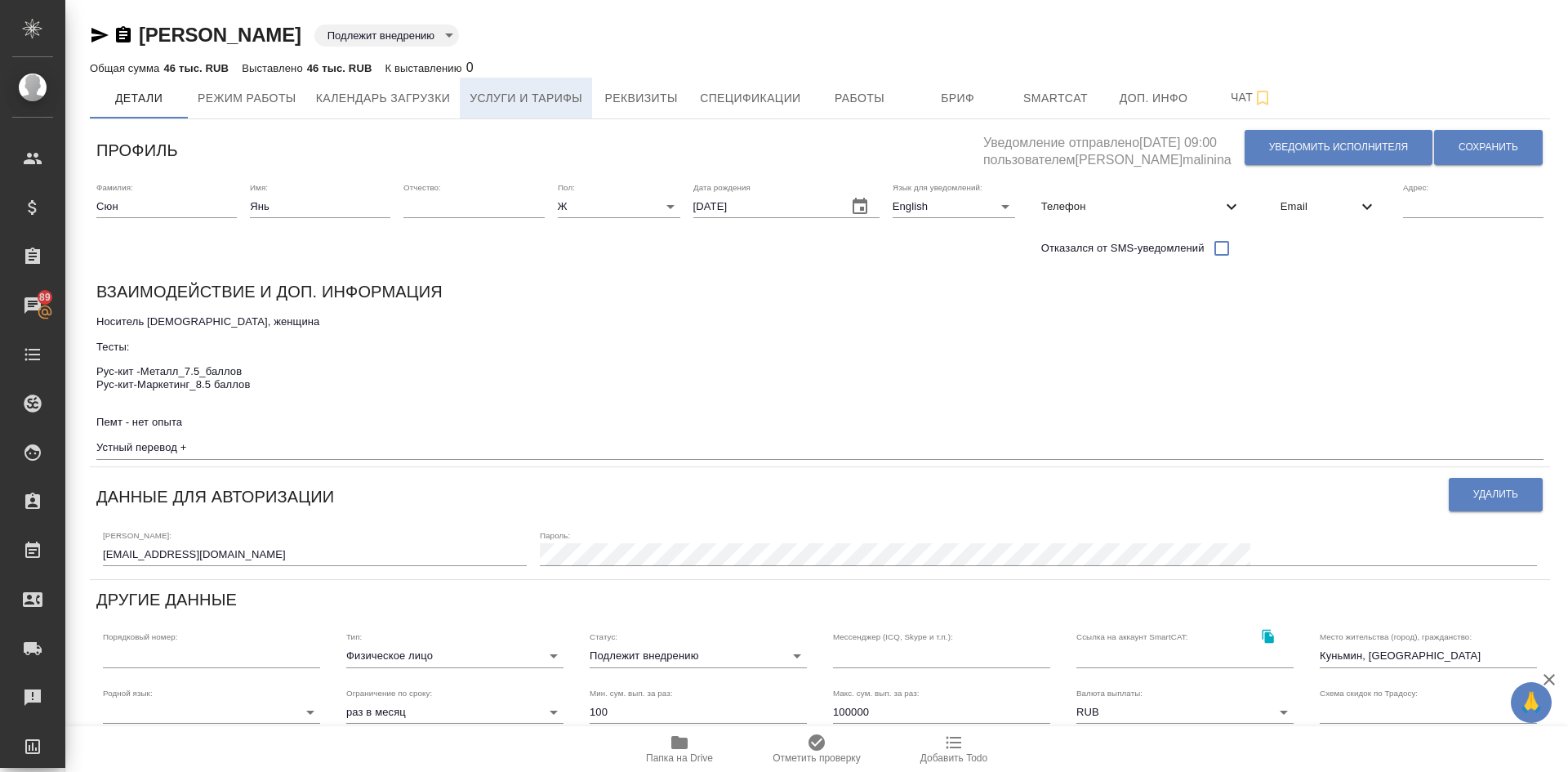
click at [541, 101] on span "Услуги и тарифы" at bounding box center [526, 99] width 113 height 21
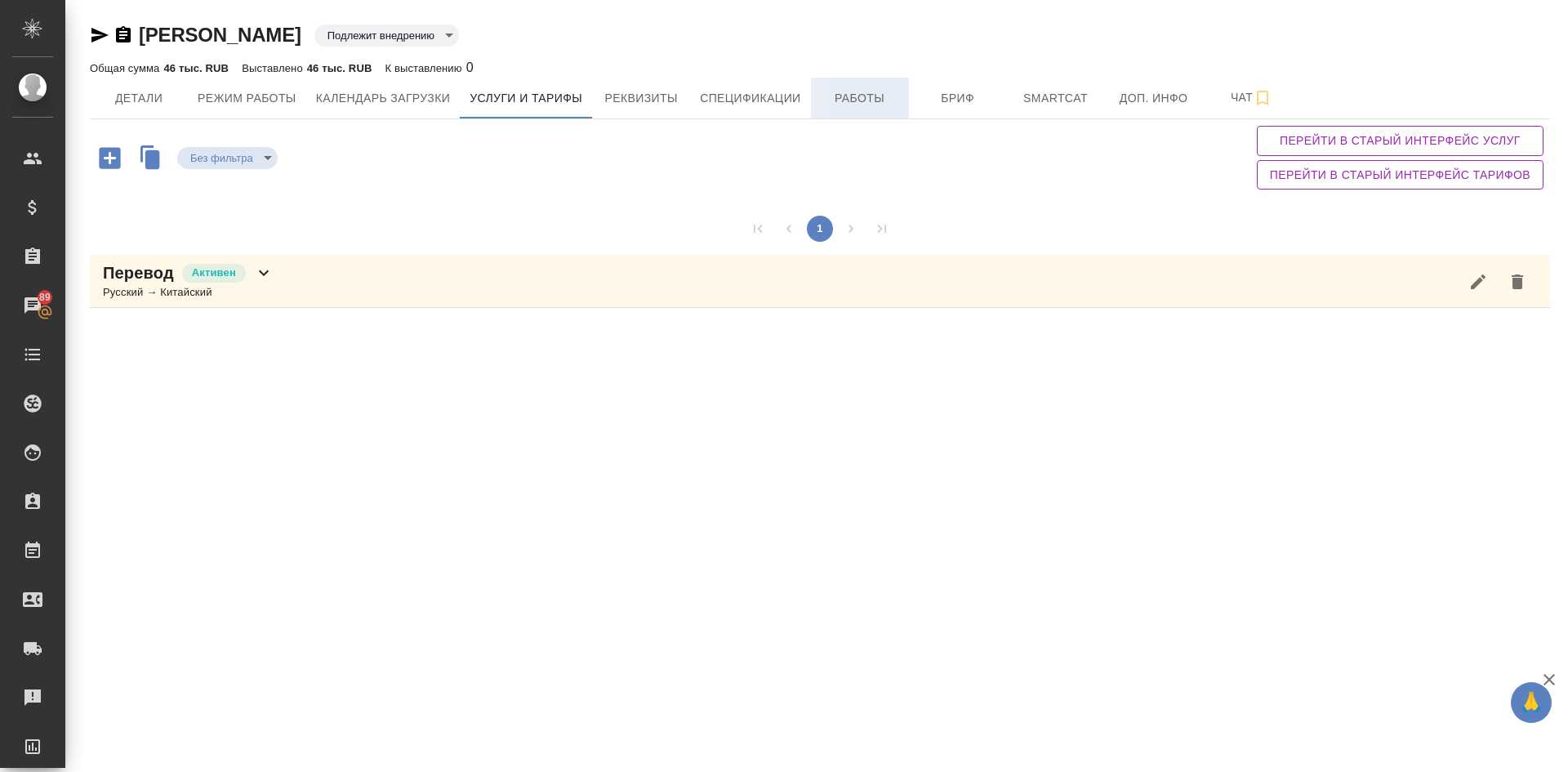
click at [855, 95] on span "Работы" at bounding box center [859, 99] width 78 height 21
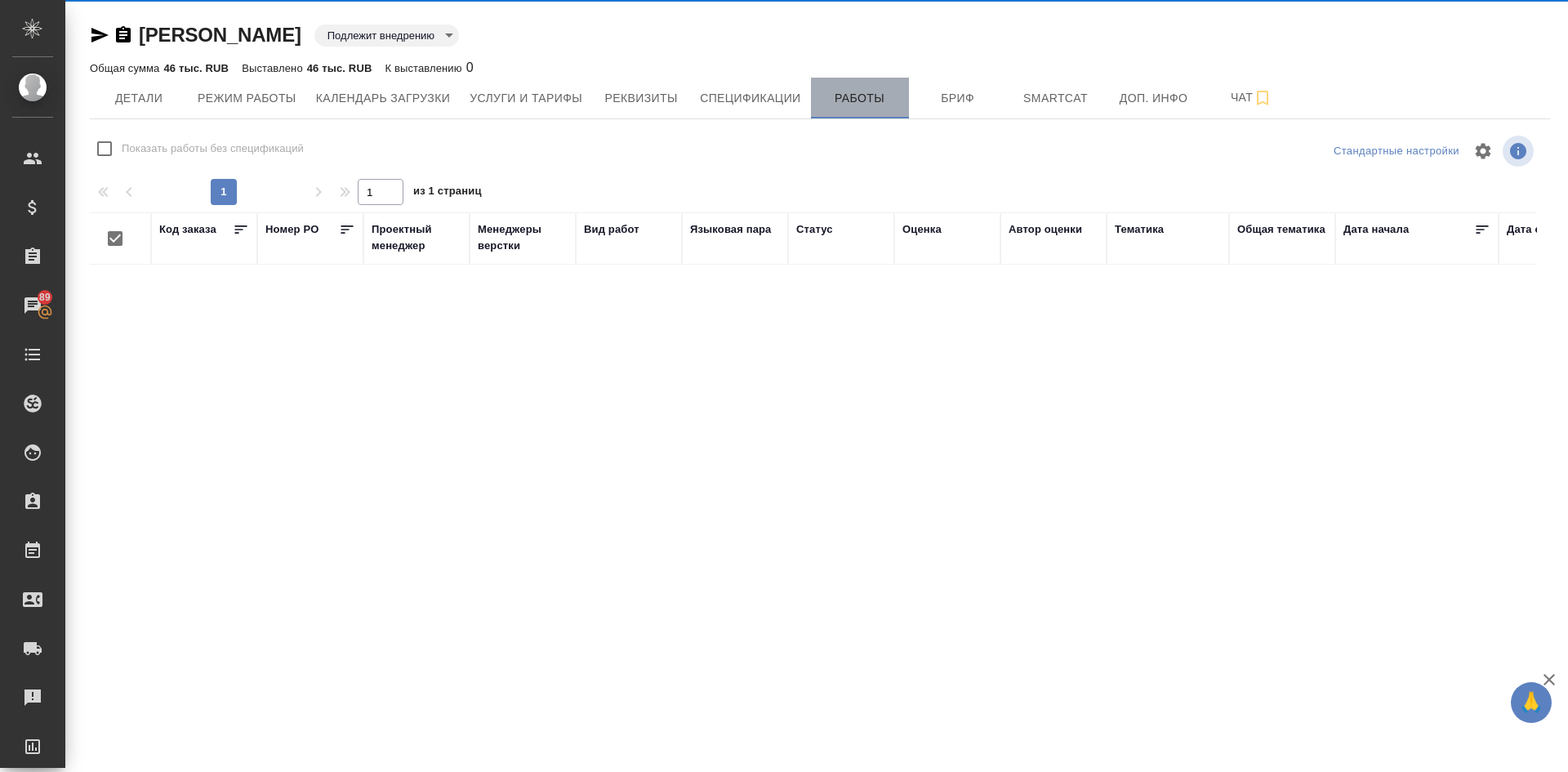
click at [864, 90] on div "Сюн Янь Подлежит внедрению toBeImplemented Общая сумма 46 тыс. RUB Выставлено 4…" at bounding box center [820, 323] width 1479 height 646
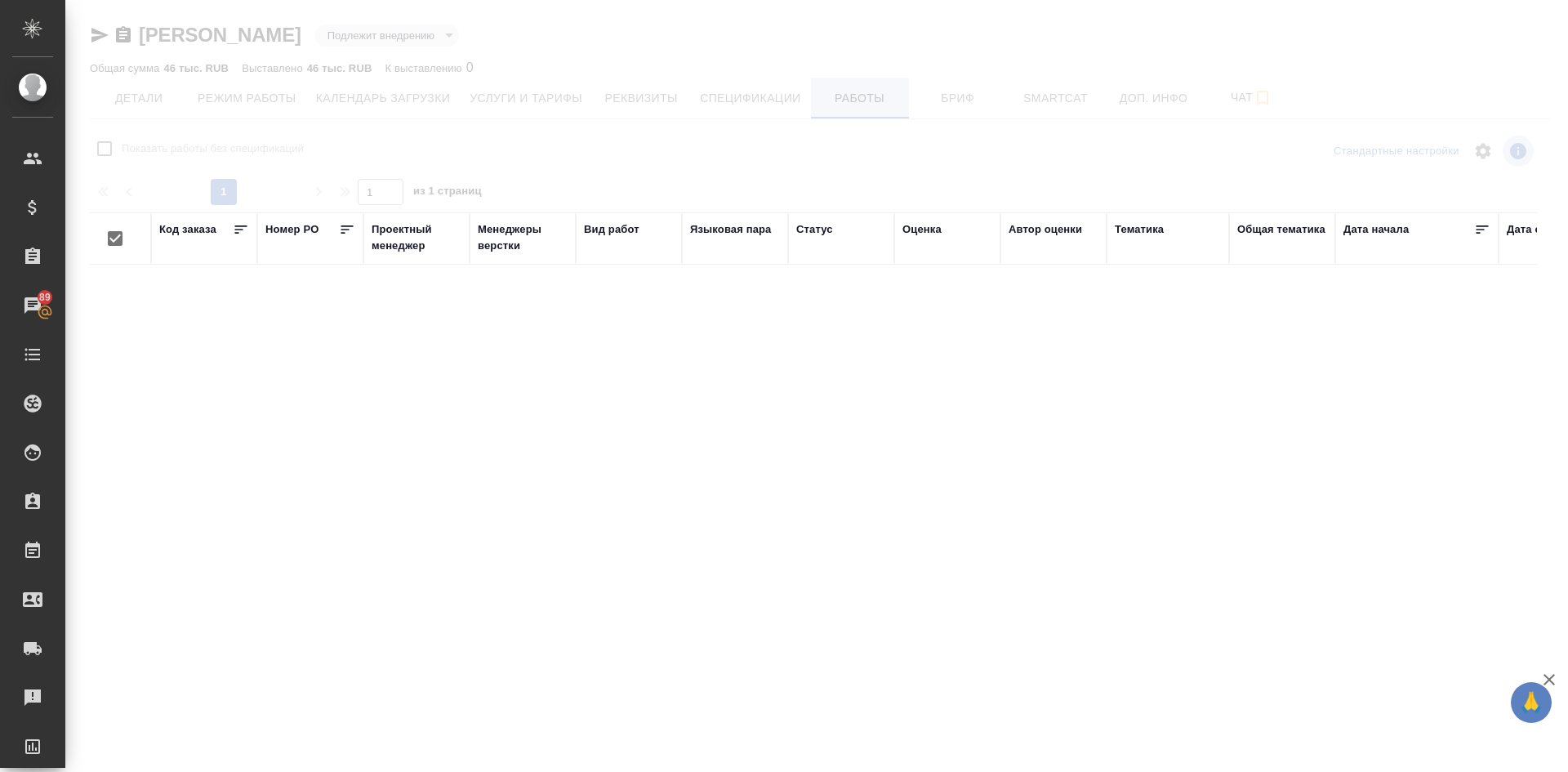
checkbox input "false"
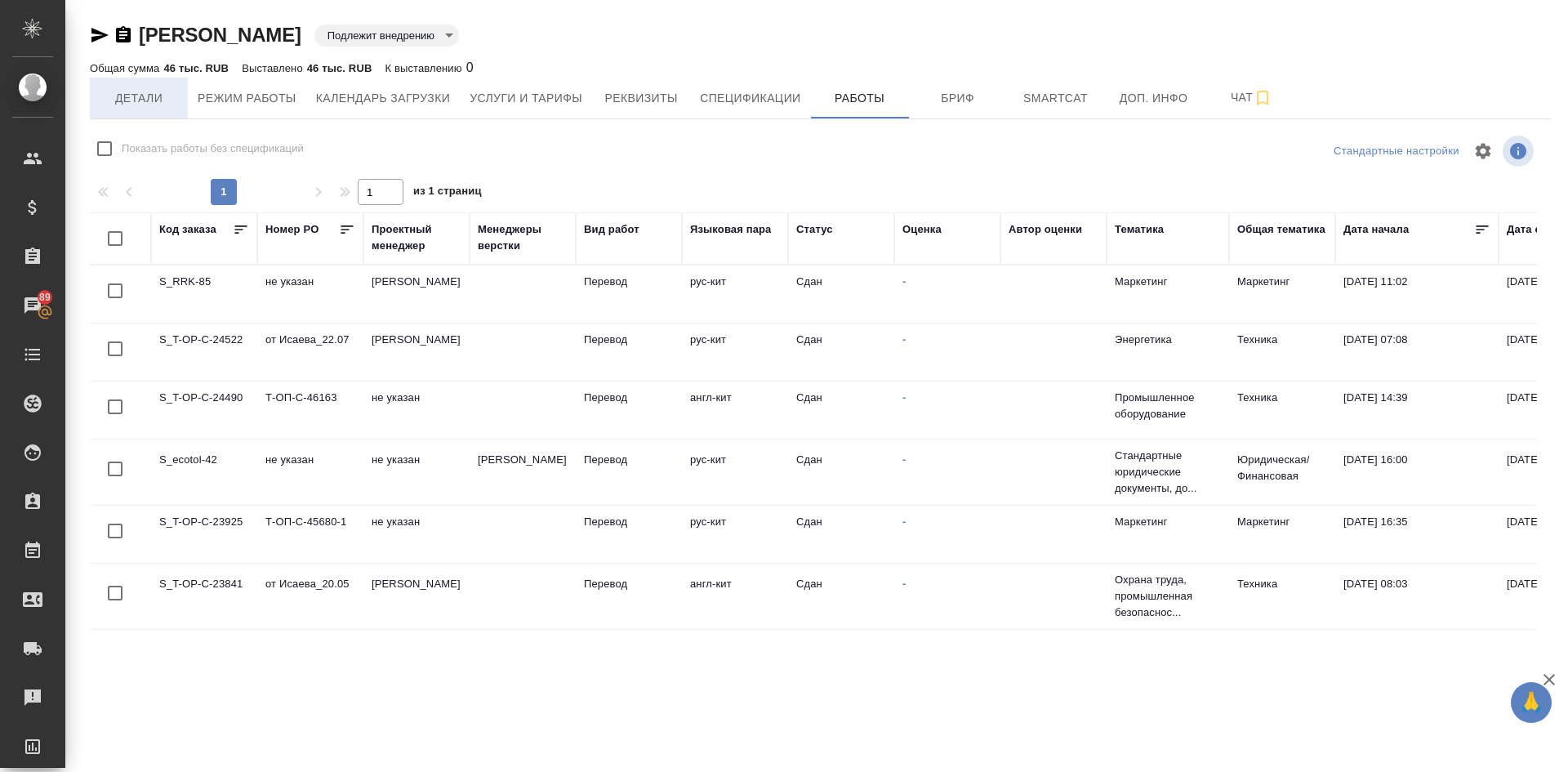
click at [135, 96] on span "Детали" at bounding box center [138, 99] width 78 height 21
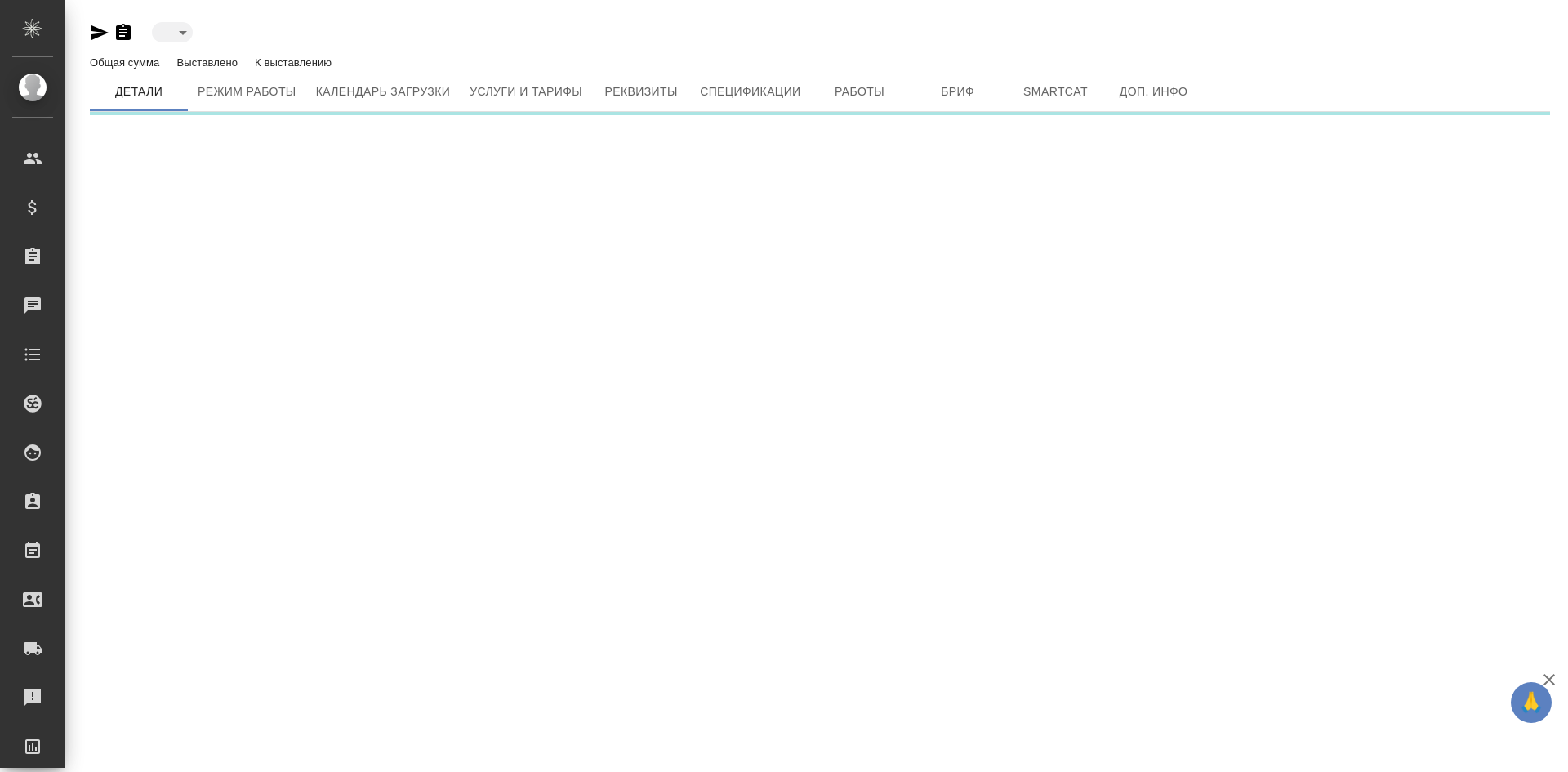
type input "toBeImplemented"
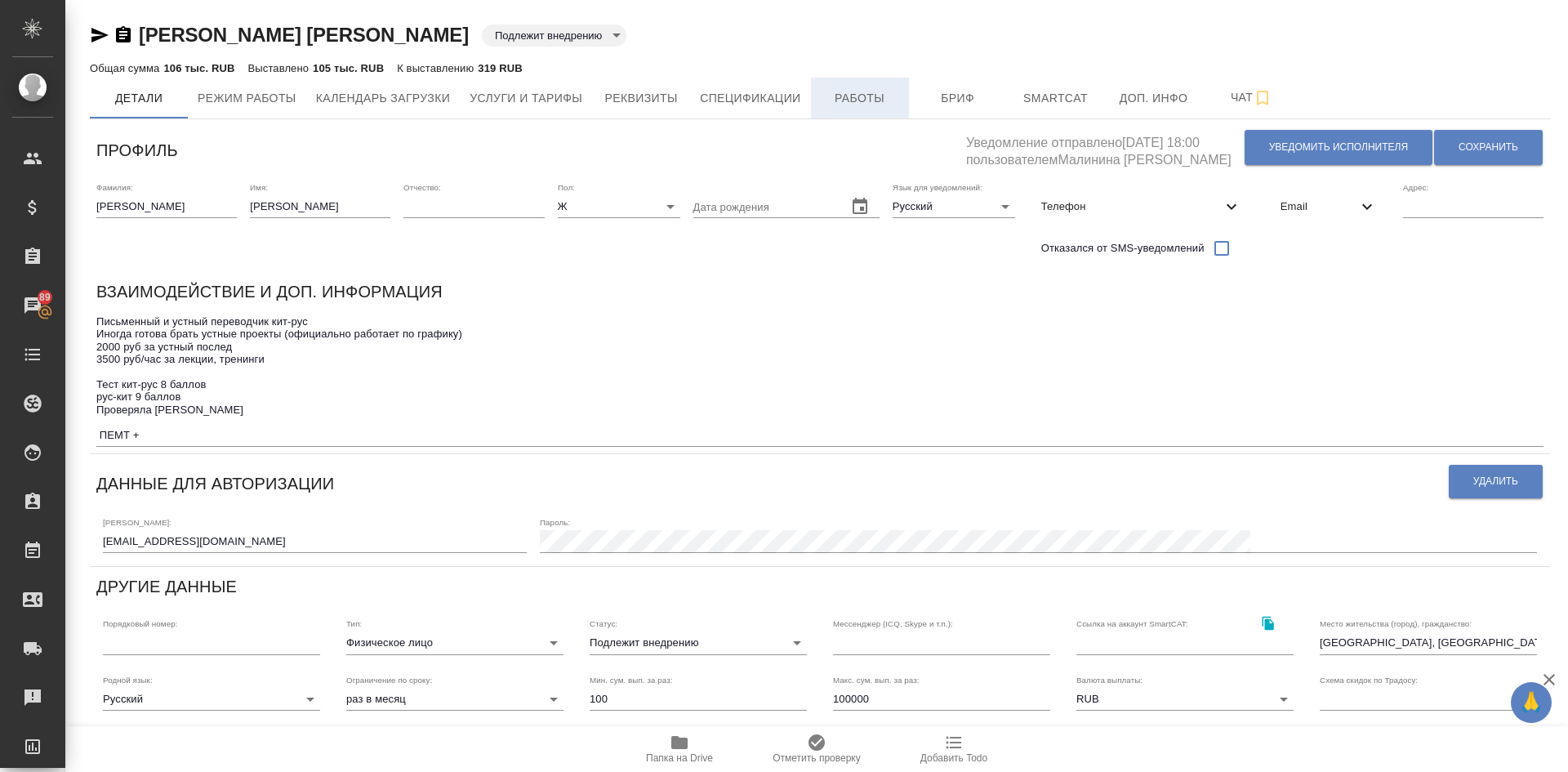
click at [877, 103] on span "Работы" at bounding box center [859, 99] width 78 height 21
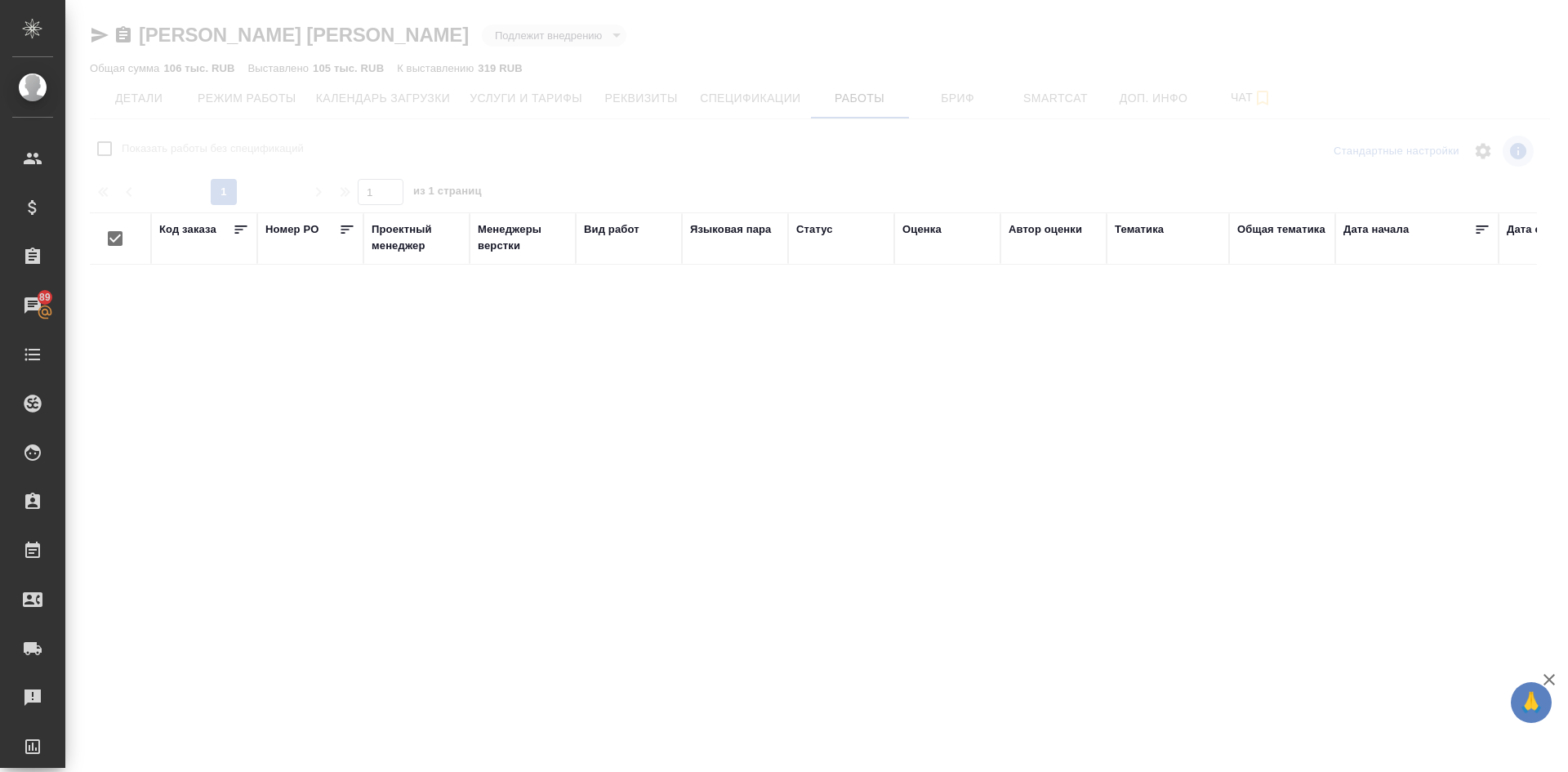
checkbox input "false"
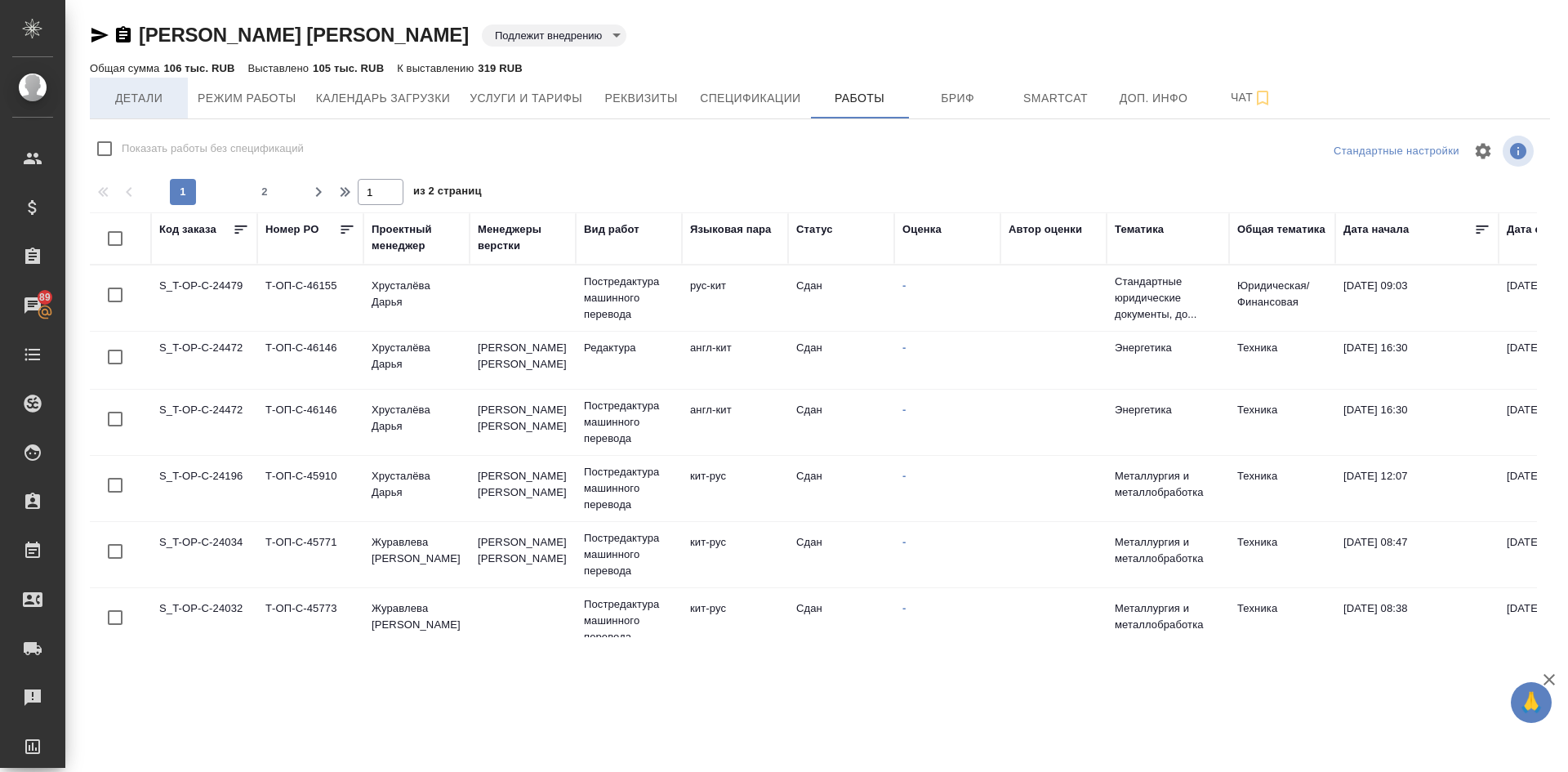
click at [133, 100] on span "Детали" at bounding box center [138, 99] width 78 height 21
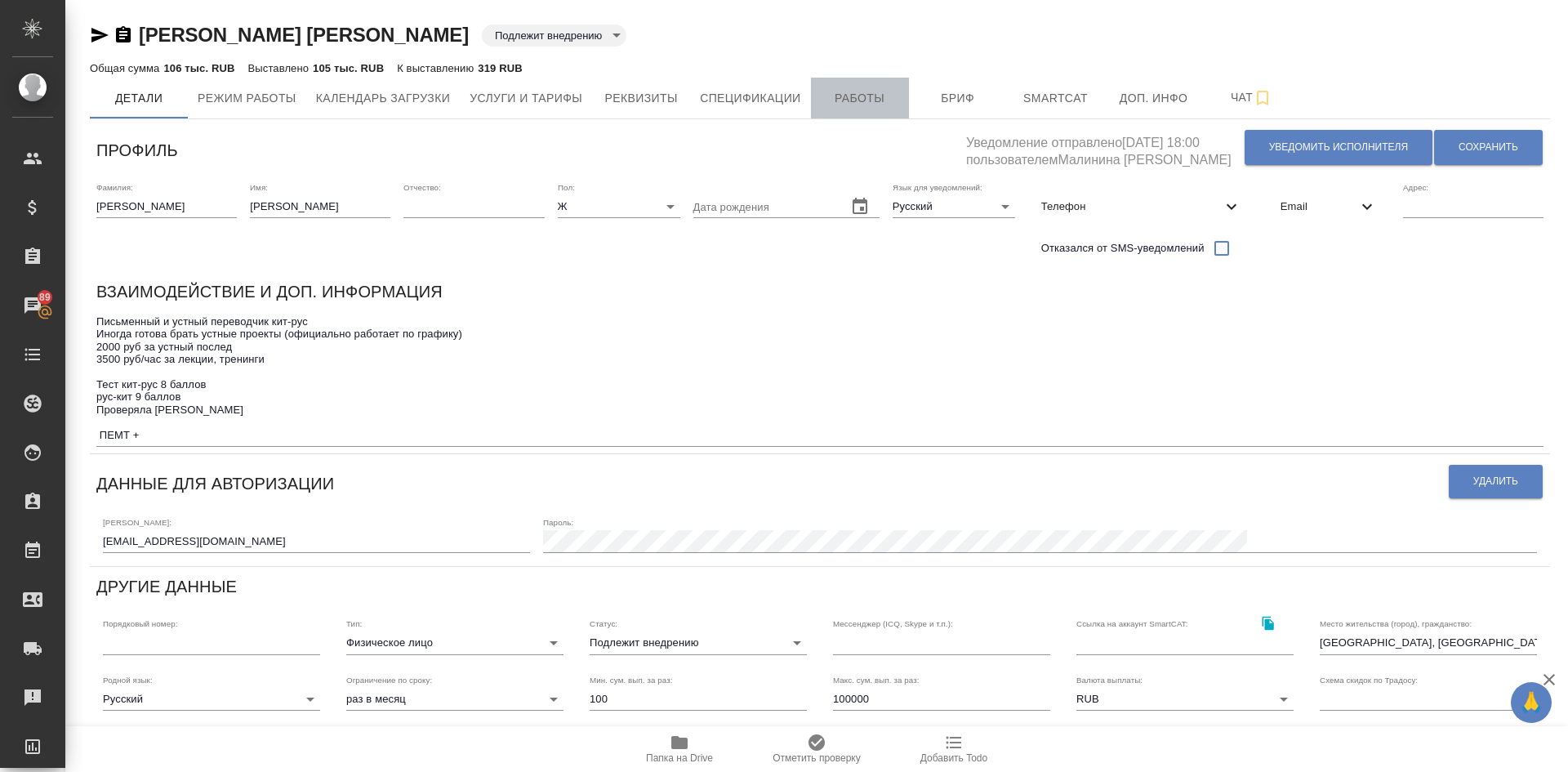
click at [865, 101] on span "Работы" at bounding box center [859, 99] width 78 height 21
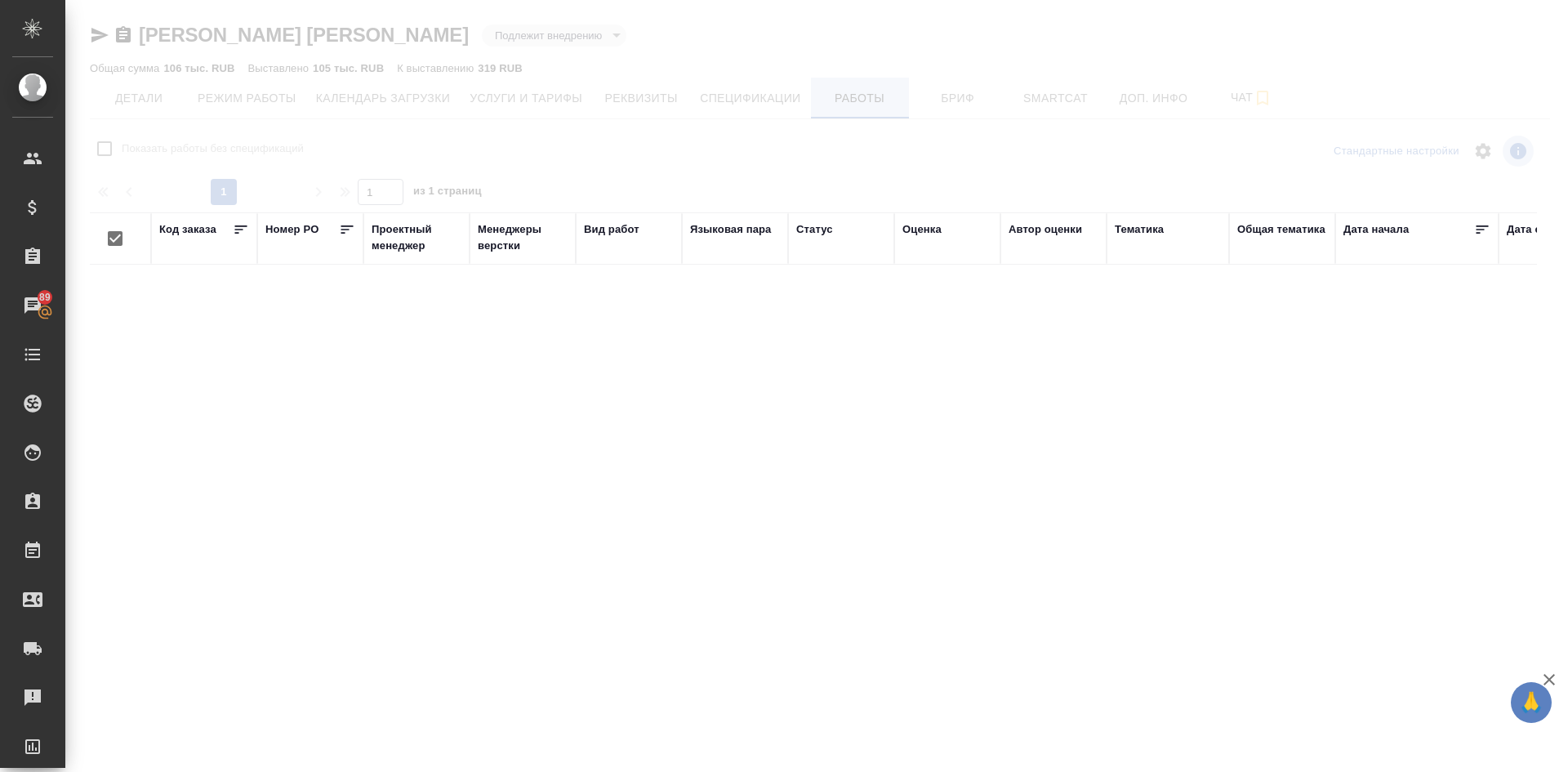
checkbox input "false"
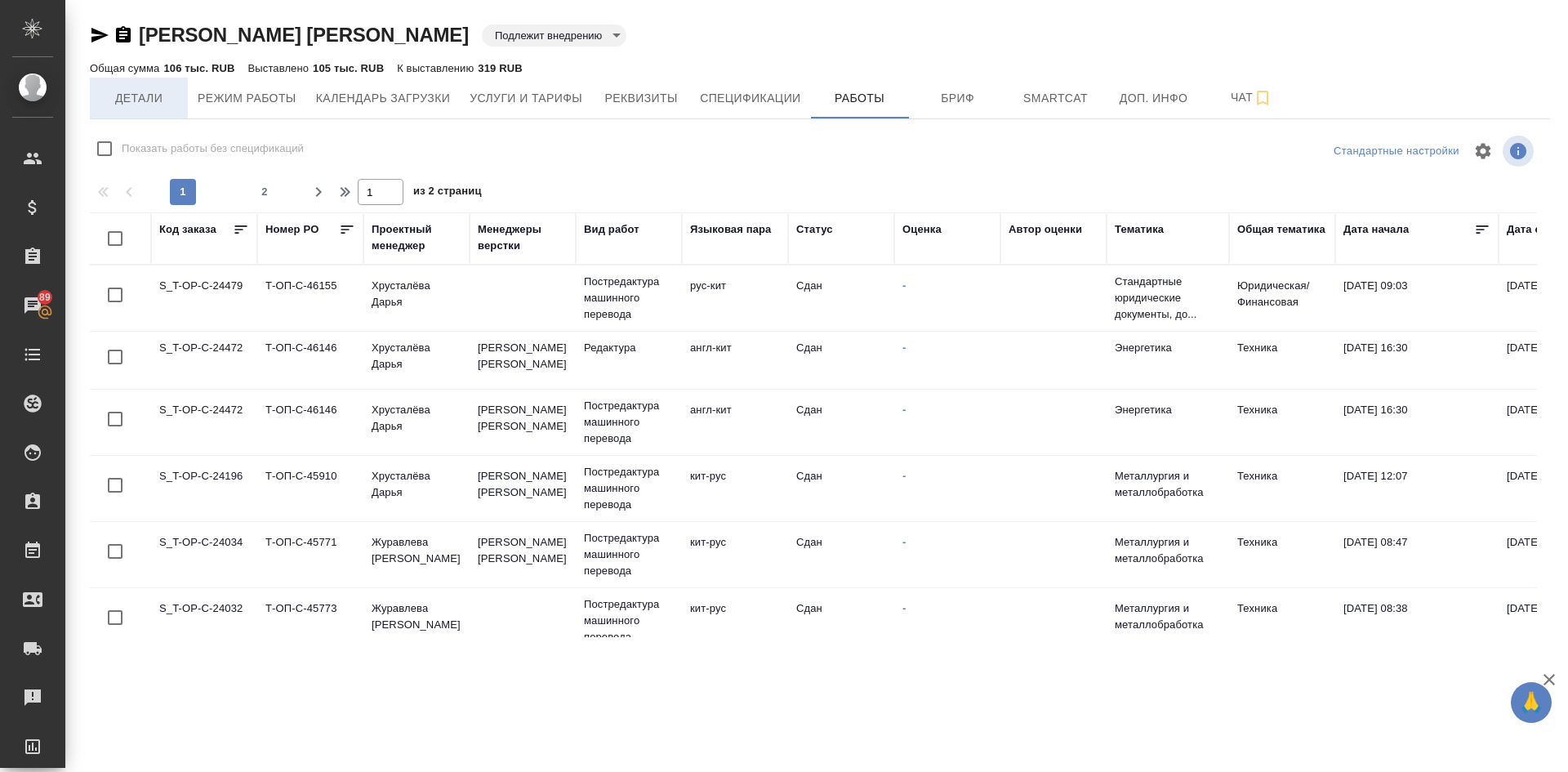
click at [127, 100] on span "Детали" at bounding box center [138, 99] width 78 height 21
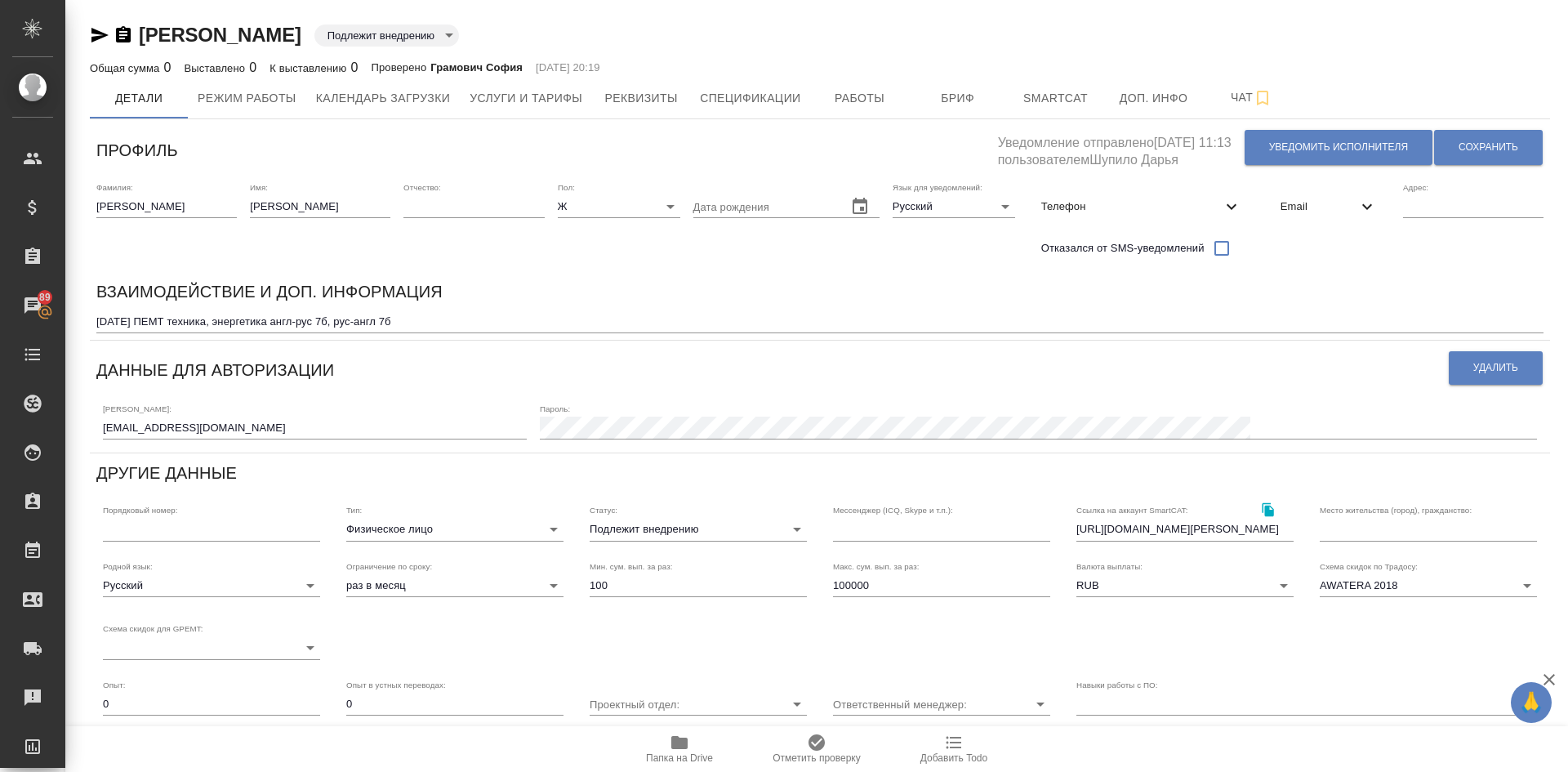
click at [673, 525] on body "🙏 .cls-1 fill:#fff; AWATERA Demidova Tatyana Клиенты Спецификации Заказы 89 Чат…" at bounding box center [784, 386] width 1568 height 772
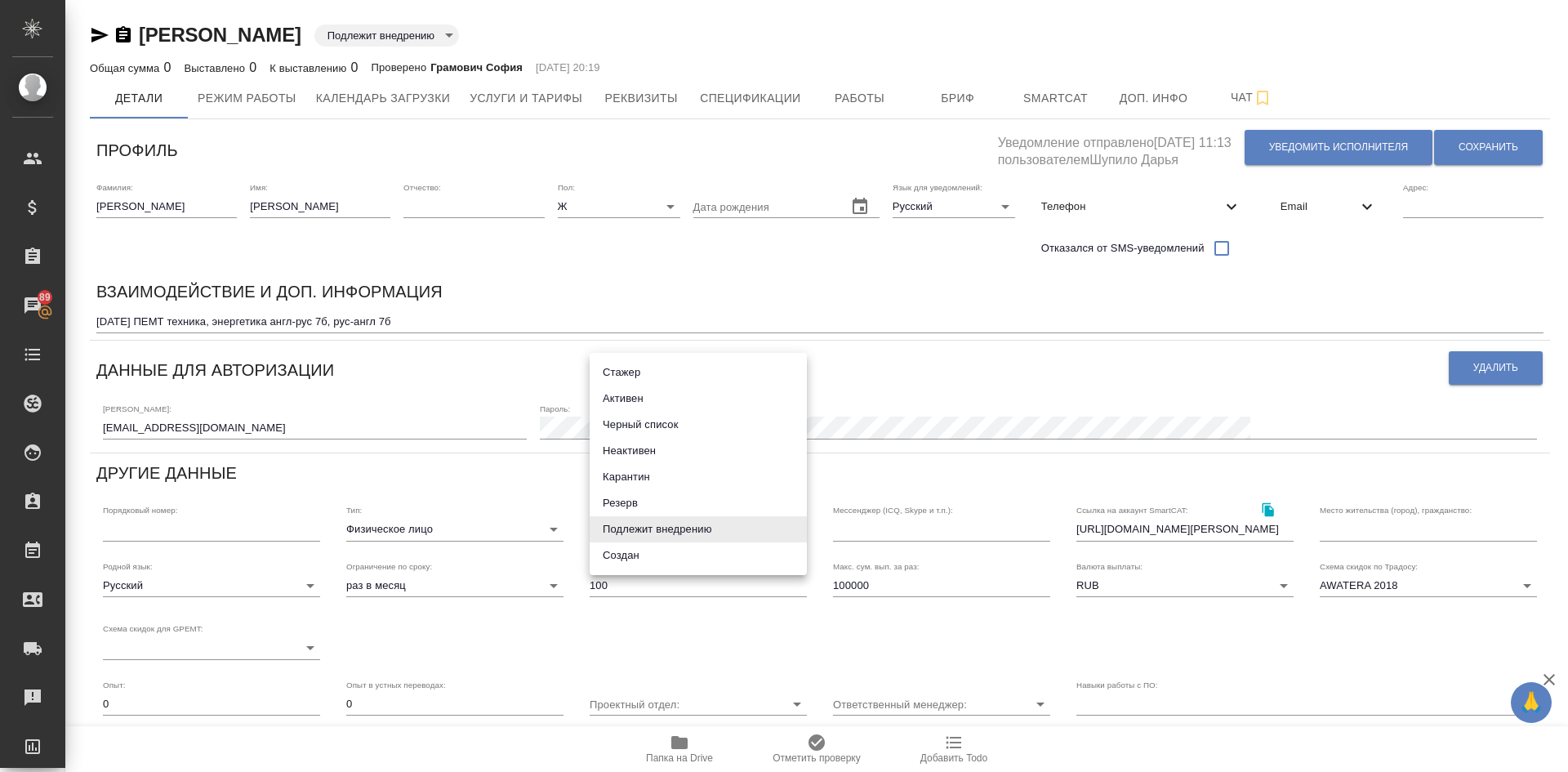
click at [636, 447] on li "Неактивен" at bounding box center [698, 451] width 217 height 26
type input "inactive"
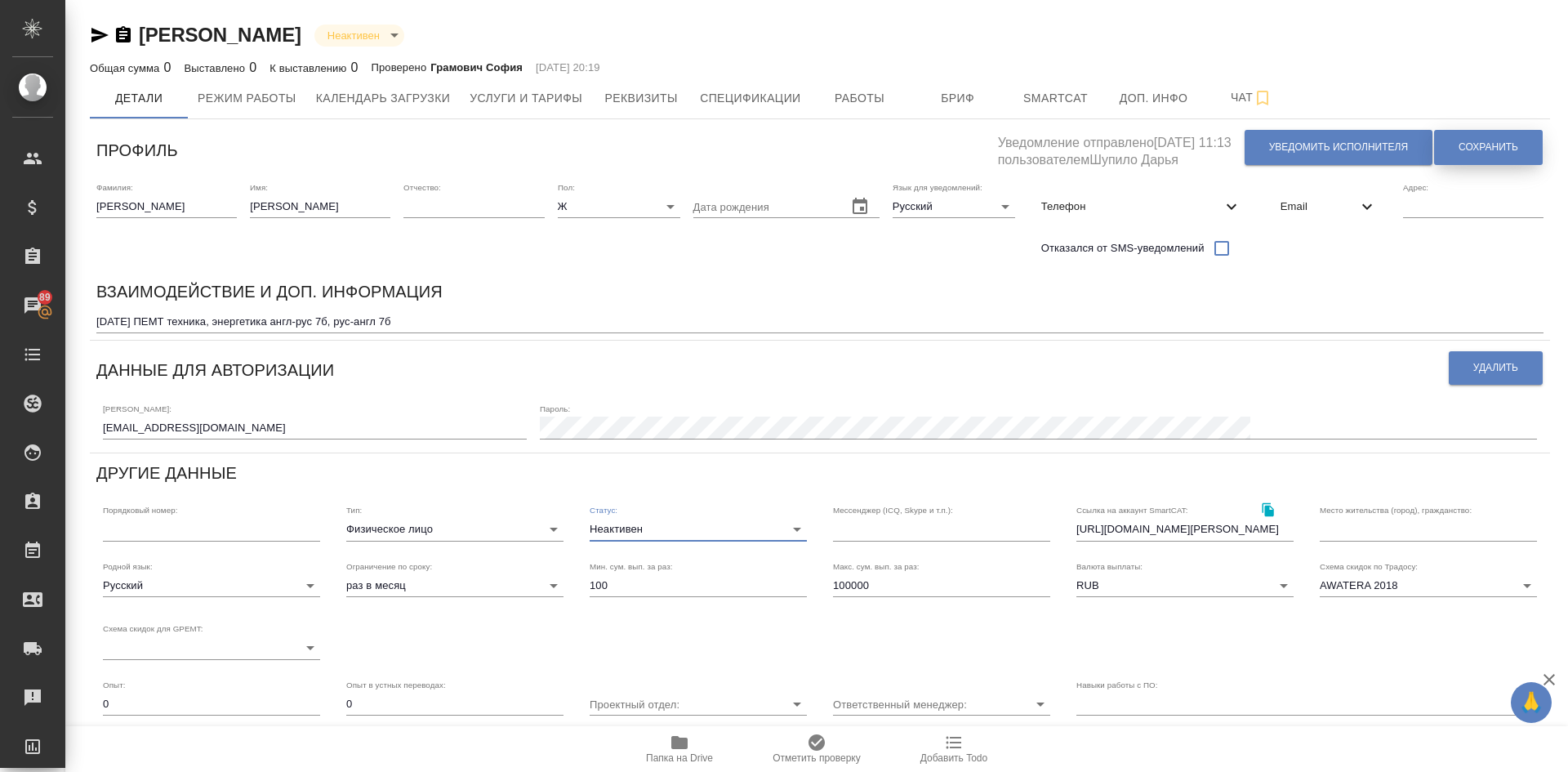
click at [1472, 141] on span "Сохранить" at bounding box center [1488, 147] width 59 height 14
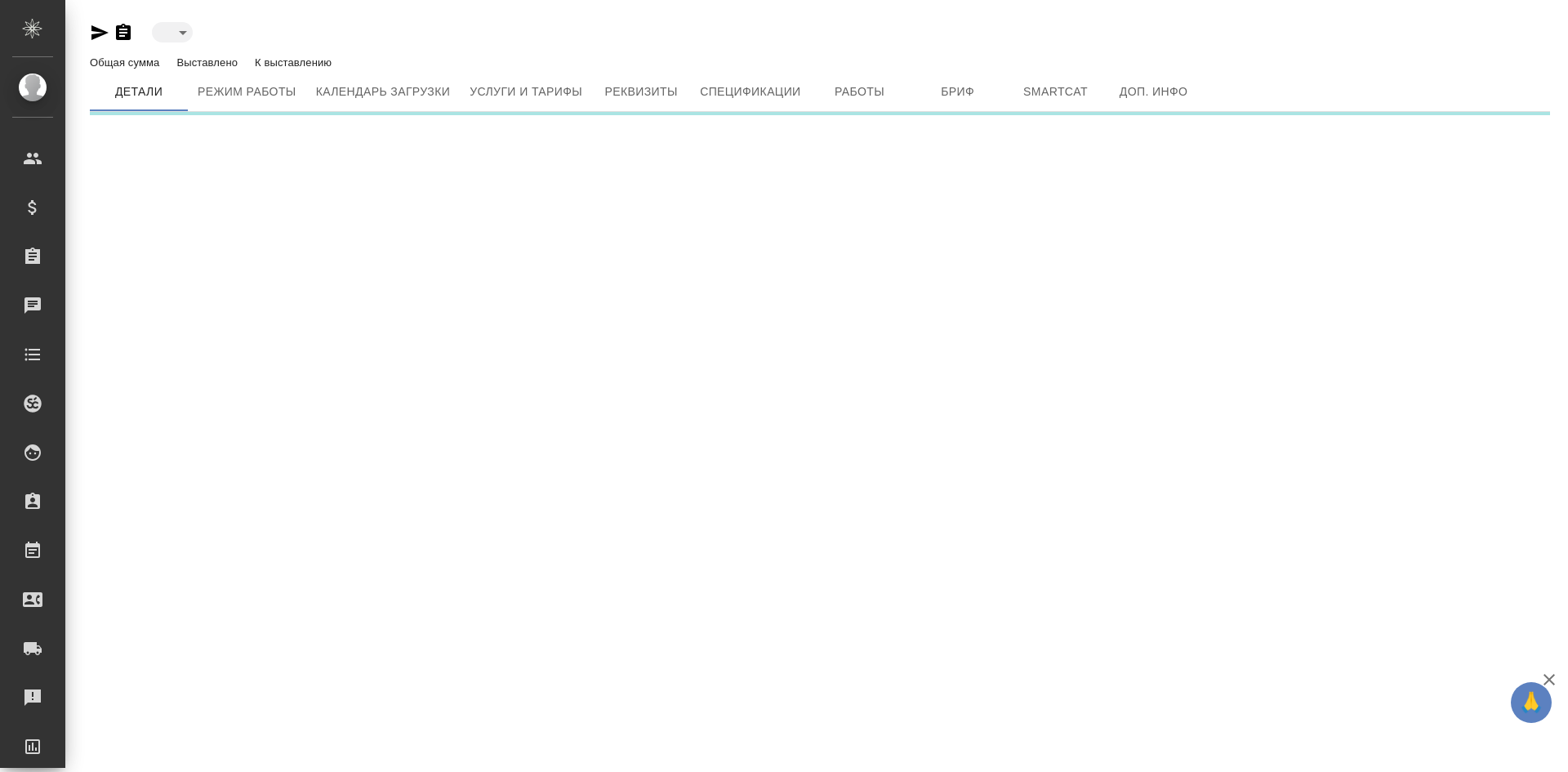
type input "toBeImplemented"
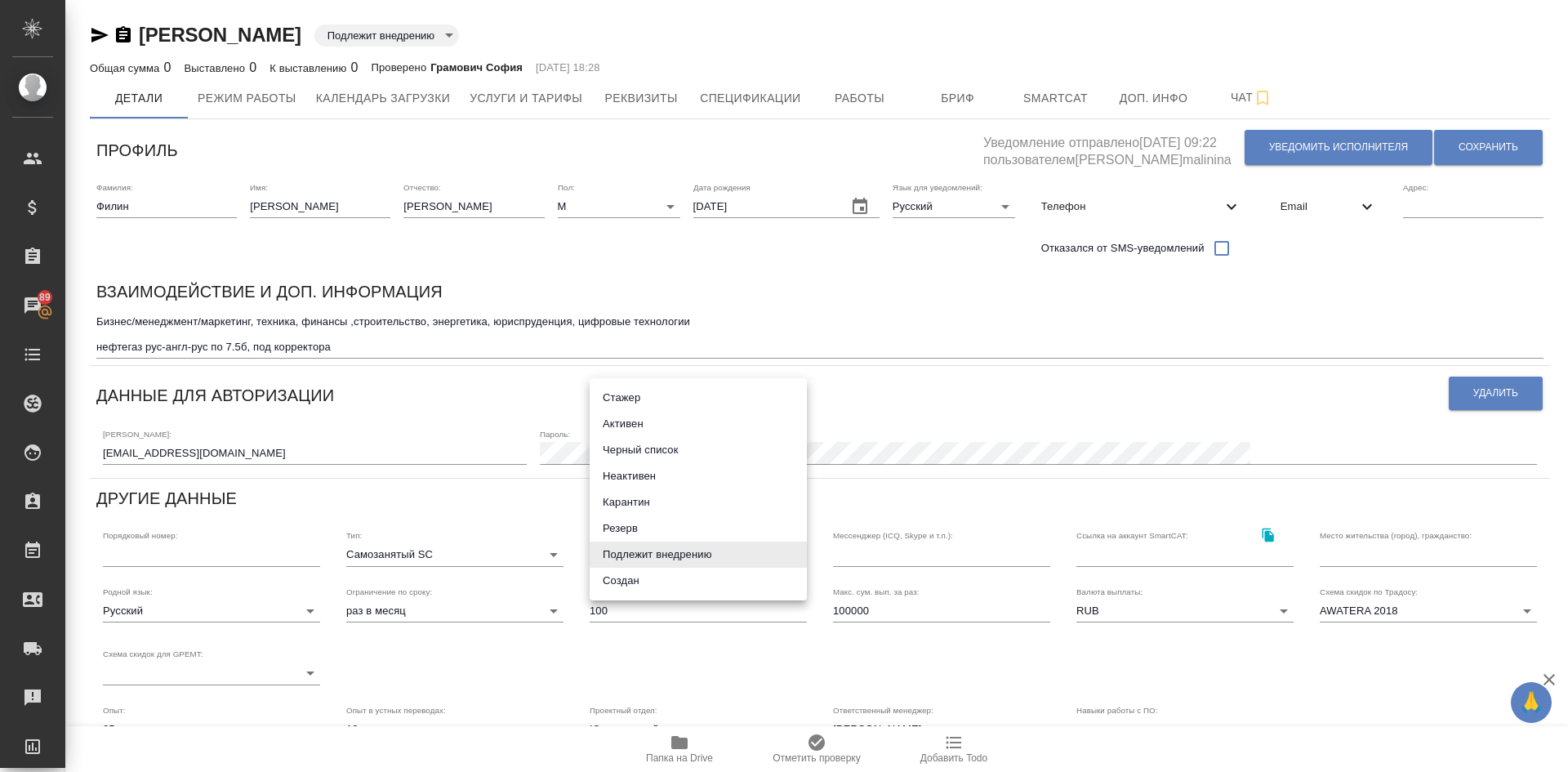
click at [664, 554] on body "🙏 .cls-1 fill:#fff; AWATERA [PERSON_NAME] Спецификации Заказы 89 Чаты Todo Прое…" at bounding box center [784, 386] width 1568 height 772
click at [628, 473] on li "Неактивен" at bounding box center [698, 476] width 217 height 26
type input "inactive"
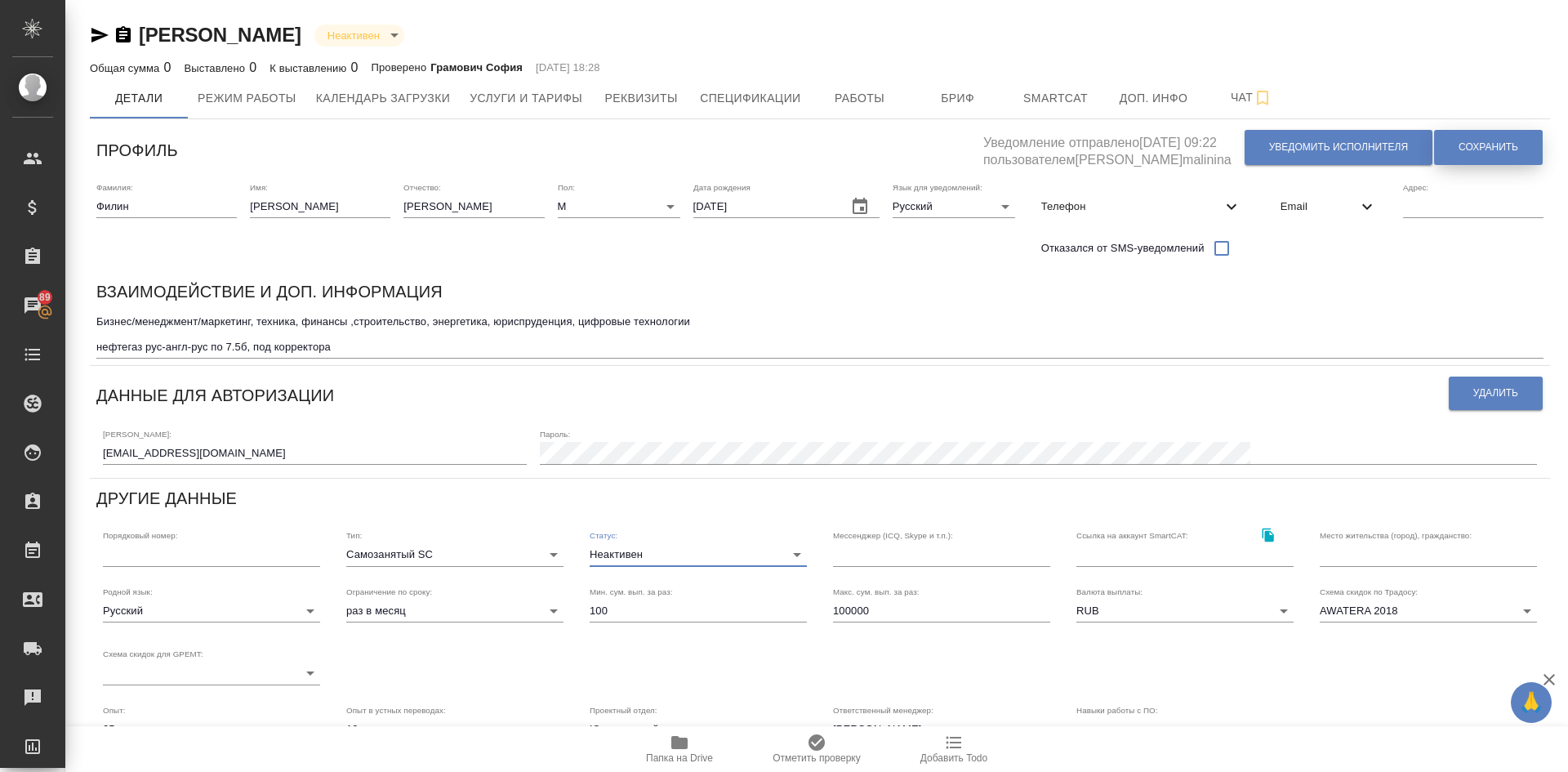
click at [1480, 148] on span "Сохранить" at bounding box center [1488, 147] width 59 height 14
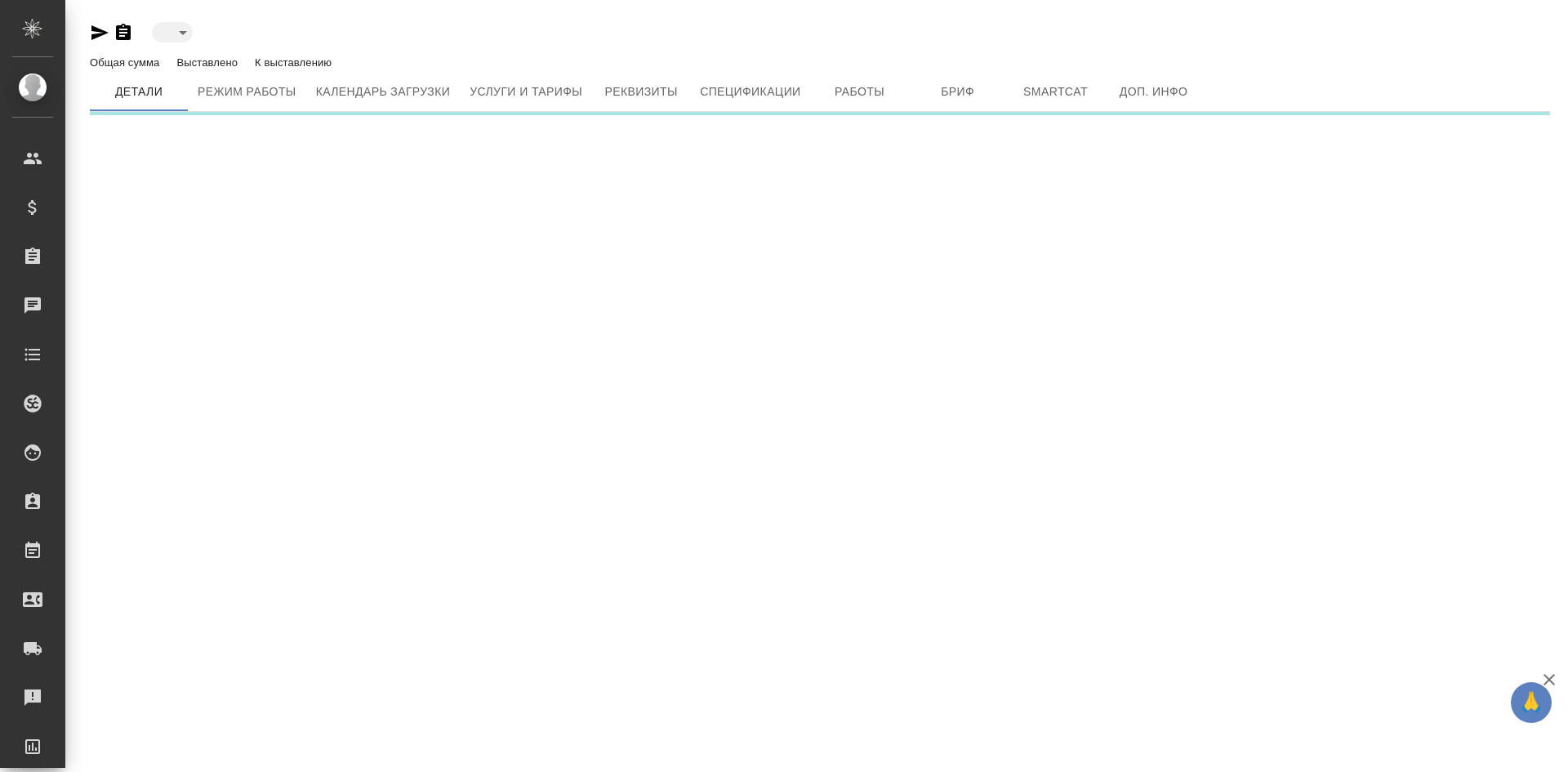
type input "toBeImplemented"
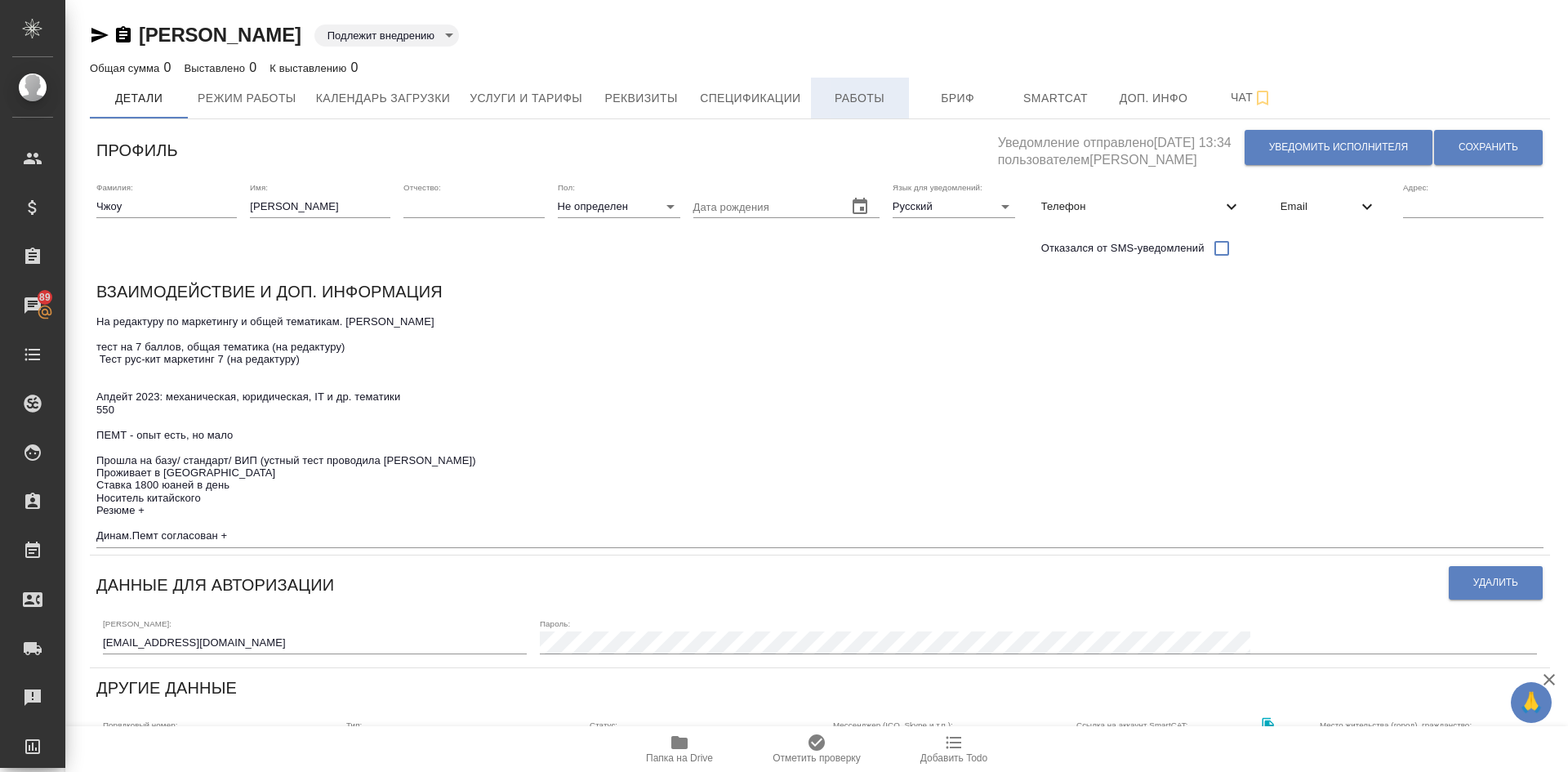
click at [850, 98] on span "Работы" at bounding box center [859, 99] width 78 height 21
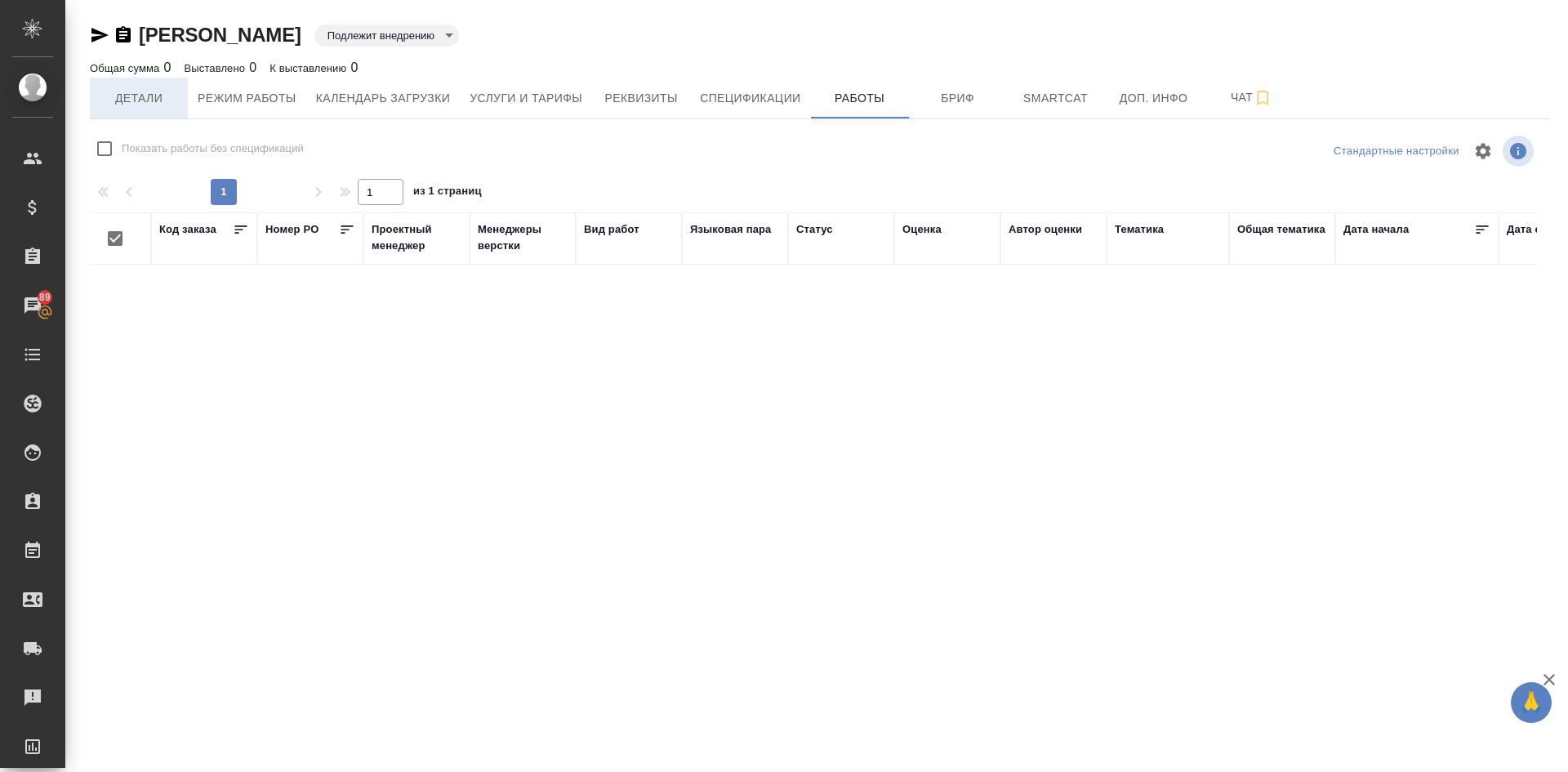
click at [127, 98] on span "Детали" at bounding box center [138, 99] width 78 height 21
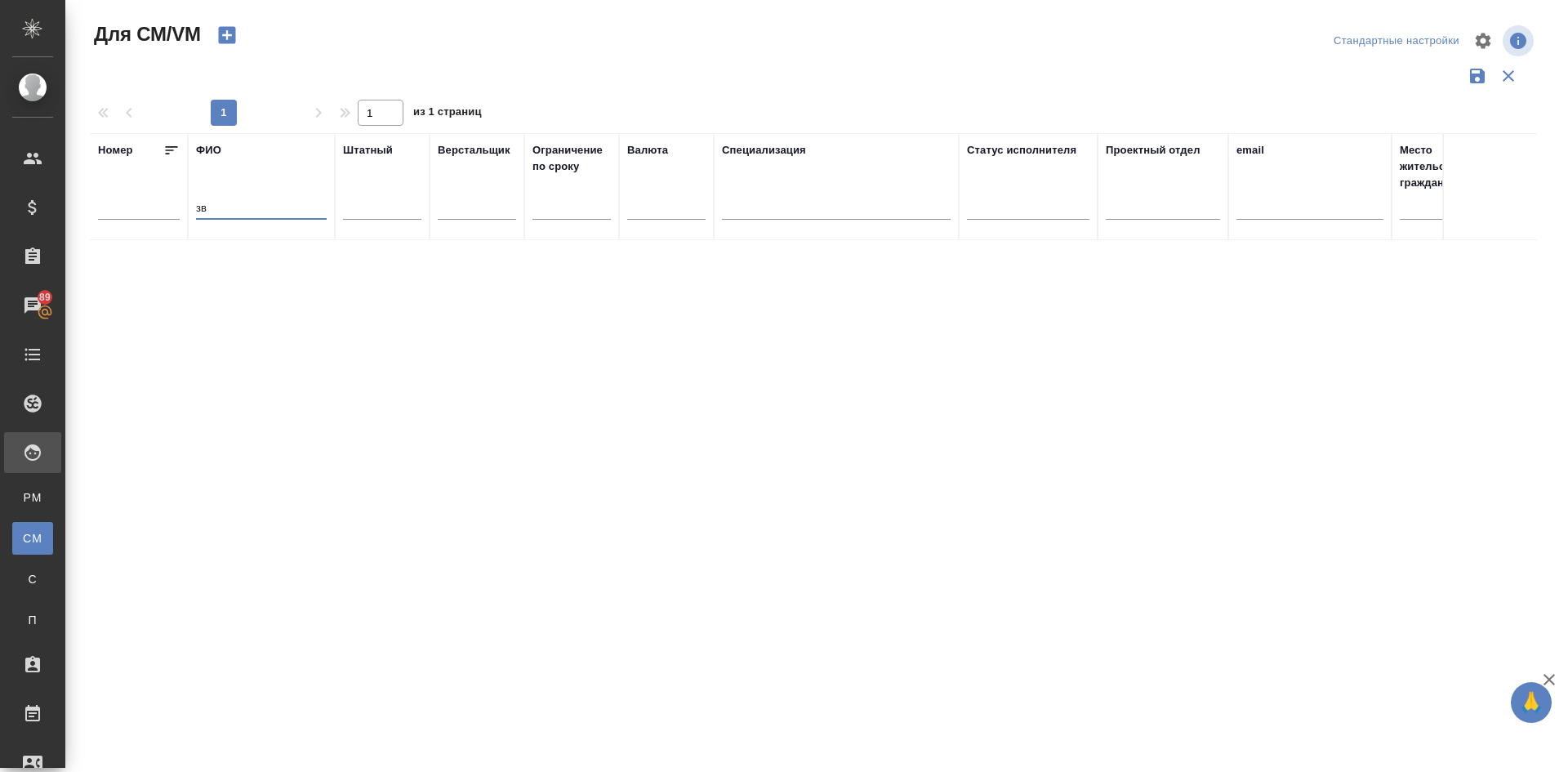
type input "з"
type input "[PERSON_NAME]"
